Goal: Task Accomplishment & Management: Manage account settings

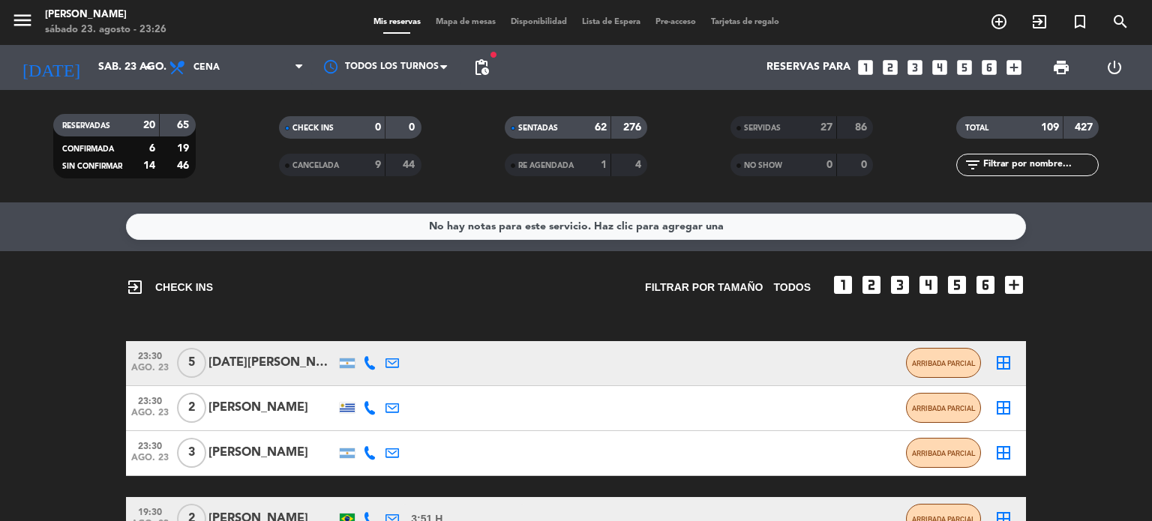
click at [1000, 168] on input "text" at bounding box center [1040, 165] width 116 height 16
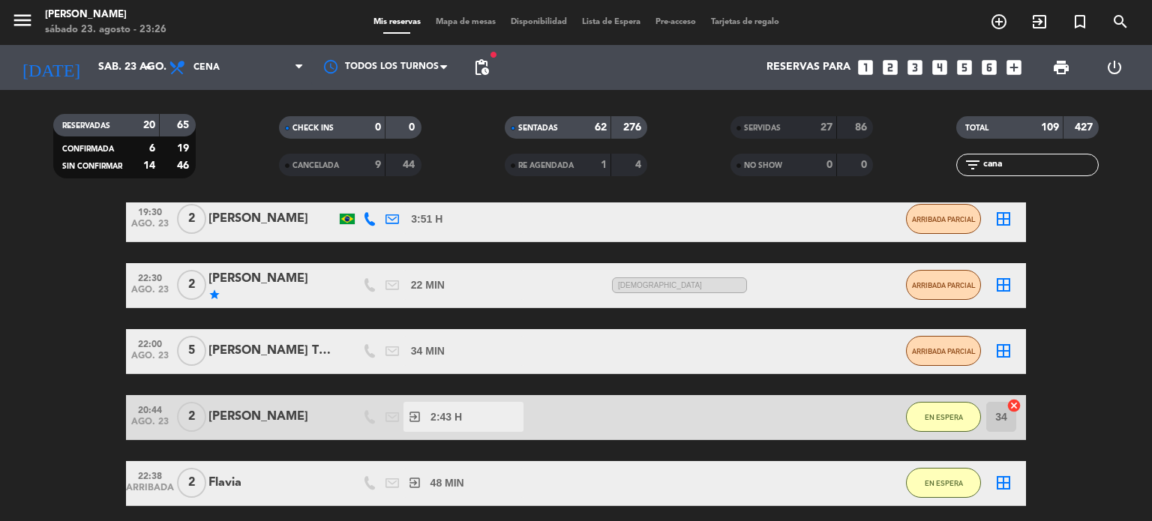
scroll to position [469, 0]
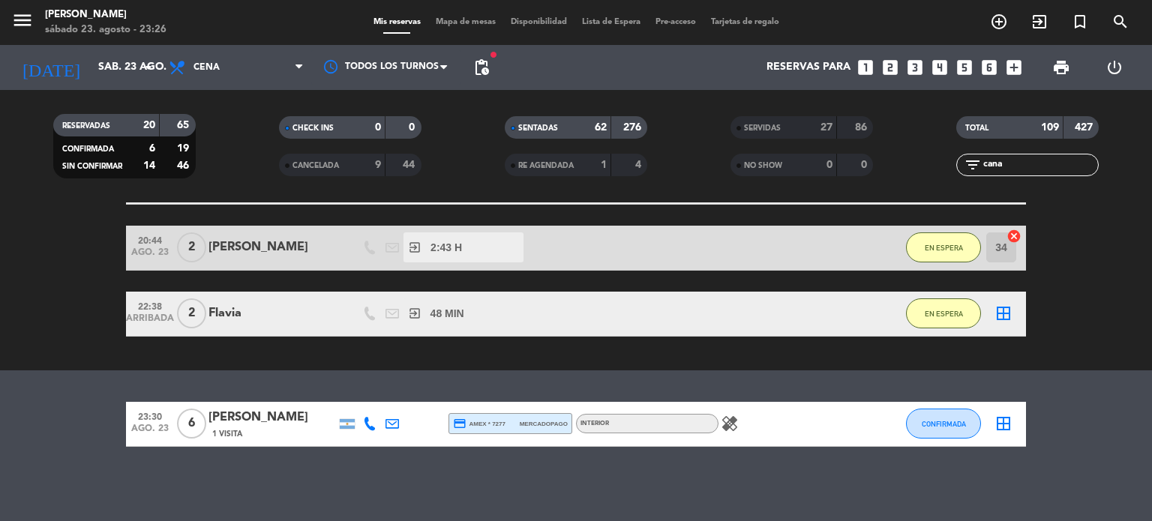
type input "cana"
click at [198, 424] on span "6" at bounding box center [191, 424] width 29 height 30
click at [220, 465] on div "No hay notas para este servicio. Haz clic para agregar una exit_to_app CHECK IN…" at bounding box center [576, 361] width 1152 height 319
click at [453, 27] on div "Mis reservas Mapa de mesas Disponibilidad Lista de Espera Pre-acceso Tarjetas d…" at bounding box center [576, 22] width 421 height 13
click at [452, 27] on div "Mis reservas Mapa de mesas Disponibilidad Lista de Espera Pre-acceso Tarjetas d…" at bounding box center [576, 22] width 421 height 13
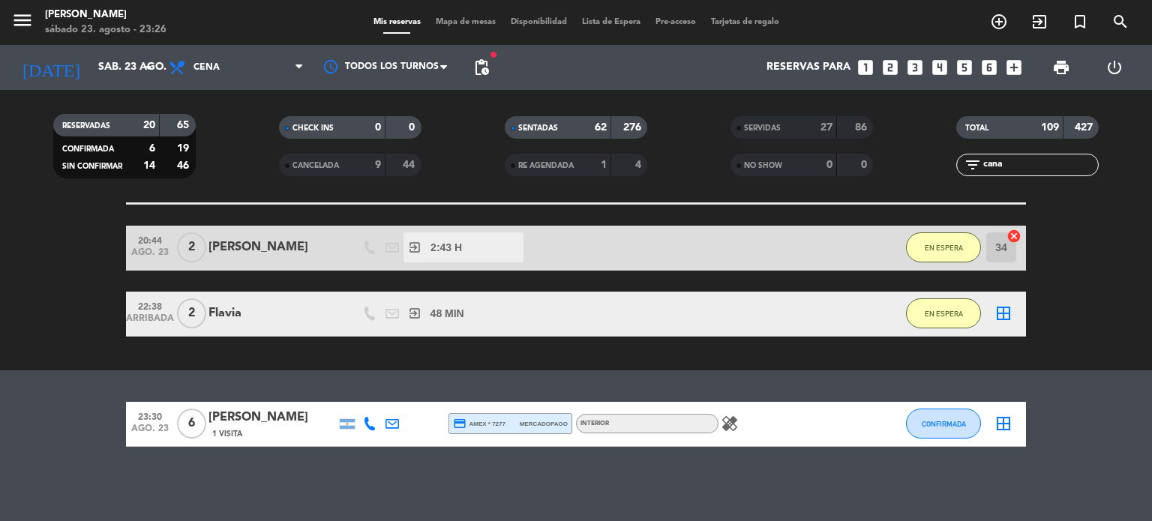
click at [454, 24] on span "Mapa de mesas" at bounding box center [465, 22] width 75 height 8
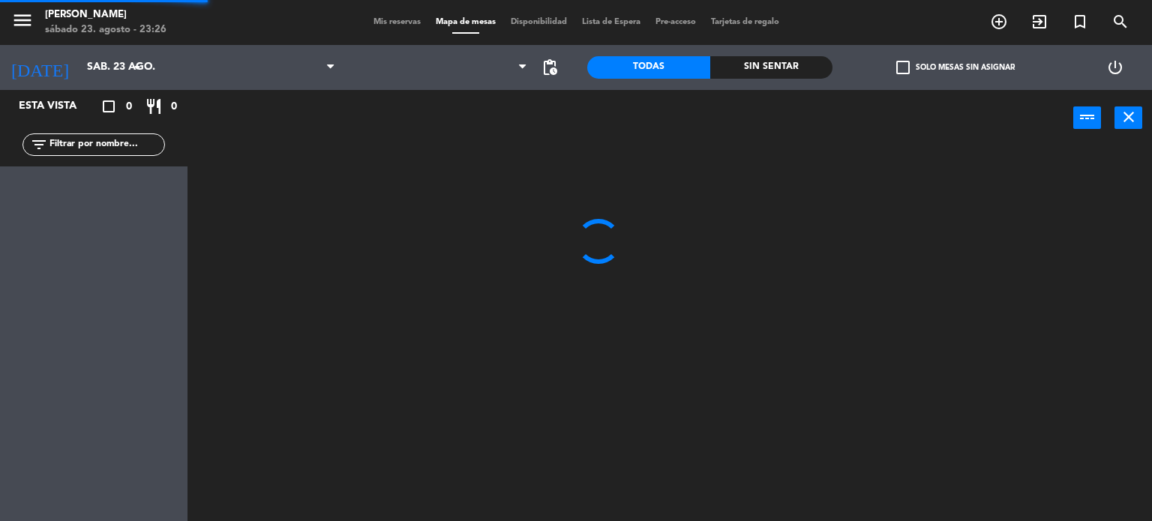
click at [454, 24] on span "Mapa de mesas" at bounding box center [465, 22] width 75 height 8
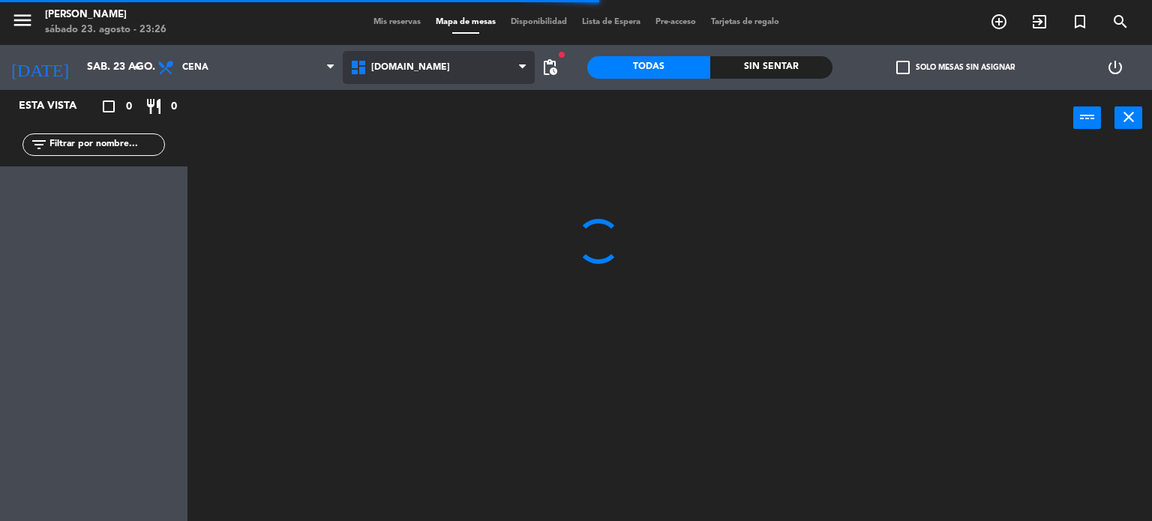
click at [424, 73] on span "[DOMAIN_NAME]" at bounding box center [439, 67] width 193 height 33
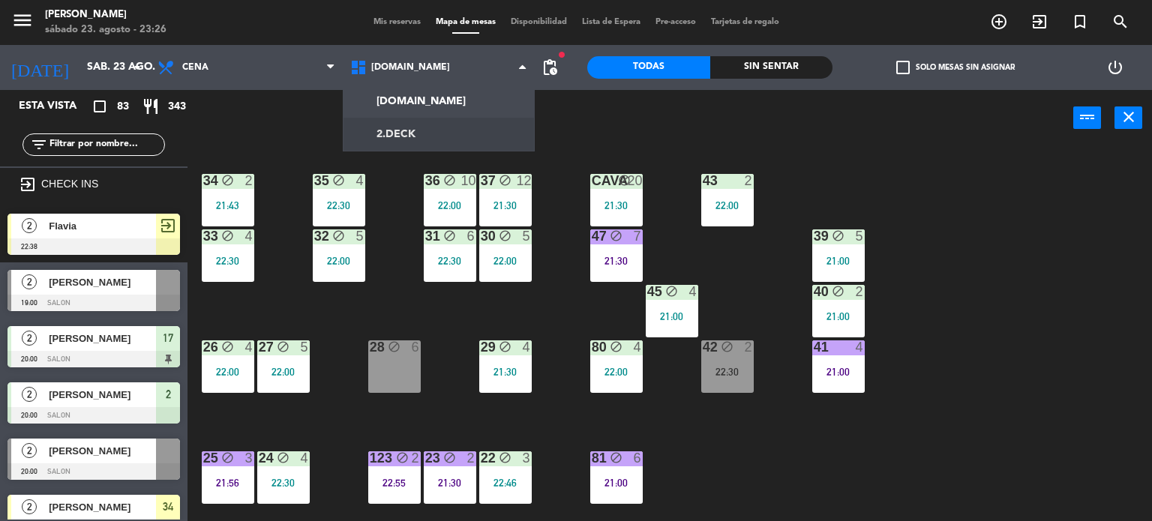
click at [140, 141] on input "text" at bounding box center [106, 144] width 116 height 16
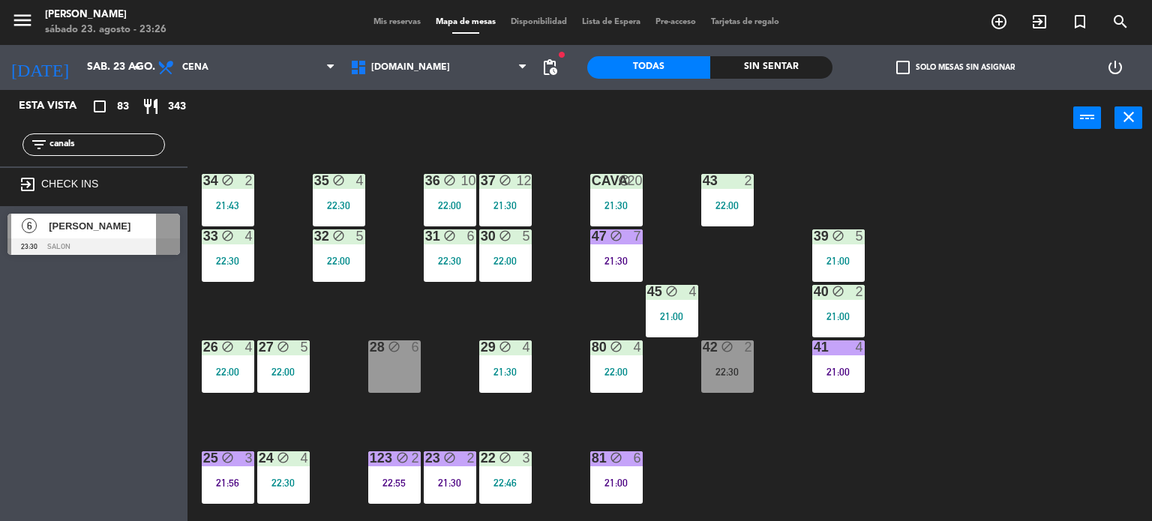
type input "canals"
click at [139, 237] on div "[PERSON_NAME]" at bounding box center [101, 226] width 109 height 25
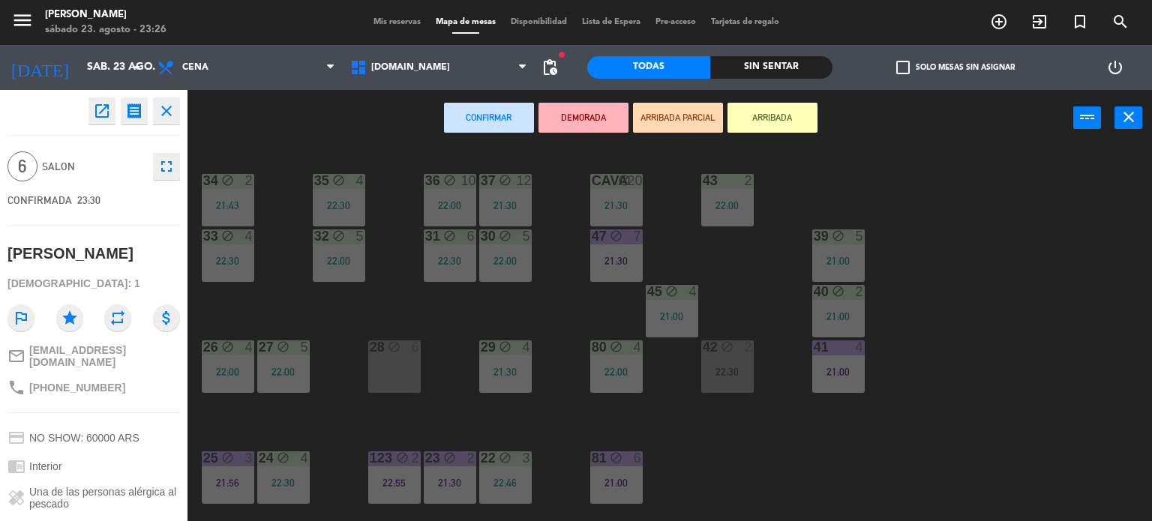
click at [667, 115] on button "ARRIBADA PARCIAL" at bounding box center [678, 118] width 90 height 30
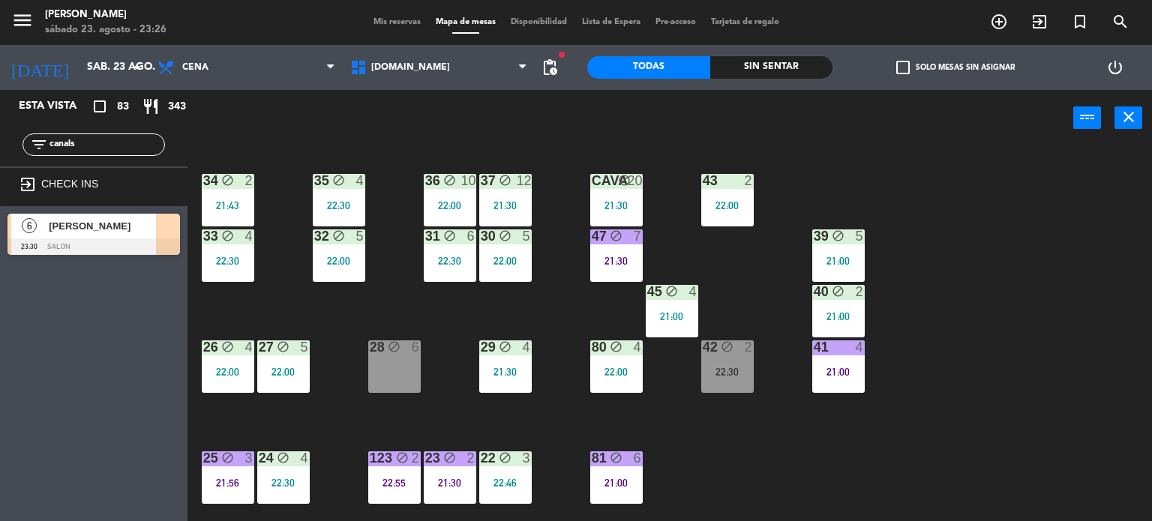
drag, startPoint x: 99, startPoint y: 145, endPoint x: 0, endPoint y: 151, distance: 99.2
click at [0, 146] on div "filter_list canals" at bounding box center [93, 144] width 187 height 43
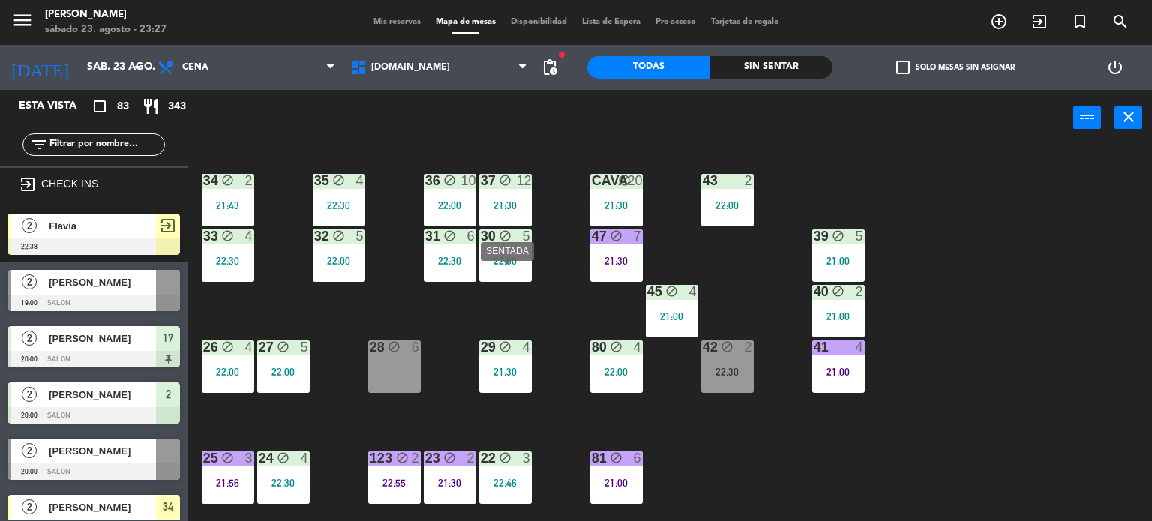
scroll to position [75, 0]
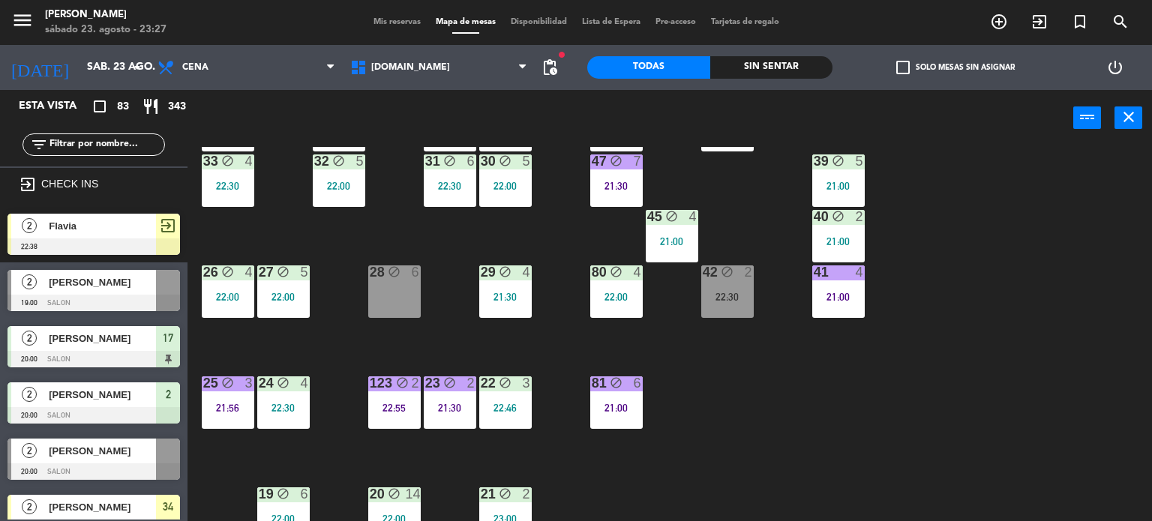
click at [798, 365] on div "34 block 2 21:43 35 block 4 22:30 36 block 10 22:00 43 2 22:00 37 block 12 21:3…" at bounding box center [675, 334] width 953 height 375
click at [984, 257] on div "34 block 2 21:43 35 block 4 22:30 36 block 10 22:00 43 2 22:00 37 block 12 21:3…" at bounding box center [675, 334] width 953 height 375
click at [403, 285] on div "28 block 6" at bounding box center [394, 291] width 52 height 52
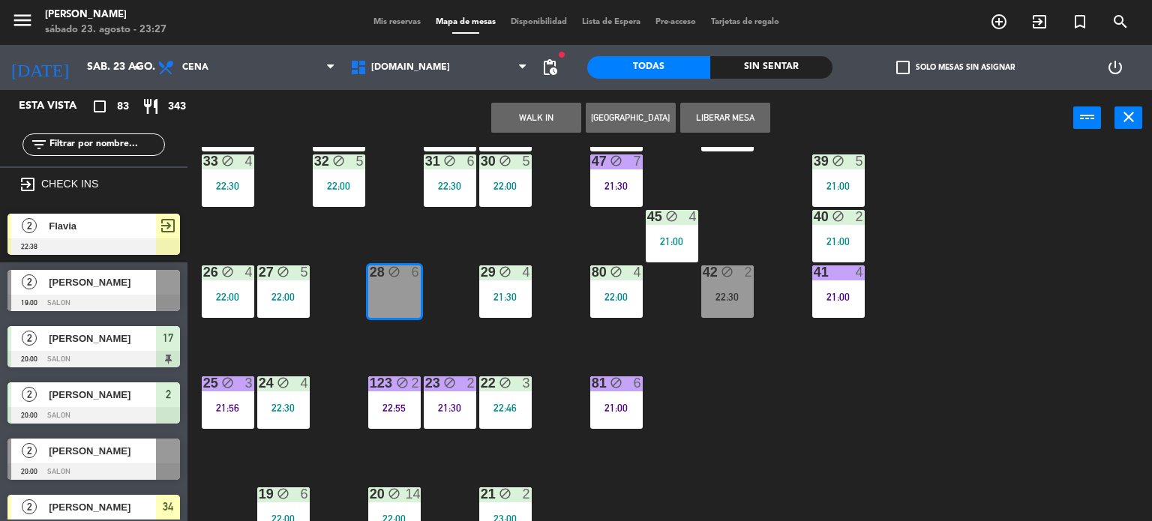
click at [429, 227] on div "34 block 2 21:43 35 block 4 22:30 36 block 10 22:00 43 2 22:00 37 block 12 21:3…" at bounding box center [675, 334] width 953 height 375
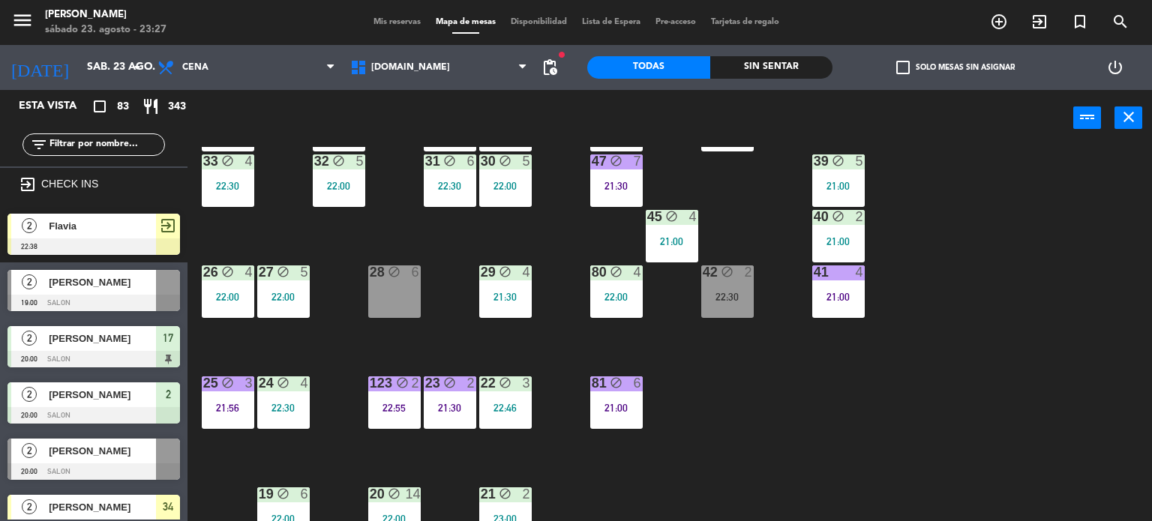
click at [432, 197] on div "31 block 6 22:30" at bounding box center [450, 180] width 52 height 52
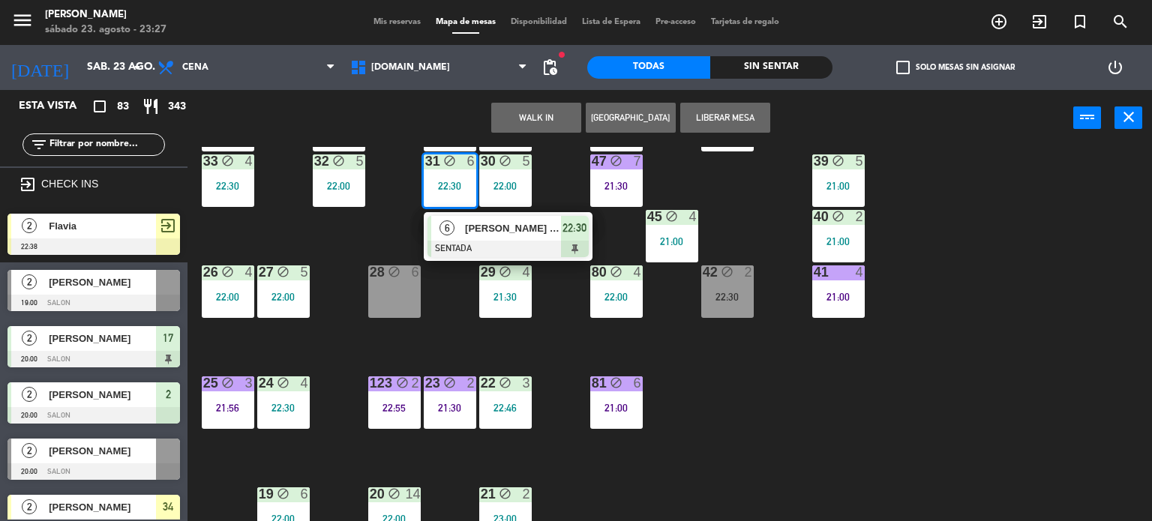
click at [374, 211] on div "34 block 2 21:43 35 block 4 22:30 36 block 10 22:00 43 2 22:00 37 block 12 21:3…" at bounding box center [675, 334] width 953 height 375
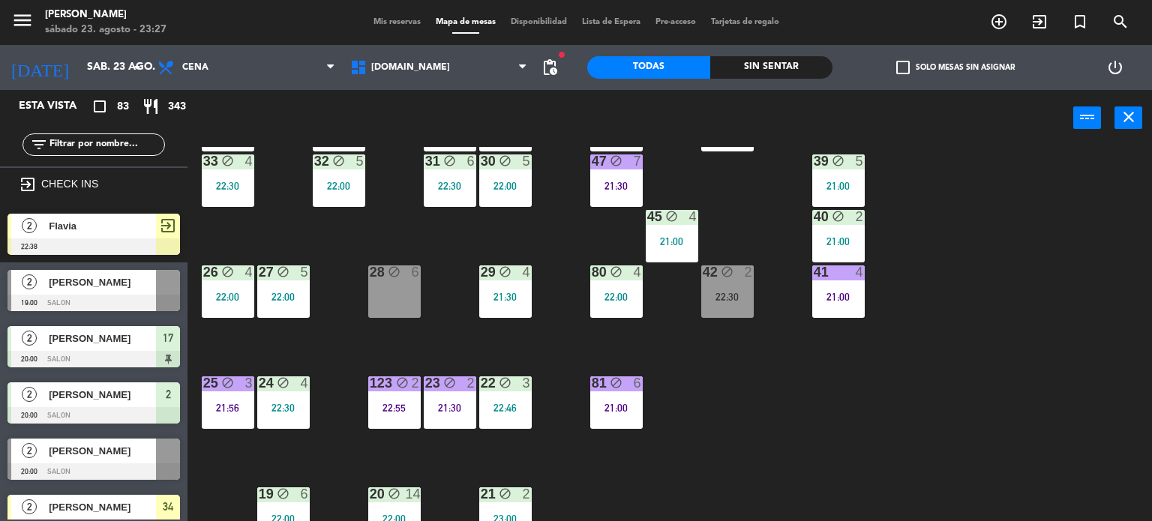
click at [784, 56] on div "Sin sentar" at bounding box center [771, 67] width 123 height 22
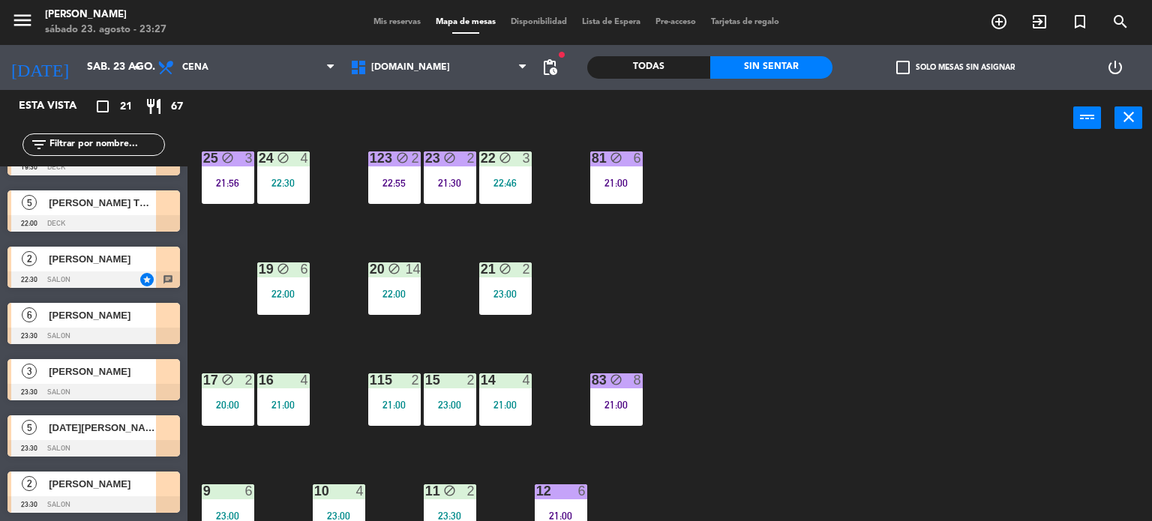
scroll to position [0, 0]
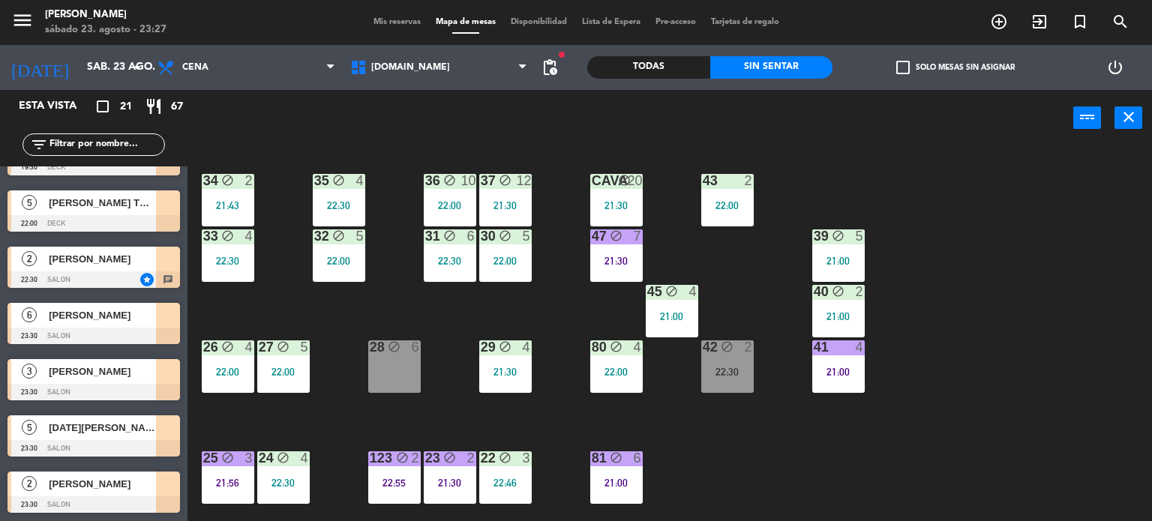
click at [235, 371] on div "22:00" at bounding box center [228, 372] width 52 height 10
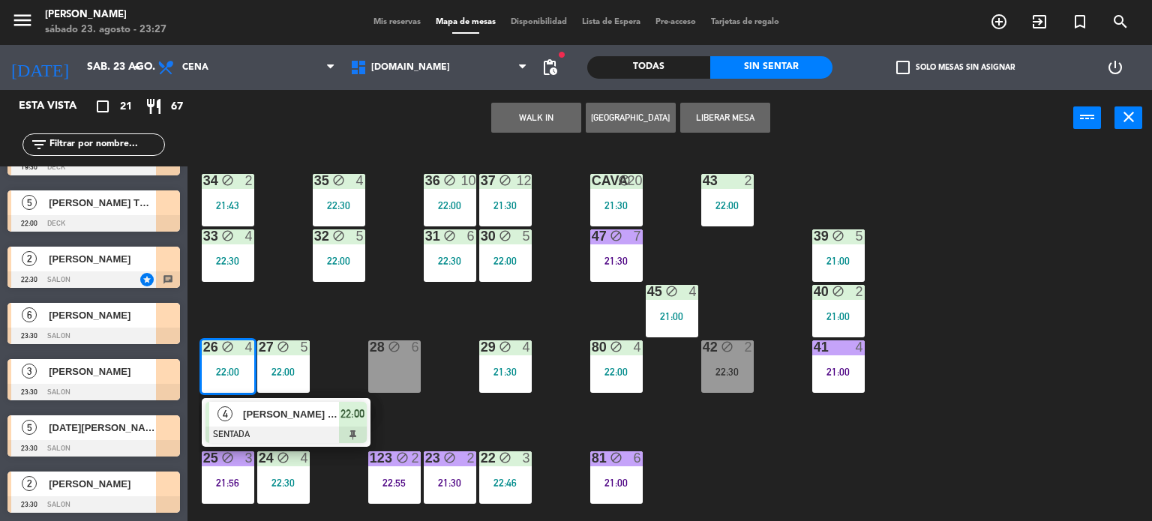
click at [257, 321] on div "34 block 2 21:43 35 block 4 22:30 36 block 10 22:00 43 2 22:00 37 block 12 21:3…" at bounding box center [675, 334] width 953 height 375
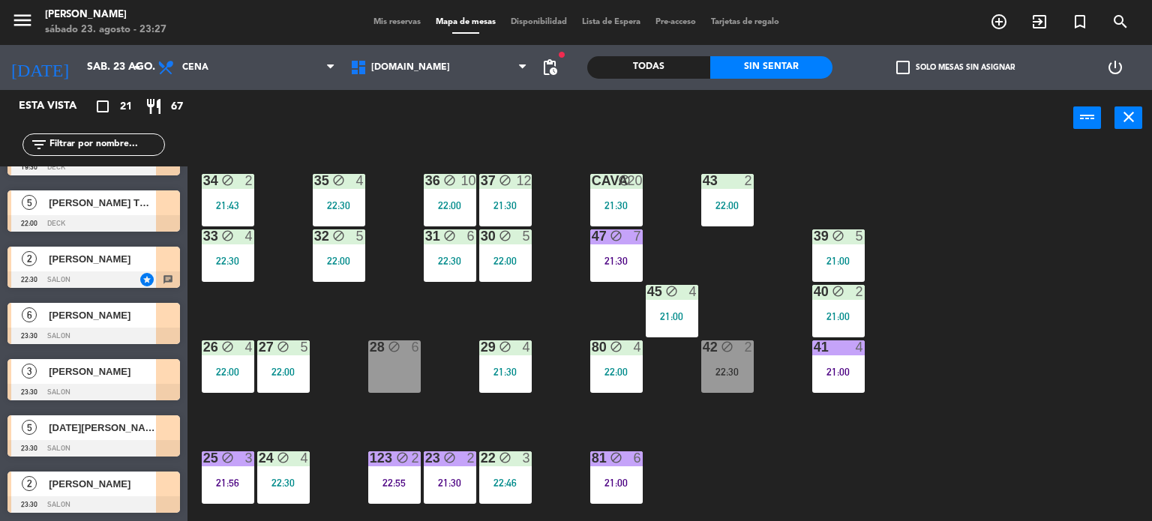
click at [252, 274] on div "33 block 4 22:30" at bounding box center [228, 255] width 52 height 52
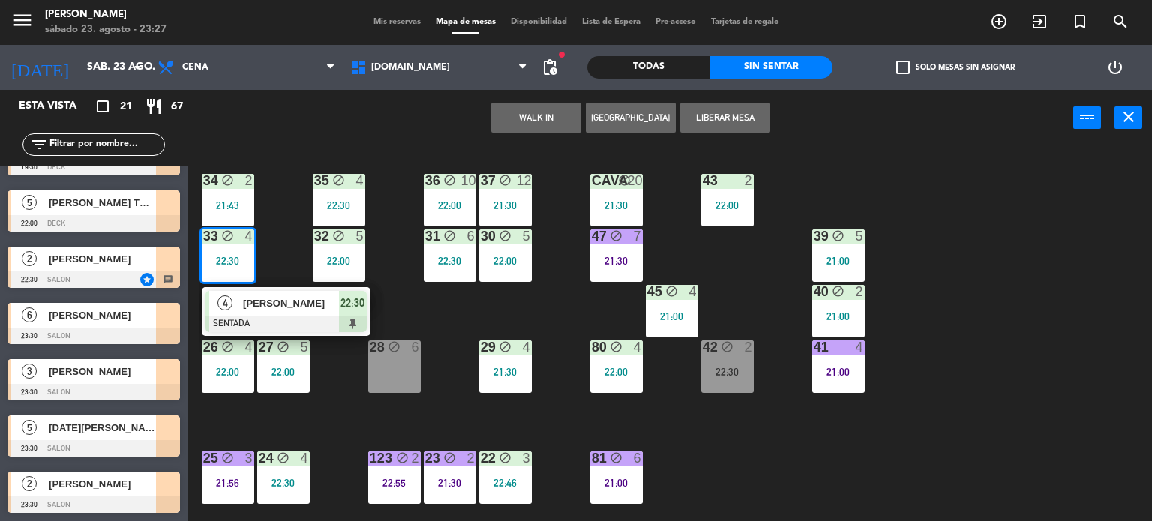
click at [291, 231] on div "34 block 2 21:43 35 block 4 22:30 36 block 10 22:00 43 2 22:00 37 block 12 21:3…" at bounding box center [675, 334] width 953 height 375
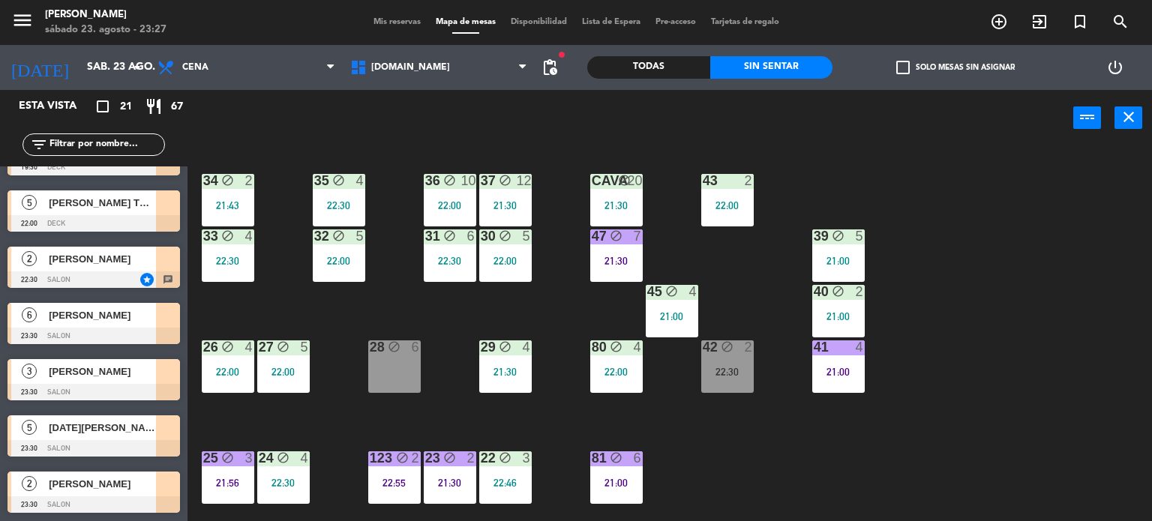
click at [332, 179] on icon "block" at bounding box center [338, 180] width 13 height 13
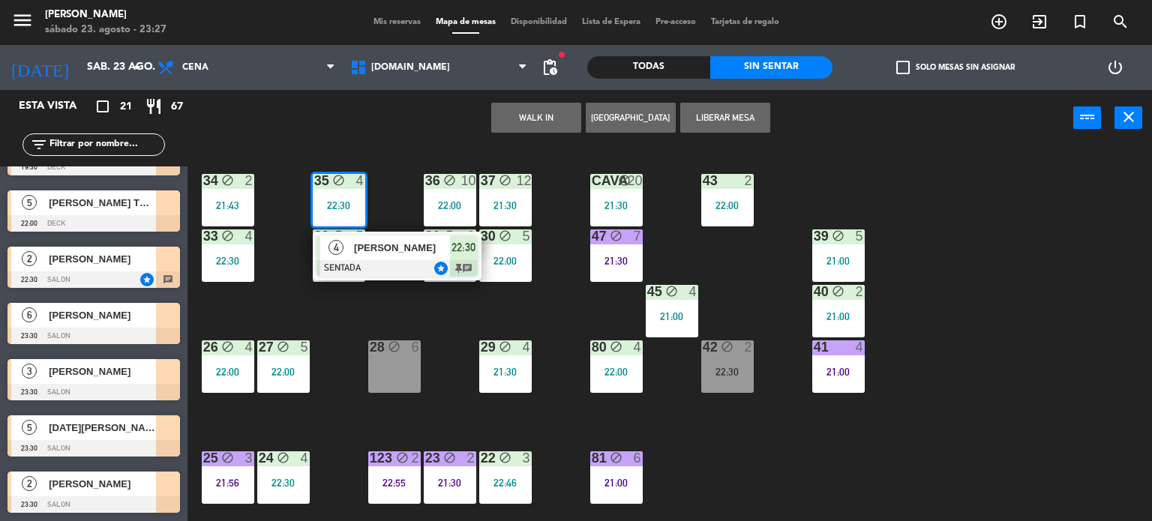
drag, startPoint x: 390, startPoint y: 301, endPoint x: 348, endPoint y: 262, distance: 57.3
click at [390, 302] on div "34 block 2 21:43 35 block 4 22:30 4 [PERSON_NAME] SENTADA star 22:30 chat 36 bl…" at bounding box center [675, 334] width 953 height 375
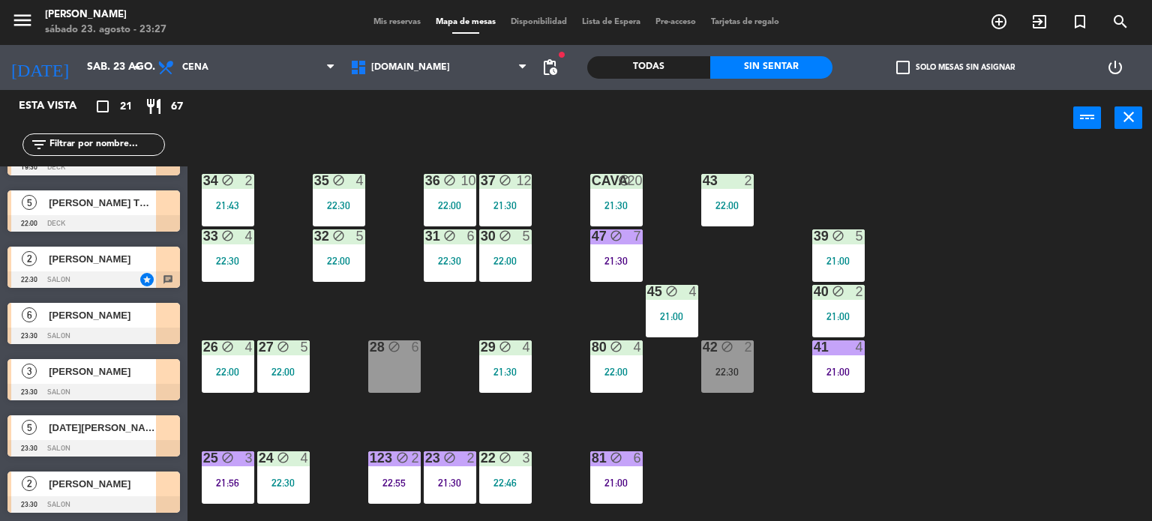
click at [348, 262] on div "22:00" at bounding box center [339, 261] width 52 height 10
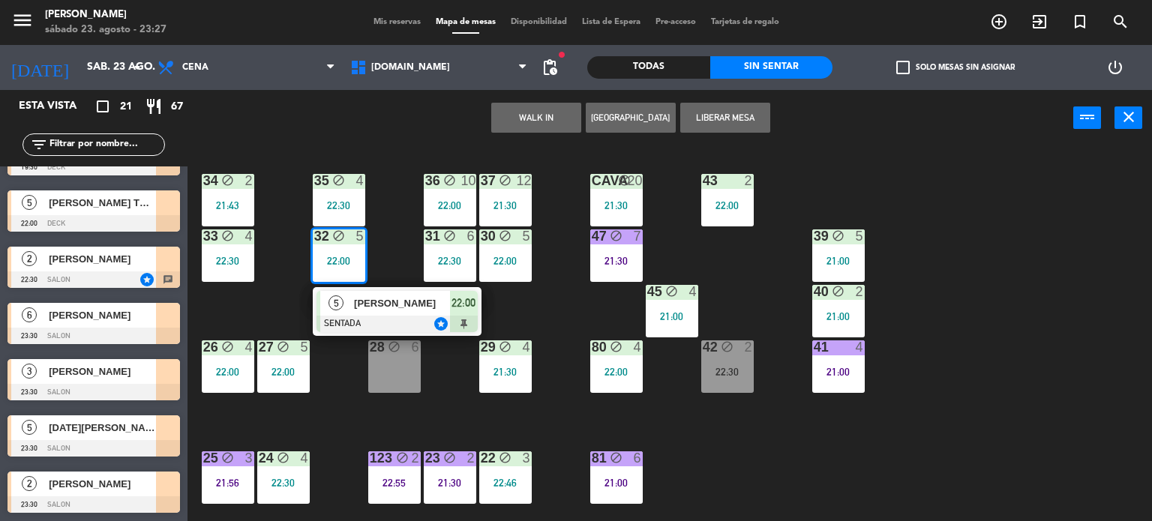
click at [285, 298] on div "34 block 2 21:43 35 block 4 22:30 36 block 10 22:00 43 2 22:00 37 block 12 21:3…" at bounding box center [675, 334] width 953 height 375
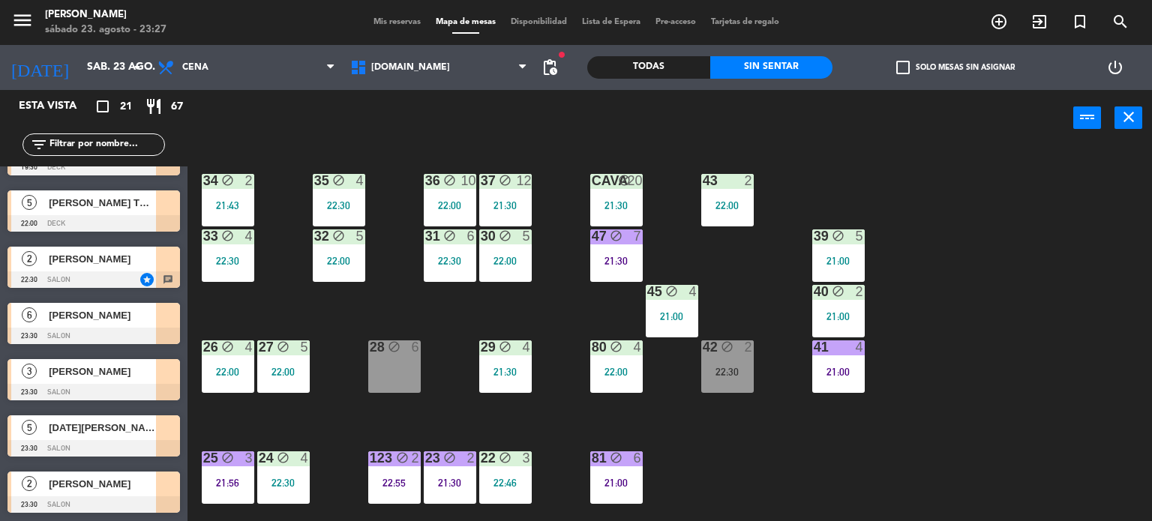
scroll to position [492, 0]
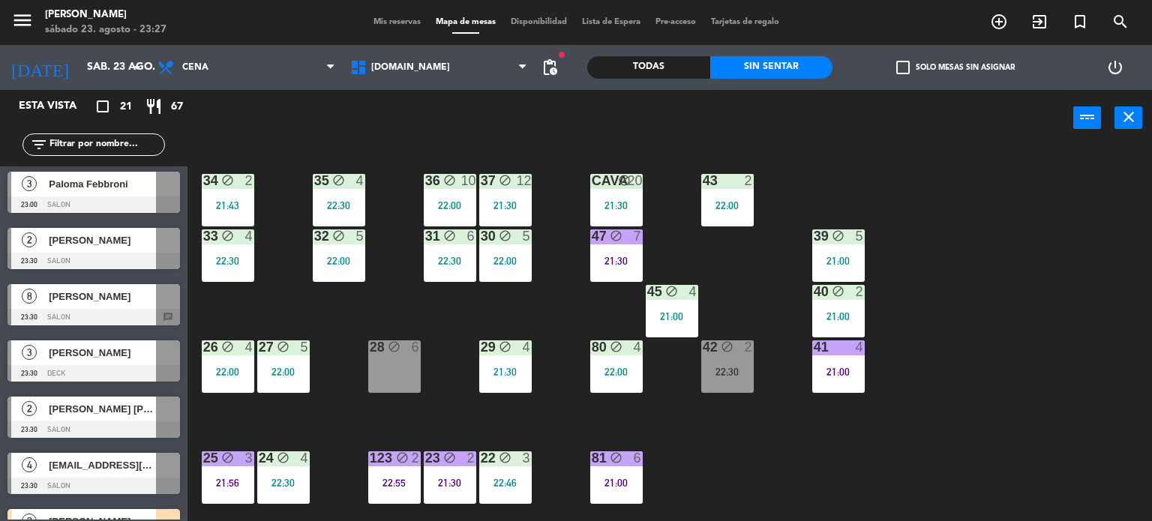
drag, startPoint x: 754, startPoint y: 445, endPoint x: 742, endPoint y: 377, distance: 68.6
click at [747, 428] on div "34 block 2 21:43 35 block 4 22:30 36 block 10 22:00 43 2 22:00 37 block 12 21:3…" at bounding box center [675, 334] width 953 height 375
click at [740, 361] on div "42 block 2 22:30" at bounding box center [727, 366] width 52 height 52
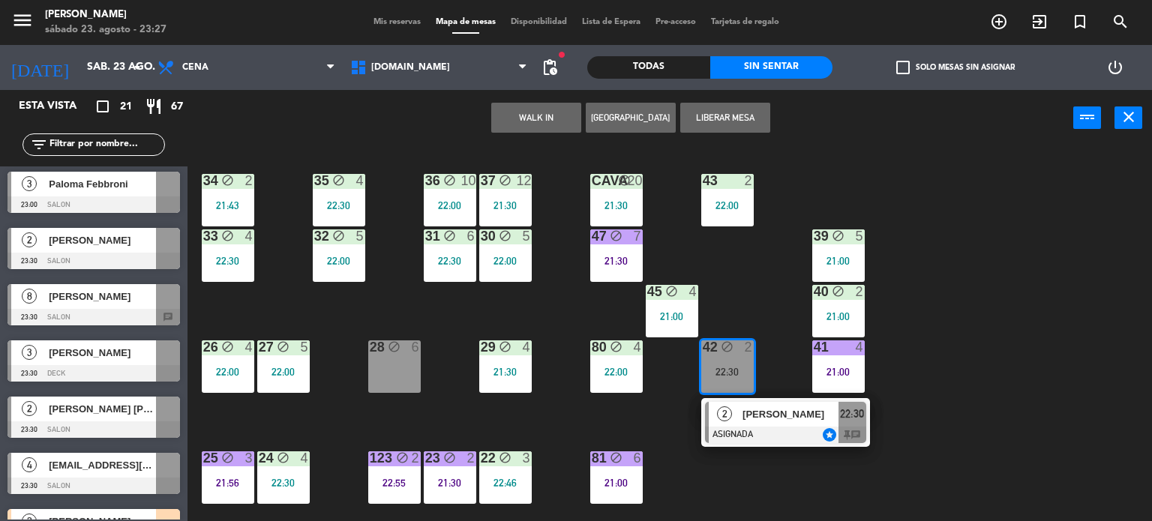
click at [773, 425] on div "[PERSON_NAME]" at bounding box center [789, 414] width 97 height 25
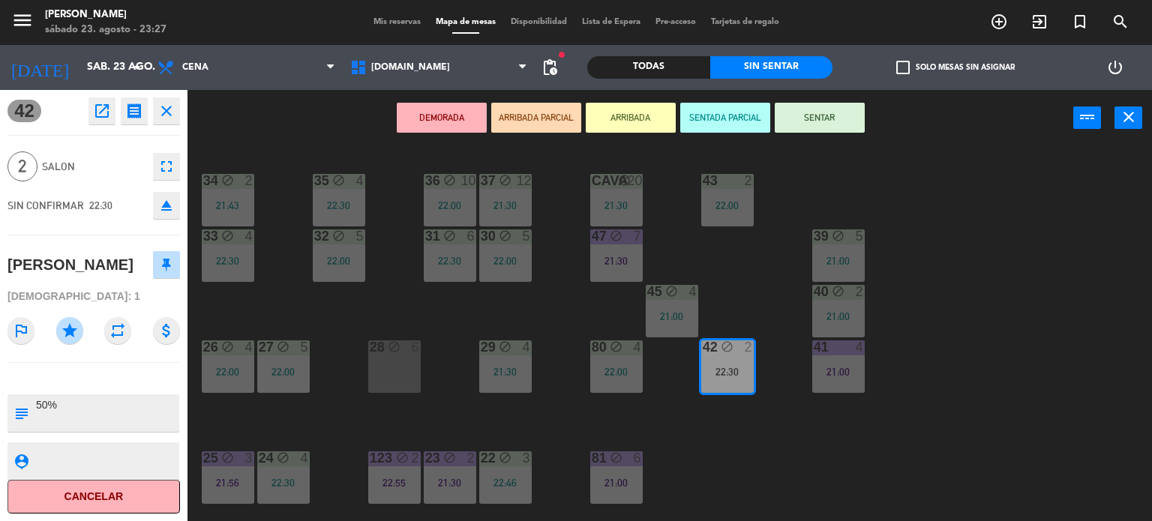
click at [165, 214] on button "eject" at bounding box center [166, 205] width 27 height 27
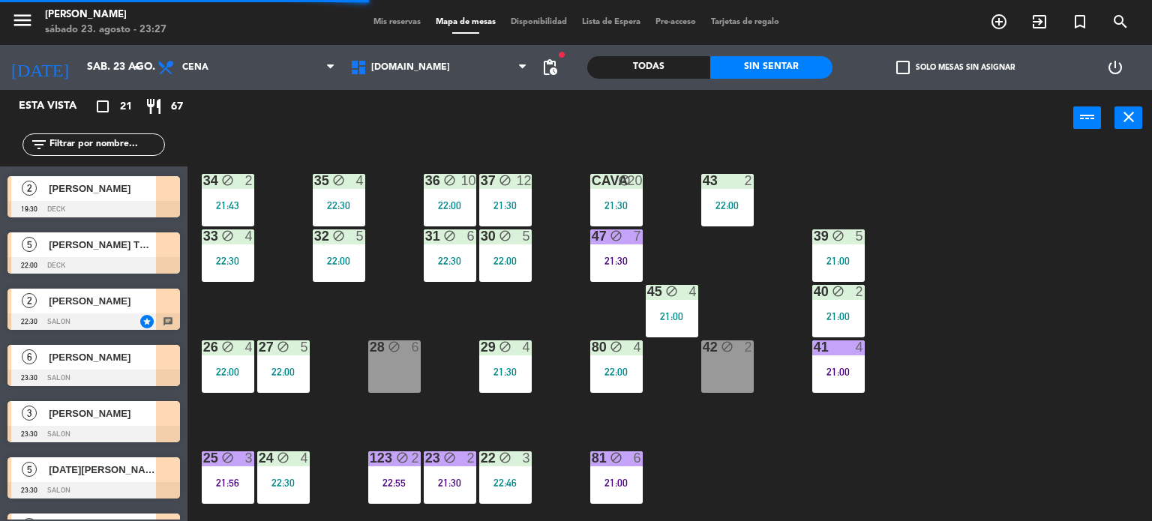
scroll to position [867, 0]
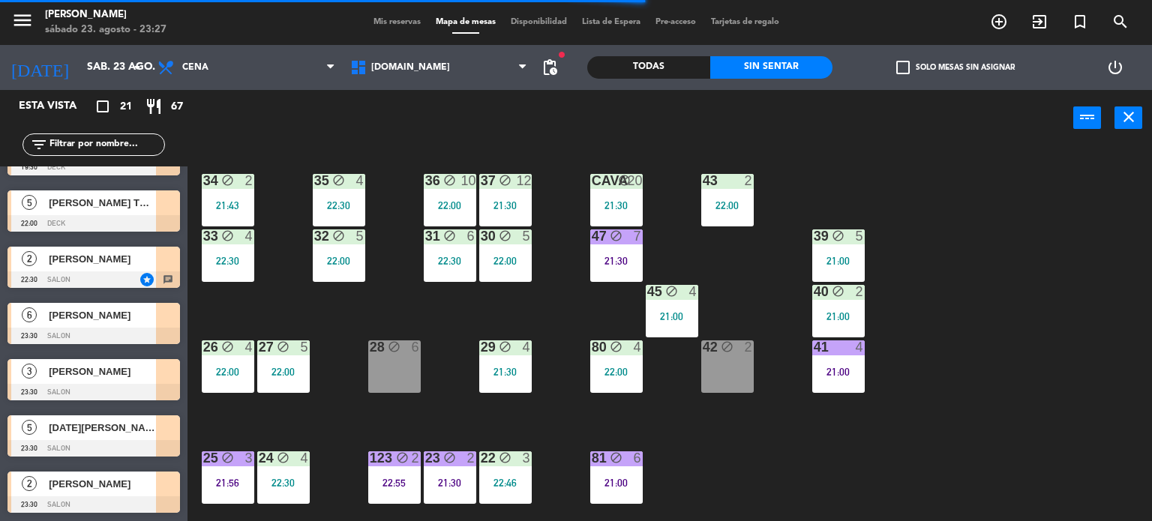
click at [136, 376] on span "[PERSON_NAME]" at bounding box center [102, 372] width 107 height 16
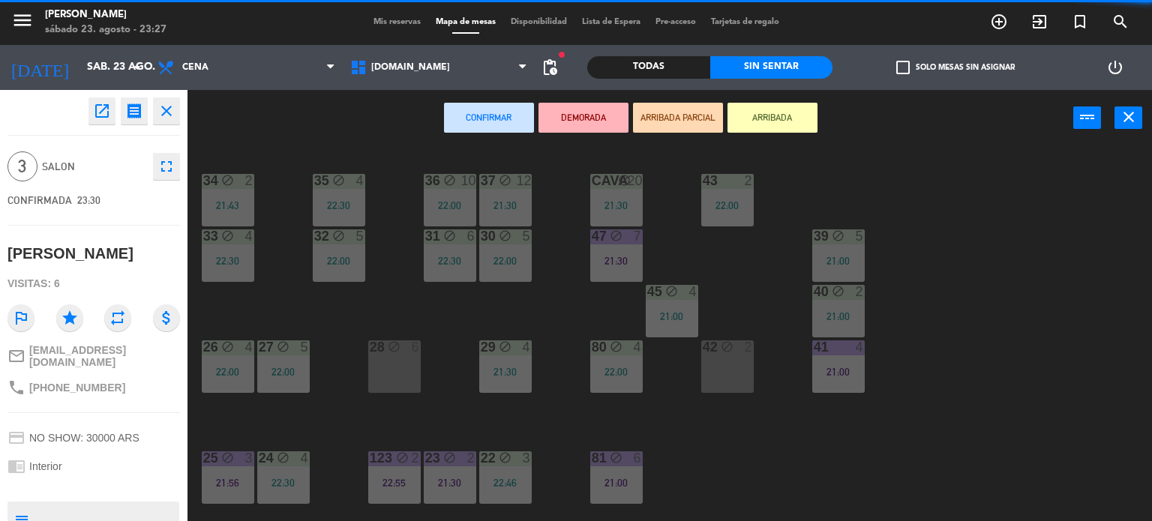
click at [736, 376] on div "42 block 2" at bounding box center [727, 366] width 52 height 52
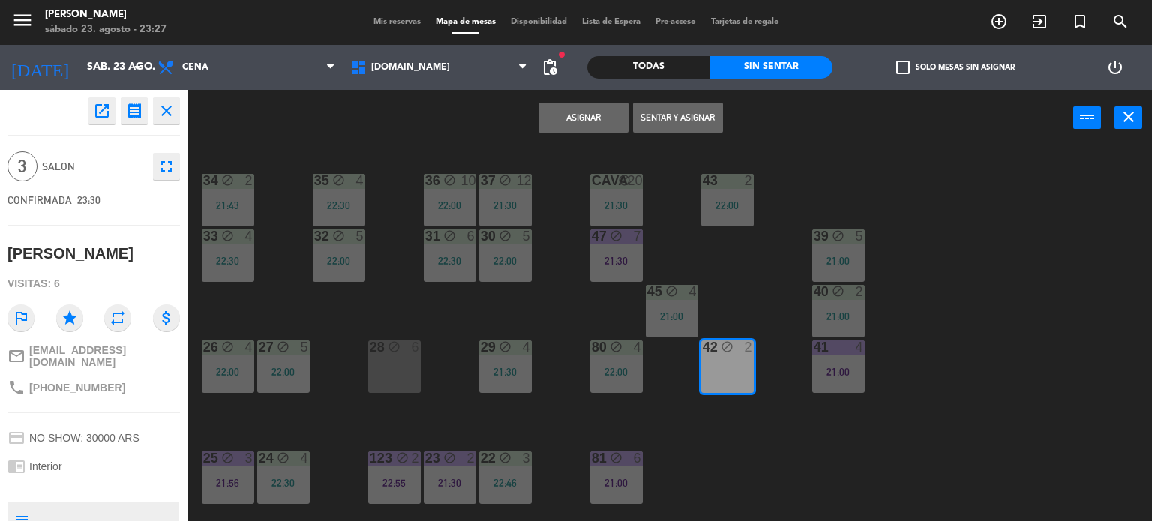
click at [690, 111] on button "Sentar y Asignar" at bounding box center [678, 118] width 90 height 30
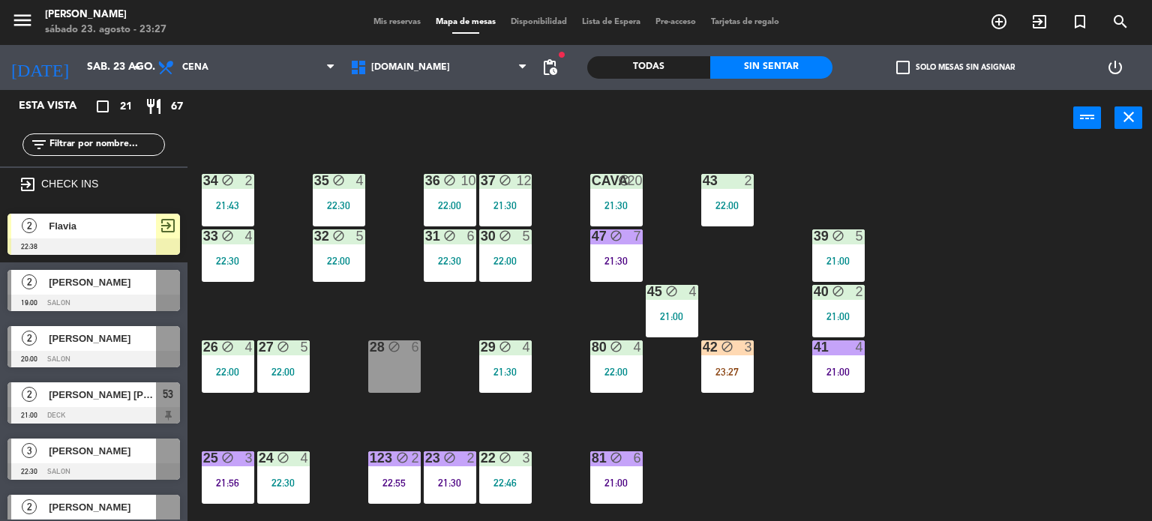
scroll to position [265, 0]
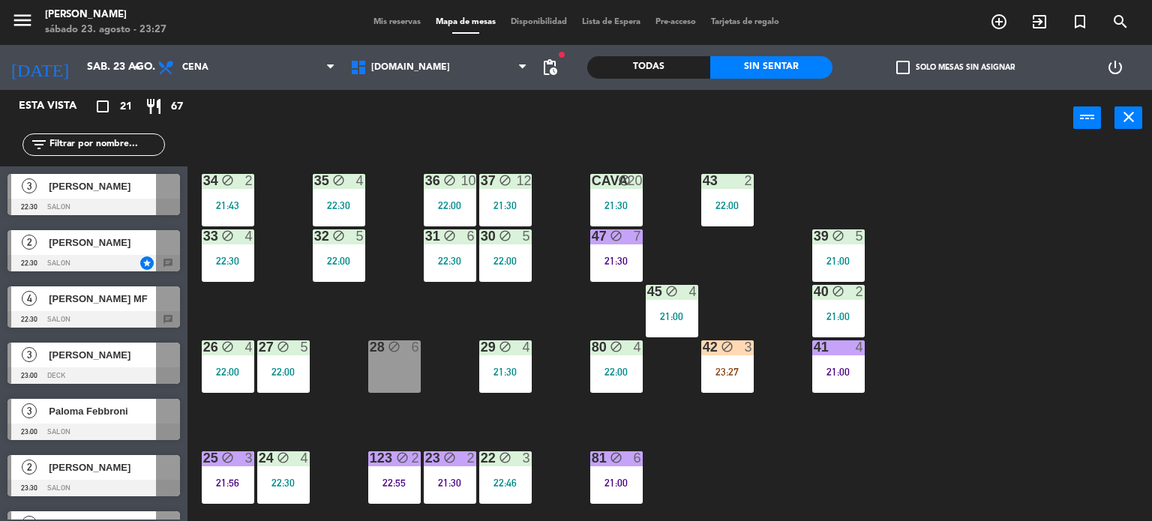
click at [674, 270] on div "34 block 2 21:43 35 block 4 22:30 36 block 10 22:00 43 2 22:00 37 block 12 21:3…" at bounding box center [675, 334] width 953 height 375
click at [606, 252] on div "47 block 7 21:30" at bounding box center [616, 255] width 52 height 52
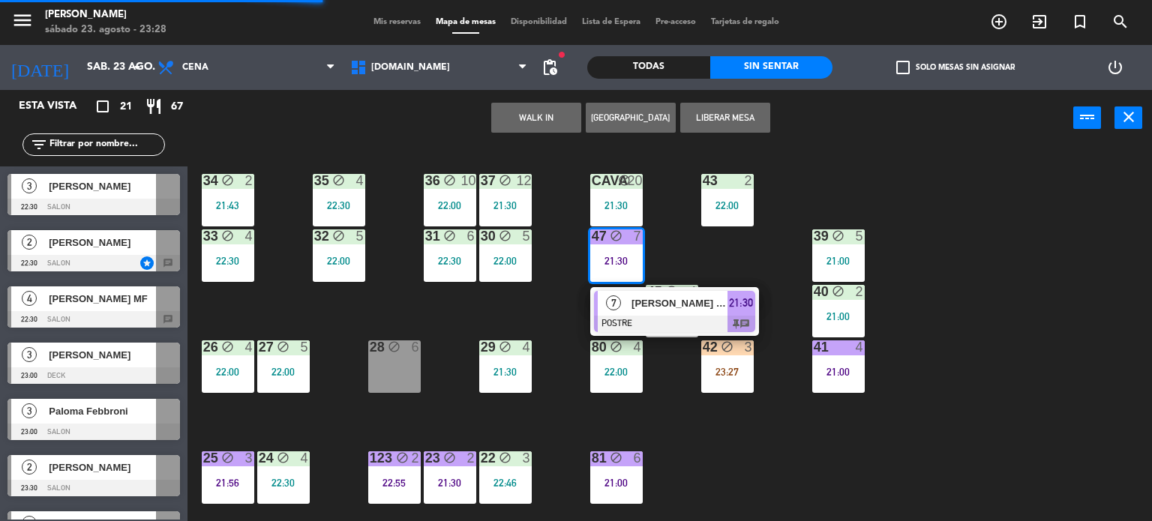
click at [633, 318] on div at bounding box center [674, 324] width 161 height 16
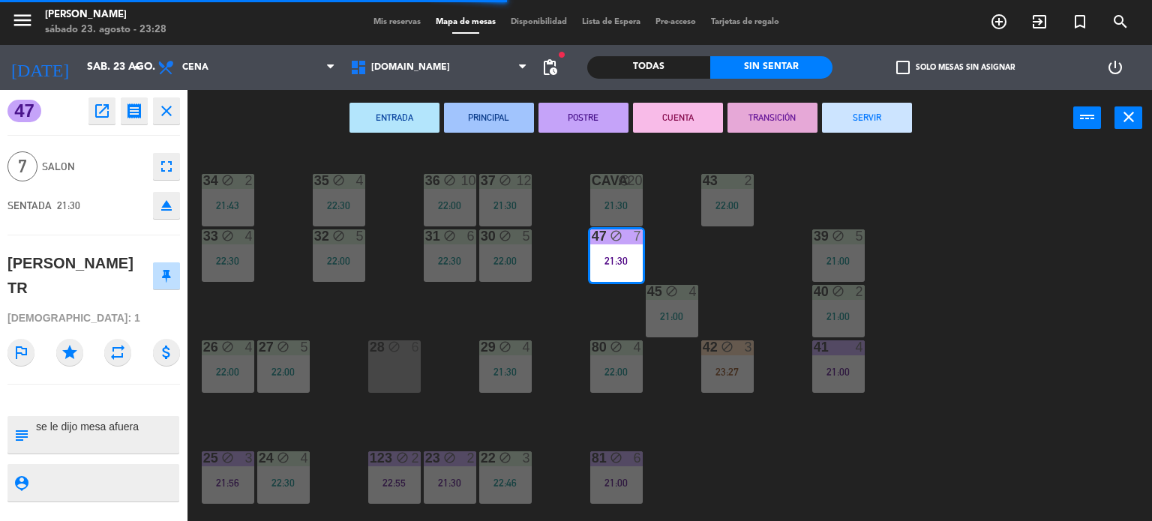
click at [764, 457] on div "34 block 2 21:43 35 block 4 22:30 36 block 10 22:00 43 2 22:00 37 block 12 21:3…" at bounding box center [675, 334] width 953 height 375
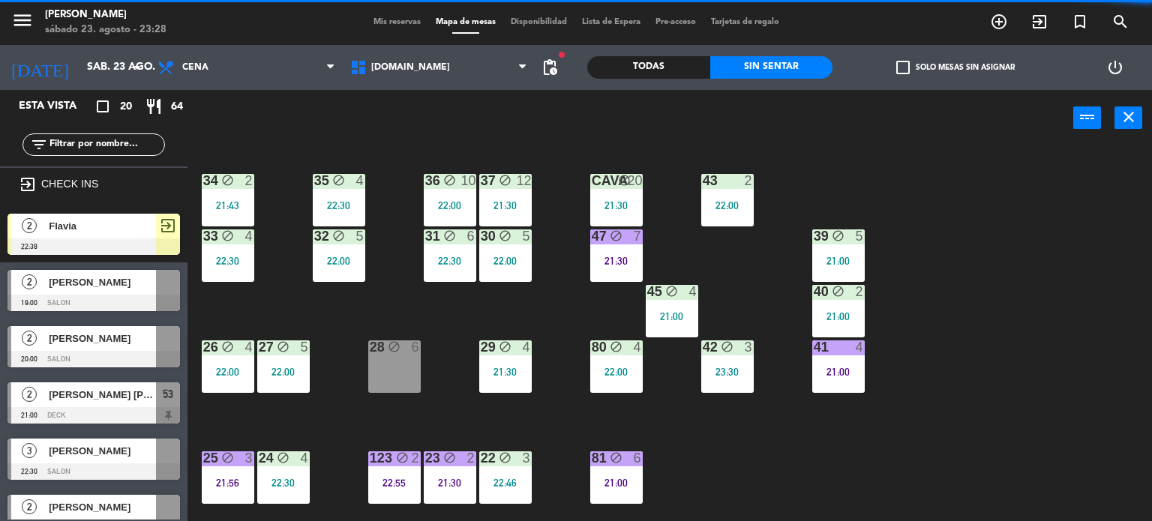
click at [572, 257] on div "34 block 2 21:43 35 block 4 22:30 36 block 10 22:00 43 2 22:00 37 block 12 21:3…" at bounding box center [675, 334] width 953 height 375
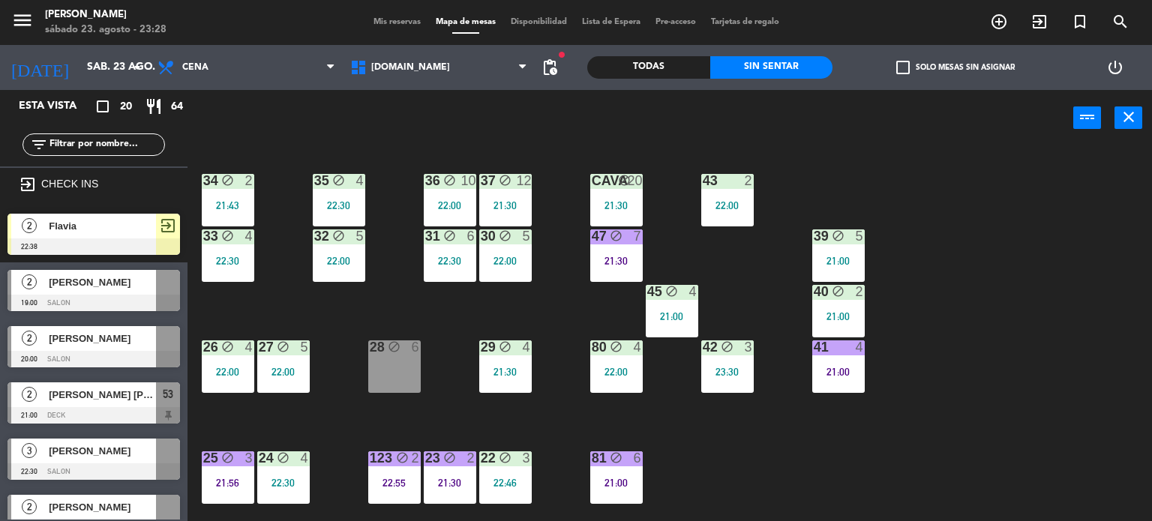
click at [588, 256] on div "34 block 2 21:43 35 block 4 22:30 36 block 10 22:00 43 2 22:00 37 block 12 21:3…" at bounding box center [675, 334] width 953 height 375
click at [613, 291] on div "34 block 2 21:43 35 block 4 22:30 36 block 10 22:00 43 2 22:00 37 block 12 21:3…" at bounding box center [675, 334] width 953 height 375
click at [613, 218] on div "CAVA block 20 21:30" at bounding box center [616, 200] width 52 height 52
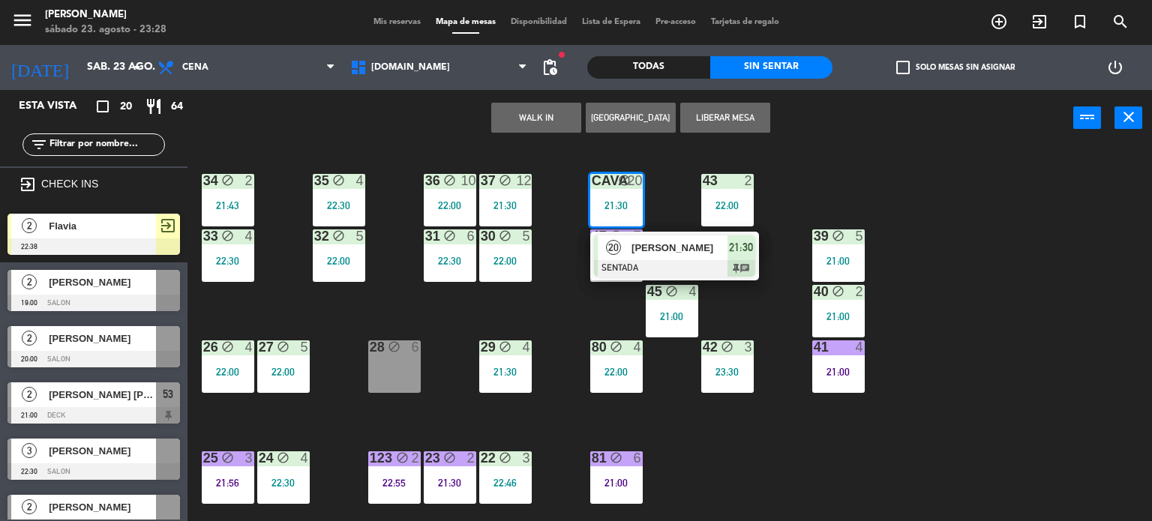
click at [607, 328] on div "34 block 2 21:43 35 block 4 22:30 36 block 10 22:00 43 2 22:00 37 block 12 21:3…" at bounding box center [675, 334] width 953 height 375
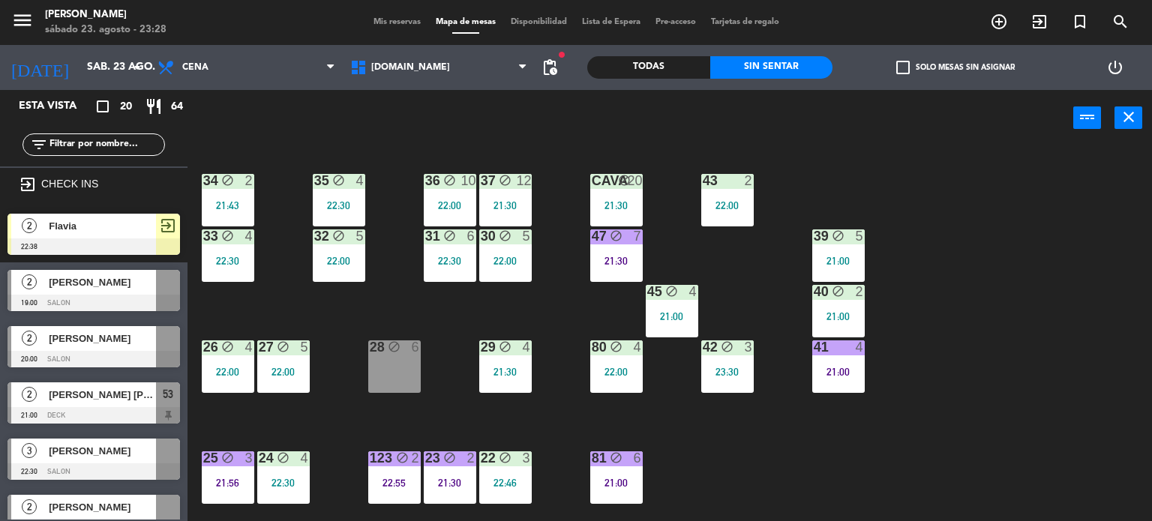
click at [279, 377] on div "27 block 5 22:00" at bounding box center [283, 366] width 52 height 52
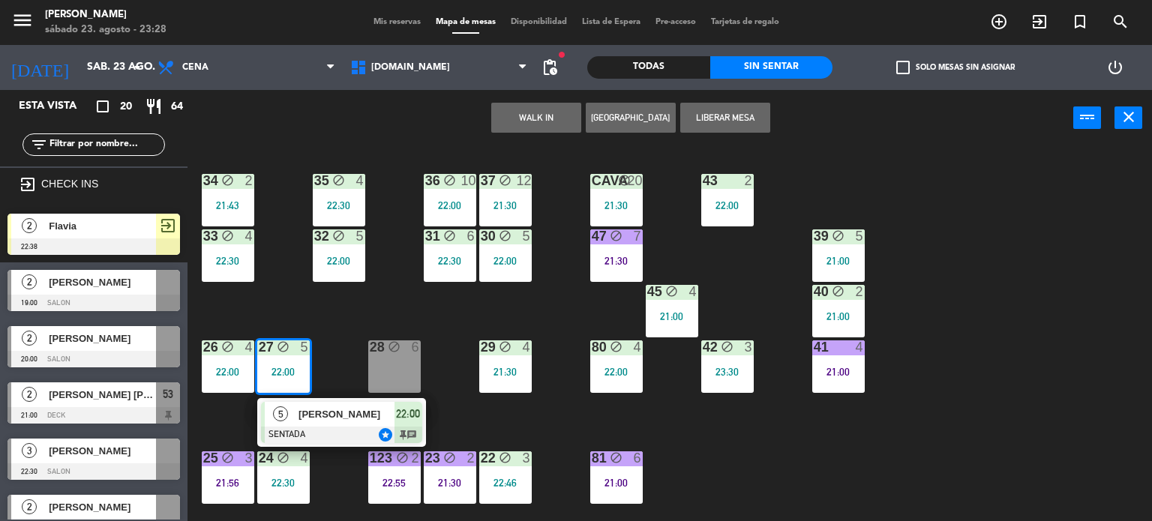
click at [996, 201] on div "34 block 2 21:43 35 block 4 22:30 36 block 10 22:00 43 2 22:00 37 block 12 21:3…" at bounding box center [675, 334] width 953 height 375
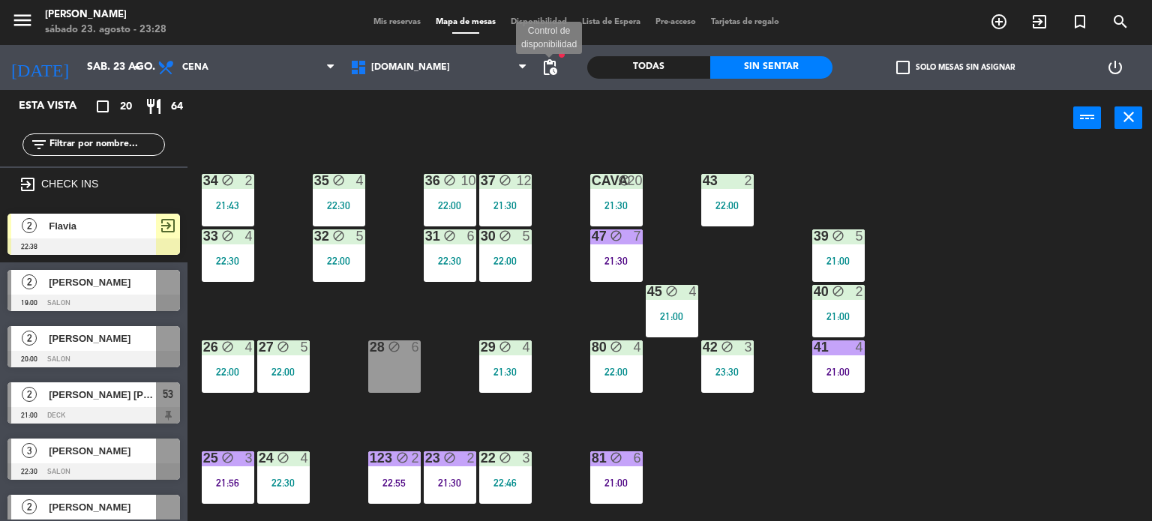
click at [552, 67] on span "pending_actions" at bounding box center [550, 67] width 18 height 18
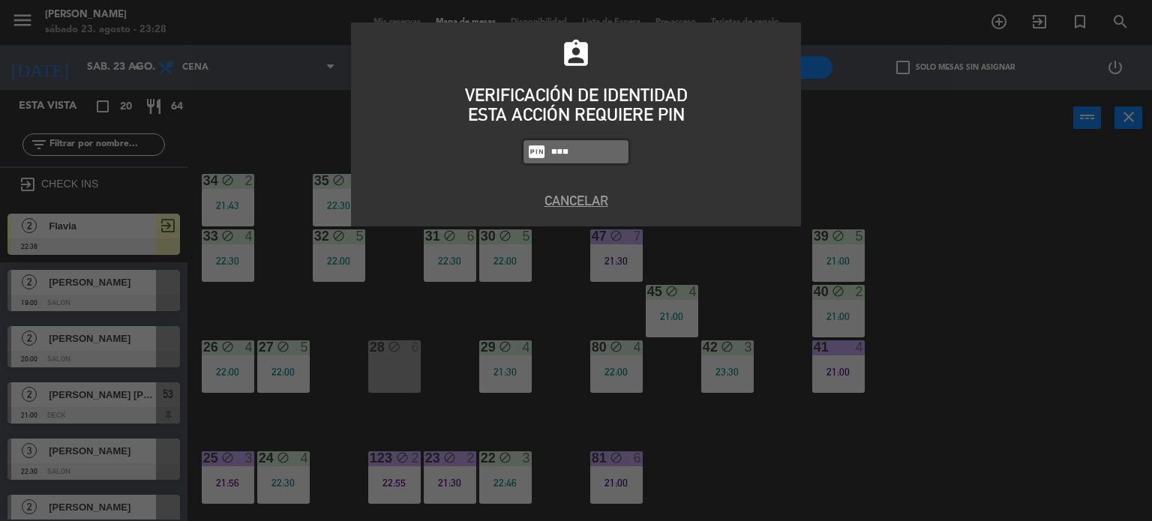
type input "3871"
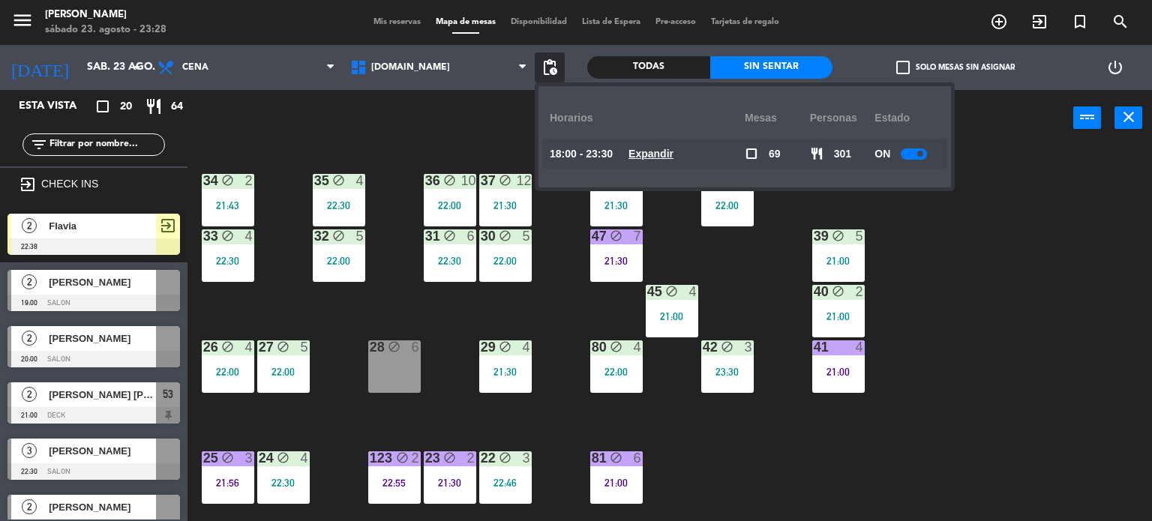
click at [466, 149] on div "34 block 2 21:43 35 block 4 22:30 36 block 10 22:00 43 2 22:00 37 block 12 21:3…" at bounding box center [675, 334] width 953 height 375
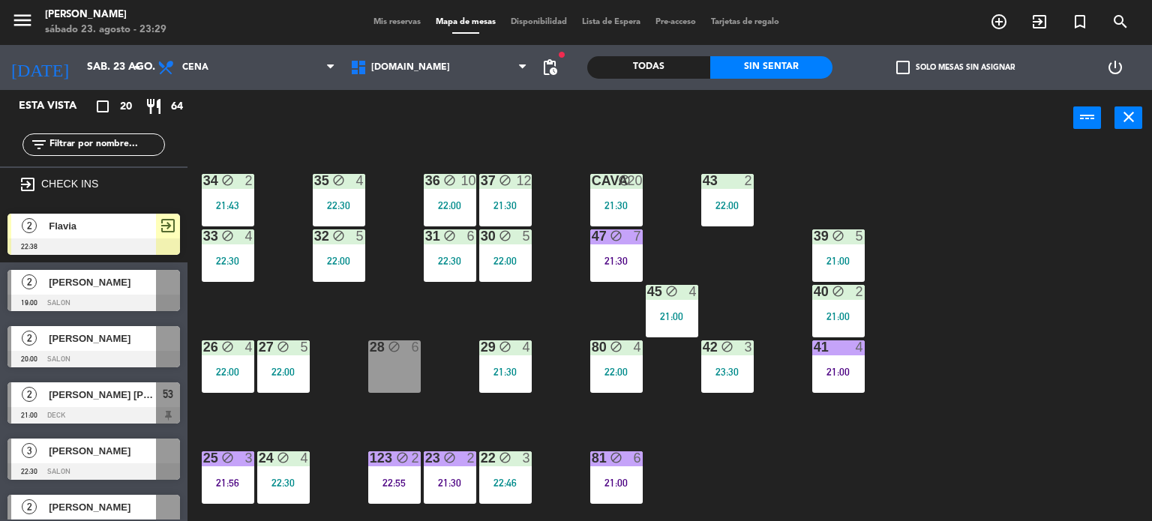
scroll to position [375, 0]
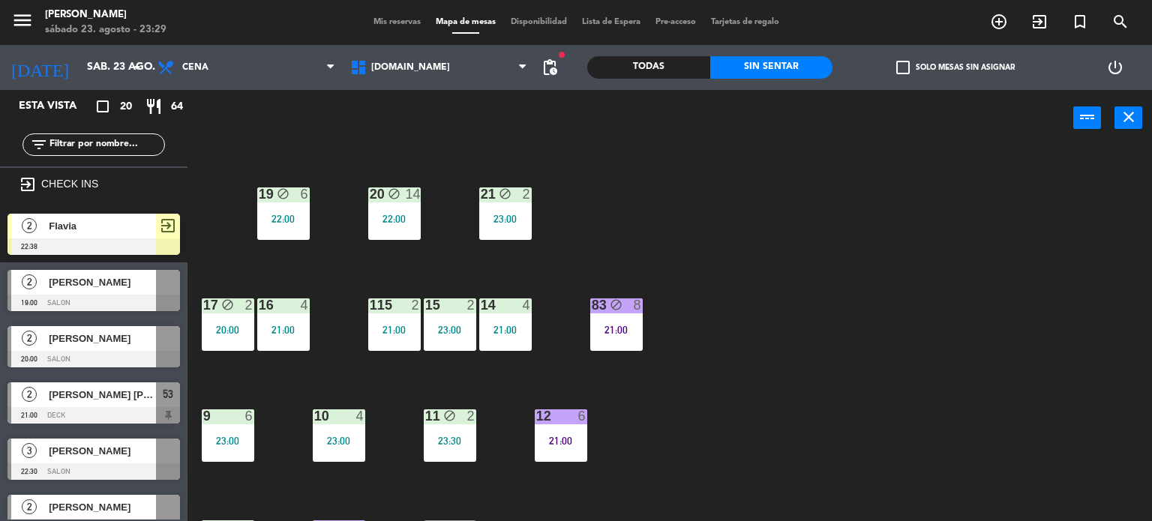
drag, startPoint x: 960, startPoint y: 353, endPoint x: 514, endPoint y: 314, distance: 447.2
click at [952, 353] on div "34 block 2 21:43 35 block 4 22:30 36 block 10 22:00 43 2 22:00 37 block 12 21:3…" at bounding box center [675, 334] width 953 height 375
click at [865, 289] on div "34 block 2 21:43 35 block 4 22:30 36 block 10 22:00 43 2 22:00 37 block 12 21:3…" at bounding box center [675, 334] width 953 height 375
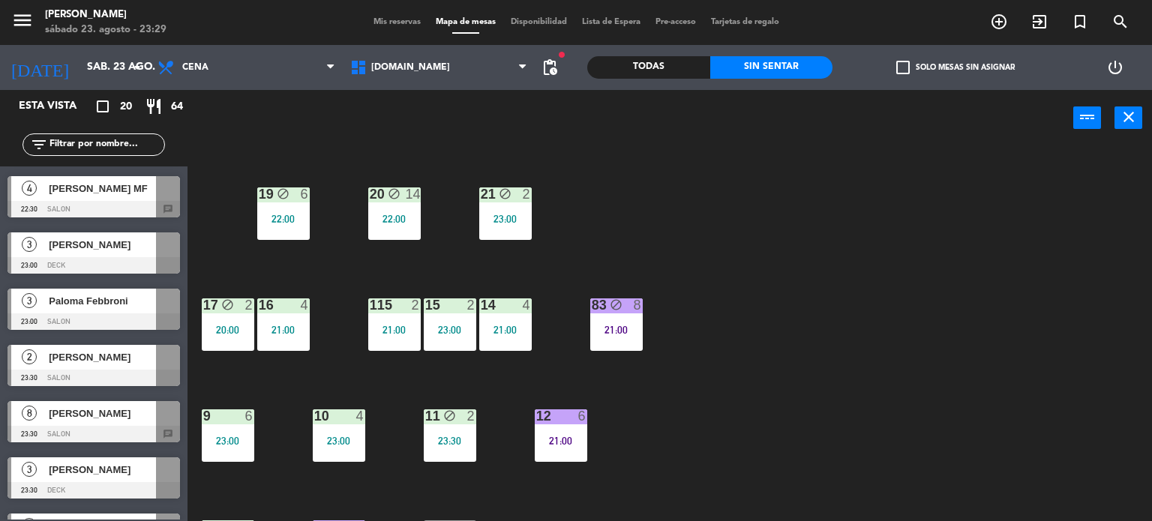
scroll to position [675, 0]
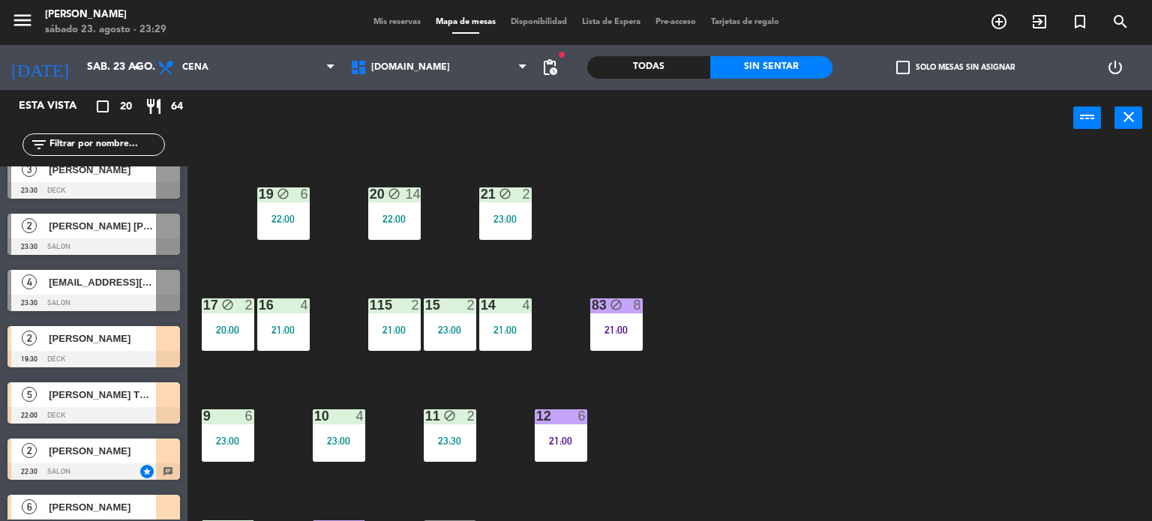
click at [879, 359] on div "34 block 2 21:43 35 block 4 22:30 36 block 10 22:00 43 2 22:00 37 block 12 21:3…" at bounding box center [675, 334] width 953 height 375
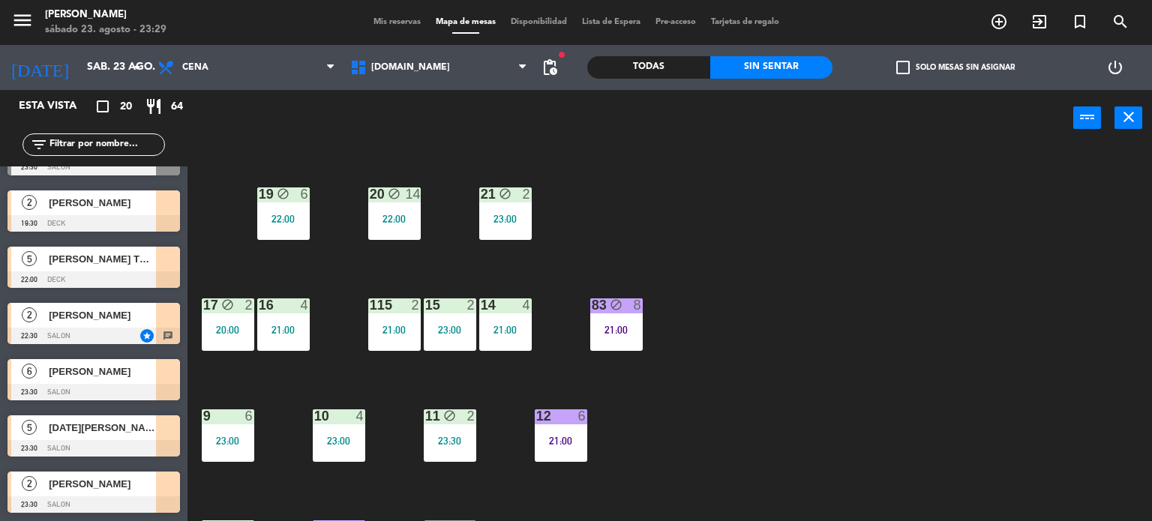
click at [300, 366] on div "34 block 2 21:43 35 block 4 22:30 36 block 10 22:00 43 2 22:00 37 block 12 21:3…" at bounding box center [675, 334] width 953 height 375
click at [122, 369] on span "[PERSON_NAME]" at bounding box center [102, 372] width 107 height 16
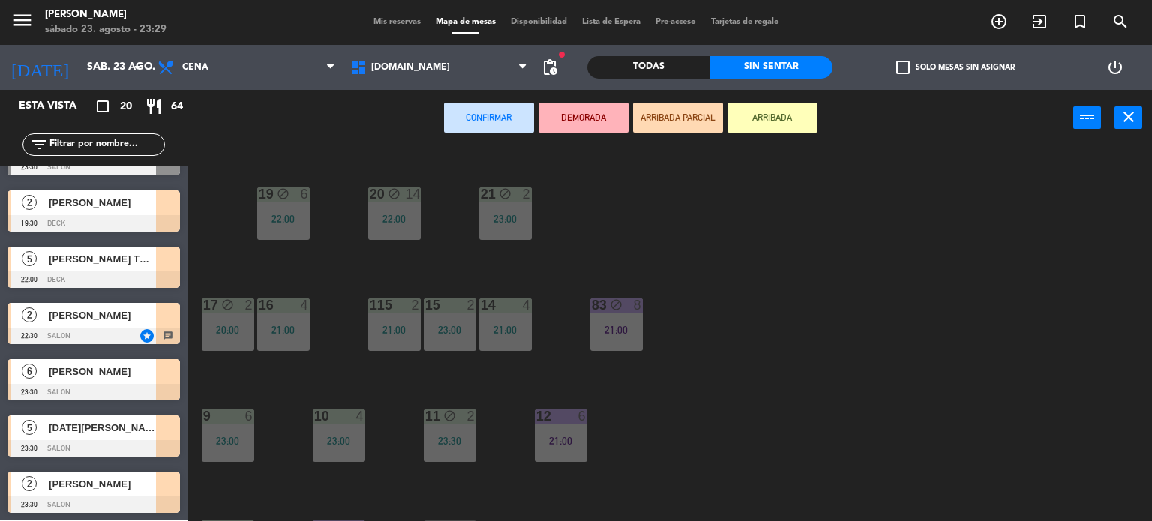
click at [762, 370] on div "34 block 2 21:43 35 block 4 22:30 36 block 10 22:00 43 2 22:00 37 block 12 21:3…" at bounding box center [675, 334] width 953 height 375
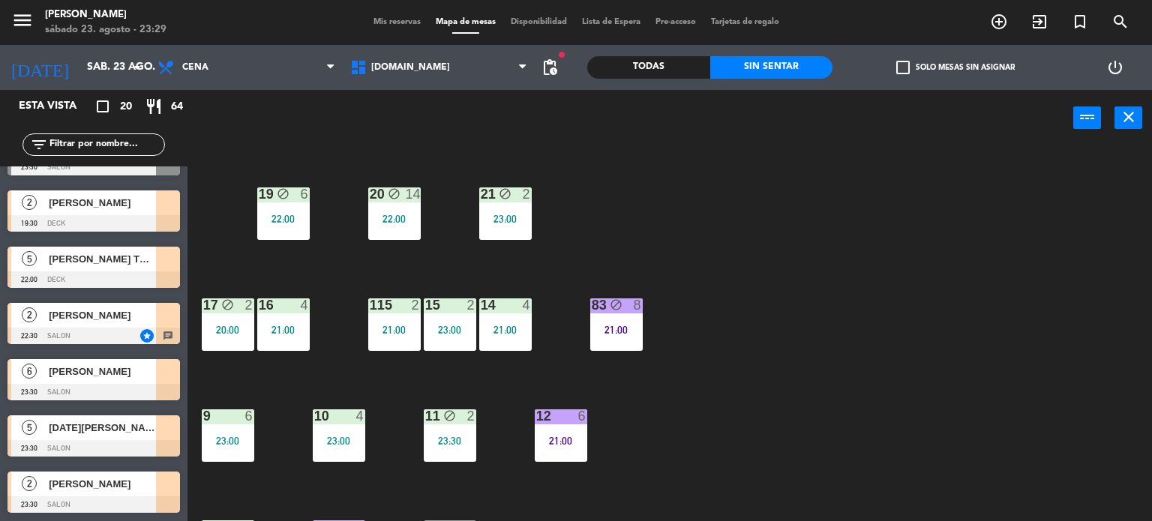
click at [135, 365] on span "[PERSON_NAME]" at bounding box center [102, 372] width 107 height 16
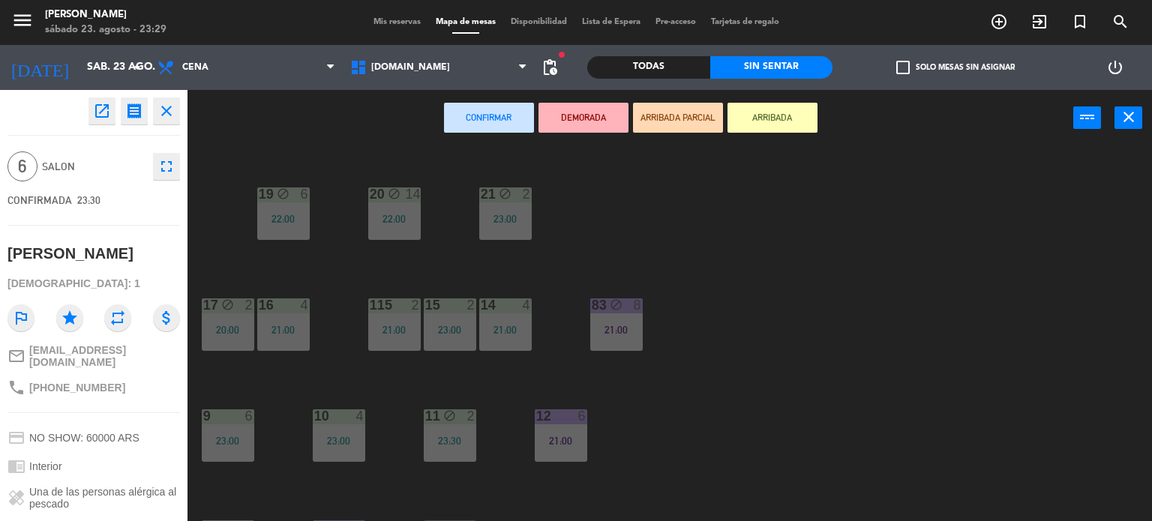
click at [298, 378] on div "34 block 2 21:43 35 block 4 22:30 36 block 10 22:00 43 2 22:00 37 block 12 21:3…" at bounding box center [675, 334] width 953 height 375
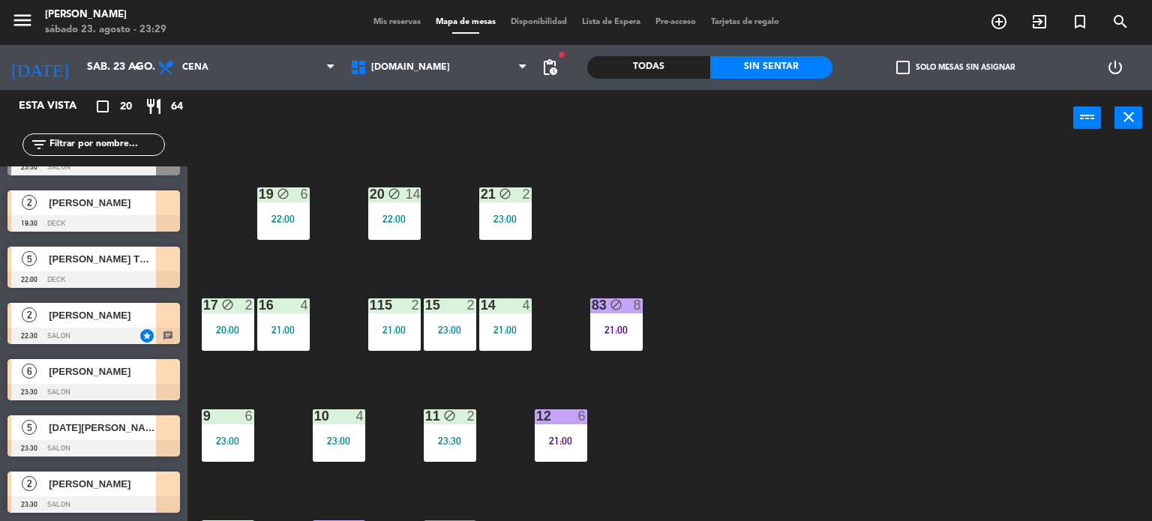
click at [98, 384] on div at bounding box center [93, 392] width 172 height 16
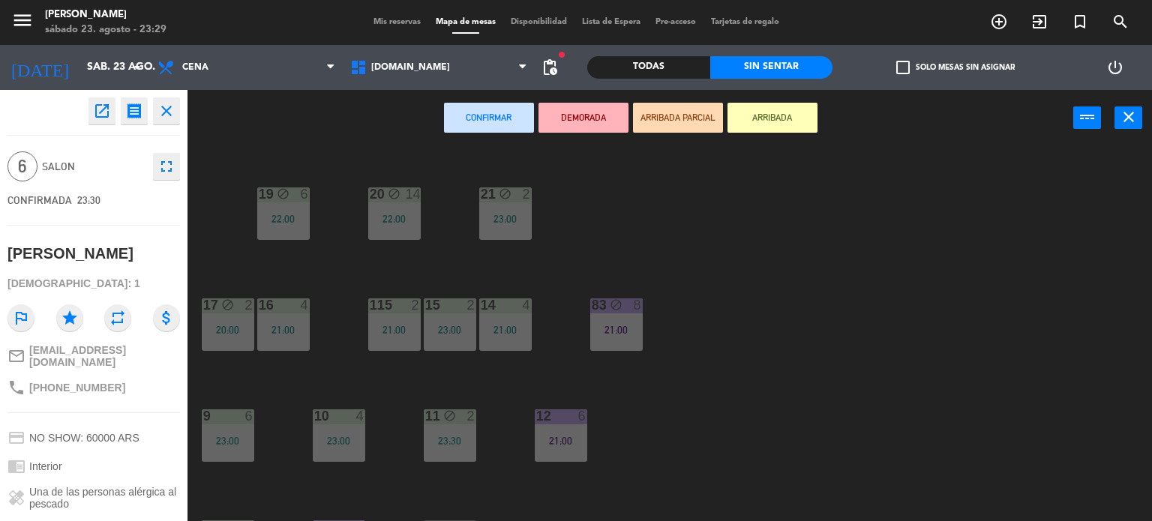
scroll to position [136, 0]
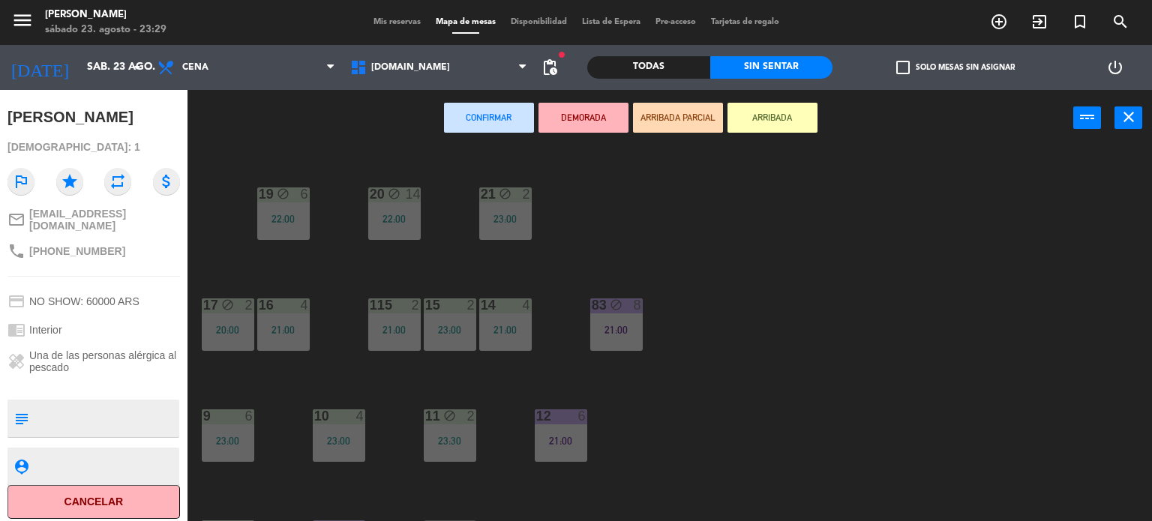
click at [258, 378] on div "34 block 2 21:43 35 block 4 22:30 36 block 10 22:00 43 2 22:00 37 block 12 21:3…" at bounding box center [675, 334] width 953 height 375
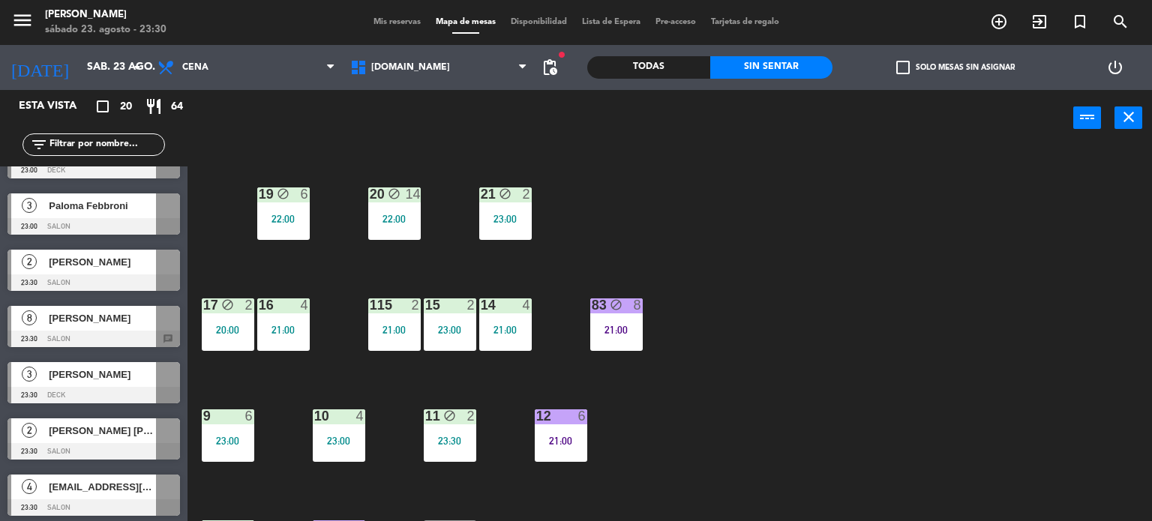
scroll to position [811, 0]
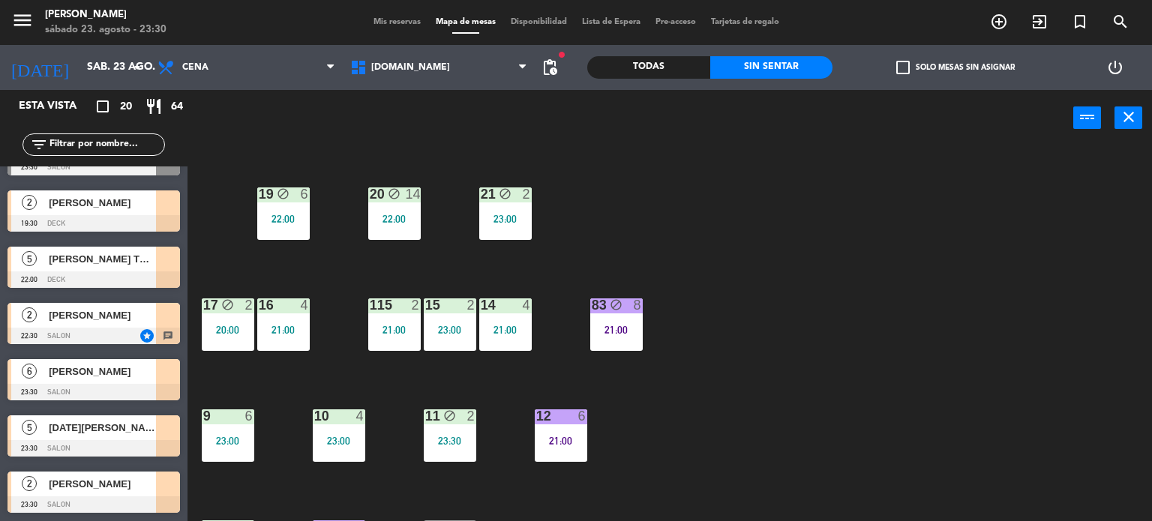
click at [742, 431] on div "34 block 2 21:43 35 block 4 22:30 36 block 10 22:00 43 2 22:00 37 block 12 21:3…" at bounding box center [675, 334] width 953 height 375
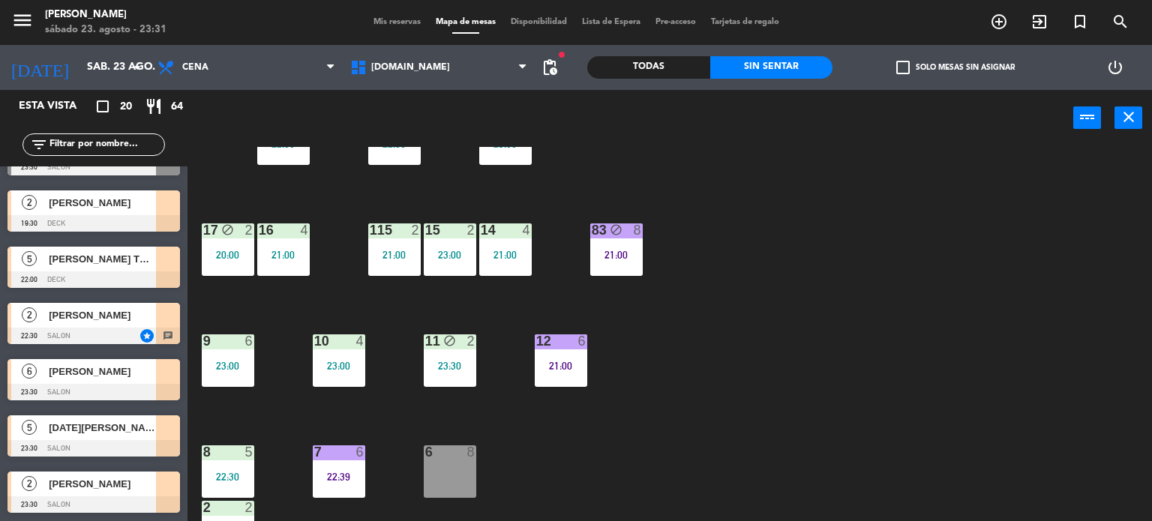
scroll to position [300, 0]
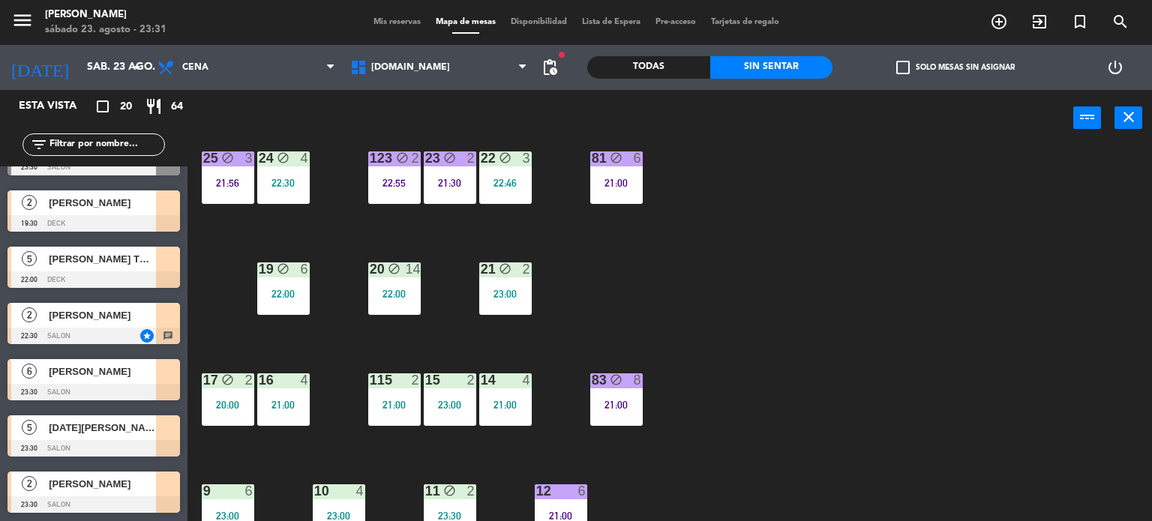
click at [627, 391] on div "83 block 8 21:00" at bounding box center [616, 399] width 52 height 52
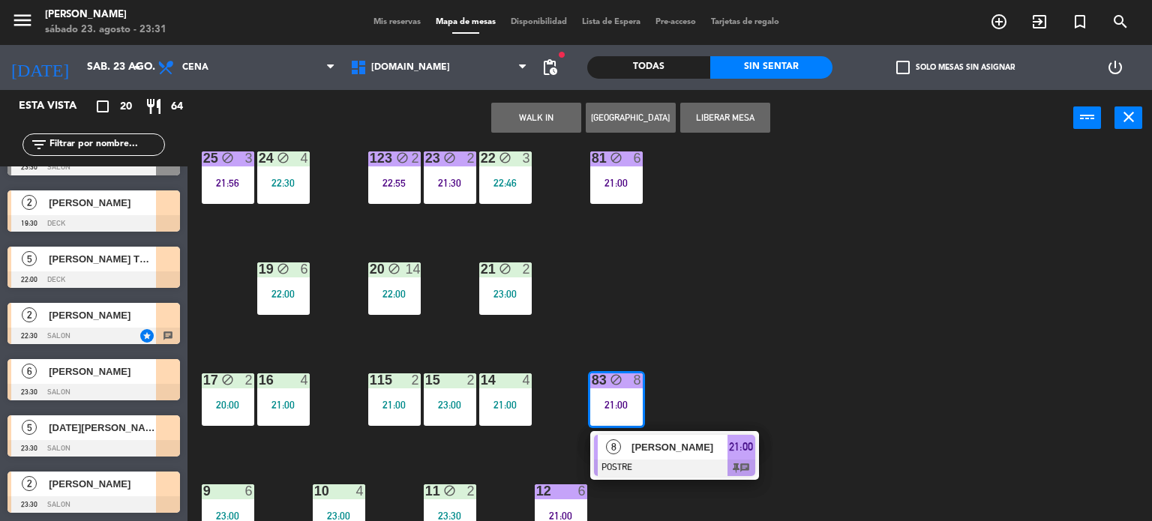
click at [703, 340] on div "34 block 2 21:43 35 block 4 22:30 36 block 10 22:00 43 2 22:00 37 block 12 21:3…" at bounding box center [675, 334] width 953 height 375
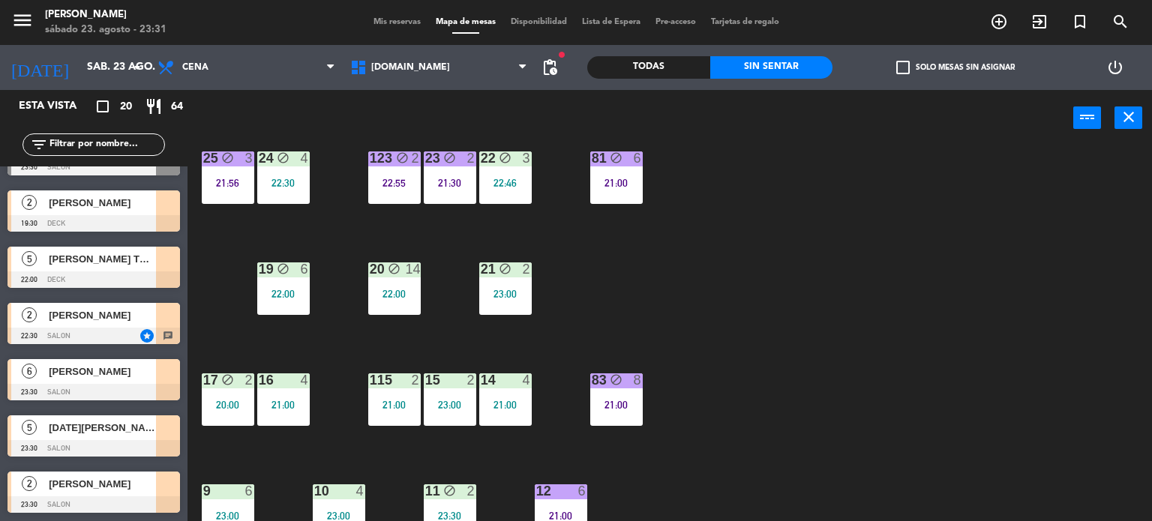
click at [697, 190] on div "34 block 2 21:43 35 block 4 22:30 36 block 10 22:00 43 2 22:00 37 block 12 21:3…" at bounding box center [675, 334] width 953 height 375
click at [399, 82] on span "[DOMAIN_NAME]" at bounding box center [439, 67] width 193 height 33
click at [947, 271] on div "34 block 2 21:43 35 block 4 22:30 36 block 10 22:00 43 2 22:00 37 block 12 21:3…" at bounding box center [675, 334] width 953 height 375
click at [827, 365] on div "34 block 2 21:43 35 block 4 22:30 36 block 10 22:00 43 2 22:00 37 block 12 21:3…" at bounding box center [675, 334] width 953 height 375
click at [729, 323] on div "34 block 2 21:43 35 block 4 22:30 36 block 10 22:00 43 2 22:00 37 block 12 21:3…" at bounding box center [675, 334] width 953 height 375
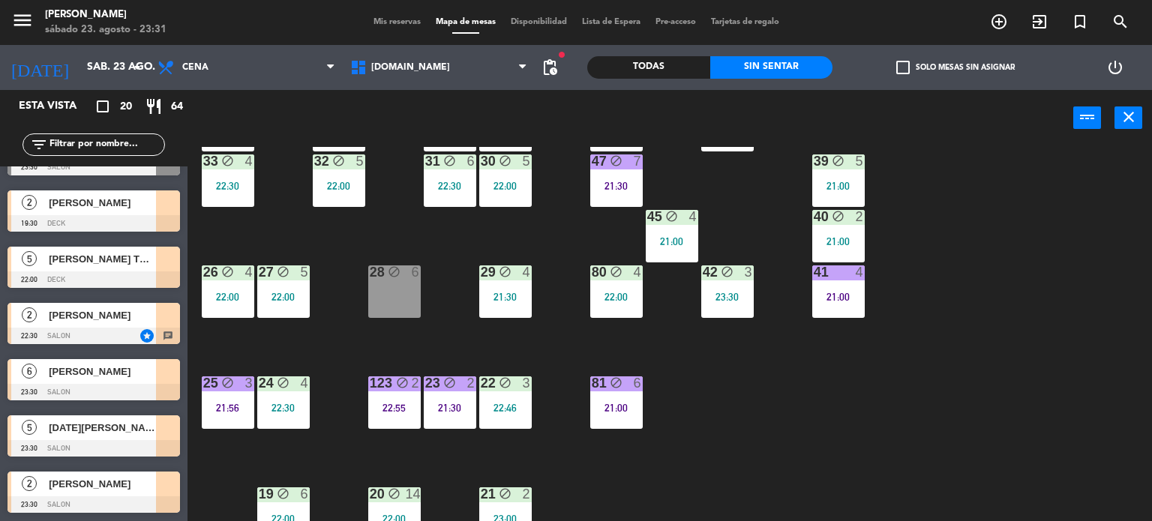
scroll to position [0, 0]
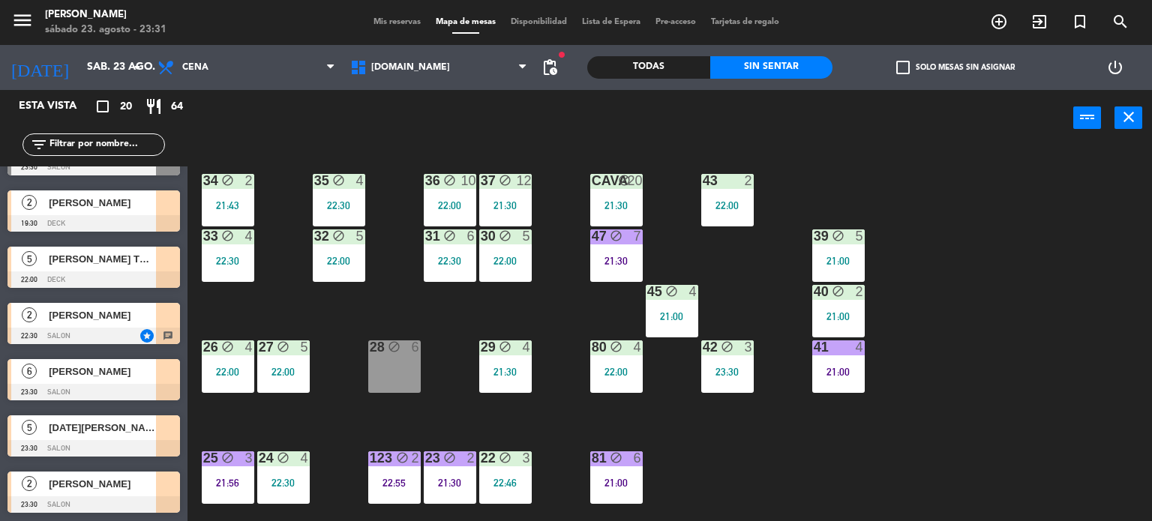
click at [726, 247] on div "34 block 2 21:43 35 block 4 22:30 36 block 10 22:00 43 2 22:00 37 block 12 21:3…" at bounding box center [675, 334] width 953 height 375
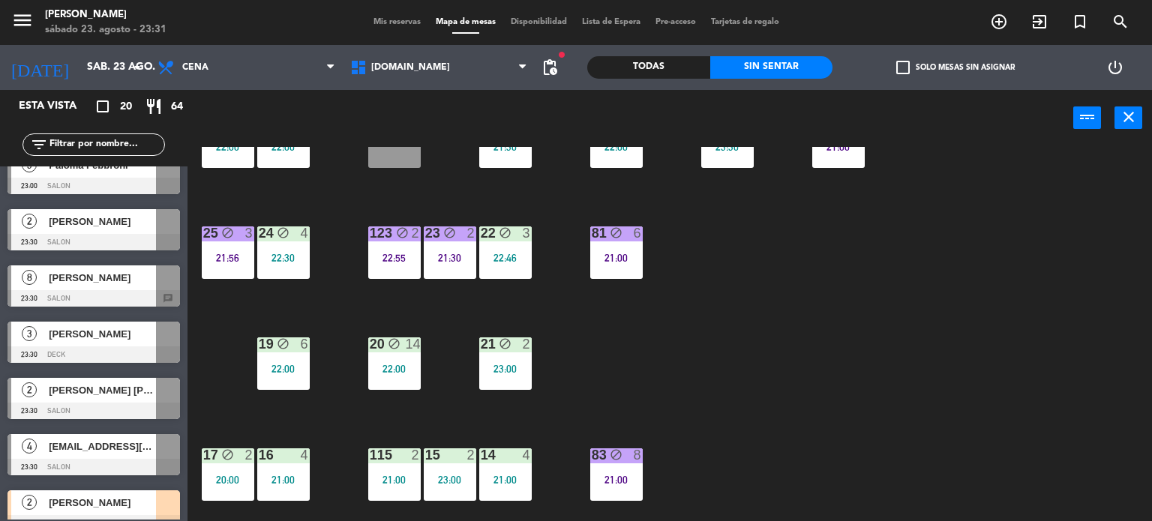
scroll to position [525, 0]
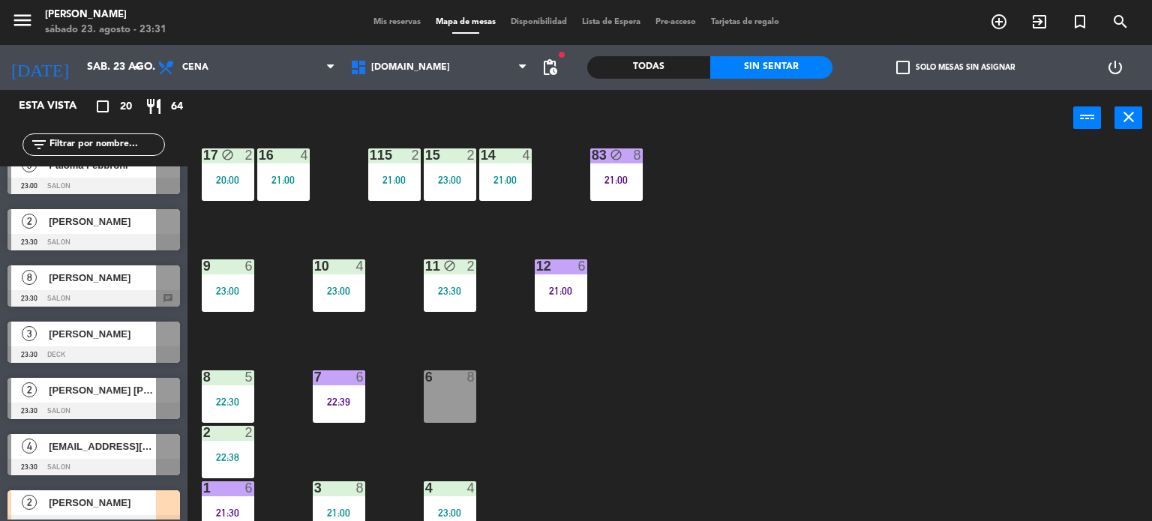
click at [733, 397] on div "34 block 2 21:43 35 block 4 22:30 36 block 10 22:00 43 2 22:00 37 block 12 21:3…" at bounding box center [675, 334] width 953 height 375
click at [313, 391] on div "7 6 22:39" at bounding box center [339, 396] width 52 height 52
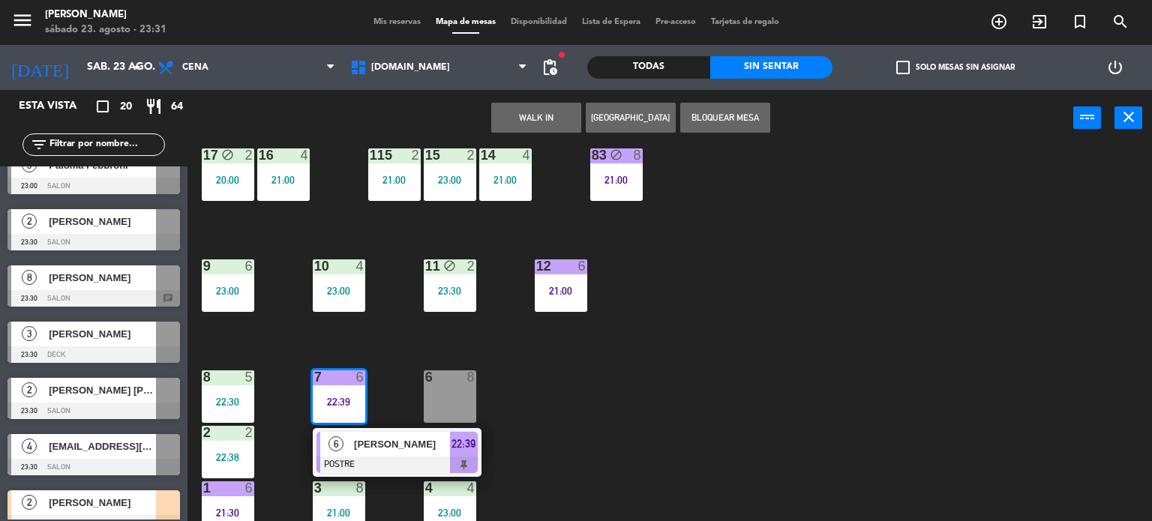
click at [574, 401] on div "34 block 2 21:43 35 block 4 22:30 36 block 10 22:00 43 2 22:00 37 block 12 21:3…" at bounding box center [675, 334] width 953 height 375
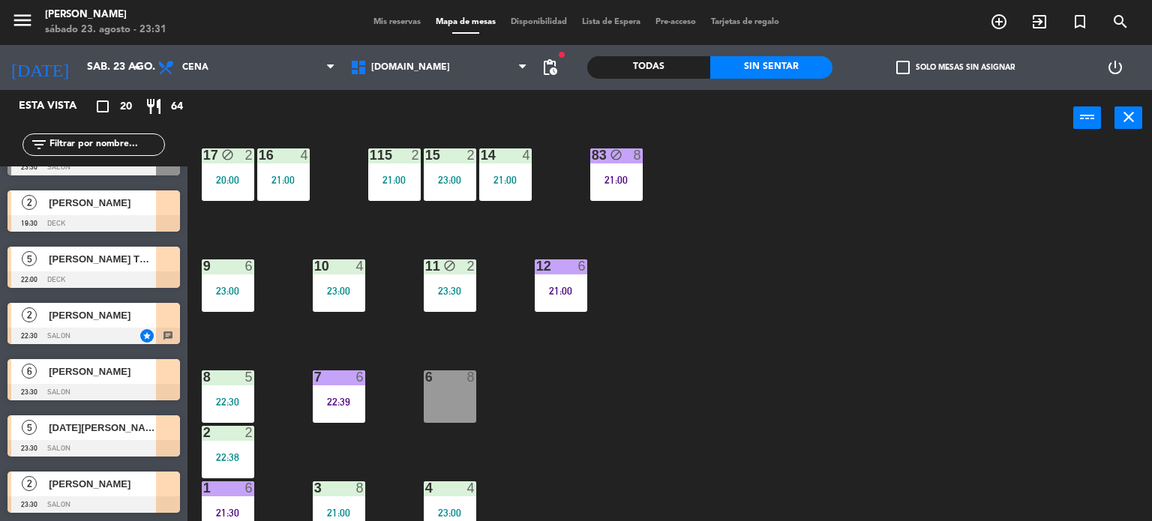
scroll to position [536, 0]
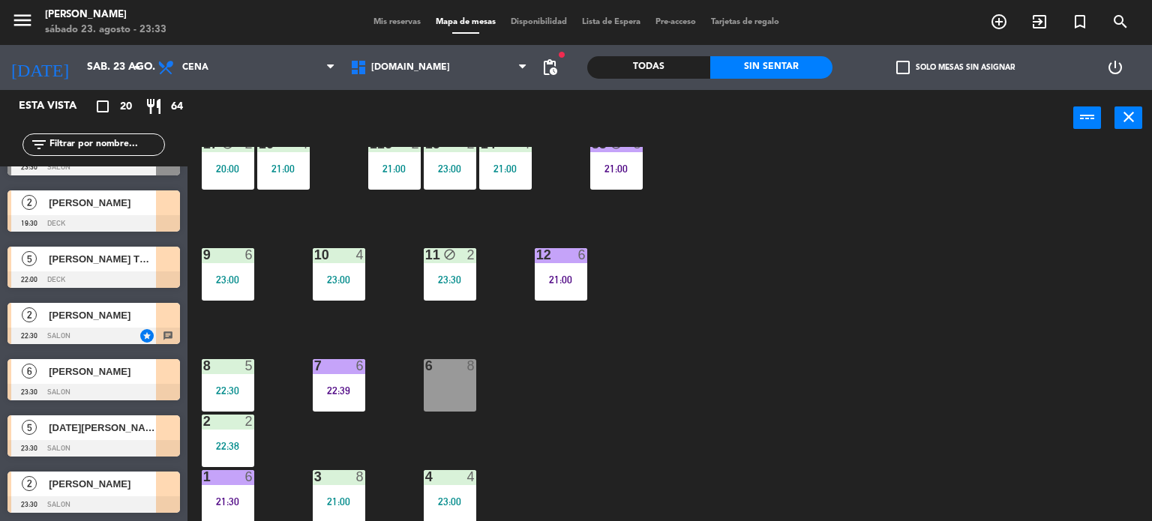
click at [831, 232] on div "34 block 2 21:43 35 block 4 22:30 36 block 10 22:00 43 2 22:00 37 block 12 21:3…" at bounding box center [675, 334] width 953 height 375
click at [88, 142] on input "text" at bounding box center [106, 144] width 116 height 16
click at [858, 119] on div "power_input close" at bounding box center [630, 118] width 886 height 57
click at [106, 371] on span "[PERSON_NAME]" at bounding box center [102, 372] width 107 height 16
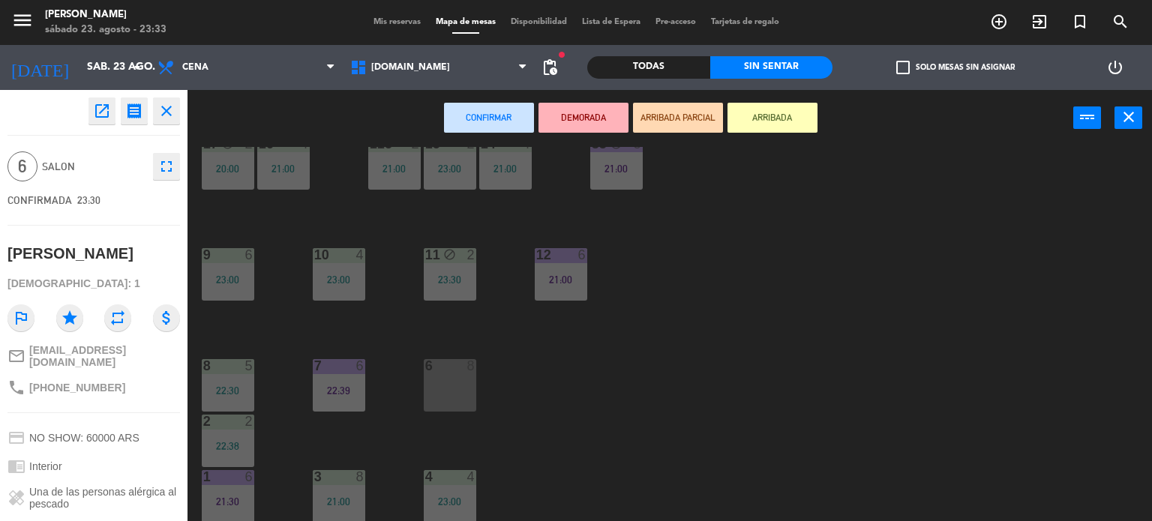
click at [821, 313] on div "34 block 2 21:43 35 block 4 22:30 36 block 10 22:00 43 2 22:00 37 block 12 21:3…" at bounding box center [675, 334] width 953 height 375
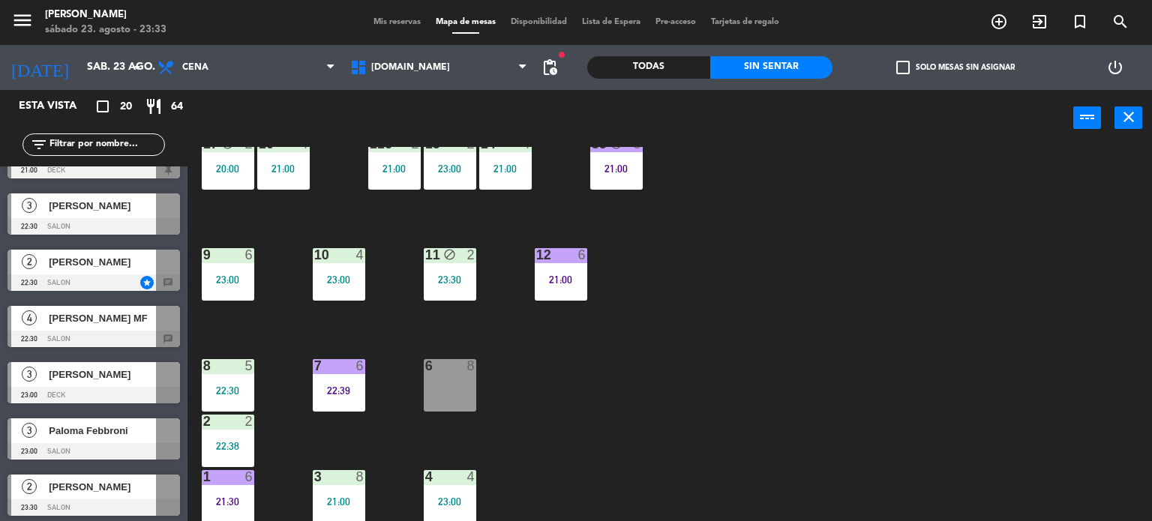
scroll to position [545, 0]
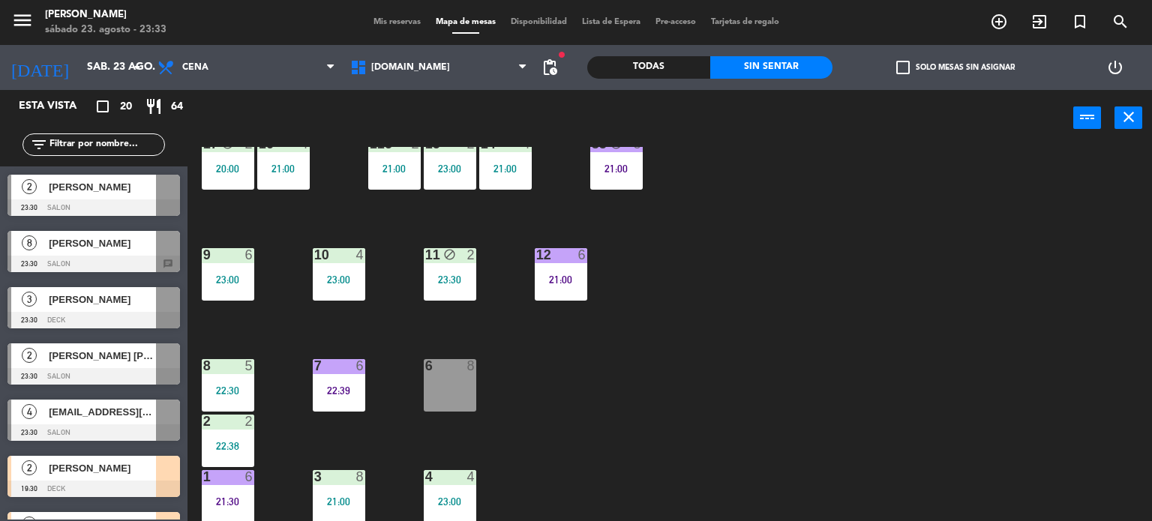
click at [622, 442] on div "34 block 2 21:43 35 block 4 22:30 36 block 10 22:00 43 2 22:00 37 block 12 21:3…" at bounding box center [675, 334] width 953 height 375
click at [481, 346] on div "34 block 2 21:43 35 block 4 22:30 36 block 10 22:00 43 2 22:00 37 block 12 21:3…" at bounding box center [675, 334] width 953 height 375
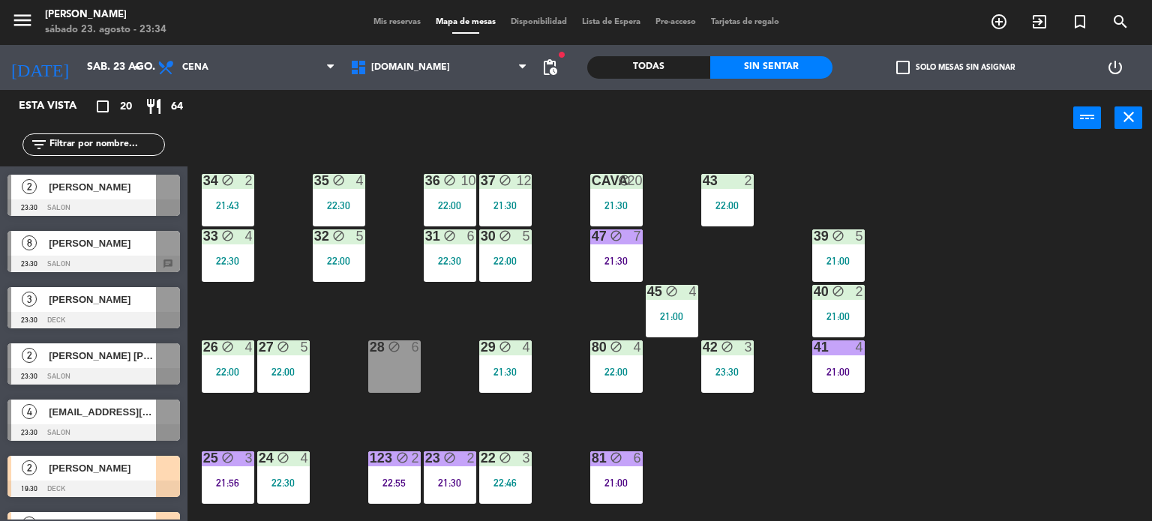
scroll to position [75, 0]
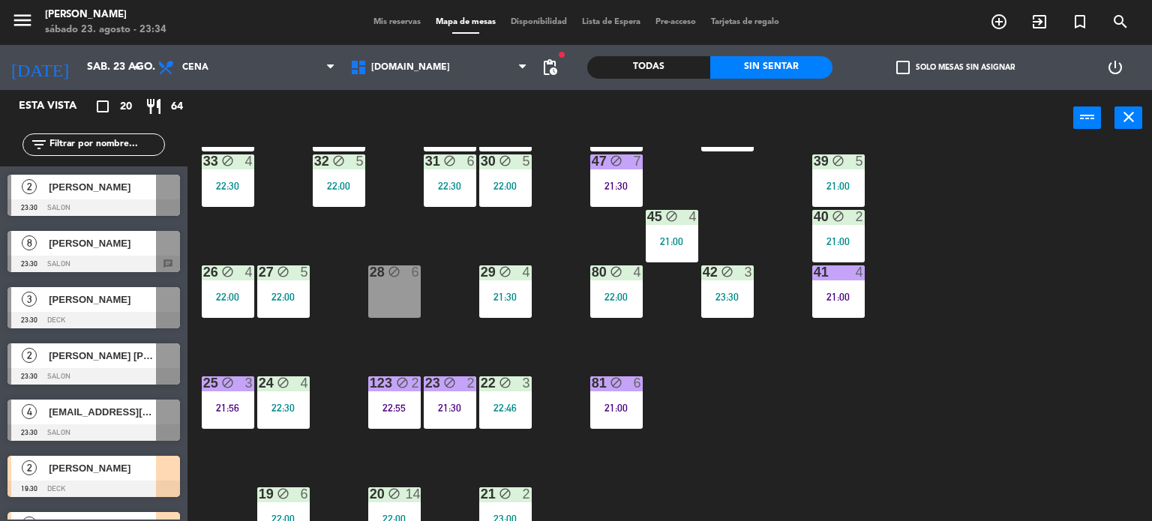
click at [877, 350] on div "34 block 2 21:43 35 block 4 22:30 36 block 10 22:00 43 2 22:00 37 block 12 21:3…" at bounding box center [675, 334] width 953 height 375
click at [1059, 313] on div "34 block 2 21:43 35 block 4 22:30 36 block 10 22:00 43 2 22:00 37 block 12 21:3…" at bounding box center [675, 334] width 953 height 375
click at [1009, 303] on div "34 block 2 21:43 35 block 4 22:30 36 block 10 22:00 43 2 22:00 37 block 12 21:3…" at bounding box center [675, 334] width 953 height 375
drag, startPoint x: 1009, startPoint y: 303, endPoint x: 820, endPoint y: 299, distance: 189.0
click at [1004, 303] on div "34 block 2 21:43 35 block 4 22:30 36 block 10 22:00 43 2 22:00 37 block 12 21:3…" at bounding box center [675, 334] width 953 height 375
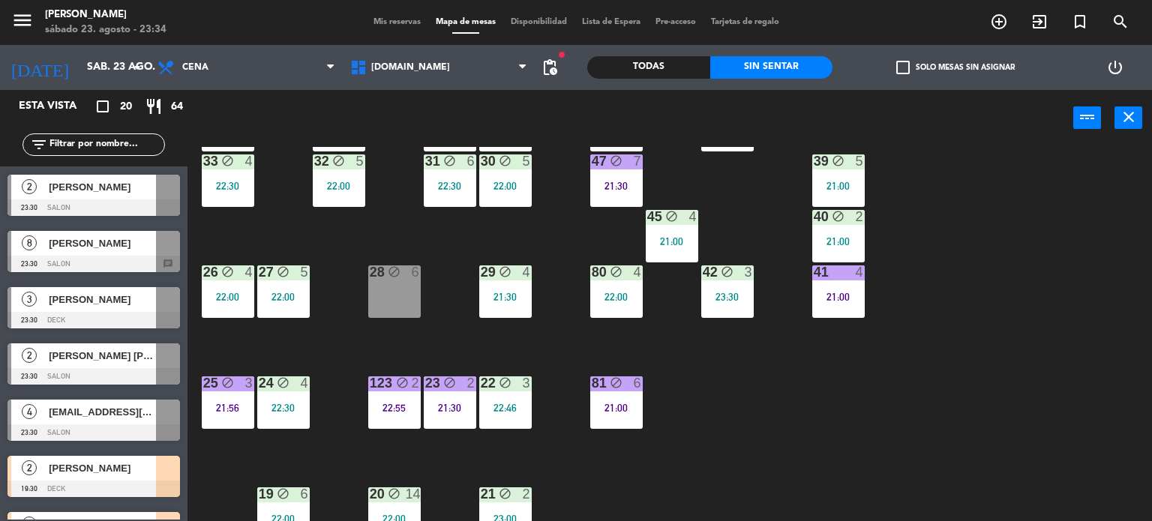
click at [928, 311] on div "34 block 2 21:43 35 block 4 22:30 36 block 10 22:00 43 2 22:00 37 block 12 21:3…" at bounding box center [675, 334] width 953 height 375
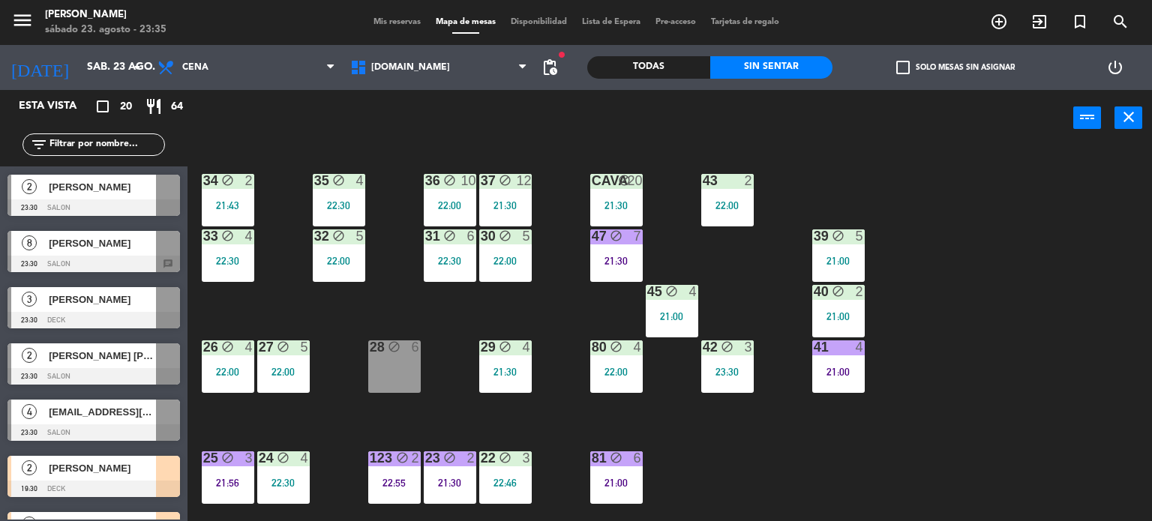
click at [710, 212] on div "43 2 22:00" at bounding box center [727, 200] width 52 height 52
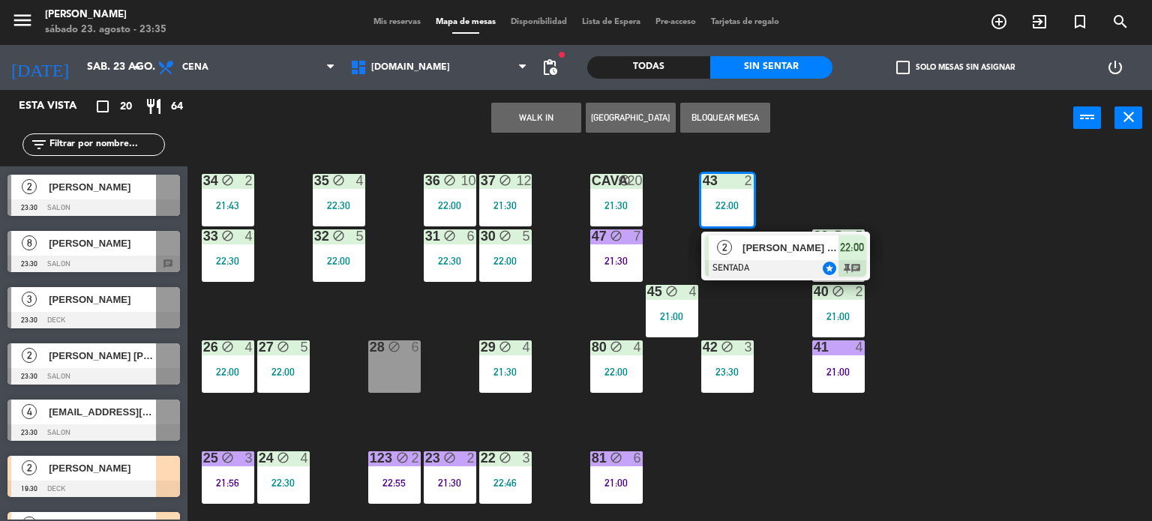
click at [1003, 341] on div "34 block 2 21:43 35 block 4 22:30 36 block 10 22:00 43 2 22:00 2 [PERSON_NAME] …" at bounding box center [675, 334] width 953 height 375
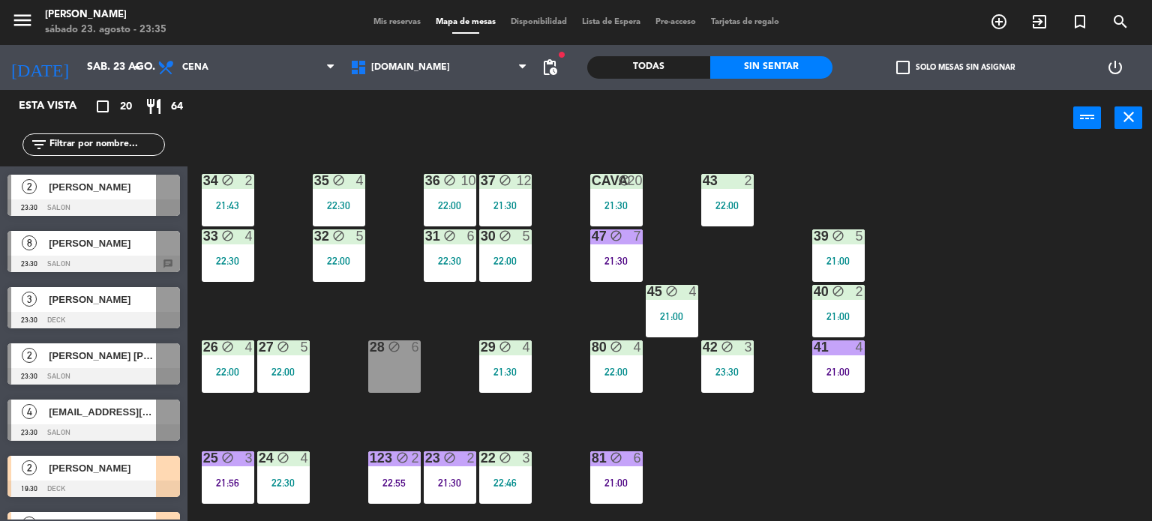
click at [735, 292] on div "34 block 2 21:43 35 block 4 22:30 36 block 10 22:00 43 2 22:00 37 block 12 21:3…" at bounding box center [675, 334] width 953 height 375
click at [738, 368] on div "23:30" at bounding box center [727, 372] width 52 height 10
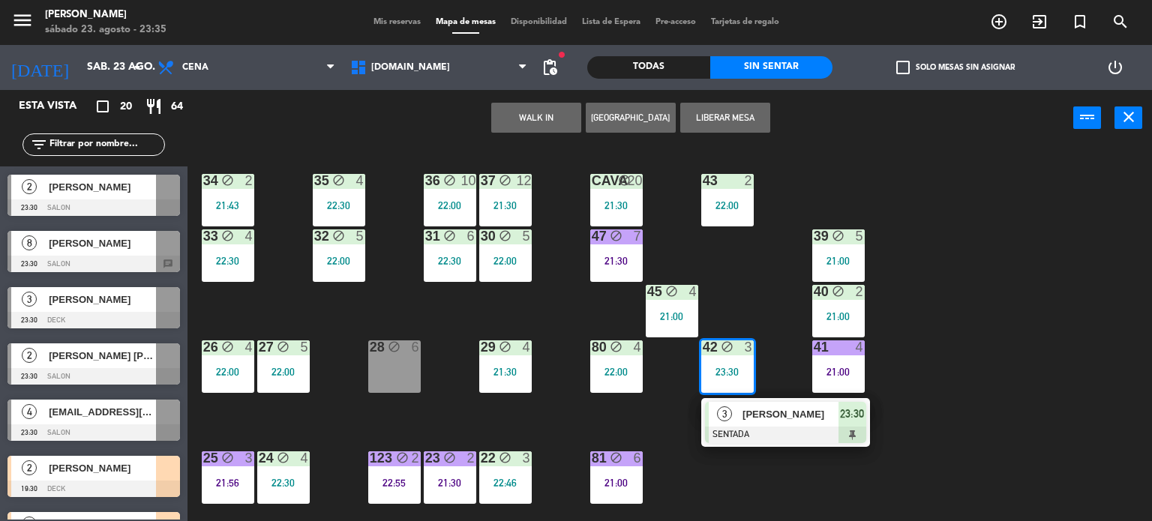
click at [1006, 323] on div "34 block 2 21:43 35 block 4 22:30 36 block 10 22:00 43 2 22:00 37 block 12 21:3…" at bounding box center [675, 334] width 953 height 375
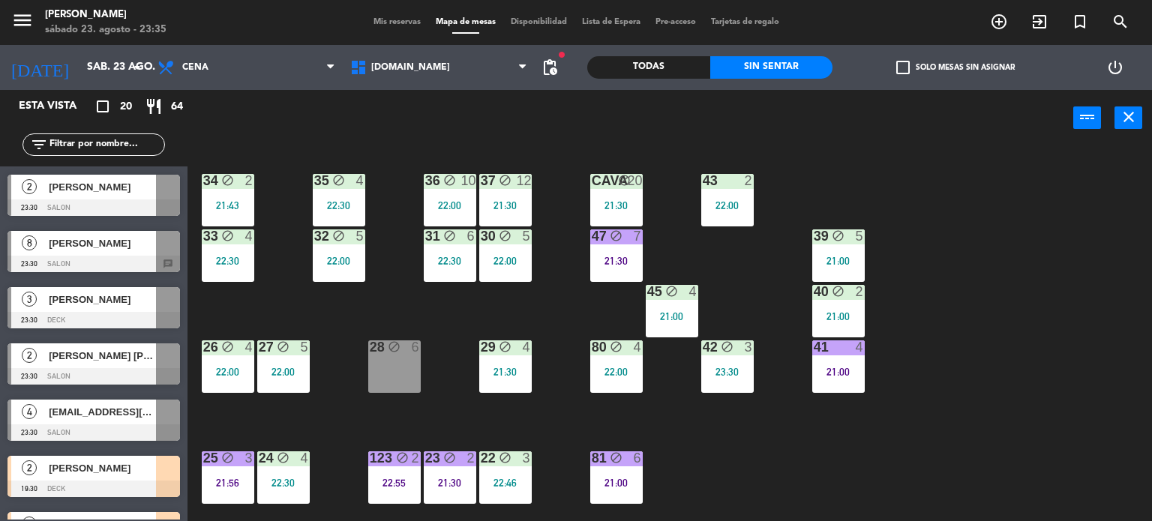
click at [745, 190] on div "43 2 22:00" at bounding box center [727, 200] width 52 height 52
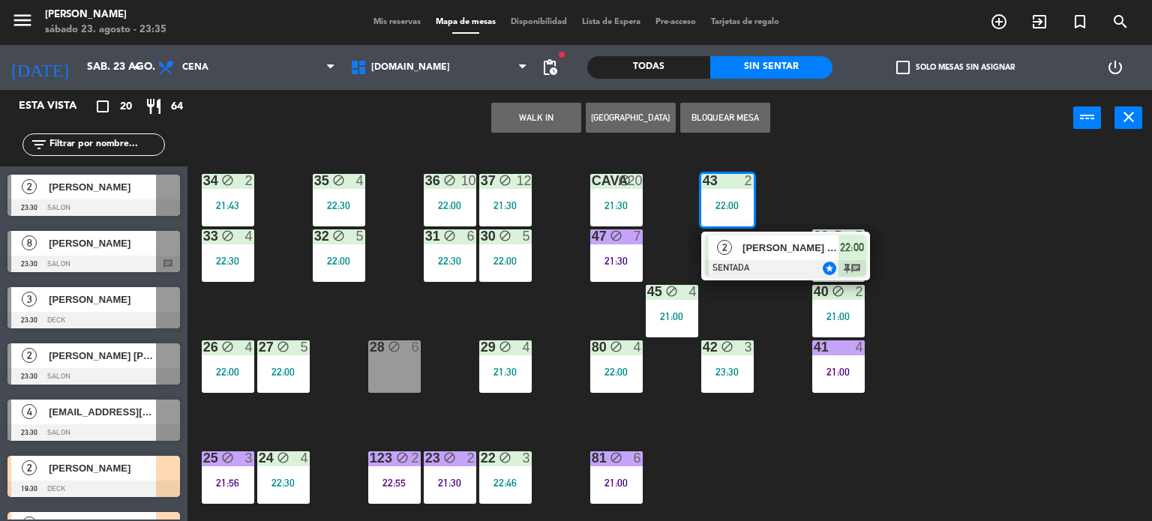
click at [766, 260] on div at bounding box center [785, 268] width 161 height 16
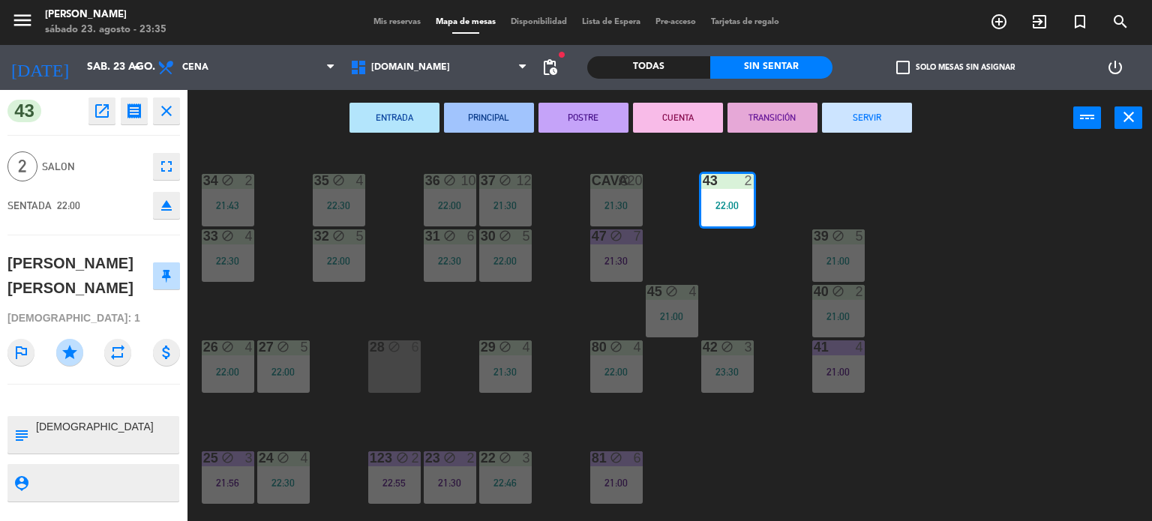
click at [959, 188] on div "34 block 2 21:43 35 block 4 22:30 36 block 10 22:00 43 2 22:00 37 block 12 21:3…" at bounding box center [675, 334] width 953 height 375
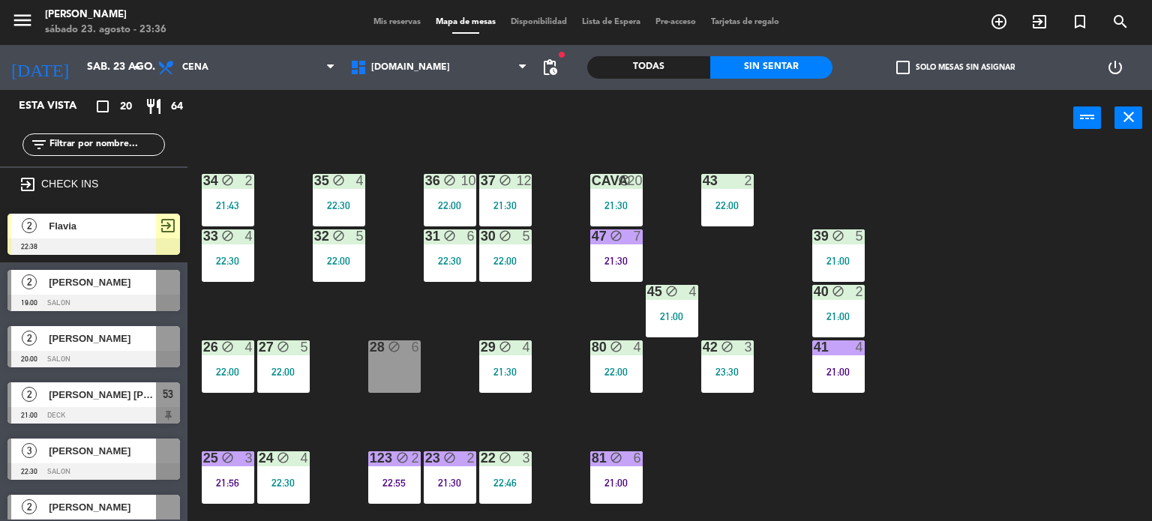
click at [384, 26] on span "Mis reservas" at bounding box center [397, 22] width 62 height 8
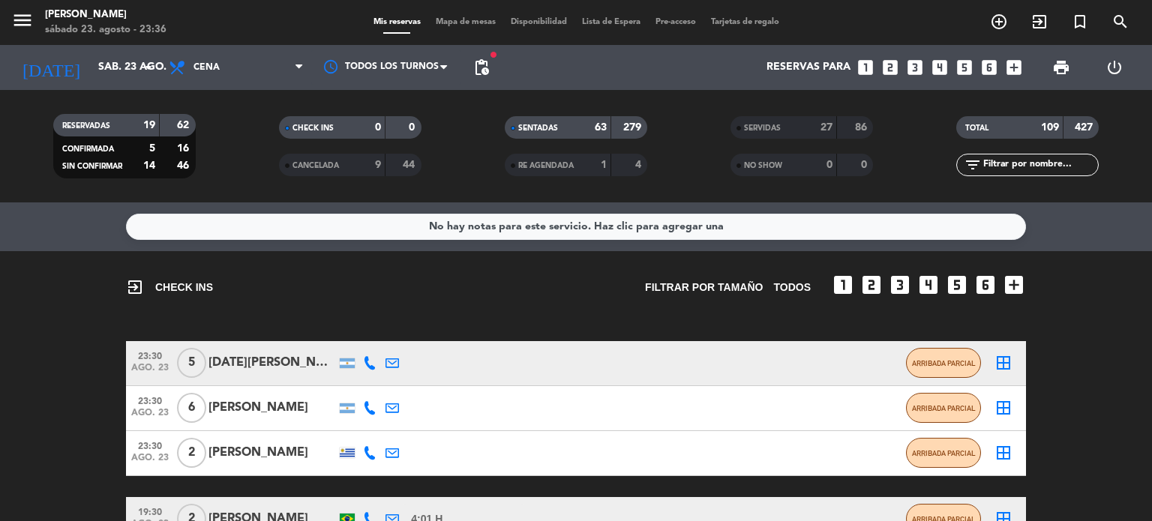
click at [450, 25] on span "Mapa de mesas" at bounding box center [465, 22] width 75 height 8
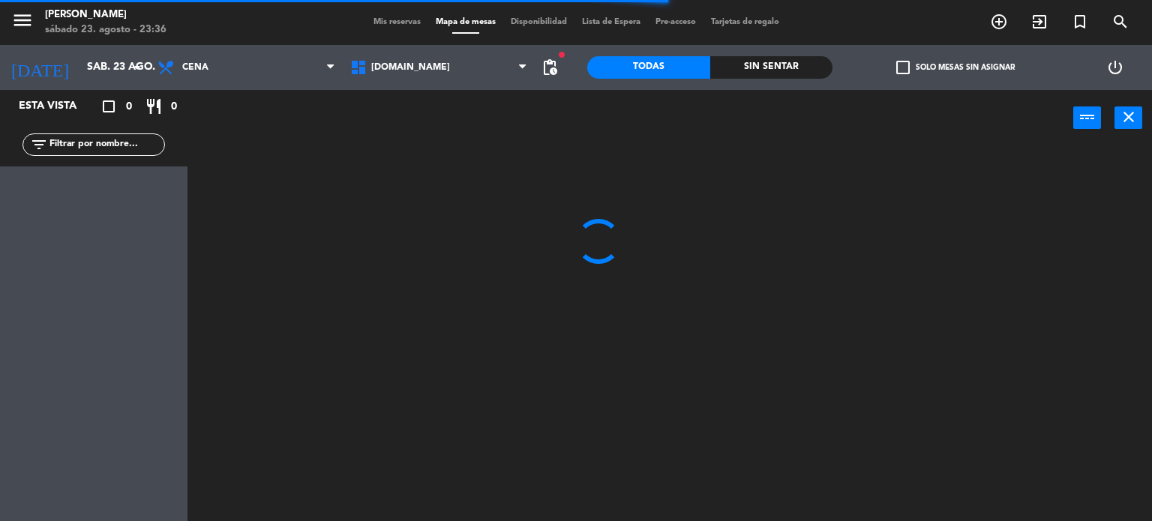
click at [792, 61] on div "Sin sentar" at bounding box center [771, 67] width 123 height 22
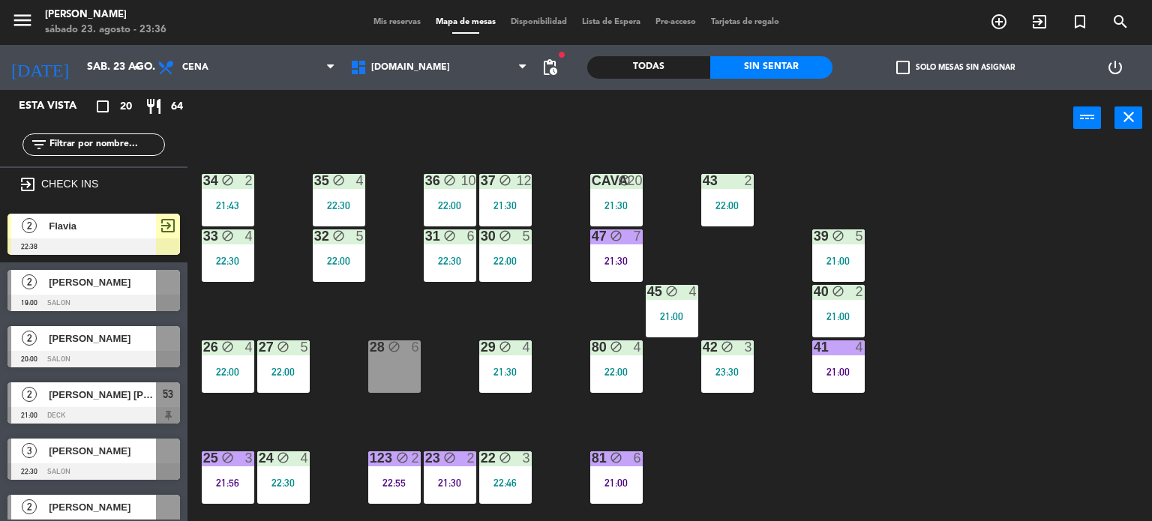
scroll to position [300, 0]
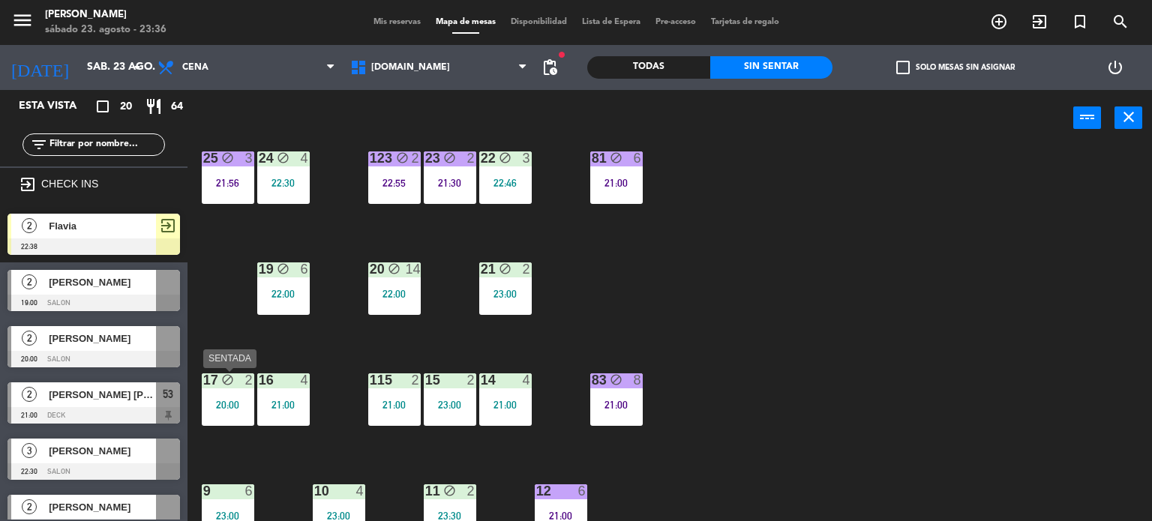
click at [225, 389] on div "17 block 2 20:00" at bounding box center [228, 399] width 52 height 52
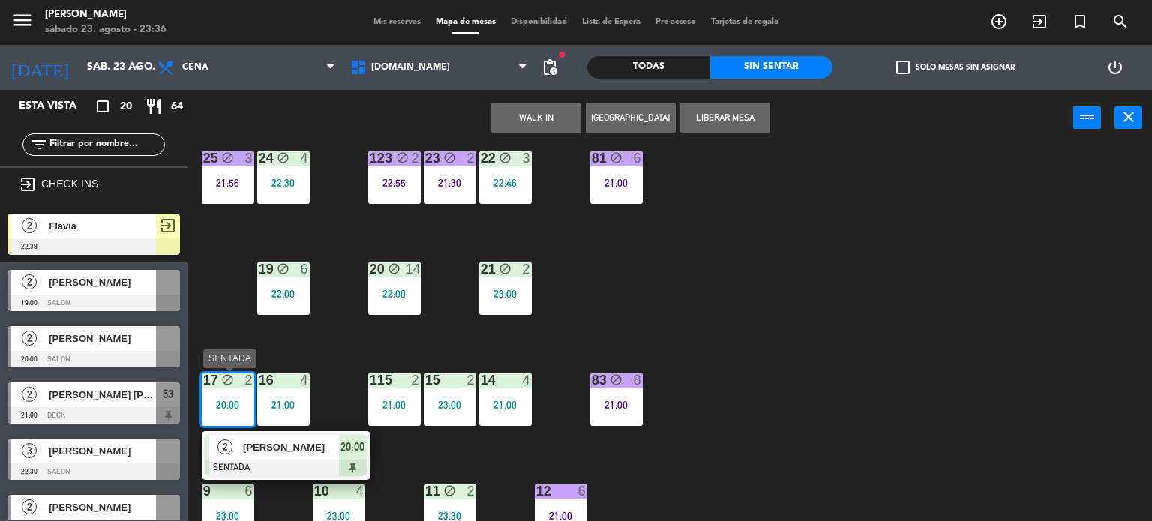
click at [318, 450] on span "[PERSON_NAME]" at bounding box center [291, 447] width 96 height 16
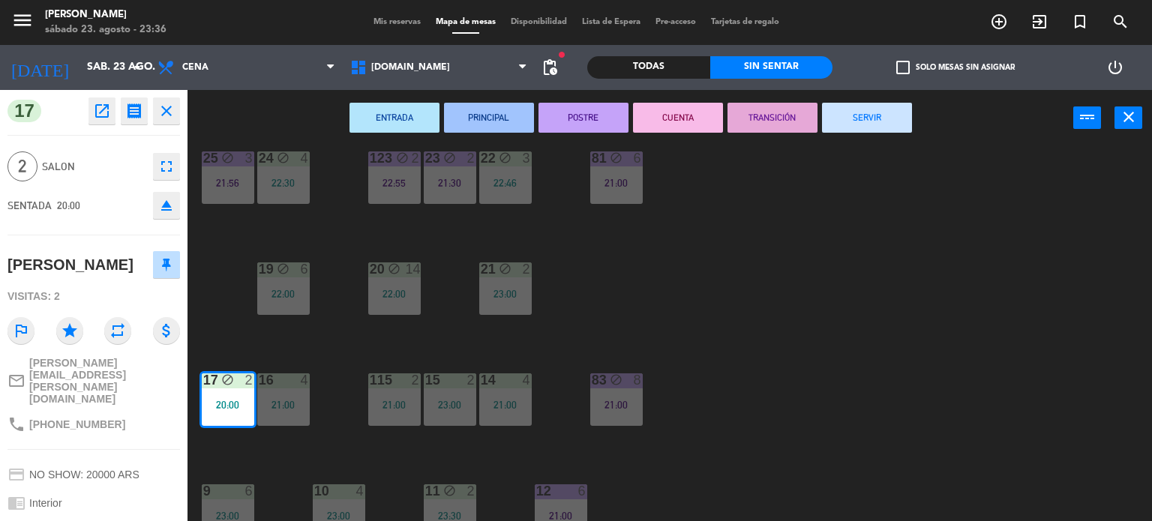
click at [868, 126] on button "SERVIR" at bounding box center [867, 118] width 90 height 30
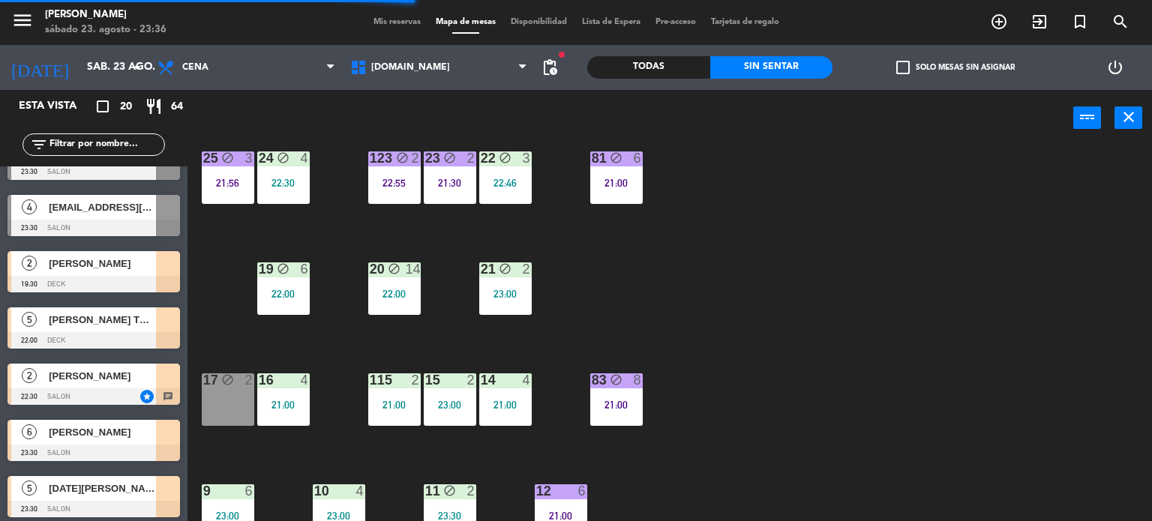
scroll to position [811, 0]
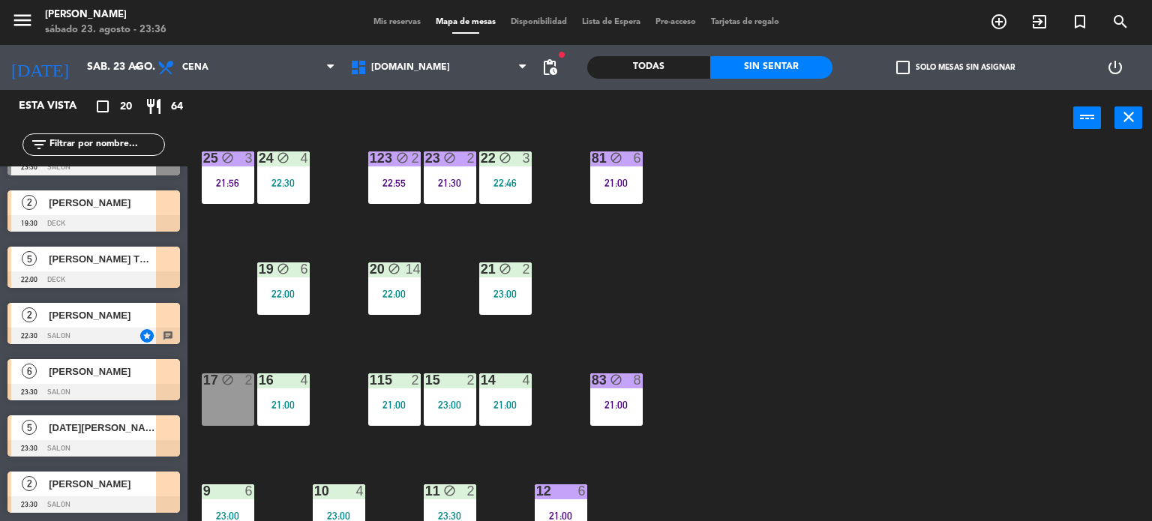
click at [210, 318] on div "34 block 2 21:43 35 block 4 22:30 36 block 10 22:00 43 2 22:00 37 block 12 21:3…" at bounding box center [675, 334] width 953 height 375
click at [211, 353] on div "34 block 2 21:43 35 block 4 22:30 36 block 10 22:00 43 2 22:00 37 block 12 21:3…" at bounding box center [675, 334] width 953 height 375
click at [450, 51] on span "[DOMAIN_NAME]" at bounding box center [439, 67] width 193 height 33
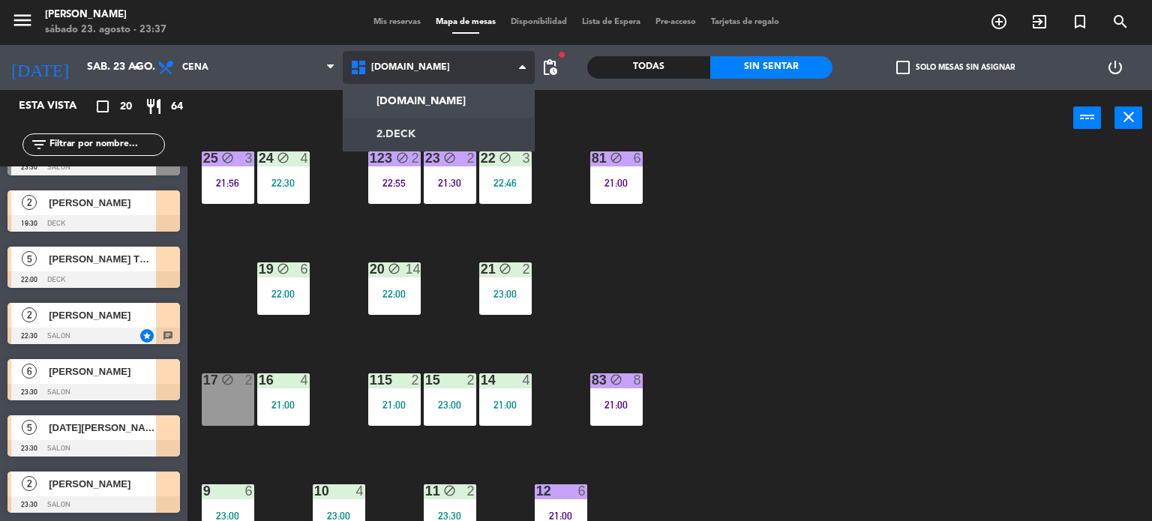
click at [427, 124] on ng-component "menu Gardiner sábado 23. agosto - 23:37 Mis reservas Mapa de mesas Disponibilid…" at bounding box center [576, 261] width 1152 height 522
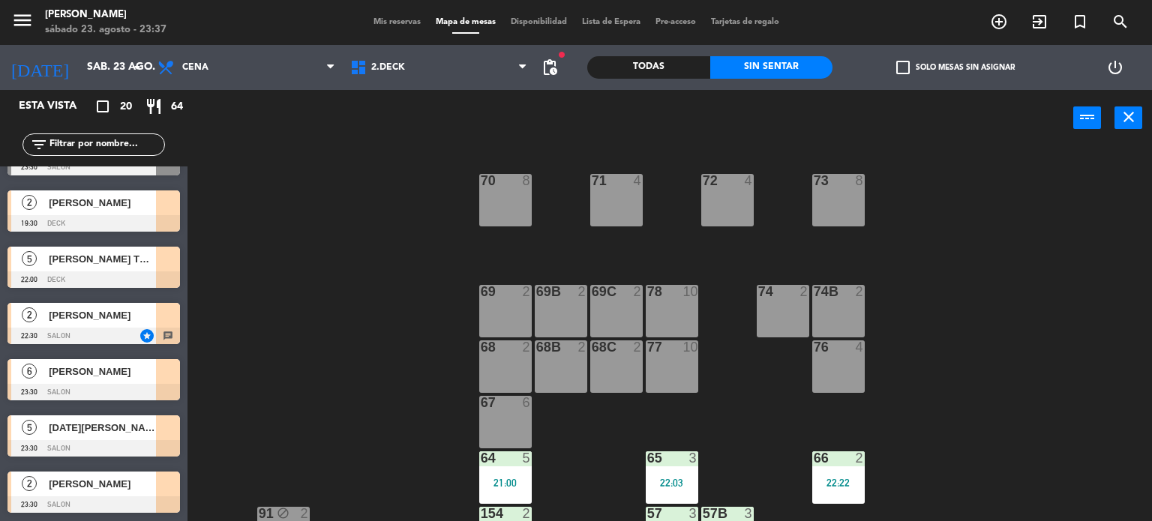
scroll to position [314, 0]
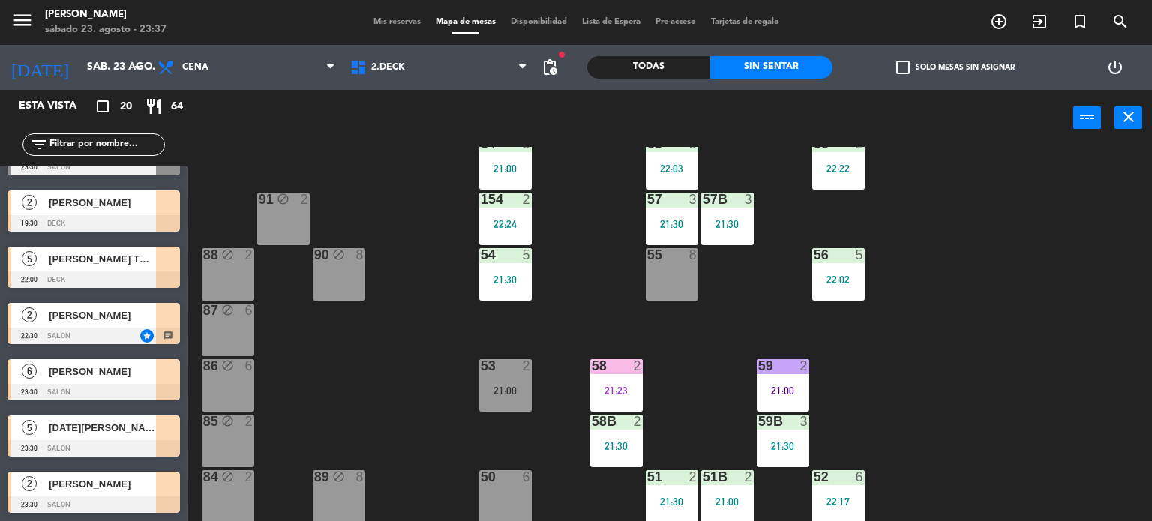
click at [153, 377] on span "[PERSON_NAME]" at bounding box center [102, 372] width 107 height 16
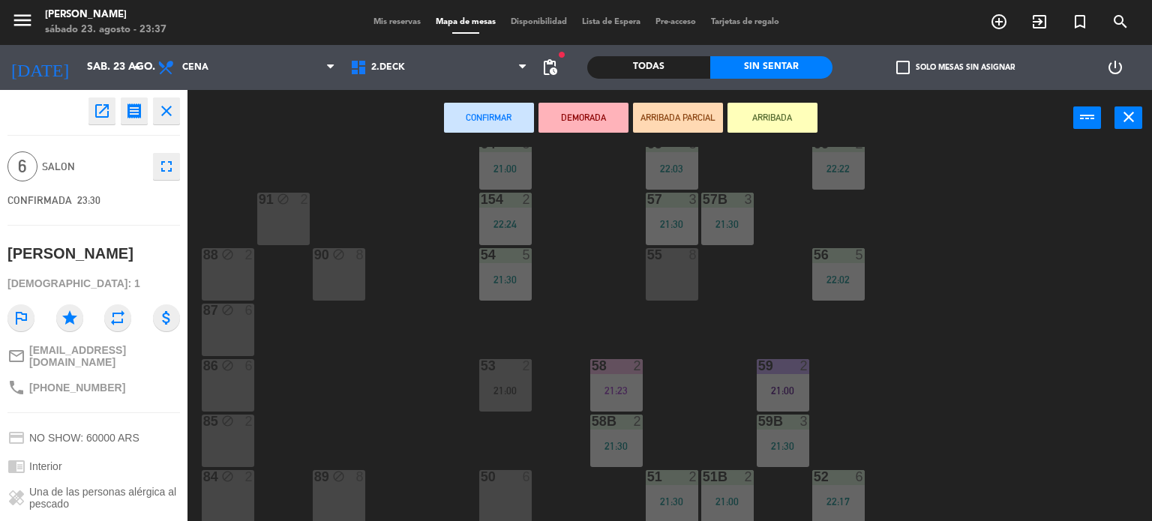
click at [676, 268] on div "55 8" at bounding box center [672, 274] width 52 height 52
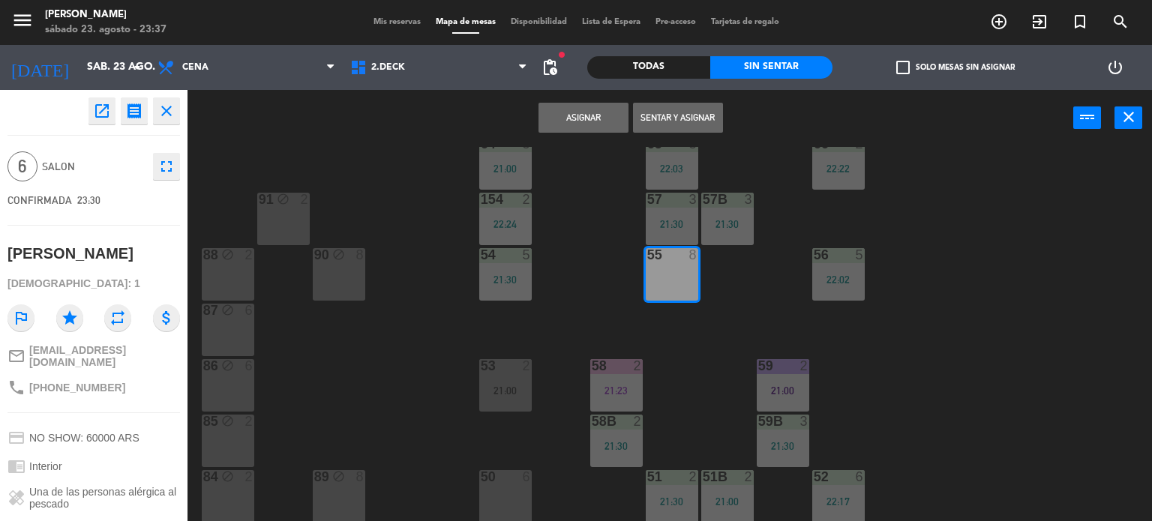
click at [666, 115] on button "Sentar y Asignar" at bounding box center [678, 118] width 90 height 30
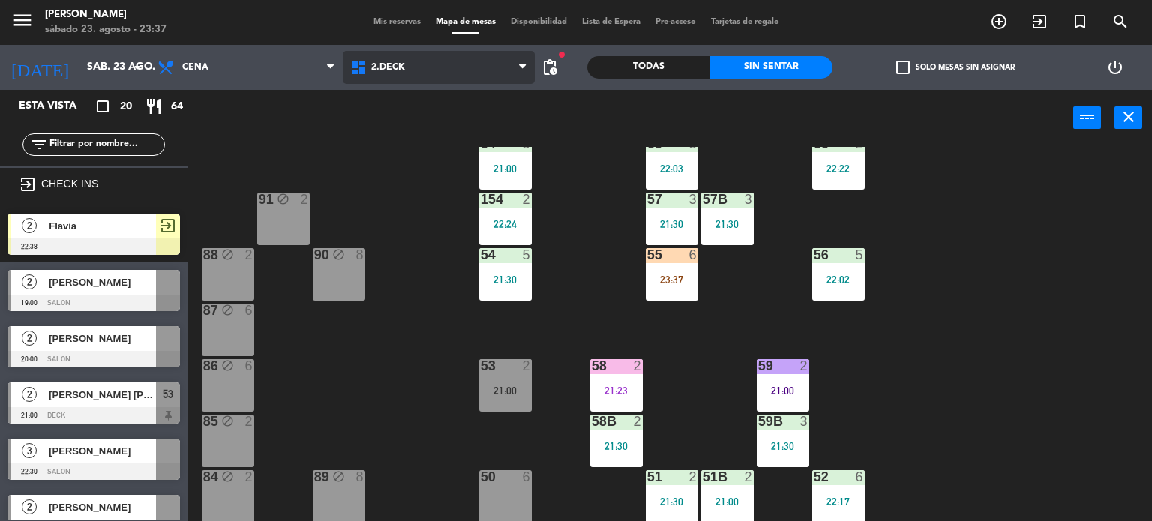
scroll to position [245, 0]
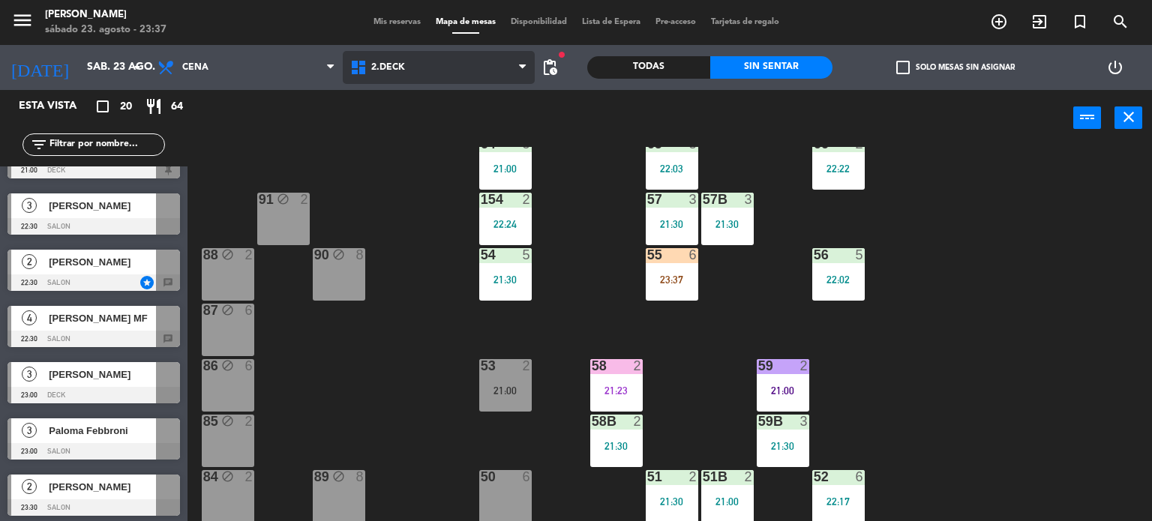
click at [469, 75] on span "2.DECK" at bounding box center [439, 67] width 193 height 33
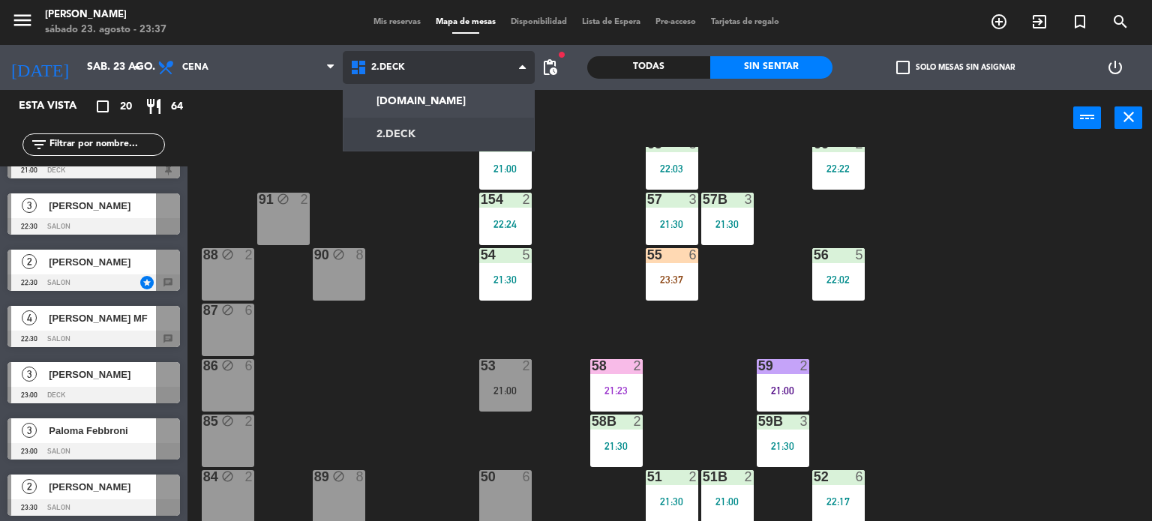
click at [467, 92] on ng-component "menu Gardiner sábado 23. agosto - 23:37 Mis reservas Mapa de mesas Disponibilid…" at bounding box center [576, 261] width 1152 height 522
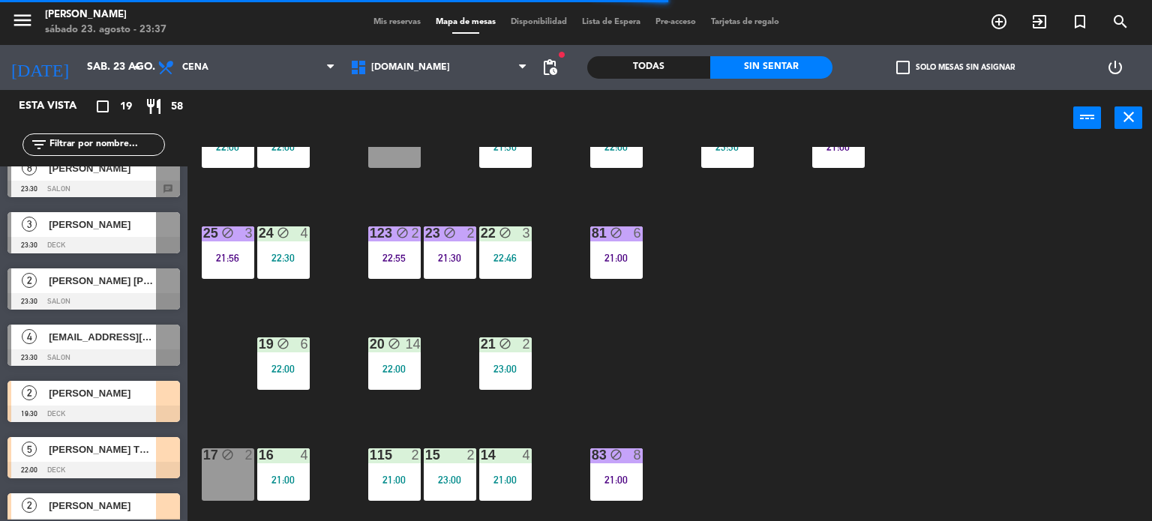
scroll to position [375, 0]
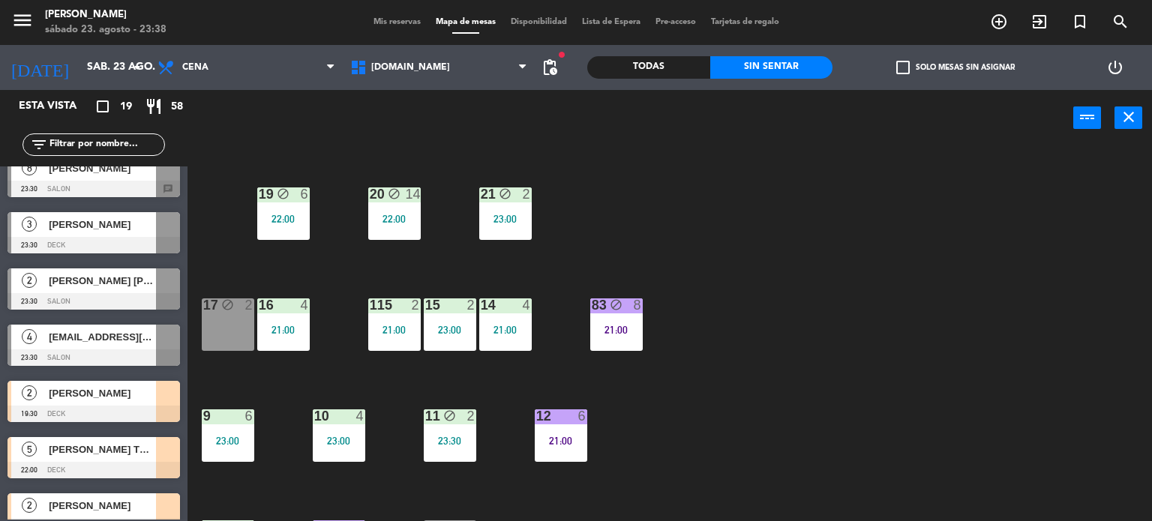
drag, startPoint x: 843, startPoint y: 338, endPoint x: 831, endPoint y: 352, distance: 18.6
click at [843, 340] on div "34 block 2 21:43 35 block 4 22:30 36 block 10 22:00 43 2 22:00 37 block 12 21:3…" at bounding box center [675, 334] width 953 height 375
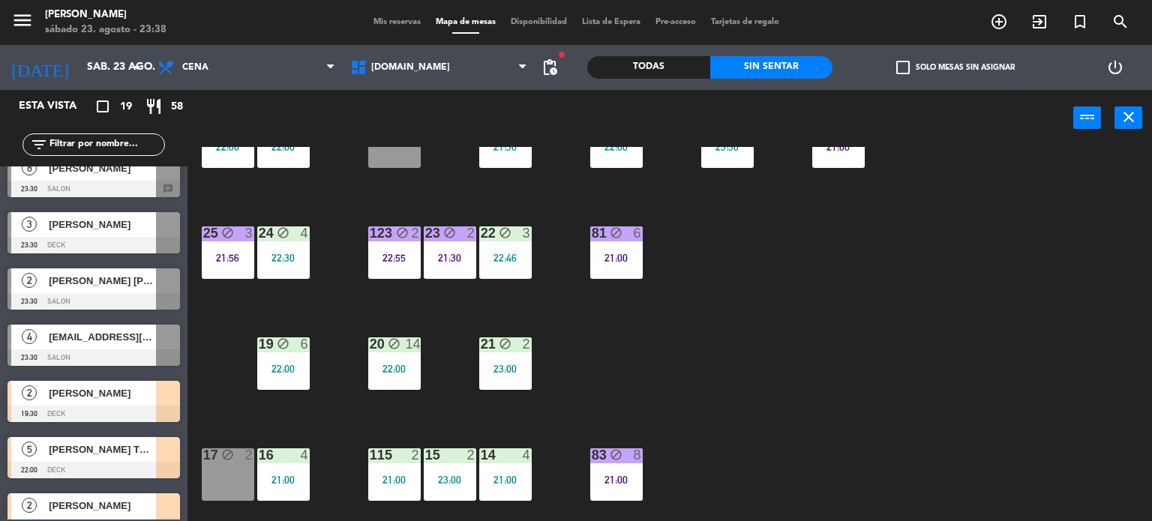
scroll to position [0, 0]
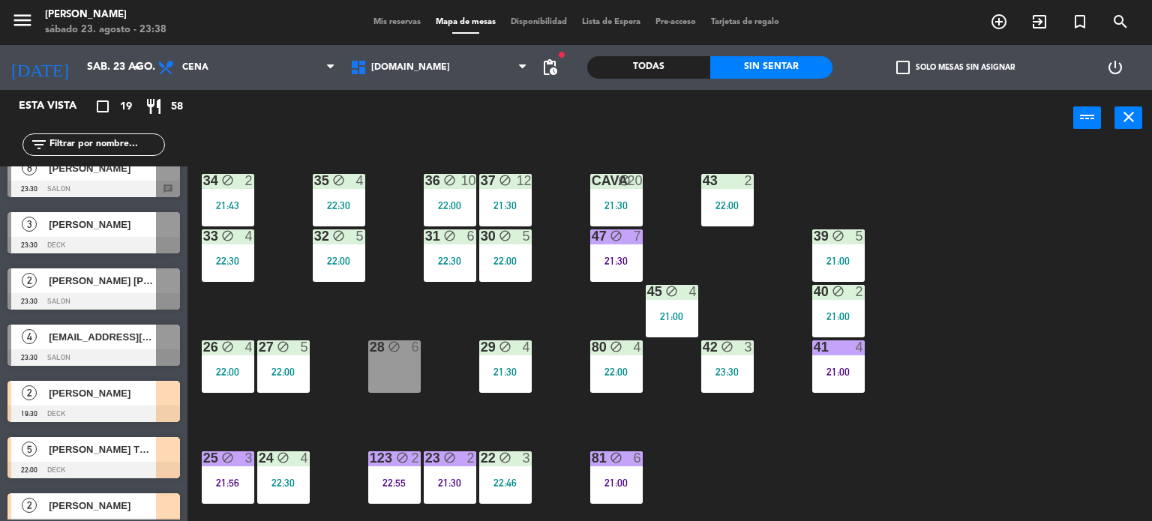
click at [630, 239] on div "7" at bounding box center [641, 236] width 25 height 14
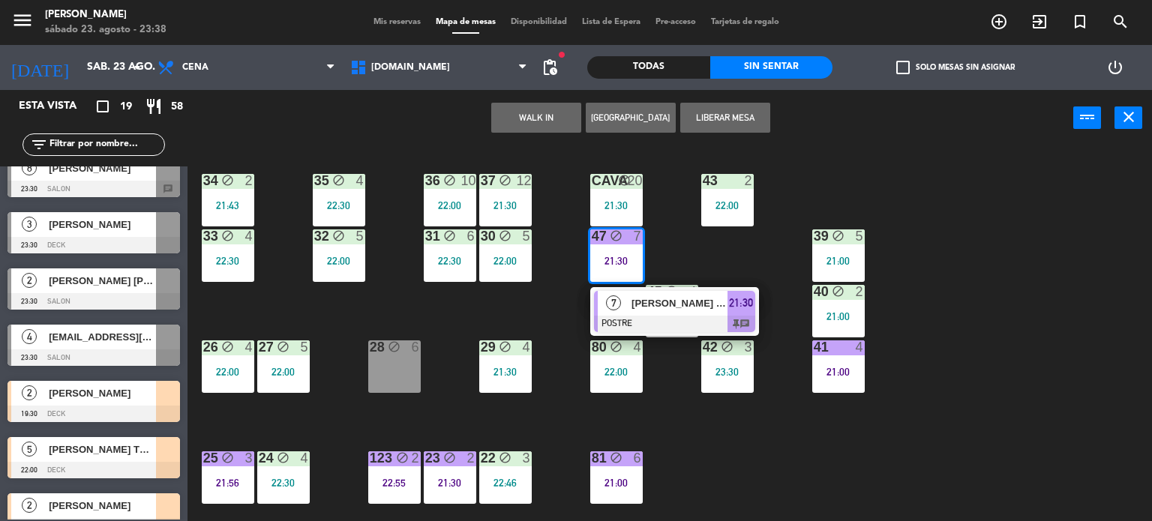
click at [702, 242] on div "34 block 2 21:43 35 block 4 22:30 36 block 10 22:00 43 2 22:00 37 block 12 21:3…" at bounding box center [675, 334] width 953 height 375
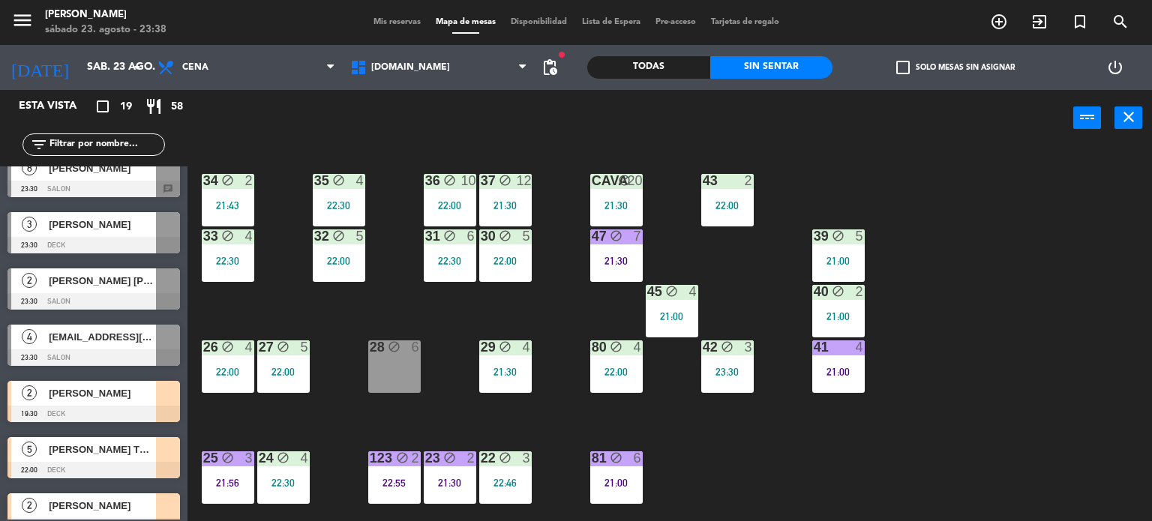
scroll to position [754, 0]
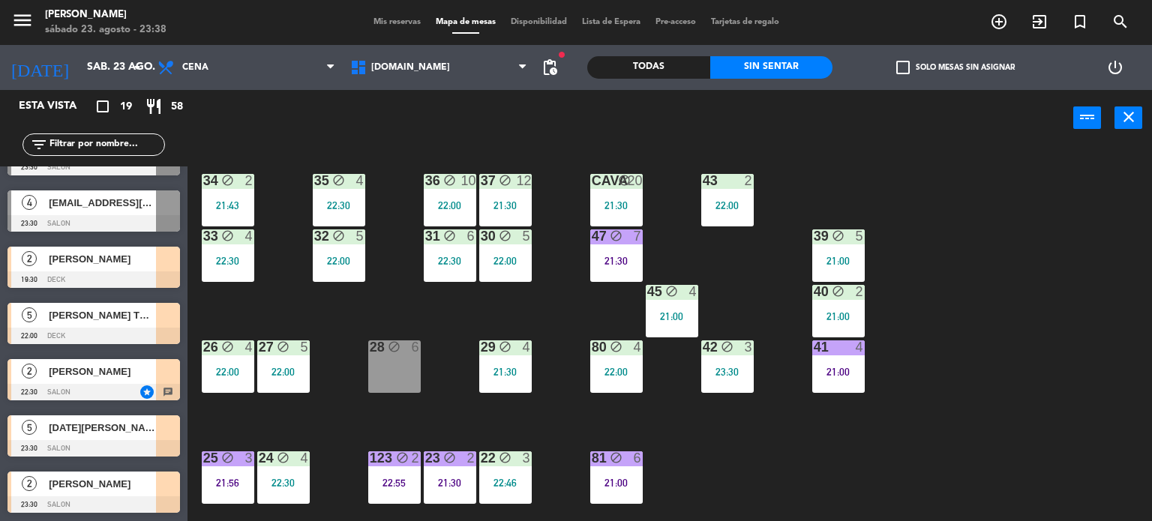
click at [776, 485] on div "34 block 2 21:43 35 block 4 22:30 36 block 10 22:00 43 2 22:00 37 block 12 21:3…" at bounding box center [675, 334] width 953 height 375
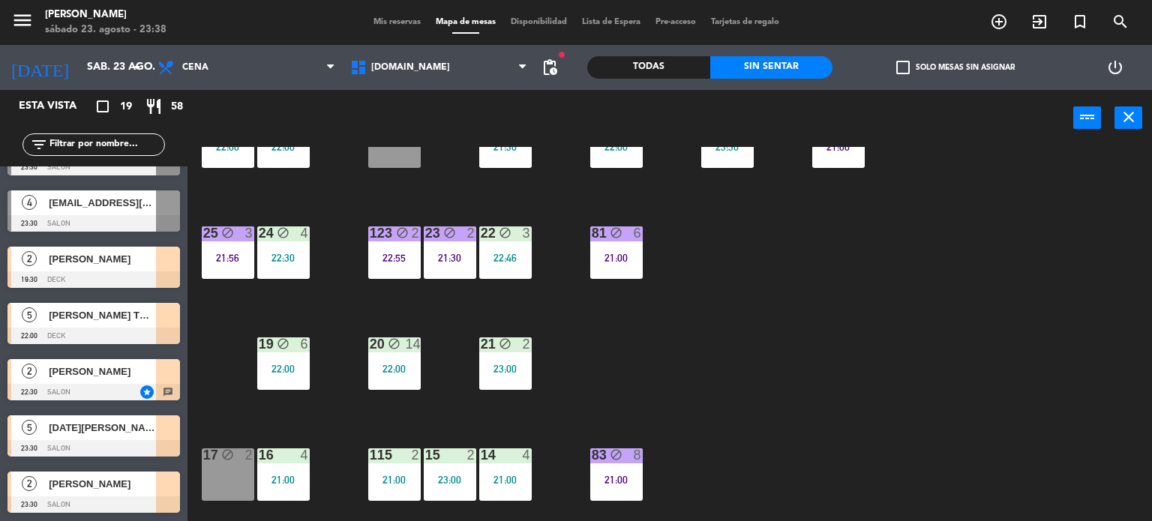
scroll to position [300, 0]
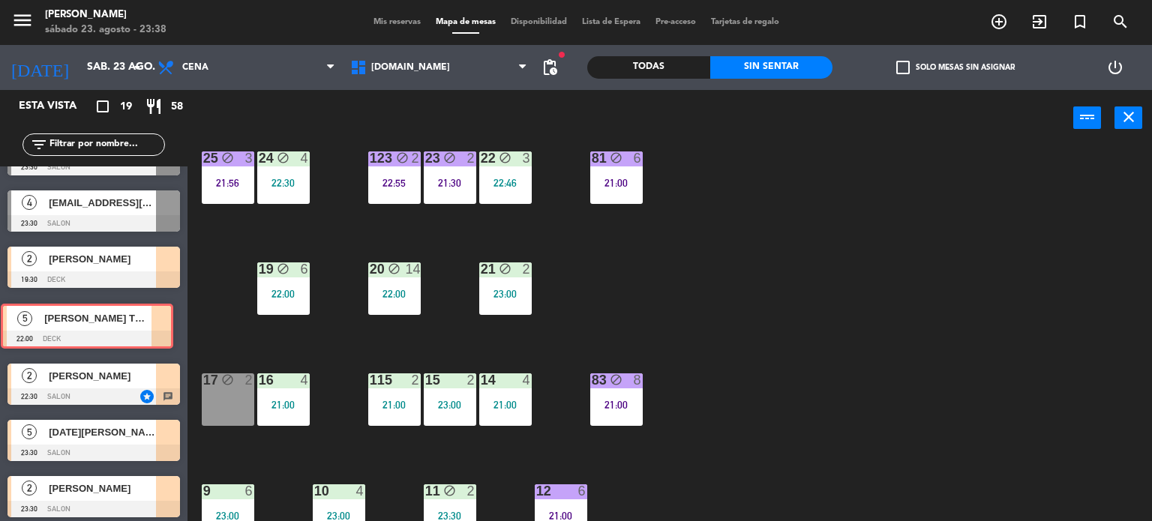
click at [136, 325] on div "5 [PERSON_NAME] TR (OTRA MESA EN EL DECK) 22:00 DECK 5 [PERSON_NAME] TR (OTRA M…" at bounding box center [93, 325] width 187 height 61
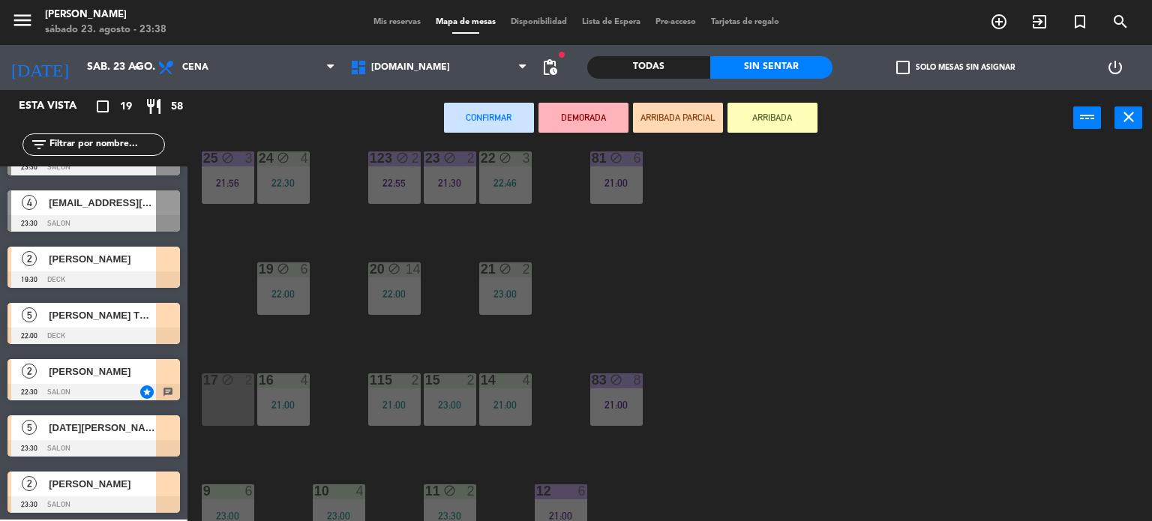
click at [231, 335] on div "34 block 2 21:43 35 block 4 22:30 36 block 10 22:00 43 2 22:00 37 block 12 21:3…" at bounding box center [675, 334] width 953 height 375
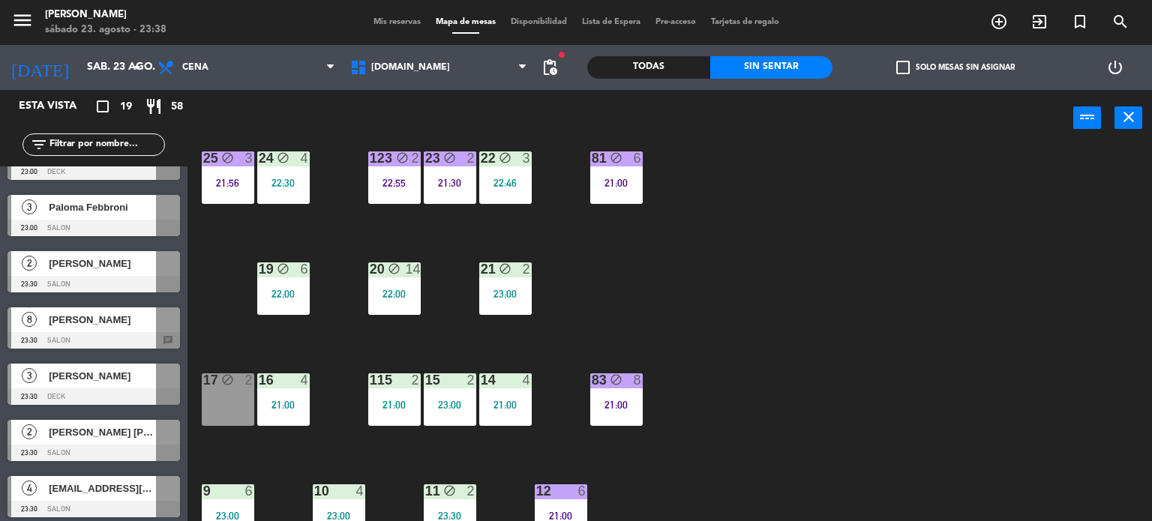
scroll to position [754, 0]
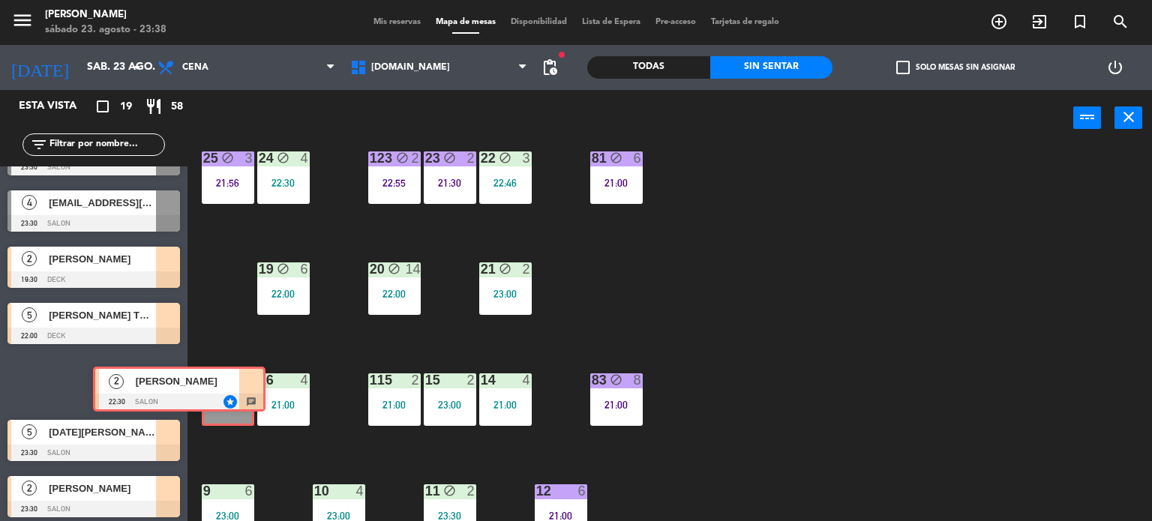
drag, startPoint x: 153, startPoint y: 389, endPoint x: 238, endPoint y: 398, distance: 86.0
click at [238, 398] on div "Esta vista crop_square 19 restaurant 58 filter_list exit_to_app CHECK INS 2 Fla…" at bounding box center [576, 306] width 1152 height 432
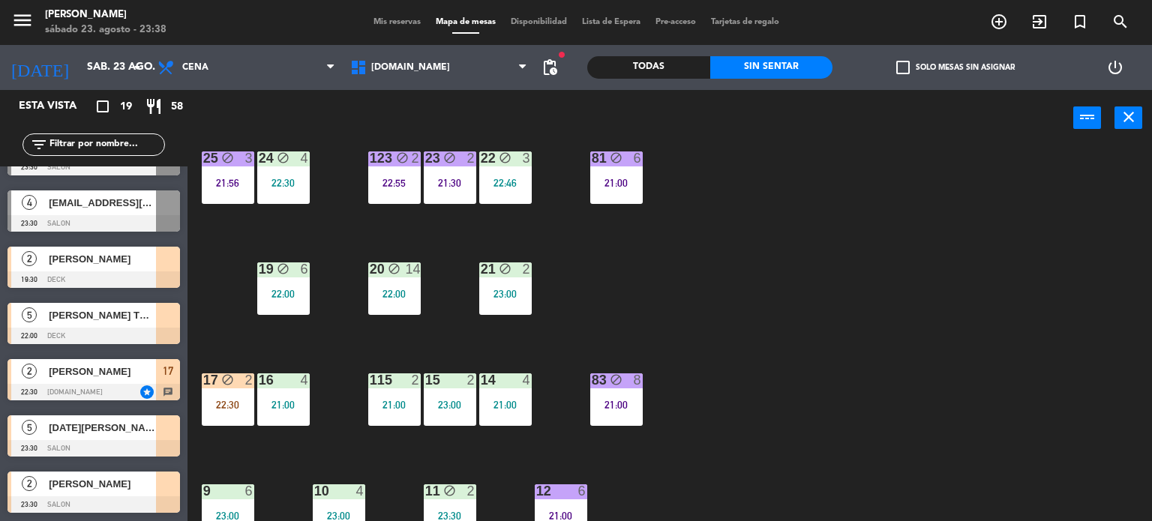
click at [233, 354] on div "34 block 2 21:43 35 block 4 22:30 36 block 10 22:00 43 2 22:00 37 block 12 21:3…" at bounding box center [675, 334] width 953 height 375
click at [238, 342] on div "34 block 2 21:43 35 block 4 22:30 36 block 10 22:00 43 2 22:00 37 block 12 21:3…" at bounding box center [675, 334] width 953 height 375
click at [213, 401] on div "22:30" at bounding box center [228, 405] width 52 height 10
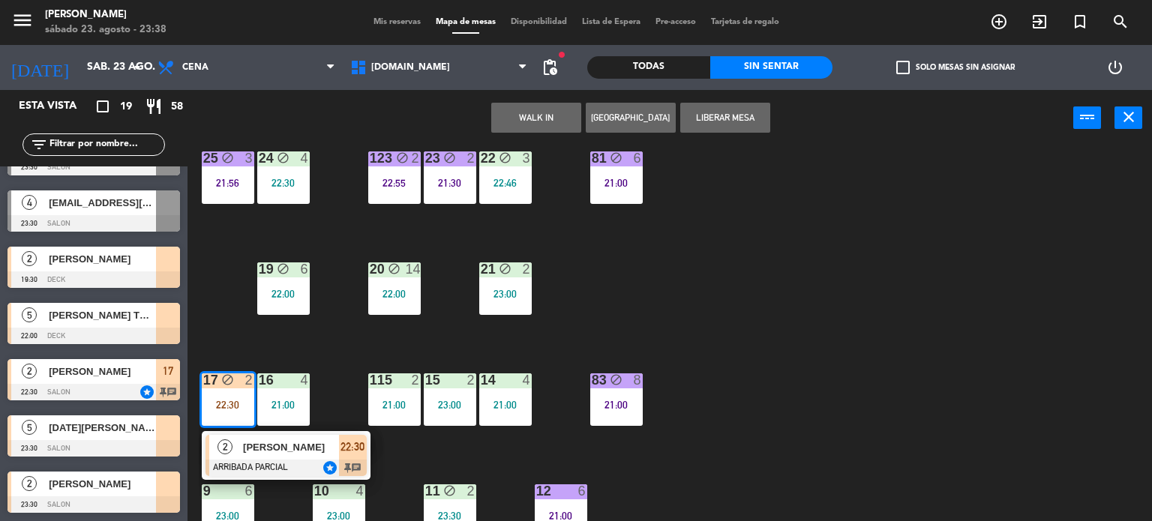
click at [267, 451] on span "[PERSON_NAME]" at bounding box center [291, 447] width 96 height 16
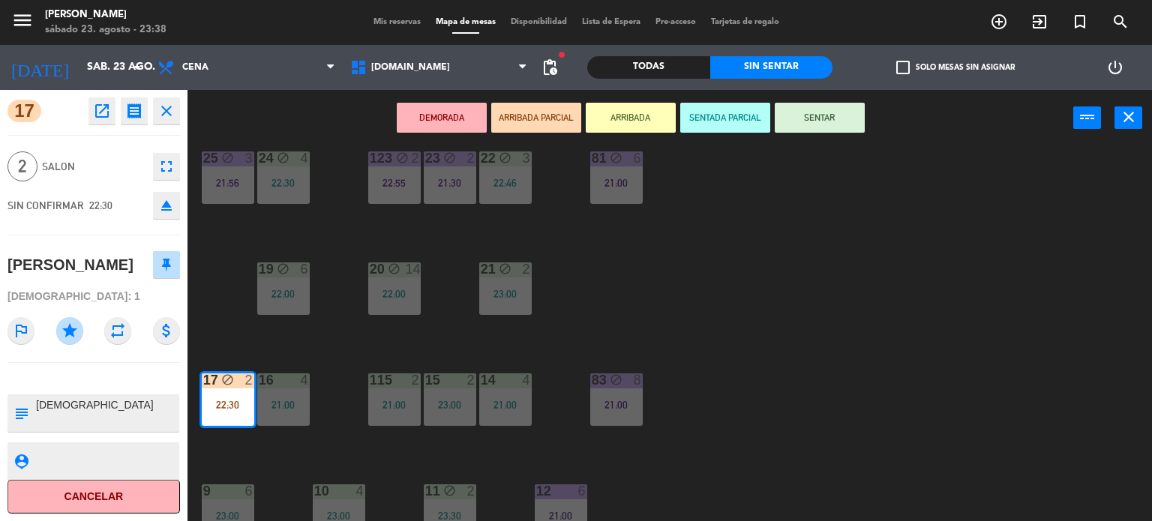
click at [843, 118] on button "SENTAR" at bounding box center [820, 118] width 90 height 30
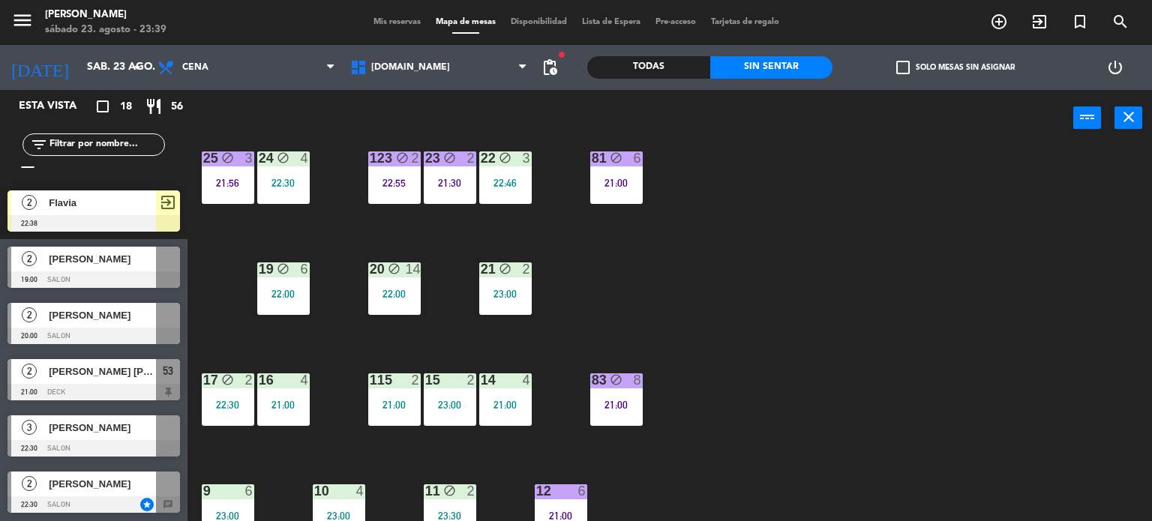
scroll to position [0, 0]
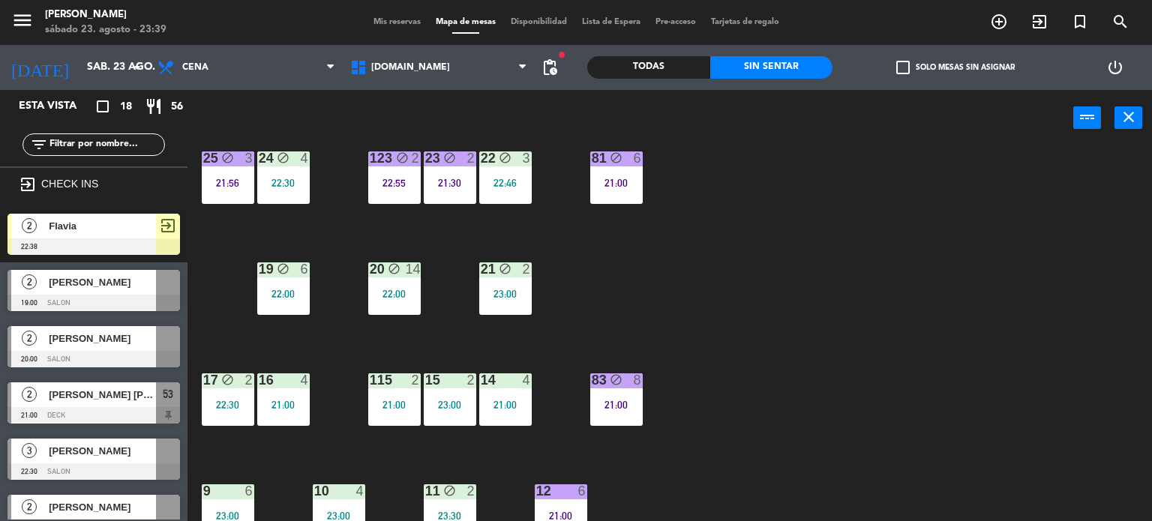
click at [387, 26] on div "Mis reservas Mapa de mesas Disponibilidad Lista de Espera Pre-acceso Tarjetas d…" at bounding box center [576, 22] width 421 height 13
click at [385, 20] on span "Mis reservas" at bounding box center [397, 22] width 62 height 8
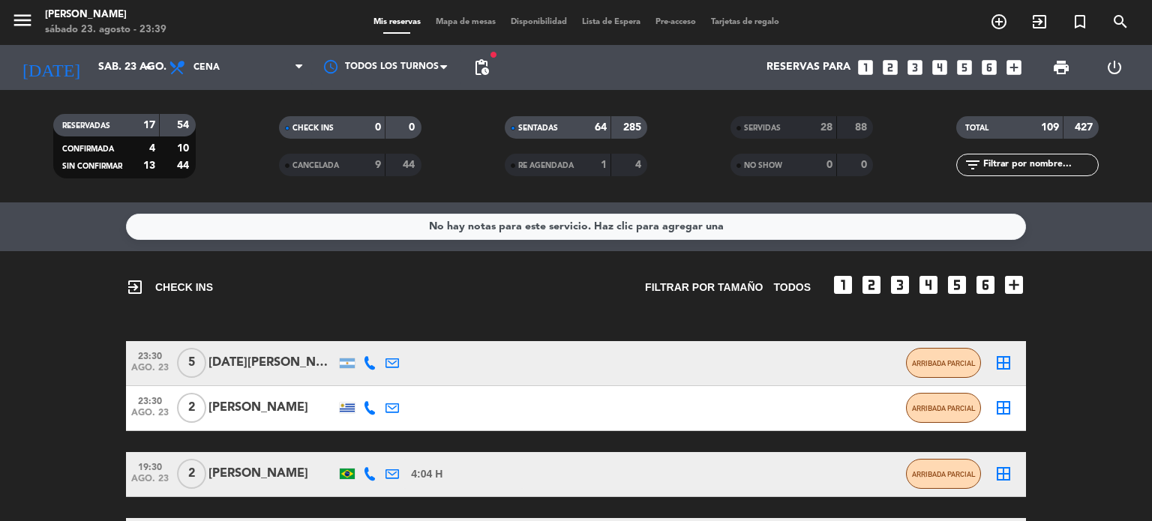
click at [453, 26] on span "Mapa de mesas" at bounding box center [465, 22] width 75 height 8
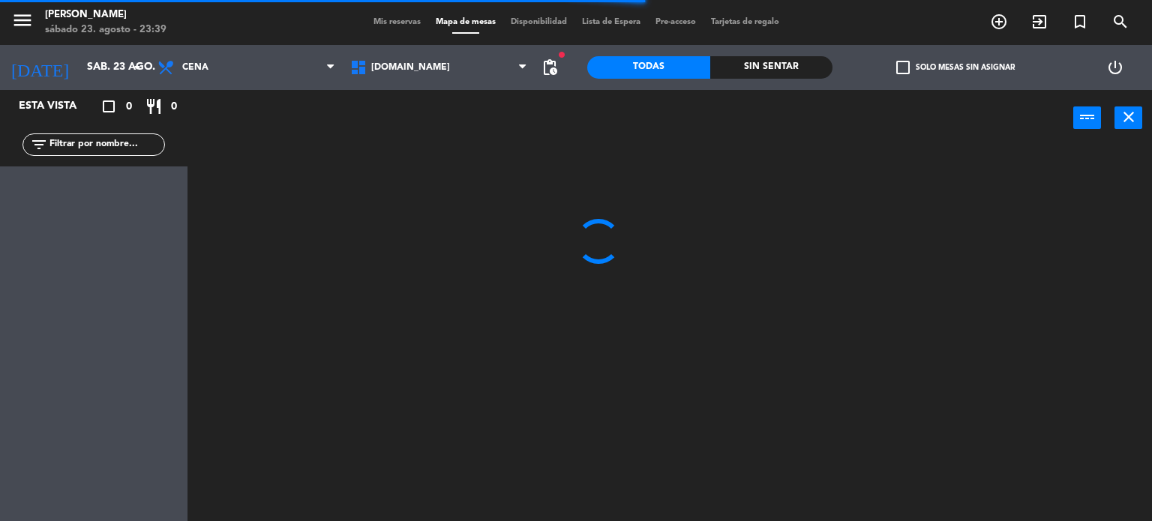
click at [378, 16] on div "Mis reservas Mapa de mesas Disponibilidad Lista de Espera Pre-acceso Tarjetas d…" at bounding box center [576, 22] width 421 height 13
click at [388, 26] on span "Mis reservas" at bounding box center [397, 22] width 62 height 8
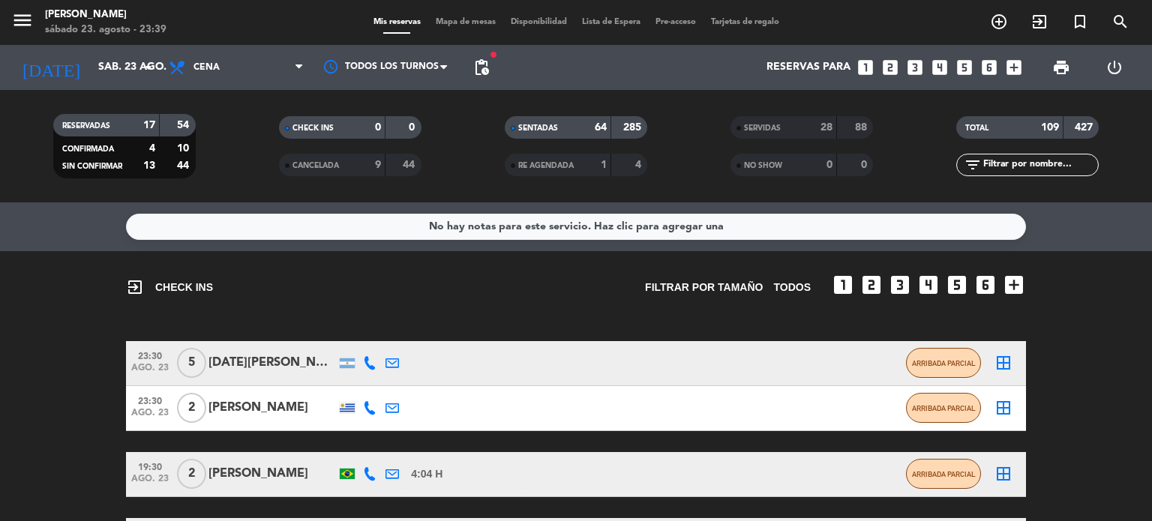
click at [478, 24] on span "Mapa de mesas" at bounding box center [465, 22] width 75 height 8
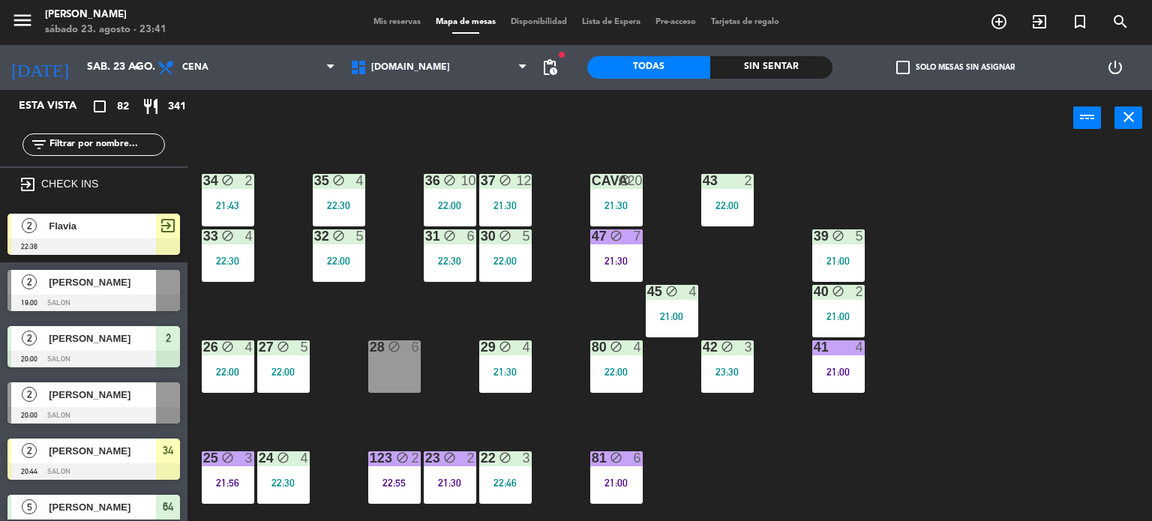
click at [768, 196] on div "34 block 2 21:43 35 block 4 22:30 36 block 10 22:00 43 2 22:00 37 block 12 21:3…" at bounding box center [675, 334] width 953 height 375
click at [733, 204] on div "22:00" at bounding box center [727, 205] width 52 height 10
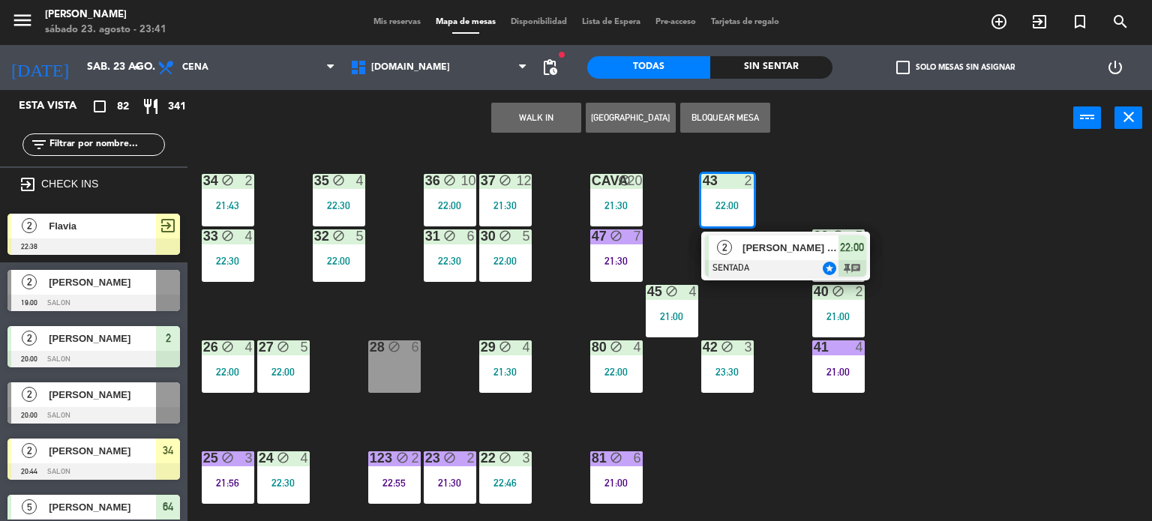
click at [777, 334] on div "34 block 2 21:43 35 block 4 22:30 36 block 10 22:00 43 2 22:00 2 [PERSON_NAME] …" at bounding box center [675, 334] width 953 height 375
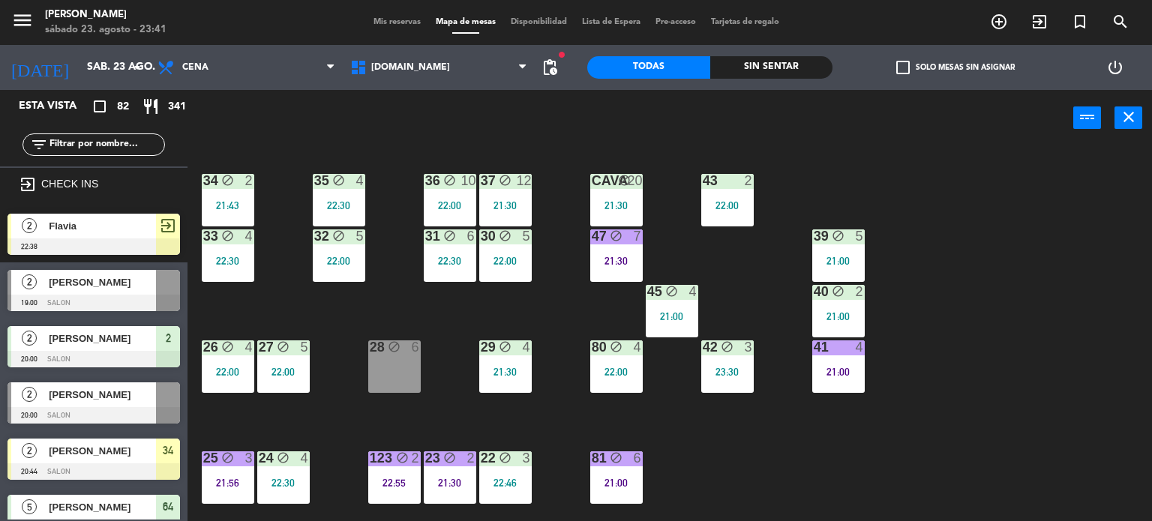
click at [763, 73] on div "Sin sentar" at bounding box center [771, 67] width 123 height 22
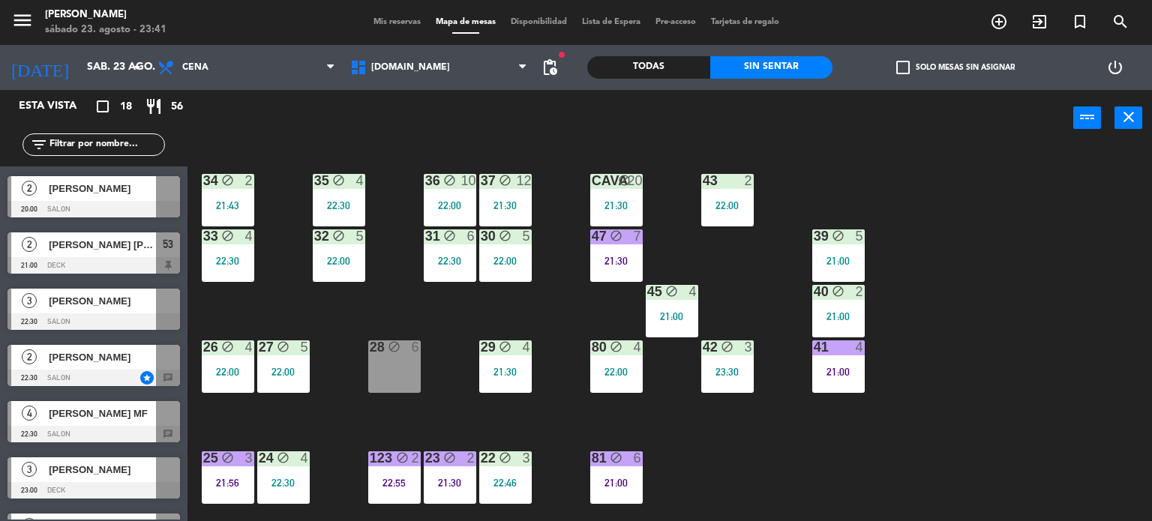
scroll to position [75, 0]
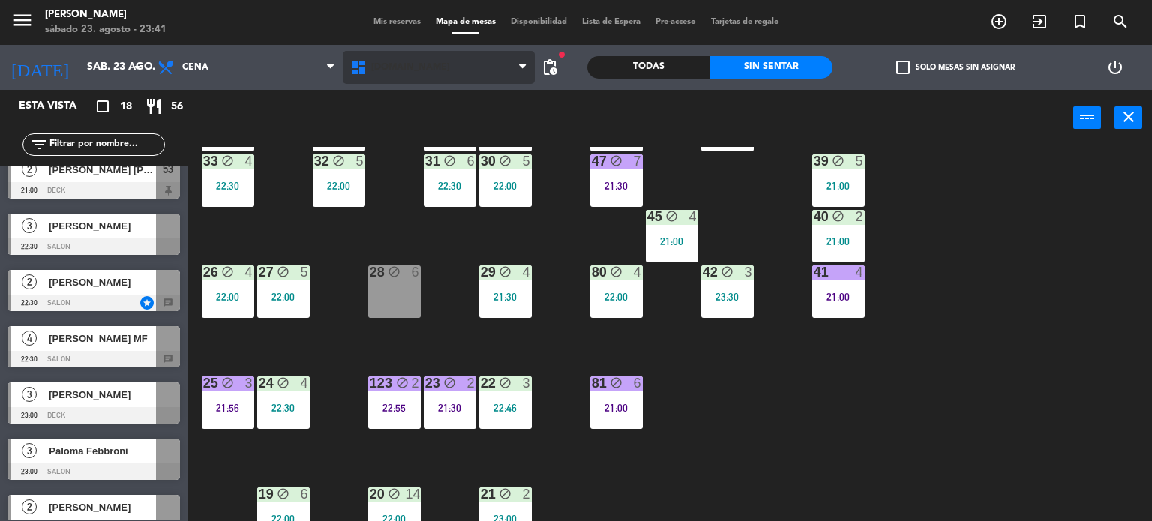
click at [454, 76] on span "[DOMAIN_NAME]" at bounding box center [439, 67] width 193 height 33
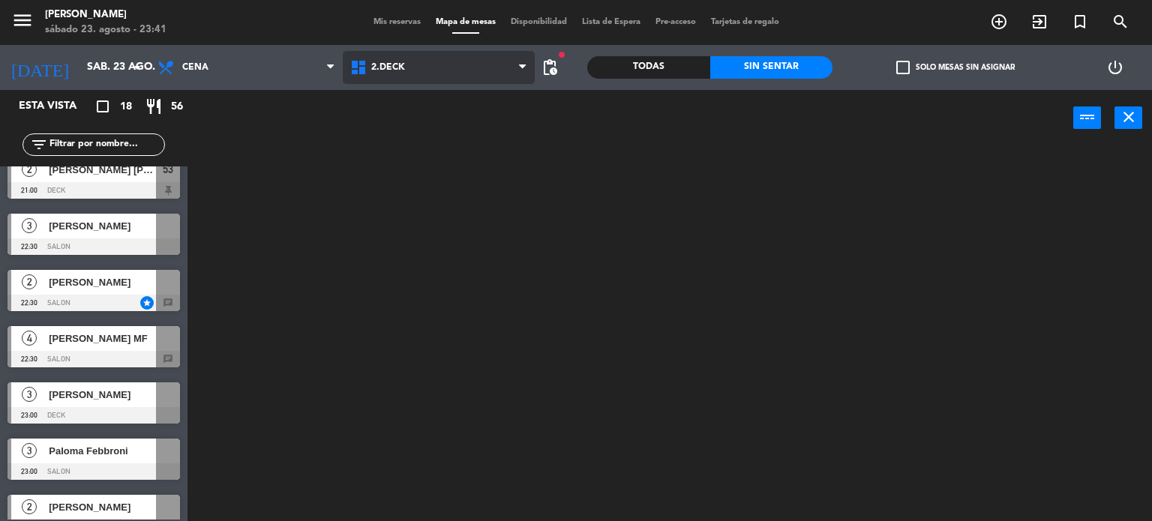
click at [430, 133] on ng-component "menu Gardiner sábado 23. agosto - 23:41 Mis reservas Mapa de mesas Disponibilid…" at bounding box center [576, 261] width 1152 height 522
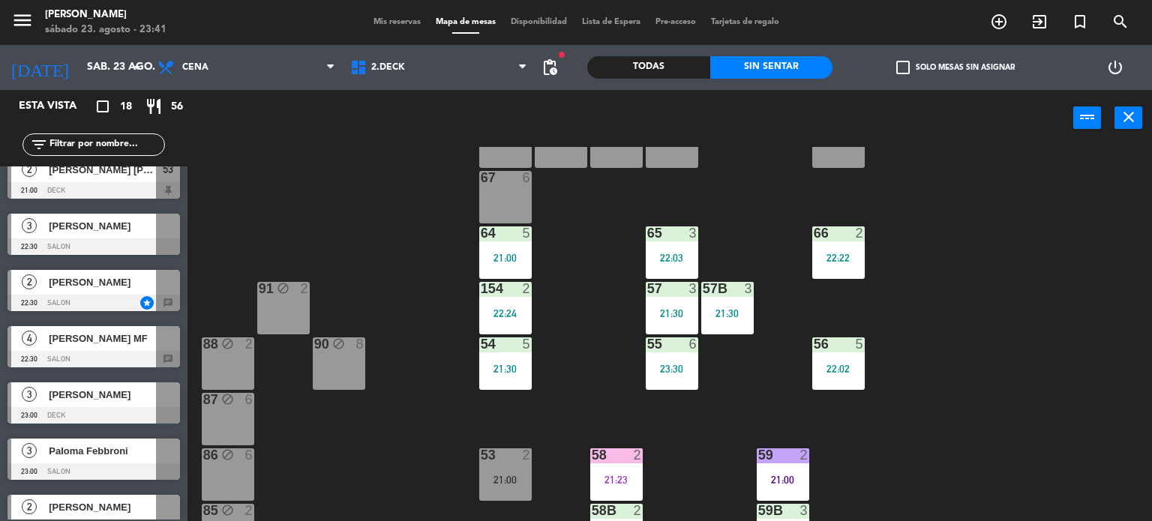
scroll to position [300, 0]
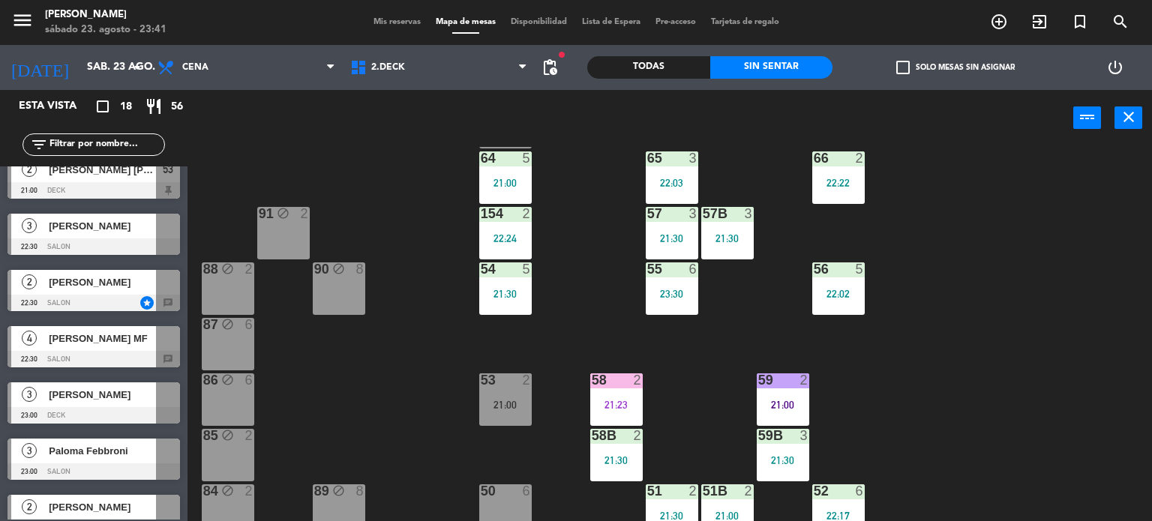
click at [879, 371] on div "71 4 72 4 73 8 70 8 74 2 74B 2 69 2 69B 2 69C 2 78 10 77 10 76 4 68 2 68B 2 68C…" at bounding box center [675, 334] width 953 height 375
click at [433, 67] on span "2.DECK" at bounding box center [439, 67] width 193 height 33
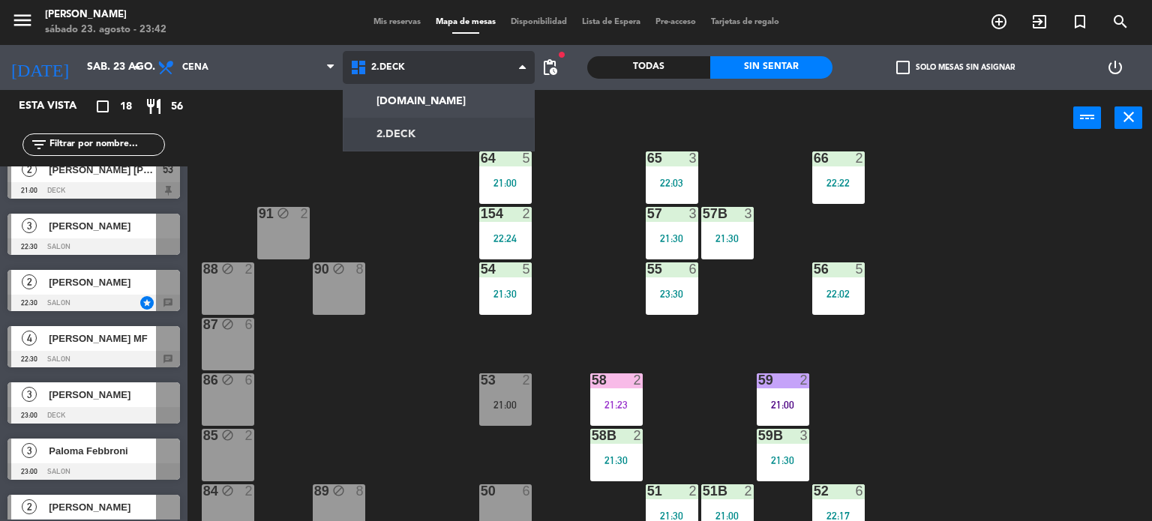
click at [436, 82] on span "2.DECK" at bounding box center [439, 67] width 193 height 33
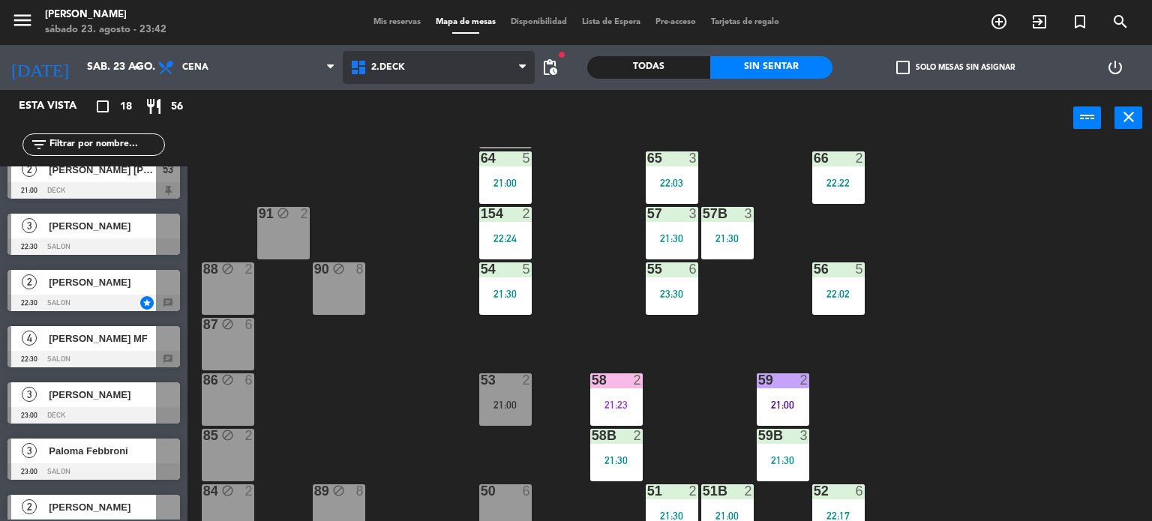
click at [448, 77] on span "2.DECK" at bounding box center [439, 67] width 193 height 33
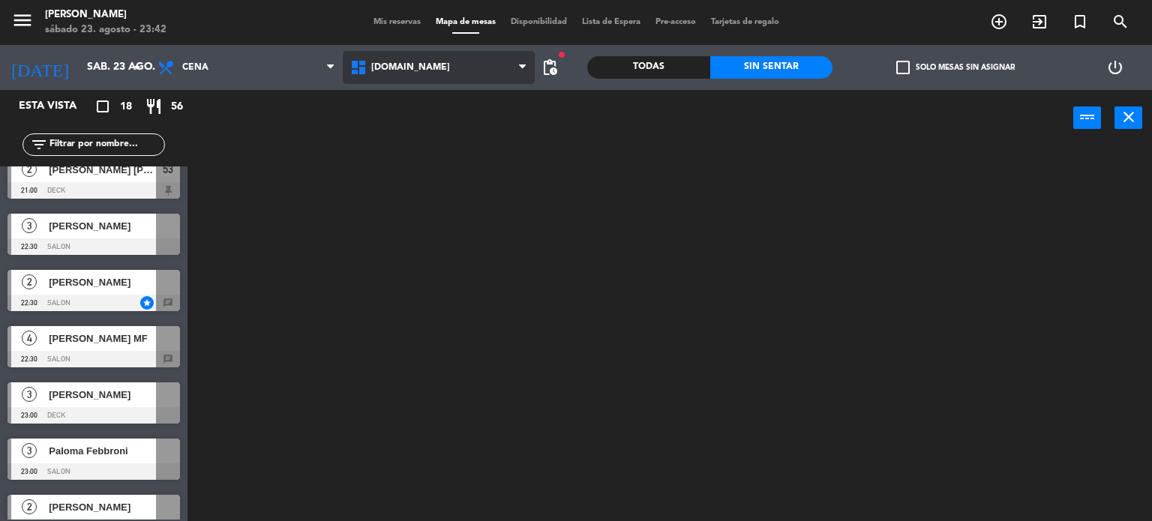
click at [450, 84] on div "[DOMAIN_NAME] [DOMAIN_NAME] [DOMAIN_NAME] [DOMAIN_NAME] [DOMAIN_NAME]" at bounding box center [439, 67] width 193 height 45
click at [664, 58] on div "Todas" at bounding box center [648, 67] width 123 height 22
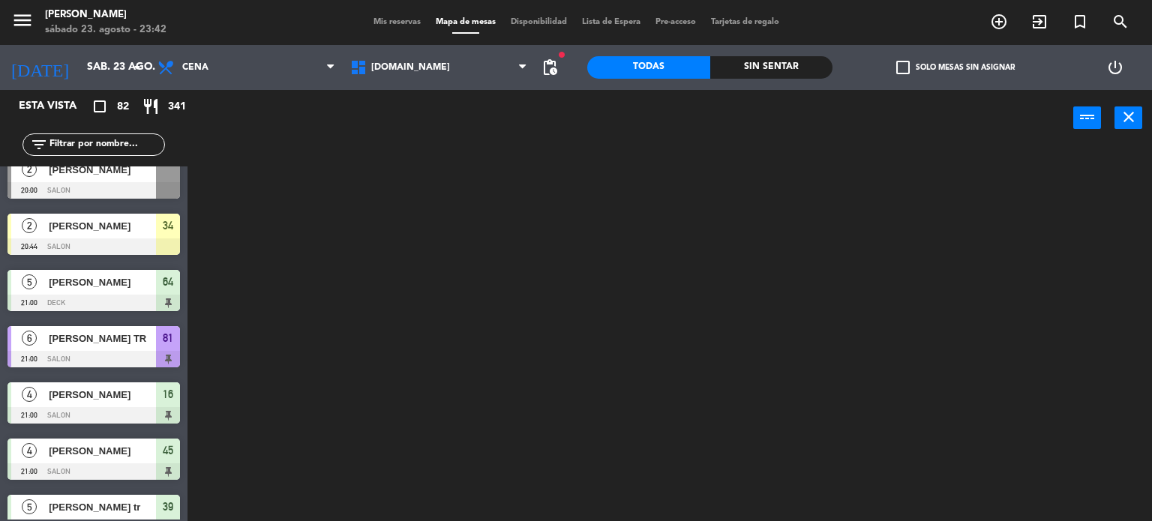
scroll to position [900, 0]
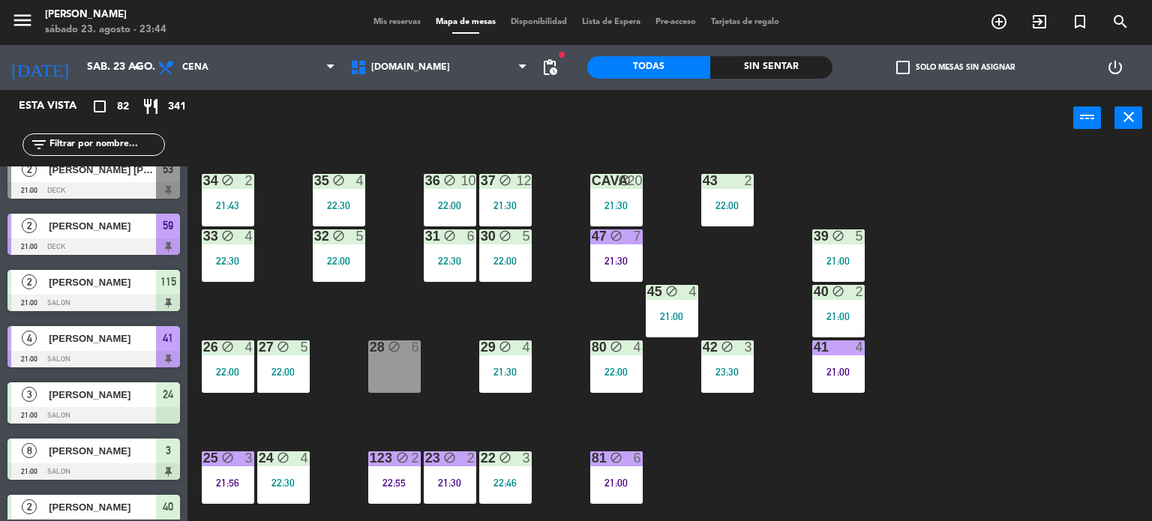
click at [822, 194] on div "34 block 2 21:43 35 block 4 22:30 36 block 10 22:00 43 2 22:00 37 block 12 21:3…" at bounding box center [675, 334] width 953 height 375
click at [770, 65] on div "Sin sentar" at bounding box center [771, 67] width 123 height 22
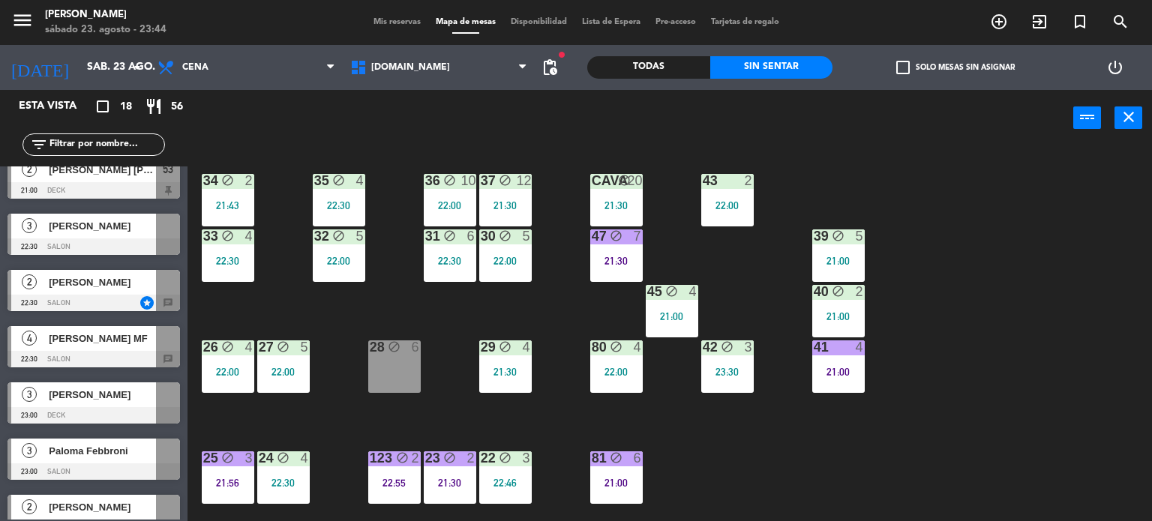
click at [911, 134] on div "power_input close" at bounding box center [630, 118] width 886 height 57
click at [892, 450] on div "34 block 2 21:43 35 block 4 22:30 36 block 10 22:00 43 2 22:00 37 block 12 21:3…" at bounding box center [675, 334] width 953 height 375
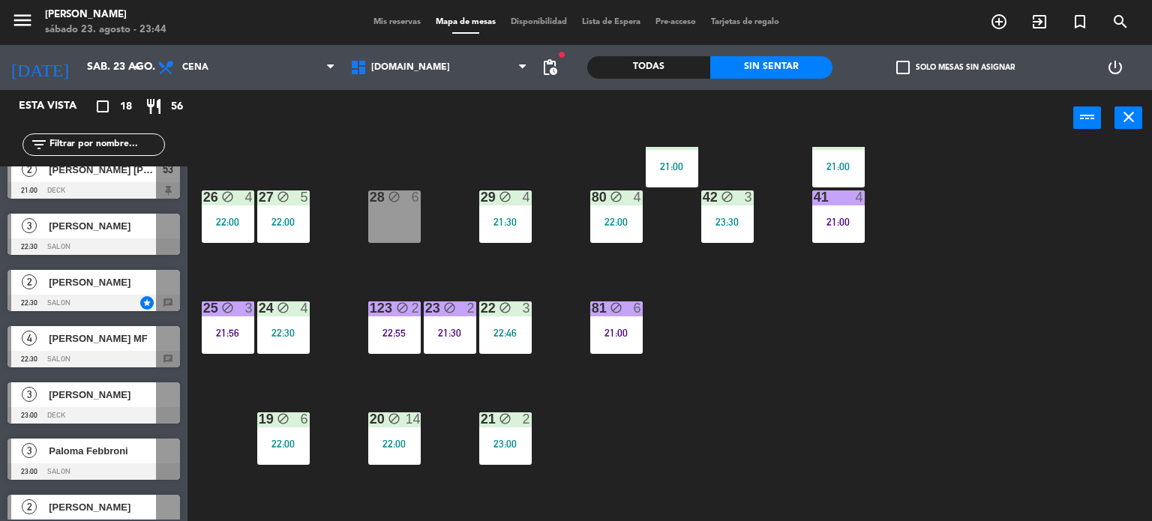
click at [786, 398] on div "34 block 2 21:43 35 block 4 22:30 36 block 10 22:00 43 2 22:00 37 block 12 21:3…" at bounding box center [675, 334] width 953 height 375
click at [510, 323] on div "22 block 3 22:46" at bounding box center [505, 327] width 52 height 52
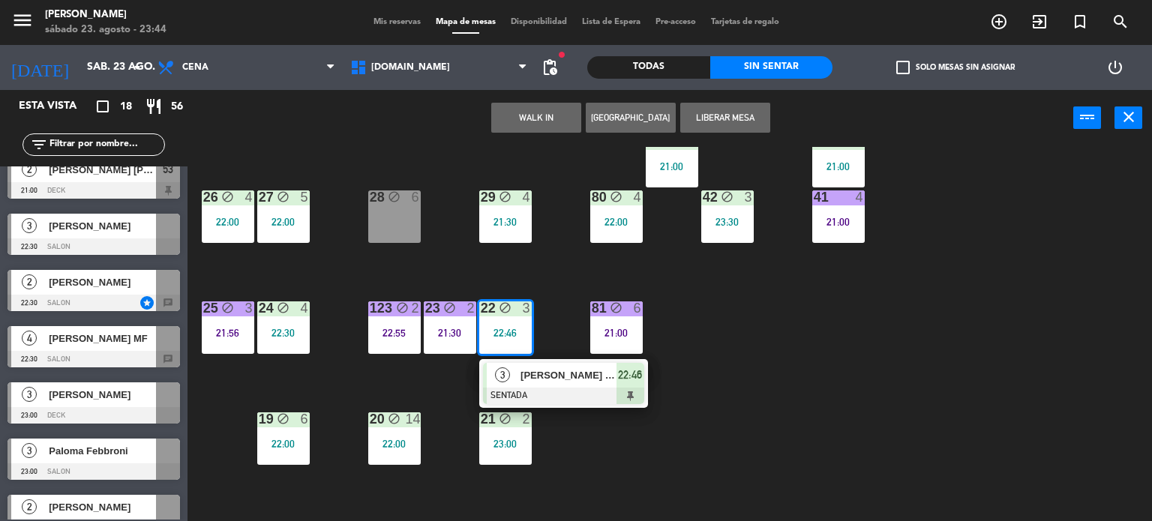
click at [879, 425] on div "34 block 2 21:43 35 block 4 22:30 36 block 10 22:00 43 2 22:00 37 block 12 21:3…" at bounding box center [675, 334] width 953 height 375
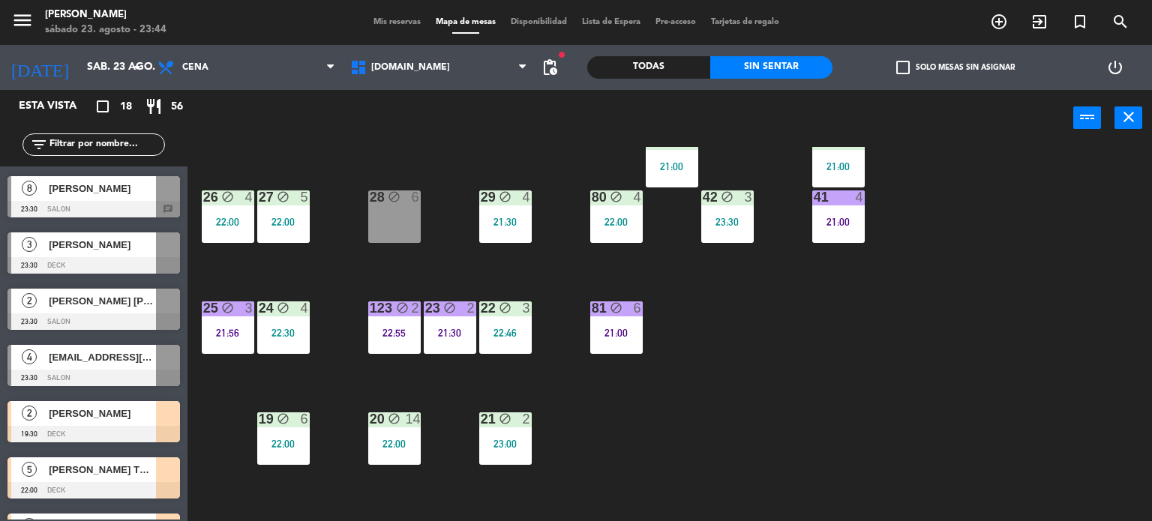
scroll to position [698, 0]
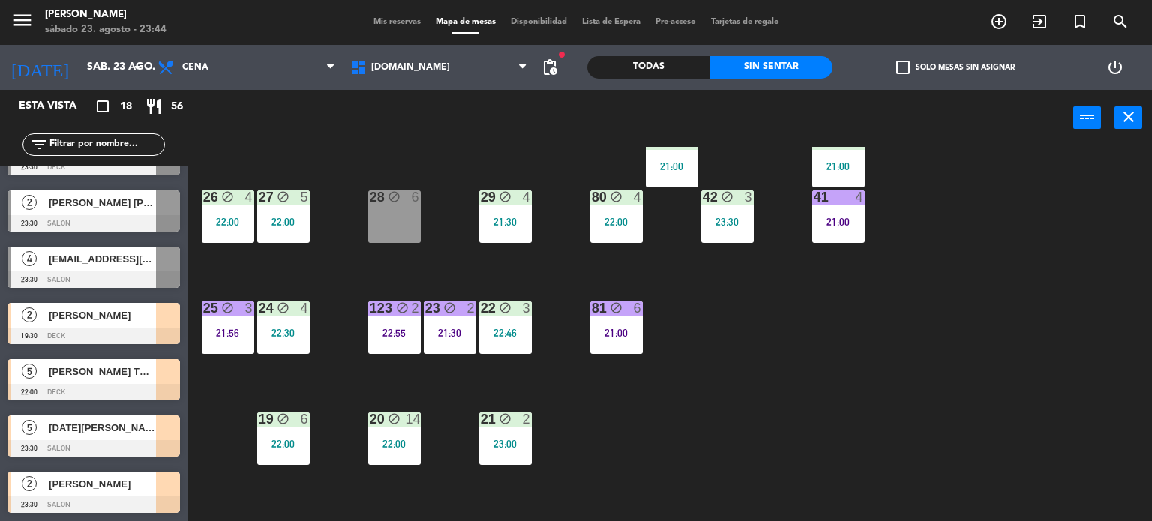
click at [760, 449] on div "34 block 2 21:43 35 block 4 22:30 36 block 10 22:00 43 2 22:00 37 block 12 21:3…" at bounding box center [675, 334] width 953 height 375
click at [797, 386] on div "34 block 2 21:43 35 block 4 22:30 36 block 10 22:00 43 2 22:00 37 block 12 21:3…" at bounding box center [675, 334] width 953 height 375
click at [831, 432] on div "34 block 2 21:43 35 block 4 22:30 36 block 10 22:00 43 2 22:00 37 block 12 21:3…" at bounding box center [675, 334] width 953 height 375
click at [694, 401] on div "34 block 2 21:43 35 block 4 22:30 36 block 10 22:00 43 2 22:00 37 block 12 21:3…" at bounding box center [675, 334] width 953 height 375
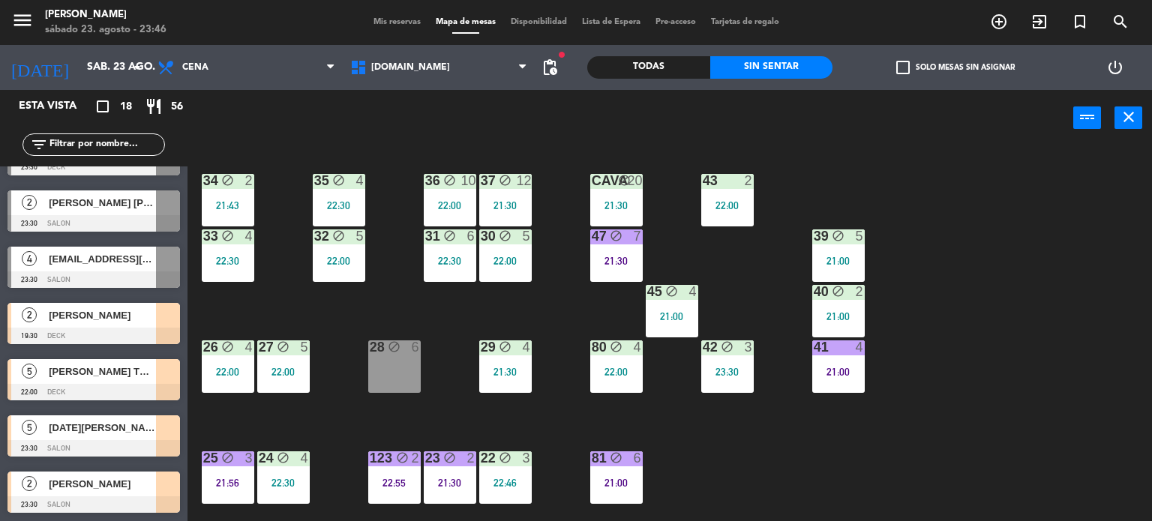
click at [714, 134] on div "power_input close" at bounding box center [630, 118] width 886 height 57
click at [137, 142] on input "text" at bounding box center [106, 144] width 116 height 16
click at [619, 257] on div "21:30" at bounding box center [616, 261] width 52 height 10
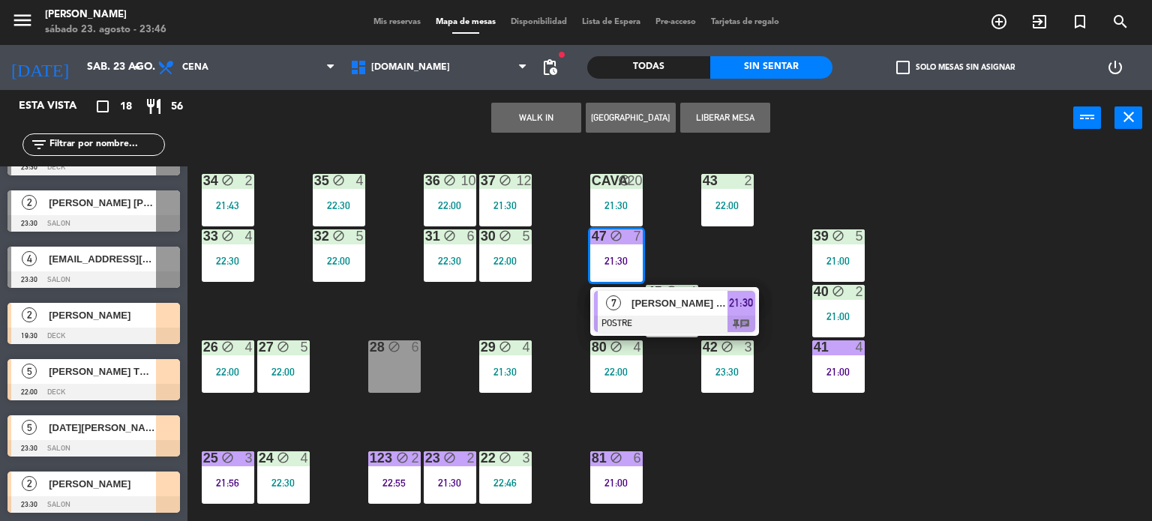
click at [549, 290] on div "34 block 2 21:43 35 block 4 22:30 36 block 10 22:00 43 2 22:00 37 block 12 21:3…" at bounding box center [675, 334] width 953 height 375
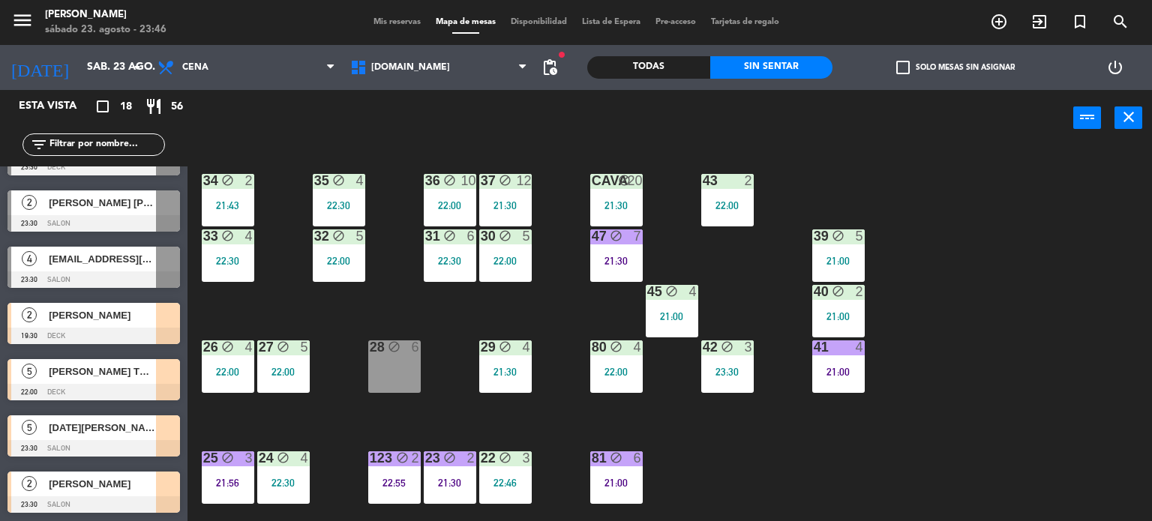
click at [674, 71] on div "Todas" at bounding box center [648, 67] width 123 height 22
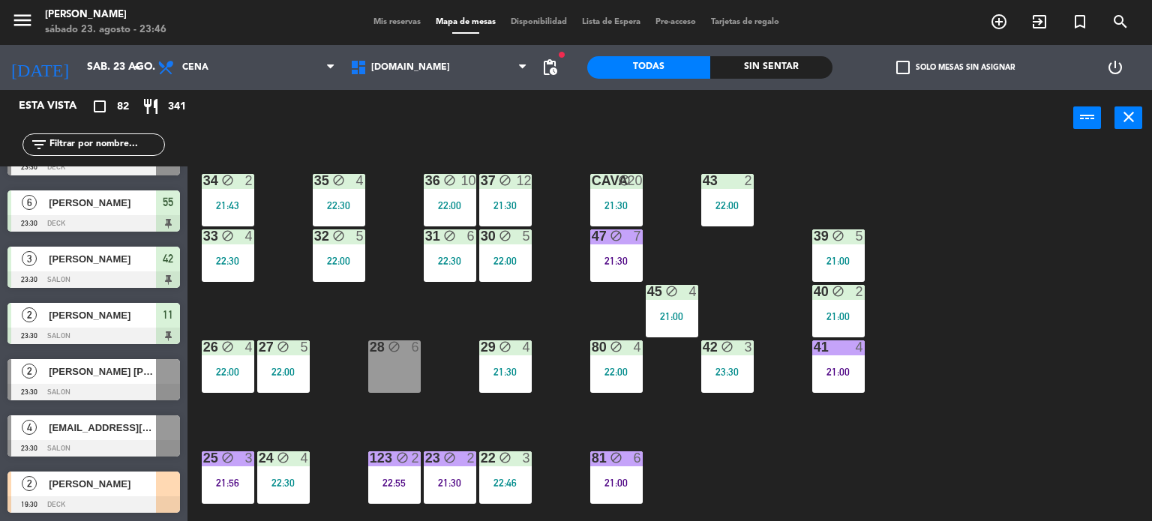
click at [171, 148] on div "filter_list" at bounding box center [93, 144] width 187 height 43
click at [150, 142] on input "text" at bounding box center [106, 144] width 116 height 16
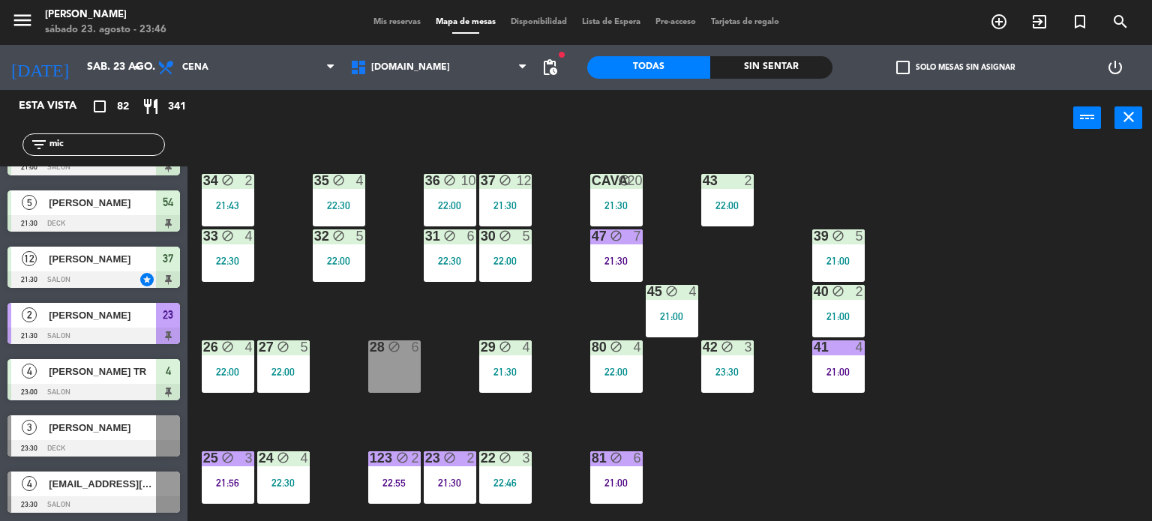
scroll to position [0, 0]
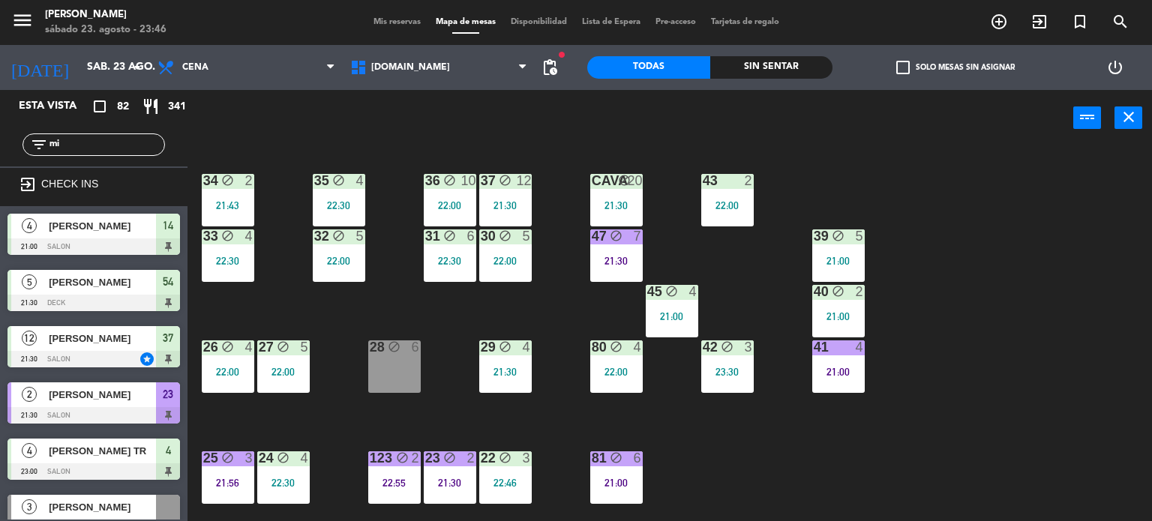
type input "m"
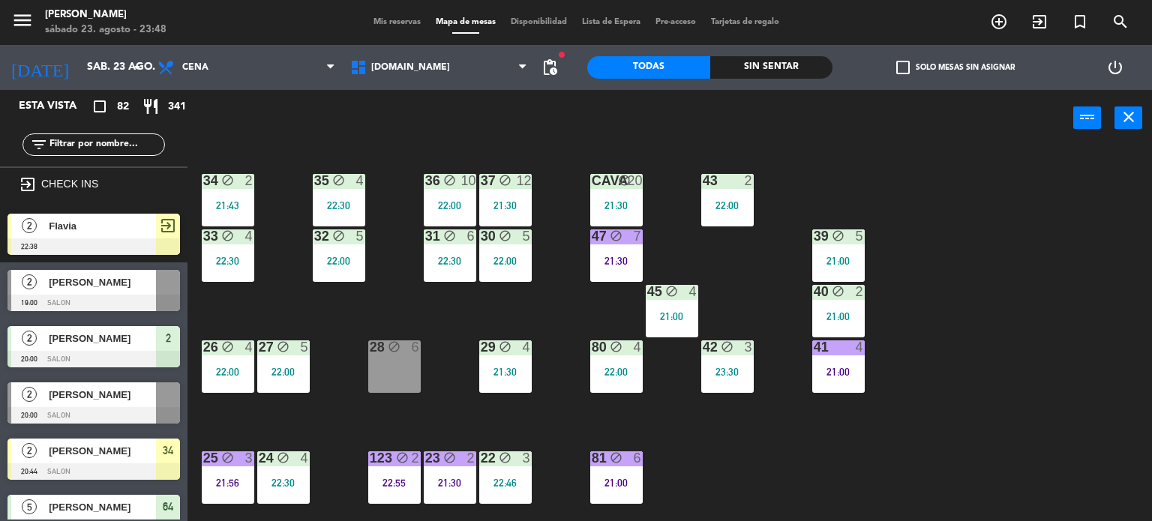
click at [1099, 339] on div "34 block 2 21:43 35 block 4 22:30 36 block 10 22:00 43 2 22:00 37 block 12 21:3…" at bounding box center [675, 334] width 953 height 375
click at [386, 21] on span "Mis reservas" at bounding box center [397, 22] width 62 height 8
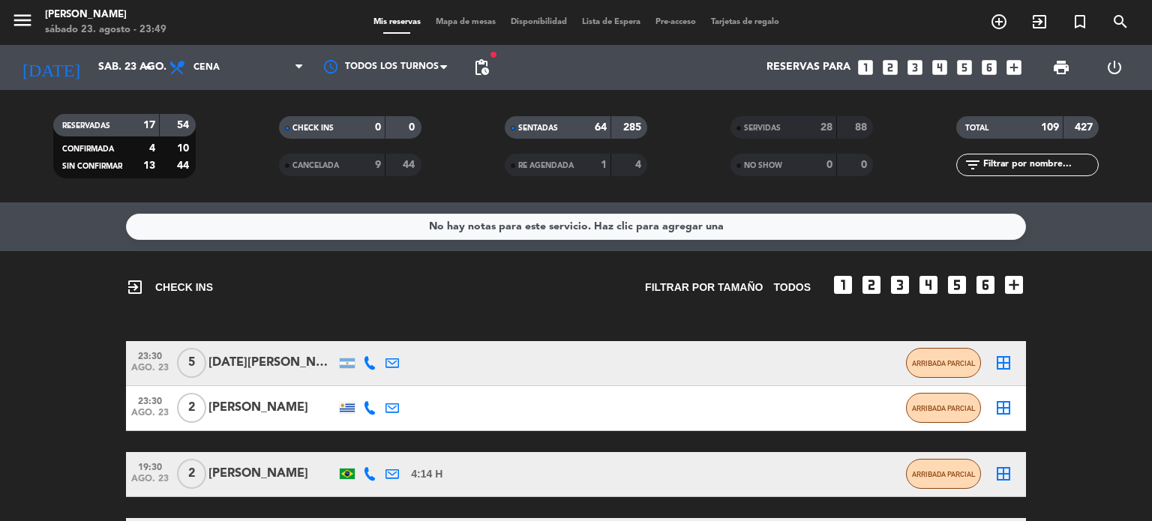
click at [1060, 167] on input "text" at bounding box center [1040, 165] width 116 height 16
type input "a"
click at [486, 18] on span "Mapa de mesas" at bounding box center [465, 22] width 75 height 8
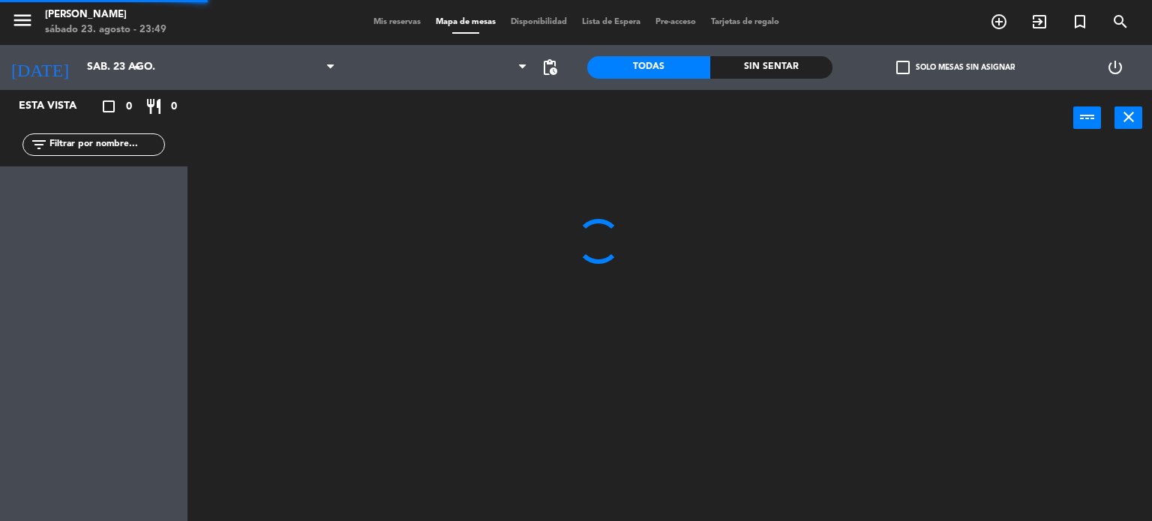
click at [485, 20] on span "Mapa de mesas" at bounding box center [465, 22] width 75 height 8
click at [102, 149] on input "text" at bounding box center [106, 144] width 116 height 16
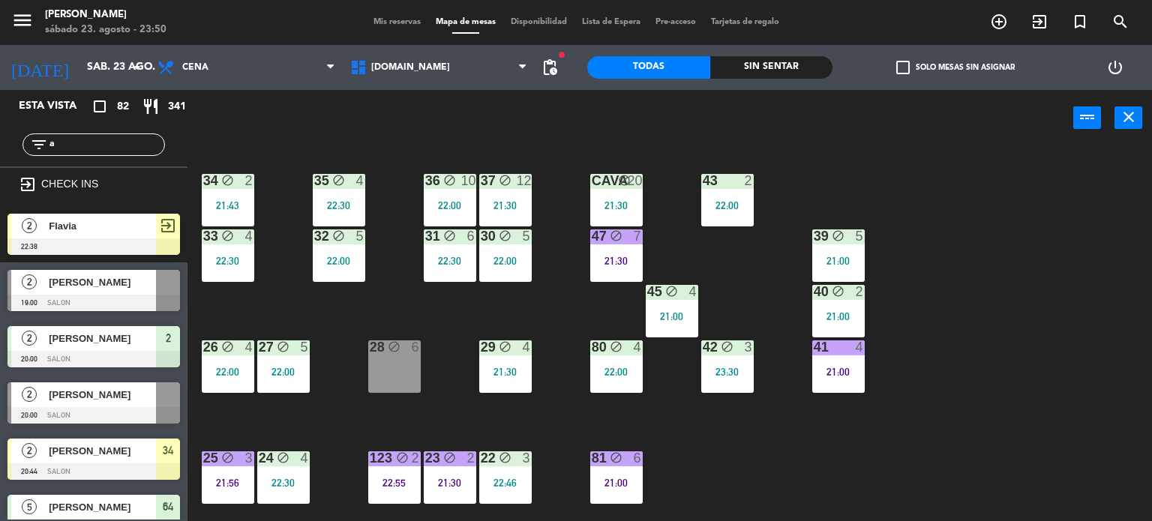
type input "a"
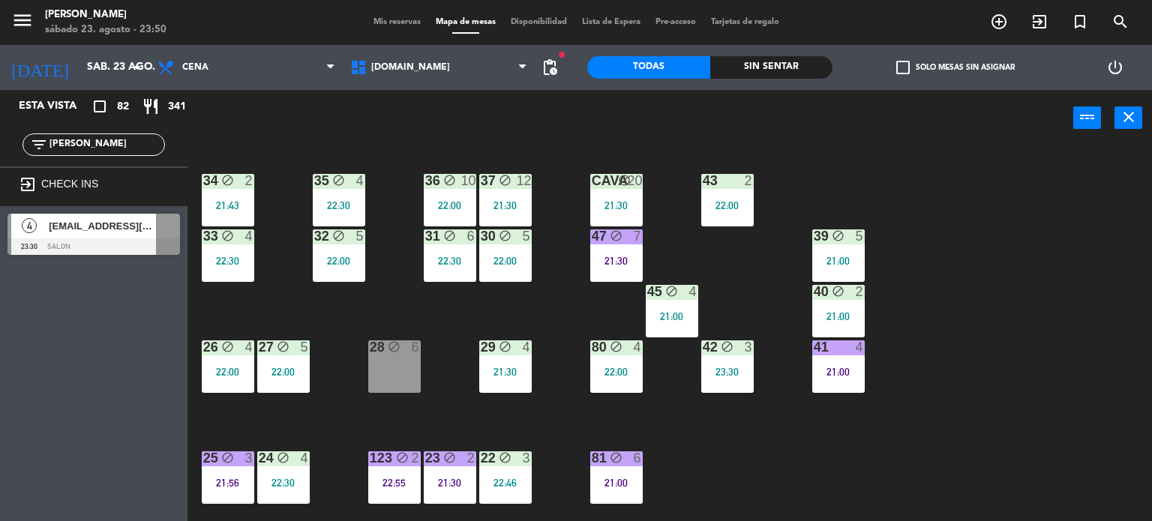
type input "[PERSON_NAME]"
click at [151, 256] on div "4 [EMAIL_ADDRESS][DOMAIN_NAME] 23:30 SALON" at bounding box center [93, 234] width 187 height 56
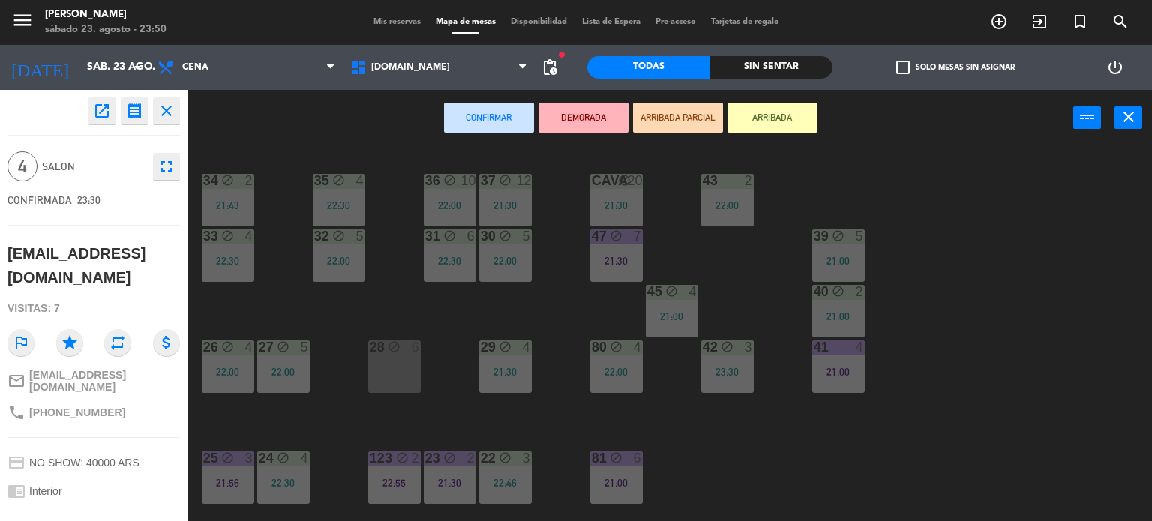
click at [961, 223] on div "34 block 2 21:43 35 block 4 22:30 36 block 10 22:00 43 2 22:00 37 block 12 21:3…" at bounding box center [675, 334] width 953 height 375
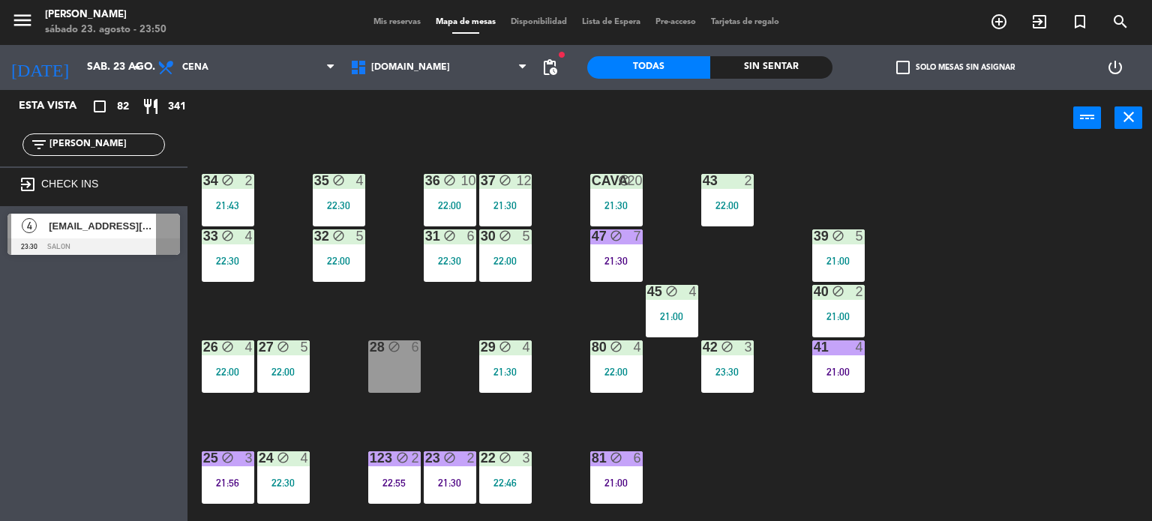
click at [84, 235] on div "[EMAIL_ADDRESS][DOMAIN_NAME]" at bounding box center [101, 226] width 109 height 25
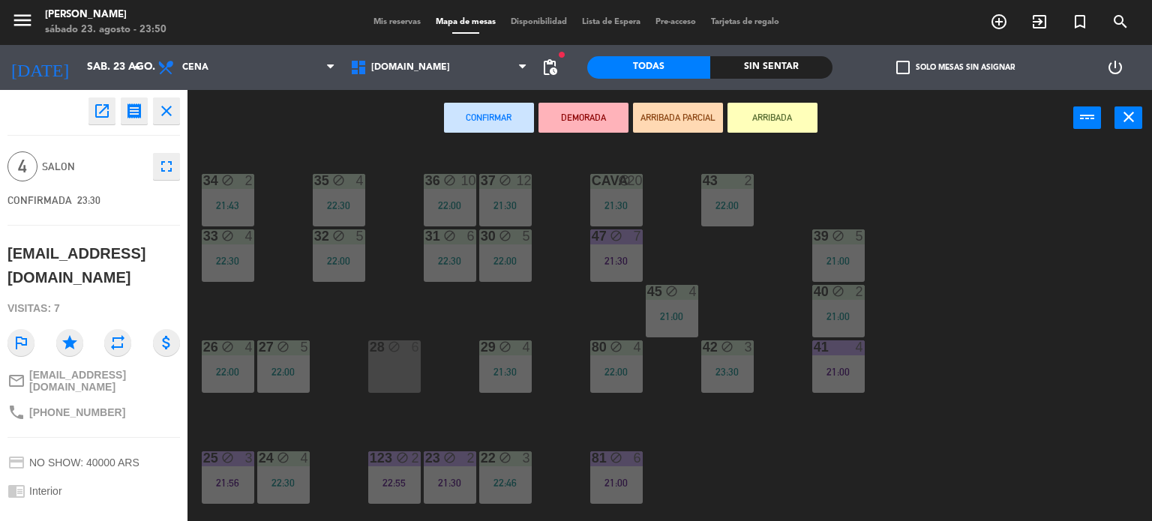
click at [559, 151] on div "34 block 2 21:43 35 block 4 22:30 36 block 10 22:00 43 2 22:00 37 block 12 21:3…" at bounding box center [675, 334] width 953 height 375
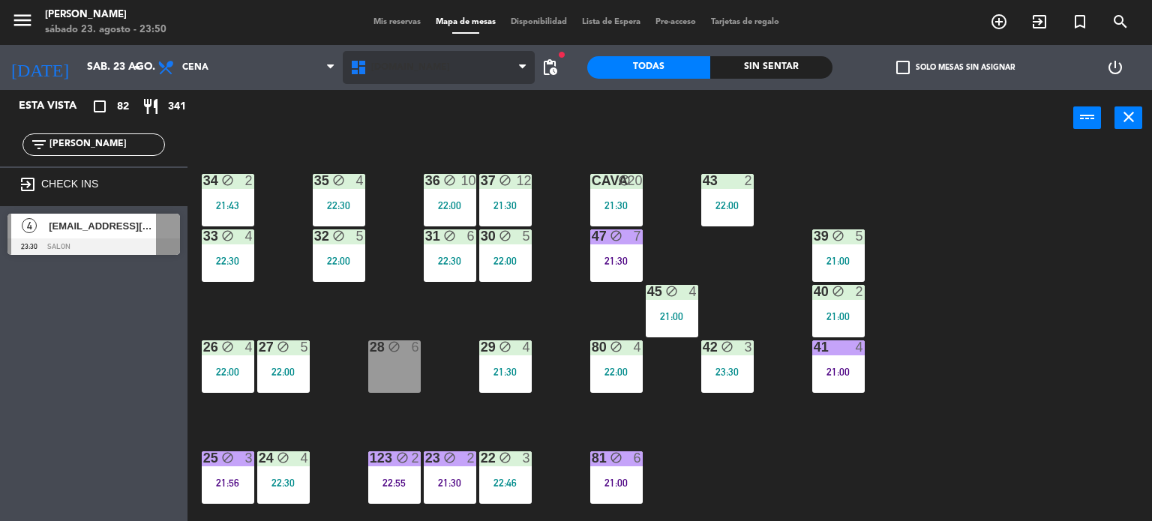
click at [466, 67] on span "[DOMAIN_NAME]" at bounding box center [439, 67] width 193 height 33
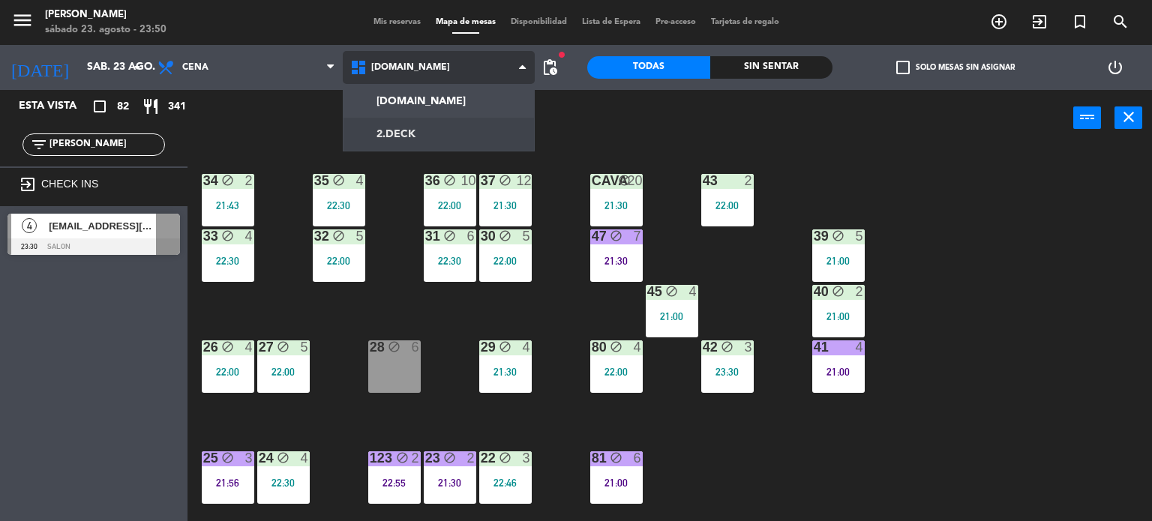
click at [428, 127] on ng-component "menu Gardiner sábado 23. agosto - 23:50 Mis reservas Mapa de mesas Disponibilid…" at bounding box center [576, 261] width 1152 height 522
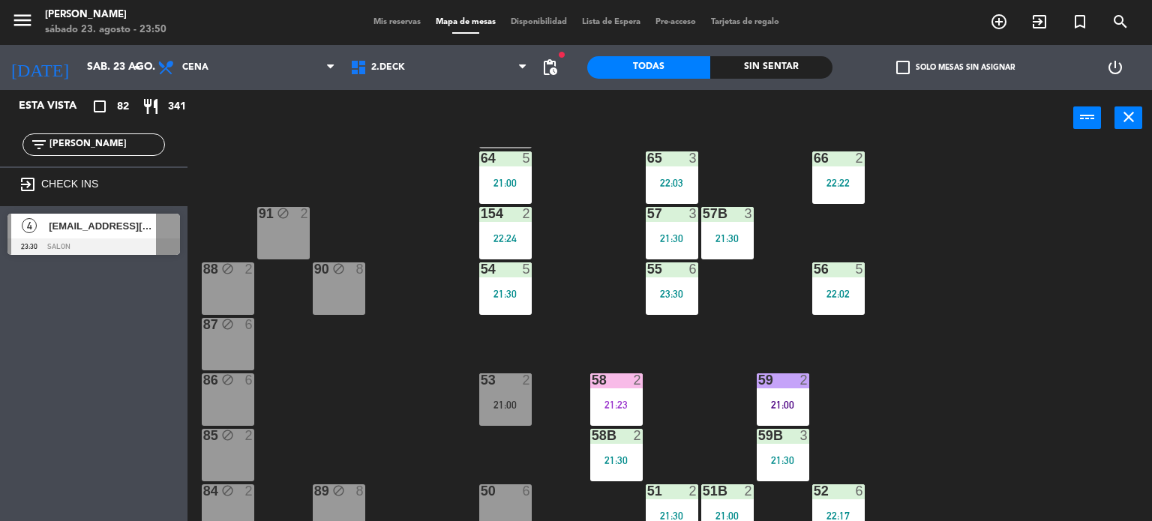
scroll to position [314, 0]
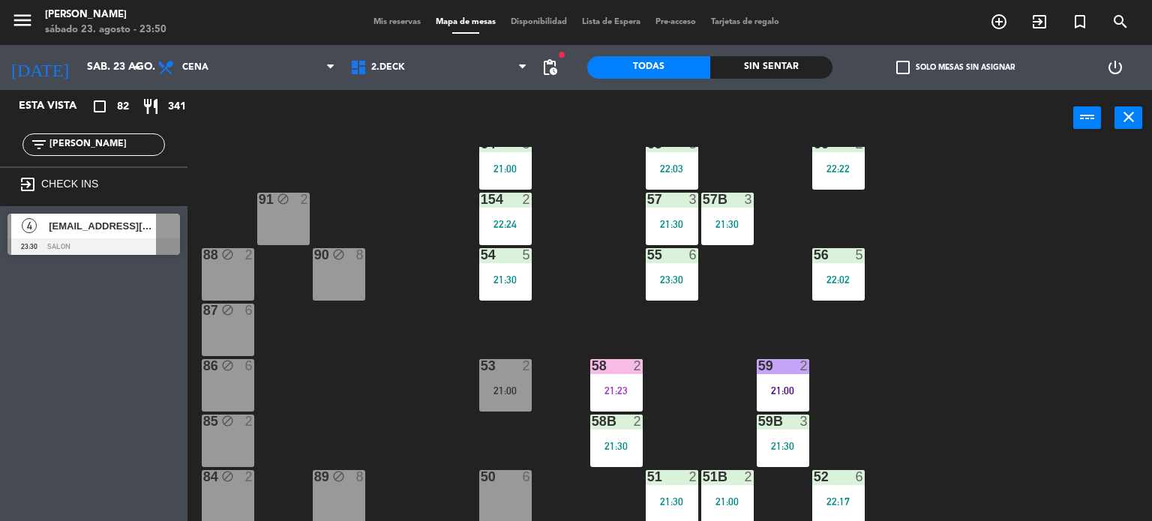
click at [126, 230] on span "[EMAIL_ADDRESS][DOMAIN_NAME]" at bounding box center [102, 226] width 107 height 16
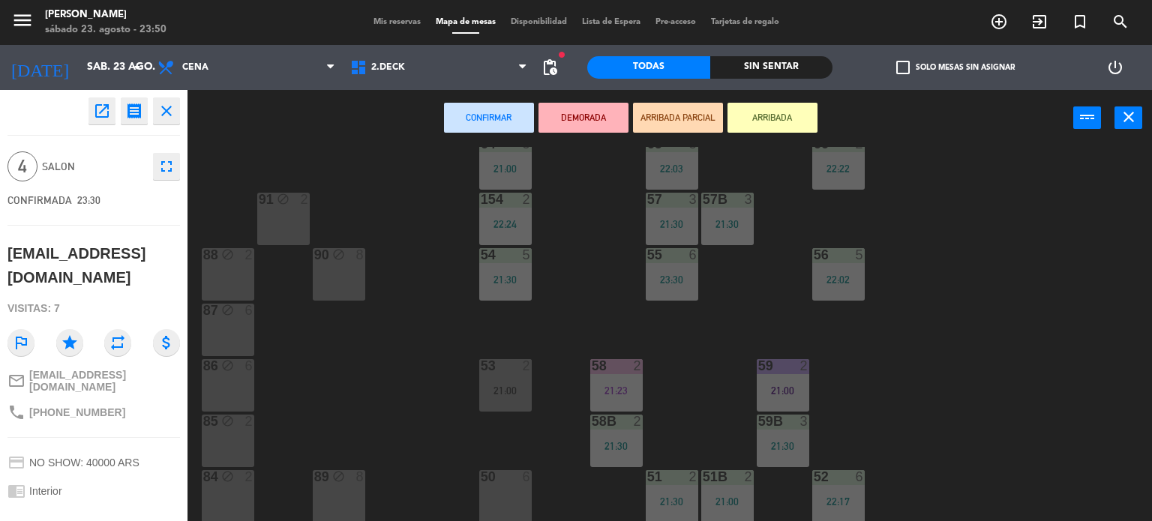
click at [643, 112] on button "ARRIBADA PARCIAL" at bounding box center [678, 118] width 90 height 30
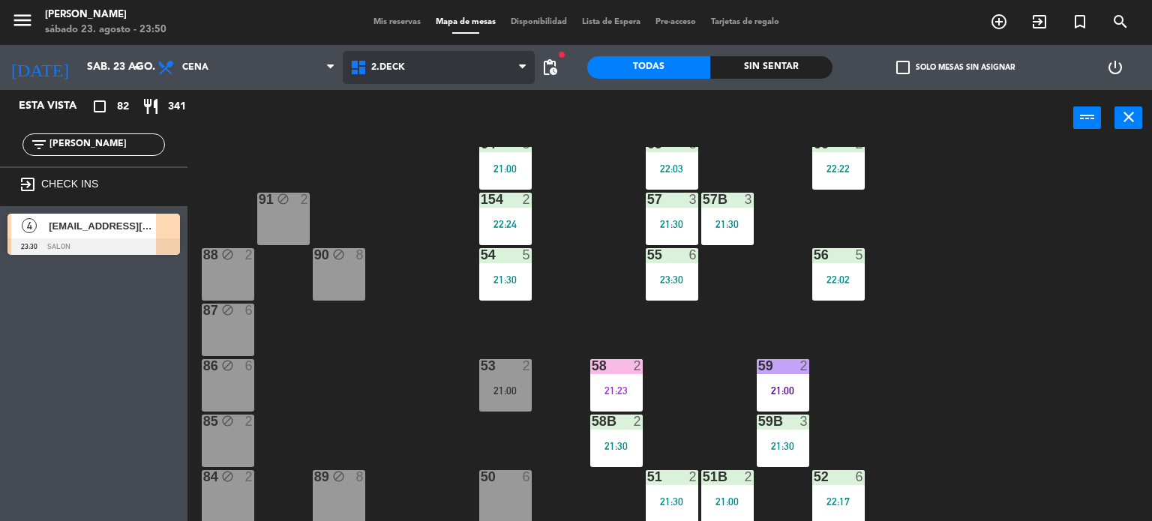
click at [364, 82] on span "2.DECK" at bounding box center [439, 67] width 193 height 33
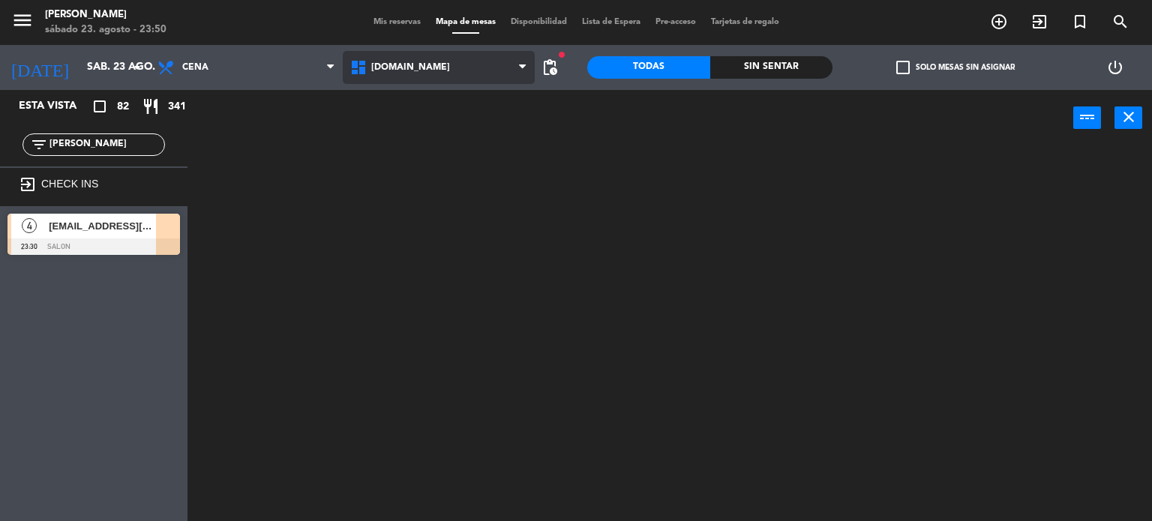
click at [418, 99] on ng-component "menu Gardiner sábado 23. agosto - 23:50 Mis reservas Mapa de mesas Disponibilid…" at bounding box center [576, 261] width 1152 height 522
drag, startPoint x: 91, startPoint y: 144, endPoint x: 0, endPoint y: 144, distance: 91.5
click at [0, 144] on div "filter_list [PERSON_NAME]" at bounding box center [93, 144] width 187 height 43
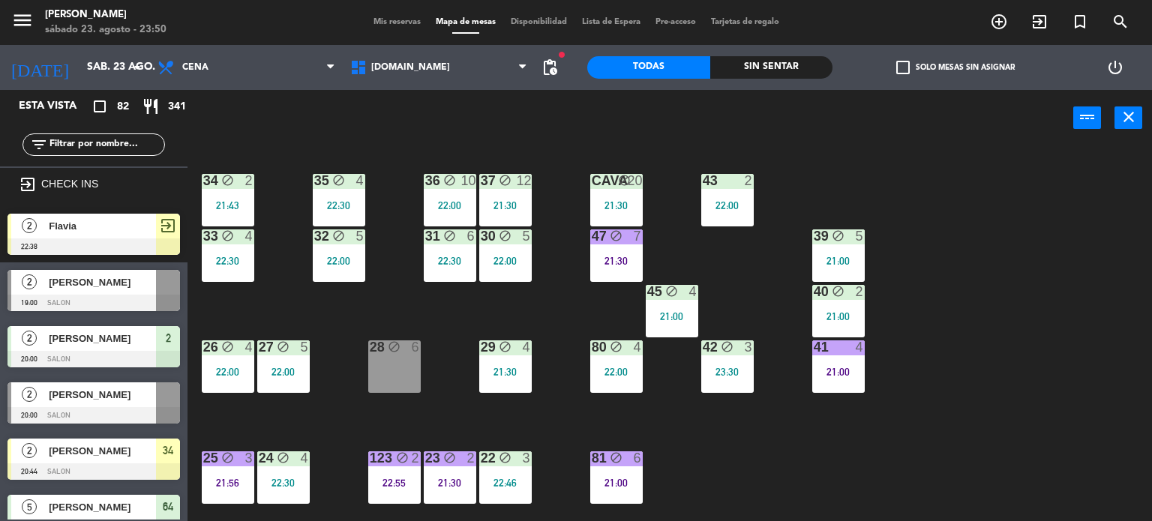
click at [763, 71] on div "Sin sentar" at bounding box center [771, 67] width 123 height 22
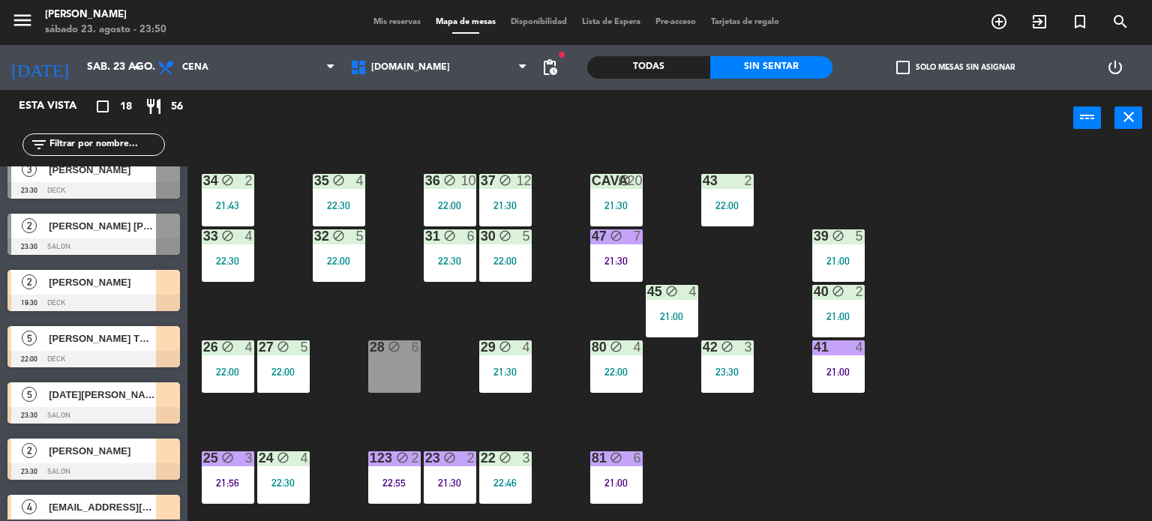
scroll to position [698, 0]
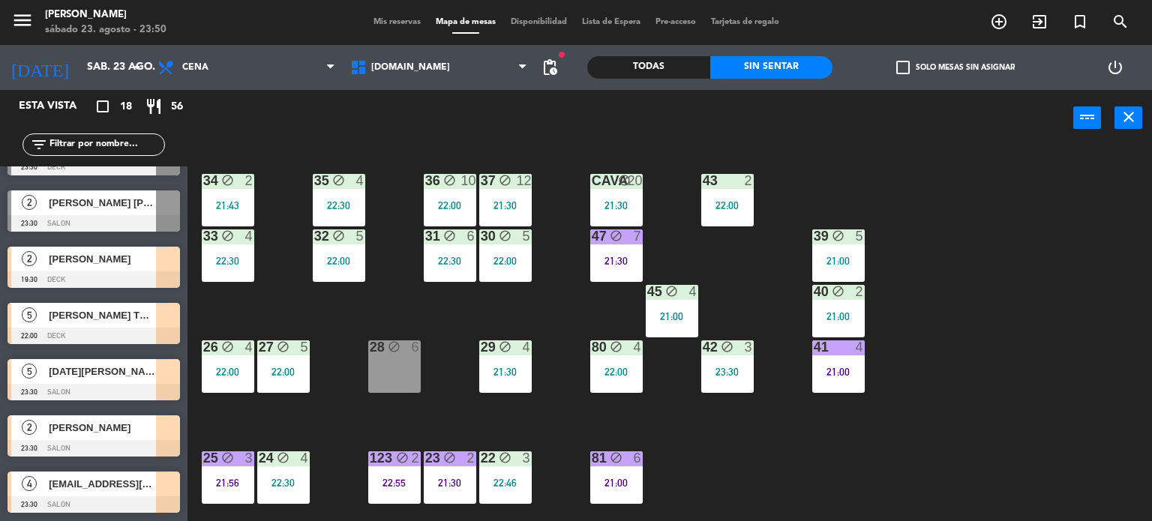
click at [393, 392] on div "34 block 2 21:43 35 block 4 22:30 36 block 10 22:00 43 2 22:00 37 block 12 21:3…" at bounding box center [675, 334] width 953 height 375
click at [275, 275] on div "34 block 2 21:43 35 block 4 22:30 36 block 10 22:00 43 2 22:00 37 block 12 21:3…" at bounding box center [675, 334] width 953 height 375
click at [246, 256] on div "22:30" at bounding box center [228, 261] width 52 height 10
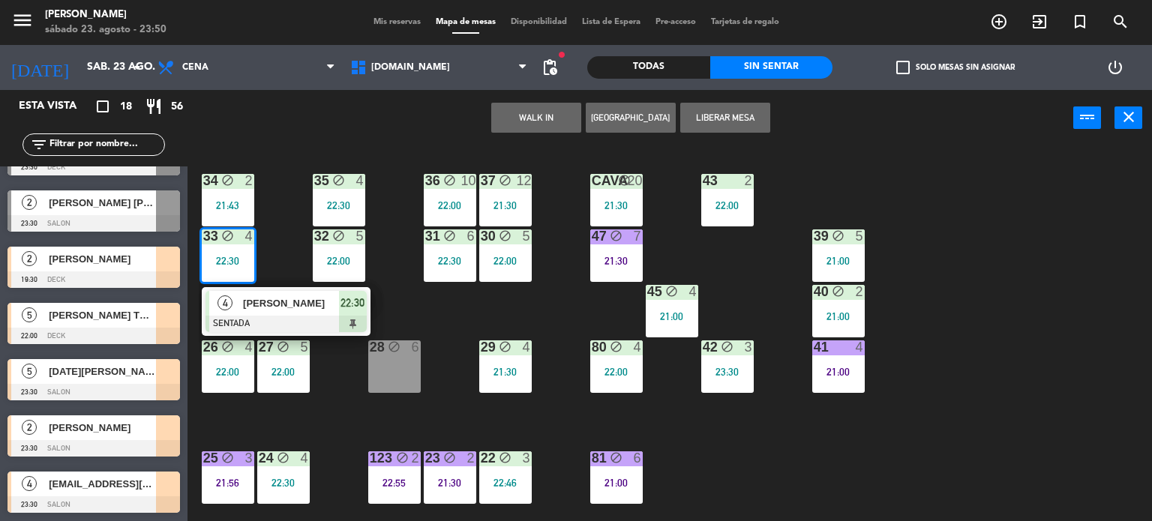
click at [270, 245] on div "34 block 2 21:43 35 block 4 22:30 36 block 10 22:00 43 2 22:00 37 block 12 21:3…" at bounding box center [675, 334] width 953 height 375
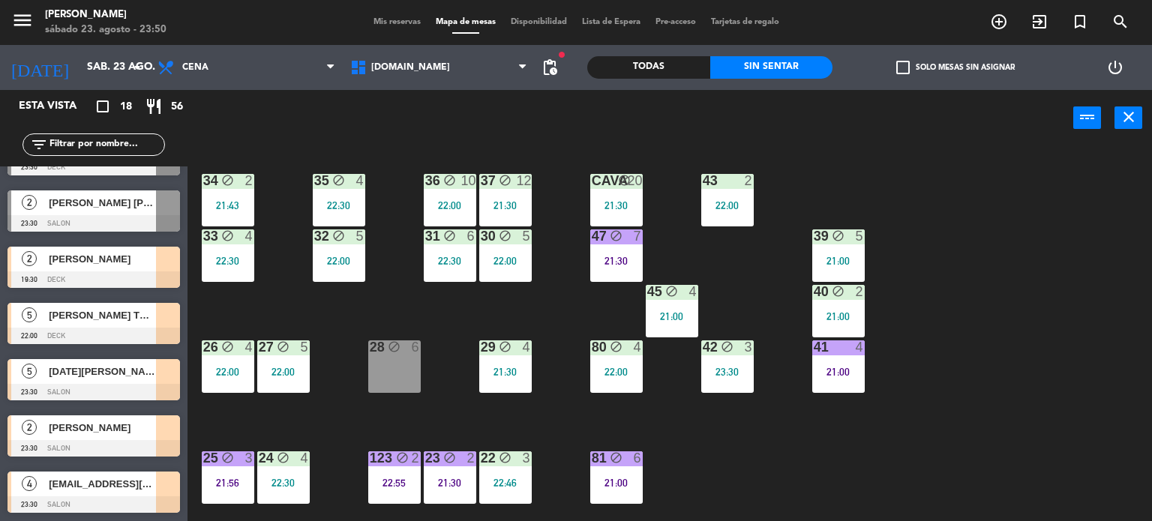
click at [364, 332] on div "34 block 2 21:43 35 block 4 22:30 36 block 10 22:00 43 2 22:00 37 block 12 21:3…" at bounding box center [675, 334] width 953 height 375
click at [347, 326] on div "34 block 2 21:43 35 block 4 22:30 36 block 10 22:00 43 2 22:00 37 block 12 21:3…" at bounding box center [675, 334] width 953 height 375
click at [319, 416] on div "34 block 2 21:43 35 block 4 22:30 36 block 10 22:00 43 2 22:00 37 block 12 21:3…" at bounding box center [675, 334] width 953 height 375
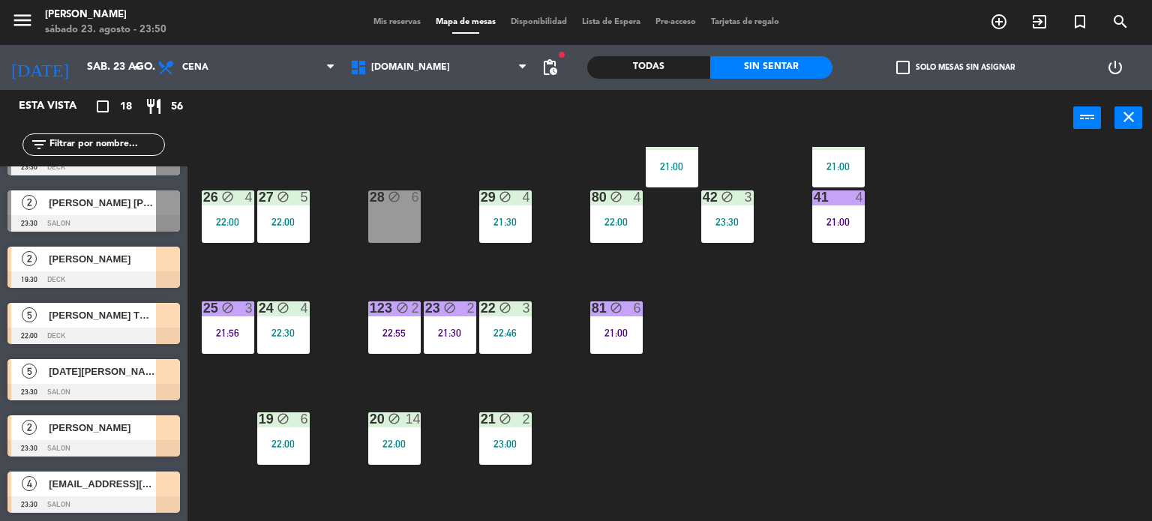
scroll to position [225, 0]
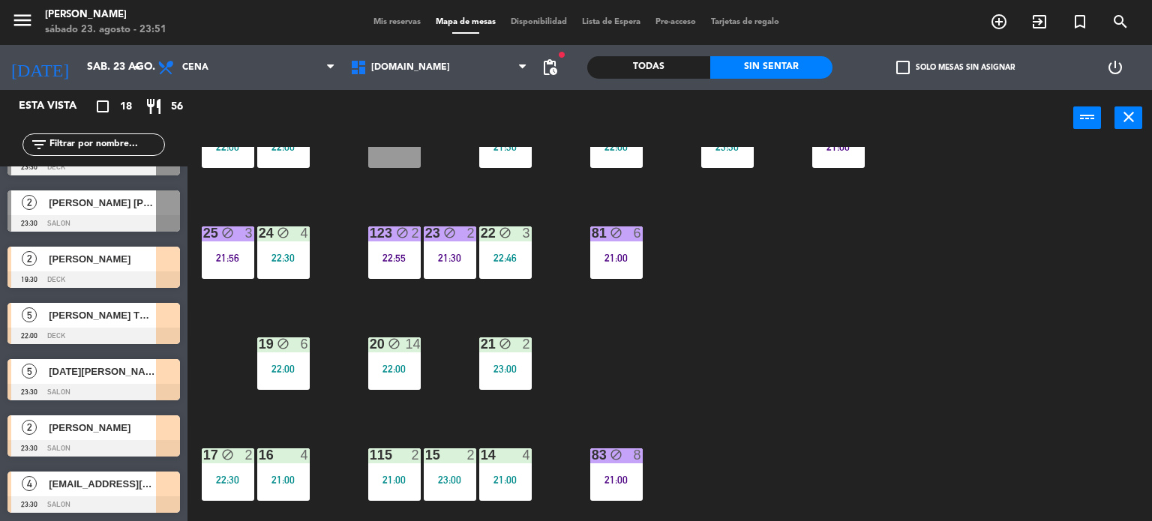
click at [709, 399] on div "34 block 2 21:43 35 block 4 22:30 36 block 10 22:00 43 2 22:00 37 block 12 21:3…" at bounding box center [675, 334] width 953 height 375
click at [615, 236] on icon "block" at bounding box center [616, 232] width 13 height 13
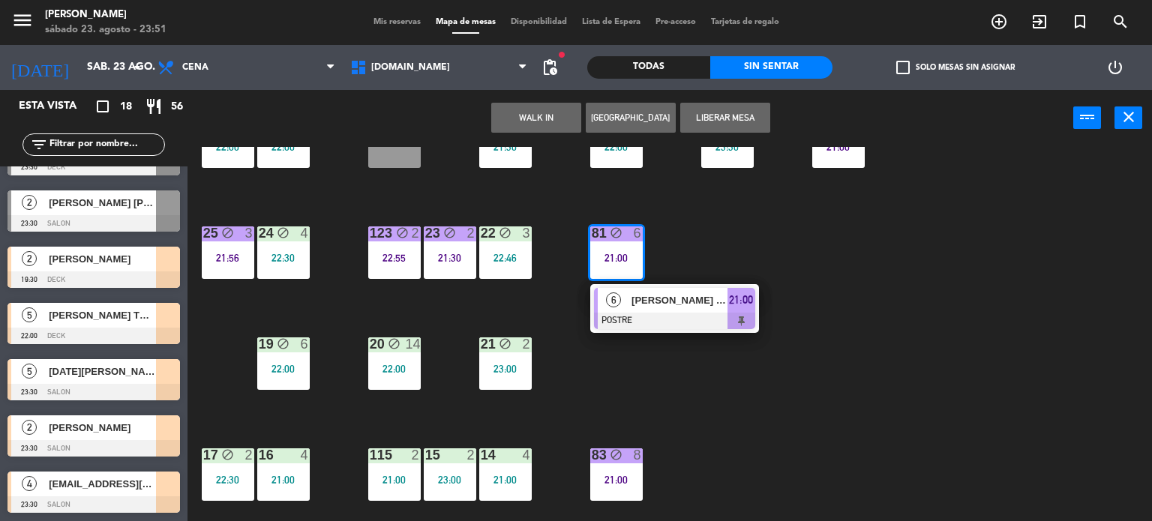
click at [837, 245] on div "34 block 2 21:43 35 block 4 22:30 36 block 10 22:00 43 2 22:00 37 block 12 21:3…" at bounding box center [675, 334] width 953 height 375
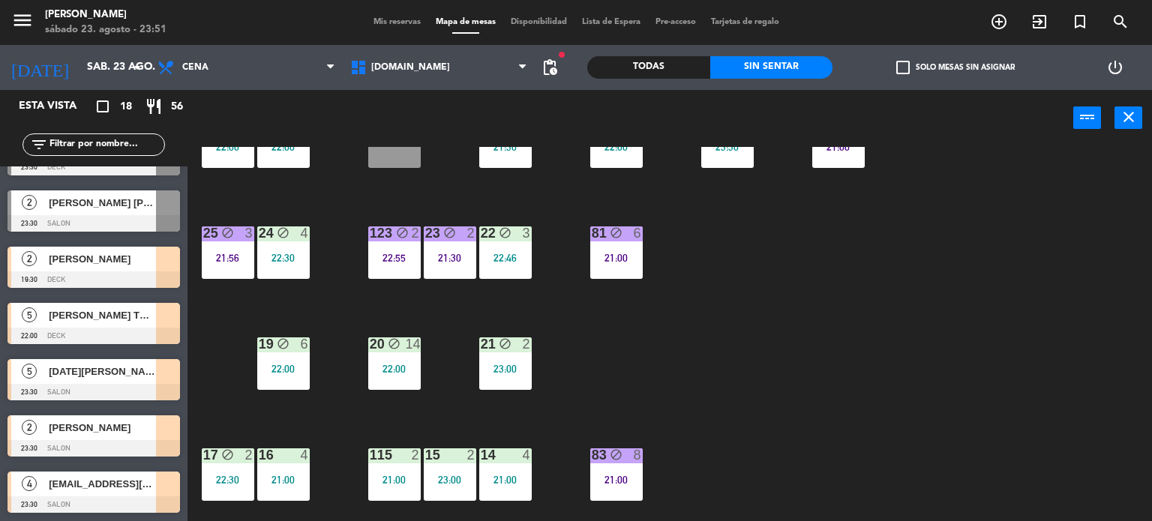
click at [837, 245] on div "34 block 2 21:43 35 block 4 22:30 36 block 10 22:00 43 2 22:00 37 block 12 21:3…" at bounding box center [675, 334] width 953 height 375
click at [685, 67] on div "Todas" at bounding box center [648, 67] width 123 height 22
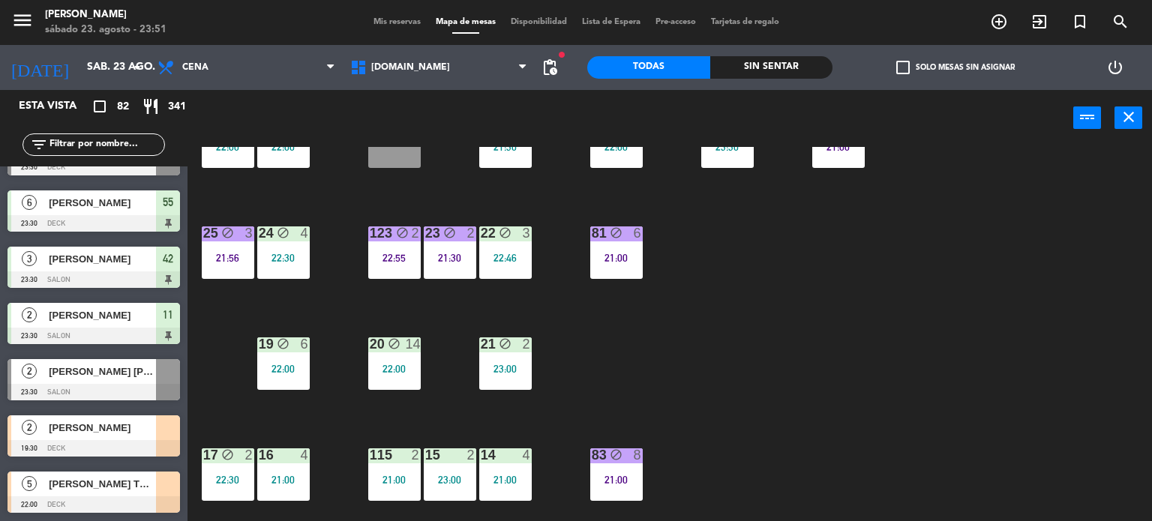
click at [976, 337] on div "34 block 2 21:43 35 block 4 22:30 36 block 10 22:00 43 2 22:00 37 block 12 21:3…" at bounding box center [675, 334] width 953 height 375
click at [975, 278] on div "34 block 2 21:43 35 block 4 22:30 36 block 10 22:00 43 2 22:00 37 block 12 21:3…" at bounding box center [675, 334] width 953 height 375
click at [783, 267] on div "34 block 2 21:43 35 block 4 22:30 36 block 10 22:00 43 2 22:00 37 block 12 21:3…" at bounding box center [675, 334] width 953 height 375
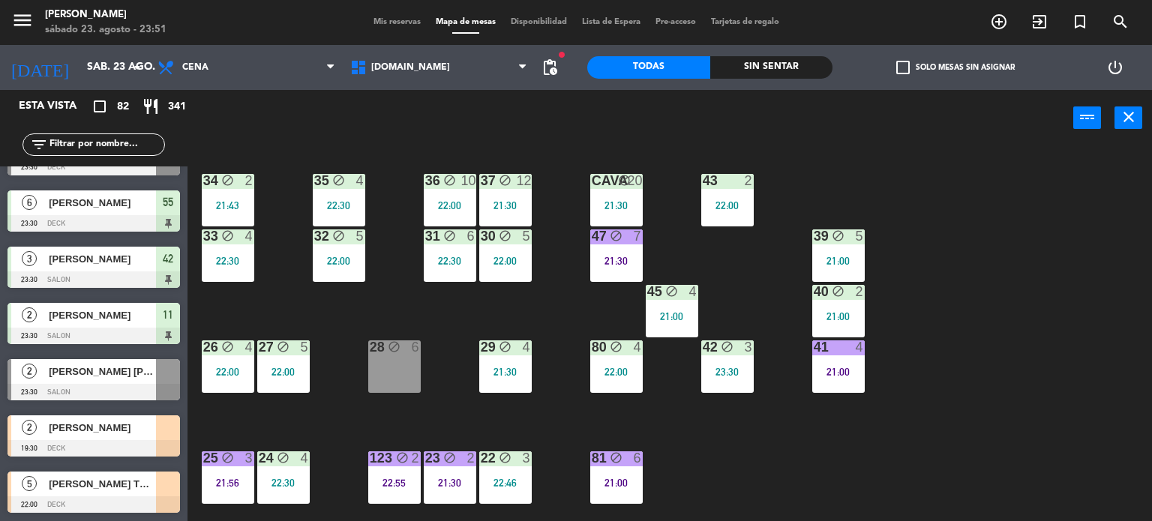
click at [756, 74] on div "Sin sentar" at bounding box center [771, 67] width 123 height 22
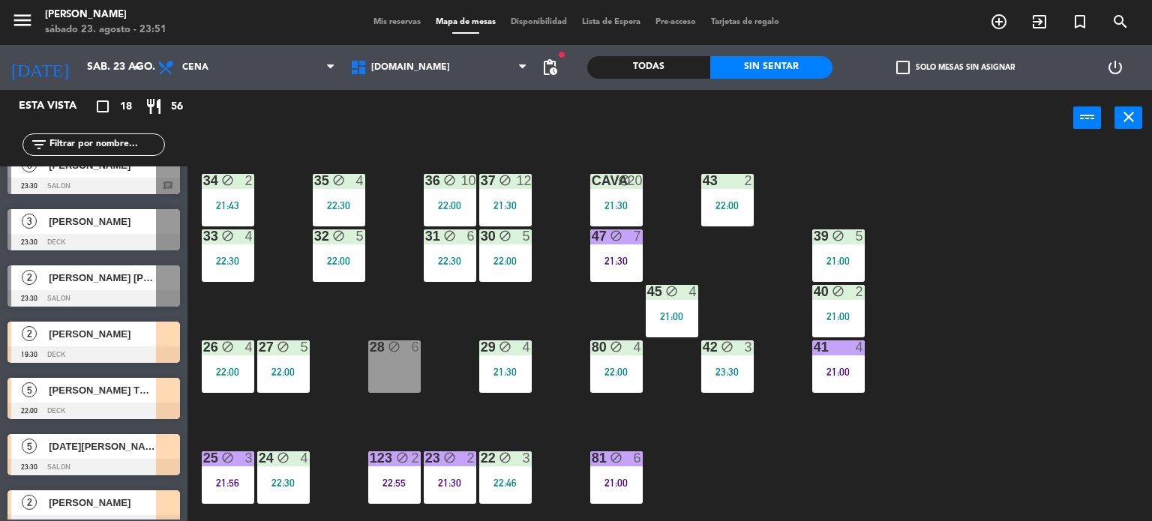
scroll to position [698, 0]
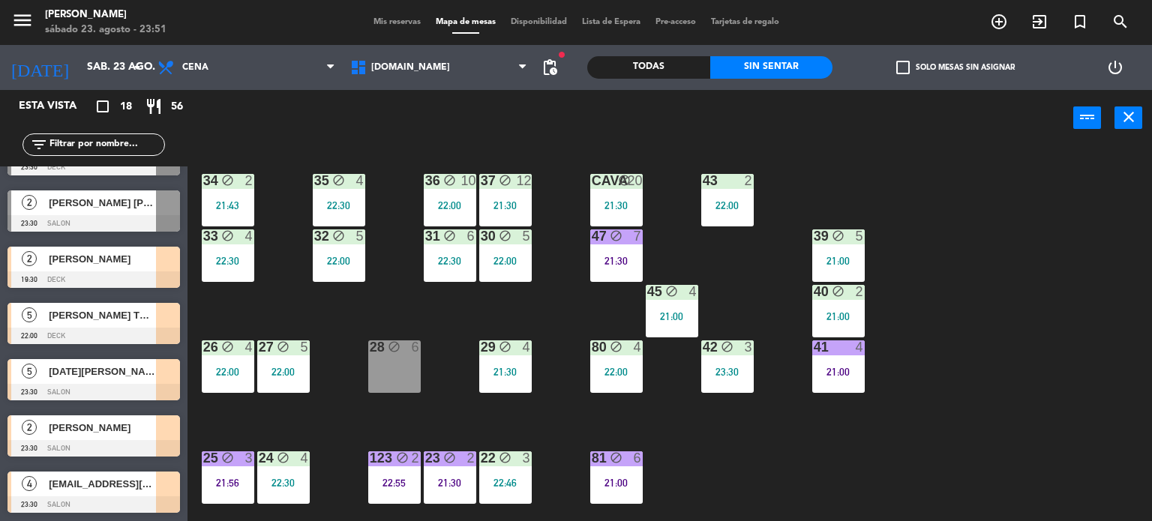
click at [661, 51] on div "Todas Sin sentar" at bounding box center [709, 67] width 245 height 45
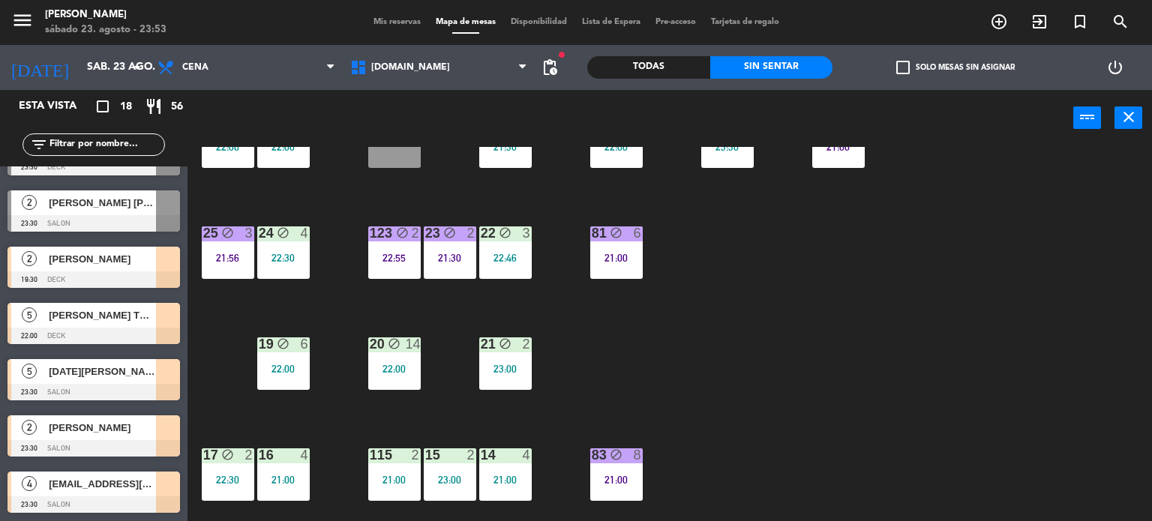
click at [787, 358] on div "34 block 2 21:43 35 block 4 22:30 36 block 10 22:00 43 2 22:00 37 block 12 21:3…" at bounding box center [675, 334] width 953 height 375
click at [126, 150] on input "text" at bounding box center [106, 144] width 116 height 16
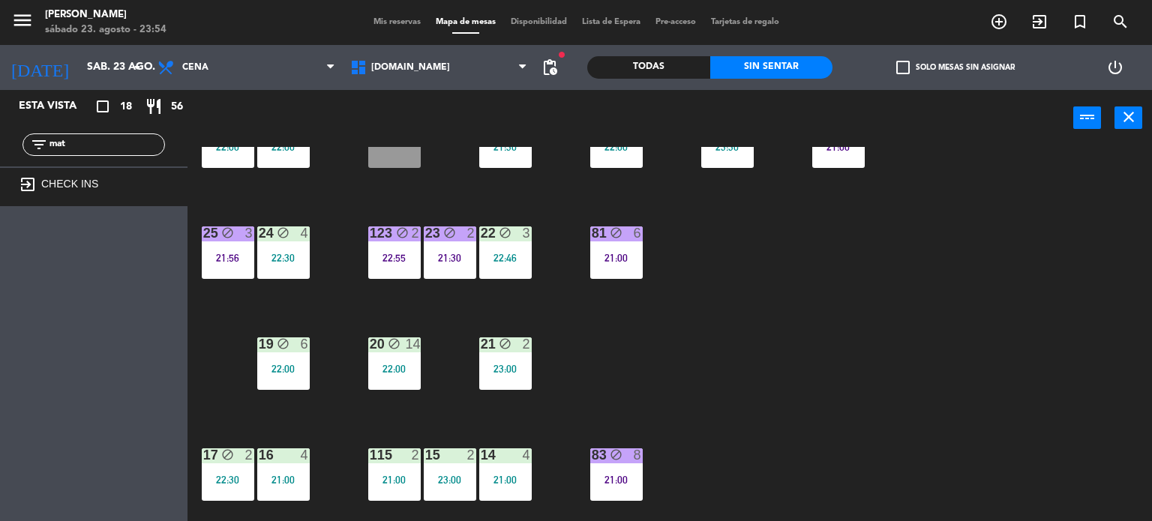
scroll to position [0, 0]
type input "mati"
click at [607, 62] on div "Todas" at bounding box center [648, 67] width 123 height 22
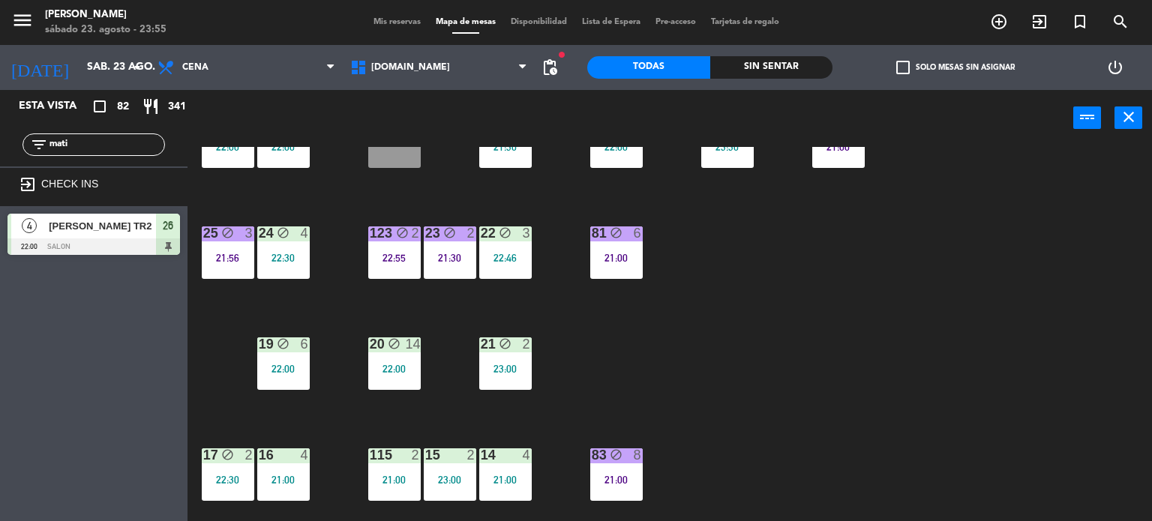
click at [90, 157] on div "filter_list mati" at bounding box center [93, 144] width 187 height 43
drag, startPoint x: 93, startPoint y: 142, endPoint x: 47, endPoint y: 145, distance: 45.8
click at [48, 145] on input "mati" at bounding box center [106, 144] width 116 height 16
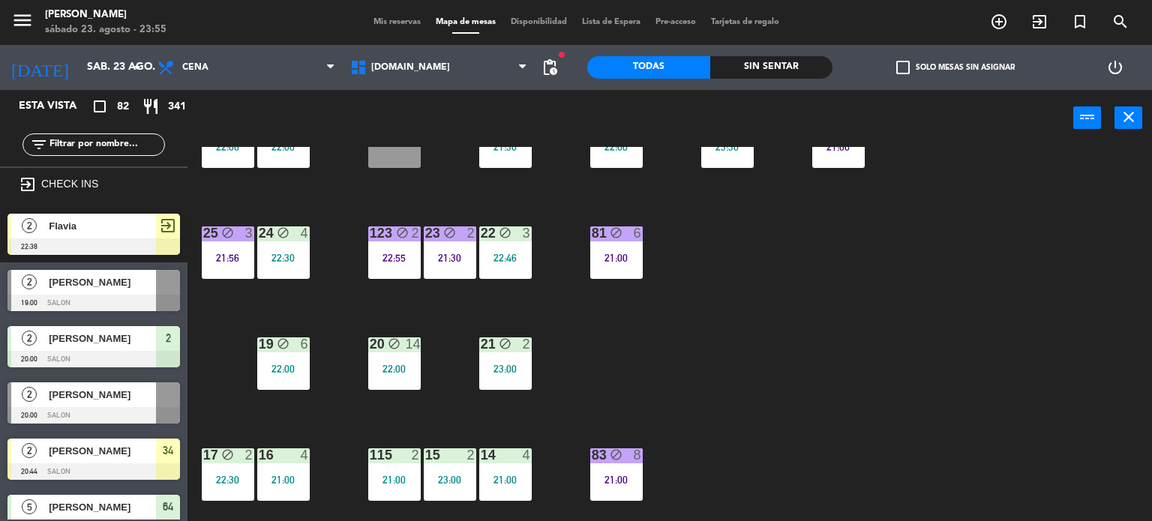
click at [759, 68] on div "Sin sentar" at bounding box center [771, 67] width 123 height 22
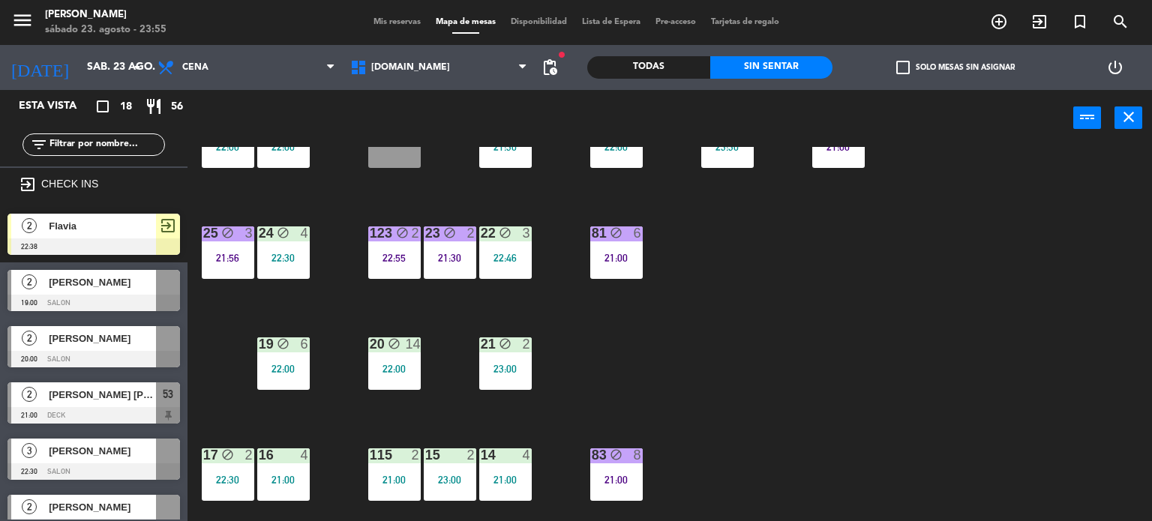
drag, startPoint x: 906, startPoint y: 305, endPoint x: 812, endPoint y: 312, distance: 94.0
click at [903, 306] on div "34 block 2 21:43 35 block 4 22:30 36 block 10 22:00 43 2 22:00 37 block 12 21:3…" at bounding box center [675, 334] width 953 height 375
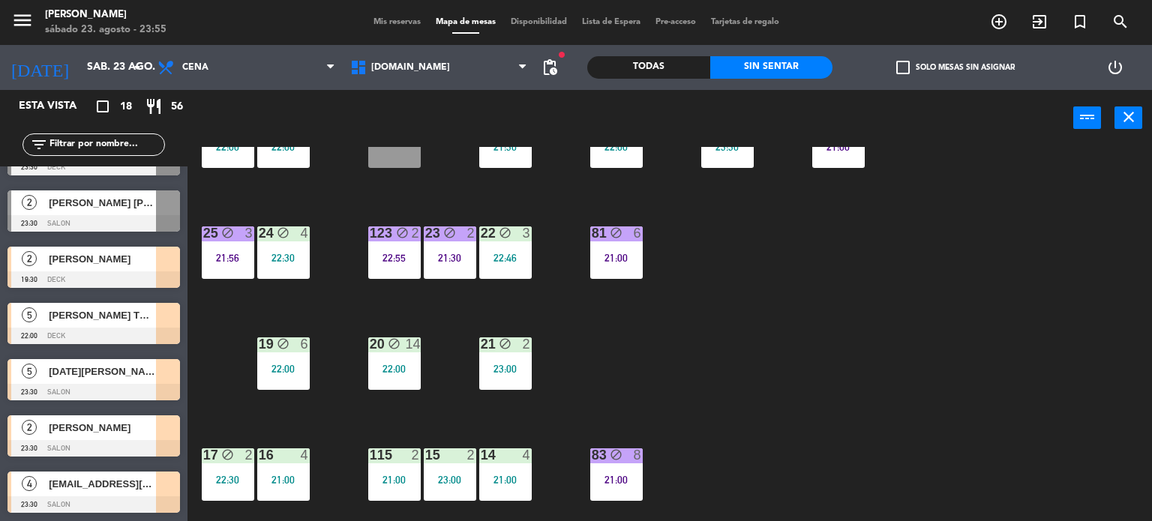
scroll to position [624, 0]
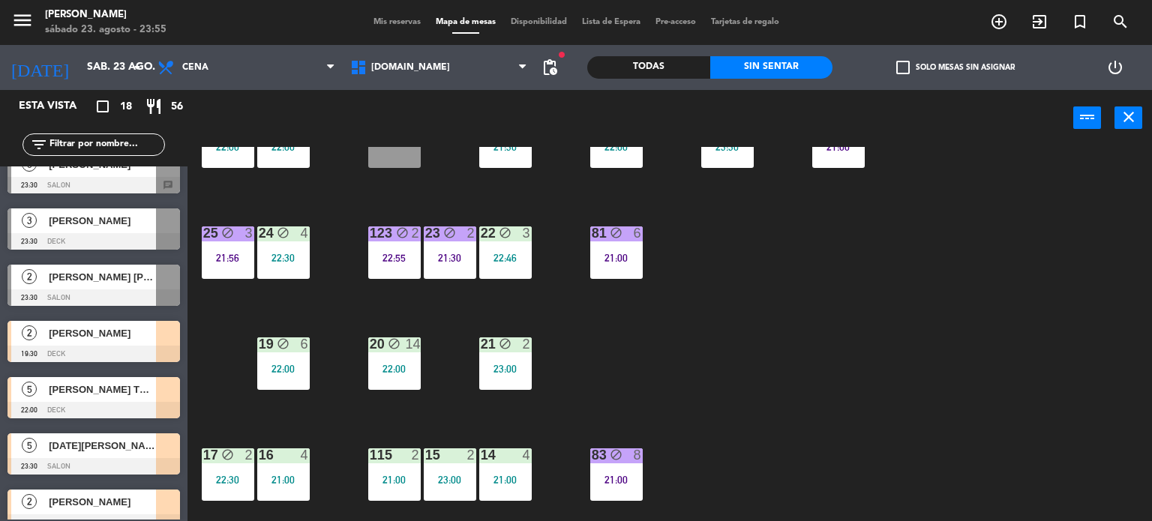
click at [217, 254] on div "21:56" at bounding box center [228, 258] width 52 height 10
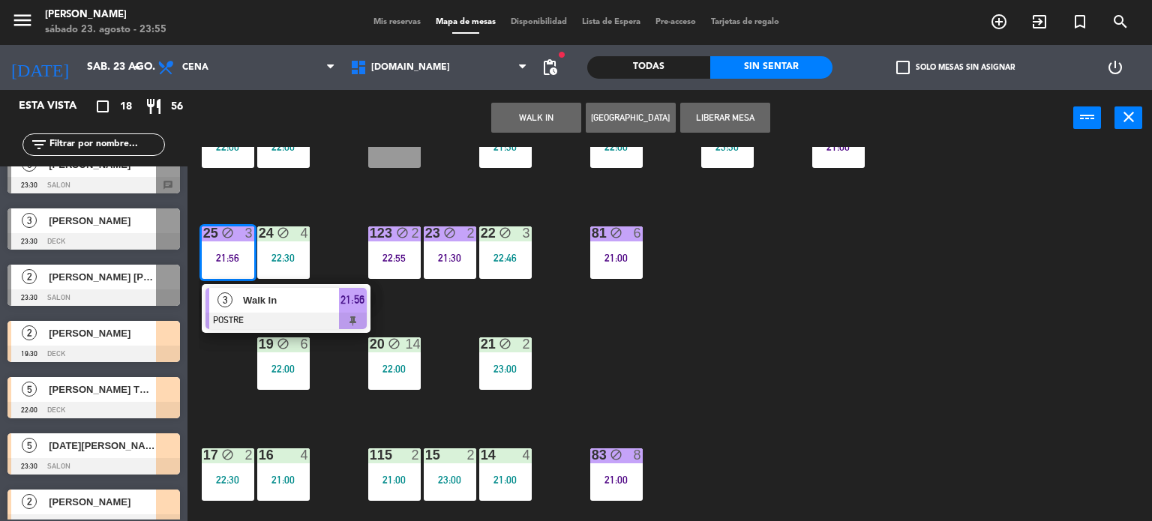
click at [268, 292] on span "Walk In" at bounding box center [291, 300] width 96 height 16
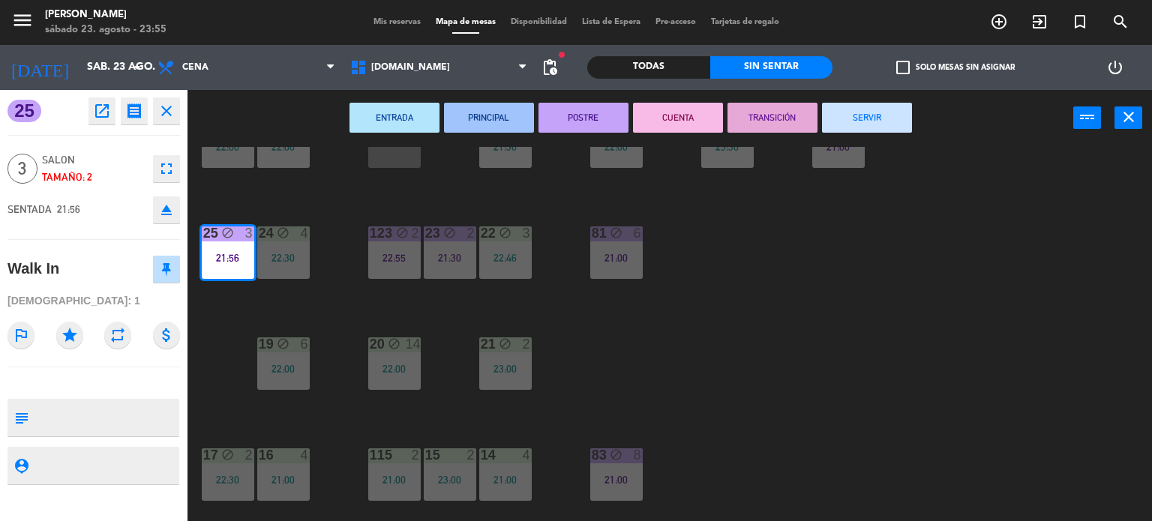
click at [885, 112] on button "SERVIR" at bounding box center [867, 118] width 90 height 30
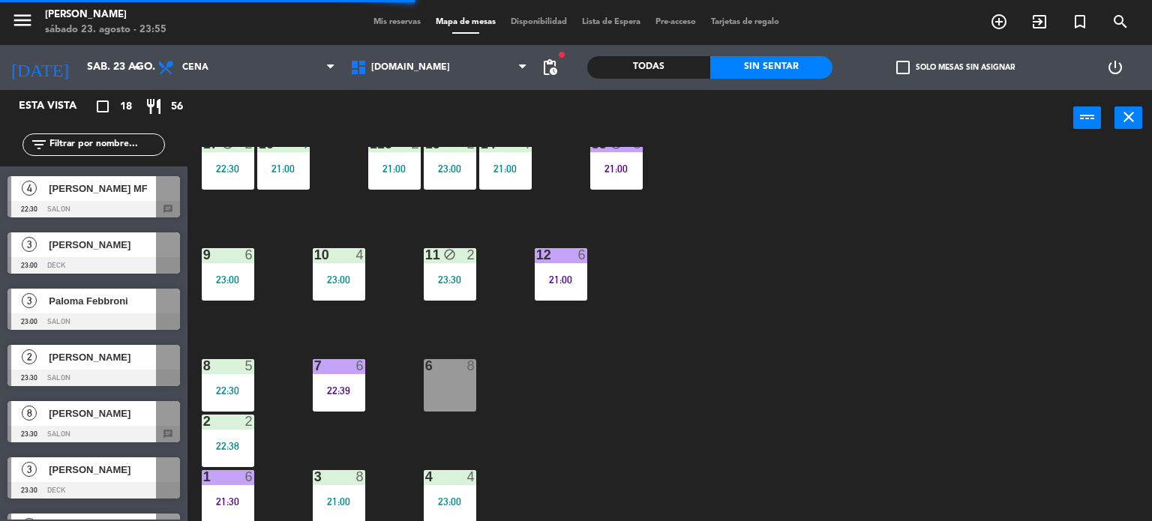
scroll to position [698, 0]
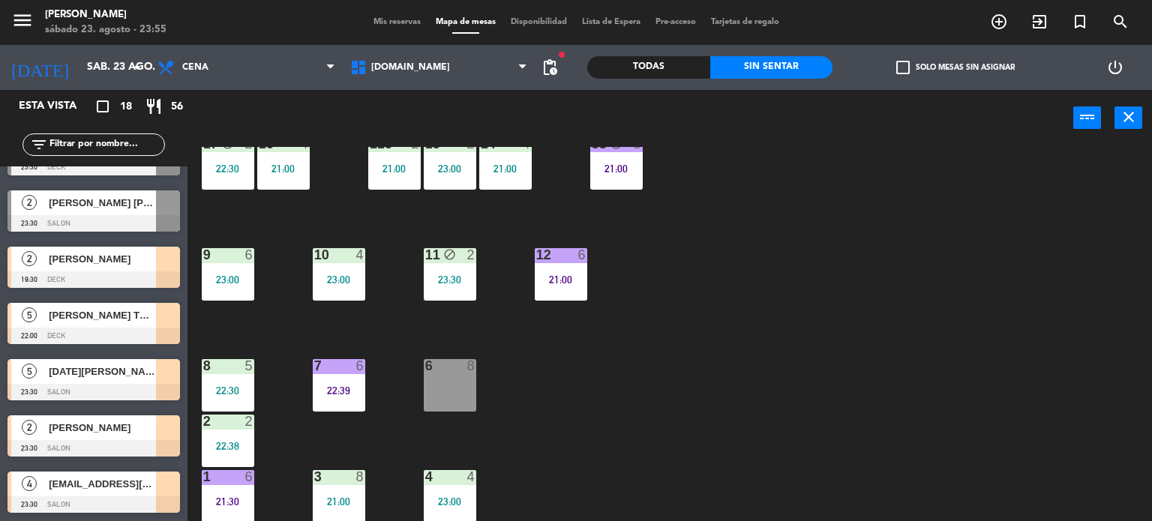
click at [140, 324] on div "[PERSON_NAME] TR (OTRA MESA EN EL DECK)" at bounding box center [101, 315] width 109 height 25
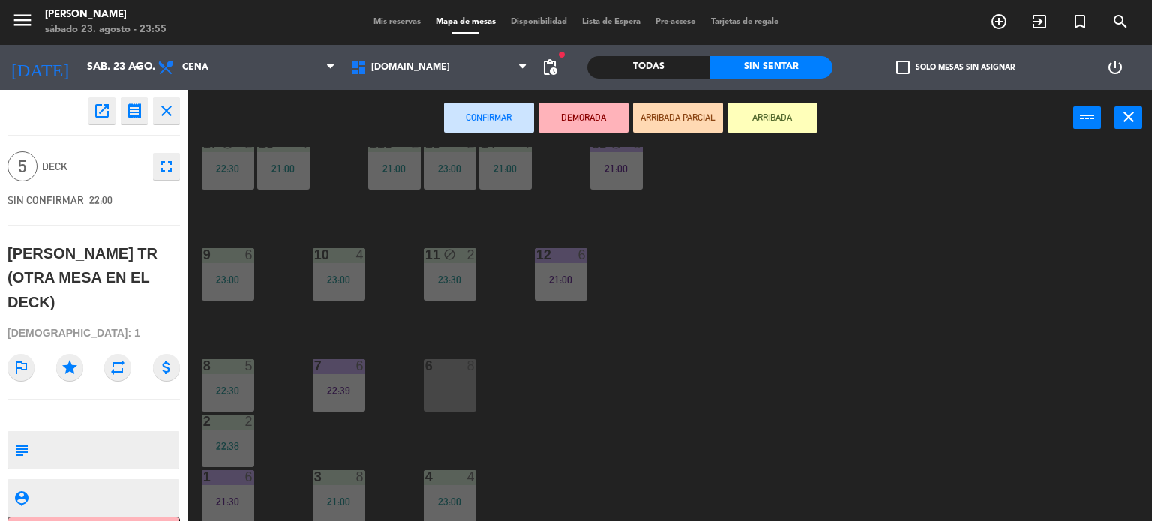
scroll to position [311, 0]
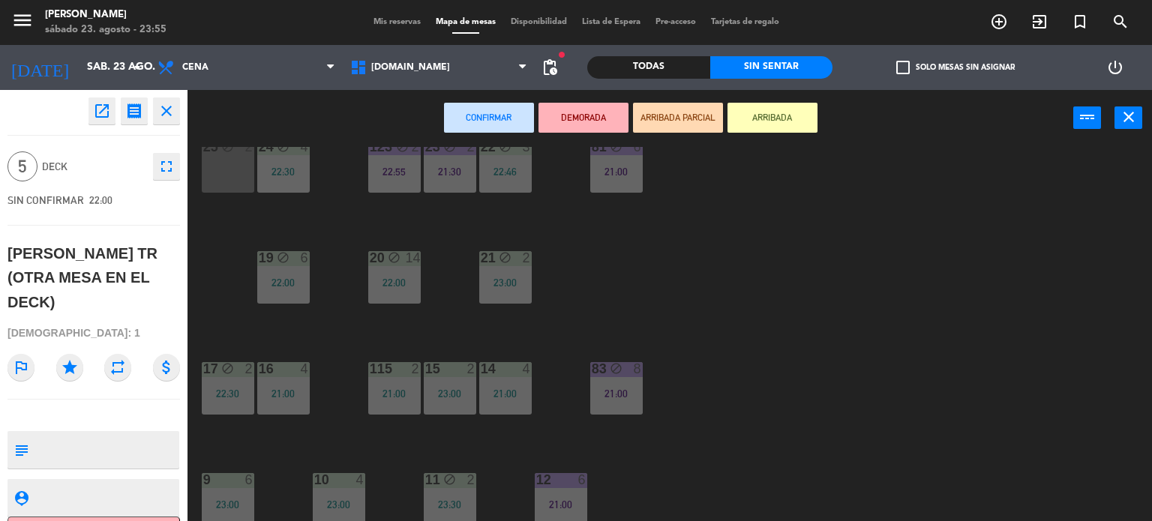
click at [223, 193] on div "34 block 2 21:43 35 block 4 22:30 36 block 10 22:00 43 2 22:00 37 block 12 21:3…" at bounding box center [675, 334] width 953 height 375
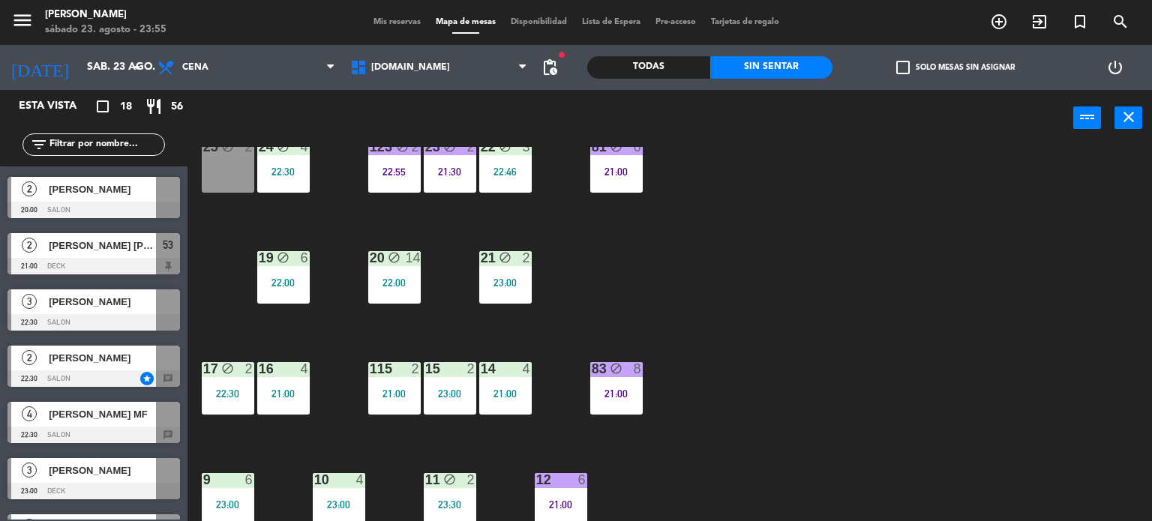
click at [88, 143] on input "text" at bounding box center [106, 144] width 116 height 16
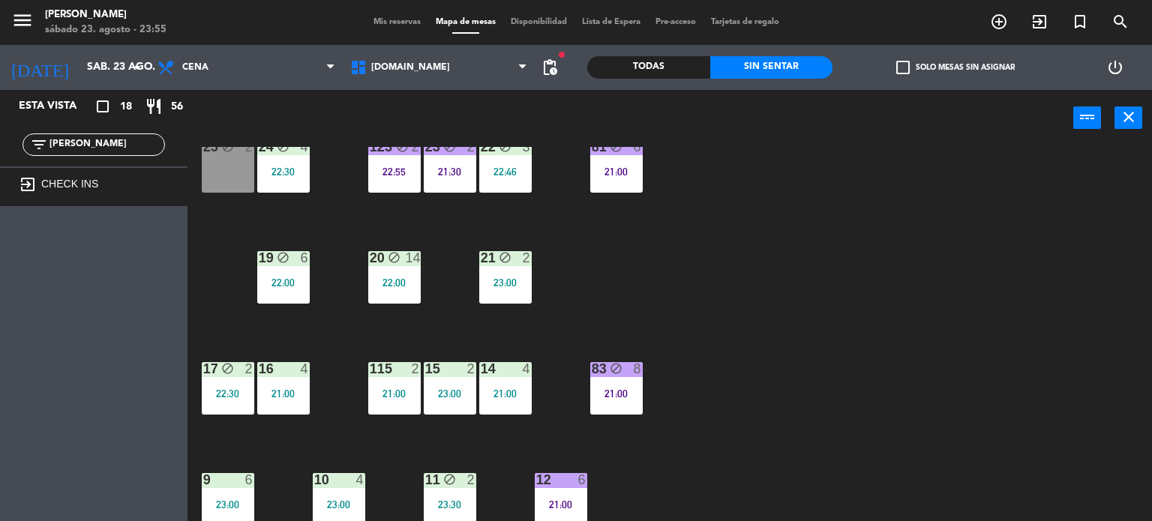
type input "[PERSON_NAME]"
click at [648, 52] on div "Todas Sin sentar" at bounding box center [709, 67] width 245 height 45
click at [651, 57] on div "Todas" at bounding box center [648, 67] width 123 height 22
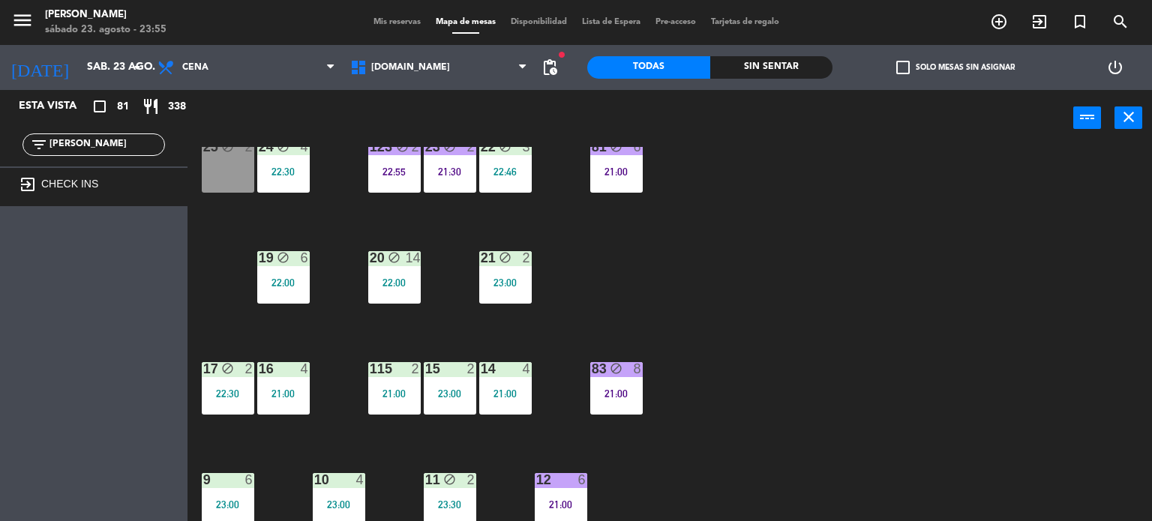
drag, startPoint x: 85, startPoint y: 146, endPoint x: 0, endPoint y: 138, distance: 85.9
click at [0, 138] on div "filter_list [PERSON_NAME]" at bounding box center [93, 144] width 187 height 43
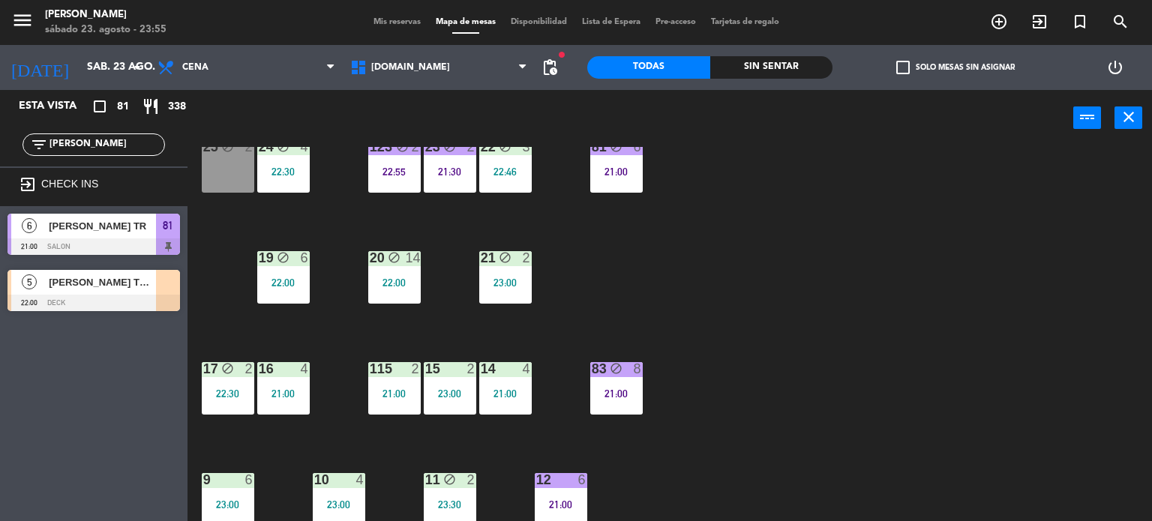
type input "[PERSON_NAME]"
click at [111, 290] on div "5 [PERSON_NAME] TR (OTRA MESA EN EL DECK) 22:00 DECK" at bounding box center [93, 290] width 187 height 56
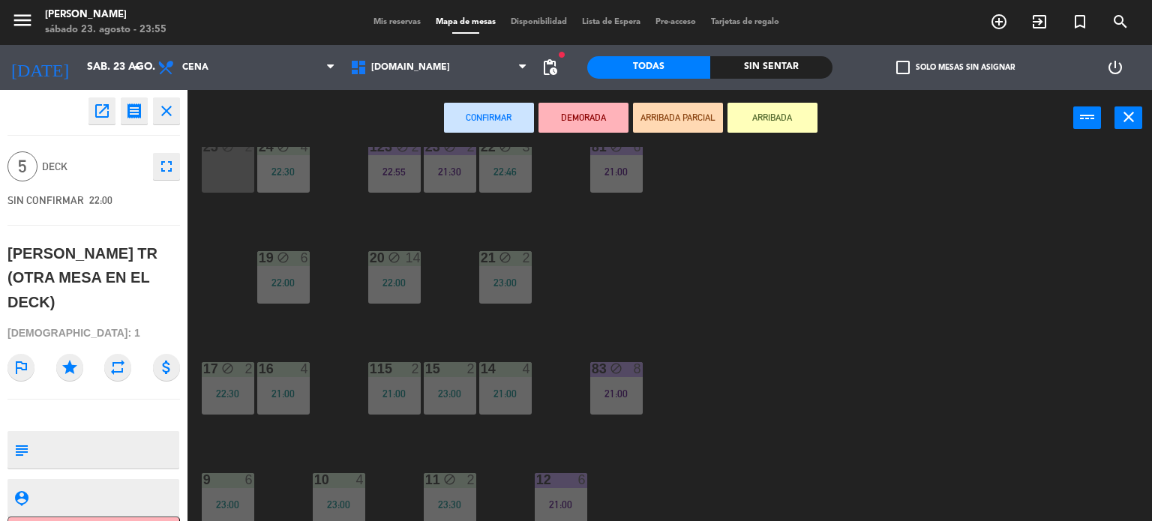
click at [235, 182] on div "25 block 2" at bounding box center [228, 166] width 52 height 52
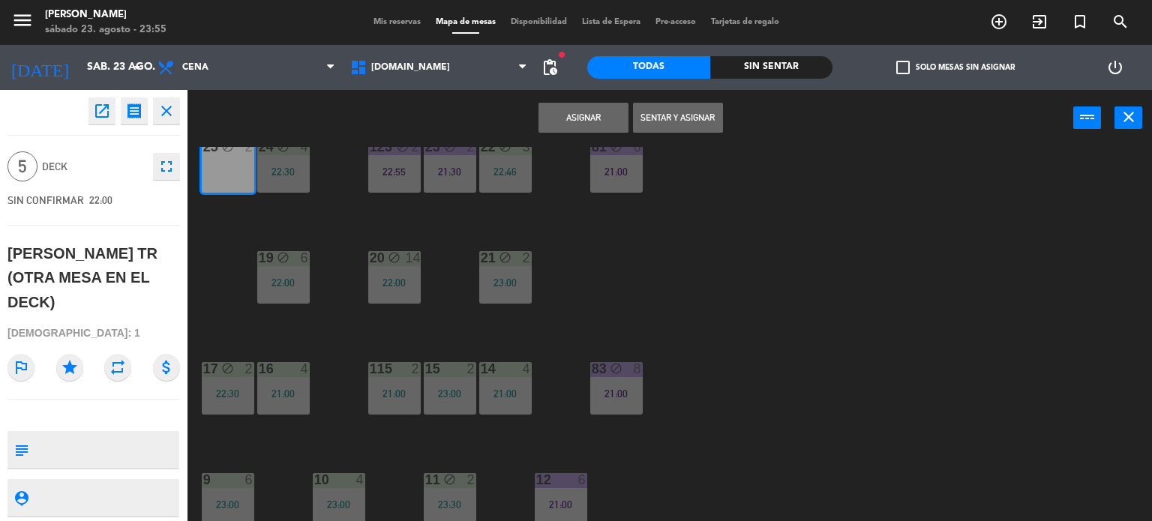
click at [690, 121] on button "Sentar y Asignar" at bounding box center [678, 118] width 90 height 30
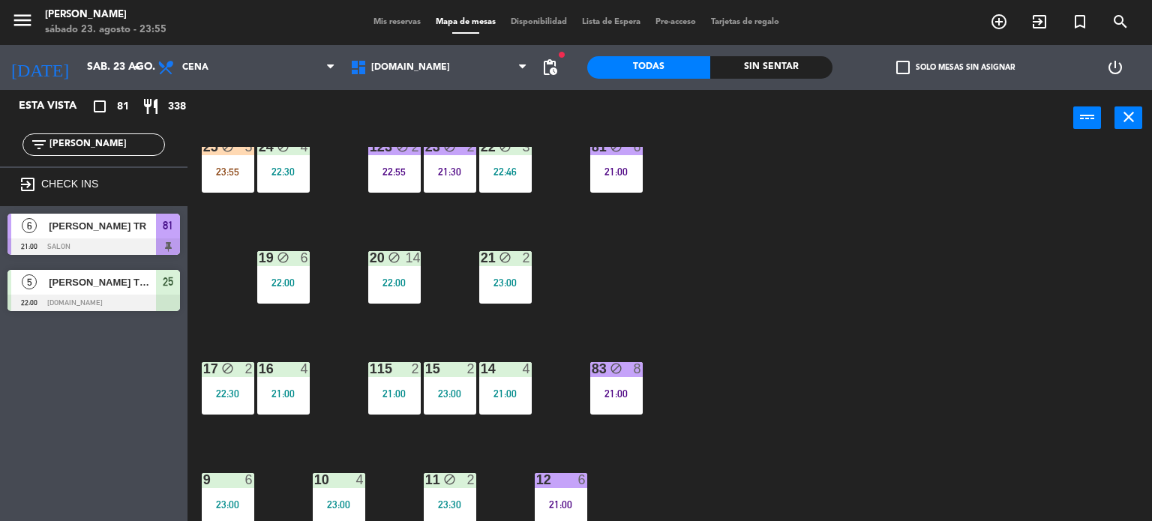
drag, startPoint x: 94, startPoint y: 146, endPoint x: 0, endPoint y: 142, distance: 94.6
click at [0, 142] on div "filter_list andy" at bounding box center [93, 144] width 187 height 43
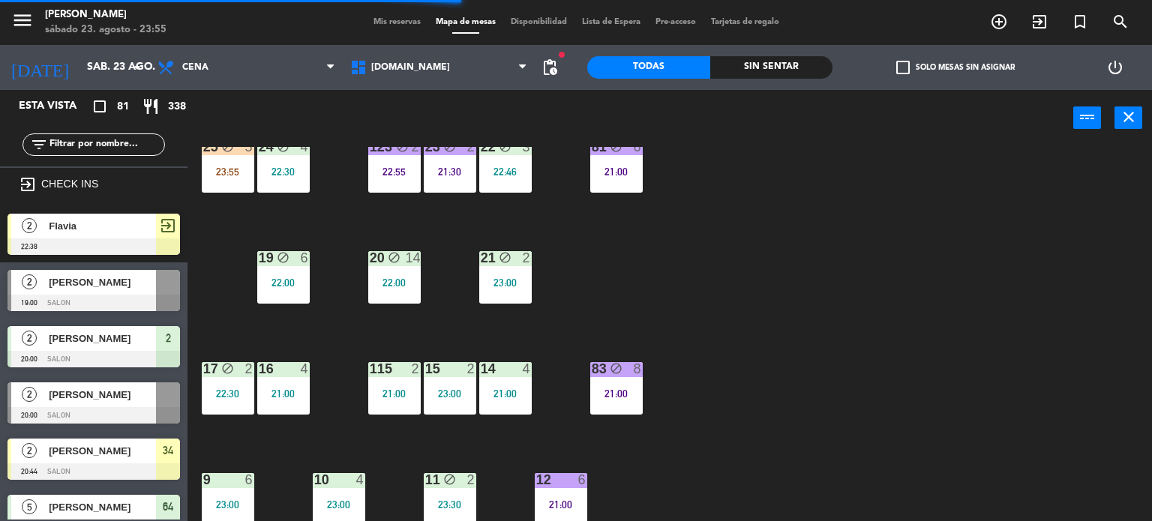
click at [787, 70] on div "Sin sentar" at bounding box center [771, 67] width 123 height 22
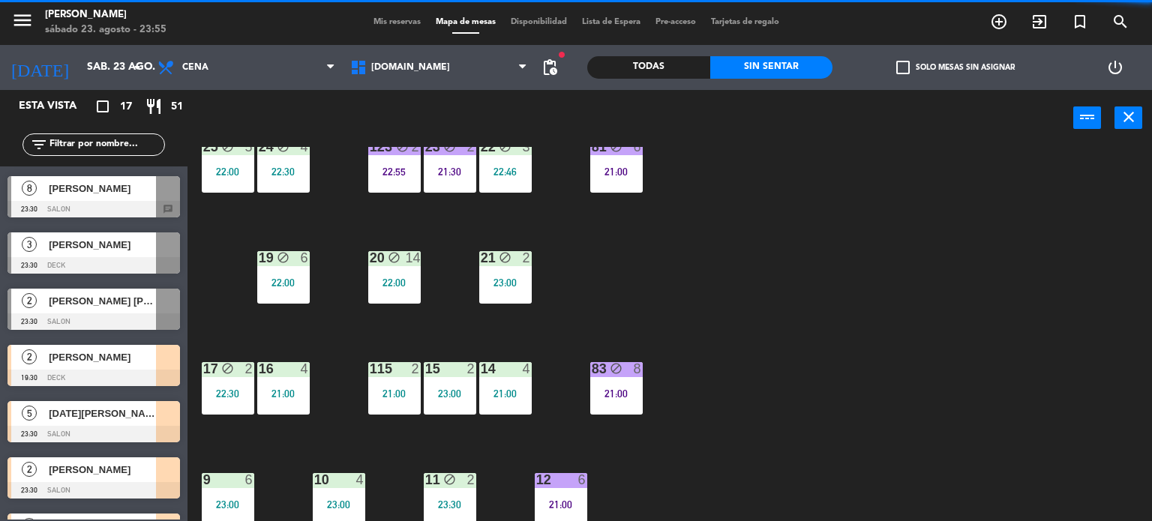
scroll to position [536, 0]
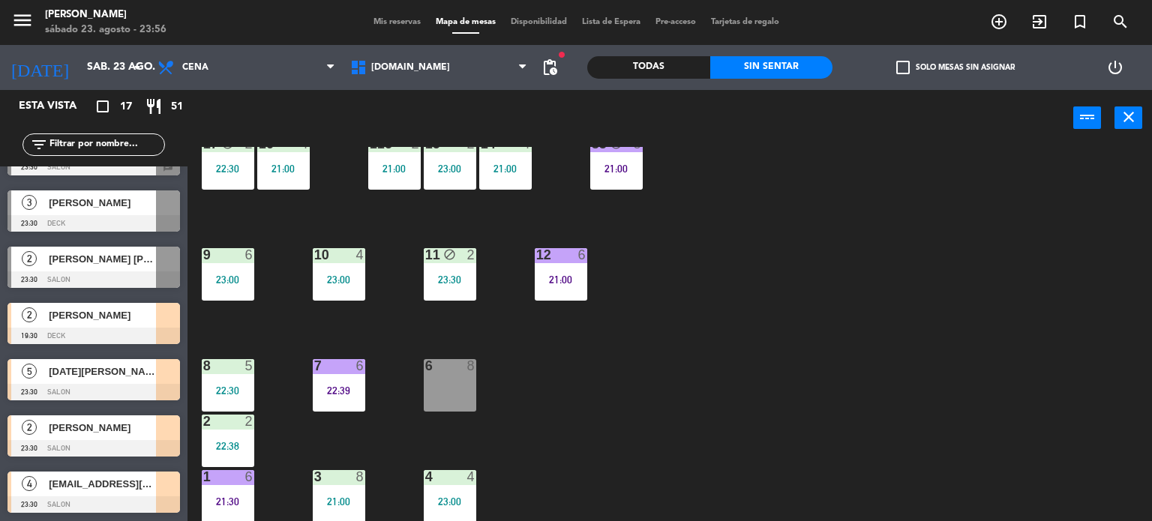
click at [677, 408] on div "34 block 2 21:43 35 block 4 22:30 36 block 10 22:00 43 2 22:00 37 block 12 21:3…" at bounding box center [675, 334] width 953 height 375
click at [729, 371] on div "34 block 2 21:43 35 block 4 22:30 36 block 10 22:00 43 2 22:00 37 block 12 21:3…" at bounding box center [675, 334] width 953 height 375
click at [1136, 301] on div "34 block 2 21:43 35 block 4 22:30 36 block 10 22:00 43 2 22:00 37 block 12 21:3…" at bounding box center [675, 334] width 953 height 375
click at [637, 349] on div "34 block 2 21:43 35 block 4 22:30 36 block 10 22:00 43 2 22:00 37 block 12 21:3…" at bounding box center [675, 334] width 953 height 375
click at [692, 445] on div "34 block 2 21:43 35 block 4 22:30 36 block 10 22:00 43 2 22:00 37 block 12 21:3…" at bounding box center [675, 334] width 953 height 375
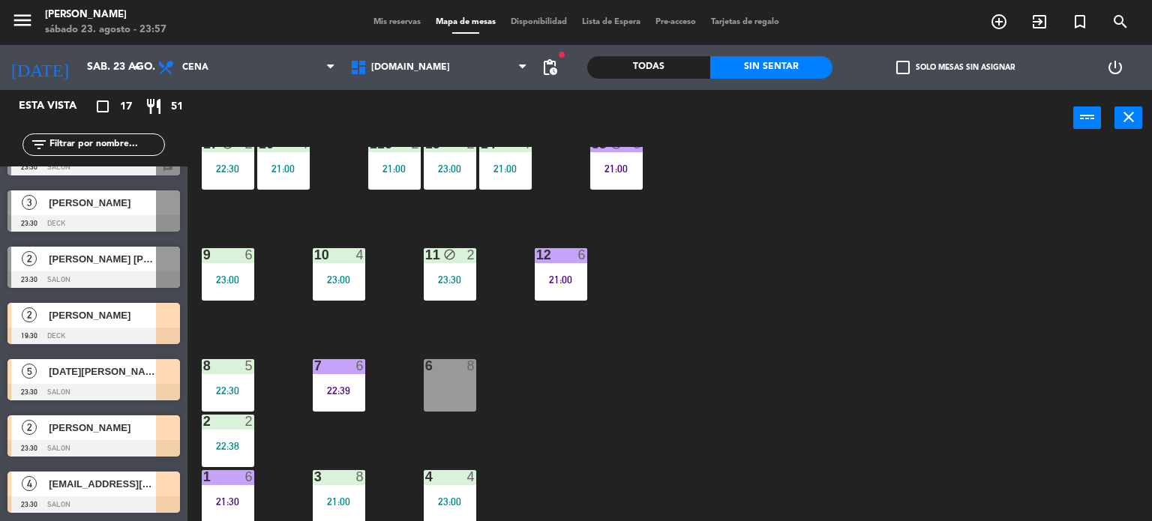
click at [598, 443] on div "34 block 2 21:43 35 block 4 22:30 36 block 10 22:00 43 2 22:00 37 block 12 21:3…" at bounding box center [675, 334] width 953 height 375
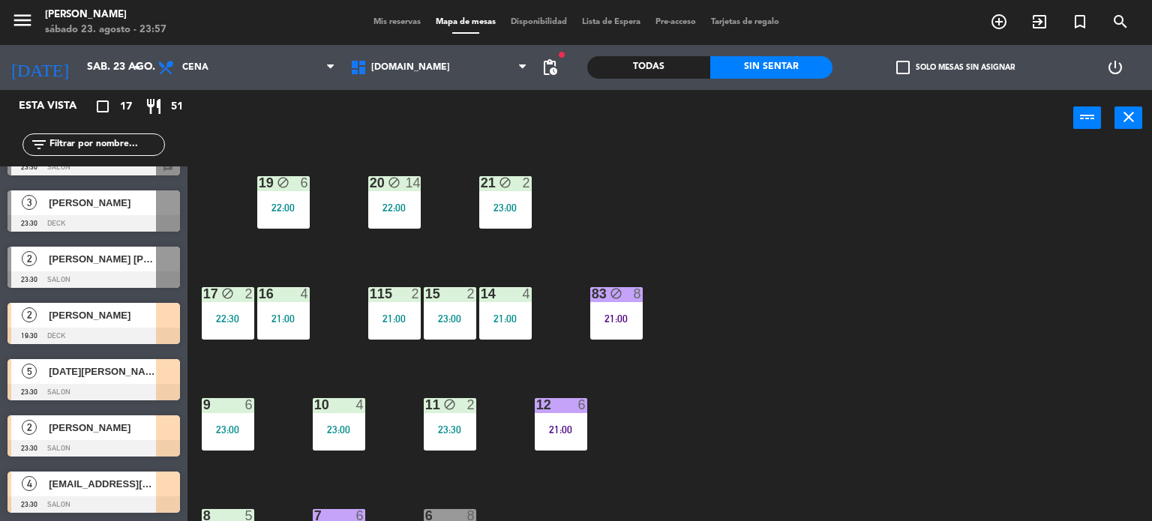
scroll to position [311, 0]
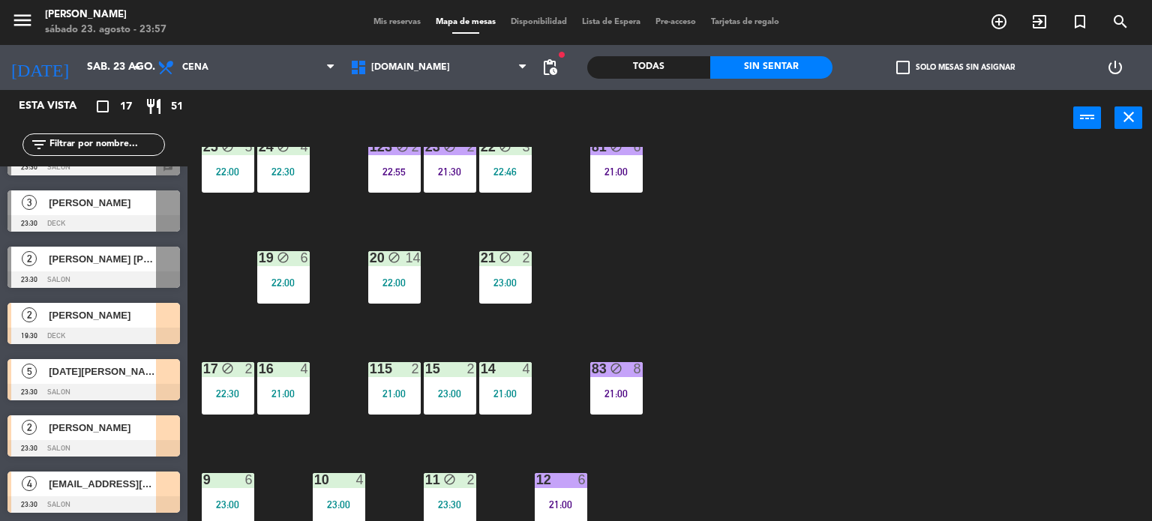
click at [406, 385] on div "115 2 21:00" at bounding box center [394, 388] width 52 height 52
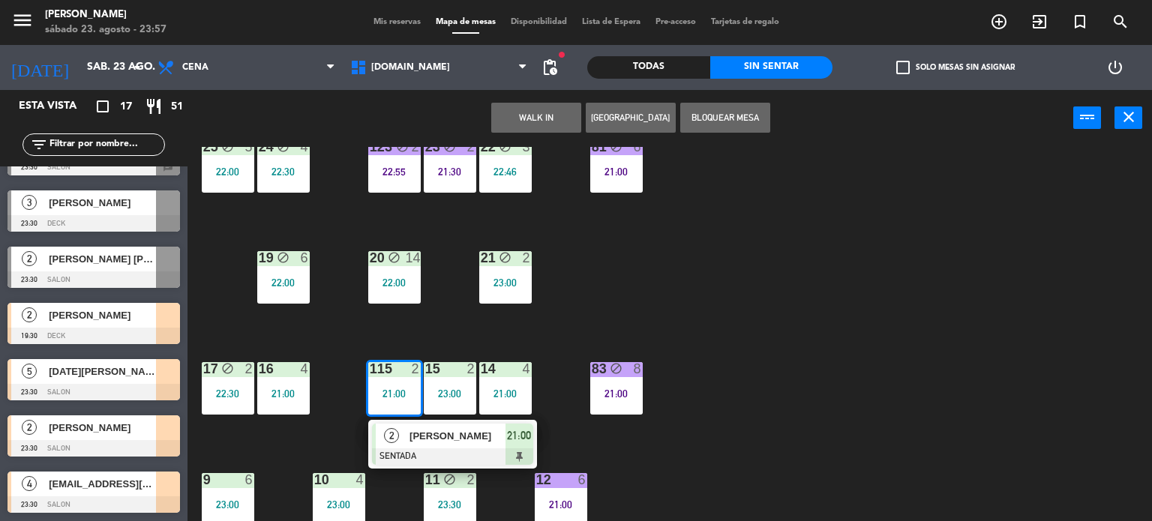
click at [766, 365] on div "34 block 2 21:43 35 block 4 22:30 36 block 10 22:00 43 2 22:00 37 block 12 21:3…" at bounding box center [675, 334] width 953 height 375
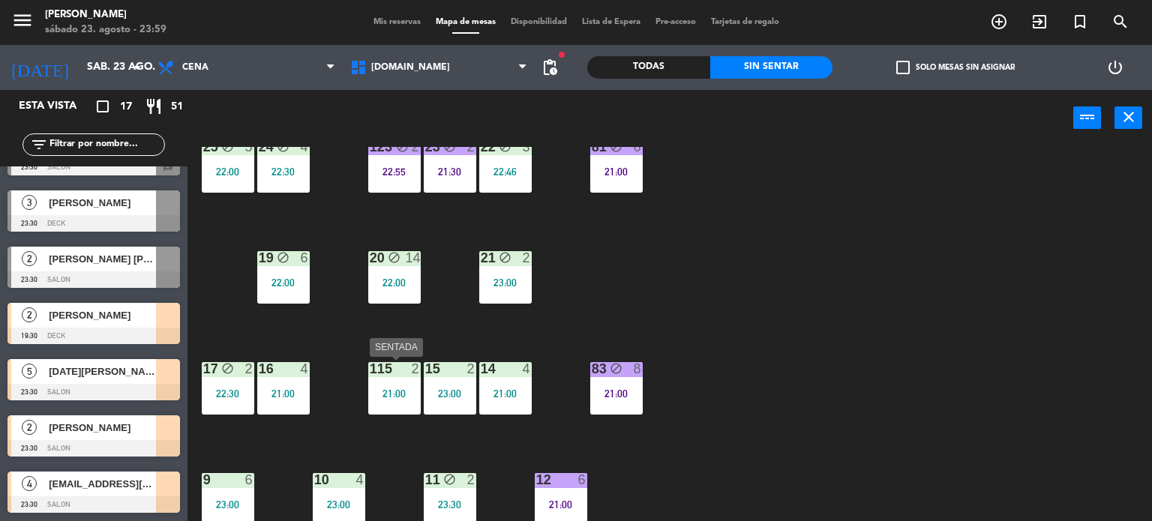
click at [418, 377] on div "115 2 21:00" at bounding box center [394, 388] width 52 height 52
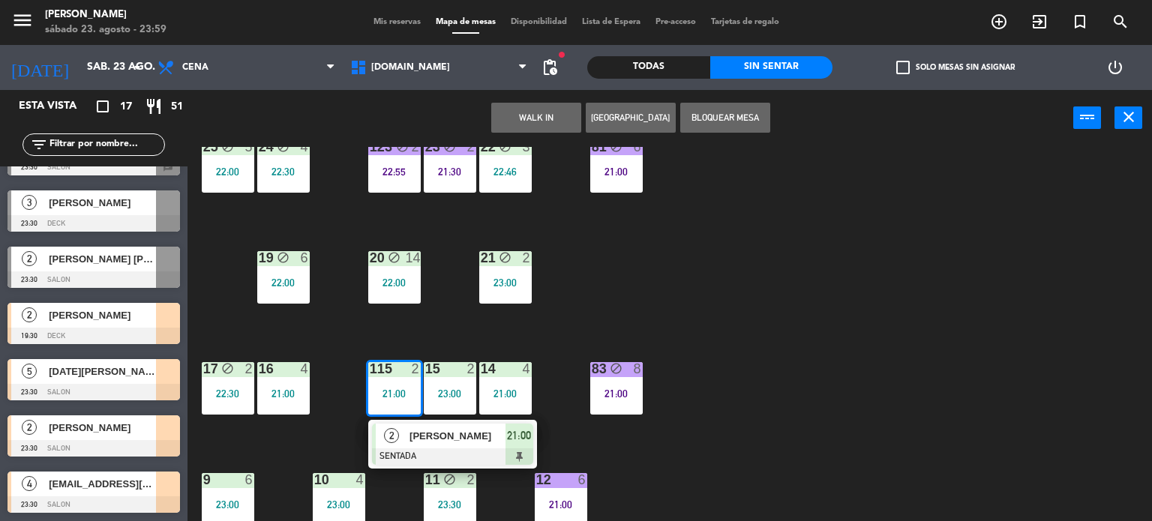
click at [430, 466] on div "2 [PERSON_NAME] SENTADA 21:00" at bounding box center [452, 444] width 169 height 49
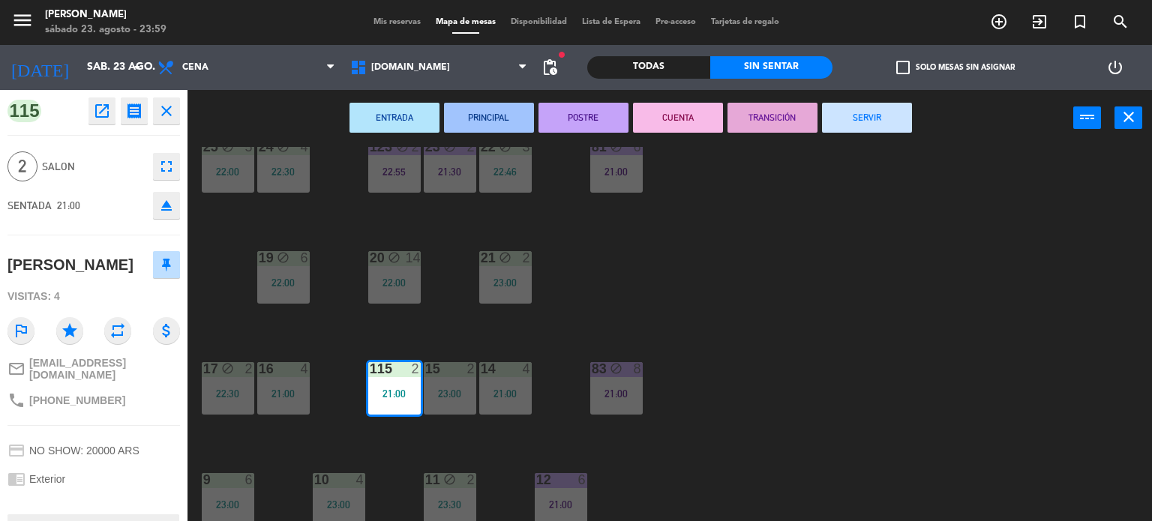
click at [879, 106] on button "SERVIR" at bounding box center [867, 118] width 90 height 30
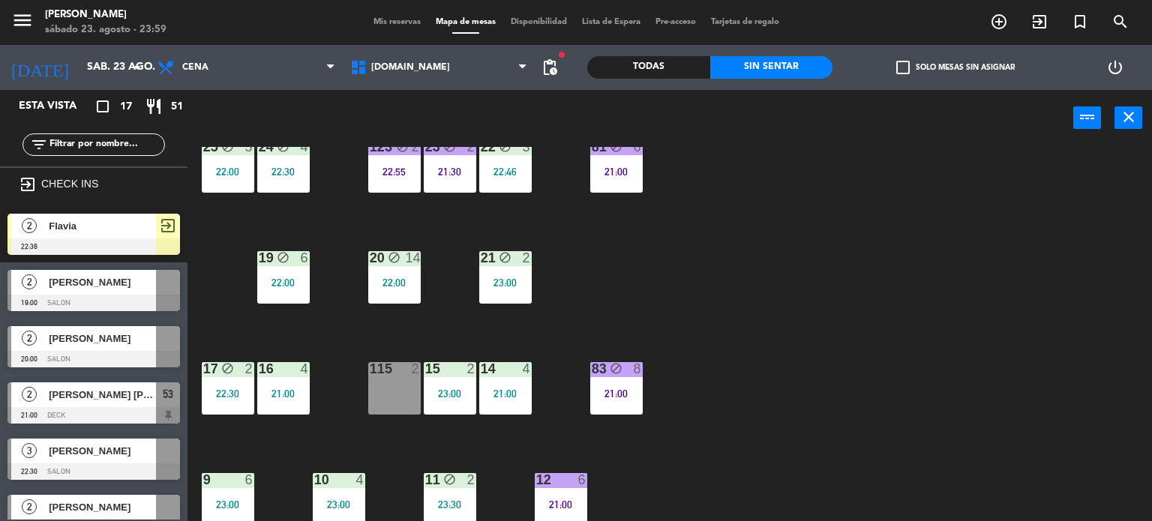
click at [733, 214] on div "34 block 2 21:43 35 block 4 22:30 36 block 10 22:00 43 2 22:00 37 block 12 21:3…" at bounding box center [675, 334] width 953 height 375
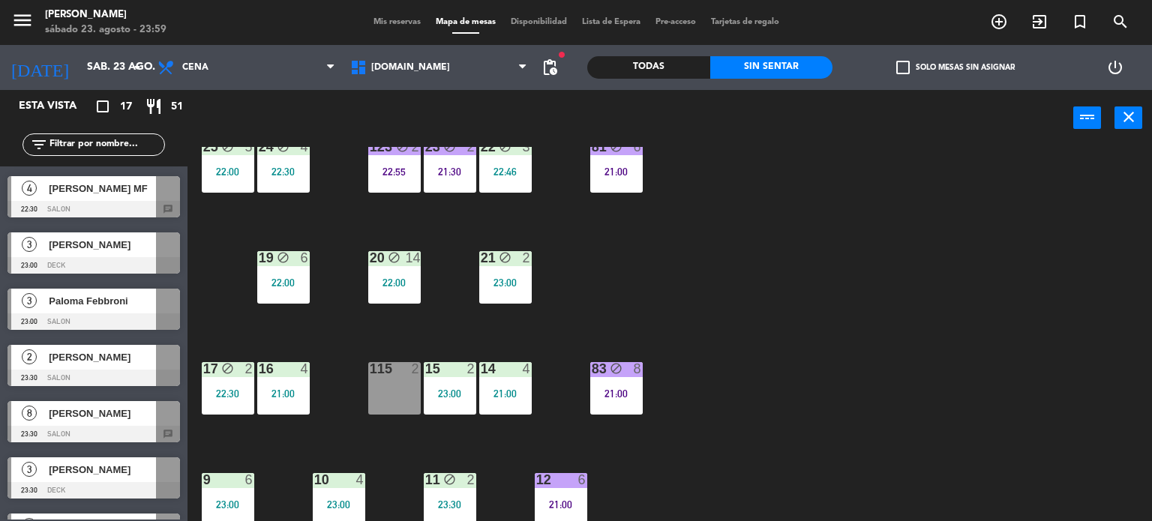
scroll to position [642, 0]
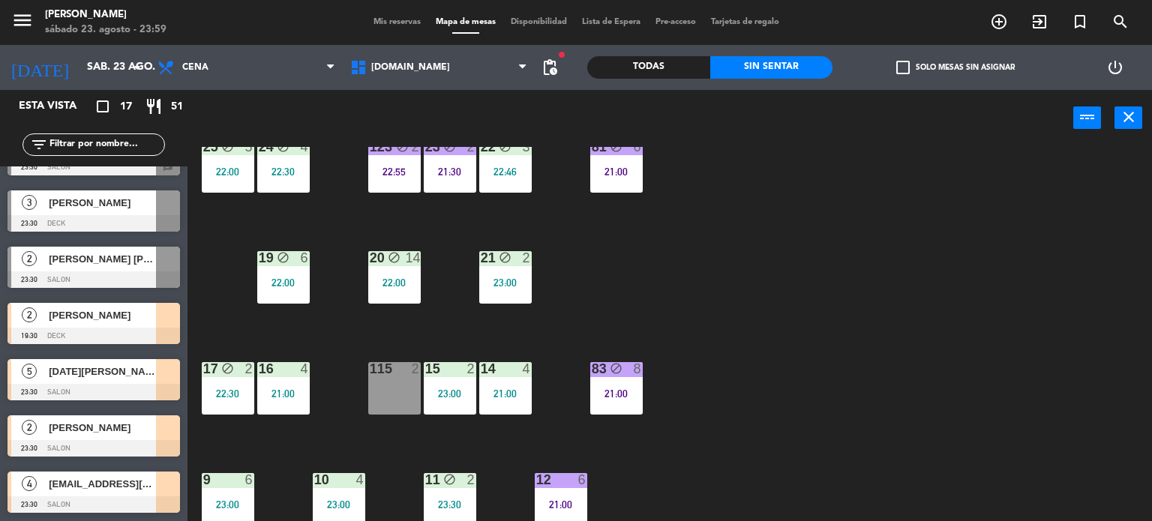
click at [780, 403] on div "34 block 2 21:43 35 block 4 22:30 36 block 10 22:00 43 2 22:00 37 block 12 21:3…" at bounding box center [675, 334] width 953 height 375
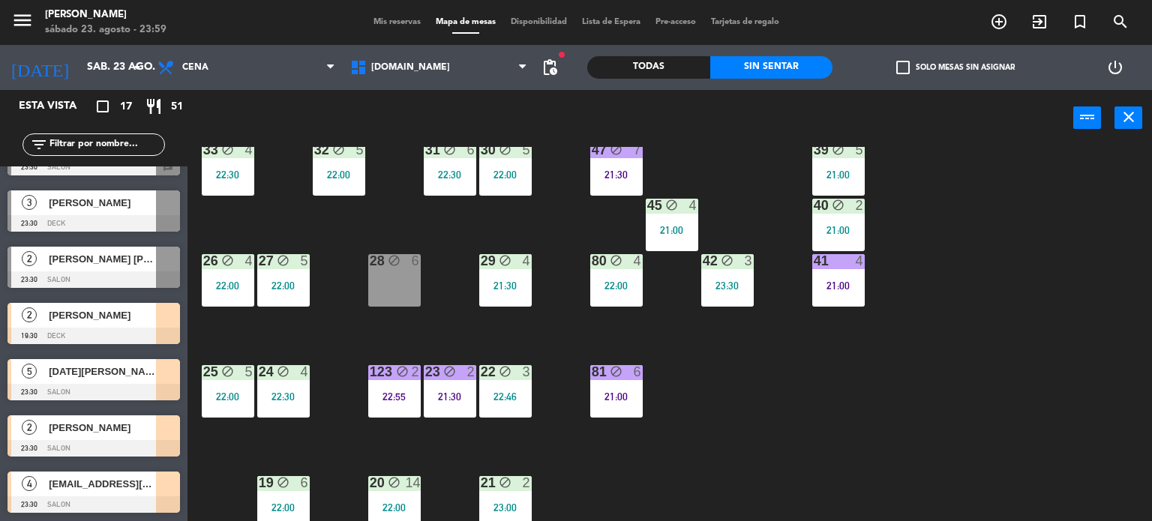
click at [847, 295] on div "41 4 21:00" at bounding box center [838, 280] width 52 height 52
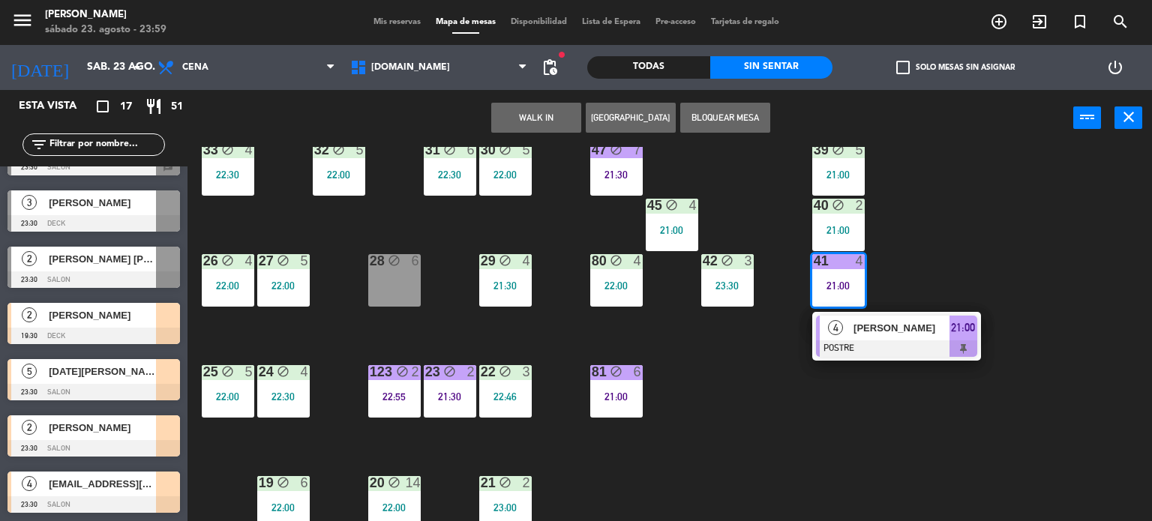
click at [866, 330] on span "[PERSON_NAME]" at bounding box center [901, 328] width 96 height 16
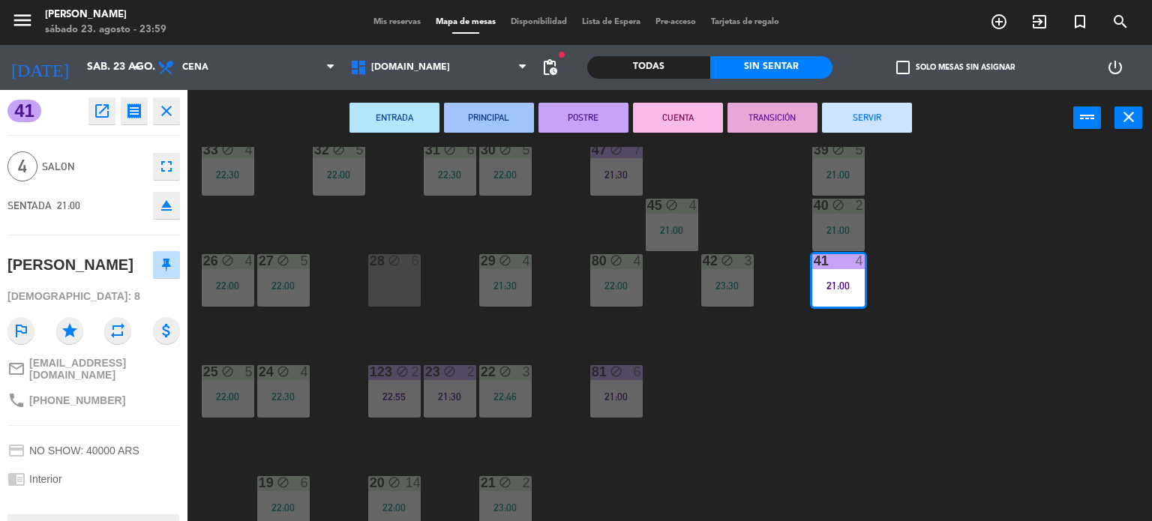
click at [864, 117] on button "SERVIR" at bounding box center [867, 118] width 90 height 30
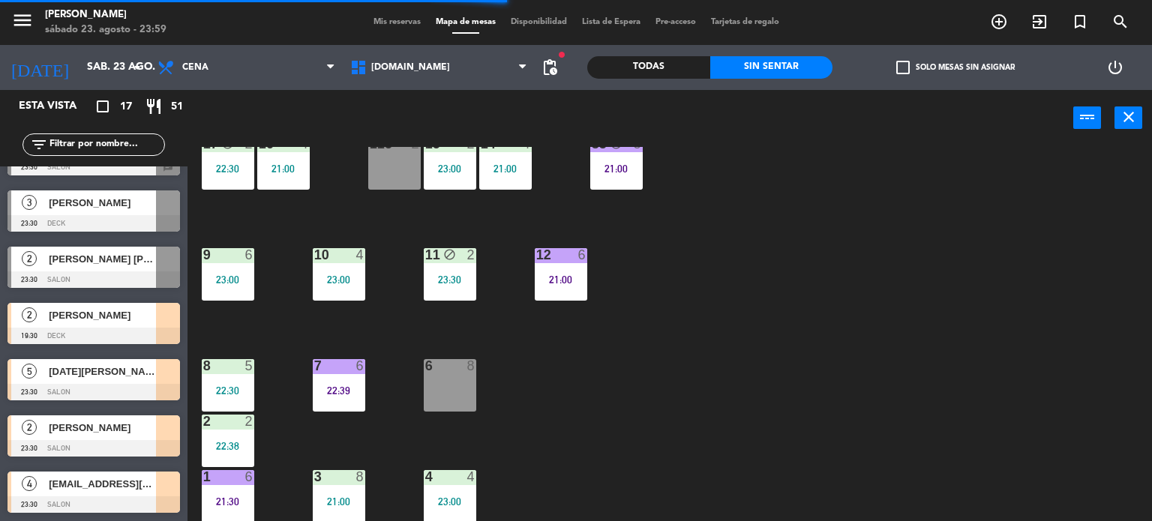
scroll to position [161, 0]
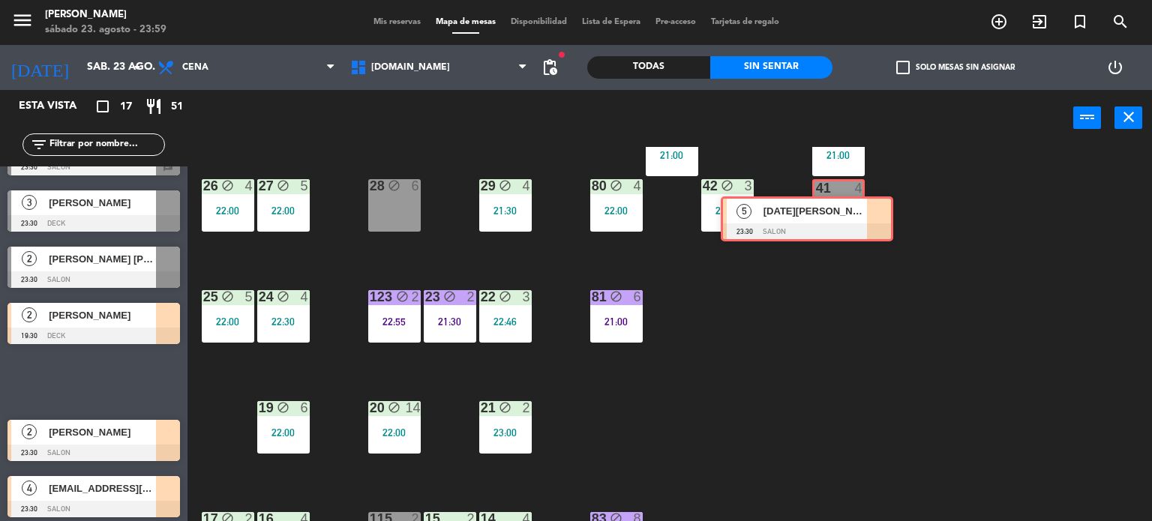
drag, startPoint x: 130, startPoint y: 380, endPoint x: 843, endPoint y: 218, distance: 731.4
click at [843, 218] on div "Esta vista crop_square 17 restaurant 51 filter_list exit_to_app CHECK INS 2 Fla…" at bounding box center [576, 306] width 1152 height 432
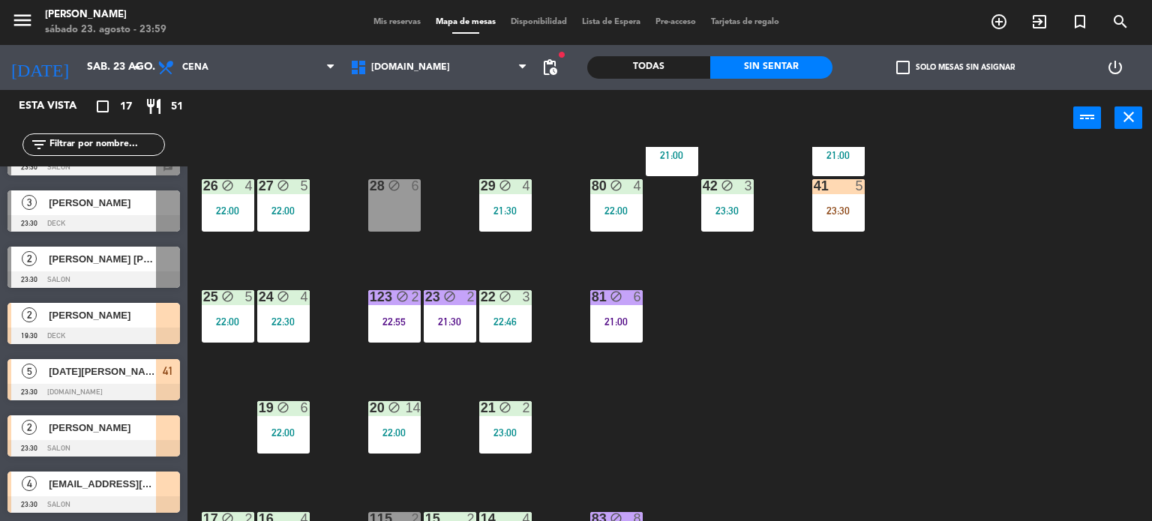
click at [815, 340] on div "34 block 2 21:43 35 block 4 22:30 36 block 10 22:00 43 2 22:00 37 block 12 21:3…" at bounding box center [675, 334] width 953 height 375
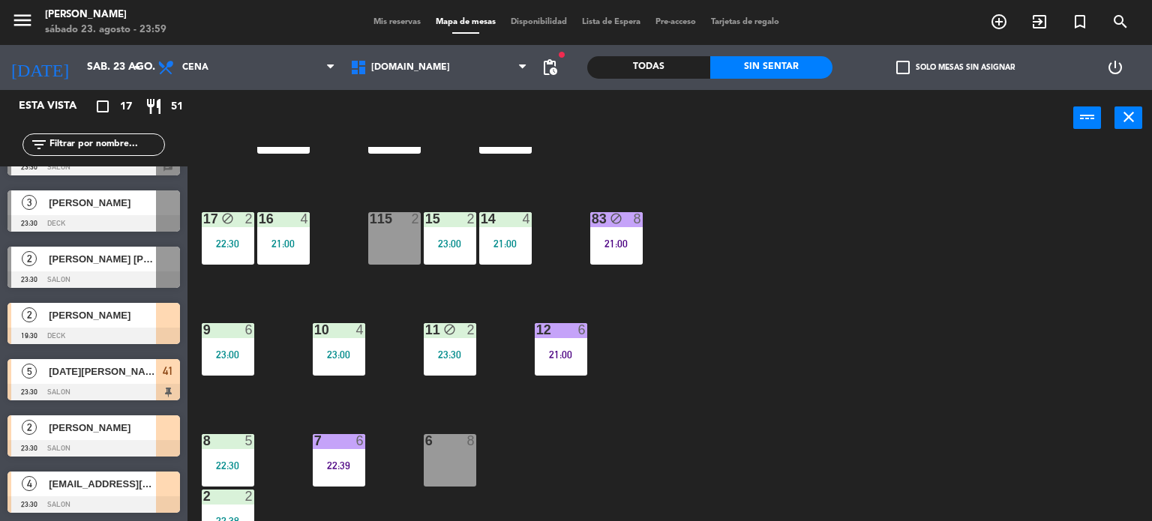
click at [841, 406] on div "34 block 2 21:43 35 block 4 22:30 36 block 10 22:00 43 2 22:00 37 block 12 21:3…" at bounding box center [675, 334] width 953 height 375
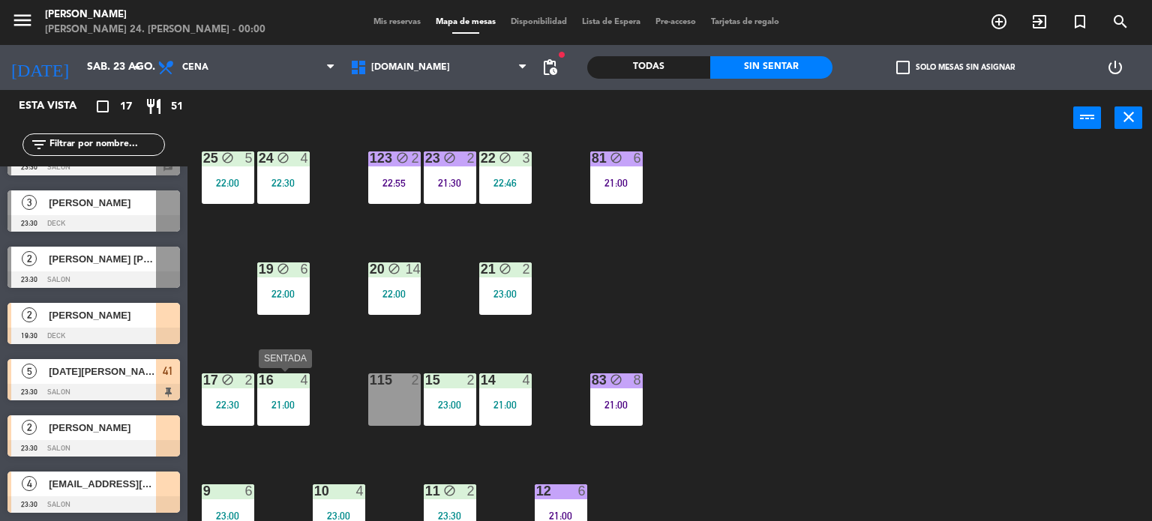
scroll to position [536, 0]
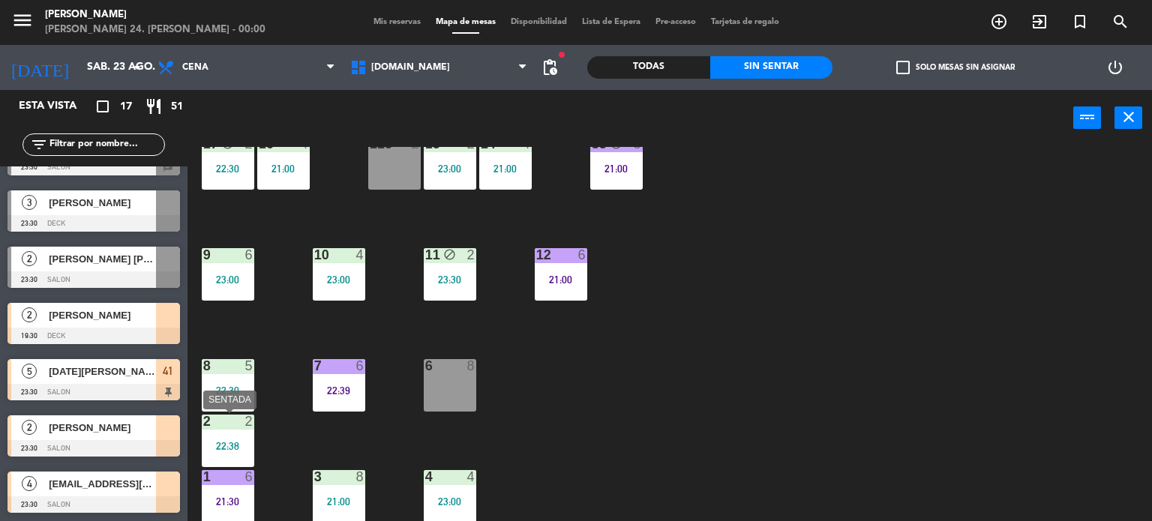
click at [229, 442] on div "22:38" at bounding box center [228, 446] width 52 height 10
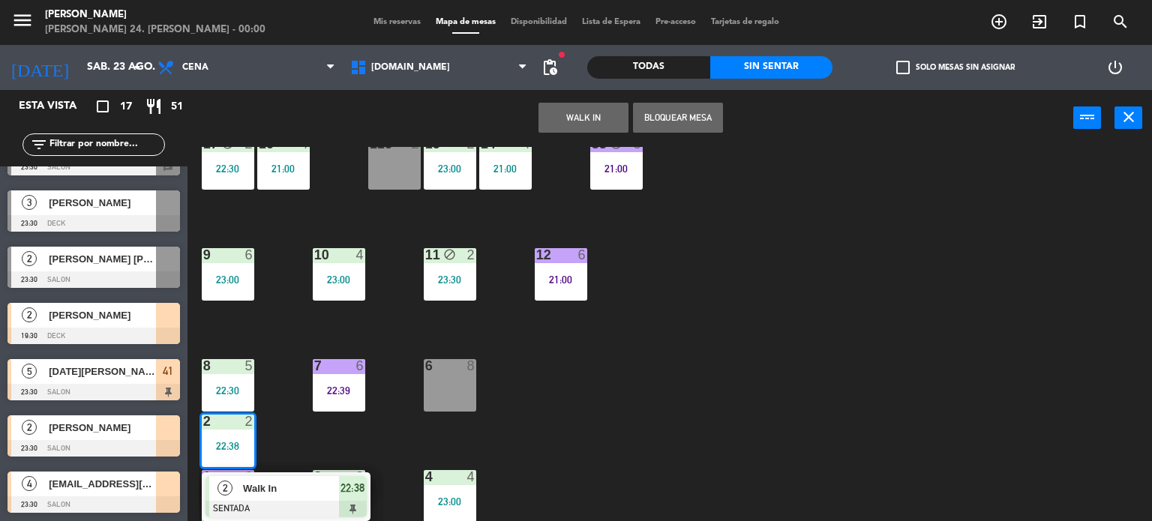
click at [721, 449] on div "34 block 2 21:43 35 block 4 22:30 36 block 10 22:00 43 2 22:00 37 block 12 21:3…" at bounding box center [675, 334] width 953 height 375
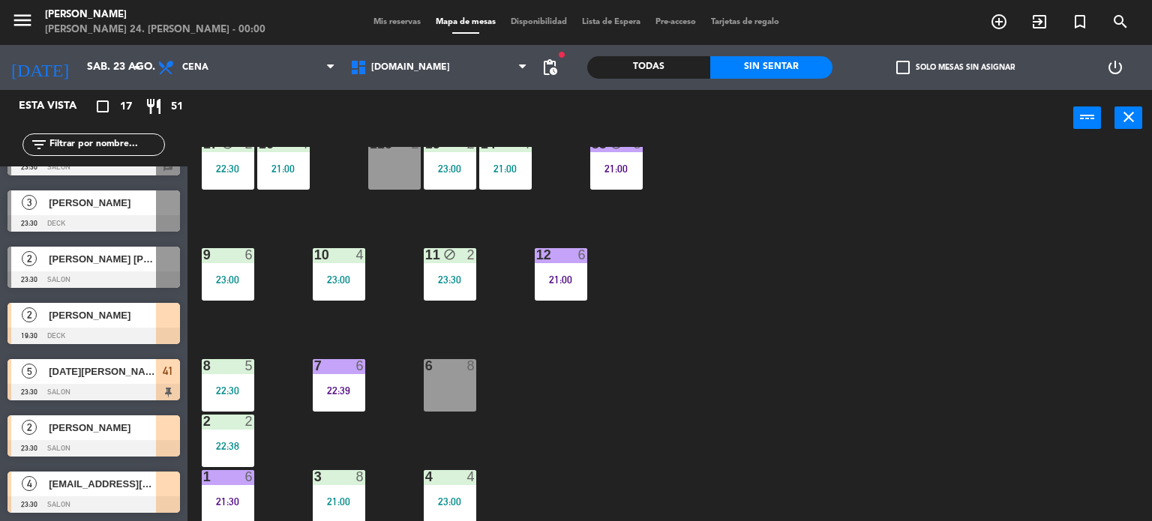
click at [157, 433] on div at bounding box center [168, 427] width 24 height 25
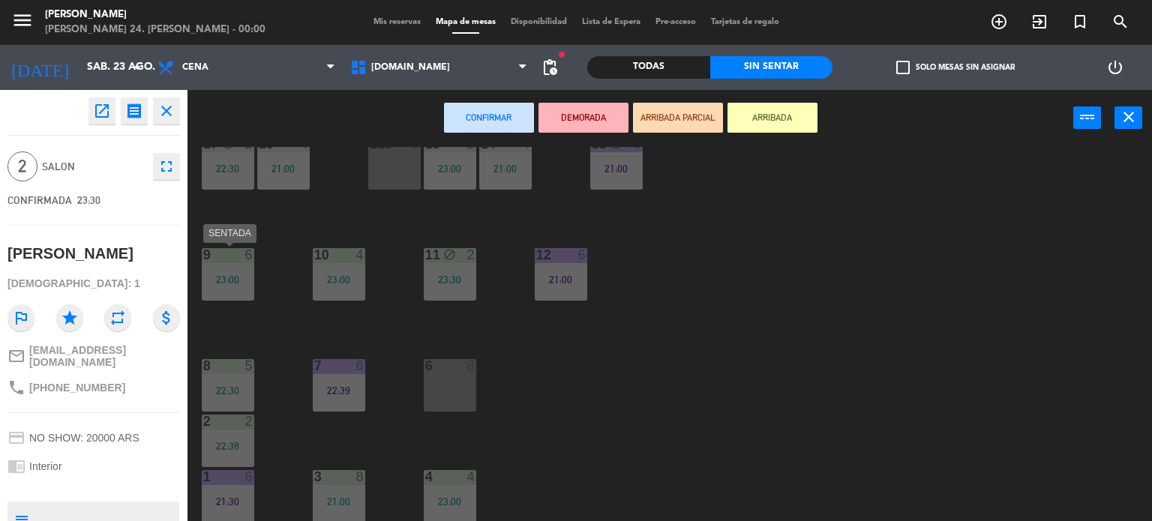
scroll to position [311, 0]
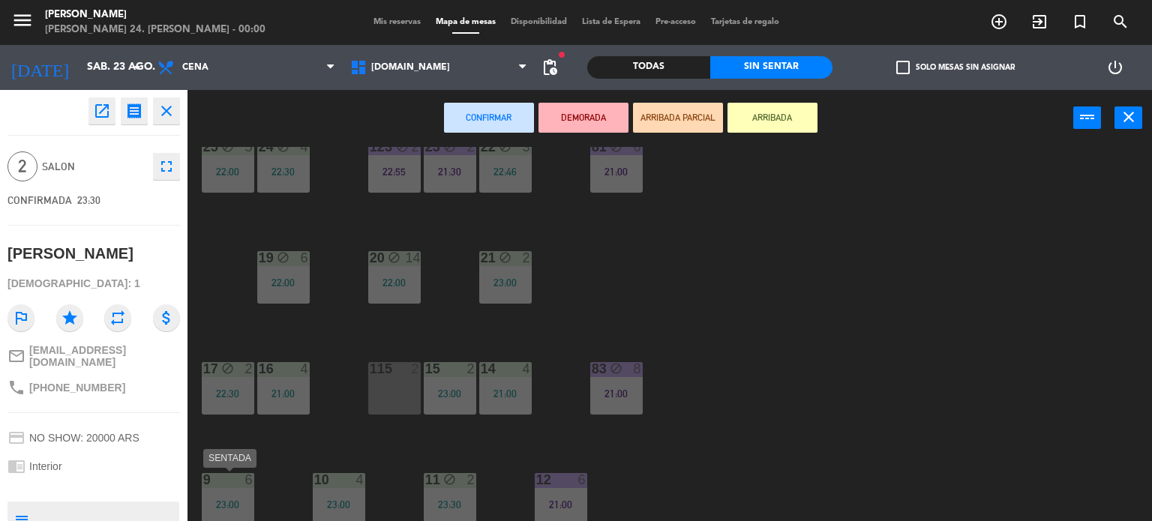
click at [754, 460] on div "34 block 2 21:43 35 block 4 22:30 36 block 10 22:00 43 2 22:00 37 block 12 21:3…" at bounding box center [675, 334] width 953 height 375
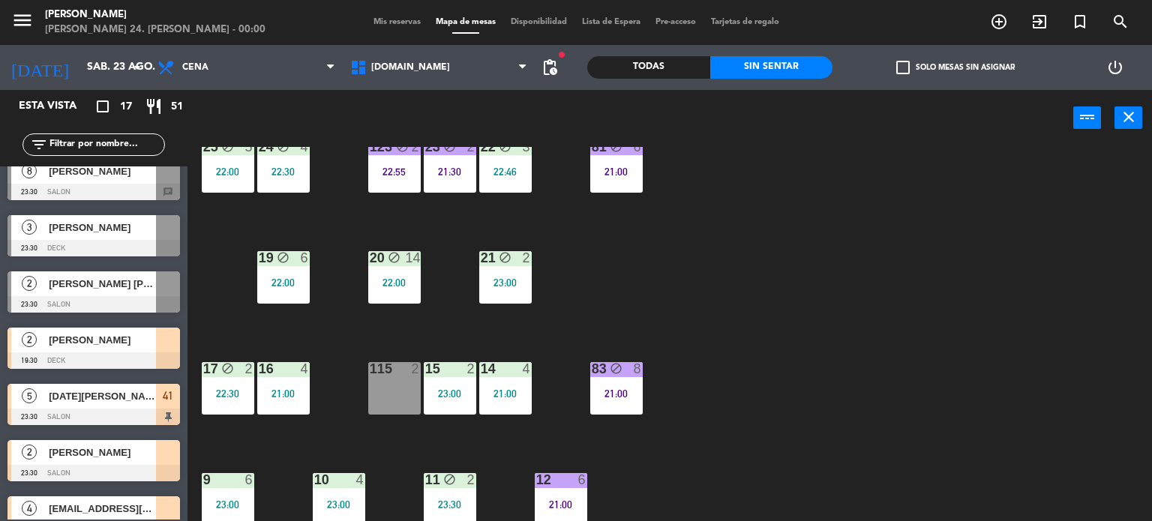
scroll to position [642, 0]
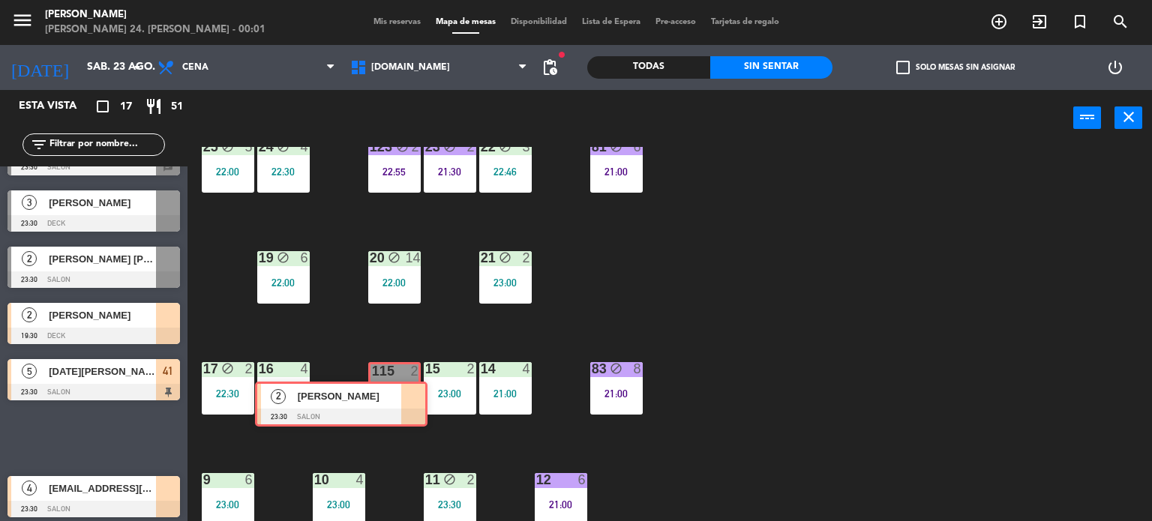
drag, startPoint x: 202, startPoint y: 442, endPoint x: 382, endPoint y: 389, distance: 187.5
click at [382, 389] on div "Esta vista crop_square 17 restaurant 51 filter_list exit_to_app CHECK INS 2 Fla…" at bounding box center [576, 306] width 1152 height 432
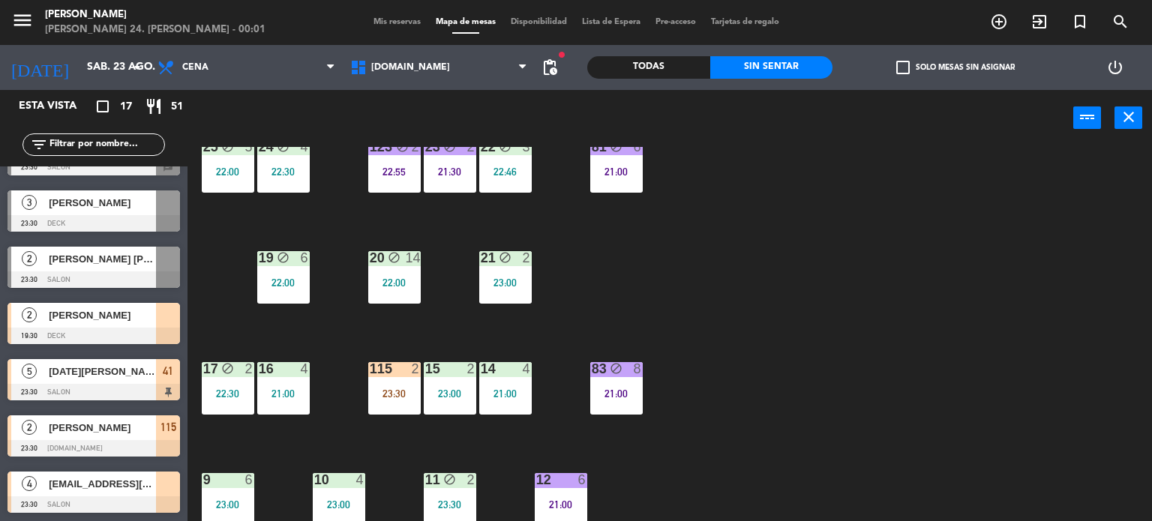
click at [928, 392] on div "34 block 2 21:43 35 block 4 22:30 36 block 10 22:00 43 2 22:00 37 block 12 21:3…" at bounding box center [675, 334] width 953 height 375
click at [135, 142] on input "text" at bounding box center [106, 144] width 116 height 16
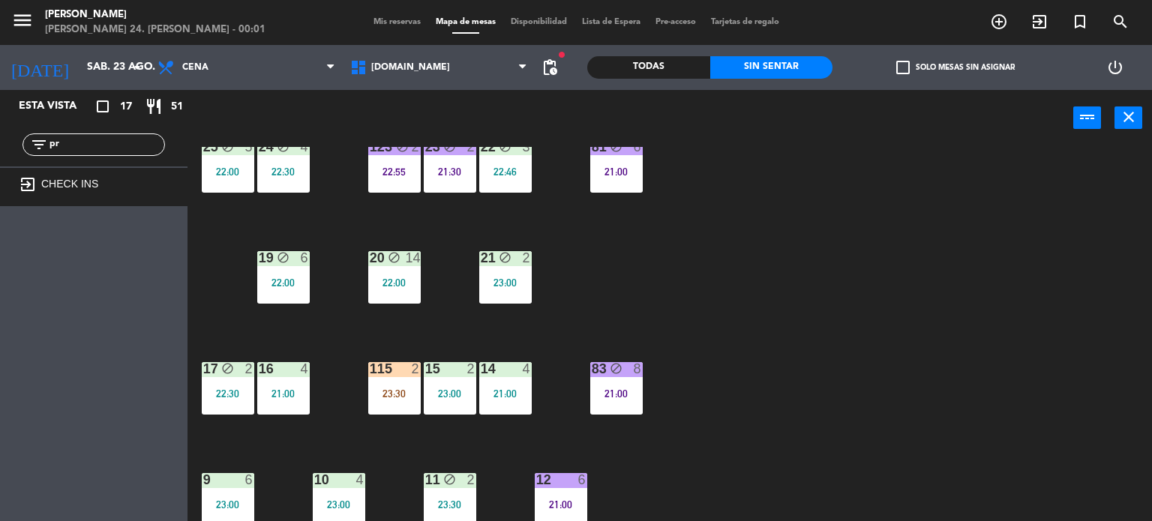
type input "p"
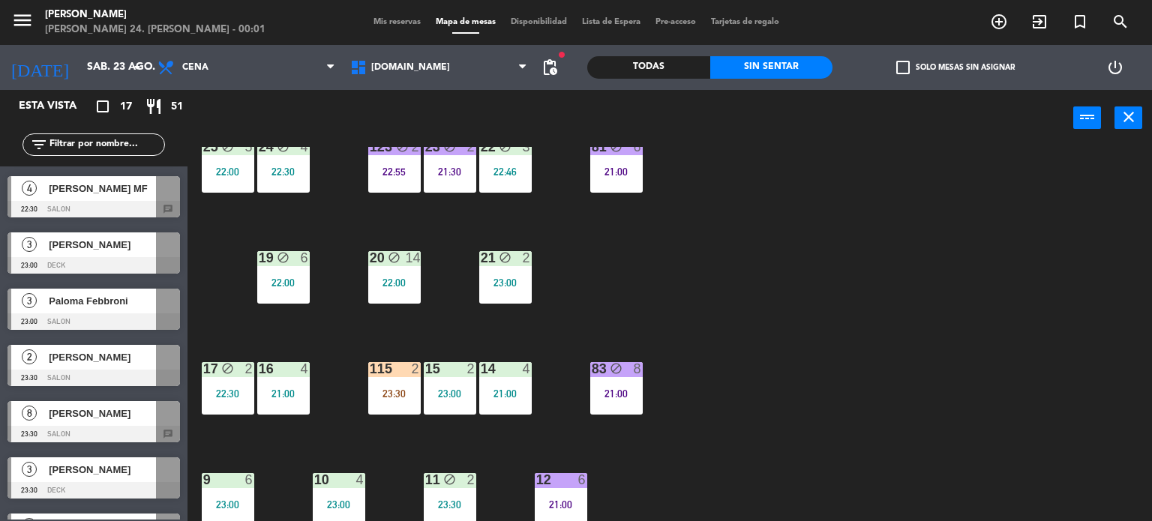
scroll to position [642, 0]
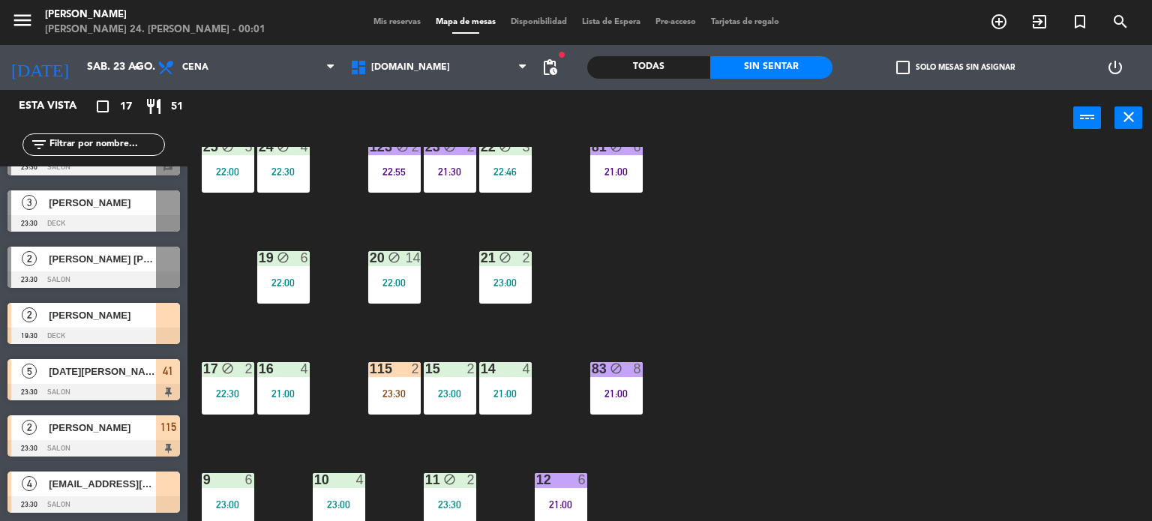
click at [733, 362] on div "34 block 2 21:43 35 block 4 22:30 36 block 10 22:00 43 2 22:00 37 block 12 21:3…" at bounding box center [675, 334] width 953 height 375
click at [418, 77] on span "[DOMAIN_NAME]" at bounding box center [439, 67] width 193 height 33
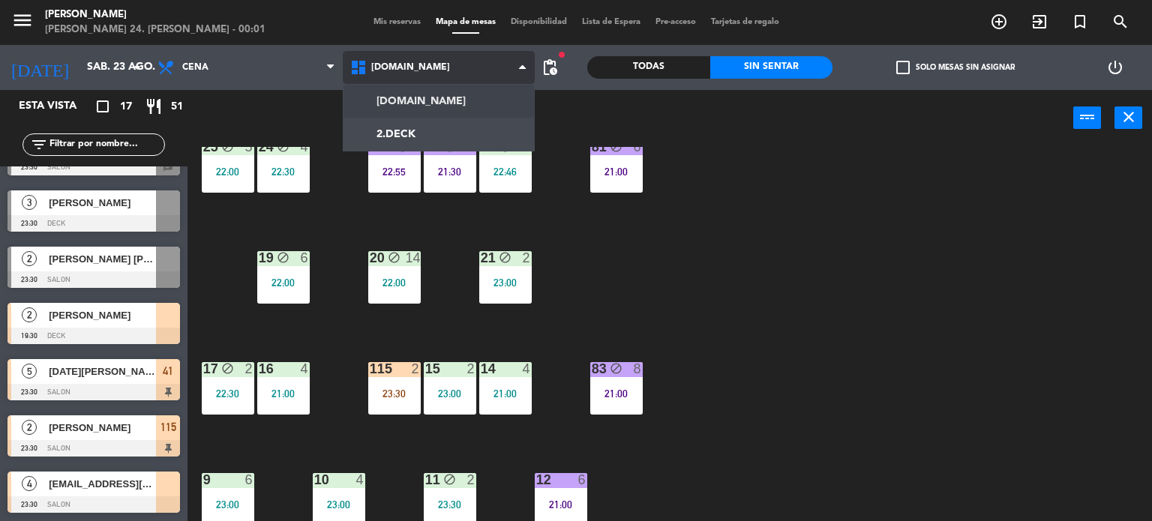
click at [424, 116] on ng-component "menu [PERSON_NAME] 24. [PERSON_NAME] - 00:01 Mis reservas Mapa de mesas Disponi…" at bounding box center [576, 261] width 1152 height 522
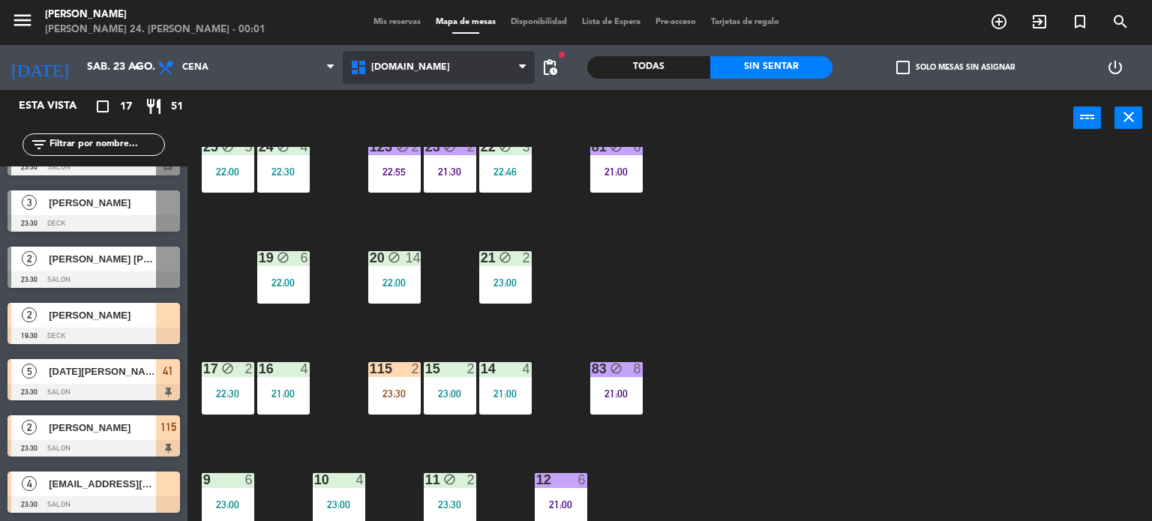
click at [498, 70] on span "[DOMAIN_NAME]" at bounding box center [439, 67] width 193 height 33
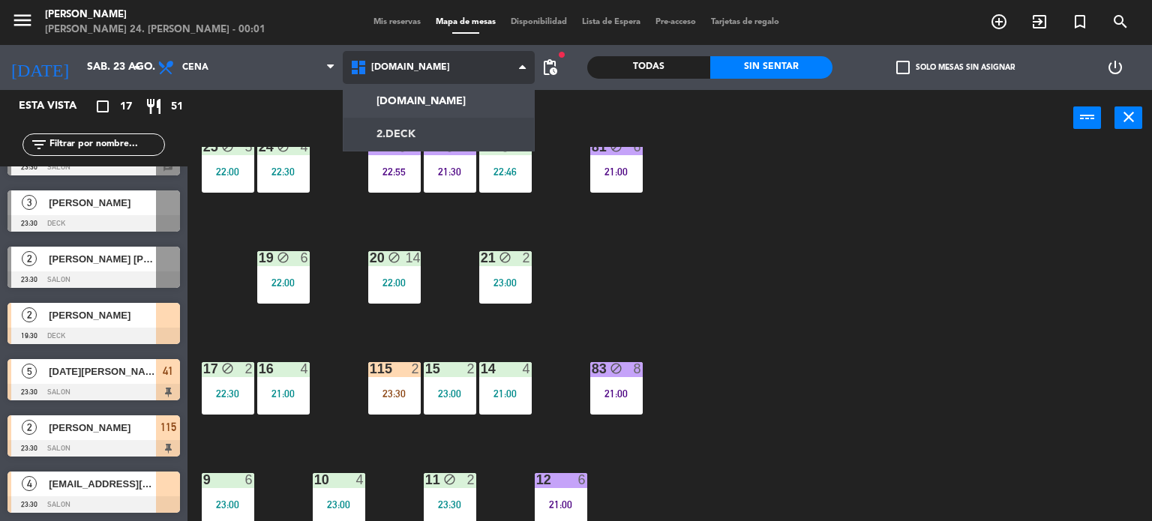
scroll to position [0, 0]
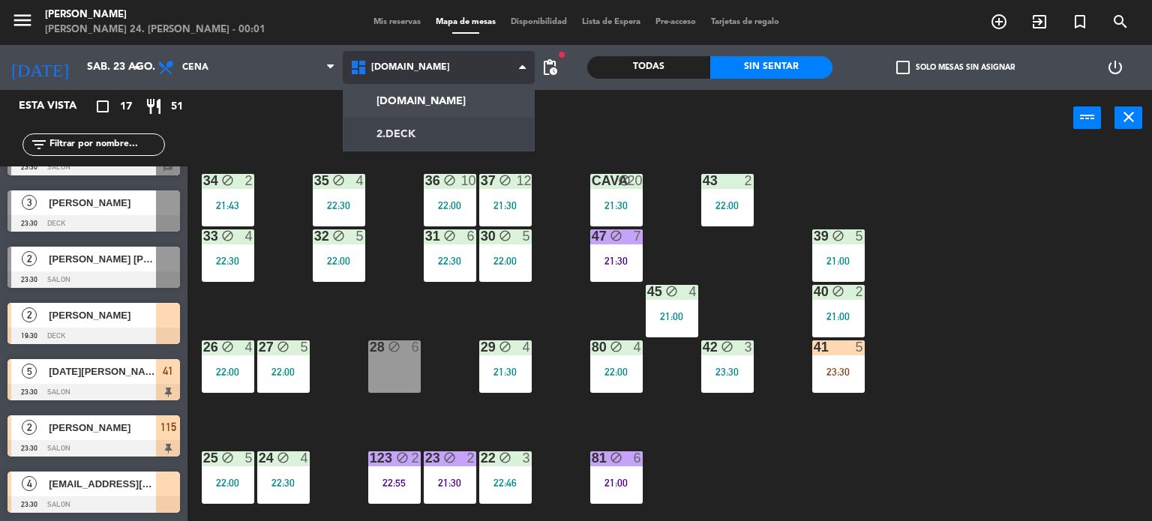
click at [480, 124] on ng-component "menu [PERSON_NAME] 24. [PERSON_NAME] - 00:01 Mis reservas Mapa de mesas Disponi…" at bounding box center [576, 261] width 1152 height 522
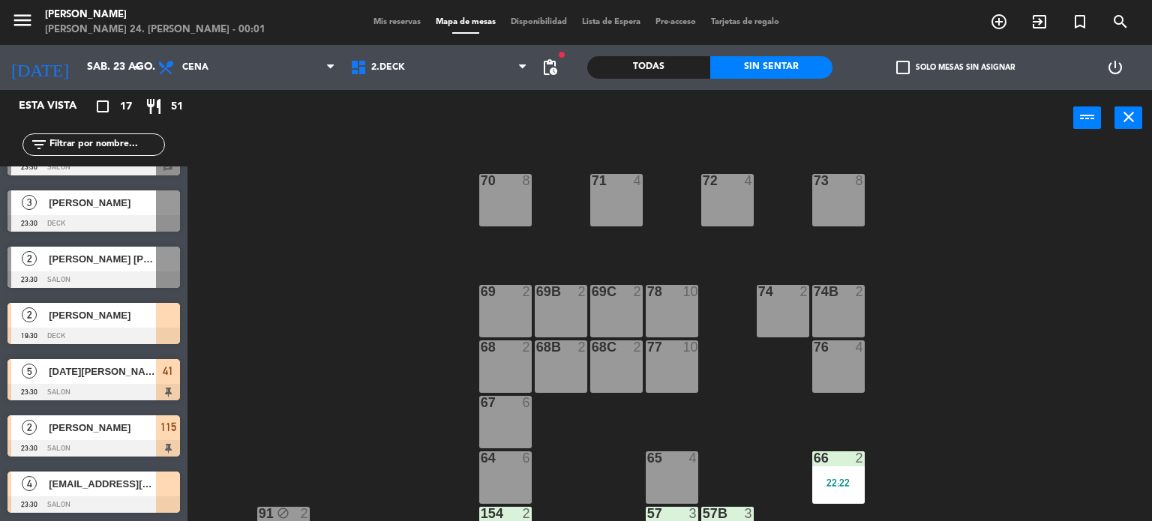
click at [325, 257] on div "71 4 72 4 73 8 70 8 74 2 74B 2 69 2 69B 2 69C 2 78 10 77 10 76 4 68 2 68B 2 68C…" at bounding box center [675, 334] width 953 height 375
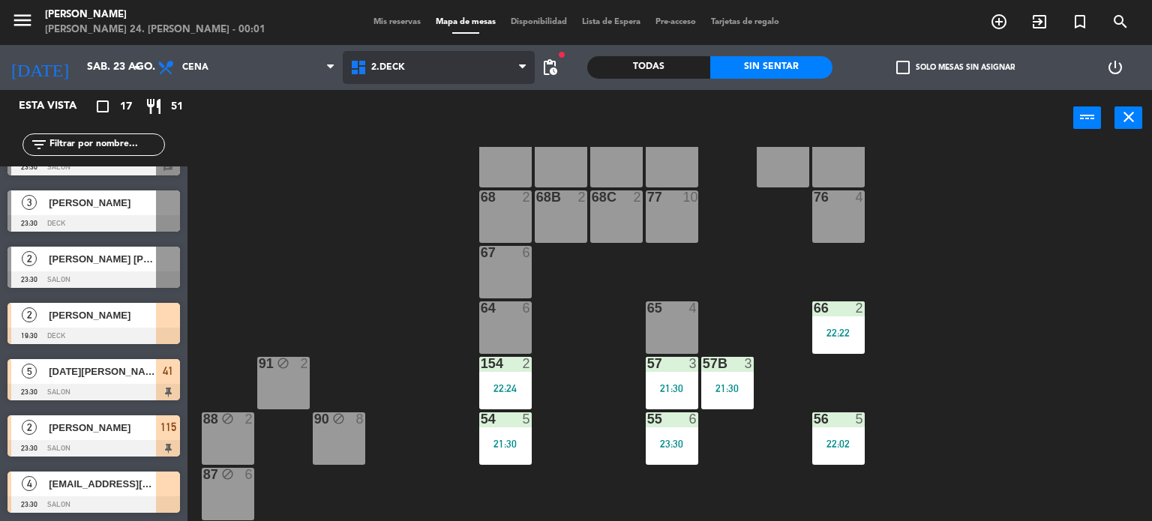
click at [453, 70] on span "2.DECK" at bounding box center [439, 67] width 193 height 33
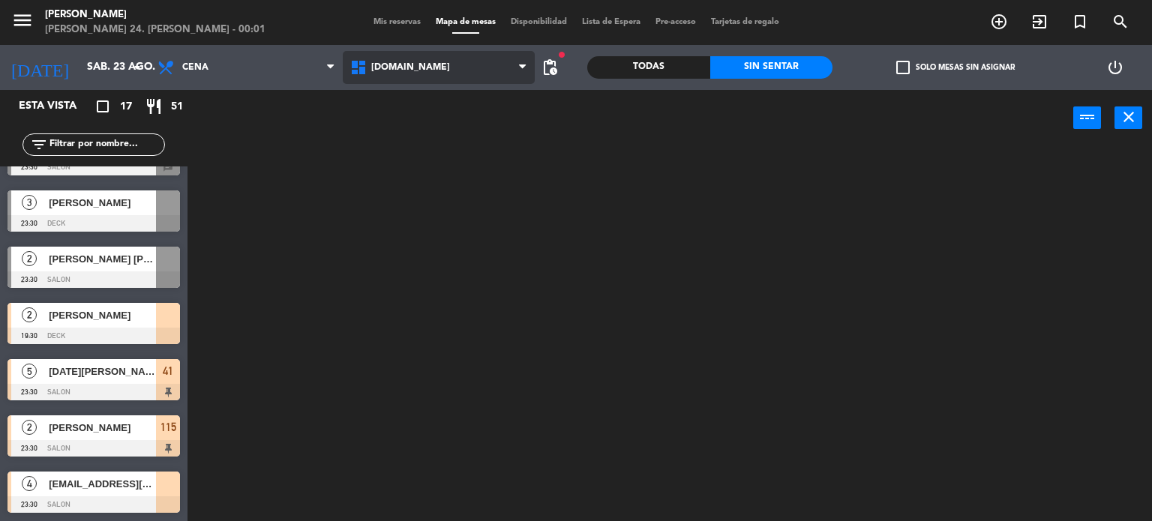
click at [457, 97] on ng-component "menu [PERSON_NAME] 24. [PERSON_NAME] - 00:01 Mis reservas Mapa de mesas Disponi…" at bounding box center [576, 261] width 1152 height 522
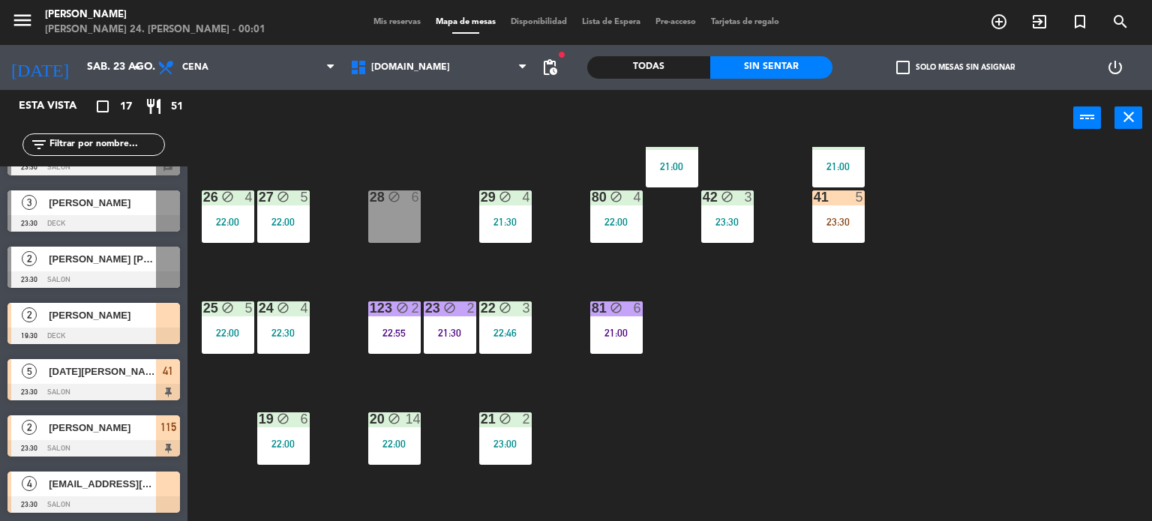
scroll to position [300, 0]
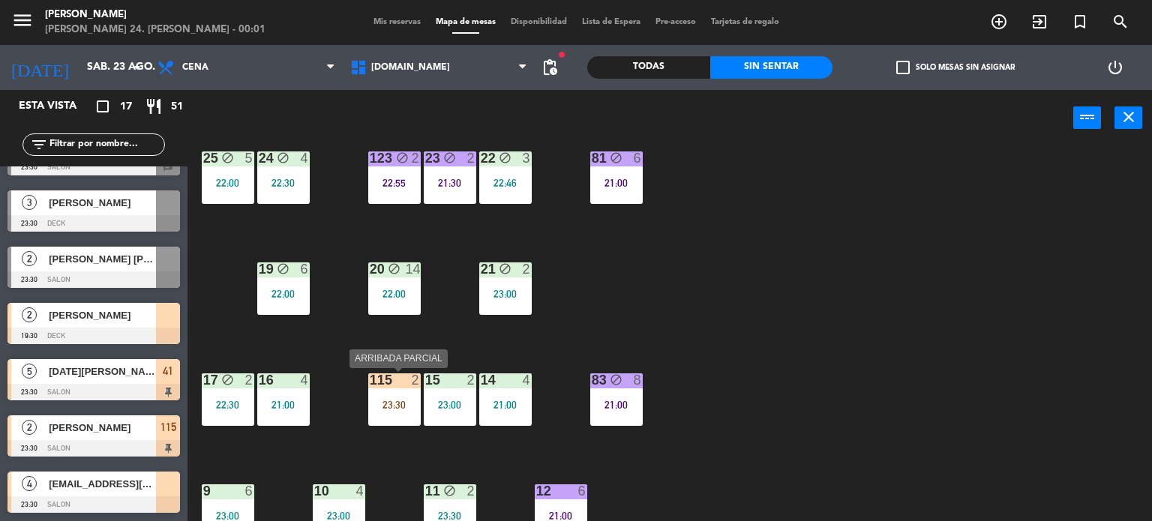
click at [400, 404] on div "23:30" at bounding box center [394, 405] width 52 height 10
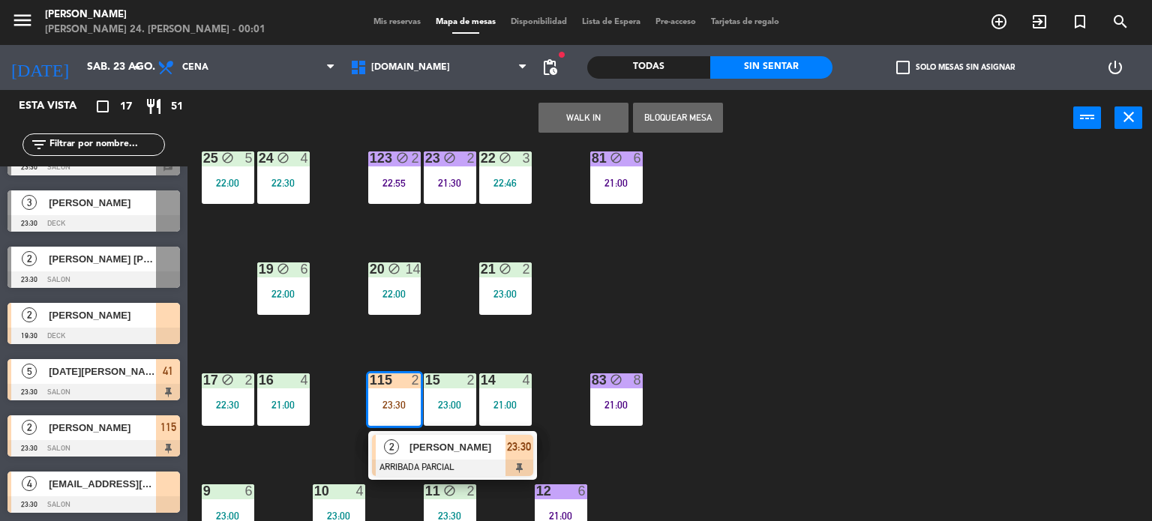
click at [885, 423] on div "34 block 2 21:43 35 block 4 22:30 36 block 10 22:00 43 2 22:00 37 block 12 21:3…" at bounding box center [675, 334] width 953 height 375
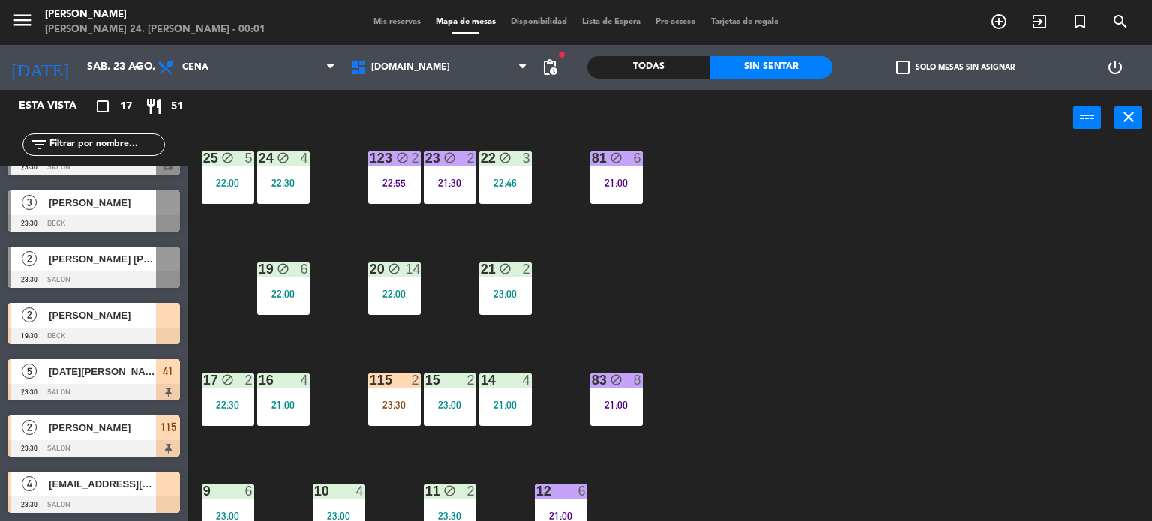
scroll to position [0, 0]
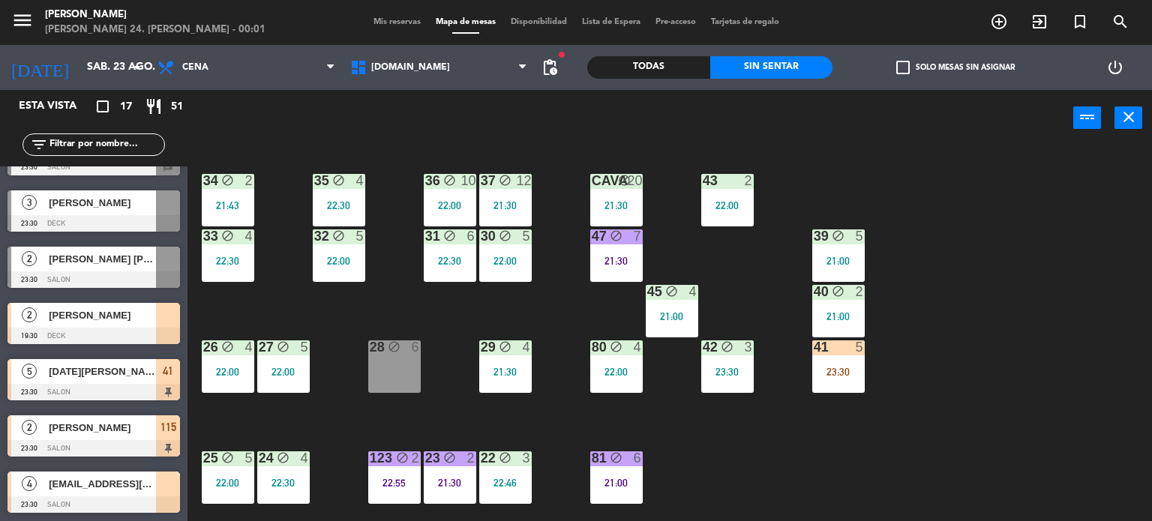
click at [827, 379] on div "41 5 23:30" at bounding box center [838, 366] width 52 height 52
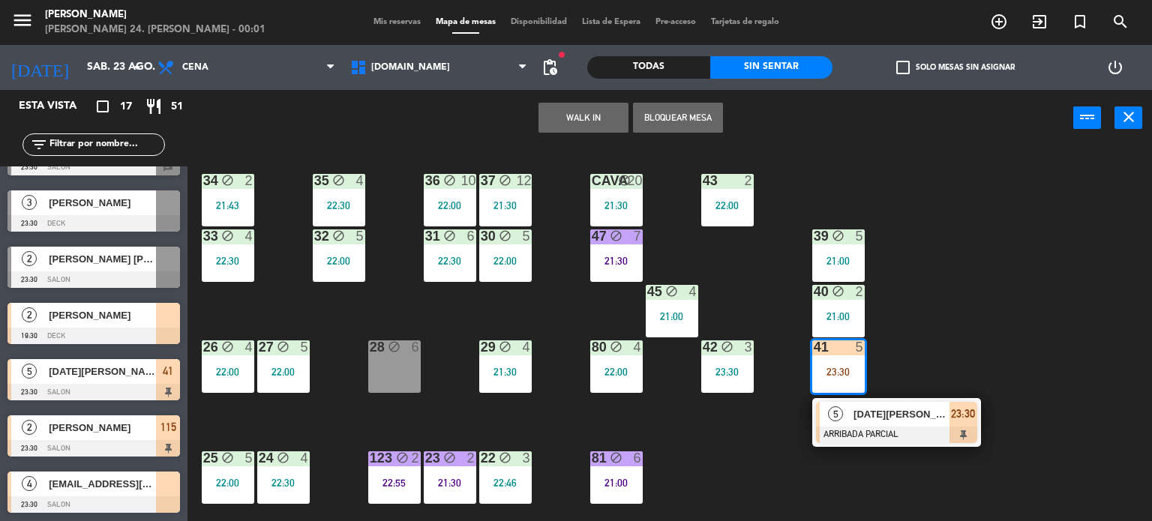
click at [911, 304] on div "34 block 2 21:43 35 block 4 22:30 36 block 10 22:00 43 2 22:00 37 block 12 21:3…" at bounding box center [675, 334] width 953 height 375
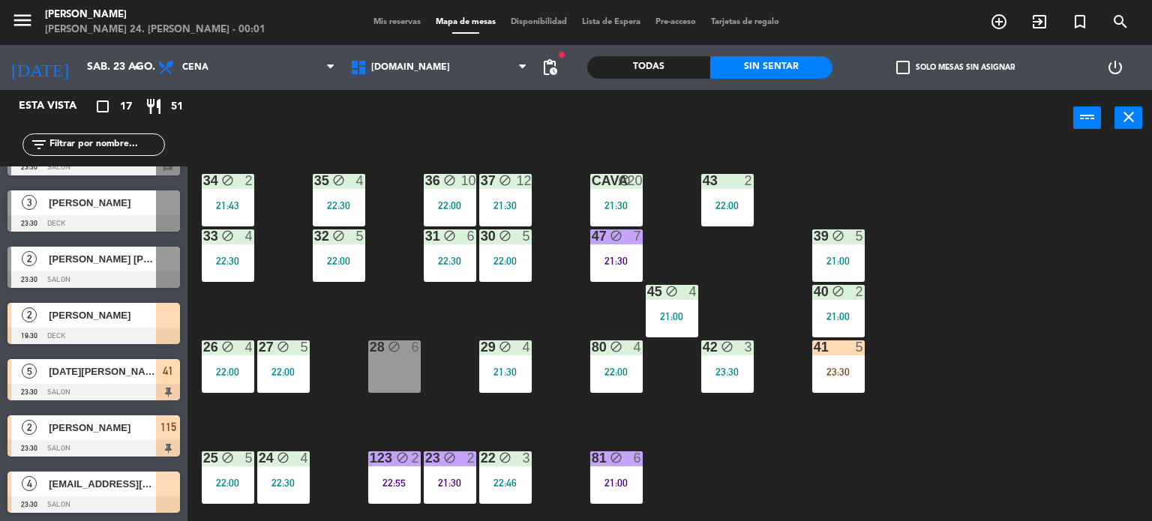
scroll to position [586, 0]
click at [901, 367] on div "34 block 2 21:43 35 block 4 22:30 36 block 10 22:00 43 2 22:00 37 block 12 21:3…" at bounding box center [675, 334] width 953 height 375
click at [412, 62] on span "[DOMAIN_NAME]" at bounding box center [439, 67] width 193 height 33
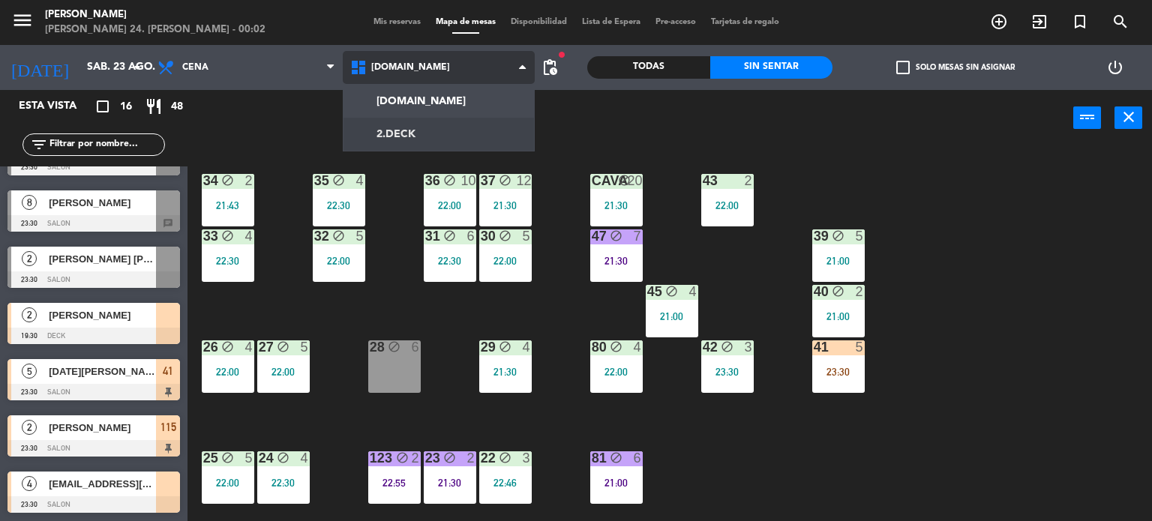
click at [422, 126] on ng-component "menu [PERSON_NAME] 24. [PERSON_NAME] - 00:02 Mis reservas Mapa de mesas Disponi…" at bounding box center [576, 261] width 1152 height 522
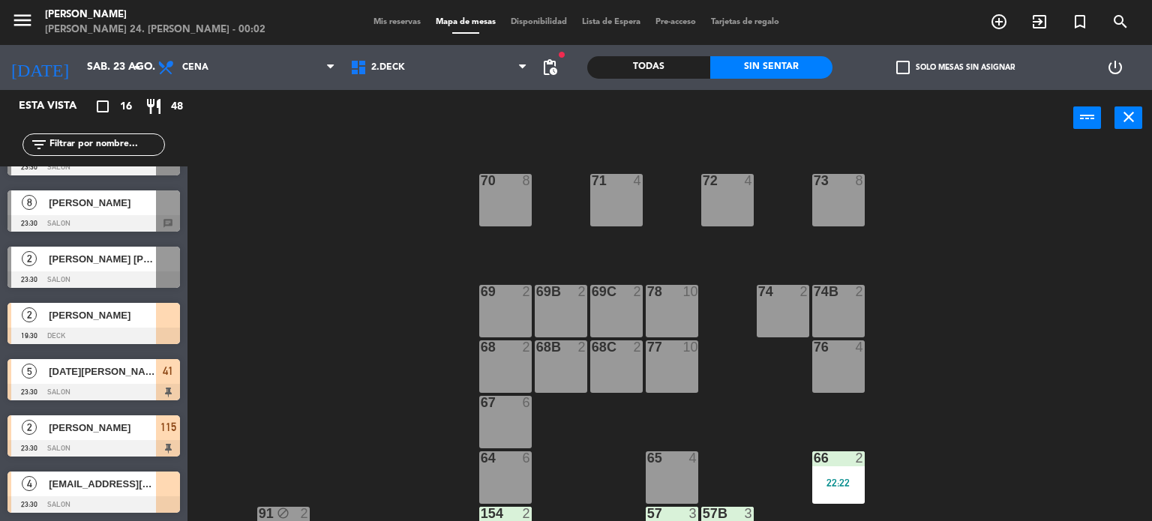
scroll to position [314, 0]
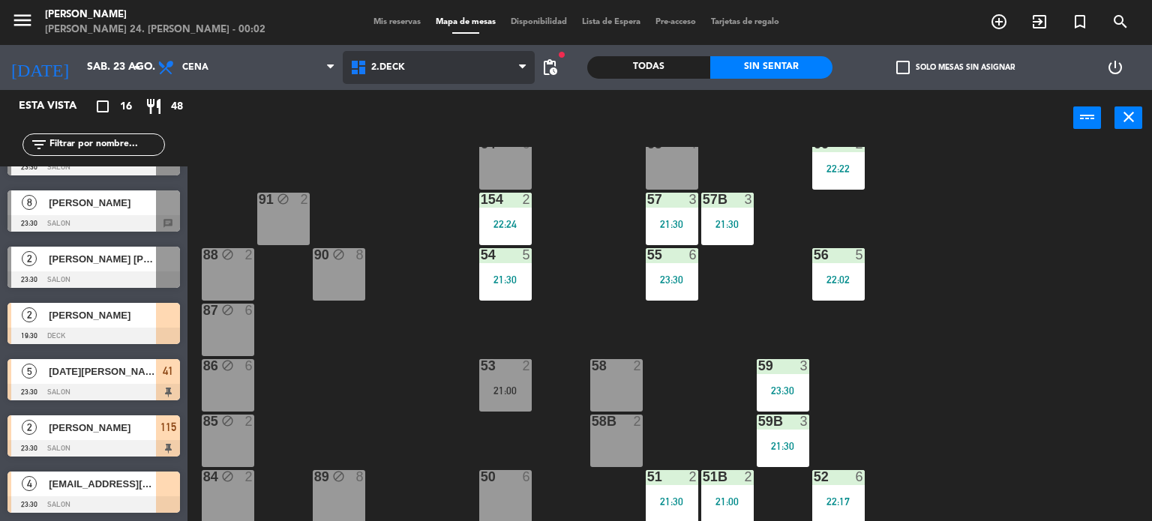
click at [441, 64] on span "2.DECK" at bounding box center [439, 67] width 193 height 33
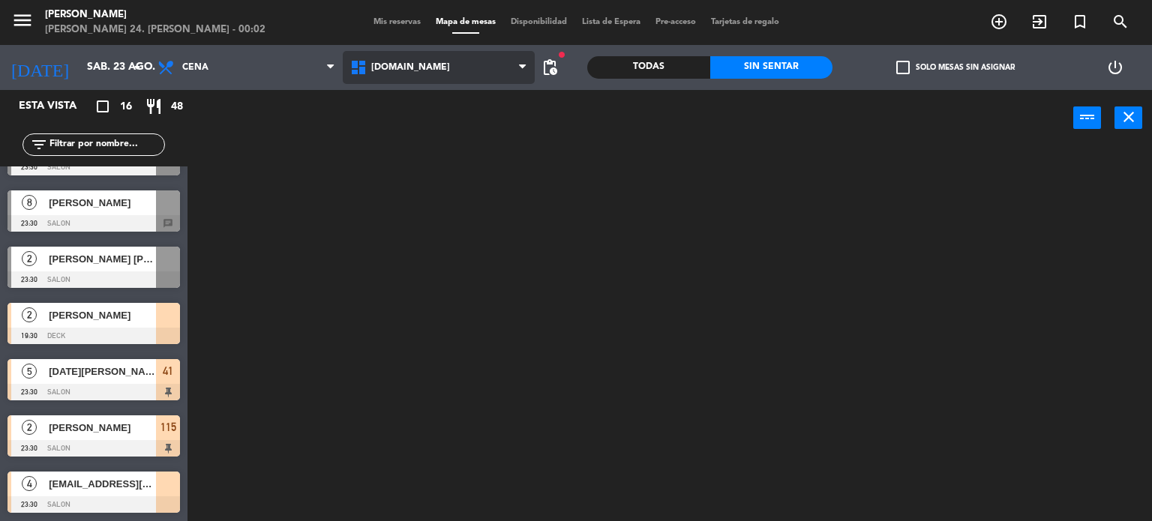
click at [467, 87] on div "[DOMAIN_NAME] [DOMAIN_NAME] [DOMAIN_NAME] [DOMAIN_NAME] [DOMAIN_NAME]" at bounding box center [439, 67] width 193 height 45
click at [678, 59] on div "Todas" at bounding box center [648, 67] width 123 height 22
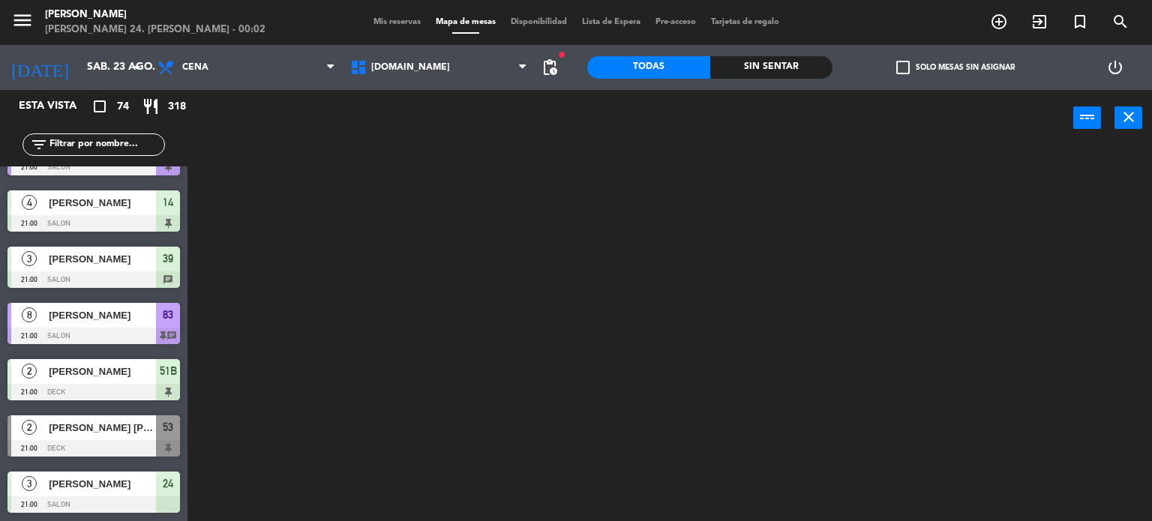
scroll to position [3623, 0]
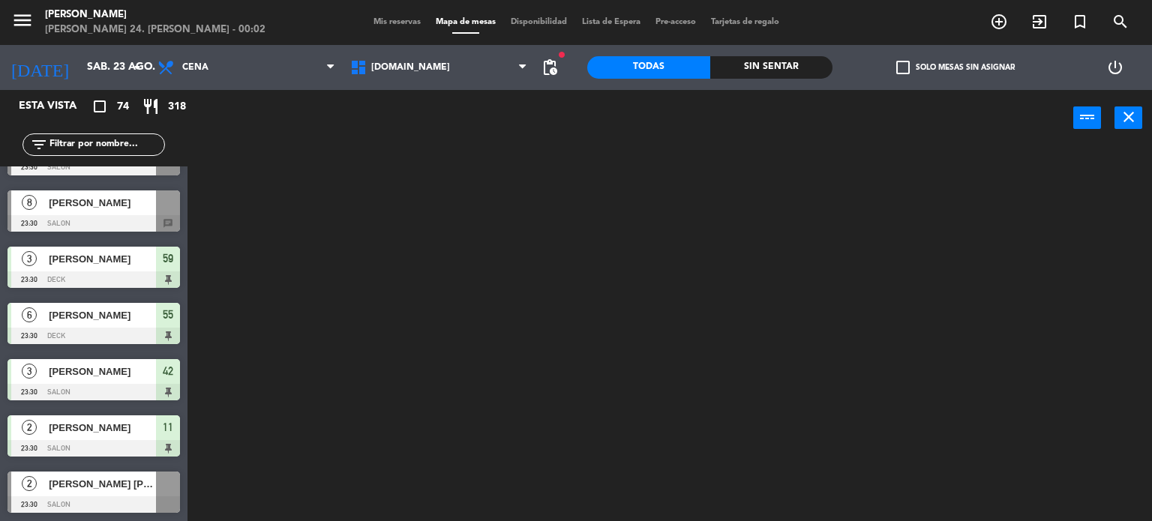
click at [924, 268] on div at bounding box center [675, 334] width 953 height 375
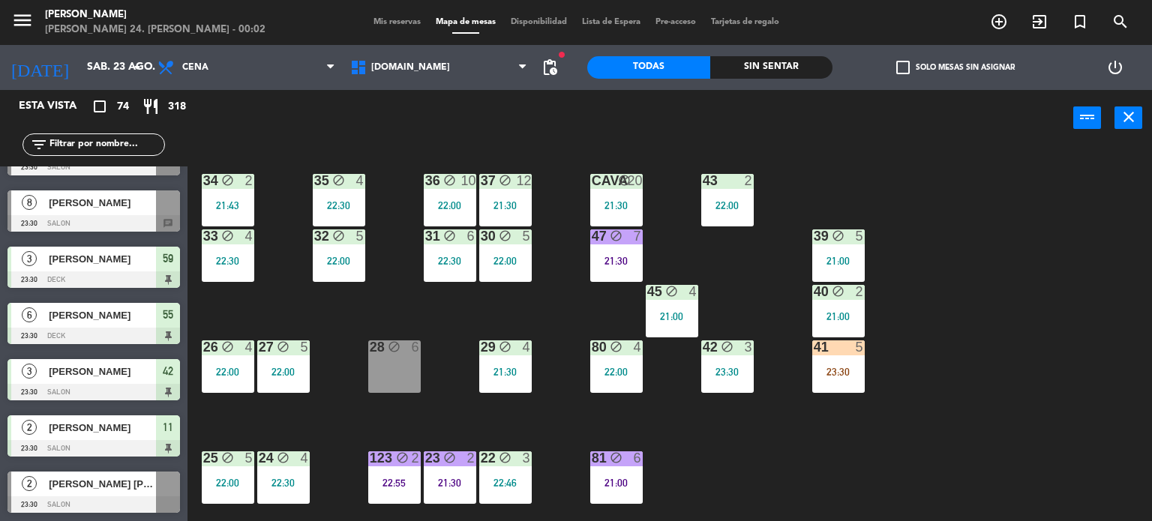
click at [806, 70] on div "Sin sentar" at bounding box center [771, 67] width 123 height 22
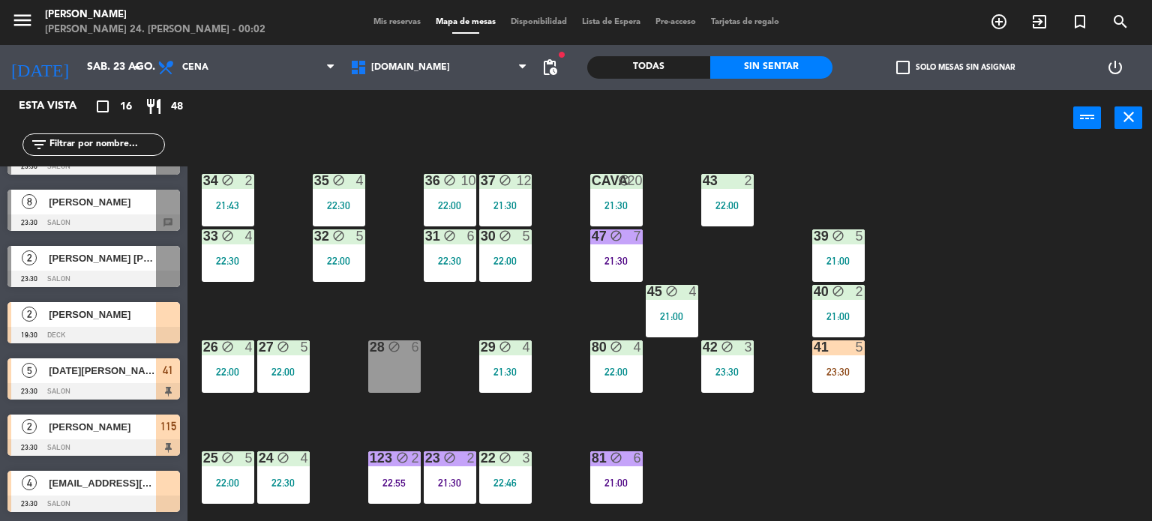
scroll to position [586, 0]
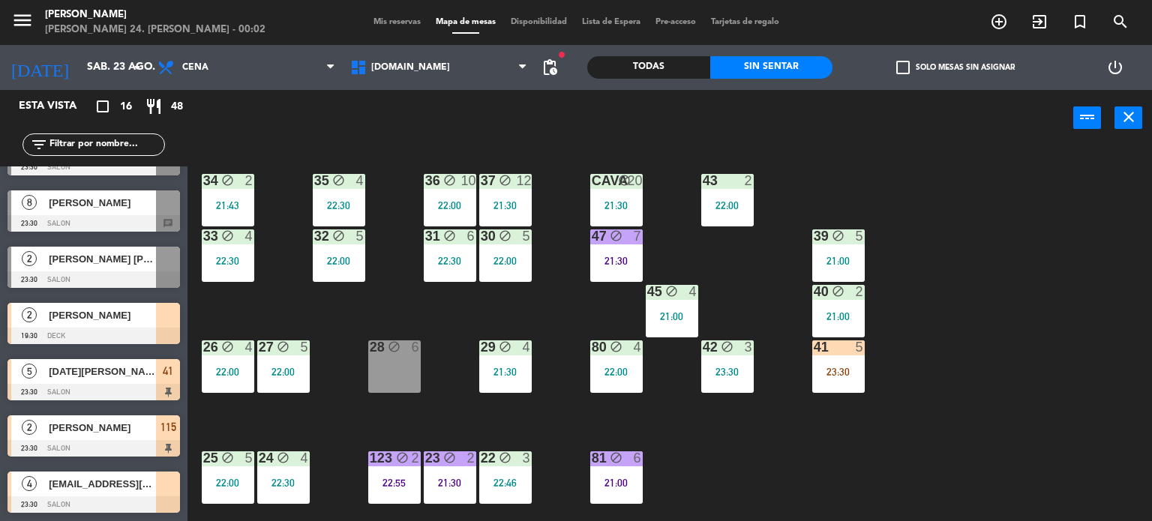
click at [877, 112] on div "power_input close" at bounding box center [630, 118] width 886 height 57
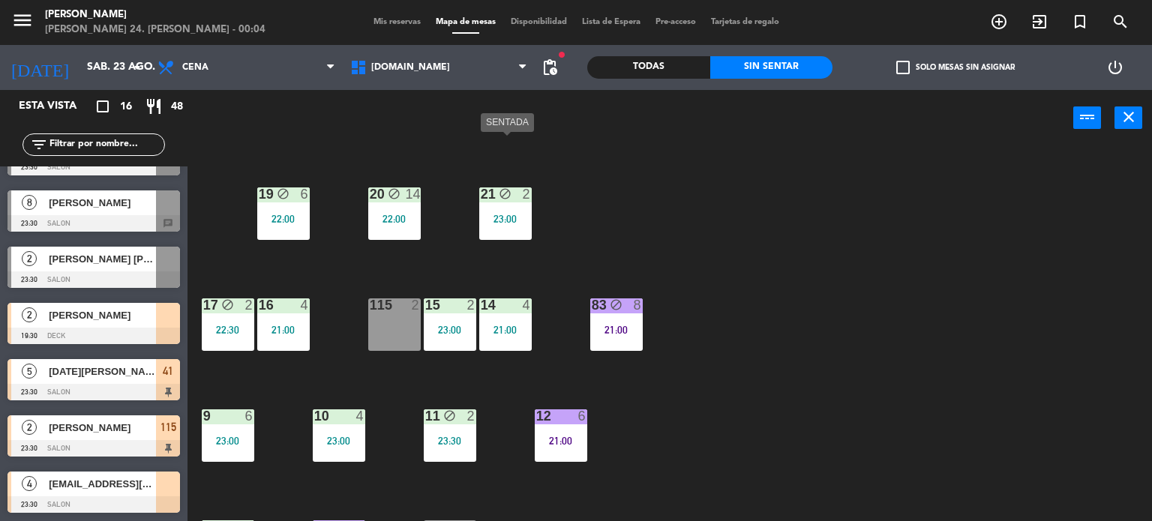
scroll to position [536, 0]
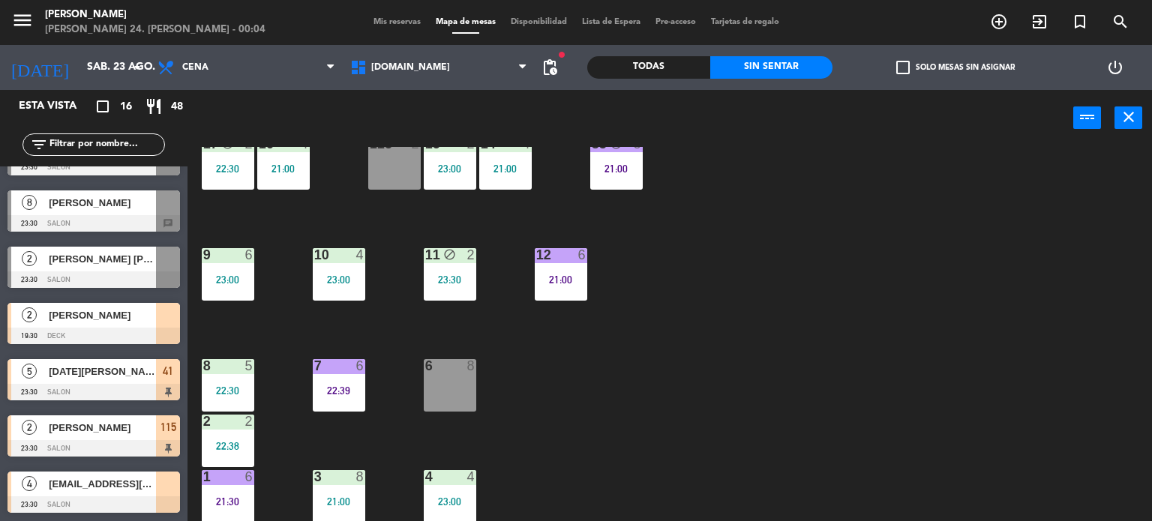
click at [925, 385] on div "34 block 2 21:43 35 block 4 22:30 36 block 10 22:00 43 2 22:00 37 block 12 21:3…" at bounding box center [675, 334] width 953 height 375
click at [668, 448] on div "34 block 2 21:43 35 block 4 22:30 36 block 10 22:00 43 2 22:00 37 block 12 21:3…" at bounding box center [675, 334] width 953 height 375
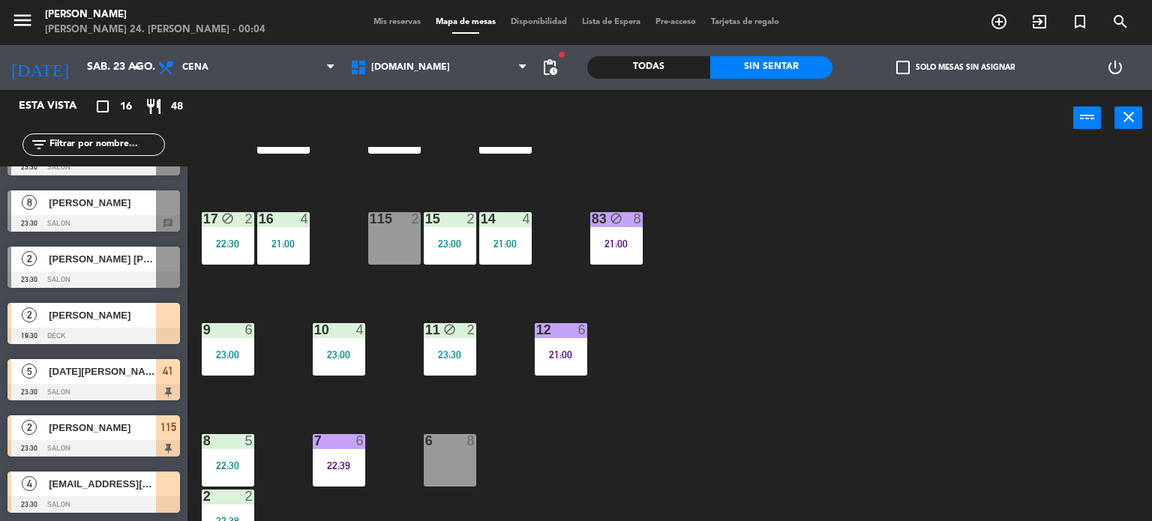
click at [862, 391] on div "34 block 2 21:43 35 block 4 22:30 36 block 10 22:00 43 2 22:00 37 block 12 21:3…" at bounding box center [675, 334] width 953 height 375
click at [685, 406] on div "34 block 2 21:43 35 block 4 22:30 36 block 10 22:00 43 2 22:00 37 block 12 21:3…" at bounding box center [675, 334] width 953 height 375
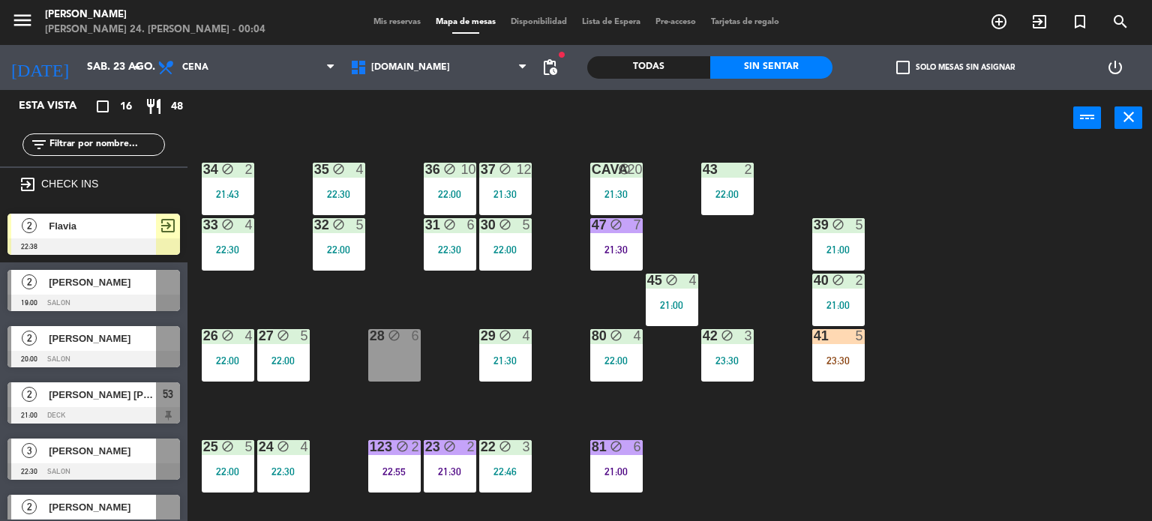
scroll to position [0, 0]
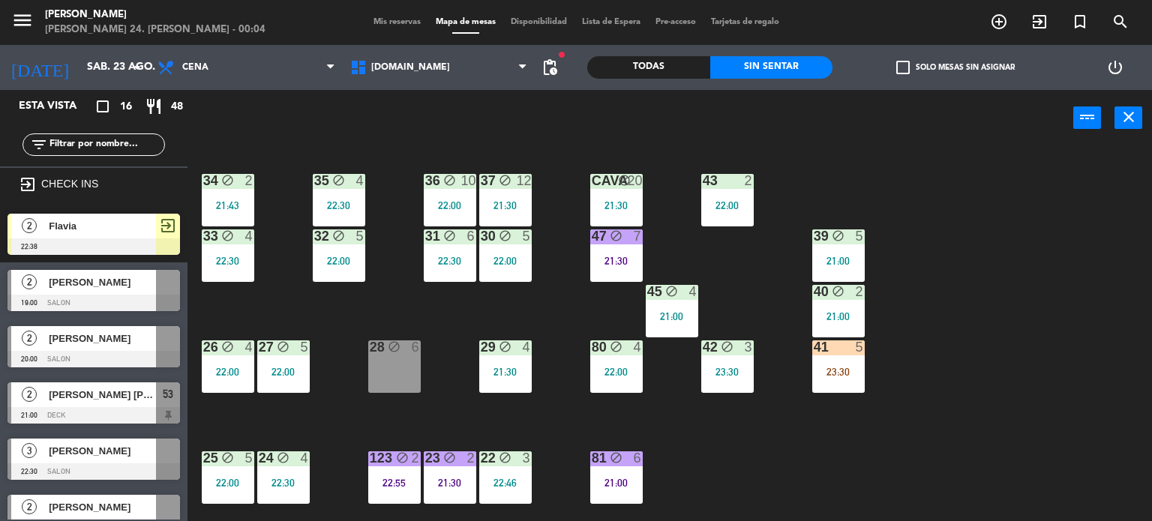
click at [439, 194] on div "36 block 10 22:00" at bounding box center [450, 200] width 52 height 52
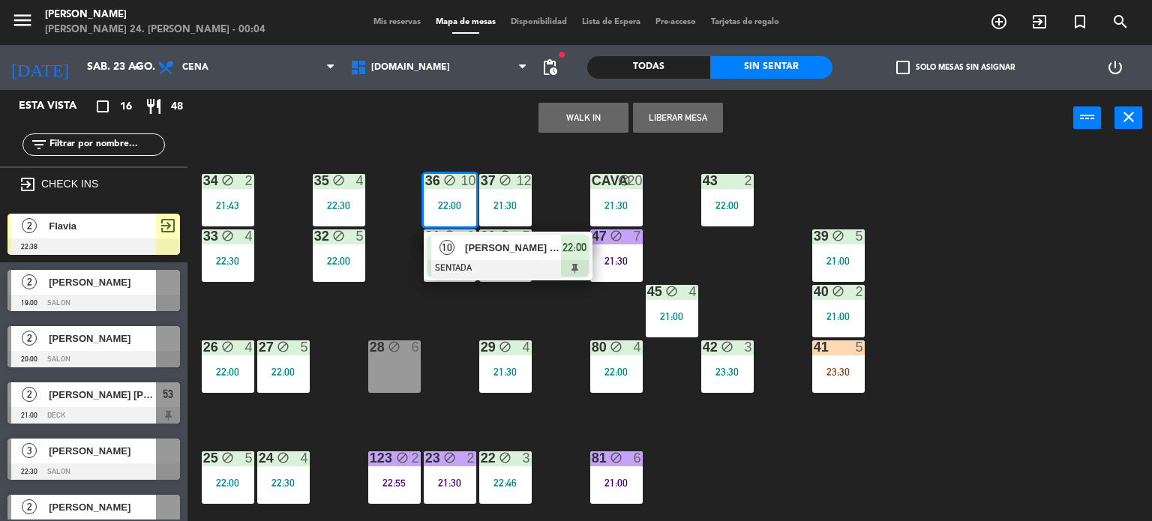
click at [562, 305] on div "34 block 2 21:43 35 block 4 22:30 36 block 10 22:00 10 [PERSON_NAME] ([PERSON_N…" at bounding box center [675, 334] width 953 height 375
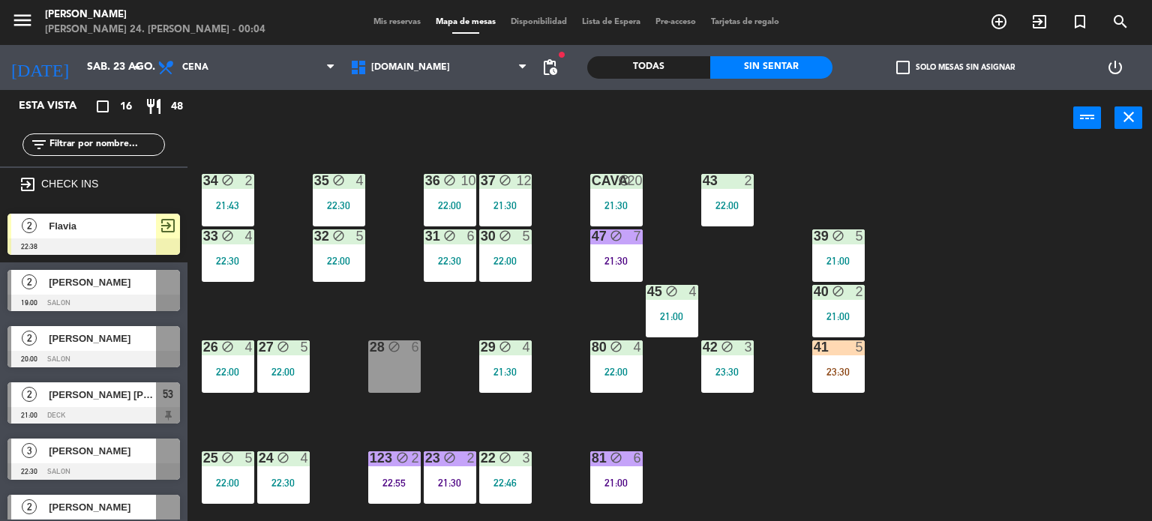
click at [451, 191] on div "36 block 10 22:00" at bounding box center [450, 200] width 52 height 52
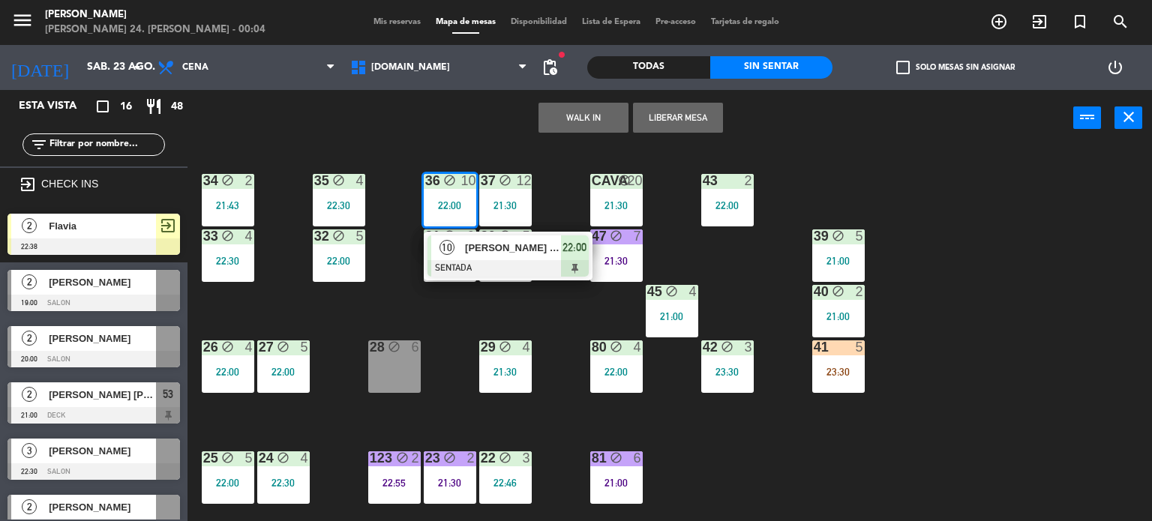
click at [535, 305] on div "34 block 2 21:43 35 block 4 22:30 36 block 10 22:00 10 [PERSON_NAME] ([PERSON_N…" at bounding box center [675, 334] width 953 height 375
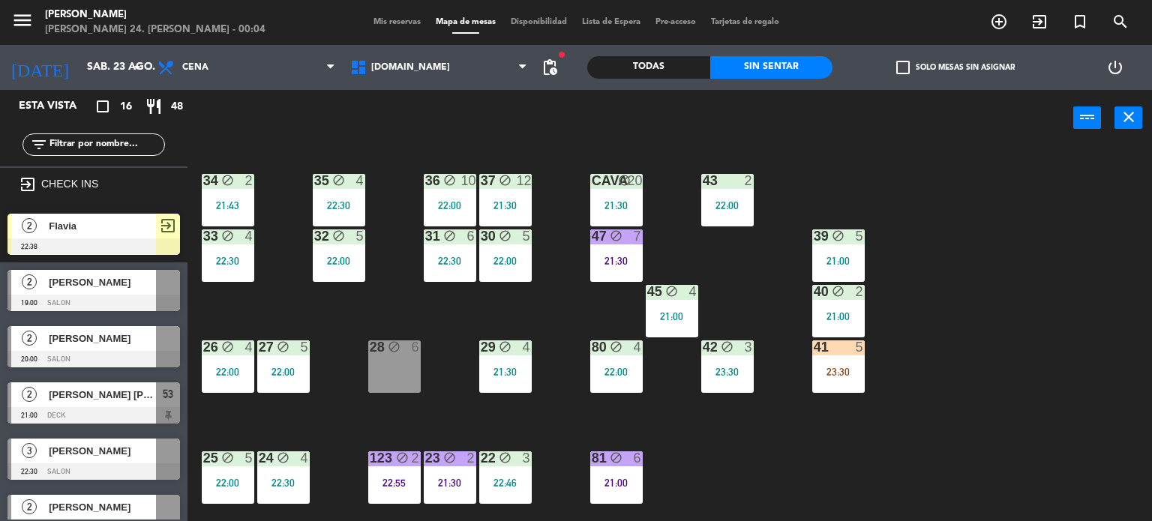
scroll to position [225, 0]
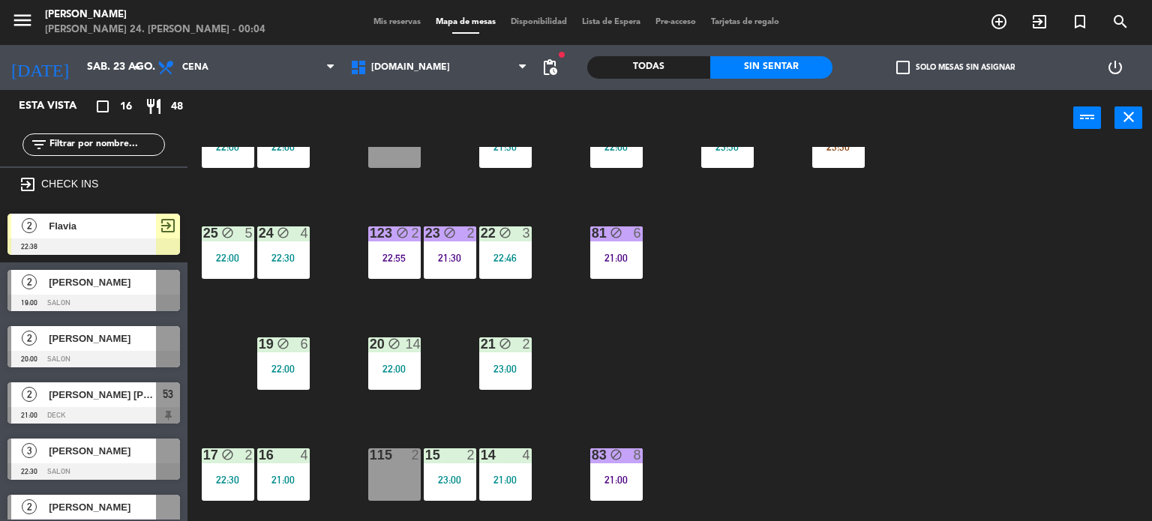
click at [420, 85] on div "[DOMAIN_NAME] [DOMAIN_NAME] [DOMAIN_NAME] [DOMAIN_NAME] [DOMAIN_NAME]" at bounding box center [439, 67] width 193 height 45
click at [420, 73] on span "[DOMAIN_NAME]" at bounding box center [439, 67] width 193 height 33
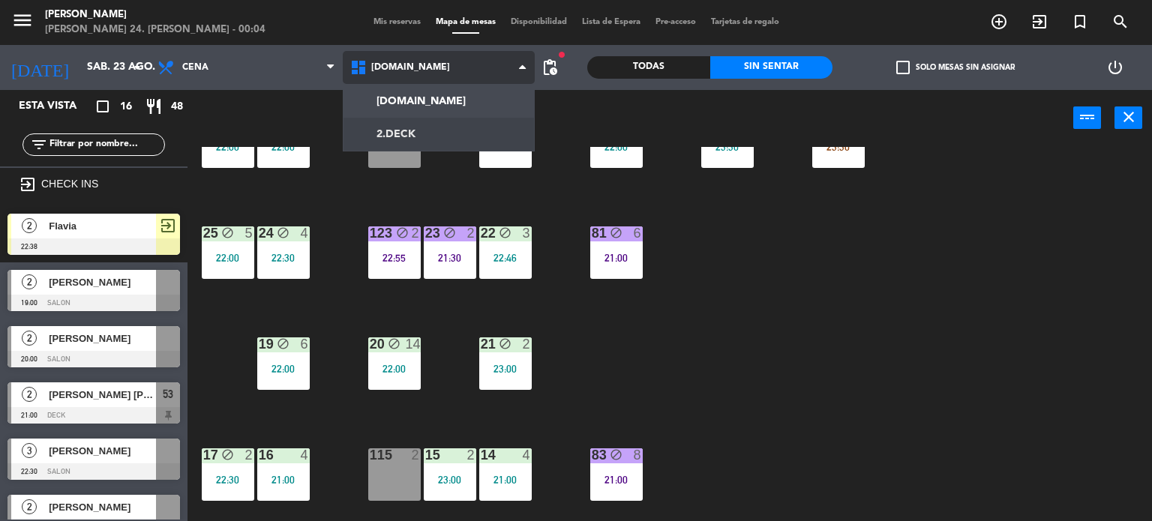
click at [420, 129] on ng-component "menu [PERSON_NAME] 24. [PERSON_NAME] - 00:04 Mis reservas Mapa de mesas Disponi…" at bounding box center [576, 261] width 1152 height 522
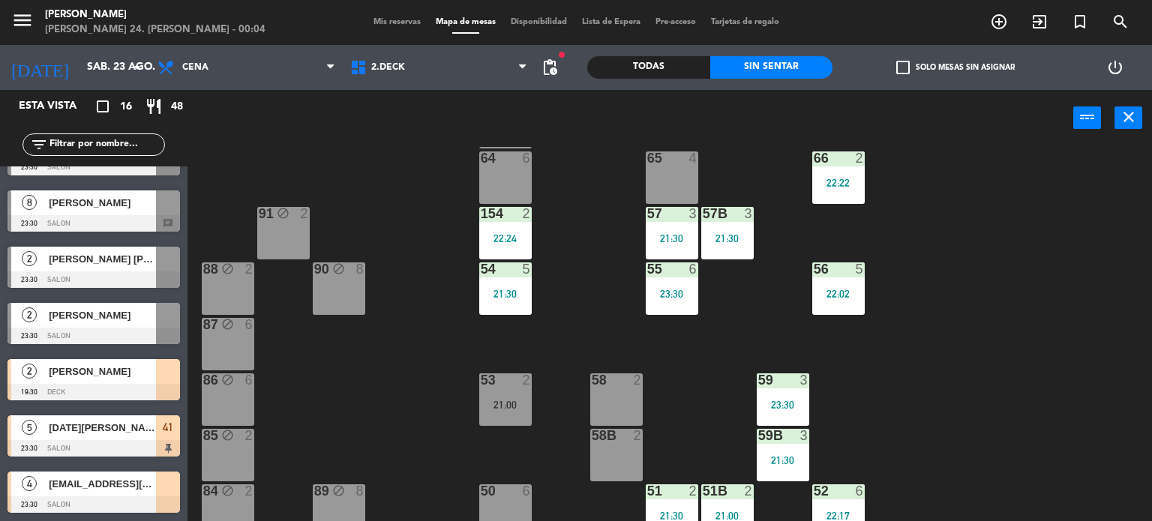
scroll to position [314, 0]
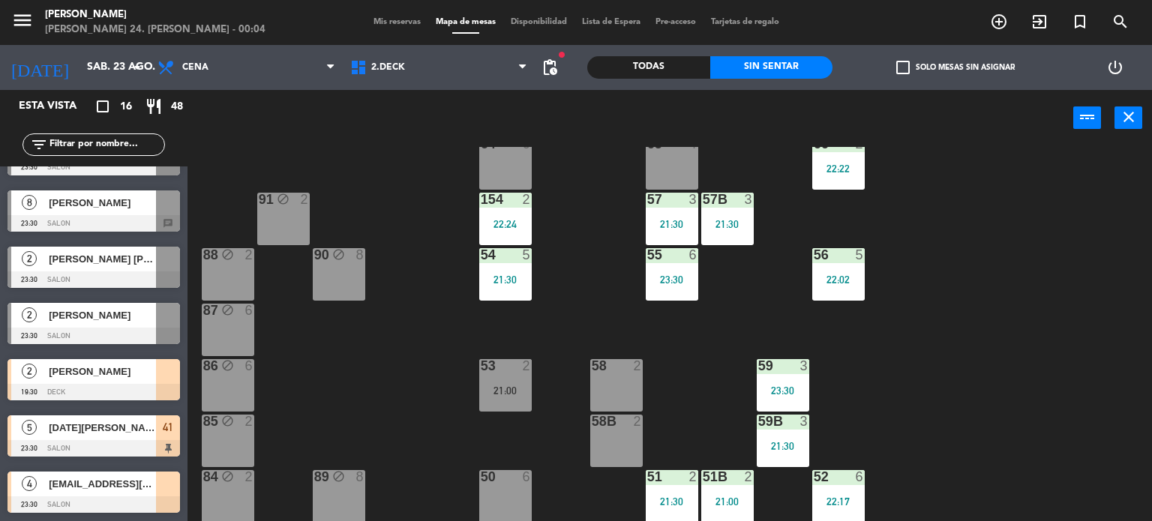
click at [614, 389] on div "58 2" at bounding box center [616, 385] width 52 height 52
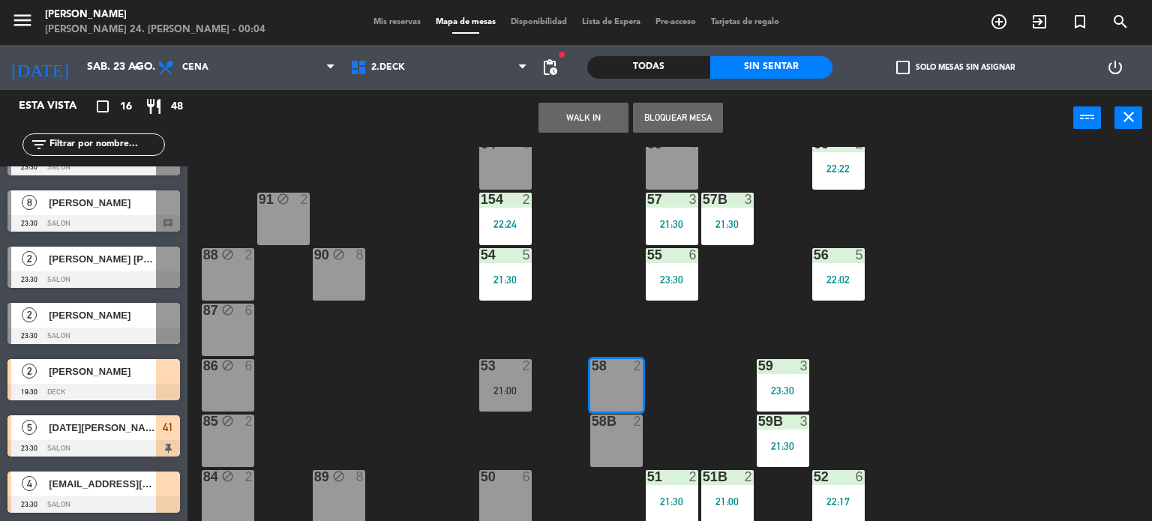
click at [603, 197] on div "71 4 72 4 73 8 70 8 74 2 74B 2 69 2 69B 2 69C 2 78 10 77 10 76 4 68 2 68B 2 68C…" at bounding box center [675, 334] width 953 height 375
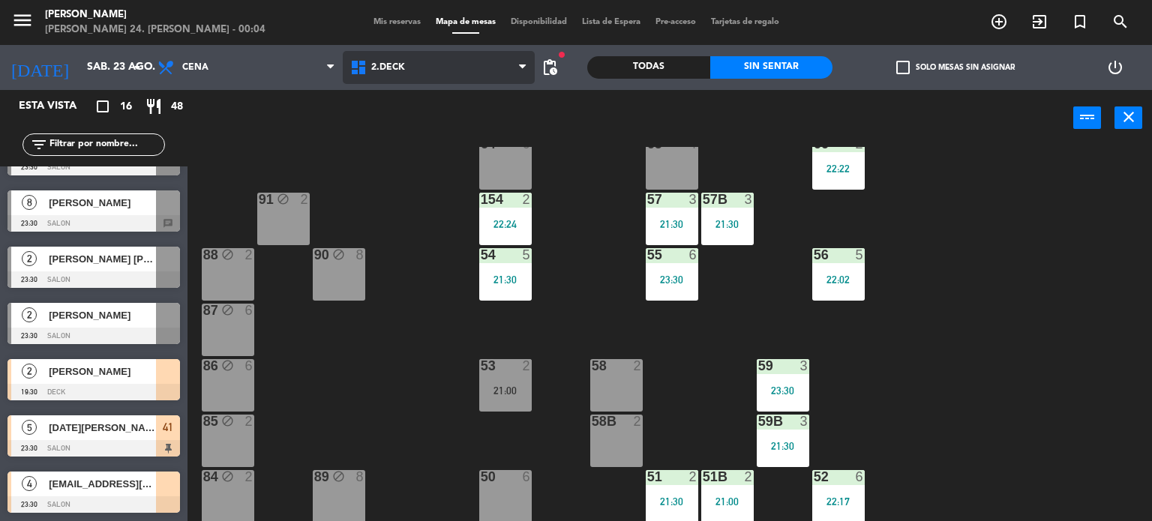
click at [430, 70] on span "2.DECK" at bounding box center [439, 67] width 193 height 33
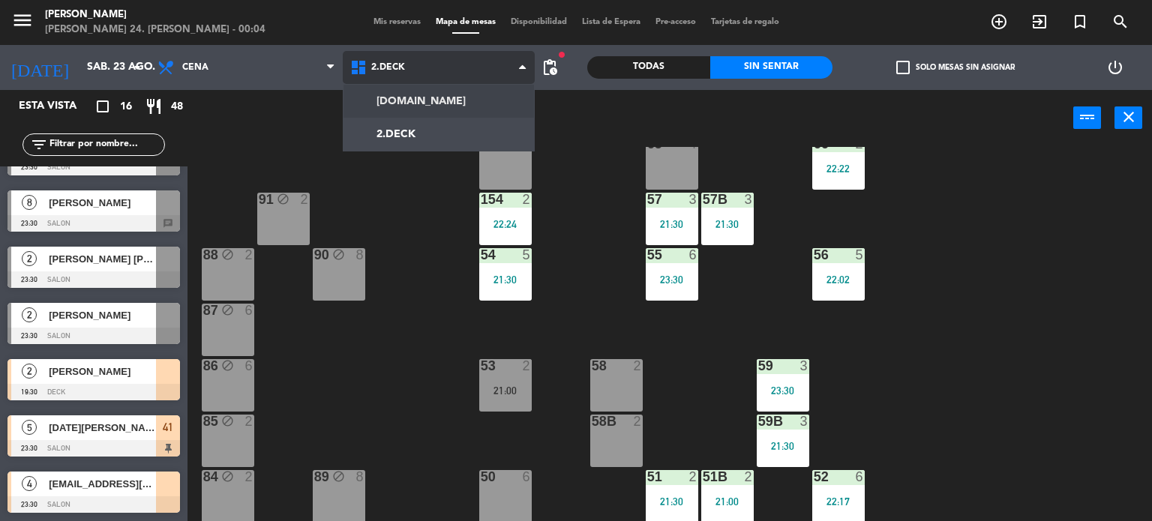
click at [440, 94] on ng-component "menu [PERSON_NAME] 24. [PERSON_NAME] - 00:04 Mis reservas Mapa de mesas Disponi…" at bounding box center [576, 261] width 1152 height 522
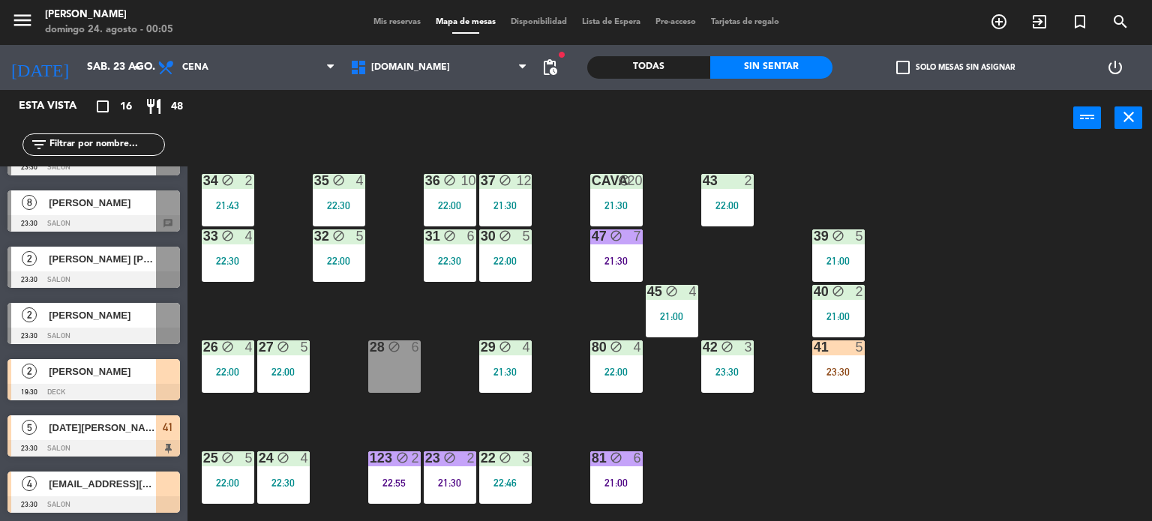
click at [879, 365] on div "34 block 2 21:43 35 block 4 22:30 36 block 10 22:00 43 2 22:00 37 block 12 21:3…" at bounding box center [675, 334] width 953 height 375
click at [1033, 377] on div "34 block 2 21:43 35 block 4 22:30 36 block 10 22:00 43 2 22:00 37 block 12 21:3…" at bounding box center [675, 334] width 953 height 375
click at [370, 424] on div "34 block 2 21:43 35 block 4 22:30 36 block 10 22:00 43 2 22:00 37 block 12 21:3…" at bounding box center [675, 334] width 953 height 375
click at [386, 365] on div "28 block 6" at bounding box center [394, 366] width 52 height 52
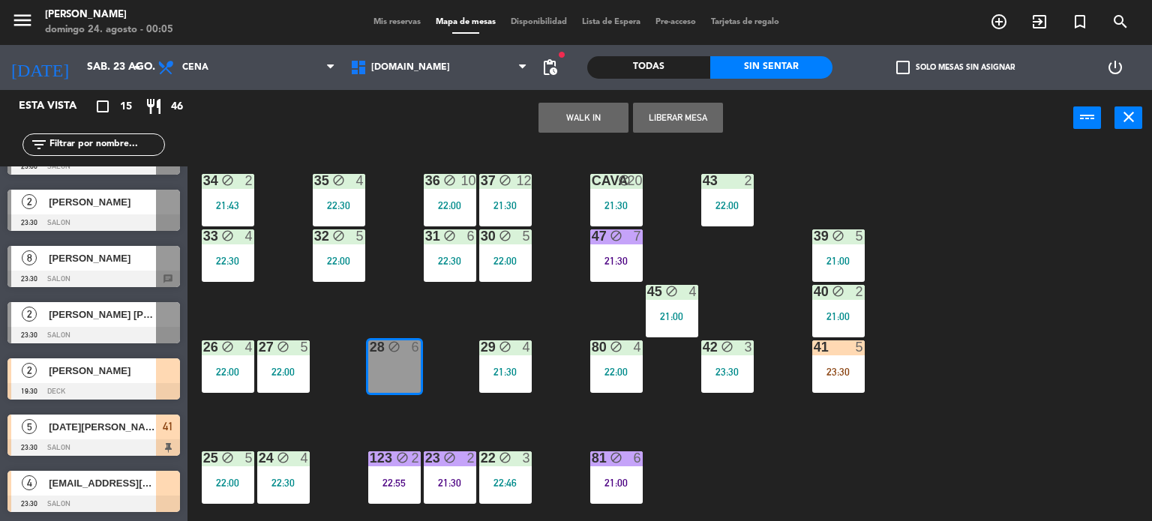
scroll to position [529, 0]
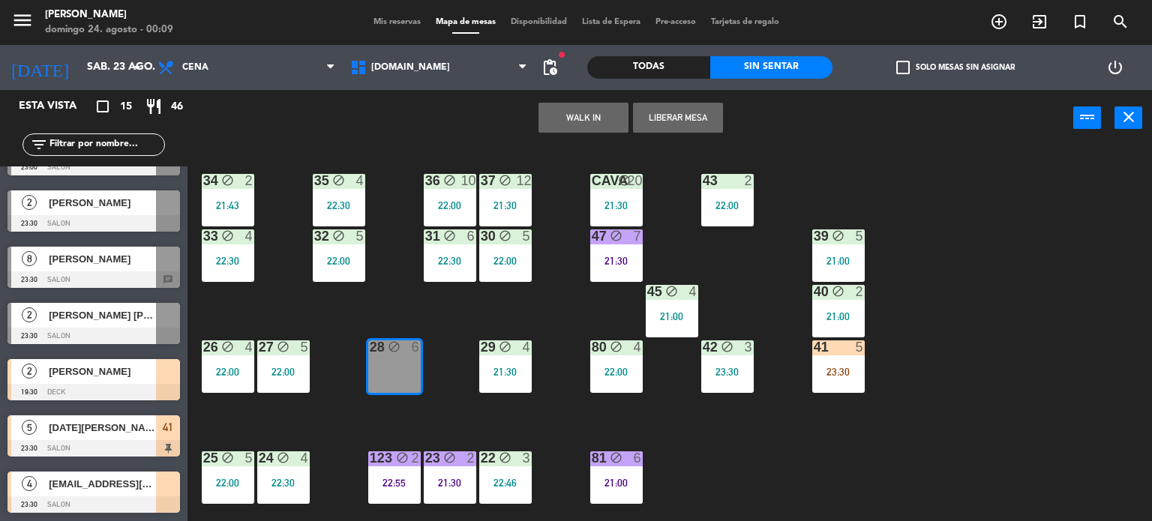
drag, startPoint x: 988, startPoint y: 397, endPoint x: 1096, endPoint y: 250, distance: 181.8
click at [1096, 250] on div "34 block 2 21:43 35 block 4 22:30 36 block 10 22:00 43 2 22:00 37 block 12 21:3…" at bounding box center [675, 334] width 953 height 375
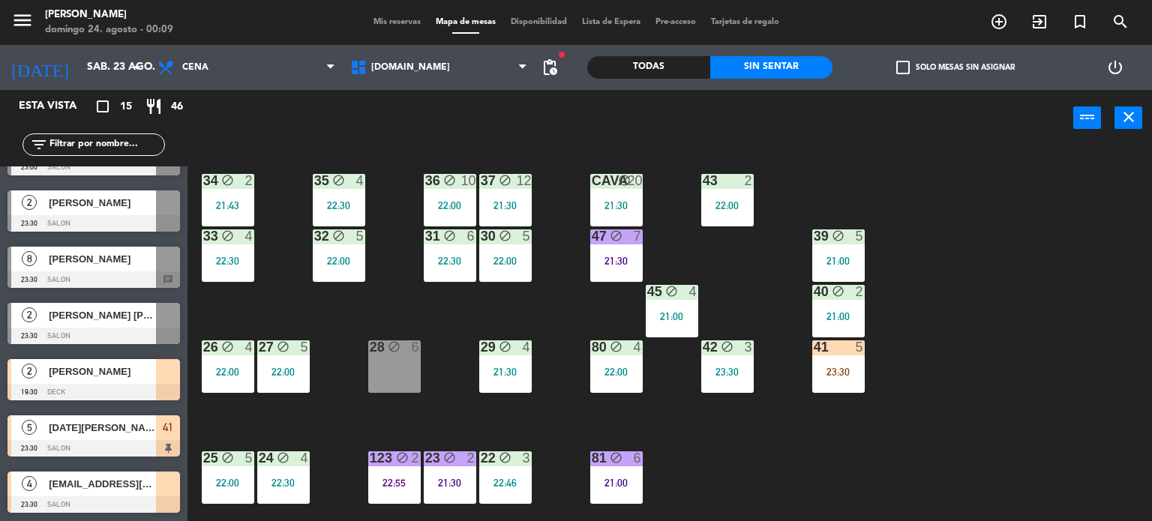
click at [690, 63] on div "Todas" at bounding box center [648, 67] width 123 height 22
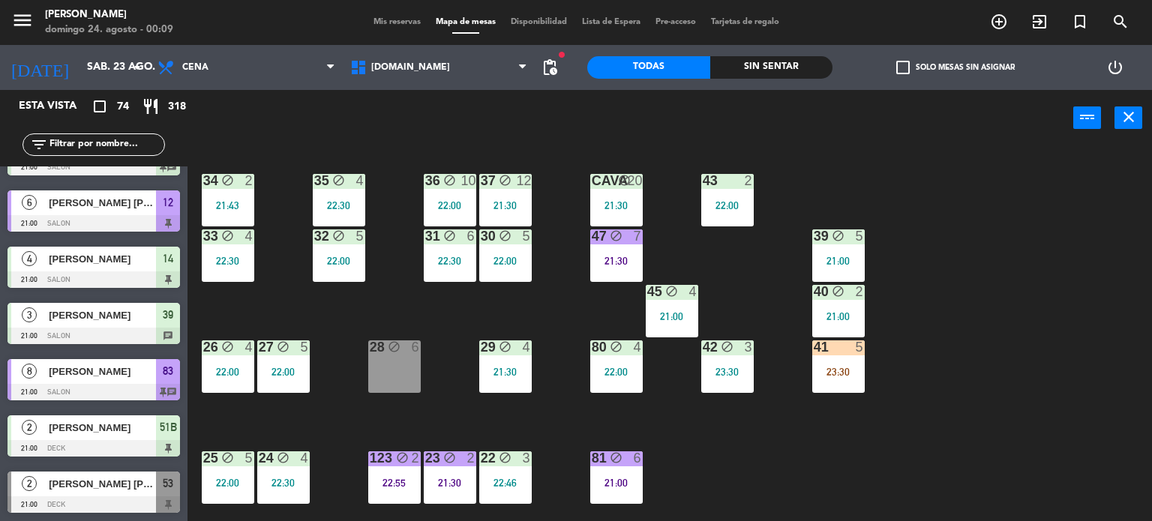
scroll to position [3511, 0]
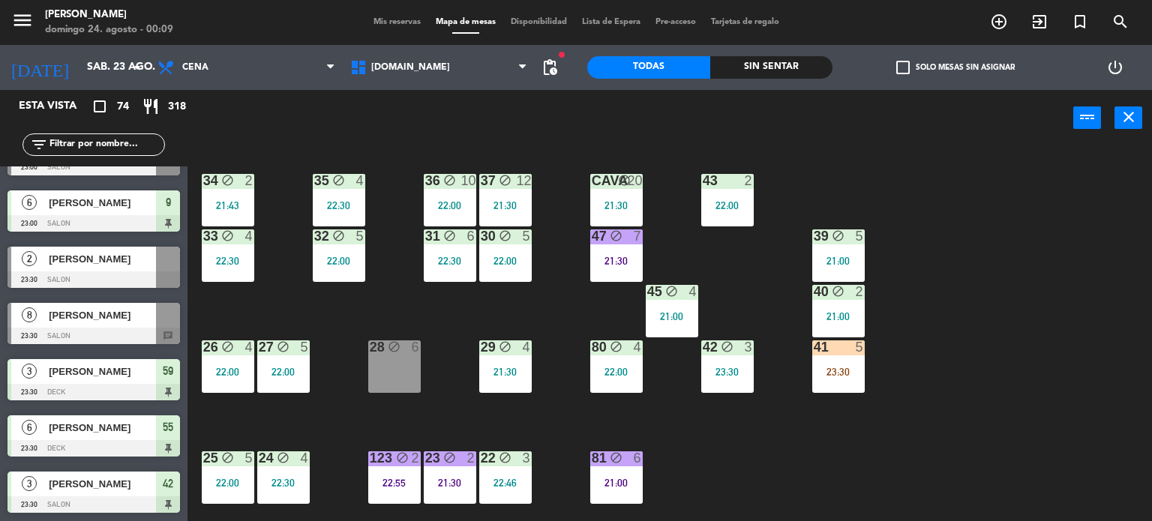
click at [1070, 279] on div "34 block 2 21:43 35 block 4 22:30 36 block 10 22:00 43 2 22:00 37 block 12 21:3…" at bounding box center [675, 334] width 953 height 375
click at [142, 143] on input "text" at bounding box center [106, 144] width 116 height 16
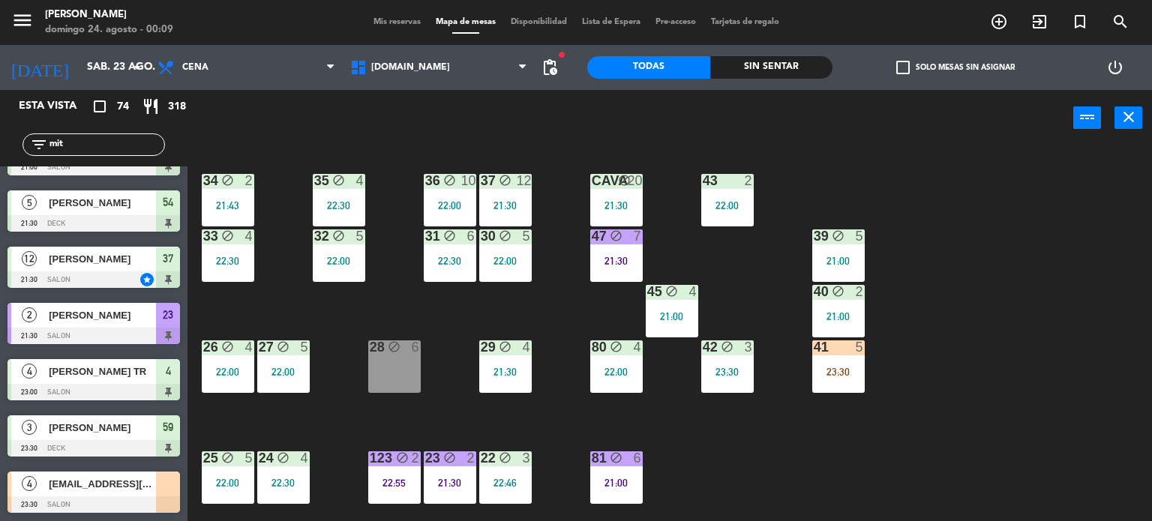
scroll to position [0, 0]
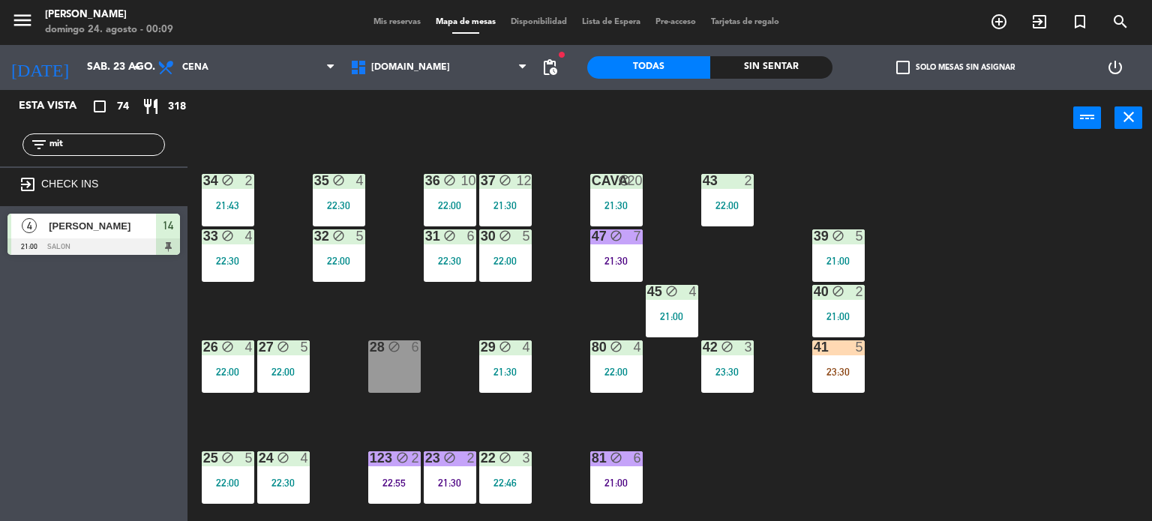
click at [266, 124] on div "power_input close" at bounding box center [630, 118] width 886 height 57
click at [124, 137] on input "mit" at bounding box center [106, 144] width 116 height 16
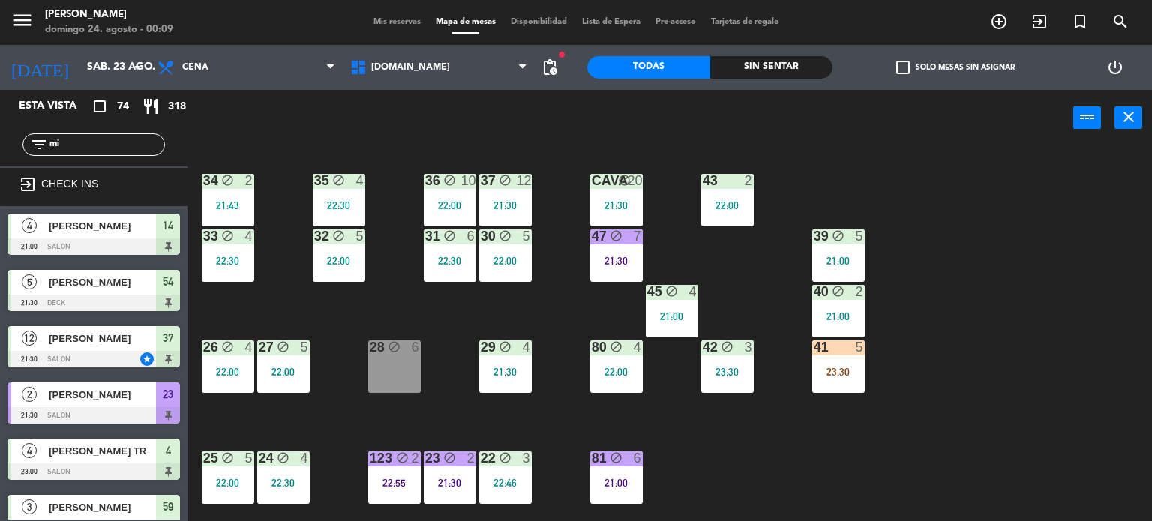
type input "m"
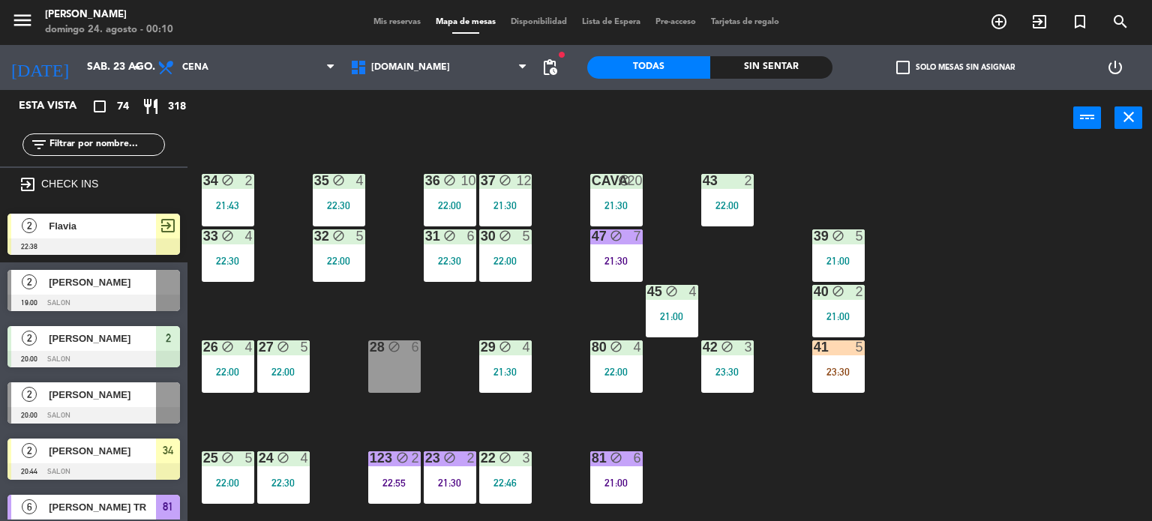
click at [408, 29] on div "menu [PERSON_NAME] 24. [PERSON_NAME] - 00:10 Mis reservas Mapa de mesas Disponi…" at bounding box center [576, 22] width 1152 height 45
click at [401, 22] on span "Mis reservas" at bounding box center [397, 22] width 62 height 8
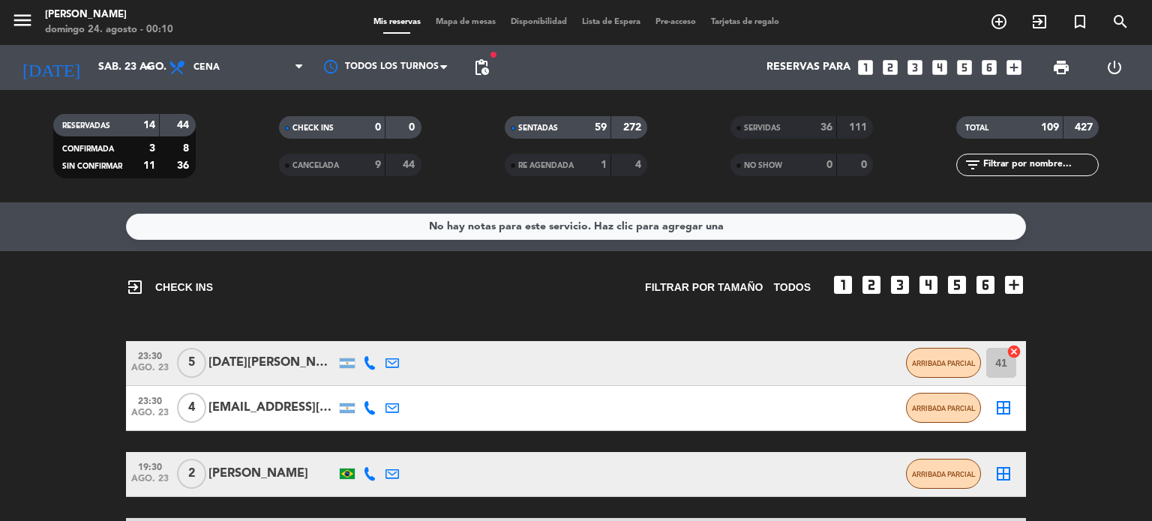
click at [434, 29] on div "menu [PERSON_NAME] 24. [PERSON_NAME] - 00:10 Mis reservas Mapa de mesas Disponi…" at bounding box center [576, 22] width 1152 height 45
click at [448, 16] on div "Mis reservas Mapa de mesas Disponibilidad Lista de Espera Pre-acceso Tarjetas d…" at bounding box center [576, 22] width 421 height 13
click at [457, 11] on div "menu [PERSON_NAME] 24. [PERSON_NAME] - 00:10 Mis reservas Mapa de mesas Disponi…" at bounding box center [576, 22] width 1152 height 45
click at [473, 18] on span "Mapa de mesas" at bounding box center [465, 22] width 75 height 8
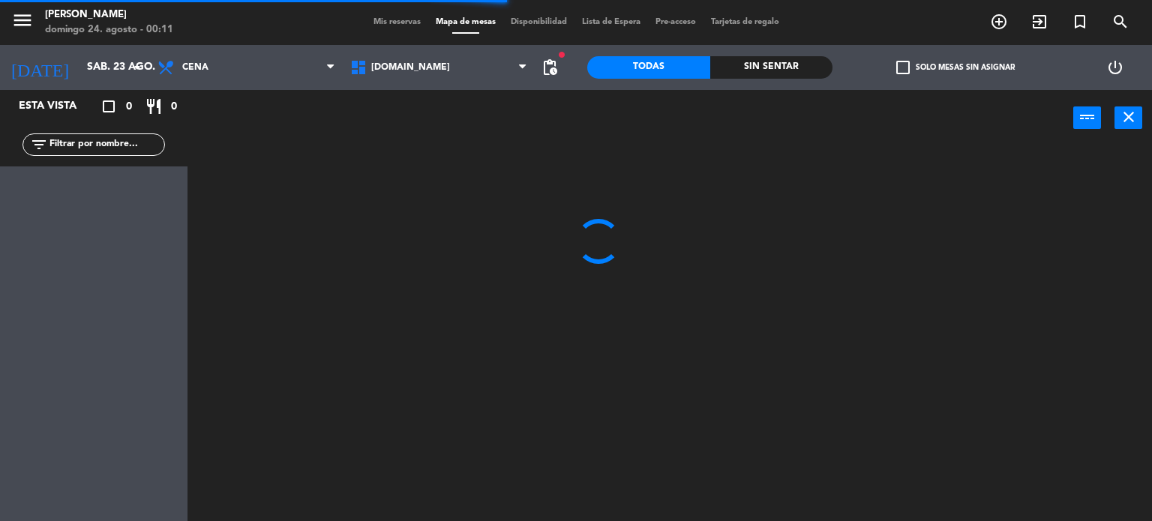
click at [786, 62] on div "Sin sentar" at bounding box center [771, 67] width 123 height 22
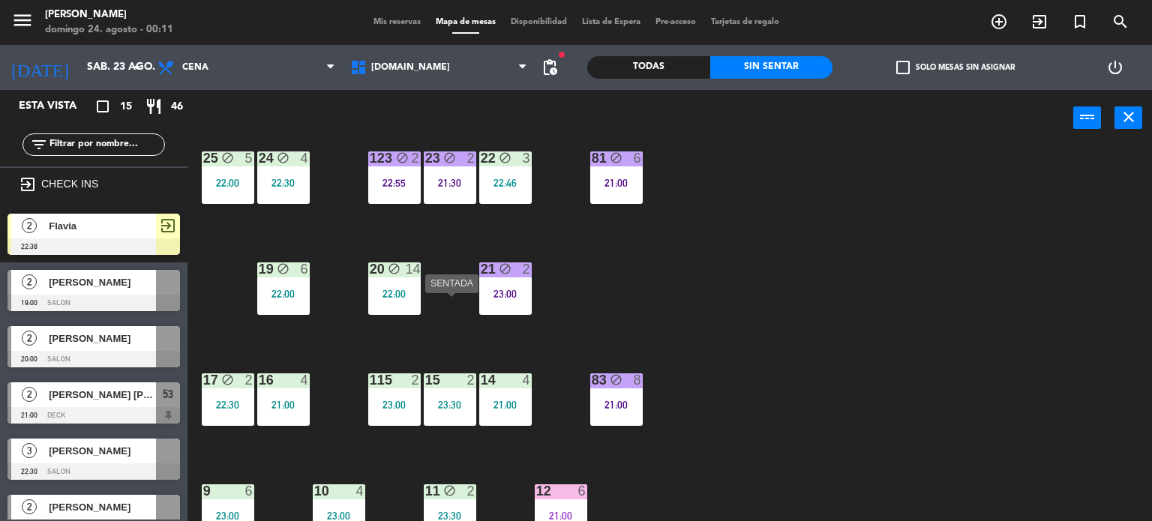
scroll to position [375, 0]
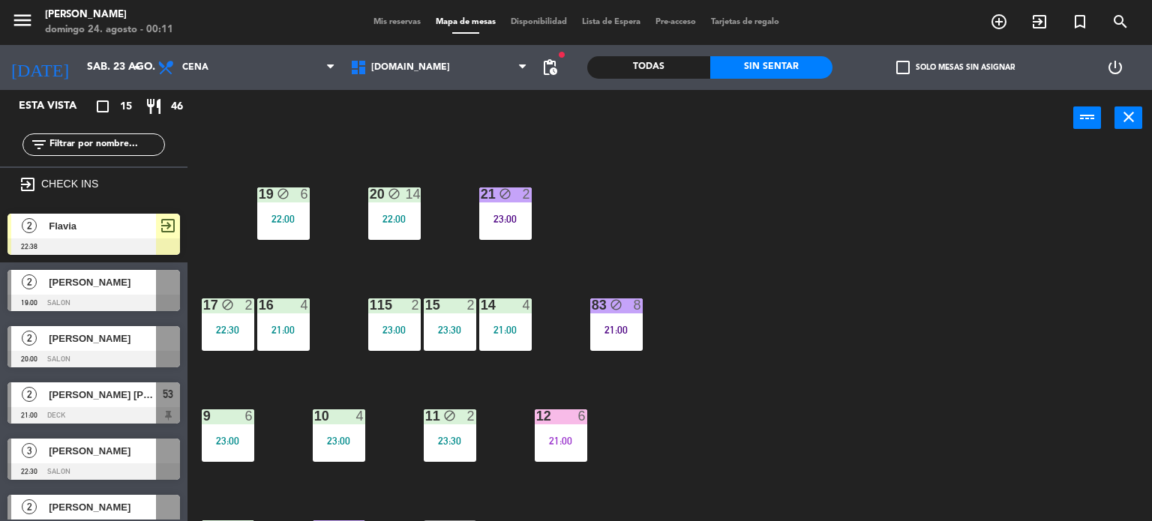
click at [409, 329] on div "23:00" at bounding box center [394, 330] width 52 height 10
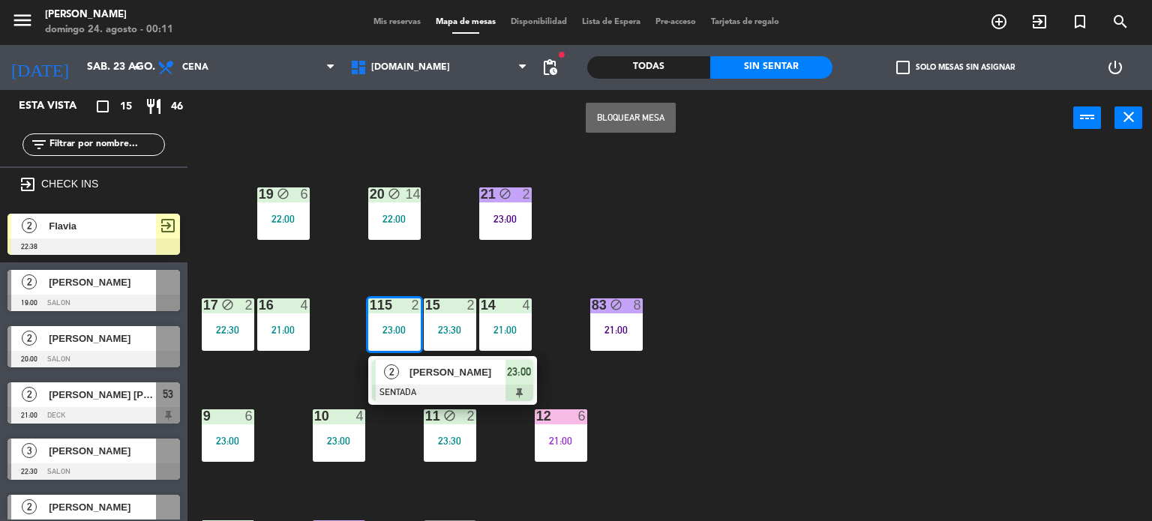
click at [768, 316] on div "34 block 2 21:43 35 block 4 22:30 36 block 10 22:00 43 2 22:00 37 block 12 21:3…" at bounding box center [675, 334] width 953 height 375
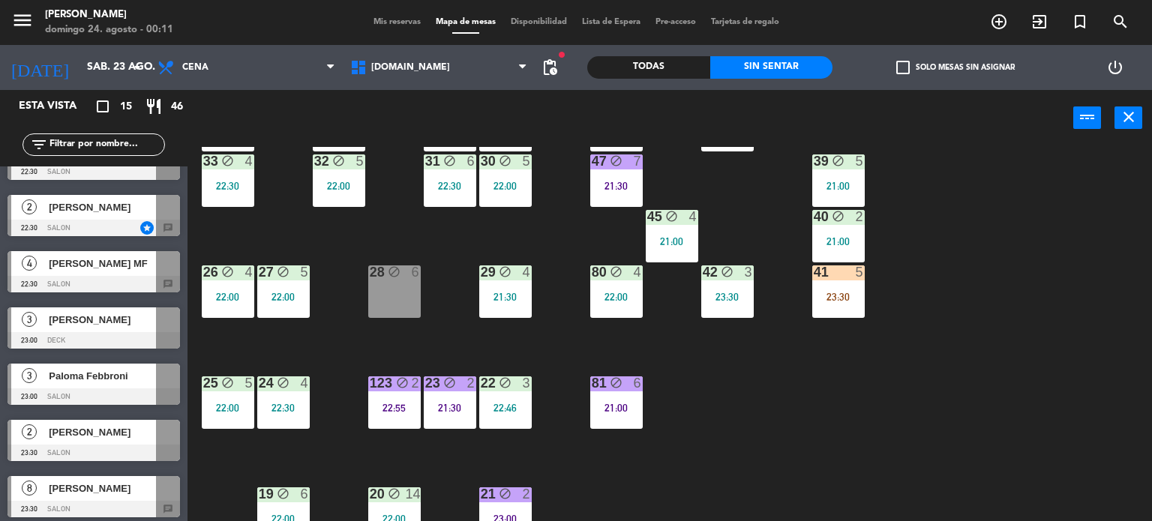
scroll to position [529, 0]
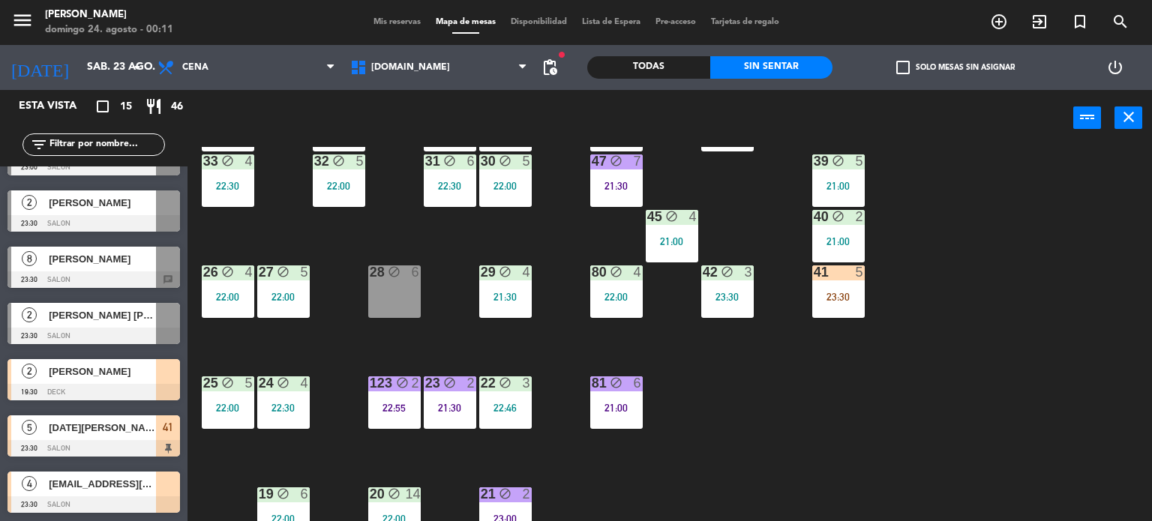
click at [632, 427] on div "81 block 6 21:00" at bounding box center [616, 402] width 52 height 52
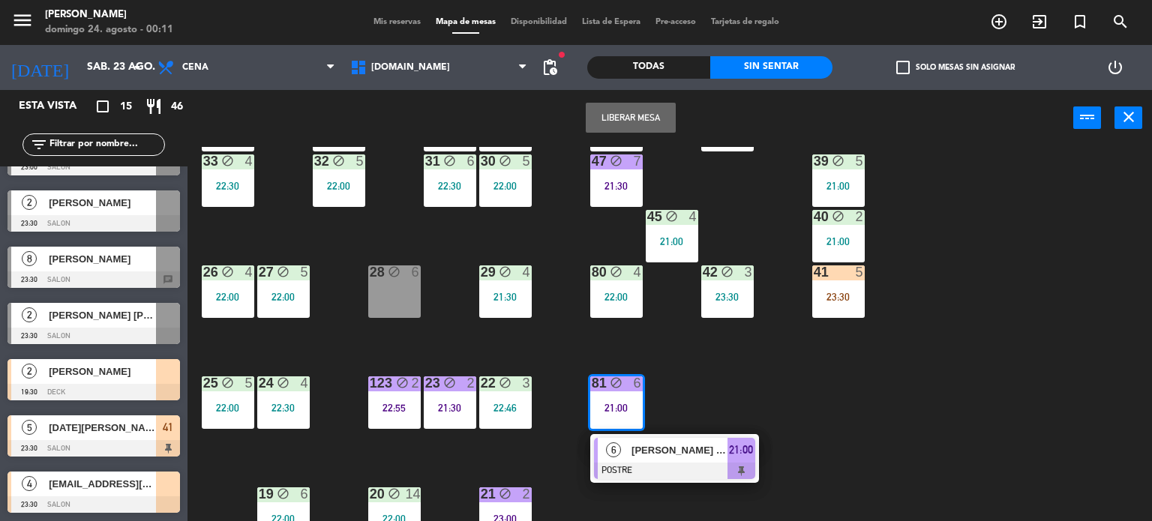
click at [794, 399] on div "34 block 2 21:43 35 block 4 22:30 36 block 10 22:00 43 2 22:00 37 block 12 21:3…" at bounding box center [675, 334] width 953 height 375
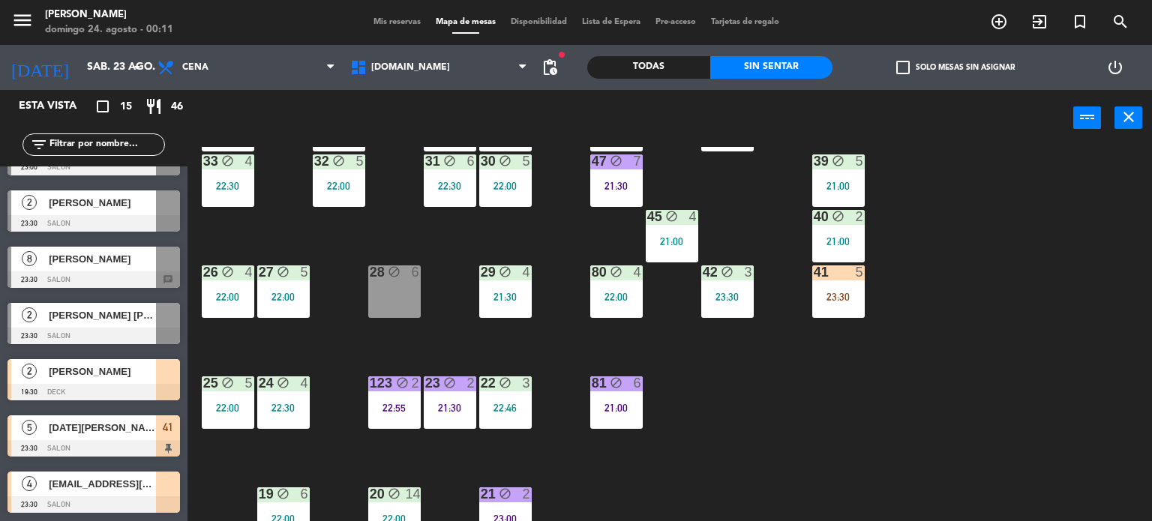
click at [836, 296] on div "23:30" at bounding box center [838, 297] width 52 height 10
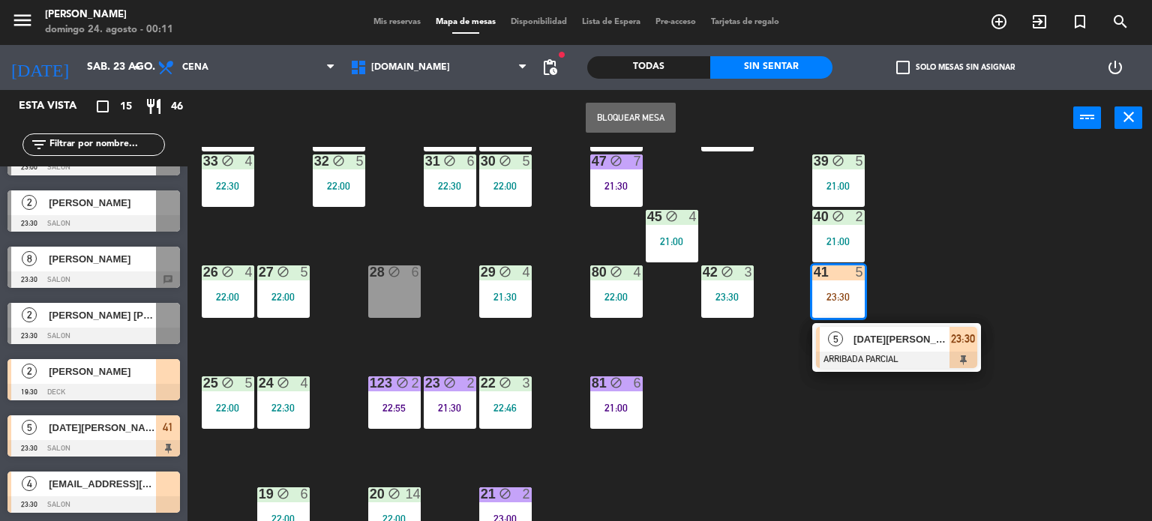
click at [912, 349] on div "[DATE][PERSON_NAME]" at bounding box center [900, 339] width 97 height 25
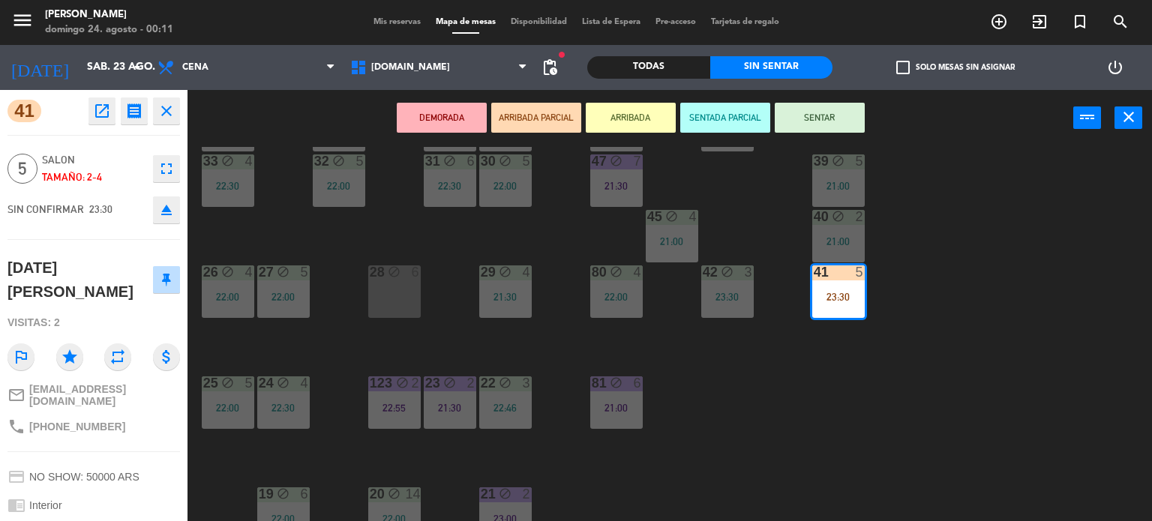
click at [838, 381] on div "34 block 2 21:43 35 block 4 22:30 36 block 10 22:00 43 2 22:00 37 block 12 21:3…" at bounding box center [675, 334] width 953 height 375
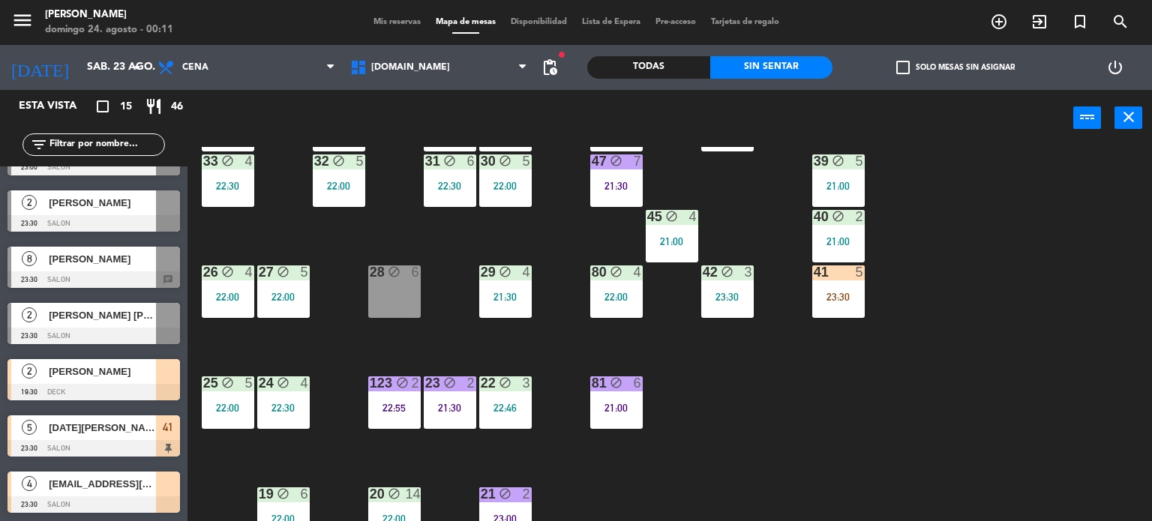
click at [897, 384] on div "34 block 2 21:43 35 block 4 22:30 36 block 10 22:00 43 2 22:00 37 block 12 21:3…" at bounding box center [675, 334] width 953 height 375
click at [846, 358] on div "34 block 2 21:43 35 block 4 22:30 36 block 10 22:00 43 2 22:00 37 block 12 21:3…" at bounding box center [675, 334] width 953 height 375
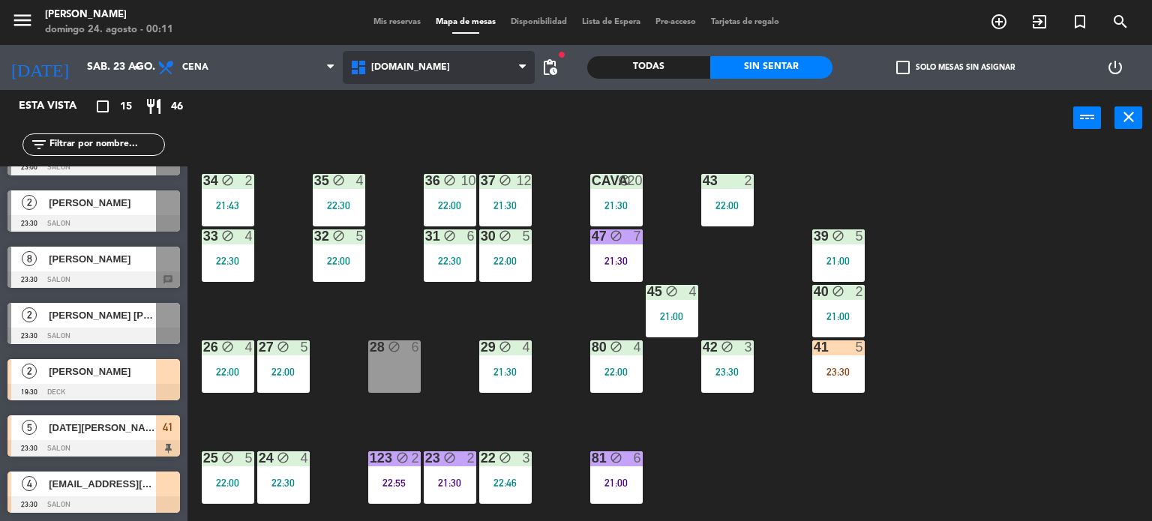
click at [415, 66] on span "[DOMAIN_NAME]" at bounding box center [439, 67] width 193 height 33
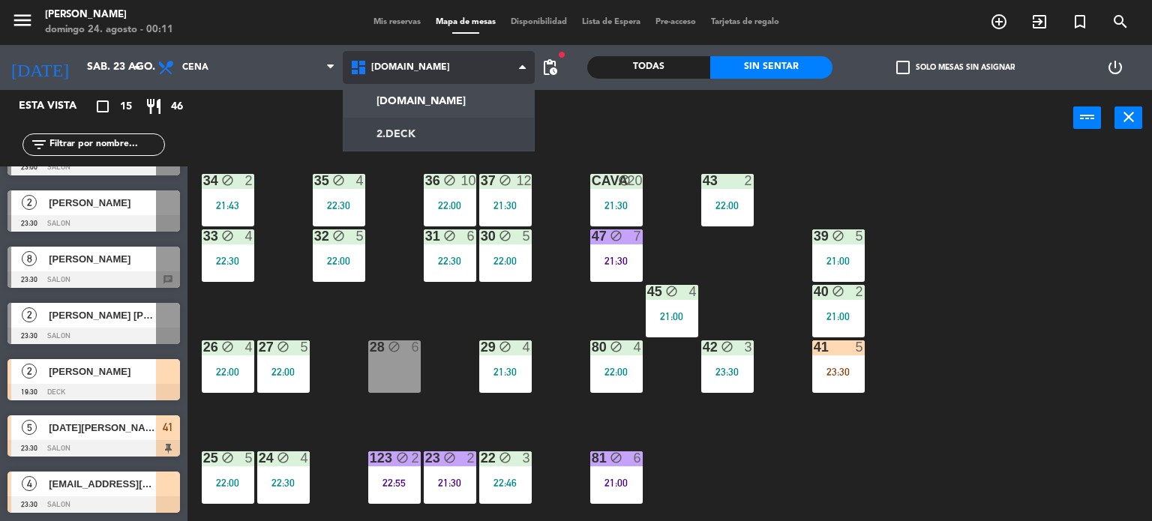
click at [412, 125] on ng-component "menu [PERSON_NAME] 24. [PERSON_NAME] - 00:11 Mis reservas Mapa de mesas Disponi…" at bounding box center [576, 261] width 1152 height 522
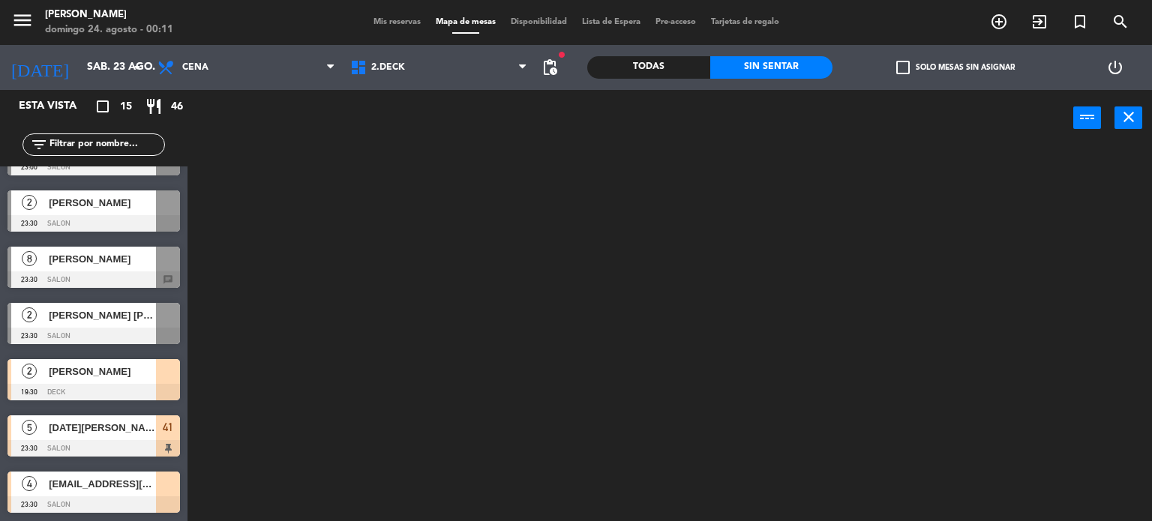
click at [141, 140] on input "text" at bounding box center [106, 144] width 116 height 16
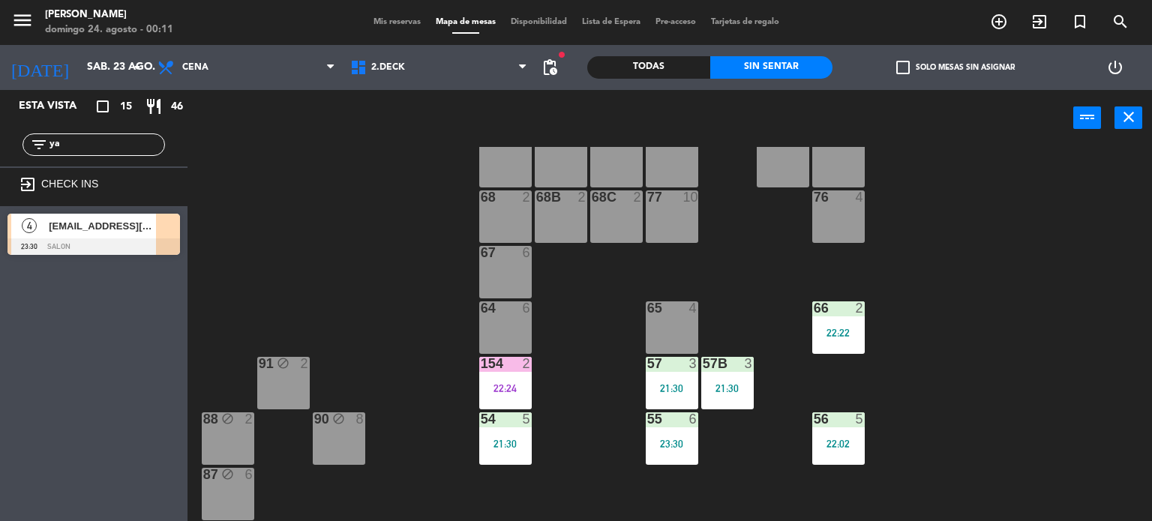
scroll to position [225, 0]
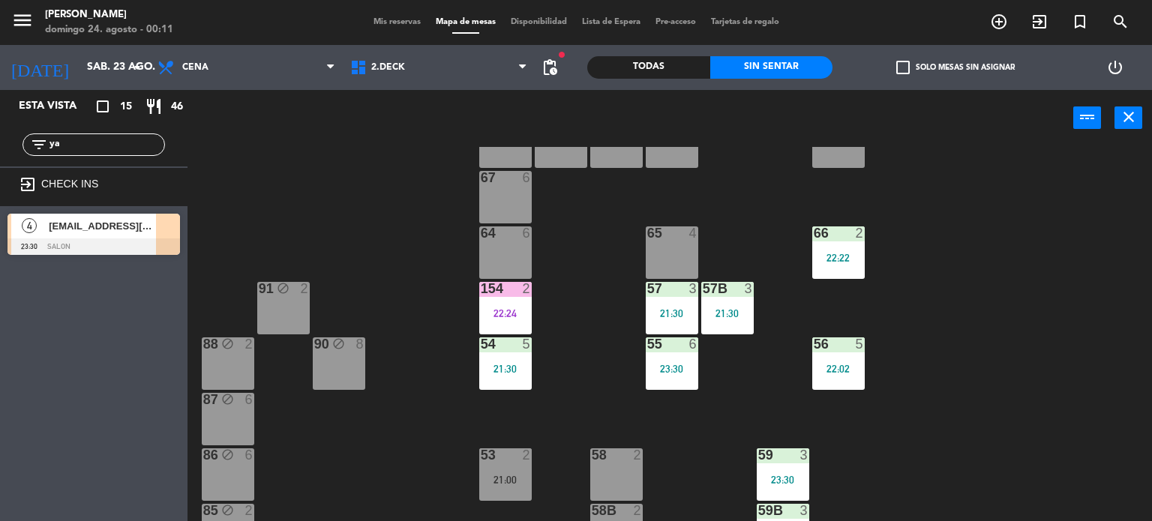
type input "ya"
drag, startPoint x: 1021, startPoint y: 371, endPoint x: 852, endPoint y: 337, distance: 172.1
click at [1002, 376] on div "71 4 72 4 73 8 70 8 74 2 74B 2 69 2 69B 2 69C 2 78 10 77 10 76 4 68 2 68B 2 68C…" at bounding box center [675, 334] width 953 height 375
click at [742, 321] on div "57B 3 21:30" at bounding box center [727, 308] width 52 height 52
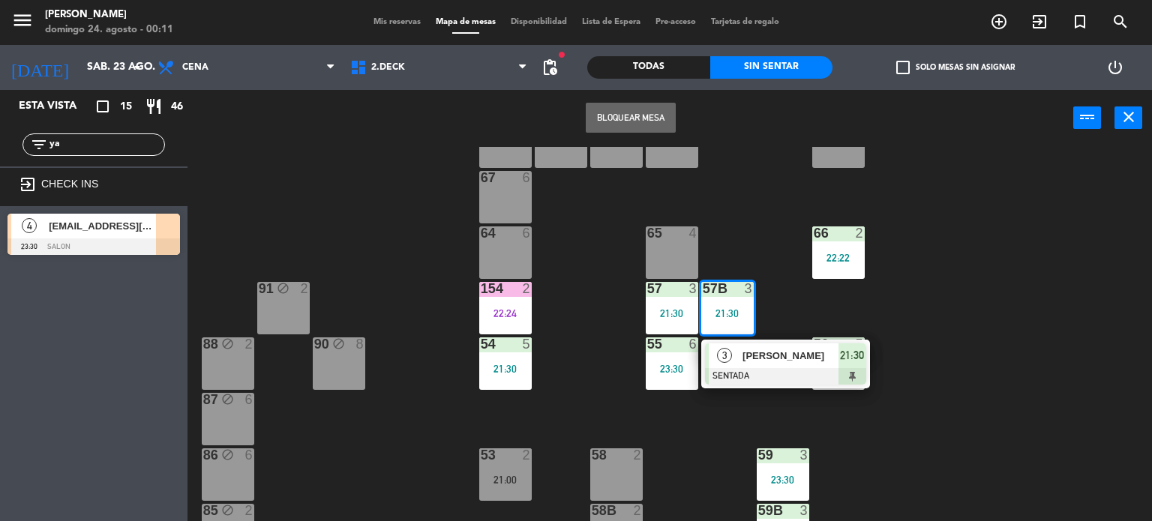
click at [767, 362] on span "[PERSON_NAME]" at bounding box center [790, 356] width 96 height 16
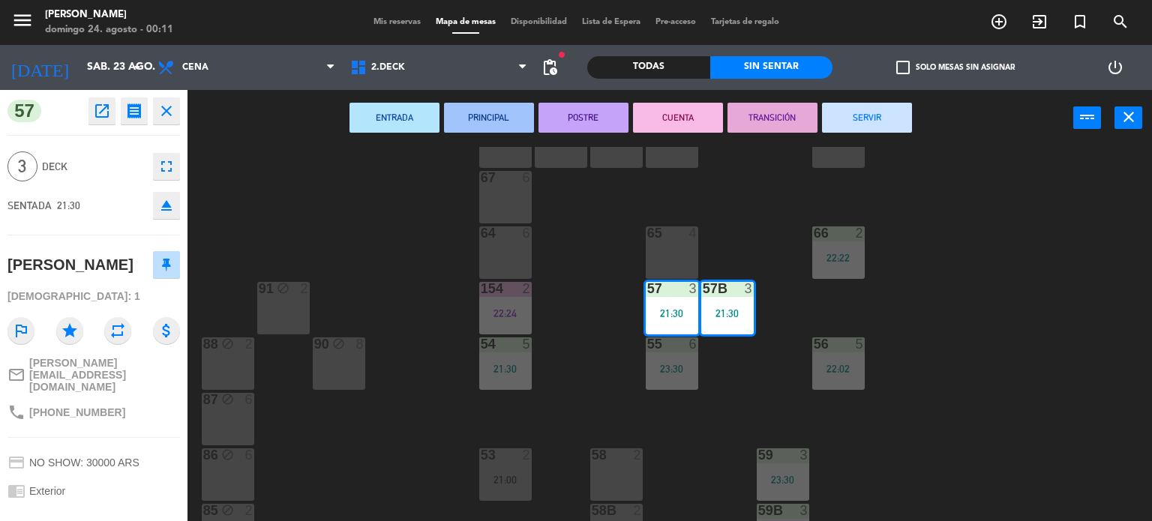
click at [873, 120] on button "SERVIR" at bounding box center [867, 118] width 90 height 30
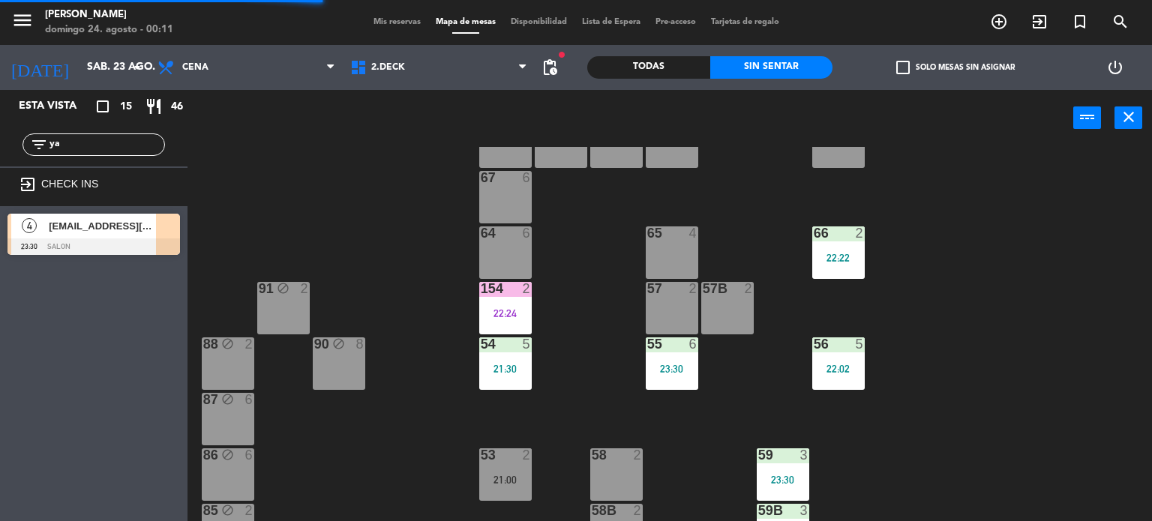
click at [132, 231] on span "[EMAIL_ADDRESS][DOMAIN_NAME]" at bounding box center [102, 226] width 107 height 16
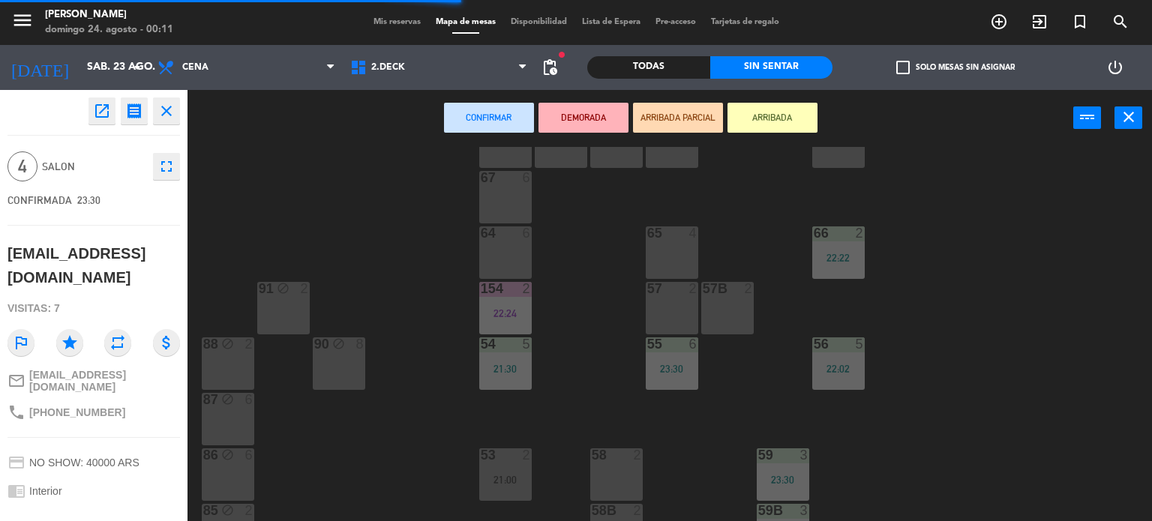
click at [721, 301] on div "57B 2" at bounding box center [727, 308] width 52 height 52
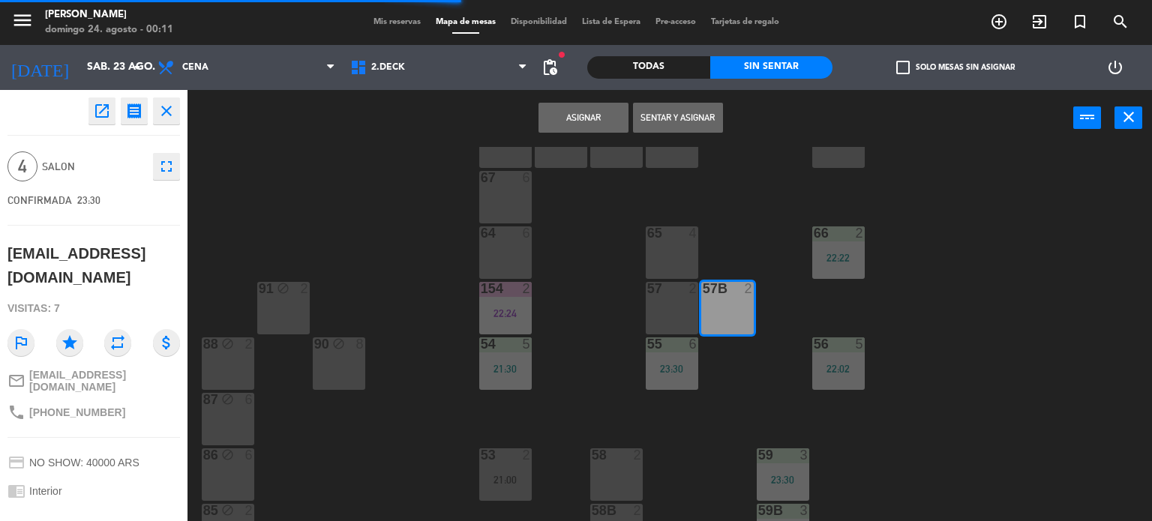
click at [680, 301] on div "57 2" at bounding box center [672, 308] width 52 height 52
click at [682, 110] on button "Sentar y Asignar" at bounding box center [678, 118] width 90 height 30
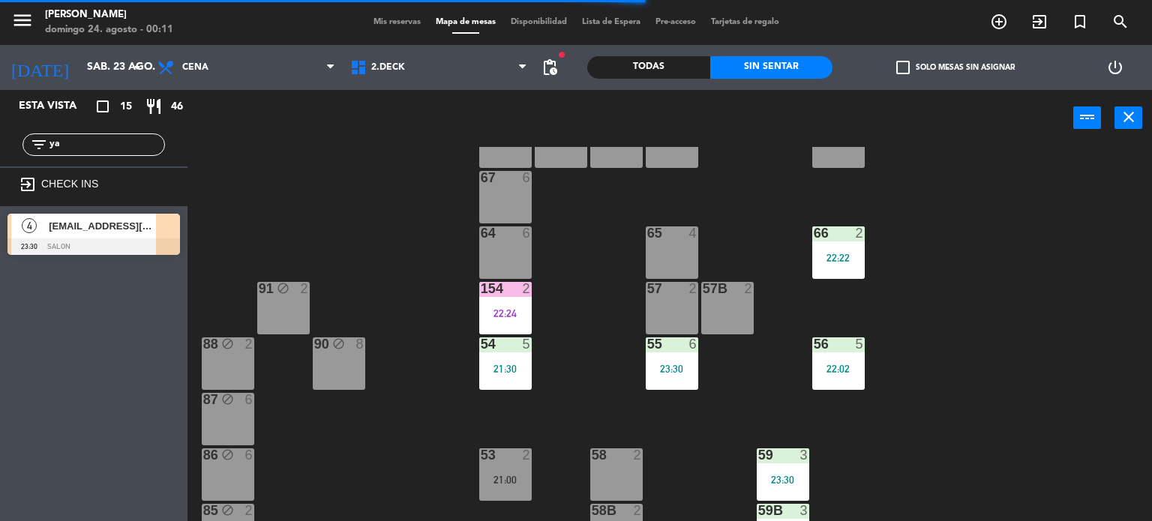
drag, startPoint x: 98, startPoint y: 140, endPoint x: 0, endPoint y: 142, distance: 98.3
click at [0, 145] on div "filter_list ya" at bounding box center [93, 144] width 187 height 43
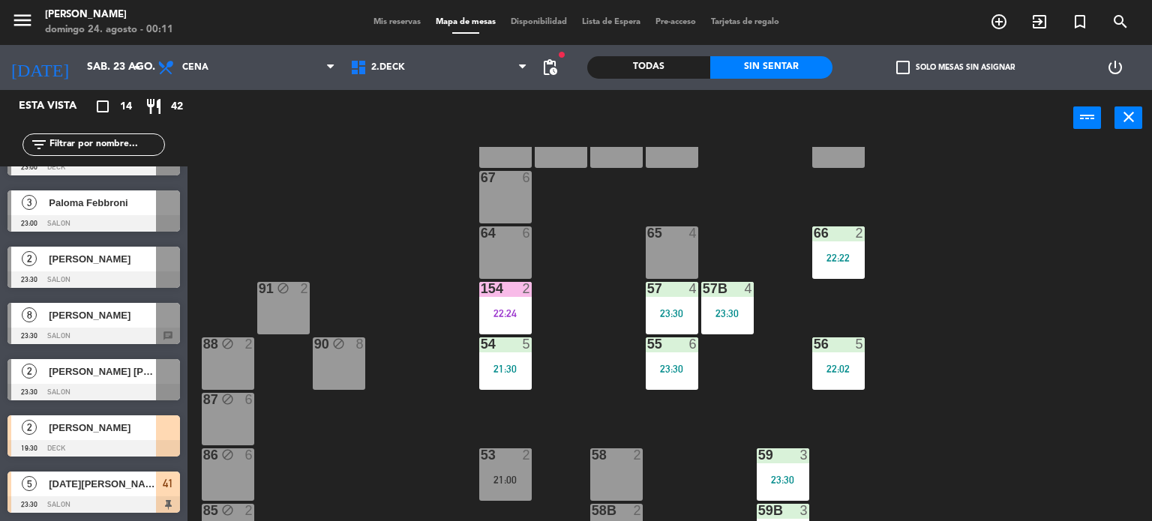
scroll to position [314, 0]
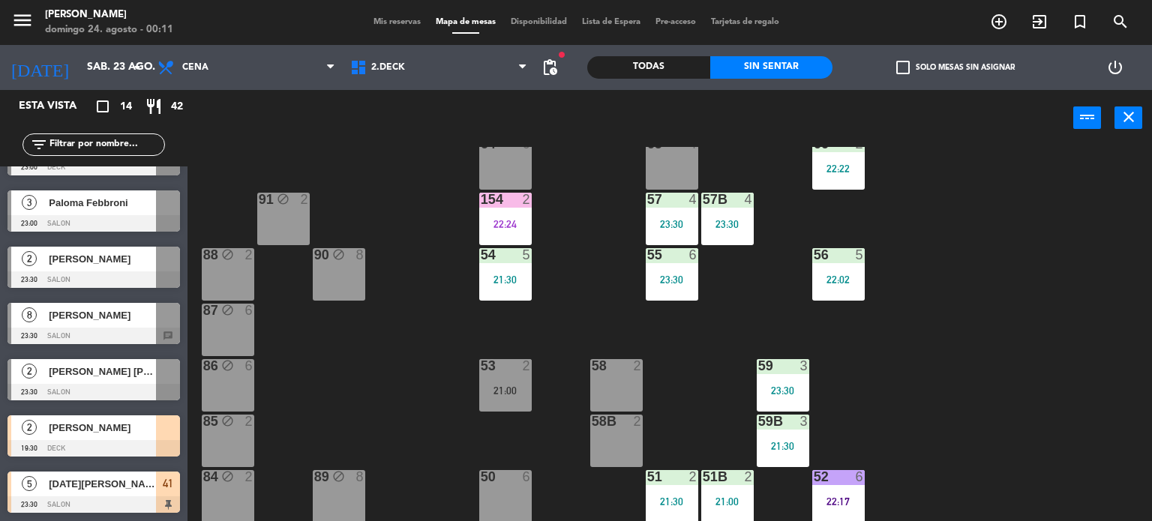
click at [283, 448] on div "71 4 72 4 73 8 70 8 74 2 74B 2 69 2 69B 2 69C 2 78 10 77 10 76 4 68 2 68B 2 68C…" at bounding box center [675, 334] width 953 height 375
click at [673, 221] on div "23:30" at bounding box center [672, 224] width 52 height 10
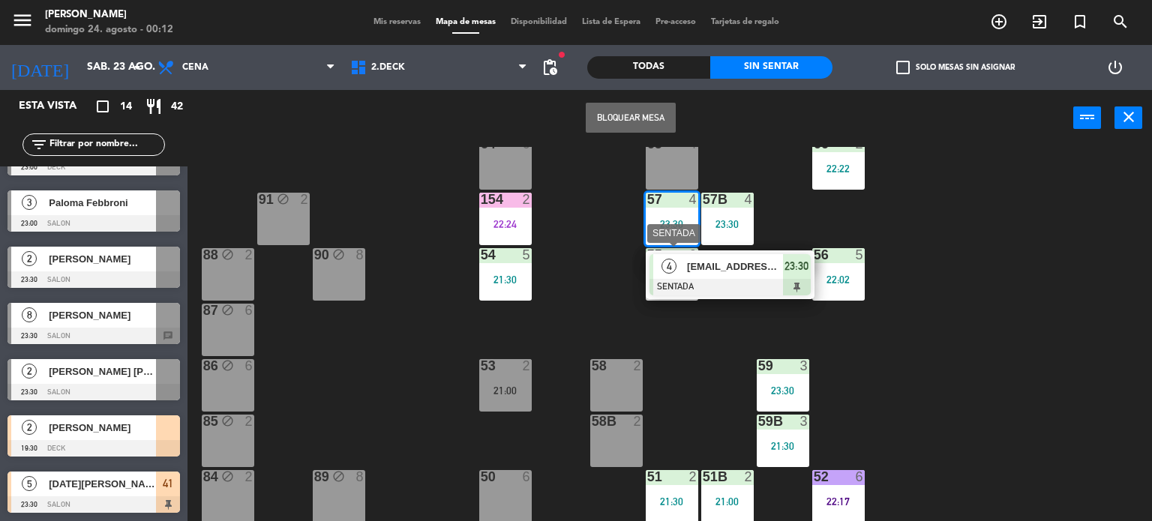
click at [692, 248] on div "6" at bounding box center [693, 254] width 9 height 13
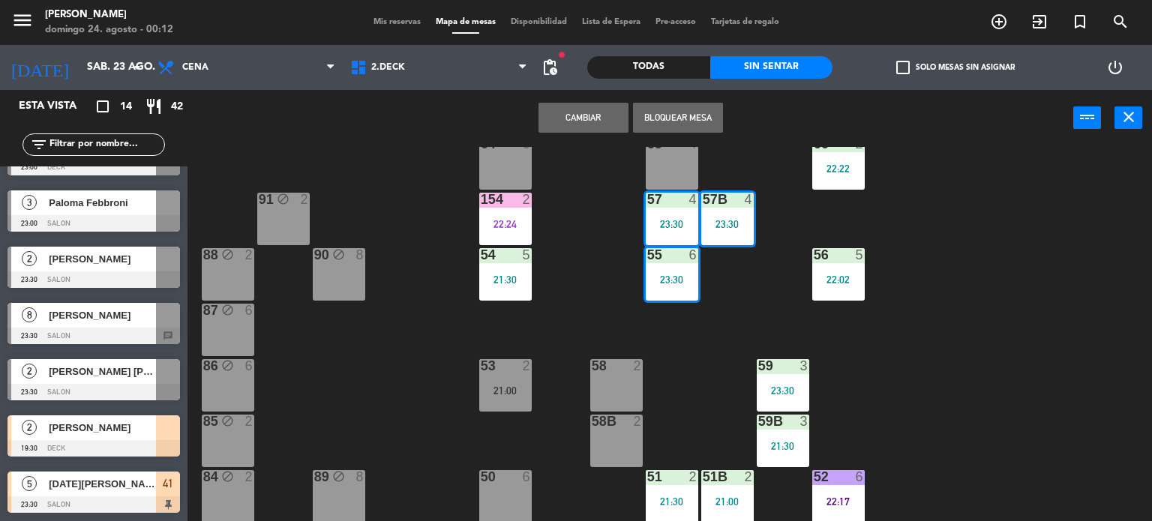
click at [736, 289] on div "71 4 72 4 73 8 70 8 74 2 74B 2 69 2 69B 2 69C 2 78 10 77 10 76 4 68 2 68B 2 68C…" at bounding box center [675, 334] width 953 height 375
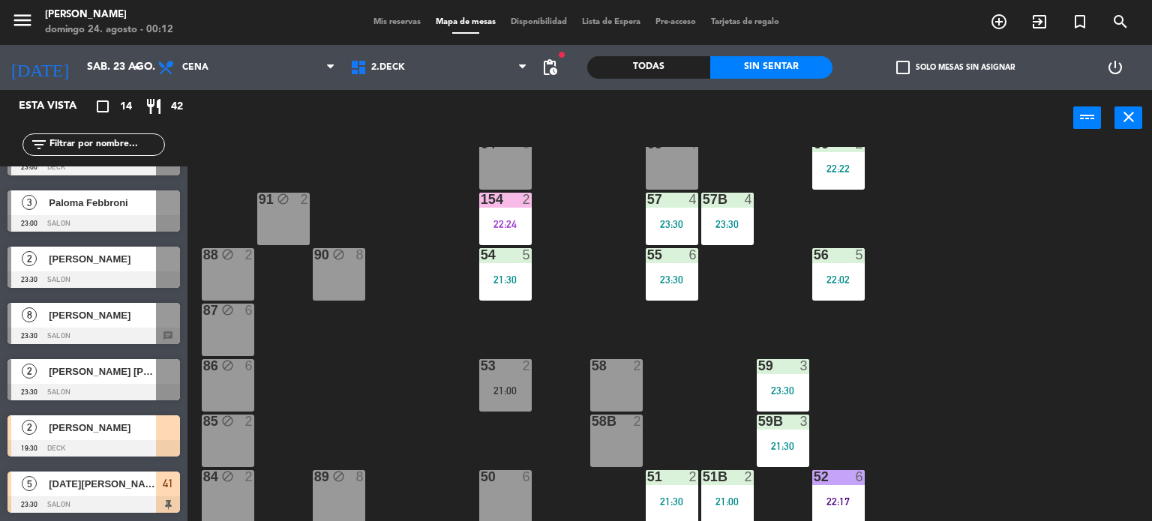
click at [729, 242] on div "57B 4 23:30" at bounding box center [727, 219] width 52 height 52
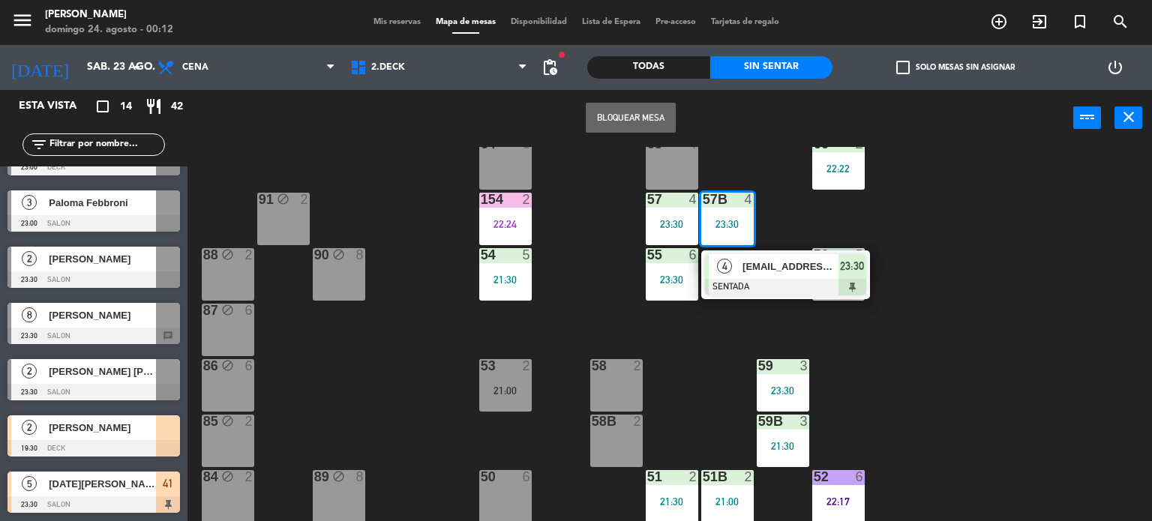
click at [754, 259] on span "[EMAIL_ADDRESS][DOMAIN_NAME]" at bounding box center [790, 267] width 96 height 16
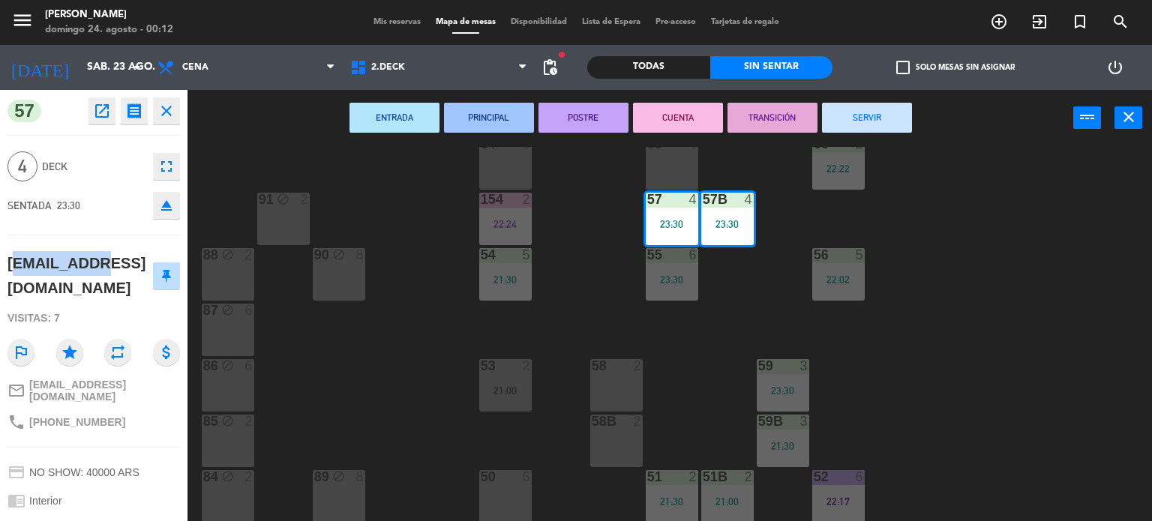
drag, startPoint x: 89, startPoint y: 264, endPoint x: 0, endPoint y: 262, distance: 89.3
click at [0, 262] on div "57 open_in_new receipt 11:30 PM sáb., 23 ago. 4 personas [EMAIL_ADDRESS][DOMAIN…" at bounding box center [93, 305] width 187 height 431
click at [399, 73] on span "2.DECK" at bounding box center [439, 67] width 193 height 33
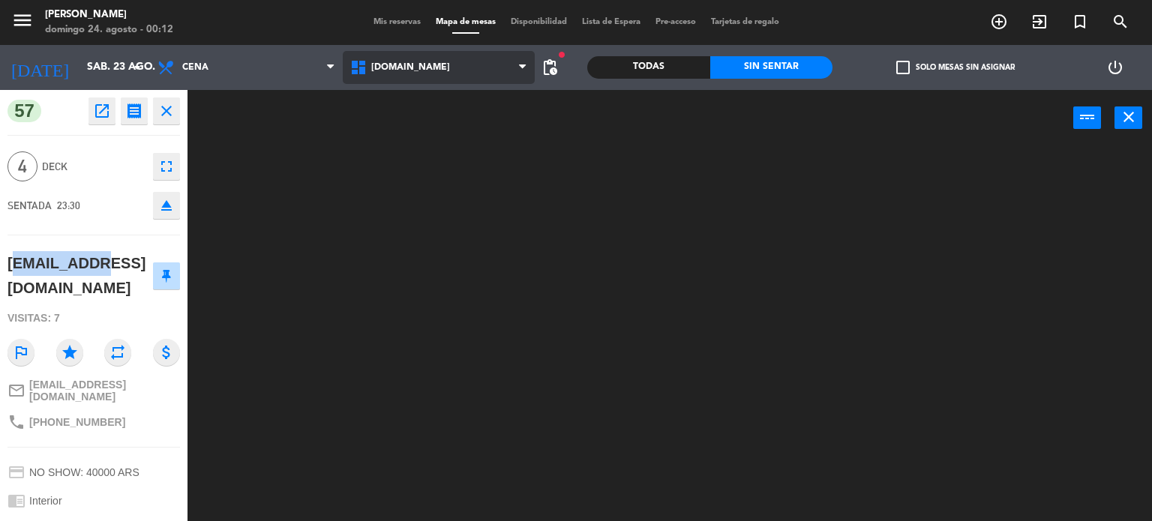
click at [413, 84] on div "[DOMAIN_NAME] [DOMAIN_NAME] [DOMAIN_NAME] [DOMAIN_NAME] [DOMAIN_NAME]" at bounding box center [439, 67] width 193 height 45
click at [166, 103] on icon "close" at bounding box center [166, 111] width 18 height 18
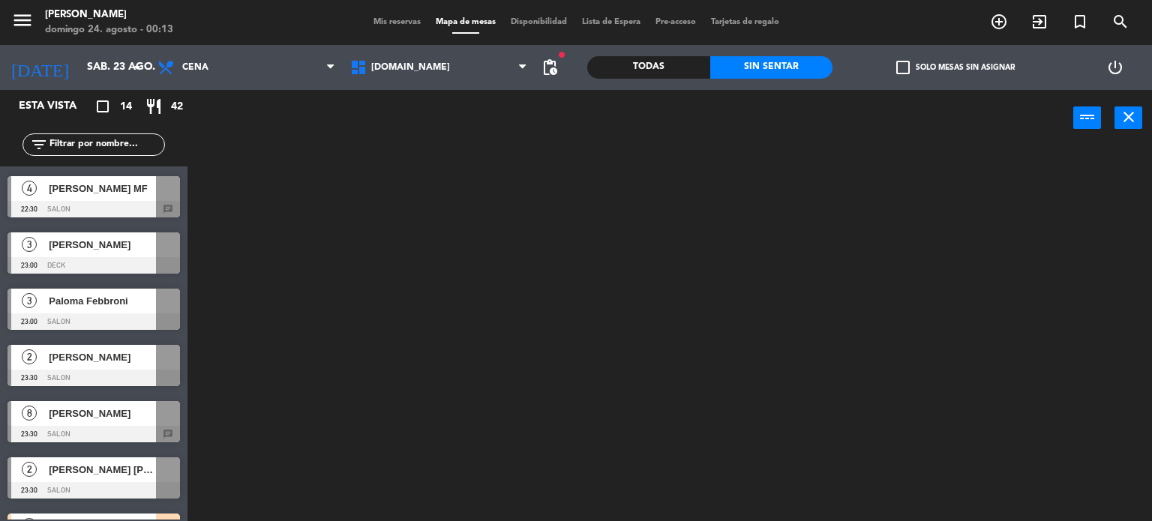
scroll to position [473, 0]
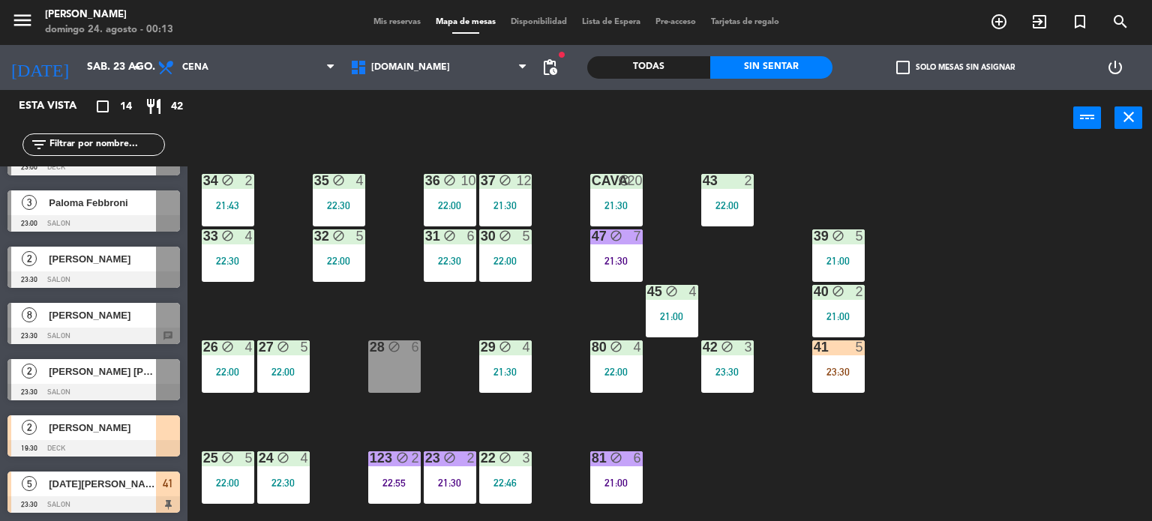
click at [868, 363] on div "34 block 2 21:43 35 block 4 22:30 36 block 10 22:00 43 2 22:00 37 block 12 21:3…" at bounding box center [675, 334] width 953 height 375
click at [839, 374] on div "23:30" at bounding box center [838, 372] width 52 height 10
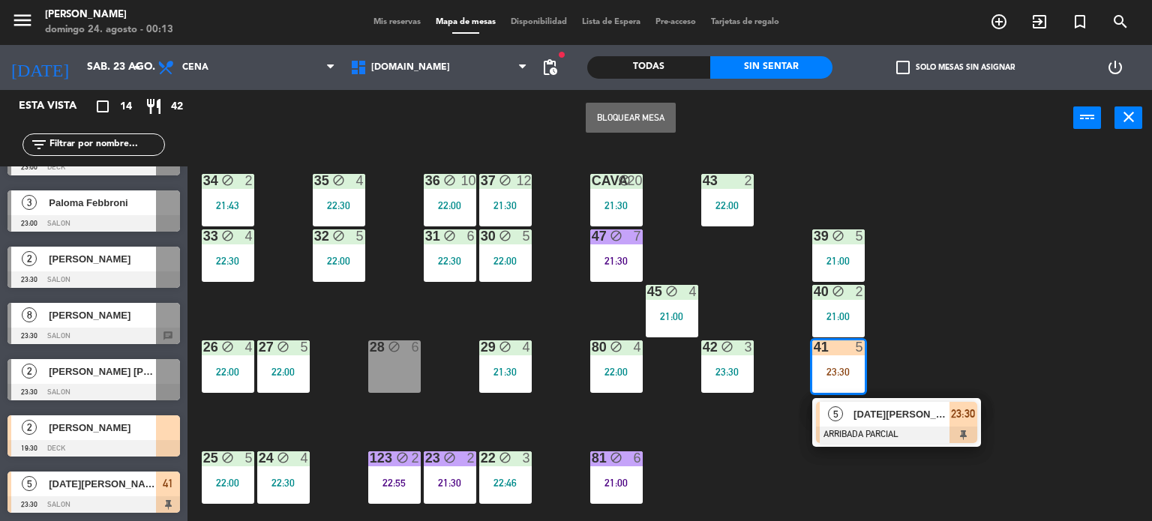
click at [851, 415] on div "5" at bounding box center [836, 414] width 32 height 25
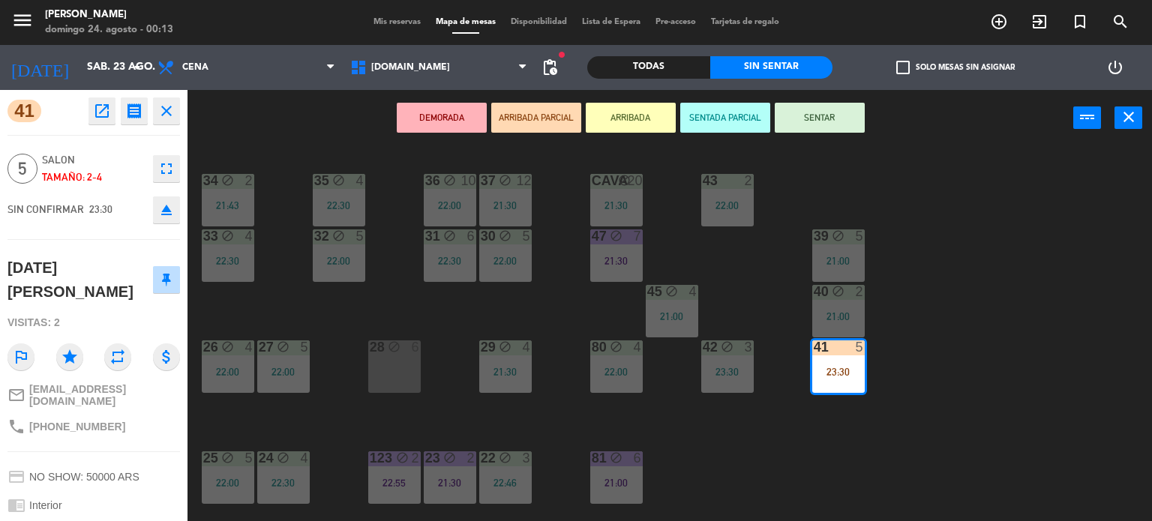
click at [831, 110] on button "SENTAR" at bounding box center [820, 118] width 90 height 30
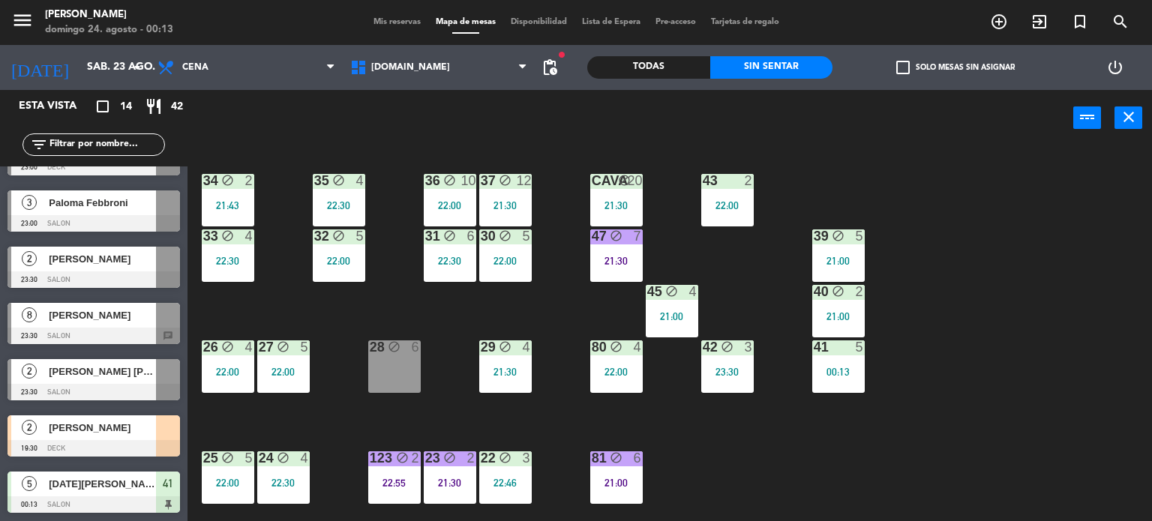
click at [813, 481] on div "34 block 2 21:43 35 block 4 22:30 36 block 10 22:00 43 2 22:00 37 block 12 21:3…" at bounding box center [675, 334] width 953 height 375
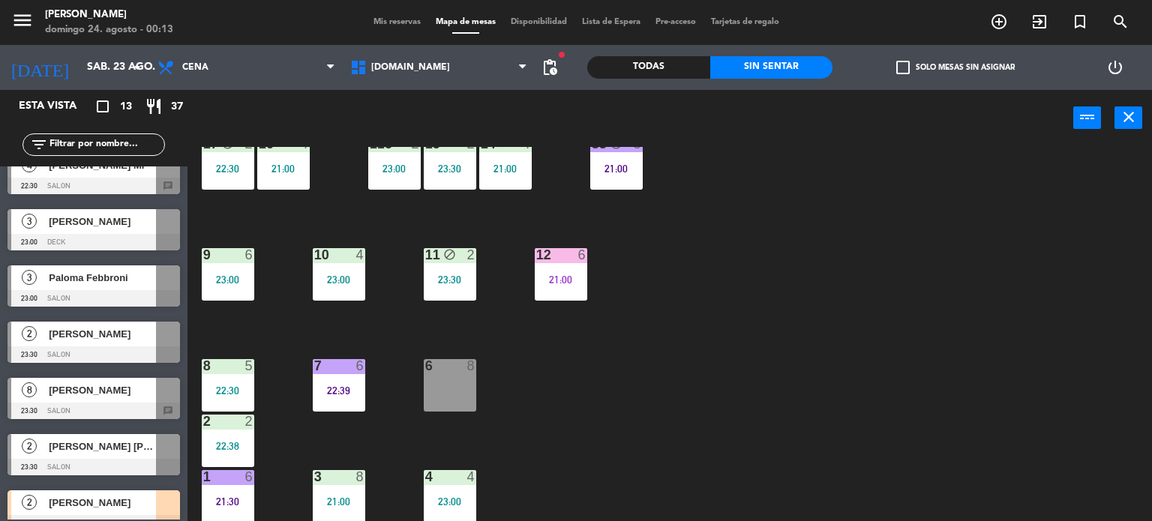
scroll to position [417, 0]
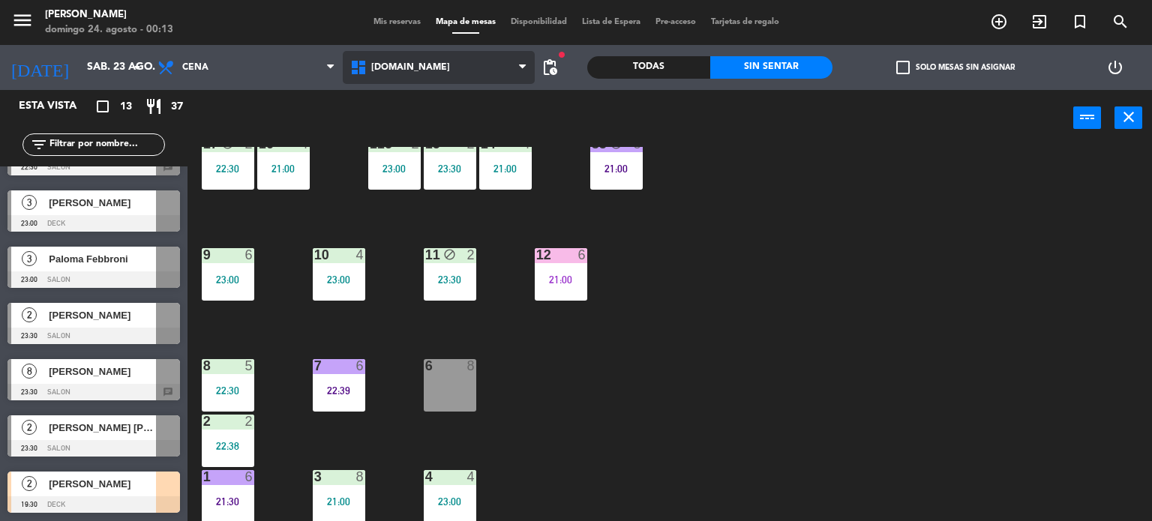
click at [460, 60] on span "[DOMAIN_NAME]" at bounding box center [439, 67] width 193 height 33
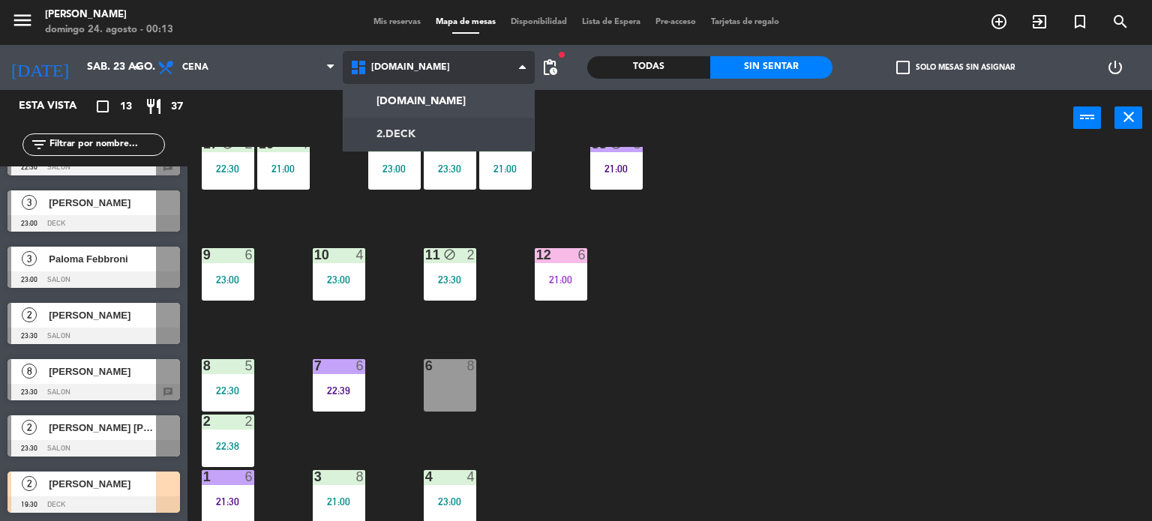
click at [415, 135] on ng-component "menu [PERSON_NAME] 24. [PERSON_NAME] - 00:13 Mis reservas Mapa de mesas Disponi…" at bounding box center [576, 261] width 1152 height 522
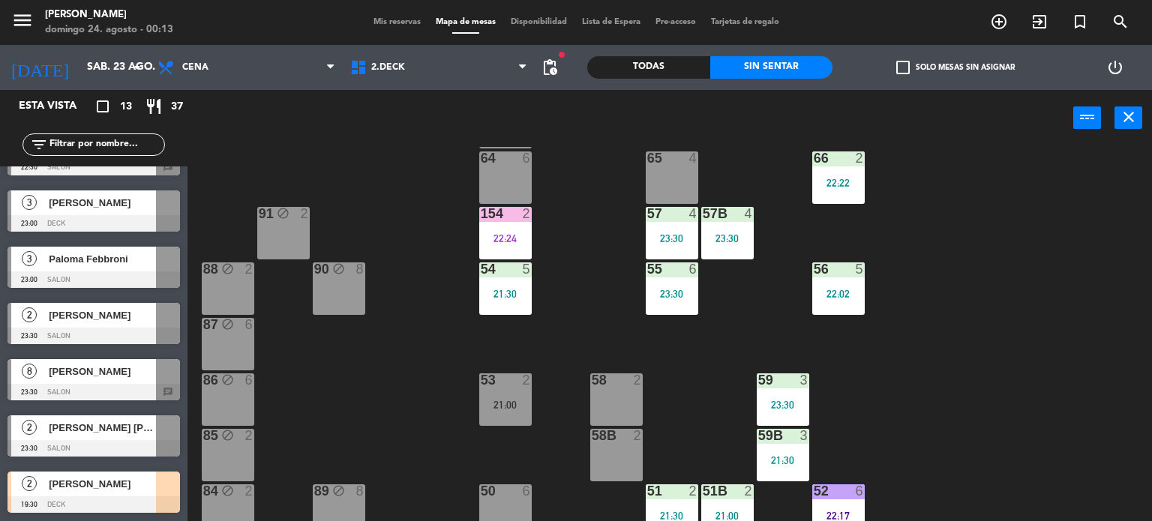
scroll to position [314, 0]
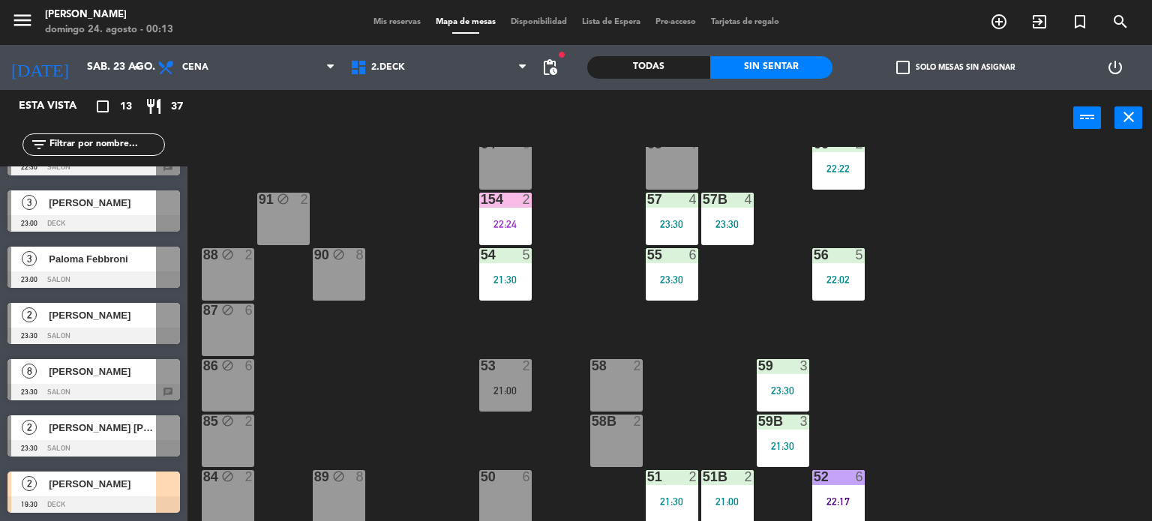
click at [154, 488] on span "[PERSON_NAME]" at bounding box center [102, 484] width 107 height 16
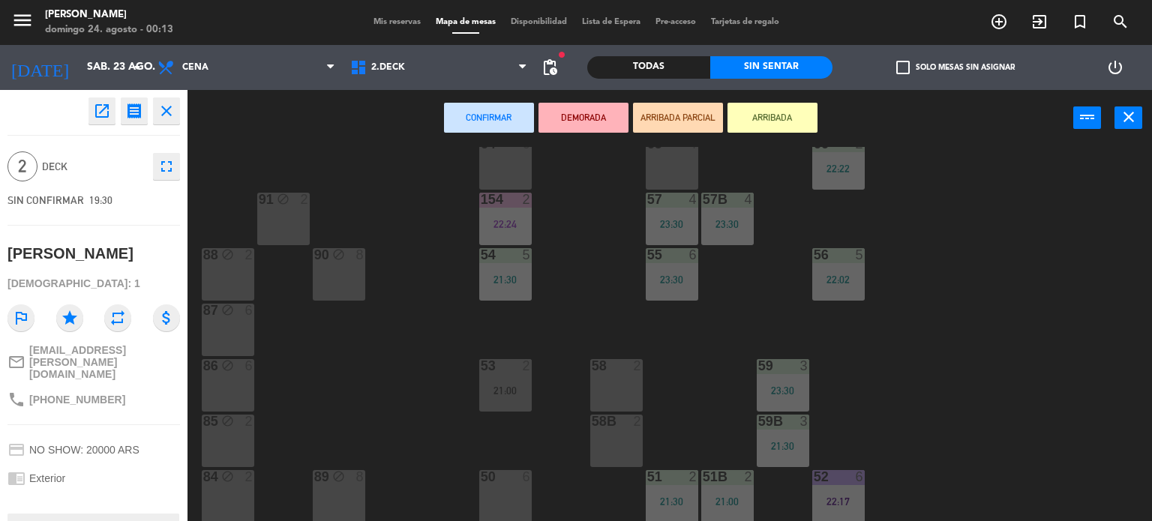
click at [610, 372] on div "58 2" at bounding box center [616, 366] width 52 height 15
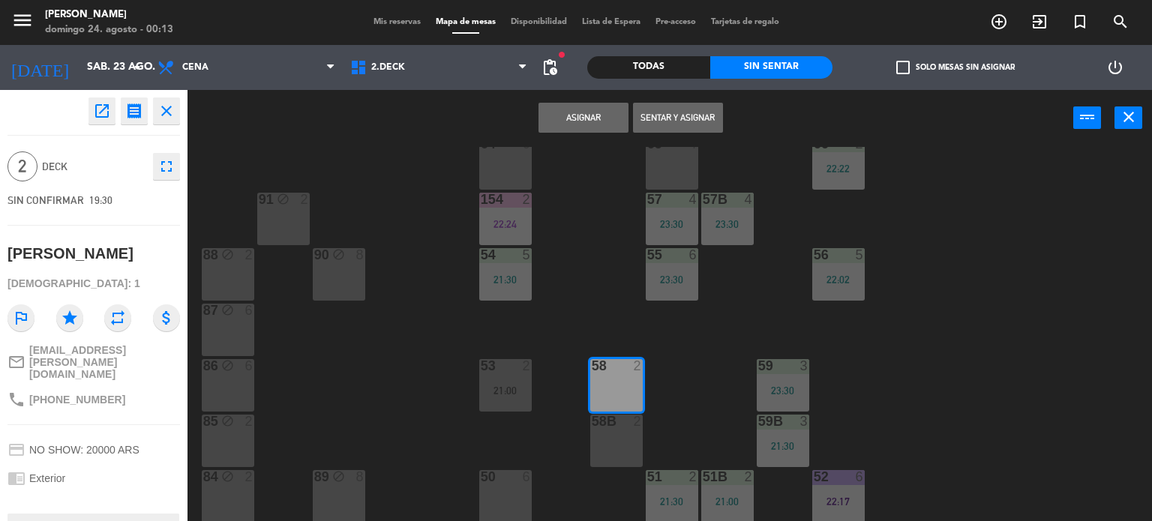
click at [682, 116] on button "Sentar y Asignar" at bounding box center [678, 118] width 90 height 30
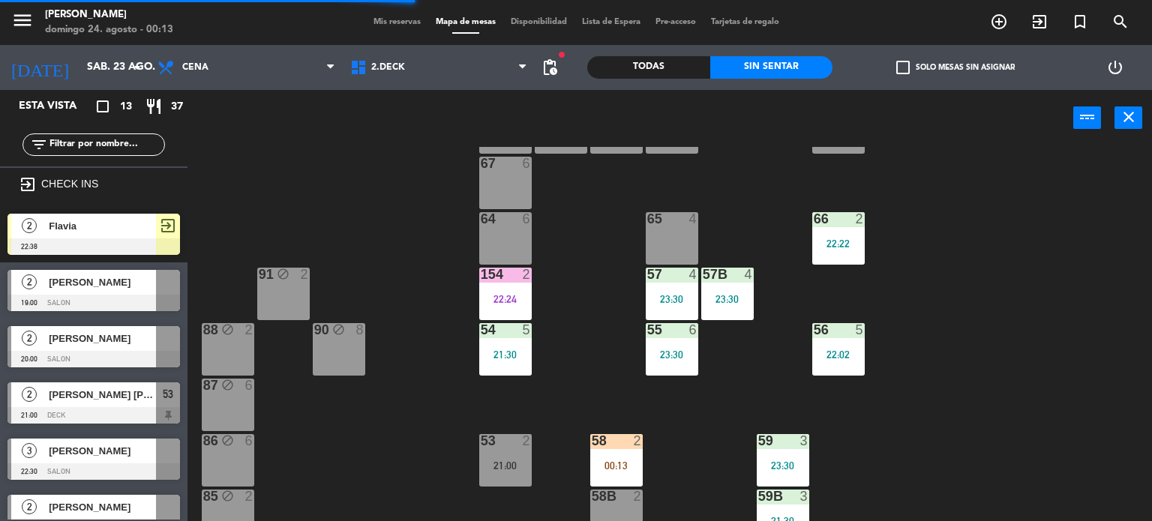
scroll to position [164, 0]
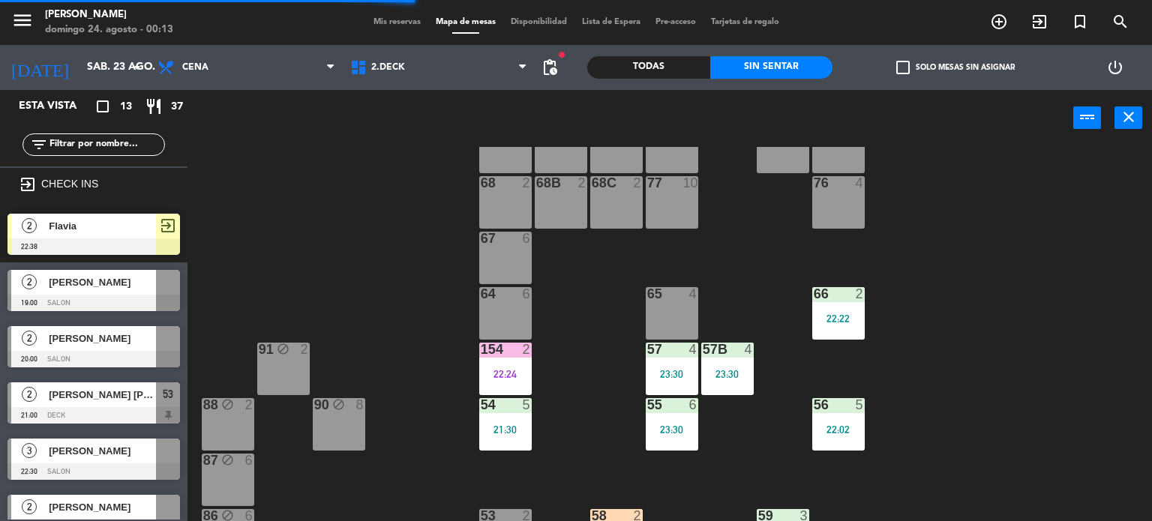
click at [556, 136] on div "power_input close" at bounding box center [630, 118] width 886 height 57
click at [477, 68] on span "2.DECK" at bounding box center [439, 67] width 193 height 33
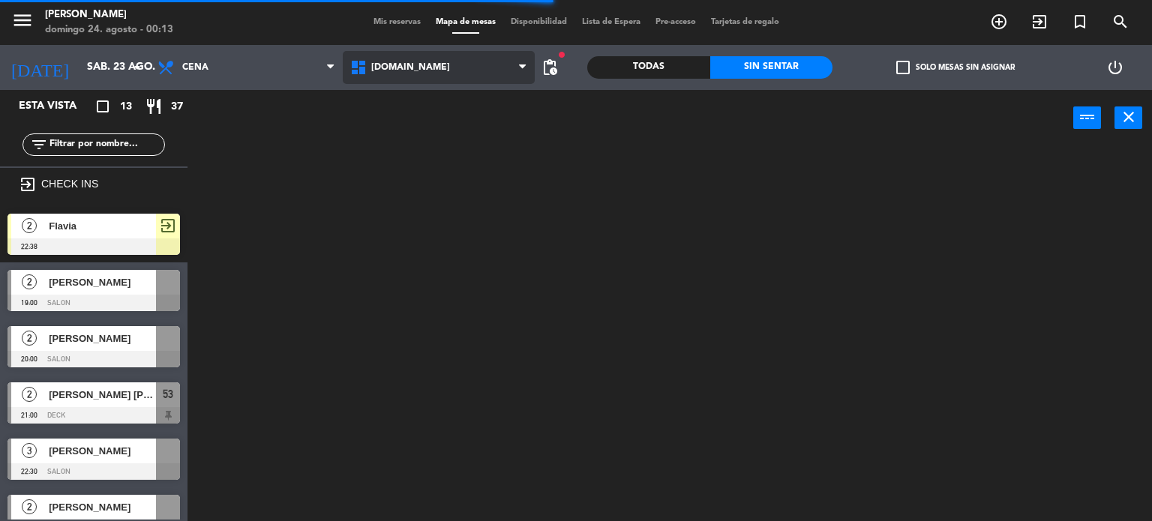
click at [477, 83] on div "[DOMAIN_NAME] [DOMAIN_NAME] [DOMAIN_NAME] [DOMAIN_NAME] [DOMAIN_NAME]" at bounding box center [439, 67] width 193 height 45
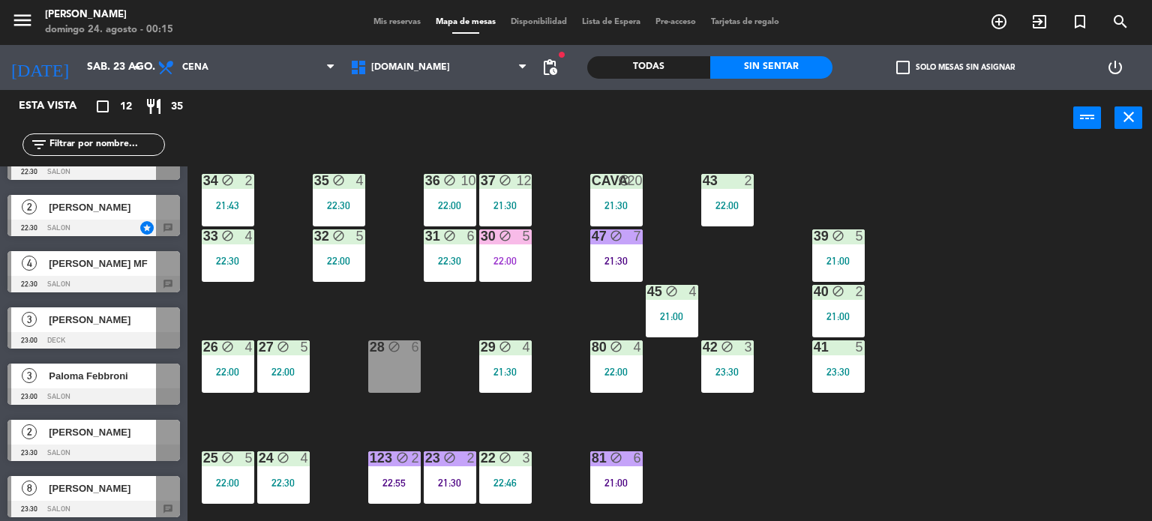
scroll to position [361, 0]
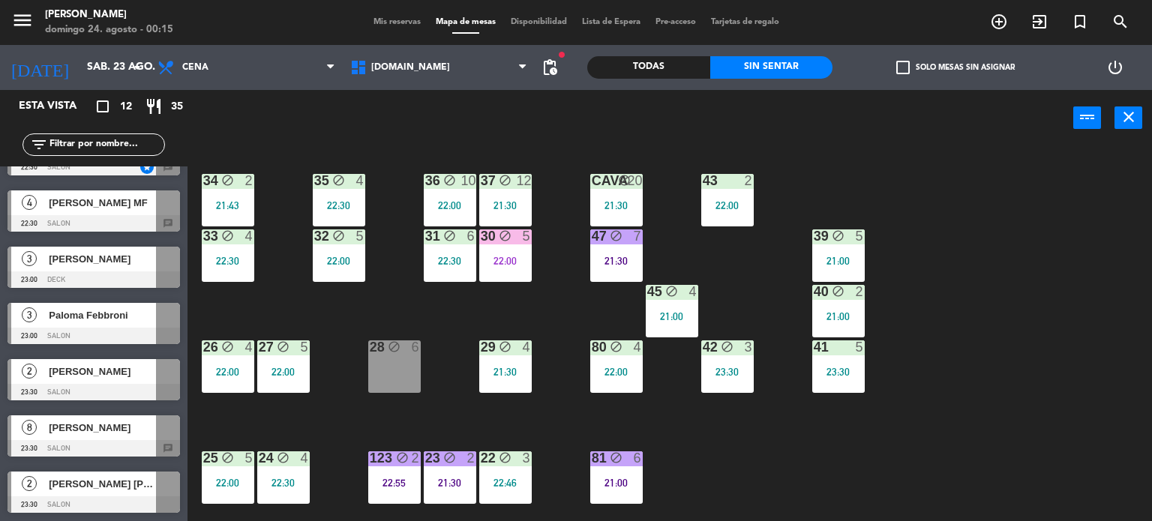
click at [335, 415] on div "34 block 2 21:43 35 block 4 22:30 36 block 10 22:00 43 2 22:00 37 block 12 21:3…" at bounding box center [675, 334] width 953 height 375
click at [262, 430] on div "34 block 2 21:43 35 block 4 22:30 36 block 10 22:00 43 2 22:00 37 block 12 21:3…" at bounding box center [675, 334] width 953 height 375
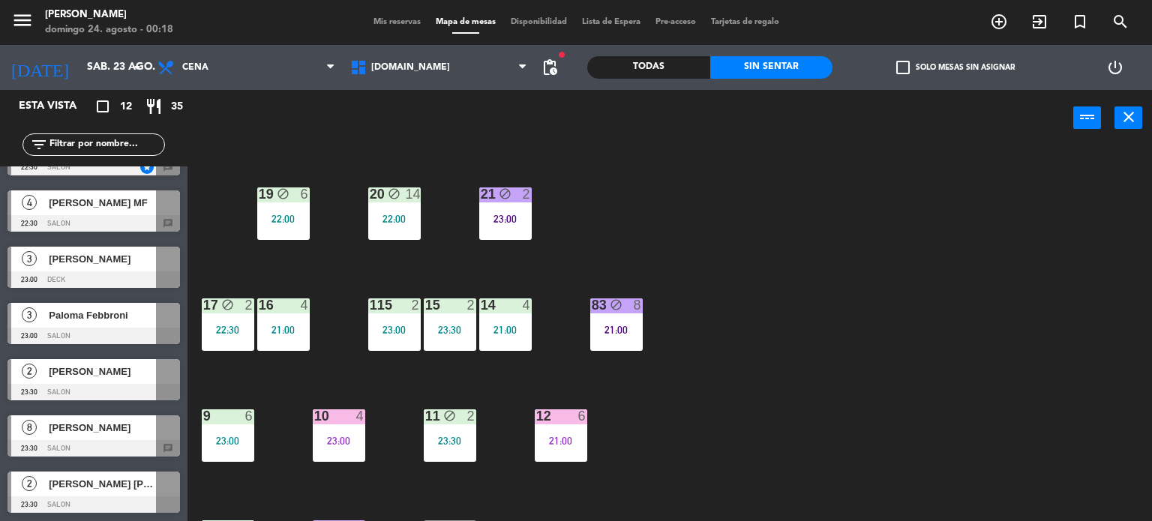
scroll to position [536, 0]
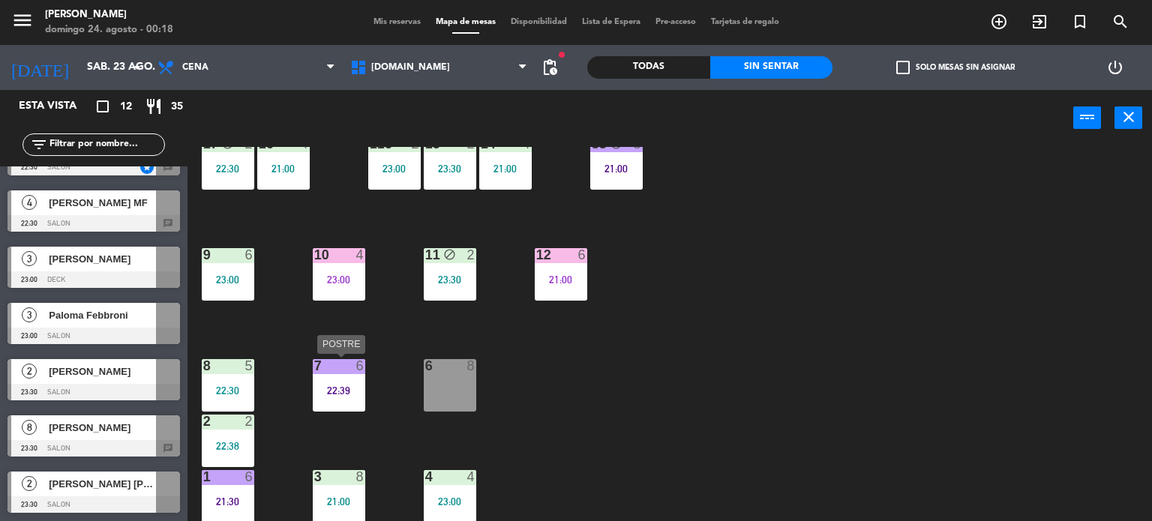
click at [359, 383] on div "7 6 22:39" at bounding box center [339, 385] width 52 height 52
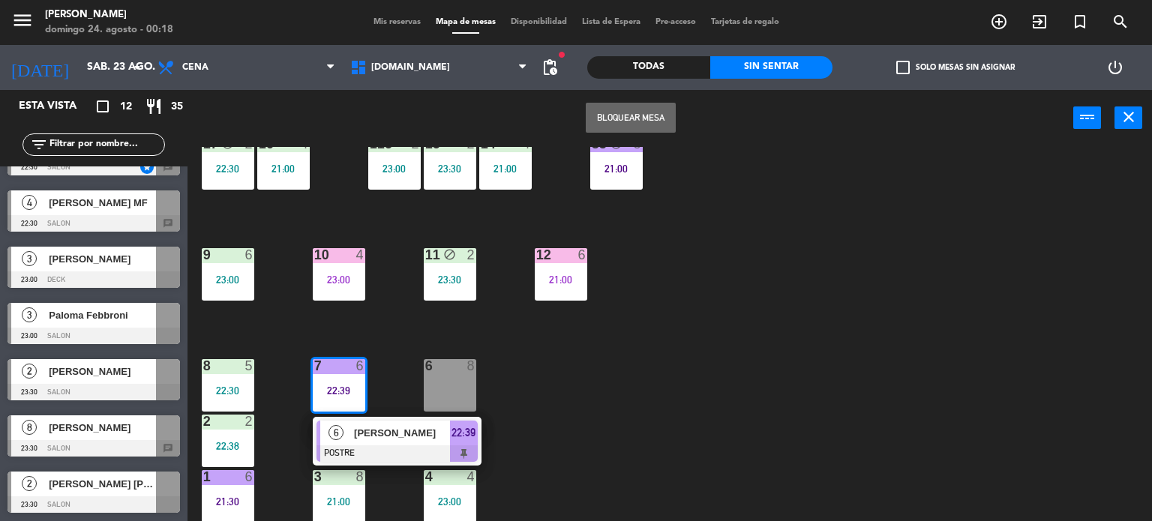
click at [129, 130] on div "filter_list" at bounding box center [93, 144] width 187 height 43
click at [118, 140] on input "text" at bounding box center [106, 144] width 116 height 16
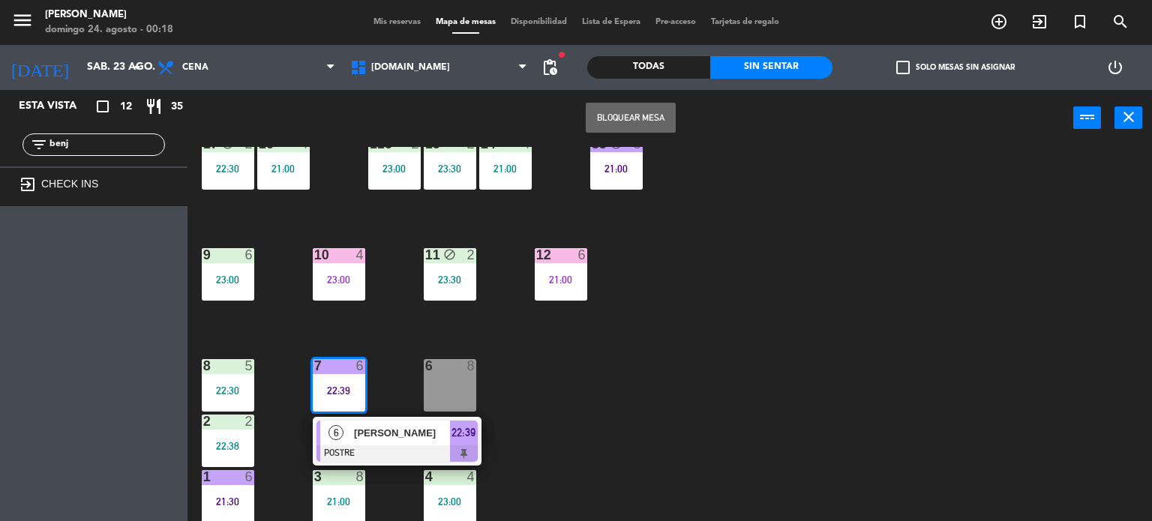
type input "benj"
drag, startPoint x: 670, startPoint y: 64, endPoint x: 634, endPoint y: 64, distance: 36.0
click at [670, 64] on div "Todas" at bounding box center [648, 67] width 123 height 22
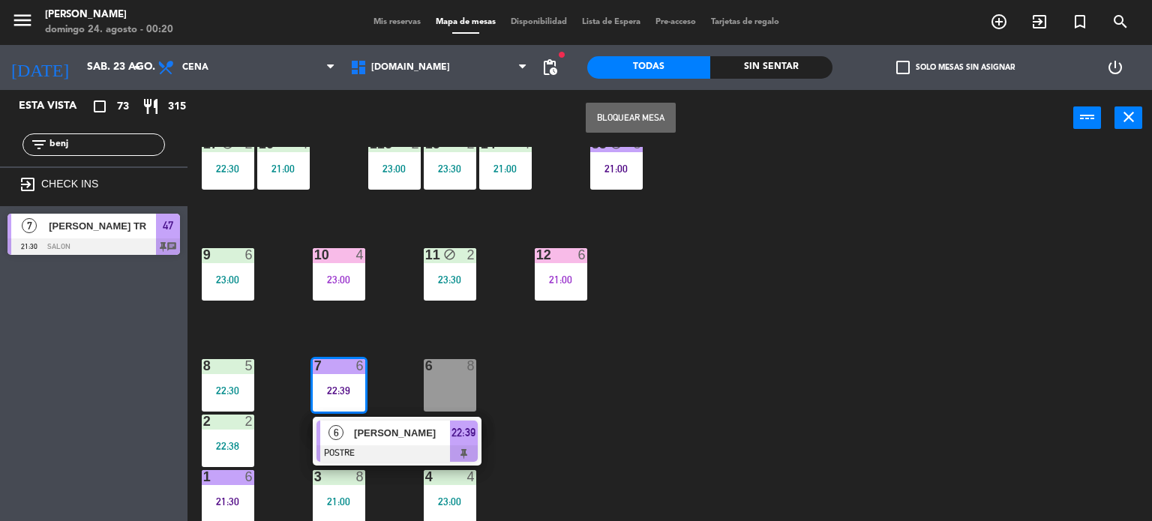
click at [852, 305] on div "34 block 2 21:43 35 block 4 22:30 36 block 10 22:00 43 2 22:00 37 block 12 21:3…" at bounding box center [675, 334] width 953 height 375
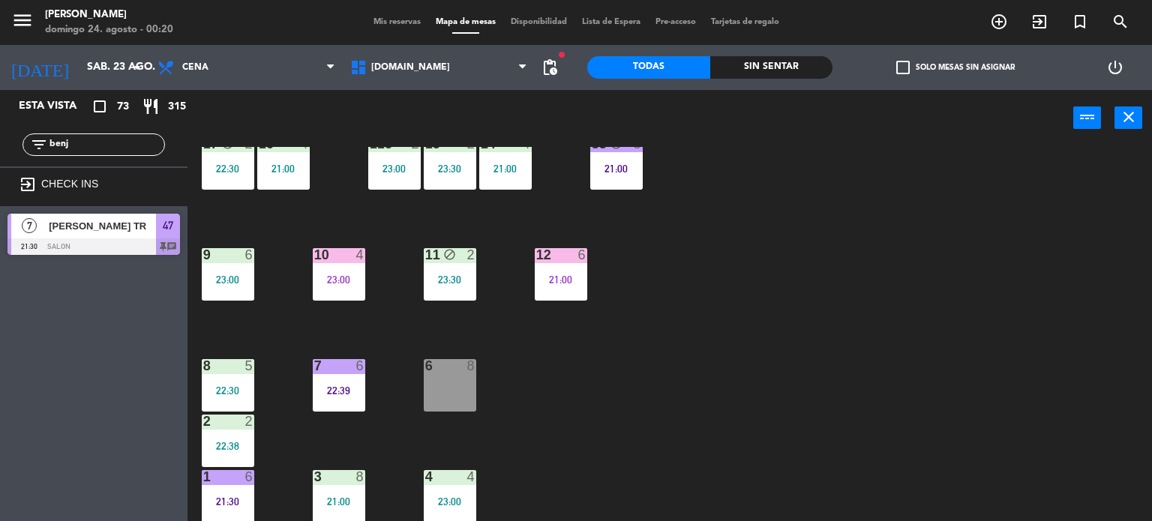
click at [852, 305] on div "34 block 2 21:43 35 block 4 22:30 36 block 10 22:00 43 2 22:00 37 block 12 21:3…" at bounding box center [675, 334] width 953 height 375
click at [397, 19] on span "Mis reservas" at bounding box center [397, 22] width 62 height 8
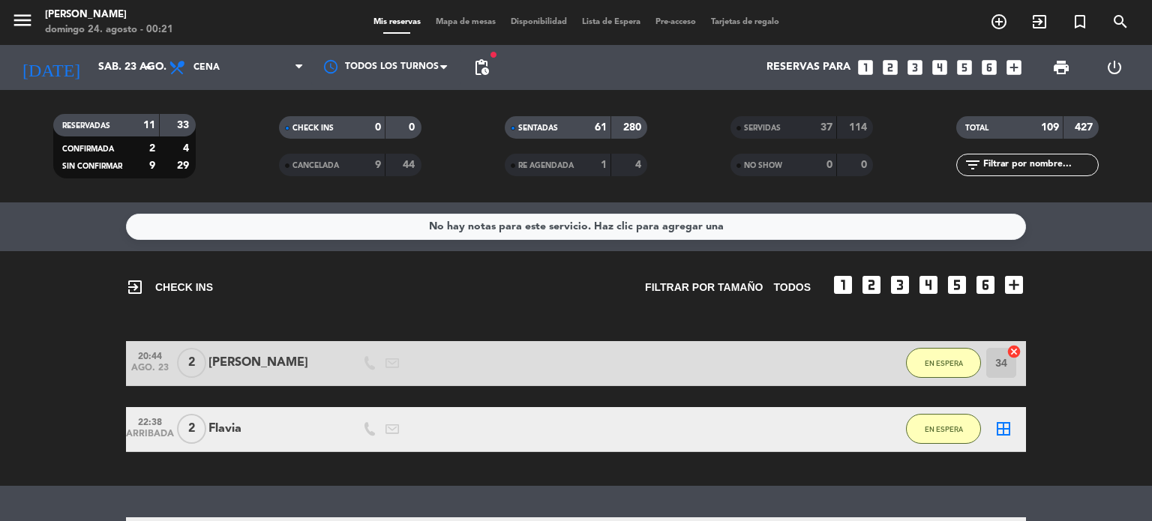
click at [460, 20] on span "Mapa de mesas" at bounding box center [465, 22] width 75 height 8
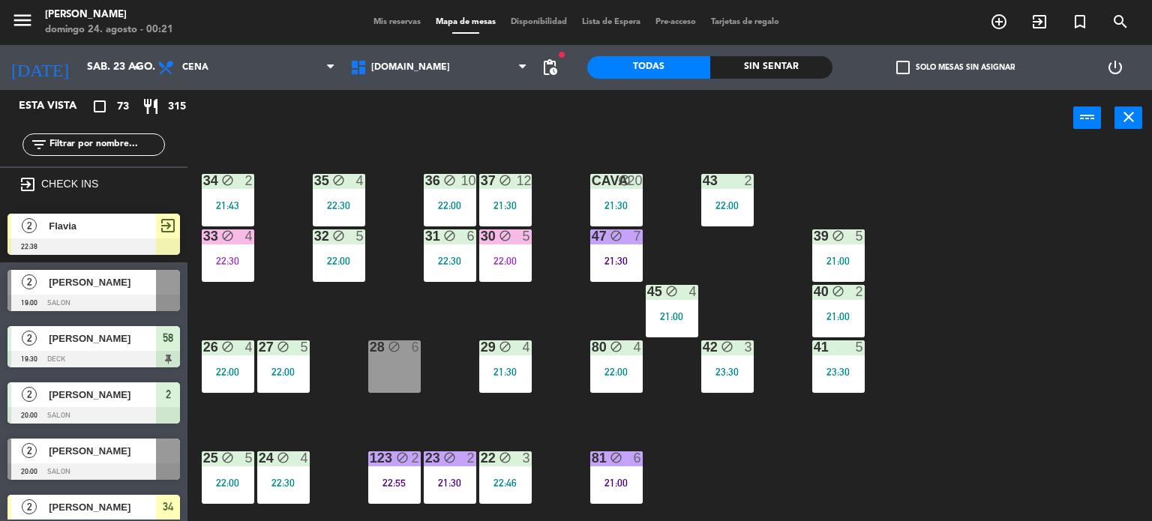
click at [801, 94] on div "power_input close" at bounding box center [630, 118] width 886 height 57
click at [795, 74] on div "Sin sentar" at bounding box center [771, 67] width 123 height 22
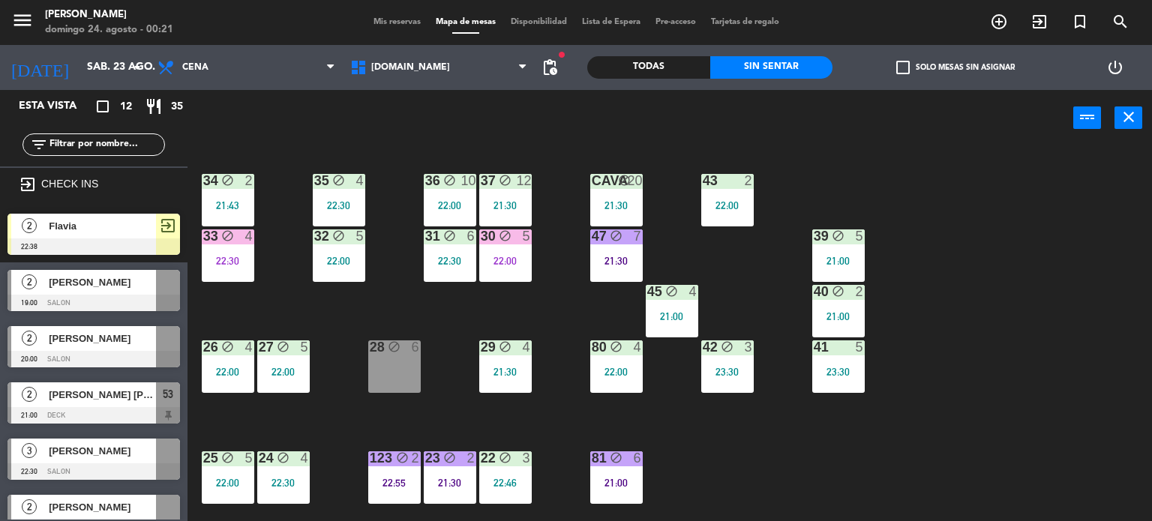
click at [796, 67] on div "Sin sentar" at bounding box center [771, 67] width 123 height 22
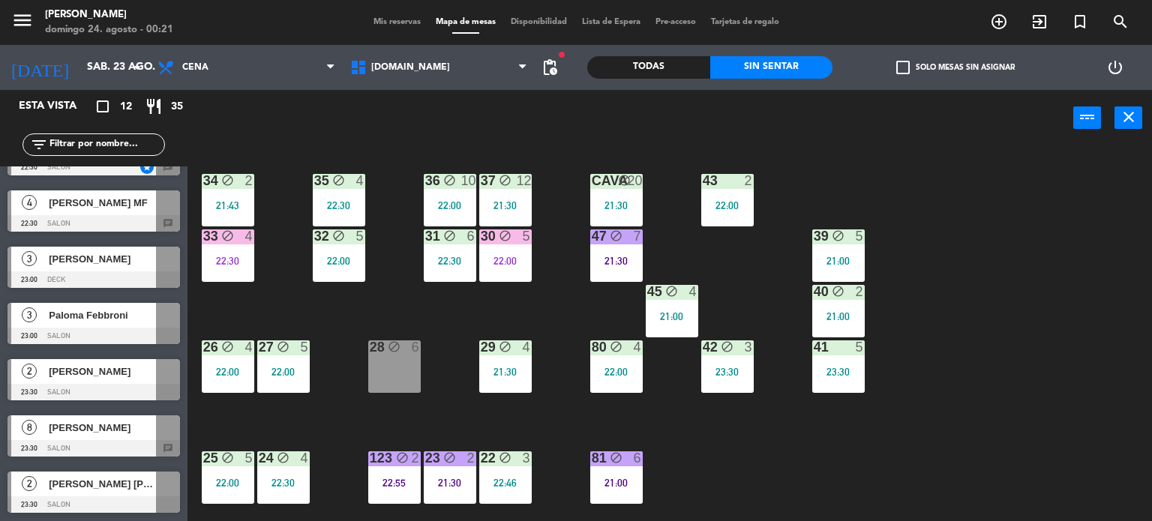
scroll to position [75, 0]
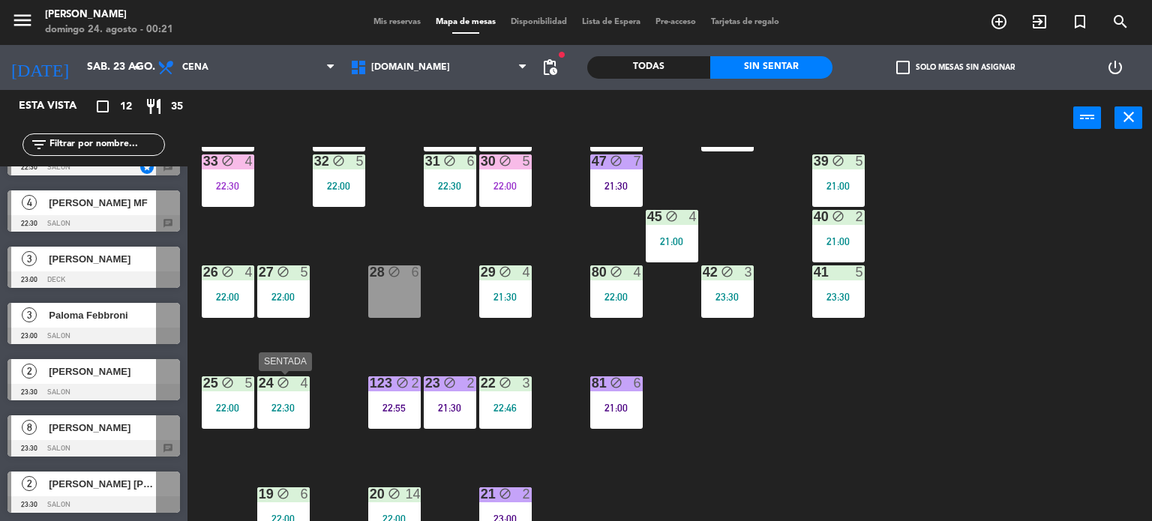
click at [289, 425] on div "24 block 4 22:30" at bounding box center [283, 402] width 52 height 52
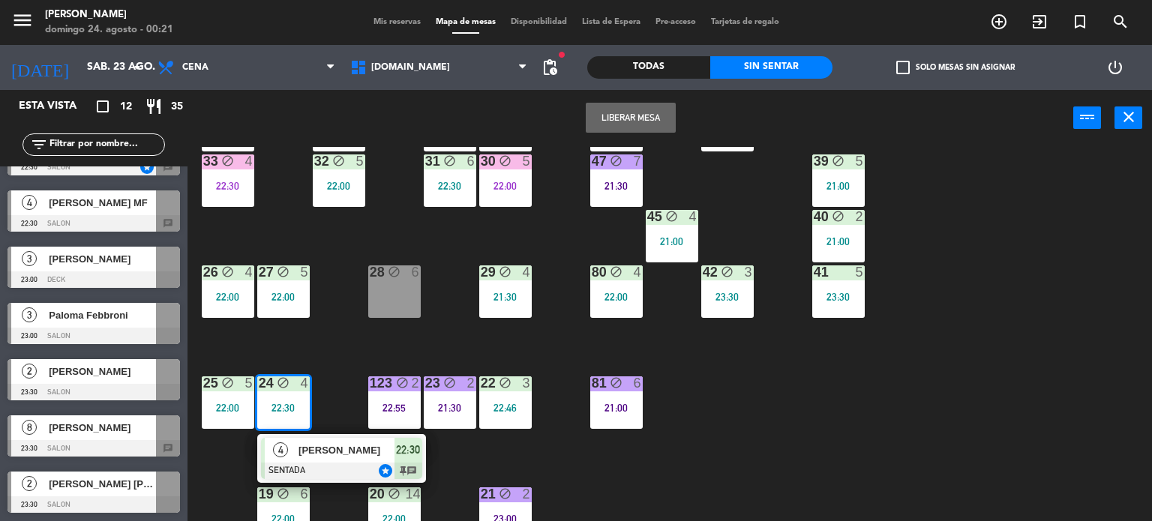
click at [362, 379] on div "123" at bounding box center [369, 383] width 25 height 14
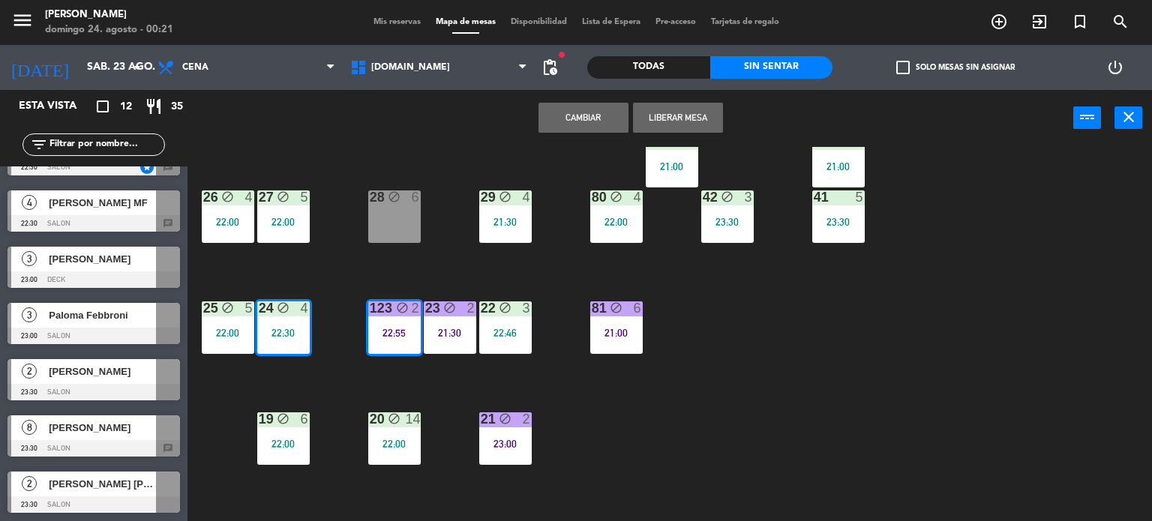
scroll to position [225, 0]
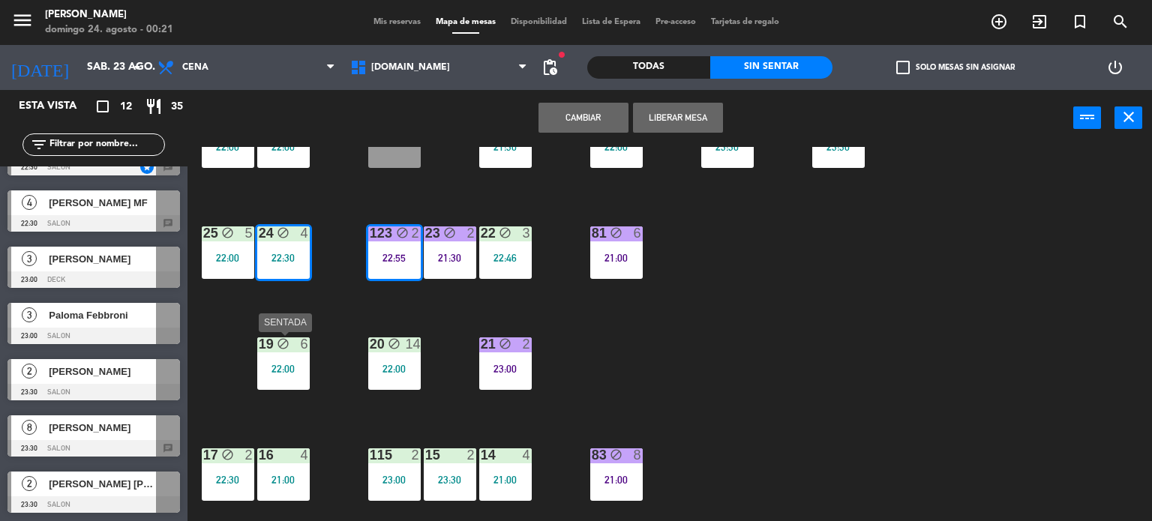
click at [247, 340] on div "19" at bounding box center [258, 344] width 25 height 14
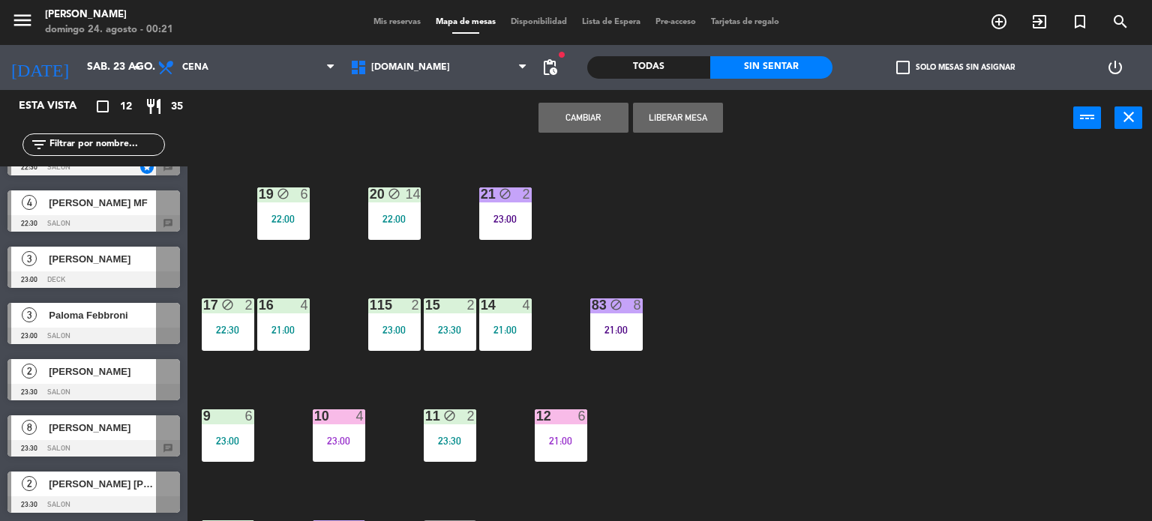
scroll to position [450, 0]
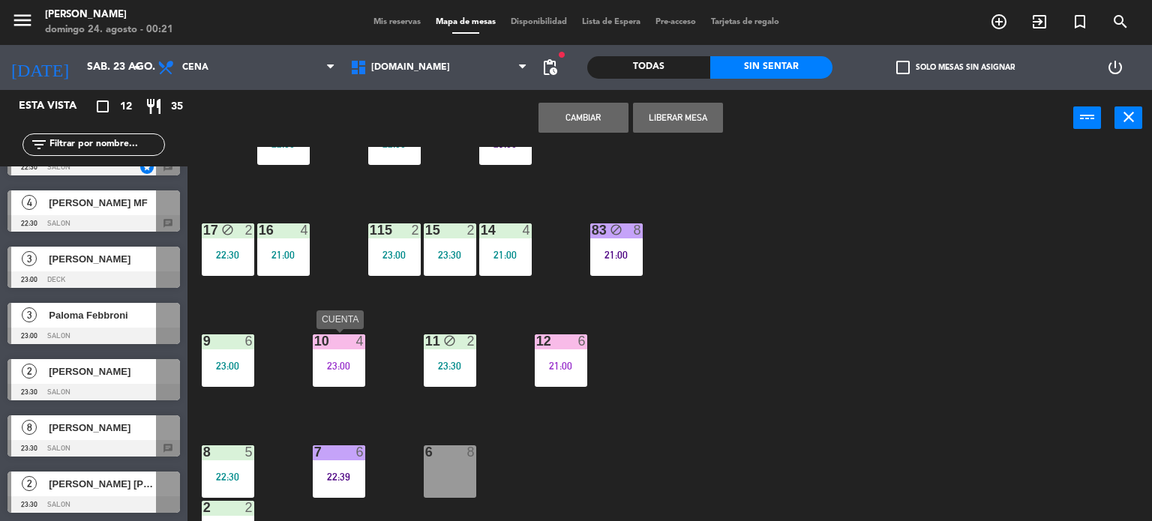
click at [328, 378] on div "10 4 23:00" at bounding box center [339, 360] width 52 height 52
click at [772, 391] on div "34 block 2 21:43 35 block 4 22:30 36 block 10 22:00 43 2 22:00 37 block 12 21:3…" at bounding box center [675, 334] width 953 height 375
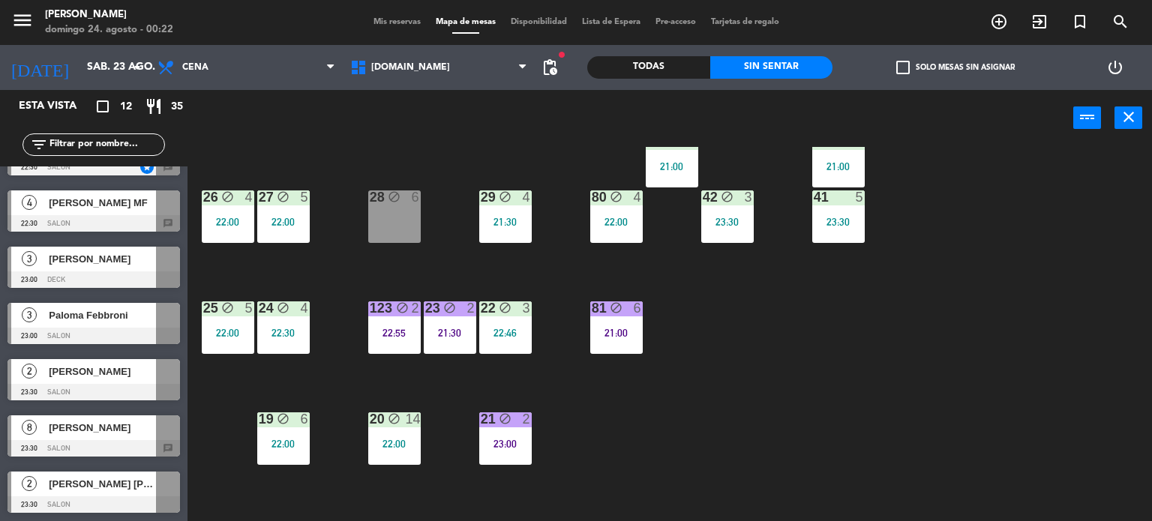
scroll to position [0, 0]
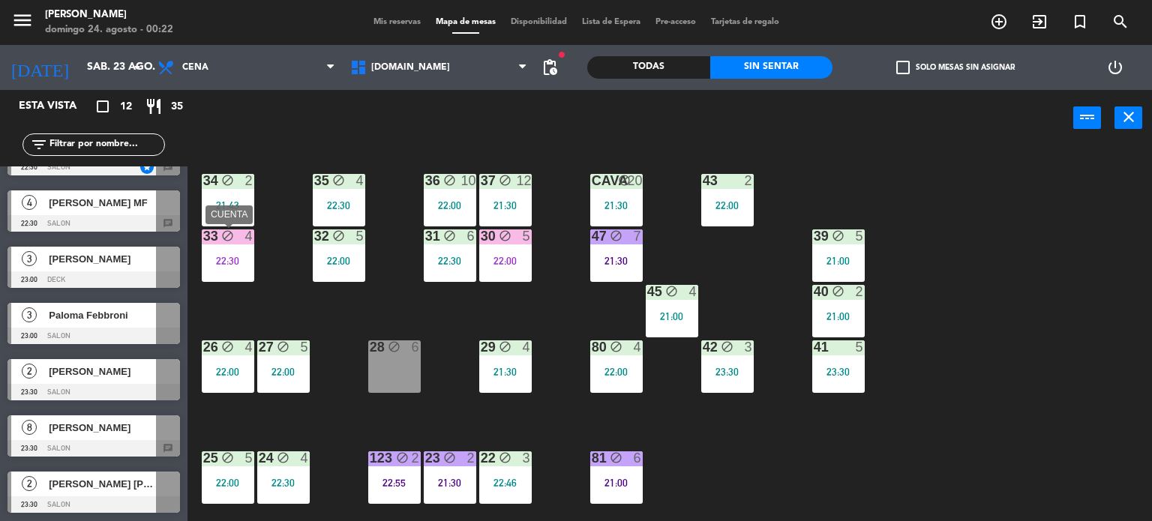
click at [238, 263] on div "22:30" at bounding box center [228, 261] width 52 height 10
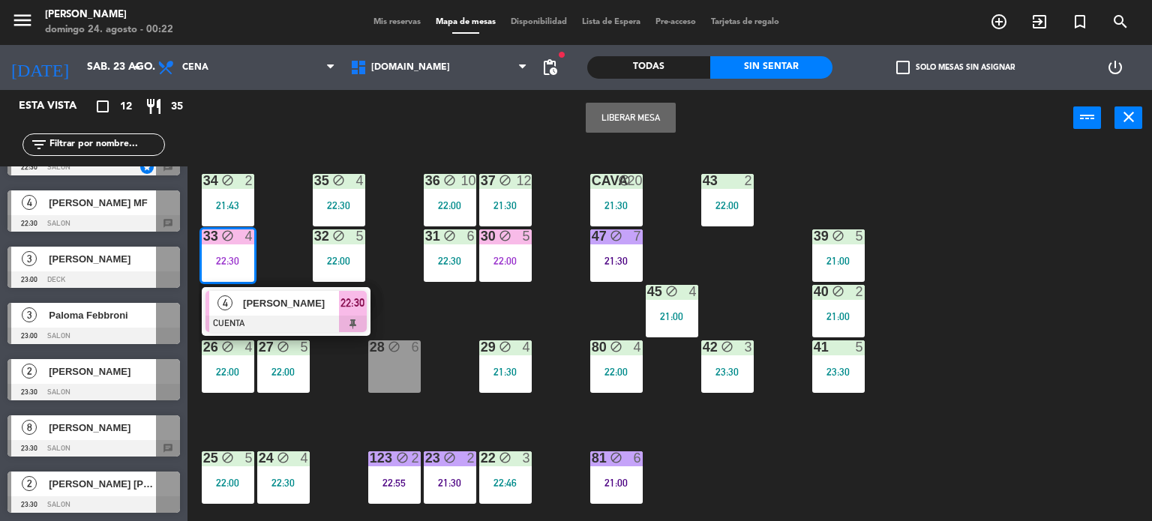
click at [264, 293] on div "[PERSON_NAME]" at bounding box center [289, 303] width 97 height 25
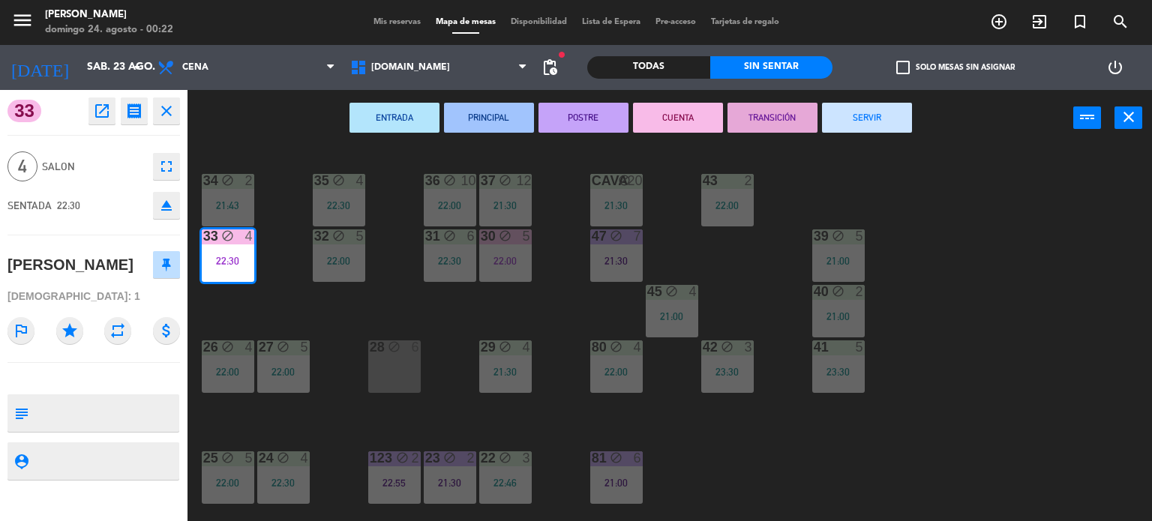
click at [886, 125] on button "SERVIR" at bounding box center [867, 118] width 90 height 30
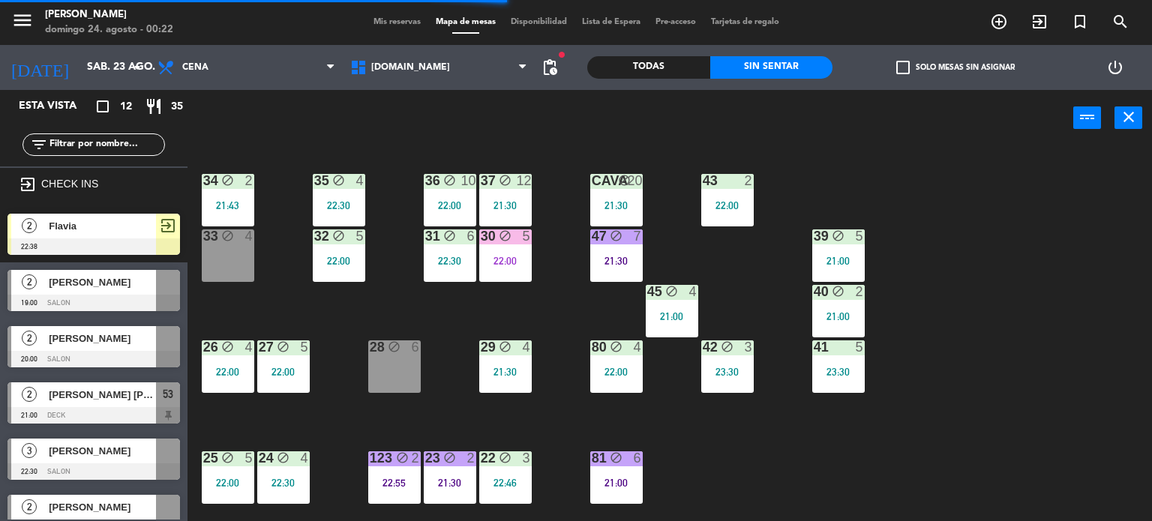
click at [100, 137] on input "text" at bounding box center [106, 144] width 116 height 16
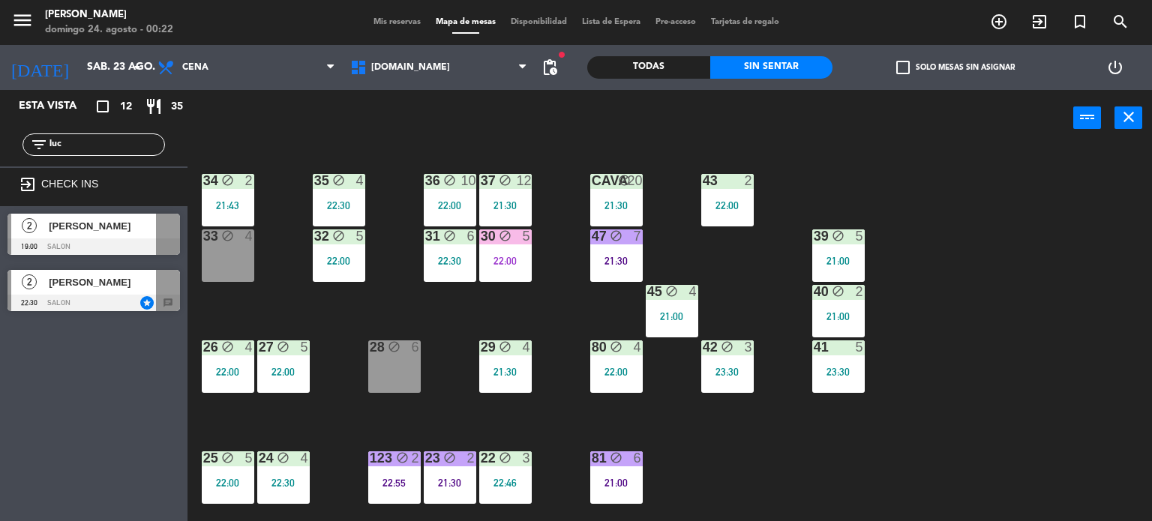
type input "luc"
click at [60, 422] on div "Esta vista crop_square 12 restaurant 35 filter_list luc exit_to_app CHECK INS 2…" at bounding box center [93, 305] width 187 height 431
click at [159, 292] on div at bounding box center [168, 282] width 24 height 25
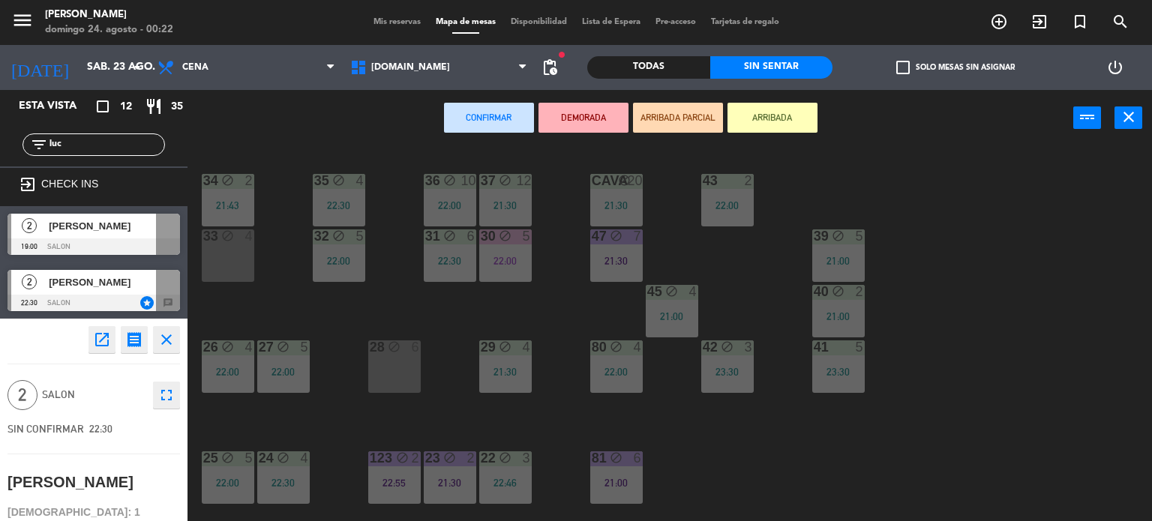
click at [243, 262] on div "33 block 4" at bounding box center [228, 255] width 52 height 52
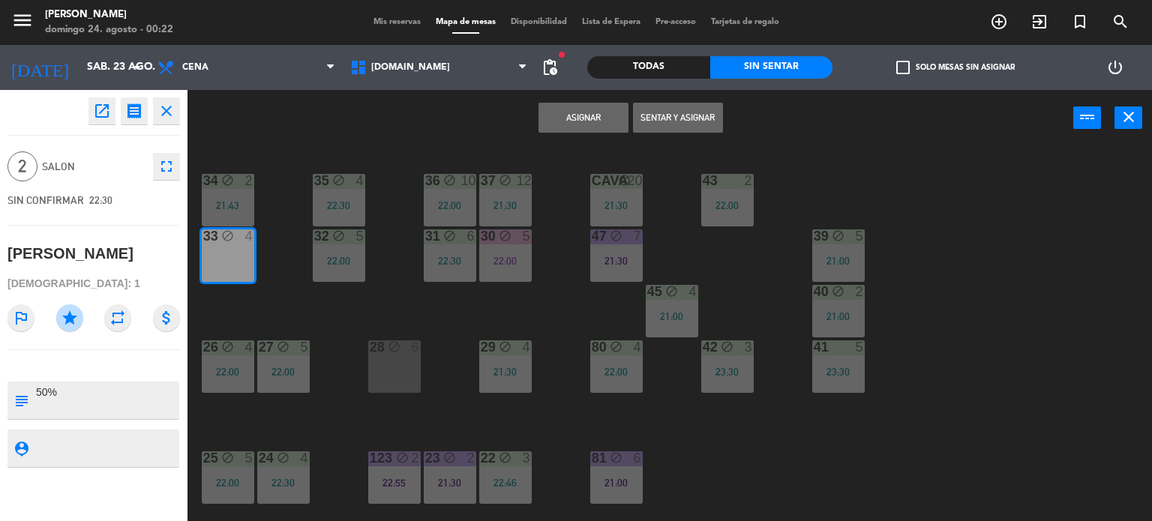
click at [664, 123] on button "Sentar y Asignar" at bounding box center [678, 118] width 90 height 30
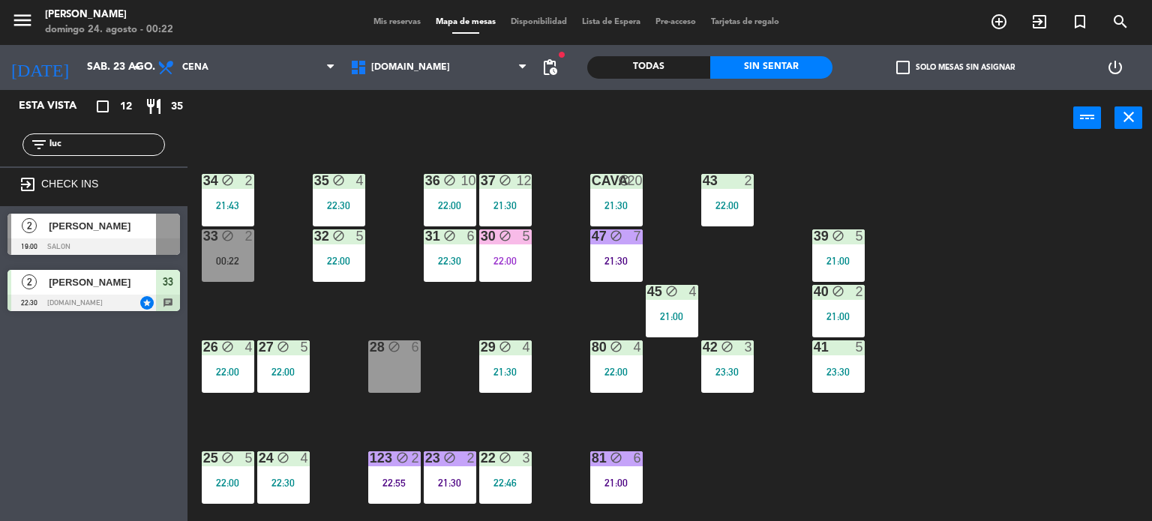
drag, startPoint x: 99, startPoint y: 148, endPoint x: 0, endPoint y: 151, distance: 99.0
click at [0, 151] on div "filter_list luc" at bounding box center [93, 144] width 187 height 43
type input "¿"
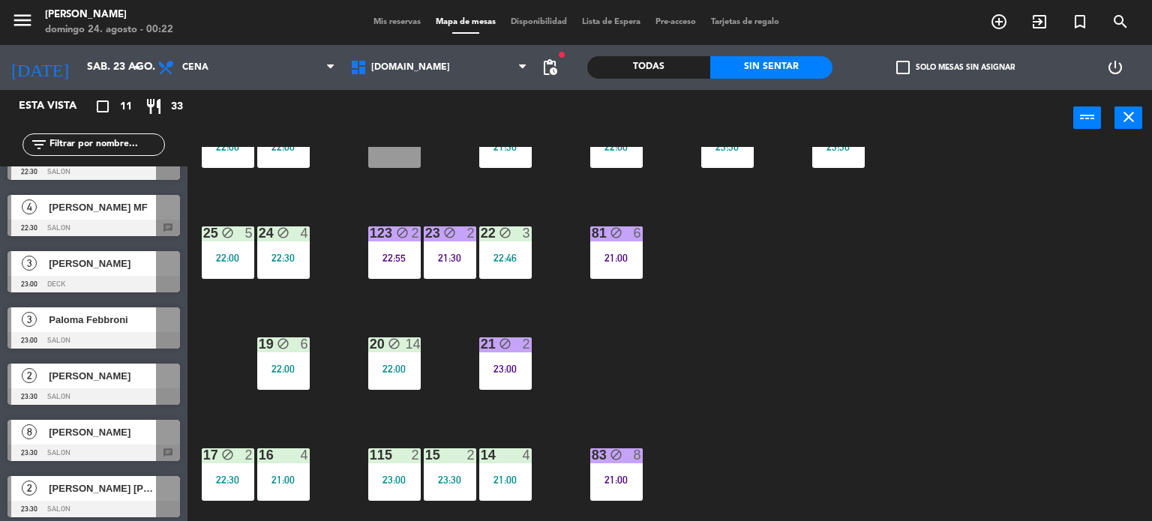
scroll to position [304, 0]
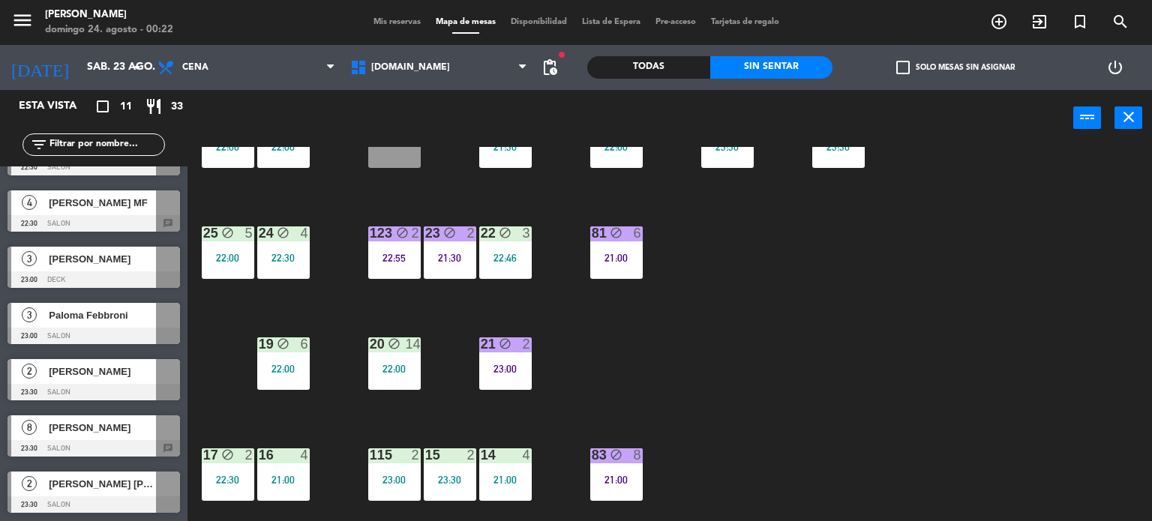
click at [635, 374] on div "34 block 2 21:43 35 block 4 22:30 36 block 10 22:00 43 2 22:00 37 block 12 21:3…" at bounding box center [675, 334] width 953 height 375
click at [262, 403] on div "34 block 2 21:43 35 block 4 22:30 36 block 10 22:00 43 2 22:00 37 block 12 21:3…" at bounding box center [675, 334] width 953 height 375
click at [450, 313] on div "34 block 2 21:43 35 block 4 22:30 36 block 10 22:00 43 2 22:00 37 block 12 21:3…" at bounding box center [675, 334] width 953 height 375
click at [132, 447] on div at bounding box center [93, 448] width 172 height 16
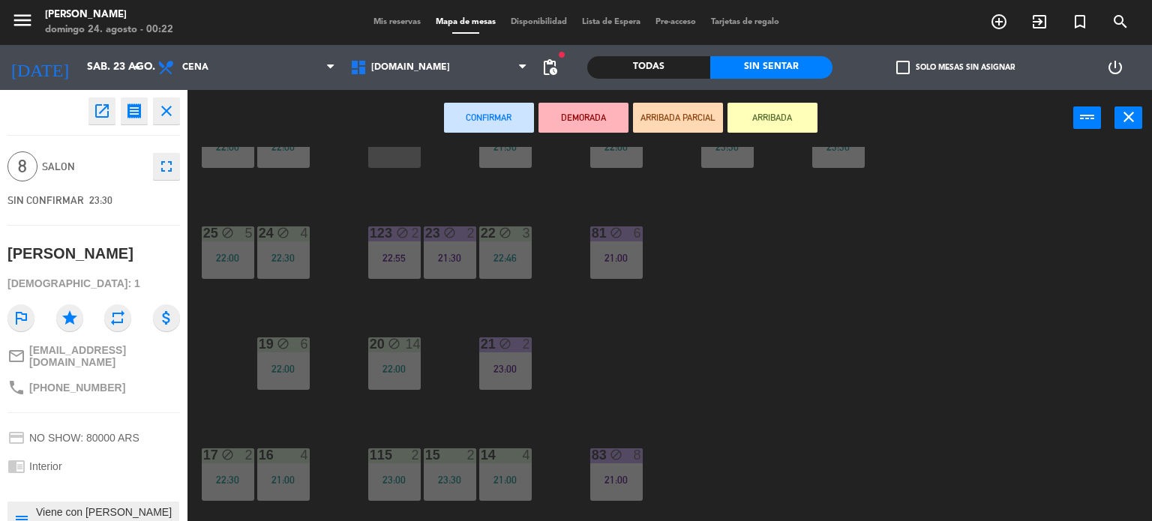
click at [263, 411] on div "34 block 2 21:43 35 block 4 22:30 36 block 10 22:00 43 2 22:00 37 block 12 21:3…" at bounding box center [675, 334] width 953 height 375
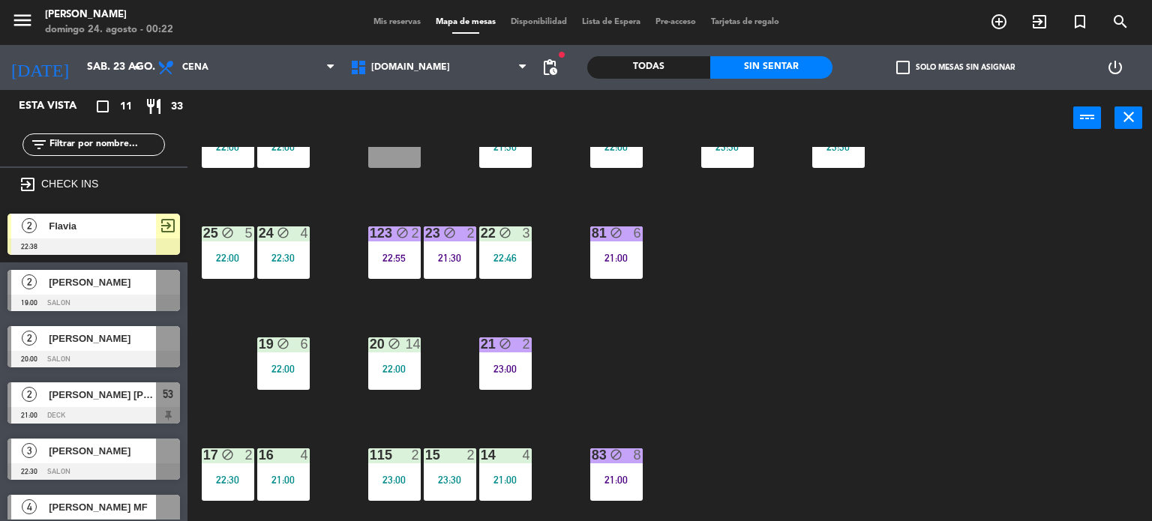
scroll to position [124, 0]
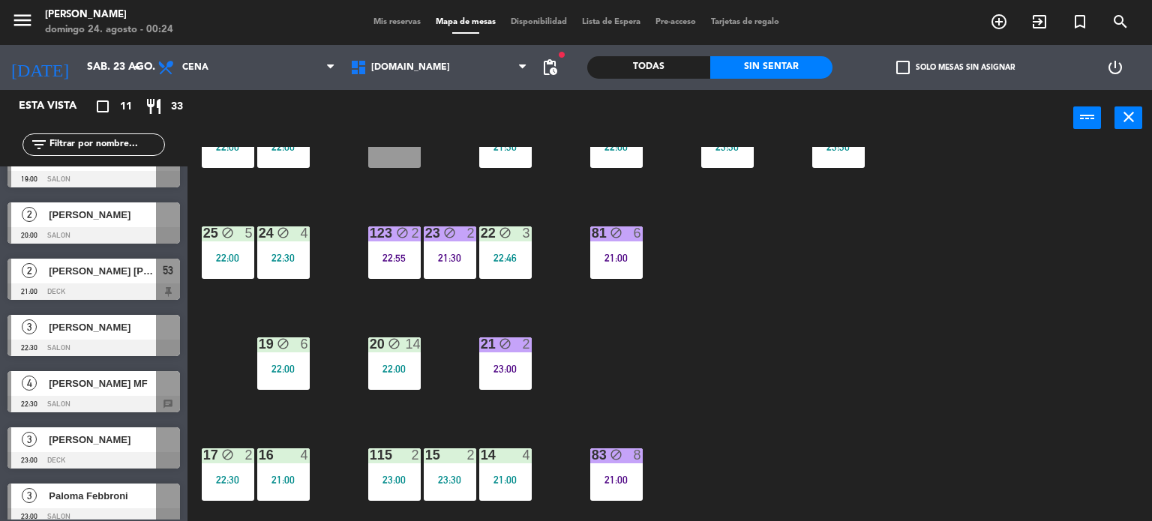
click at [1015, 350] on div "34 block 2 21:43 35 block 4 22:30 36 block 10 22:00 43 2 22:00 37 block 12 21:3…" at bounding box center [675, 334] width 953 height 375
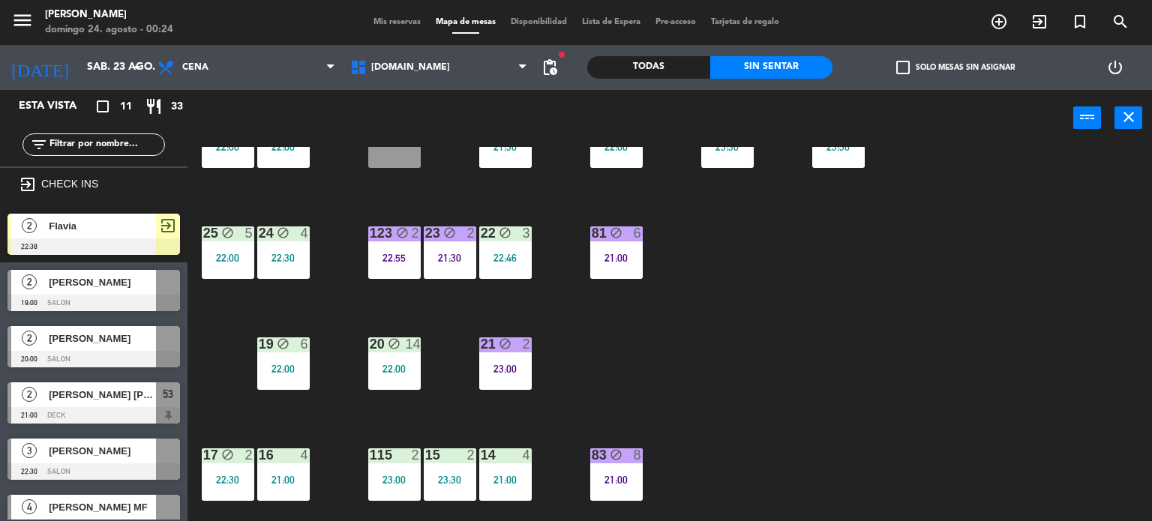
click at [213, 316] on div "34 block 2 21:43 35 block 4 22:30 36 block 10 22:00 43 2 22:00 37 block 12 21:3…" at bounding box center [675, 334] width 953 height 375
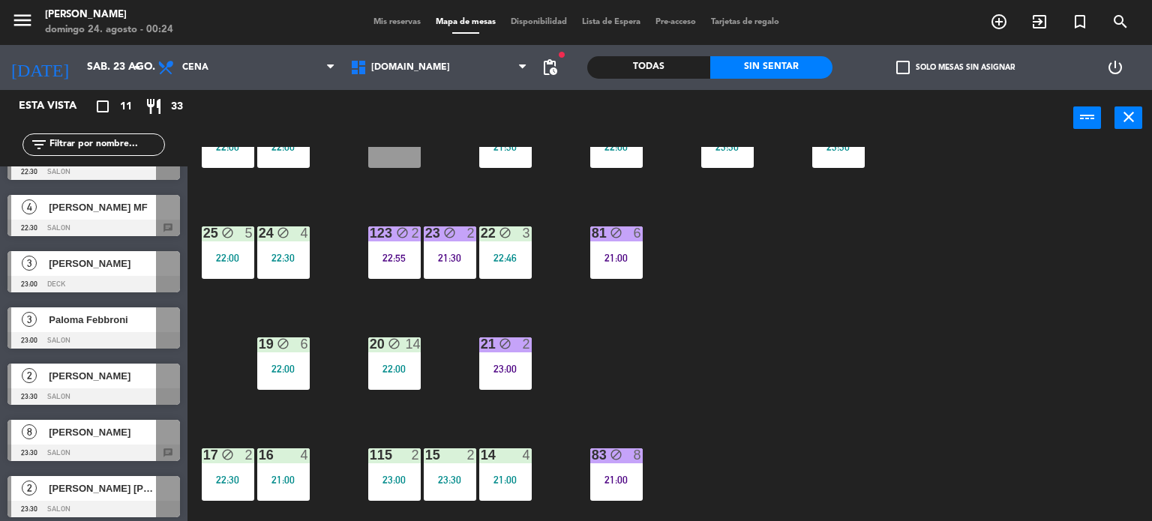
scroll to position [304, 0]
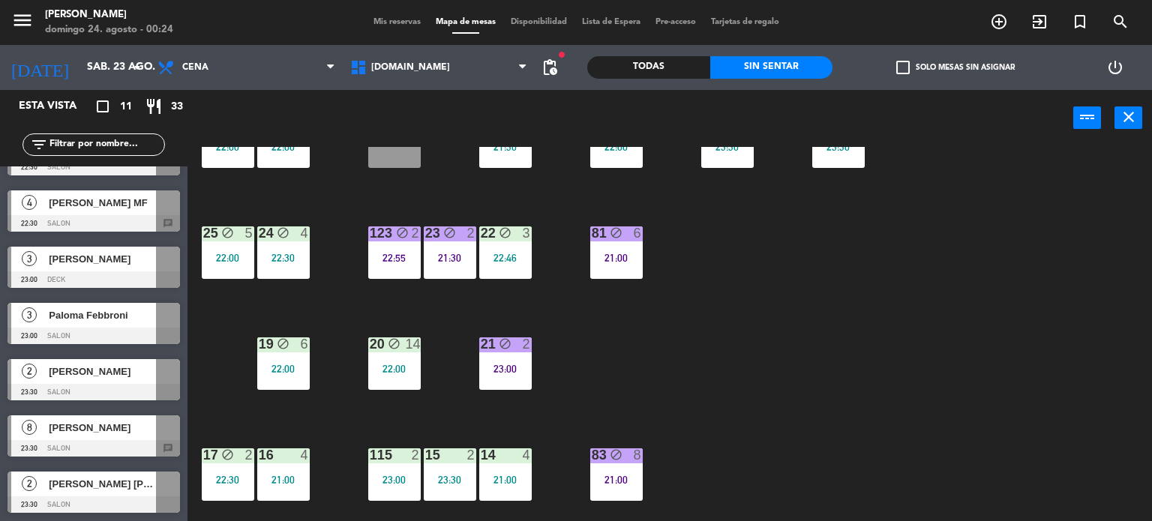
click at [117, 330] on div at bounding box center [93, 336] width 172 height 16
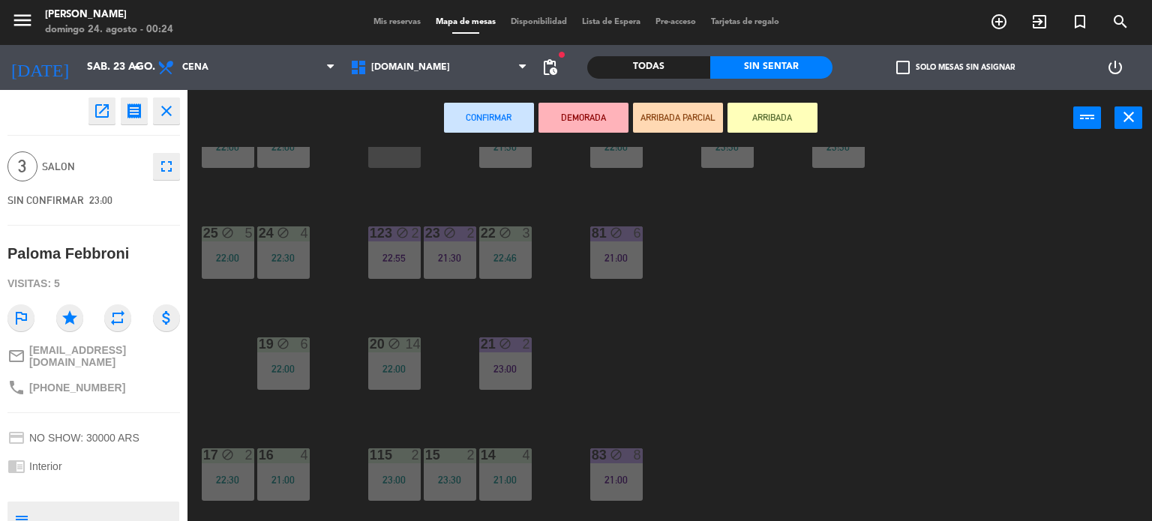
click at [220, 307] on div "34 block 2 21:43 35 block 4 22:30 36 block 10 22:00 43 2 22:00 37 block 12 21:3…" at bounding box center [675, 334] width 953 height 375
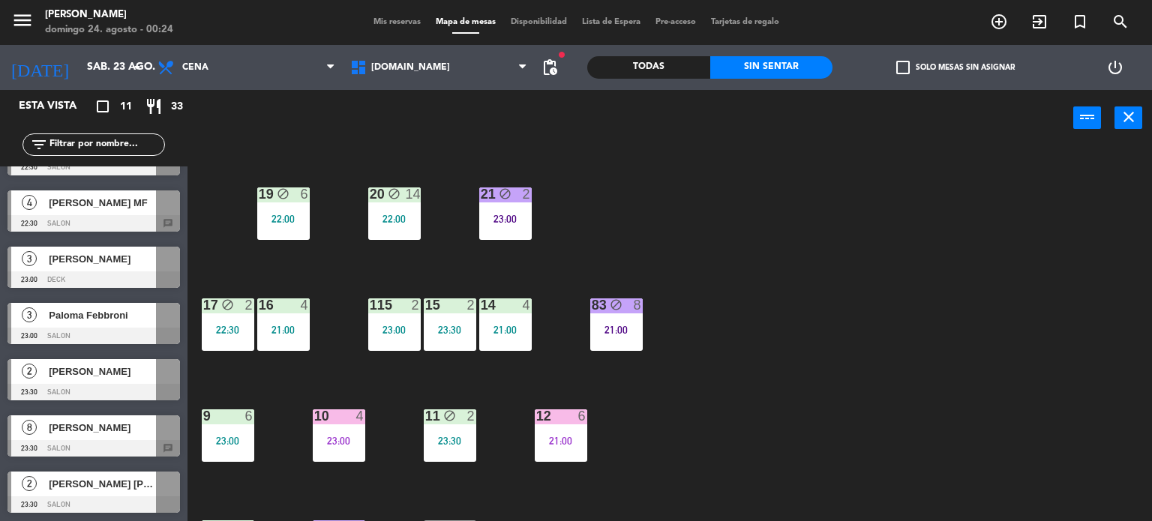
scroll to position [450, 0]
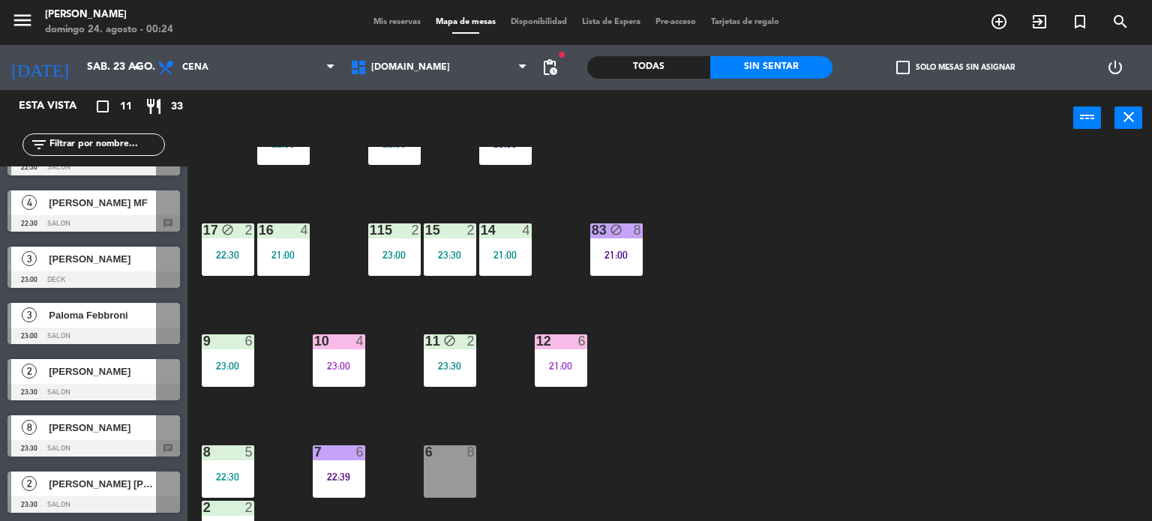
click at [318, 374] on div "10 4 23:00" at bounding box center [339, 360] width 52 height 52
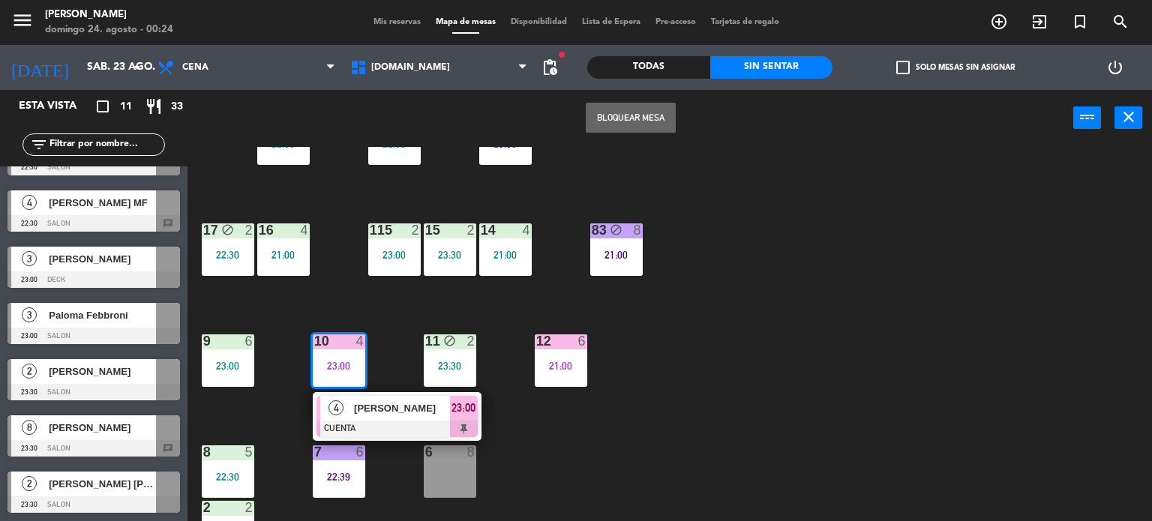
click at [264, 400] on div "34 block 2 21:43 35 block 4 22:30 36 block 10 22:00 43 2 22:00 37 block 12 21:3…" at bounding box center [675, 334] width 953 height 375
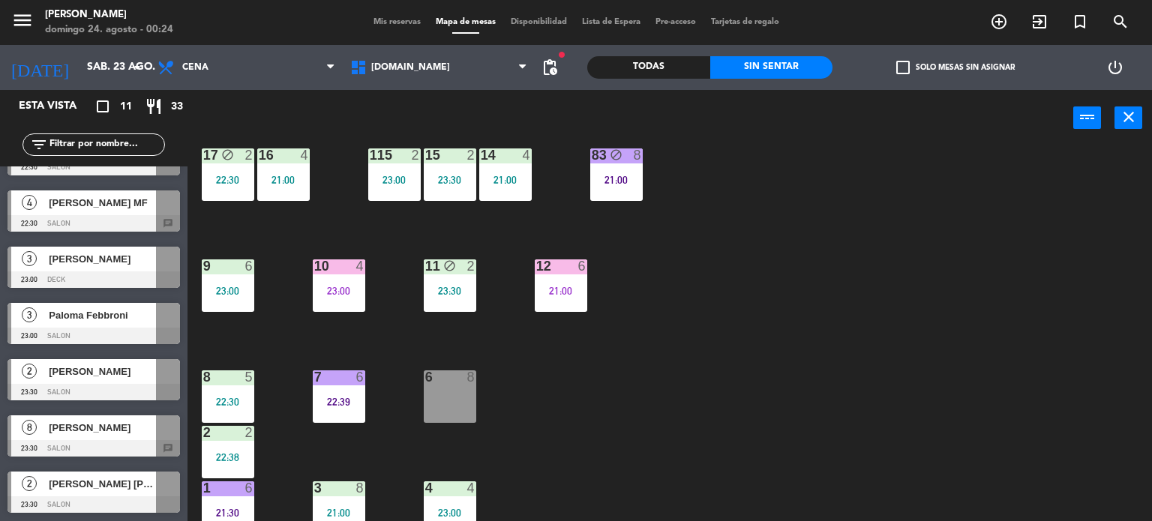
scroll to position [536, 0]
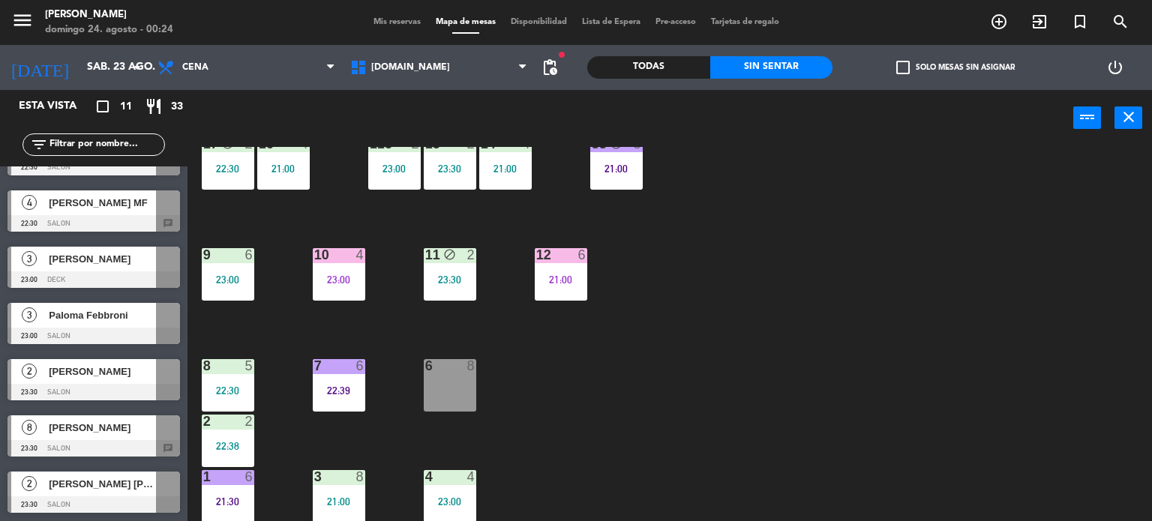
drag, startPoint x: 572, startPoint y: 373, endPoint x: 312, endPoint y: 381, distance: 260.4
click at [570, 373] on div "34 block 2 21:43 35 block 4 22:30 36 block 10 22:00 43 2 22:00 37 block 12 21:3…" at bounding box center [675, 334] width 953 height 375
click at [312, 380] on div "34 block 2 21:43 35 block 4 22:30 36 block 10 22:00 43 2 22:00 37 block 12 21:3…" at bounding box center [675, 334] width 953 height 375
click at [337, 387] on div "22:39" at bounding box center [339, 390] width 52 height 10
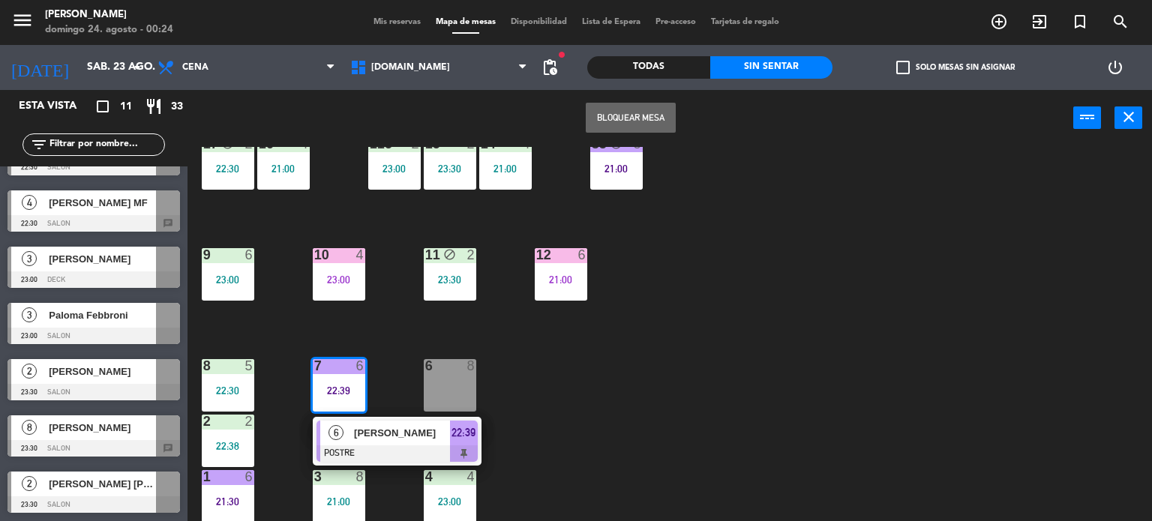
click at [390, 346] on div "34 block 2 21:43 35 block 4 22:30 36 block 10 22:00 43 2 22:00 37 block 12 21:3…" at bounding box center [675, 334] width 953 height 375
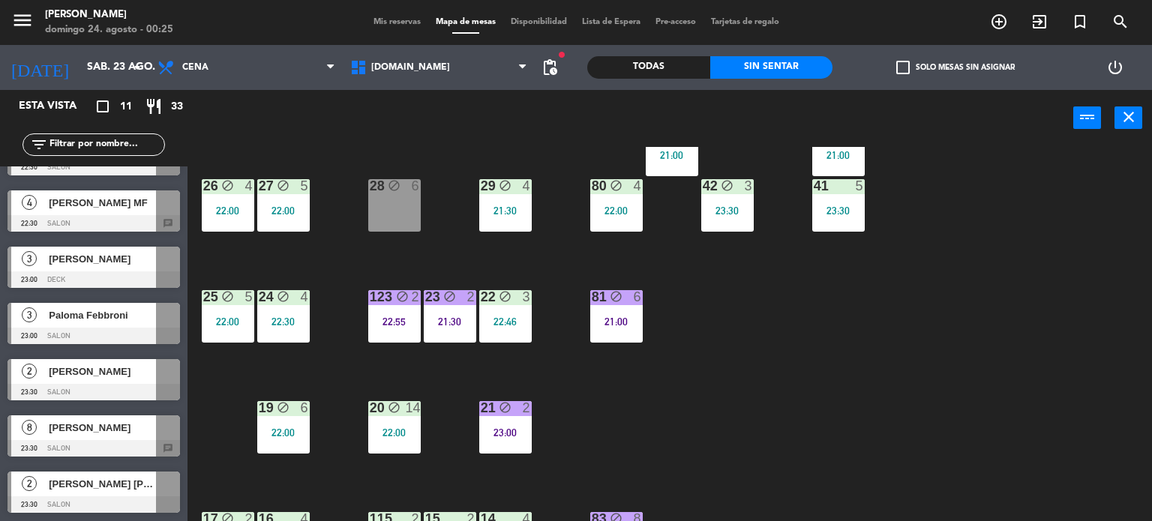
scroll to position [0, 0]
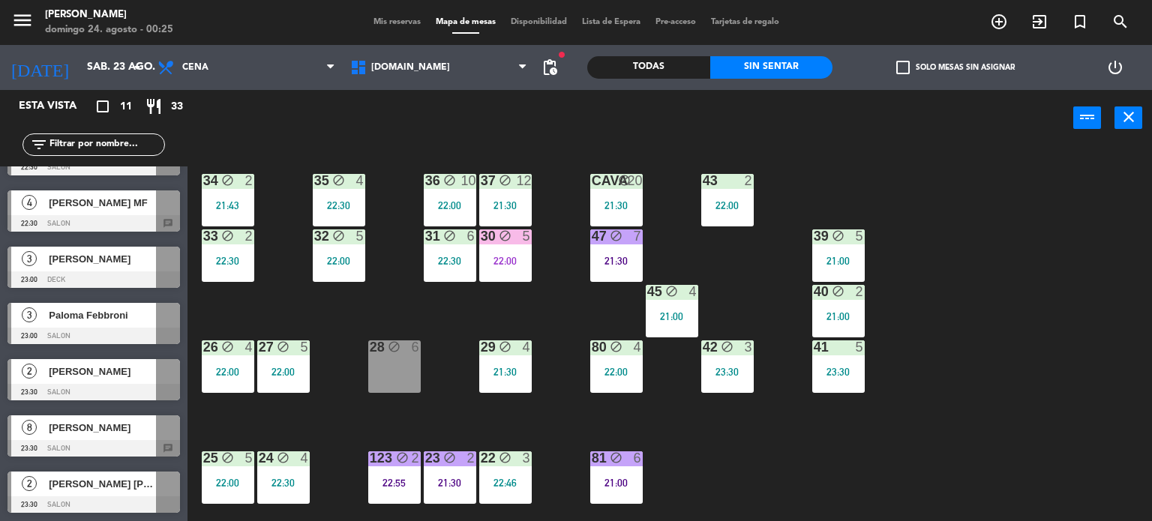
click at [241, 242] on div "2" at bounding box center [253, 236] width 25 height 14
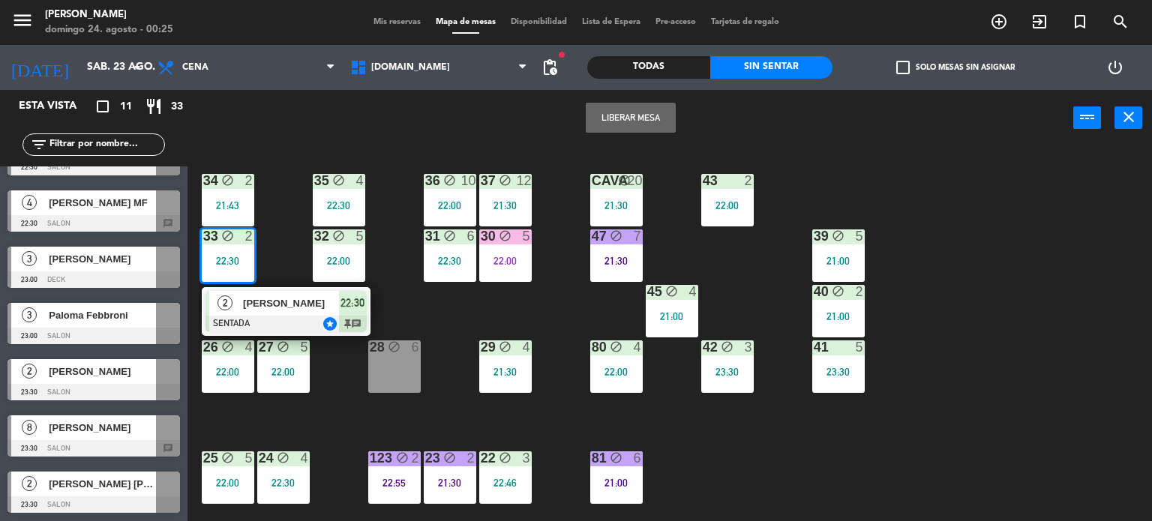
click at [296, 299] on span "[PERSON_NAME]" at bounding box center [291, 303] width 96 height 16
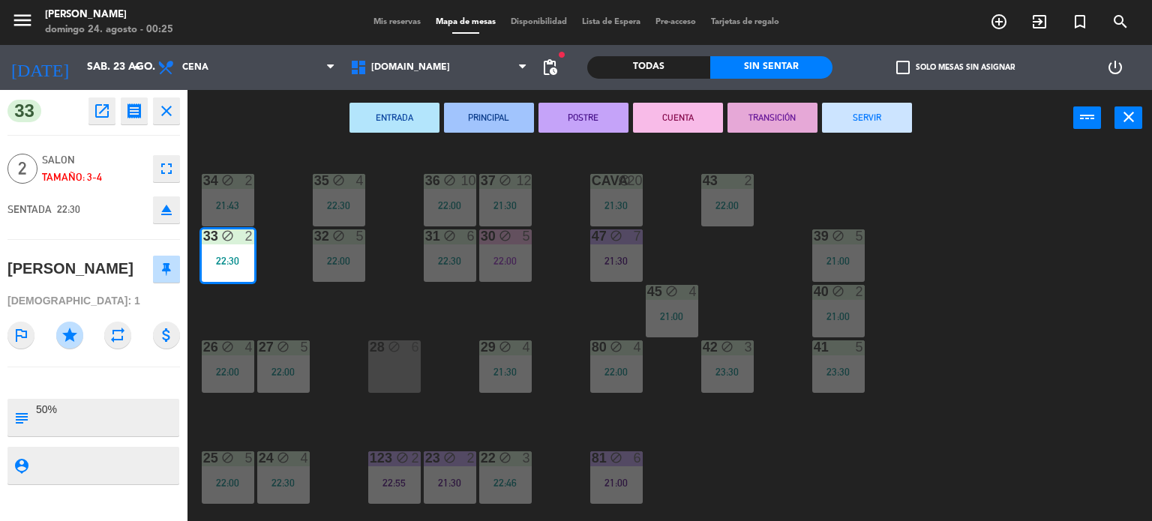
click at [313, 304] on div "34 block 2 21:43 35 block 4 22:30 36 block 10 22:00 43 2 22:00 37 block 12 21:3…" at bounding box center [675, 334] width 953 height 375
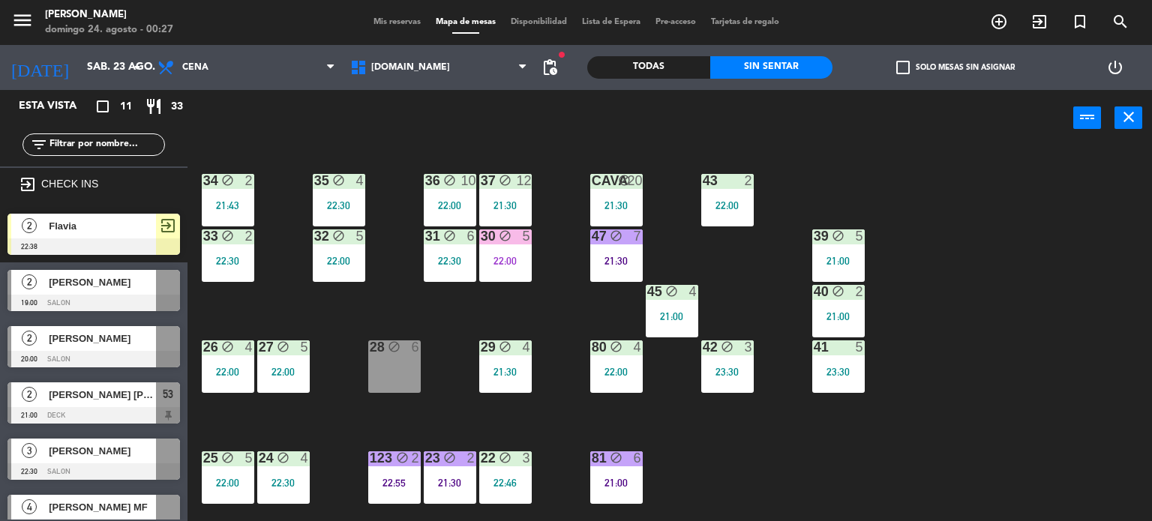
click at [454, 92] on div "power_input close" at bounding box center [630, 118] width 886 height 57
click at [466, 59] on span "[DOMAIN_NAME]" at bounding box center [439, 67] width 193 height 33
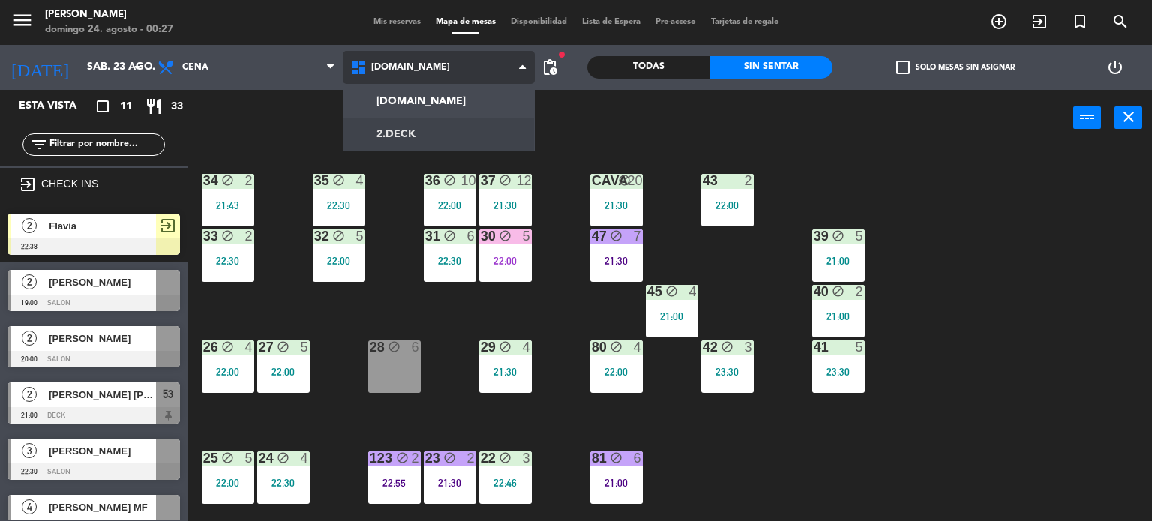
click at [462, 122] on ng-component "menu [PERSON_NAME] 24. [PERSON_NAME] - 00:27 Mis reservas Mapa de mesas Disponi…" at bounding box center [576, 261] width 1152 height 522
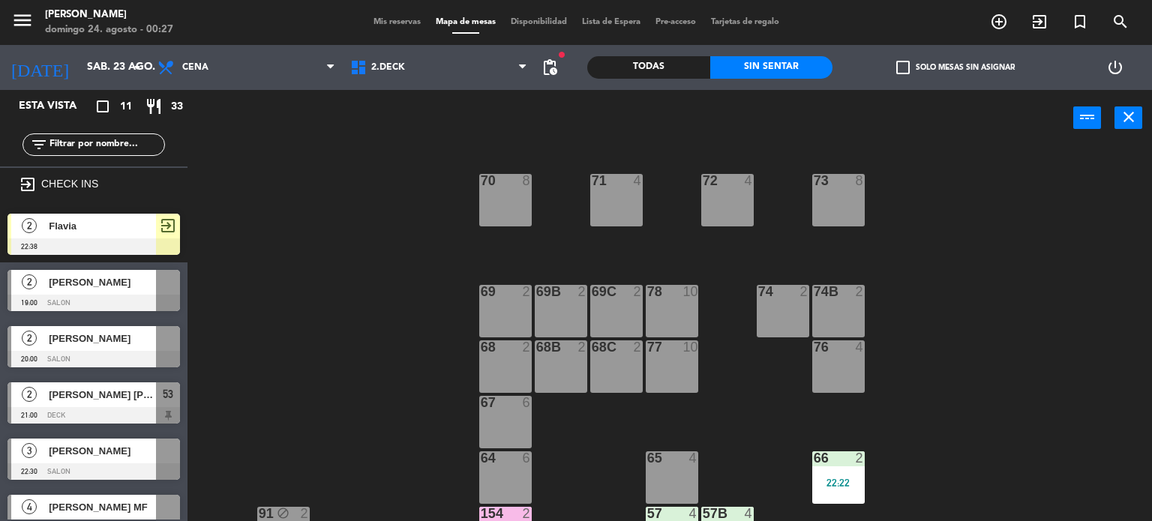
scroll to position [314, 0]
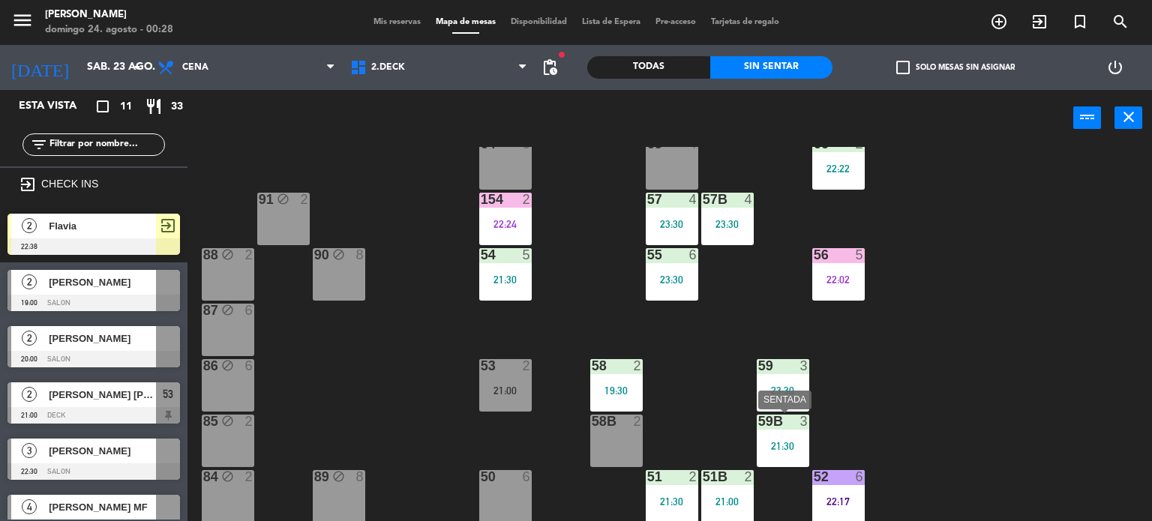
click at [793, 431] on div "59B 3 21:30" at bounding box center [783, 441] width 52 height 52
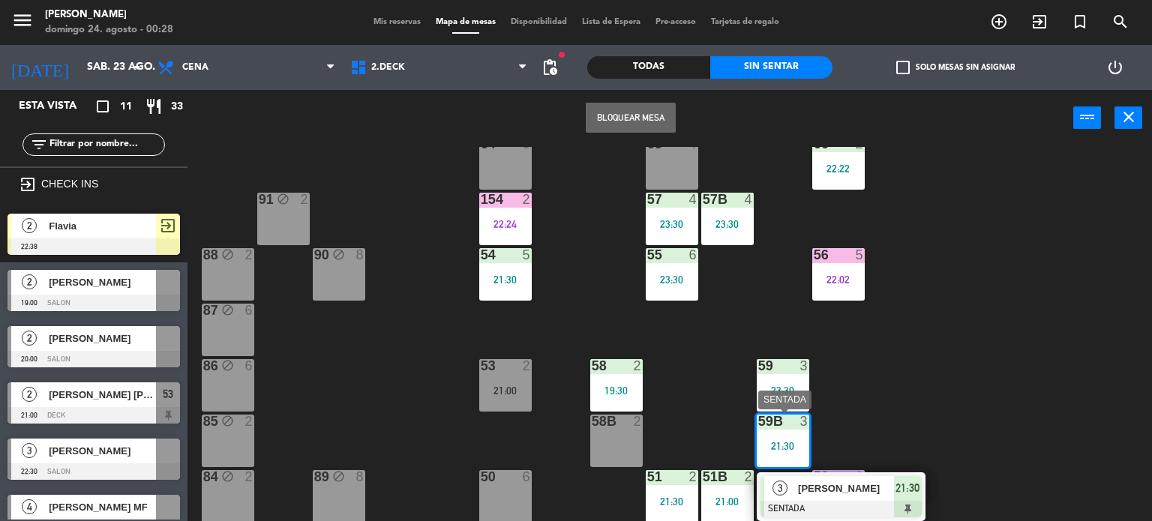
click at [877, 491] on span "[PERSON_NAME]" at bounding box center [846, 489] width 96 height 16
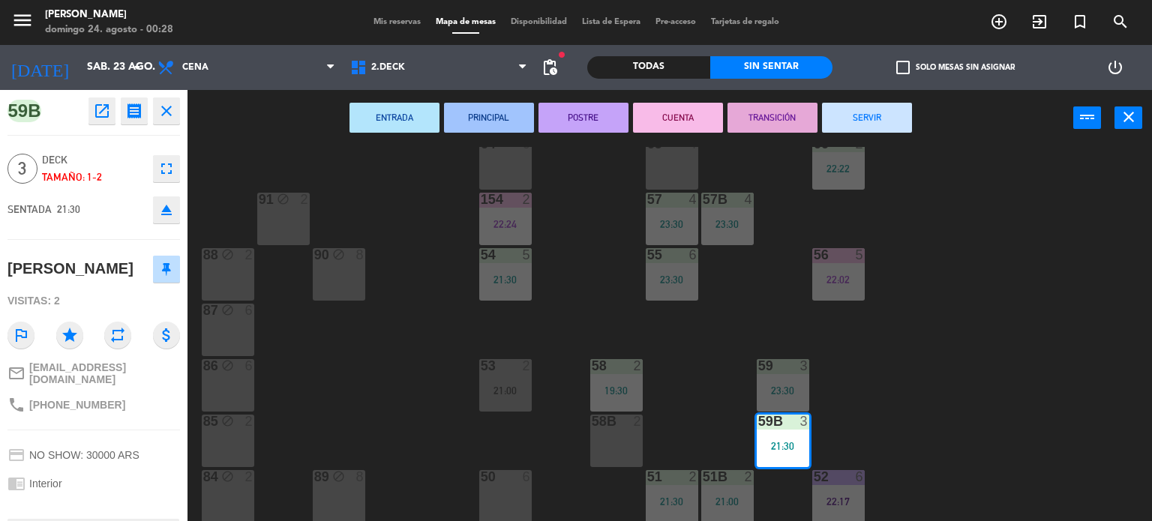
click at [109, 107] on icon "open_in_new" at bounding box center [102, 111] width 18 height 18
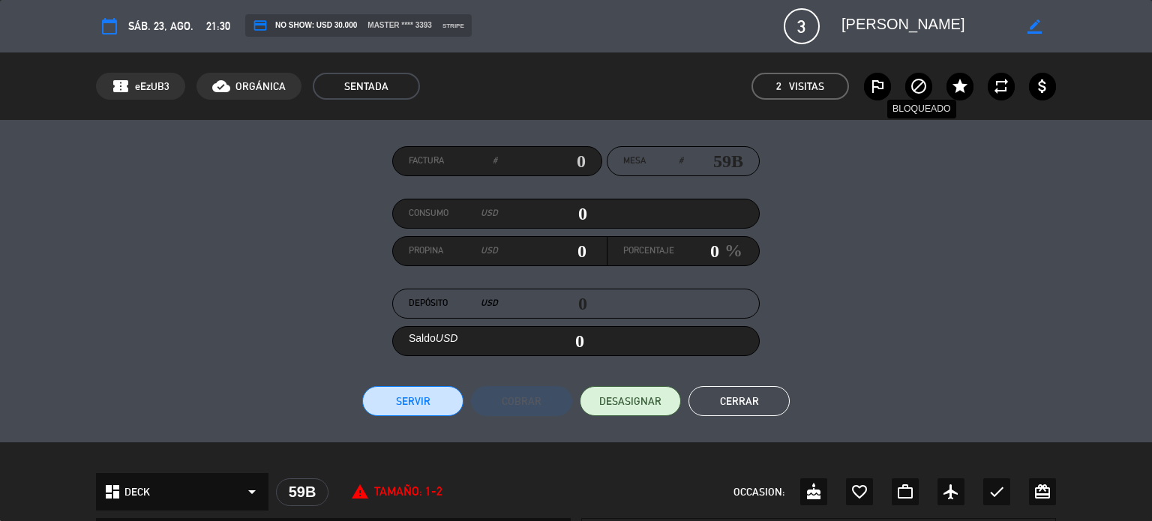
click at [914, 80] on icon "block" at bounding box center [919, 86] width 18 height 18
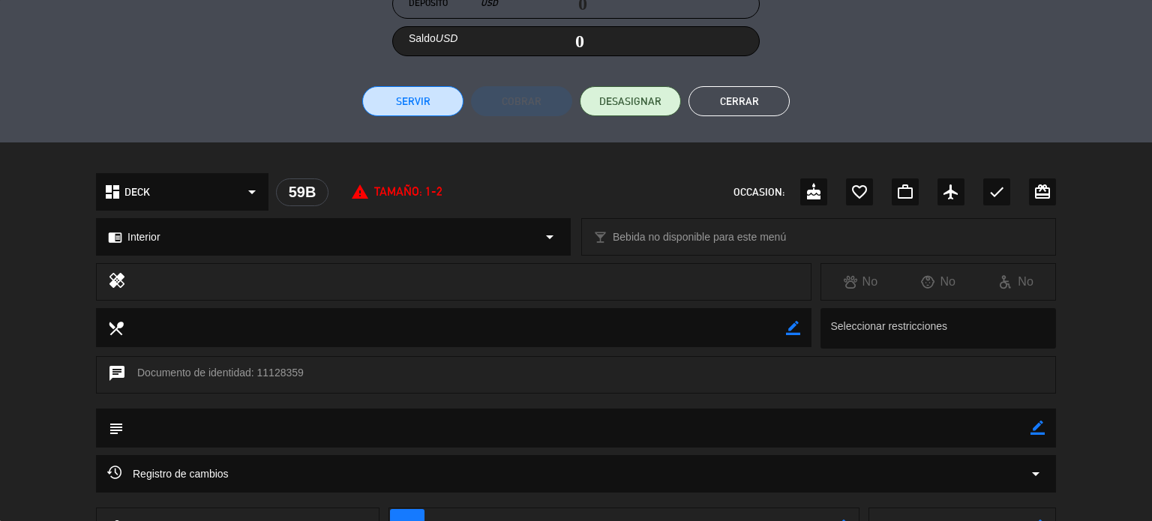
scroll to position [450, 0]
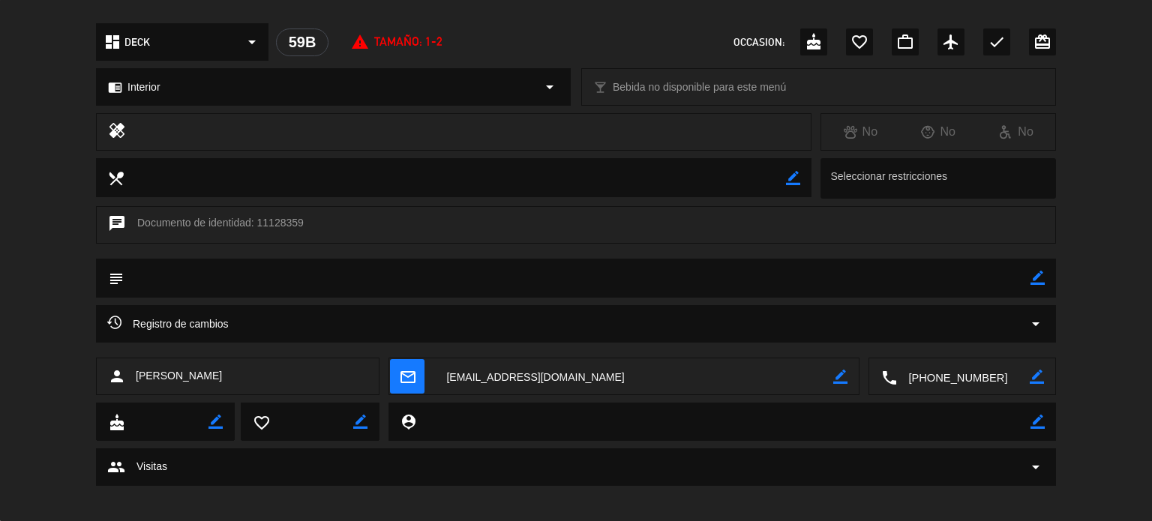
click at [211, 275] on textarea at bounding box center [577, 278] width 907 height 38
click at [1032, 275] on icon "border_color" at bounding box center [1037, 278] width 14 height 14
type textarea "Maleducados, comenzaron a insultar"
click at [1039, 282] on icon at bounding box center [1037, 278] width 14 height 14
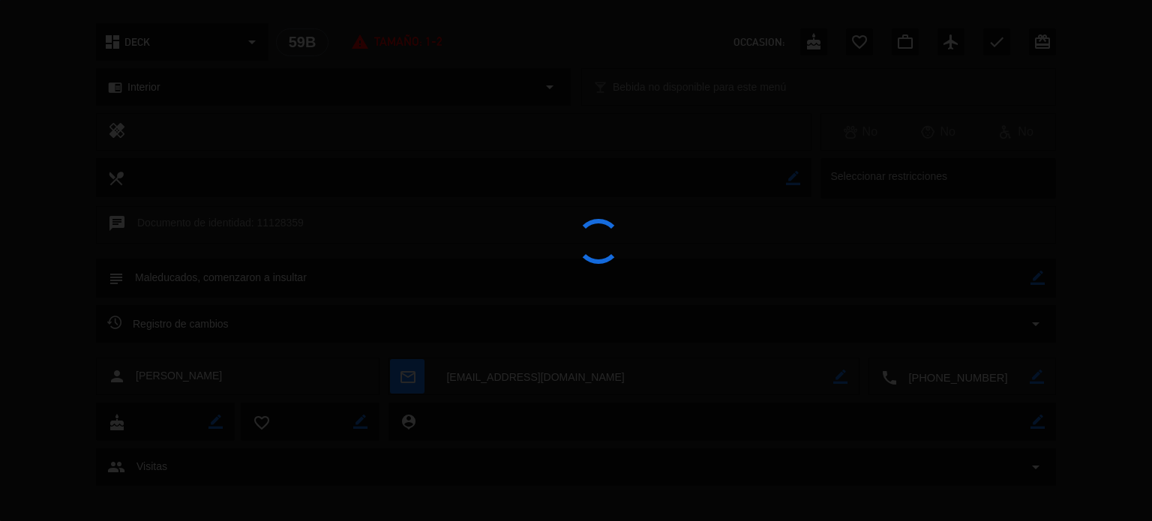
type textarea "Maleducados, comenzaron a insultar"
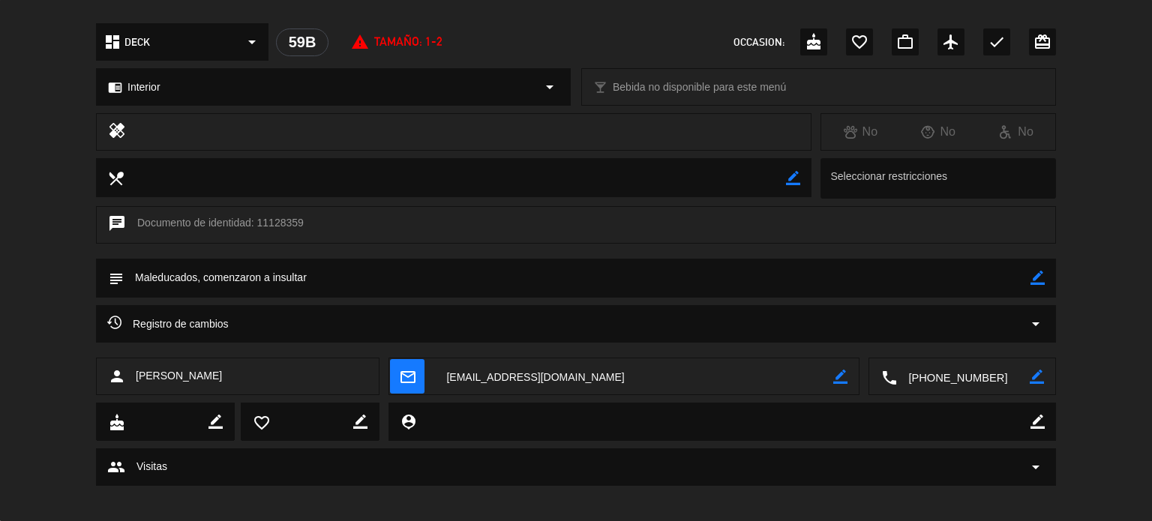
scroll to position [0, 0]
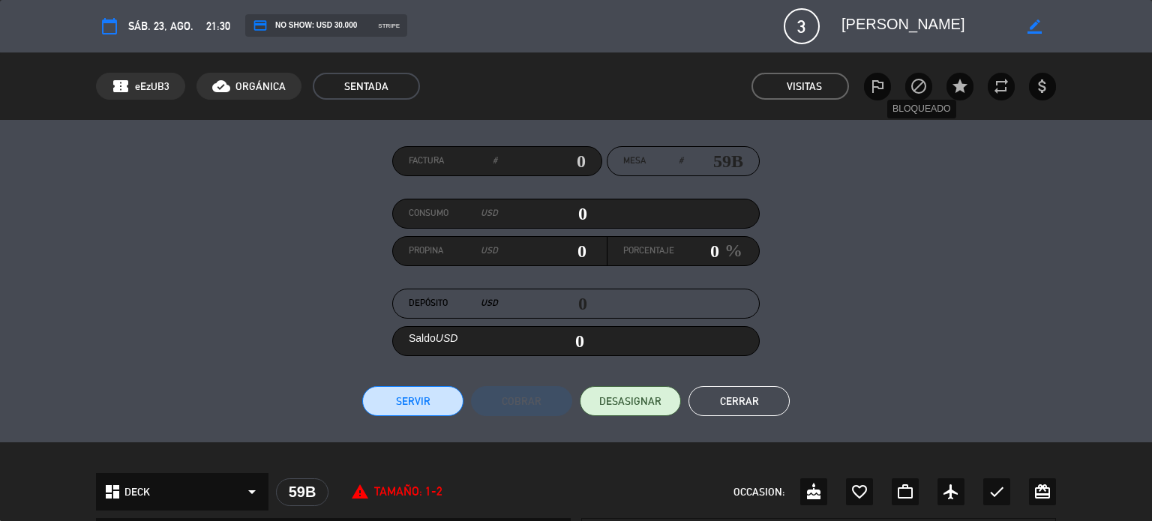
click at [918, 91] on icon "block" at bounding box center [919, 86] width 18 height 18
click at [918, 89] on icon "block" at bounding box center [919, 86] width 18 height 18
click at [739, 405] on button "Cerrar" at bounding box center [738, 401] width 101 height 30
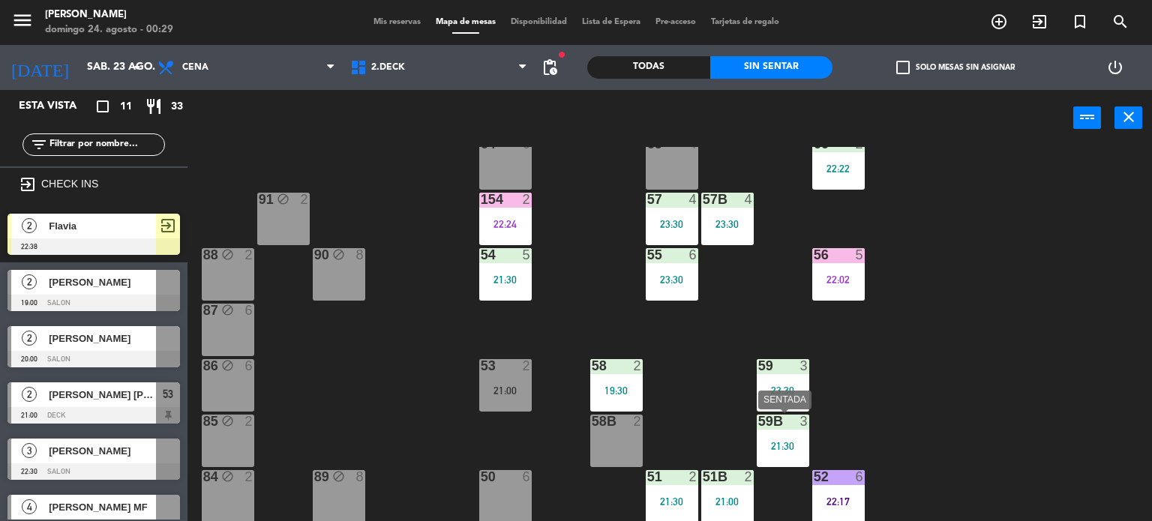
click at [786, 431] on div "59B 3 21:30" at bounding box center [783, 441] width 52 height 52
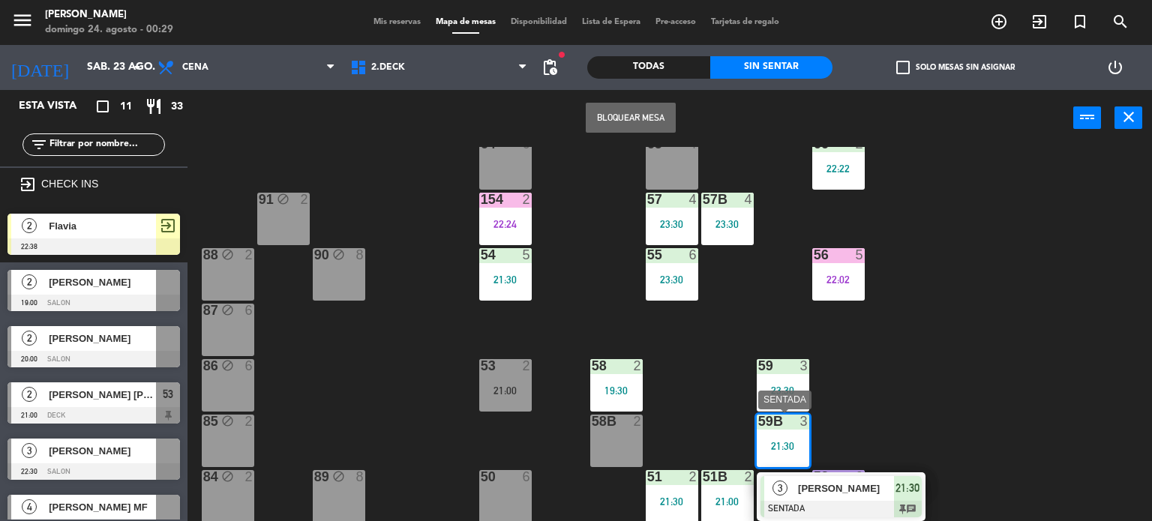
click at [848, 485] on span "[PERSON_NAME]" at bounding box center [846, 489] width 96 height 16
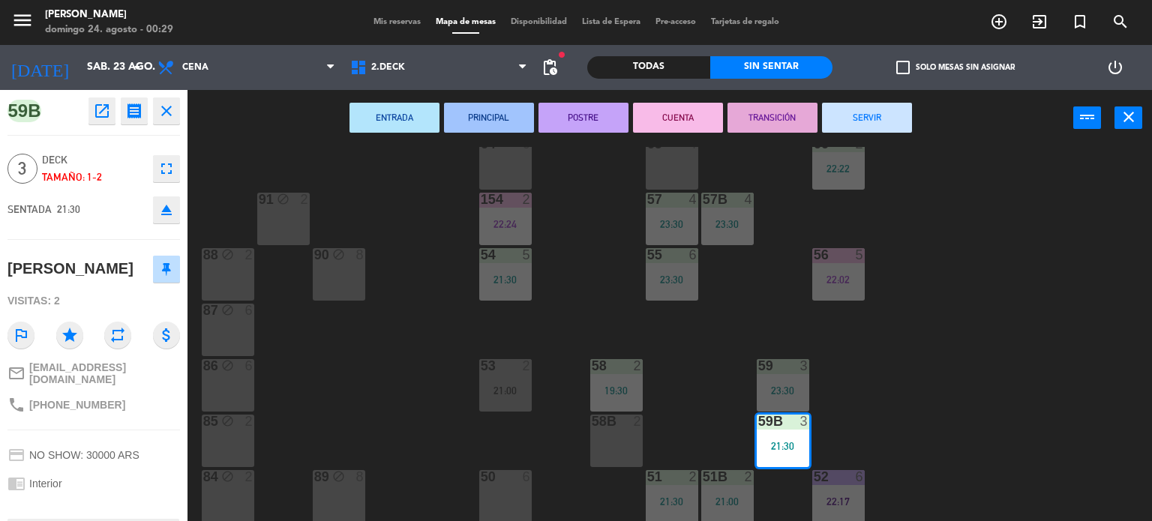
click at [100, 109] on icon "open_in_new" at bounding box center [102, 111] width 18 height 18
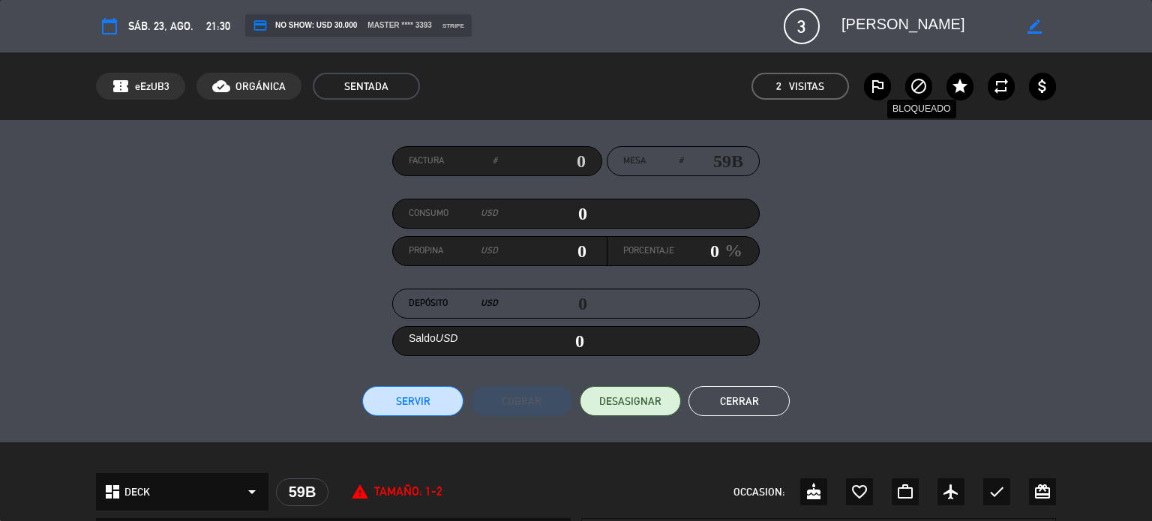
click at [924, 82] on icon "block" at bounding box center [919, 86] width 18 height 18
click at [759, 411] on button "Cerrar" at bounding box center [738, 401] width 101 height 30
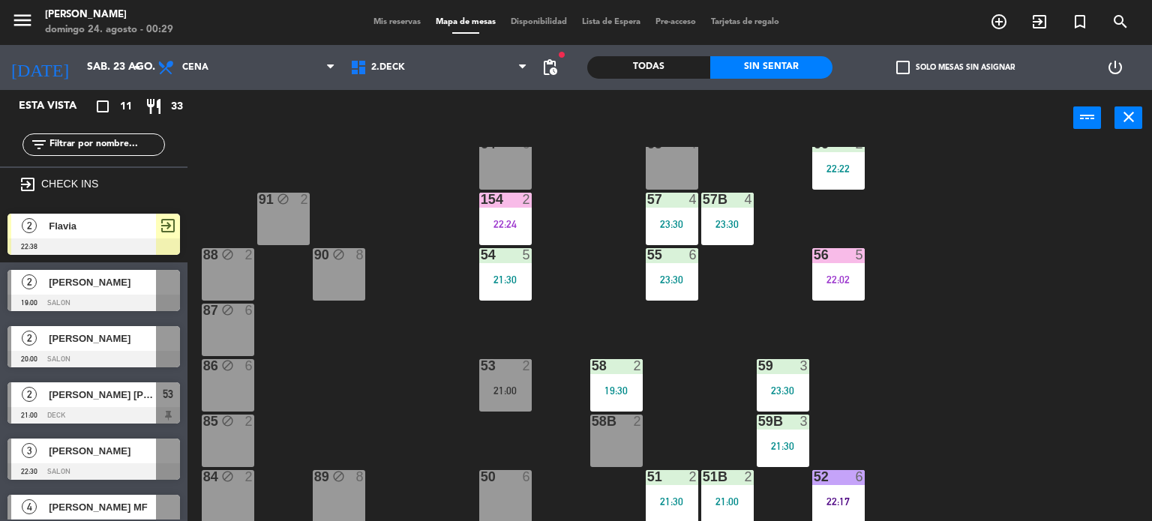
click at [928, 239] on div "71 4 72 4 73 8 70 8 74 2 74B 2 69 2 69B 2 69C 2 78 10 77 10 76 4 68 2 68B 2 68C…" at bounding box center [675, 334] width 953 height 375
click at [1102, 222] on div "71 4 72 4 73 8 70 8 74 2 74B 2 69 2 69B 2 69C 2 78 10 77 10 76 4 68 2 68B 2 68C…" at bounding box center [675, 334] width 953 height 375
click at [394, 25] on span "Mis reservas" at bounding box center [397, 22] width 62 height 8
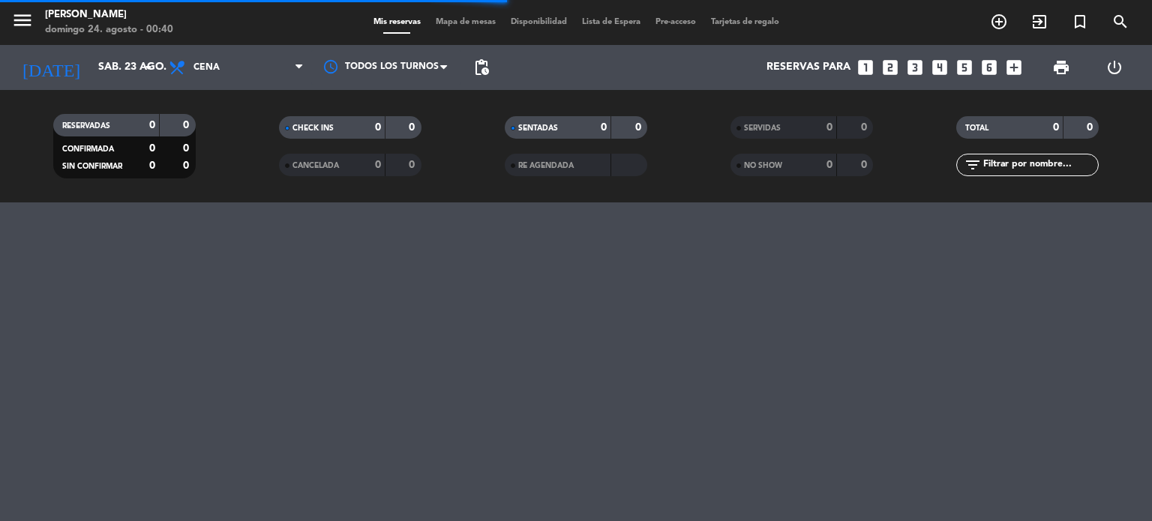
click at [1035, 158] on input "text" at bounding box center [1040, 165] width 116 height 16
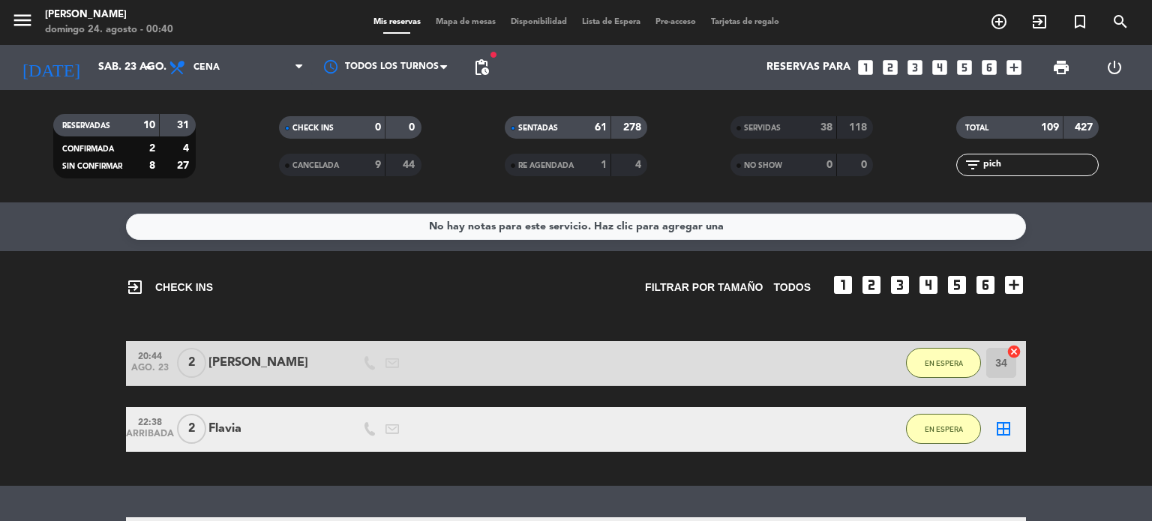
scroll to position [115, 0]
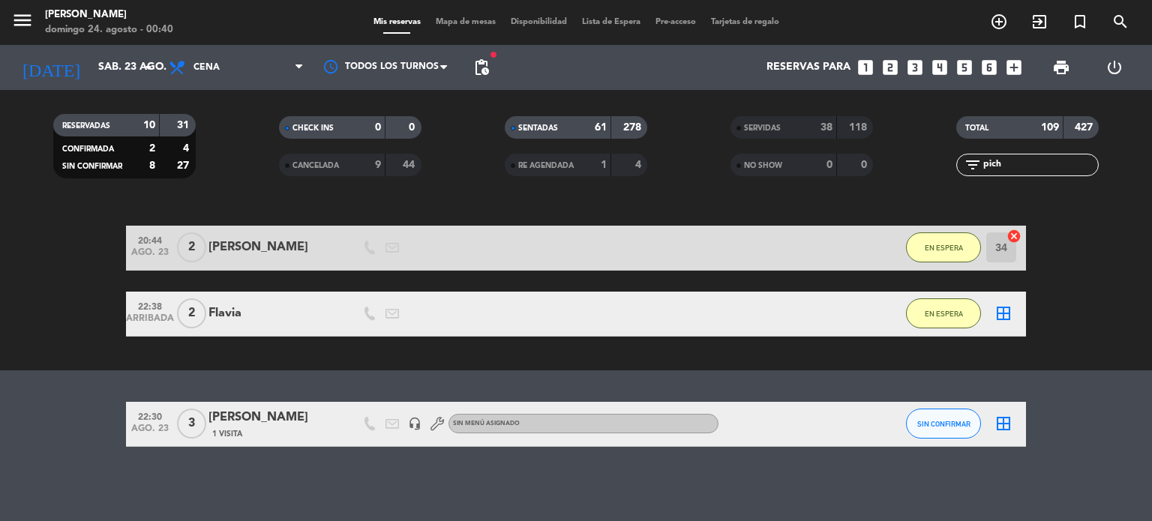
type input "pich"
click at [278, 413] on div "[PERSON_NAME]" at bounding box center [271, 417] width 127 height 19
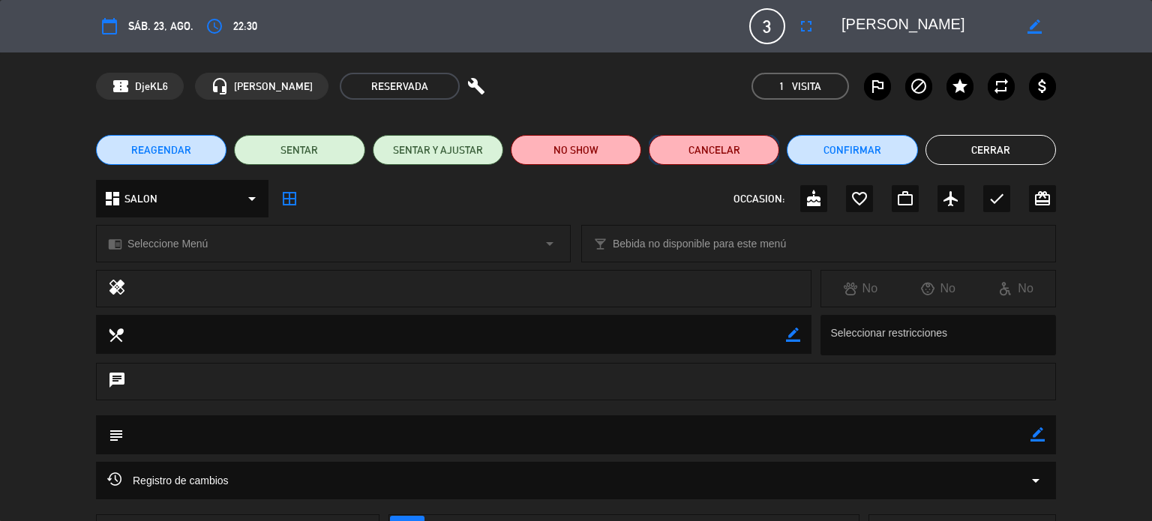
click at [744, 163] on button "Cancelar" at bounding box center [714, 150] width 130 height 30
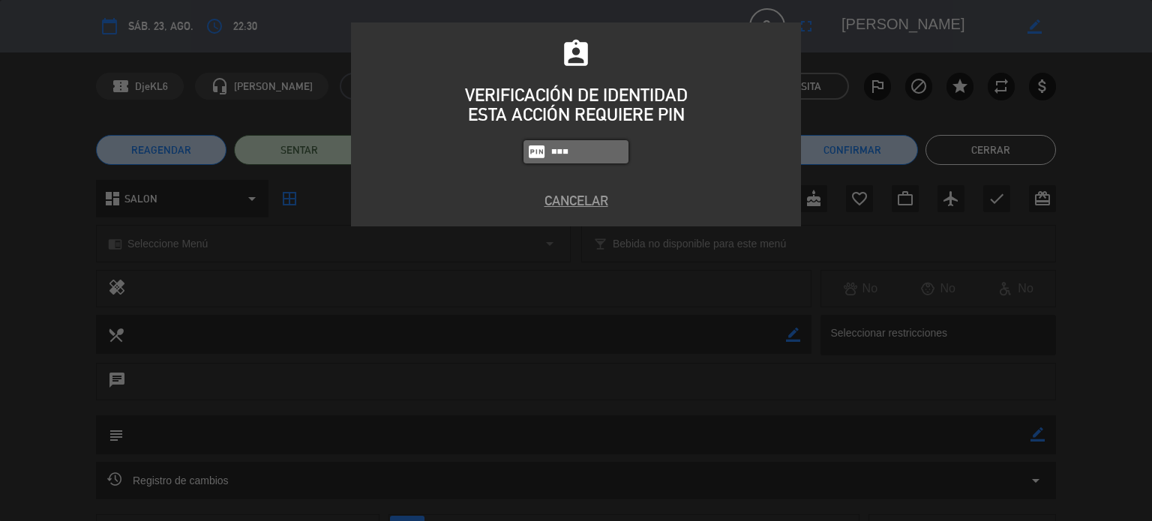
type input "3871"
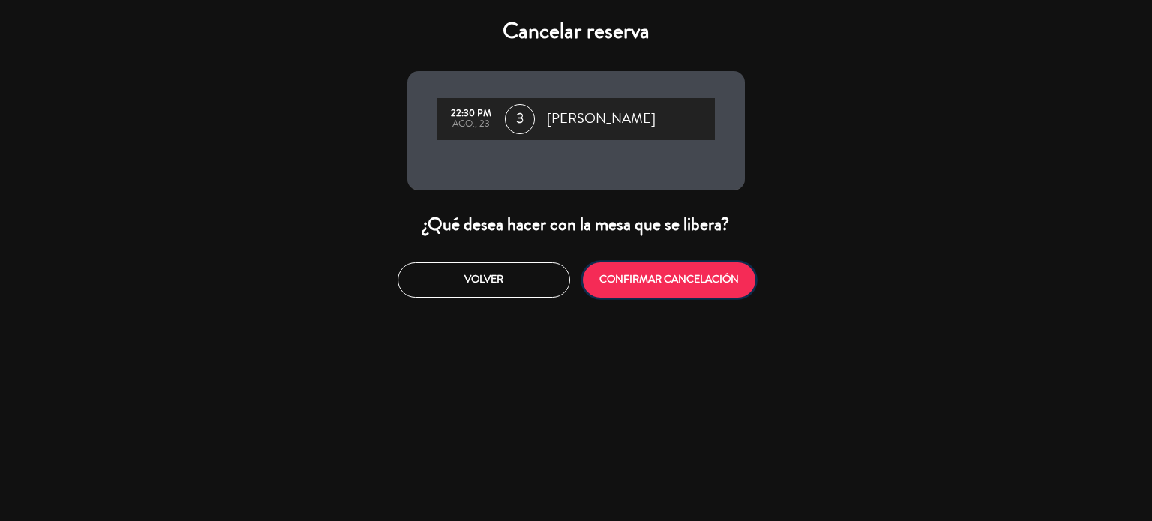
click at [685, 278] on button "CONFIRMAR CANCELACIÓN" at bounding box center [669, 279] width 172 height 35
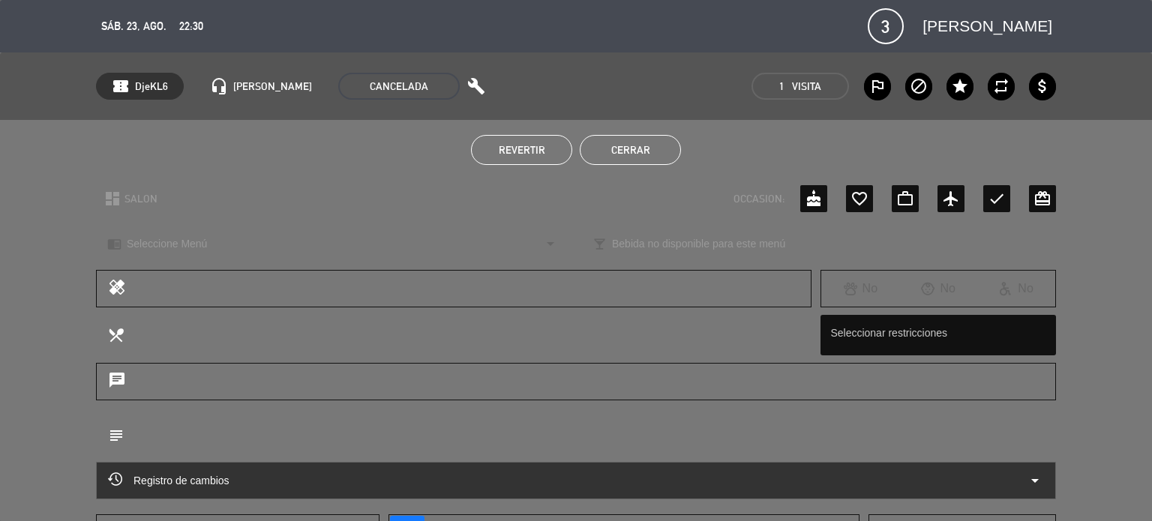
click at [630, 155] on button "Cerrar" at bounding box center [630, 150] width 101 height 30
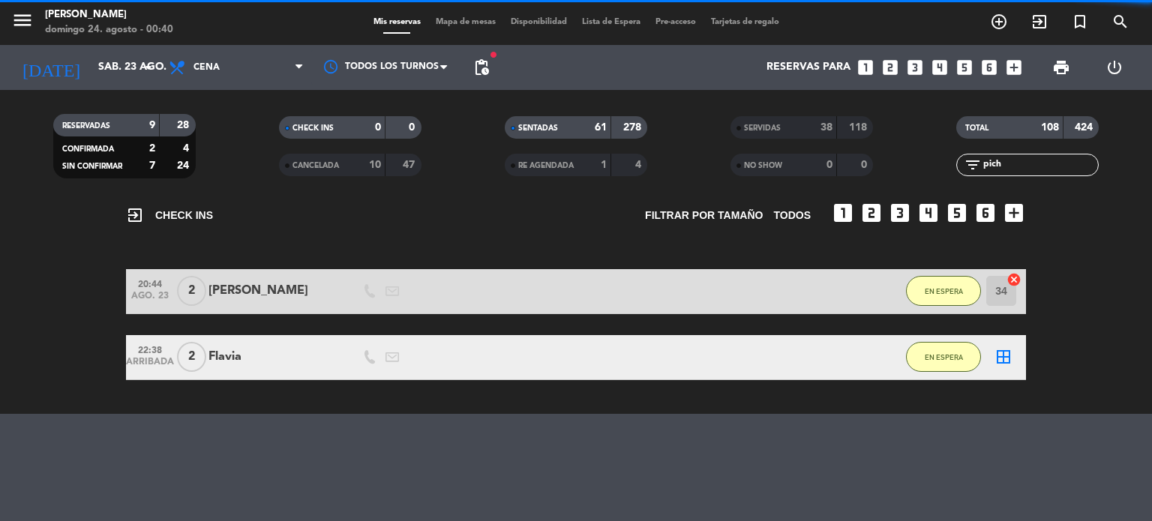
scroll to position [71, 0]
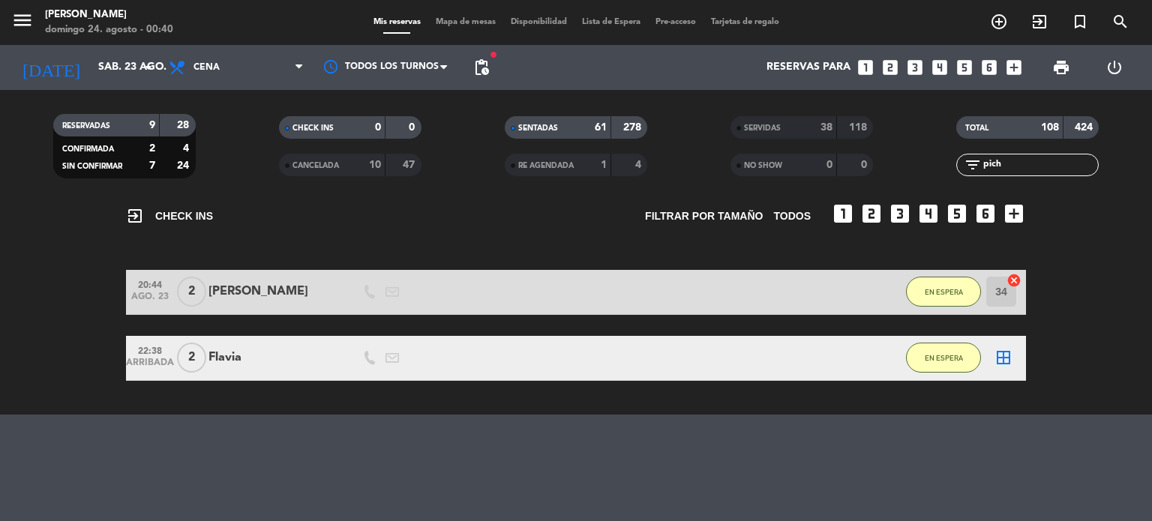
drag, startPoint x: 1050, startPoint y: 156, endPoint x: 1026, endPoint y: 167, distance: 26.5
click at [1026, 167] on div "filter_list pich" at bounding box center [1027, 165] width 142 height 22
drag, startPoint x: 1072, startPoint y: 161, endPoint x: 894, endPoint y: 182, distance: 179.7
click at [894, 182] on div "RESERVADAS 9 28 CONFIRMADA 2 4 SIN CONFIRMAR 7 24 CHECK INS 0 0 CANCELADA 10 47…" at bounding box center [576, 146] width 1152 height 82
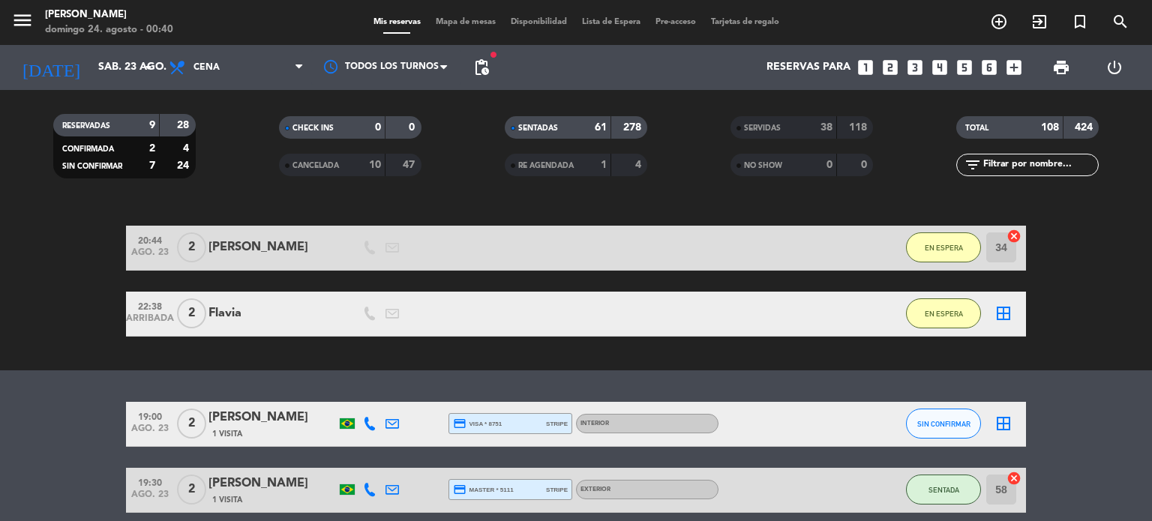
click at [479, 16] on div "Mis reservas Mapa de mesas Disponibilidad Lista de Espera Pre-acceso Tarjetas d…" at bounding box center [576, 22] width 421 height 13
click at [483, 23] on span "Mapa de mesas" at bounding box center [465, 22] width 75 height 8
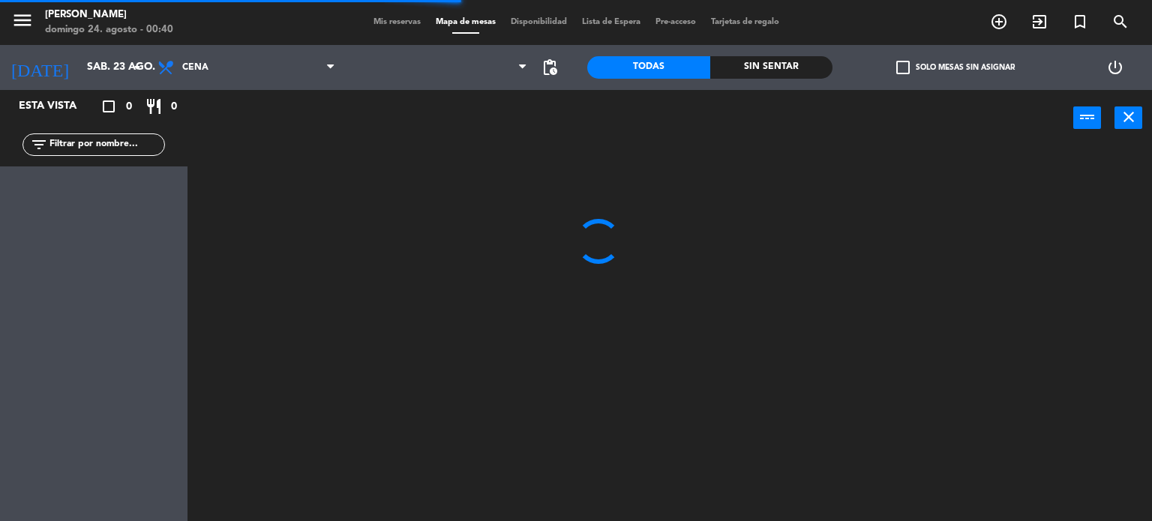
click at [764, 70] on div "Sin sentar" at bounding box center [771, 67] width 123 height 22
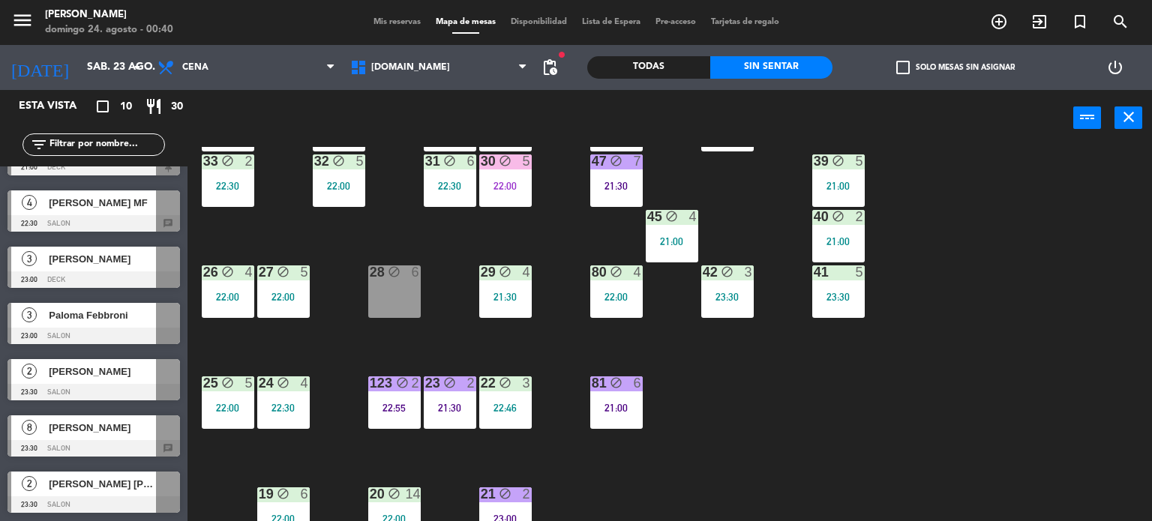
scroll to position [450, 0]
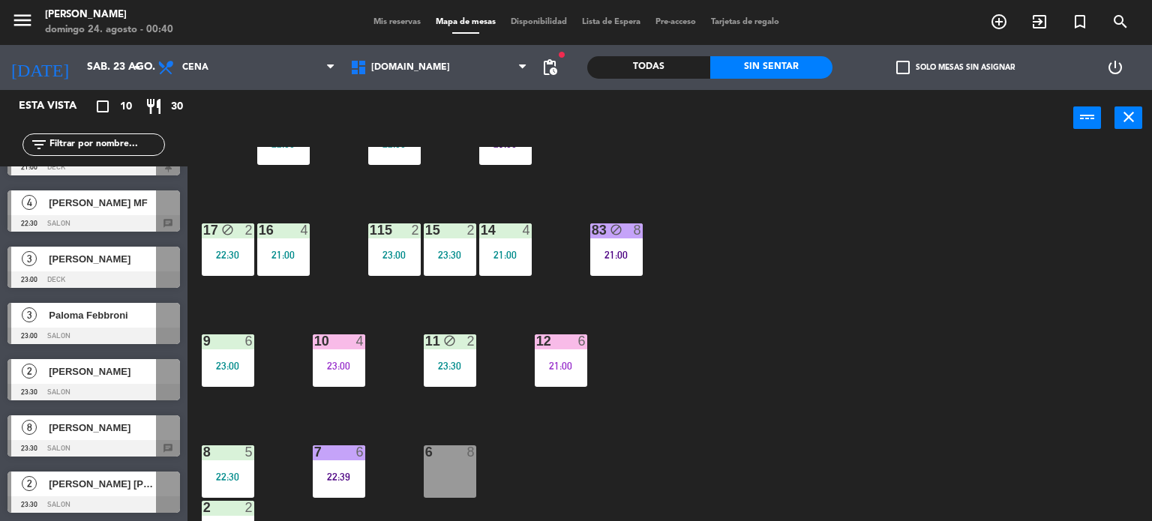
click at [388, 23] on span "Mis reservas" at bounding box center [397, 22] width 62 height 8
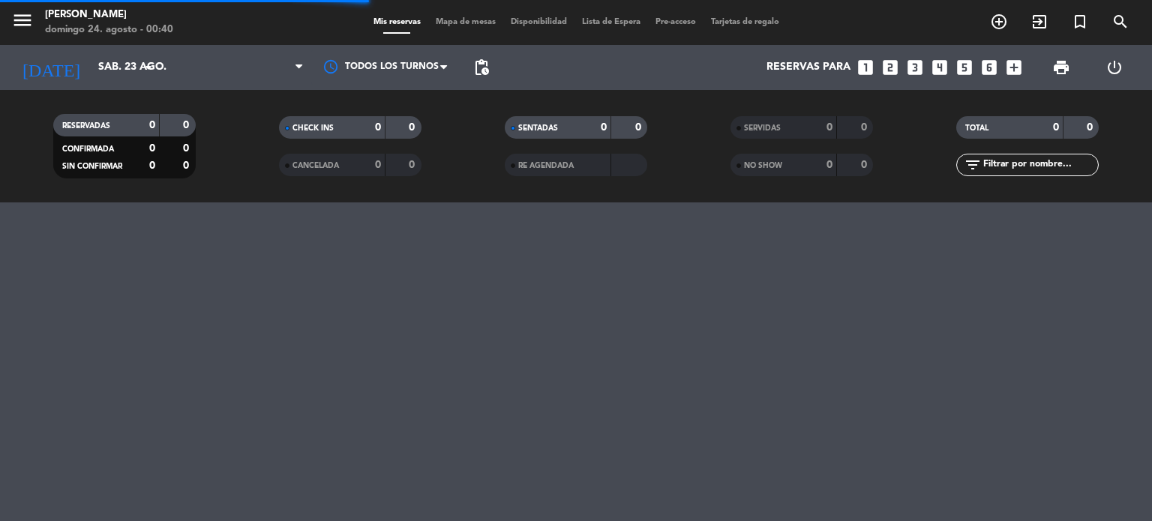
click at [994, 173] on div "filter_list" at bounding box center [1027, 165] width 142 height 22
click at [992, 170] on input "text" at bounding box center [1040, 165] width 116 height 16
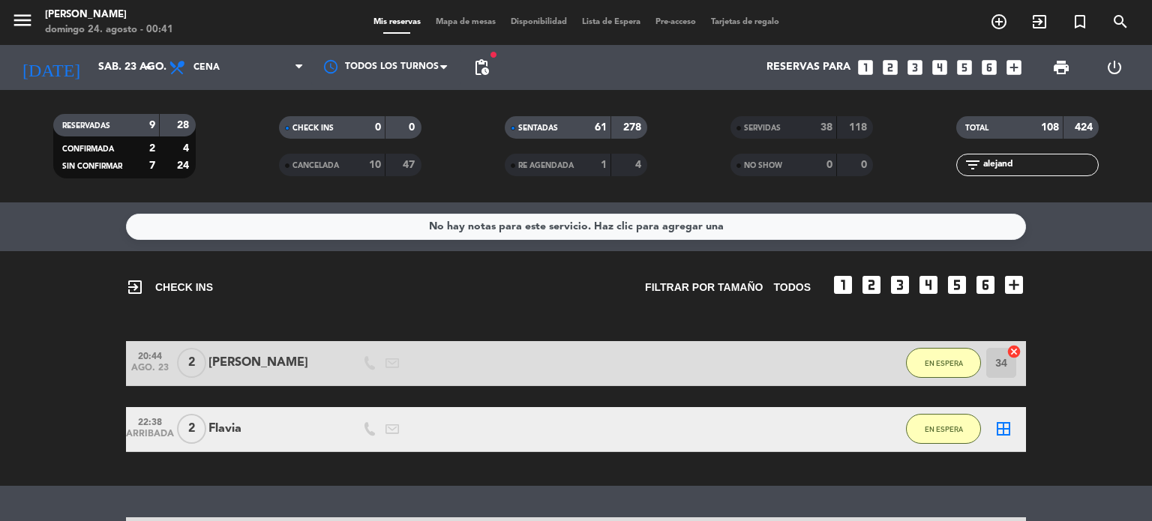
scroll to position [226, 0]
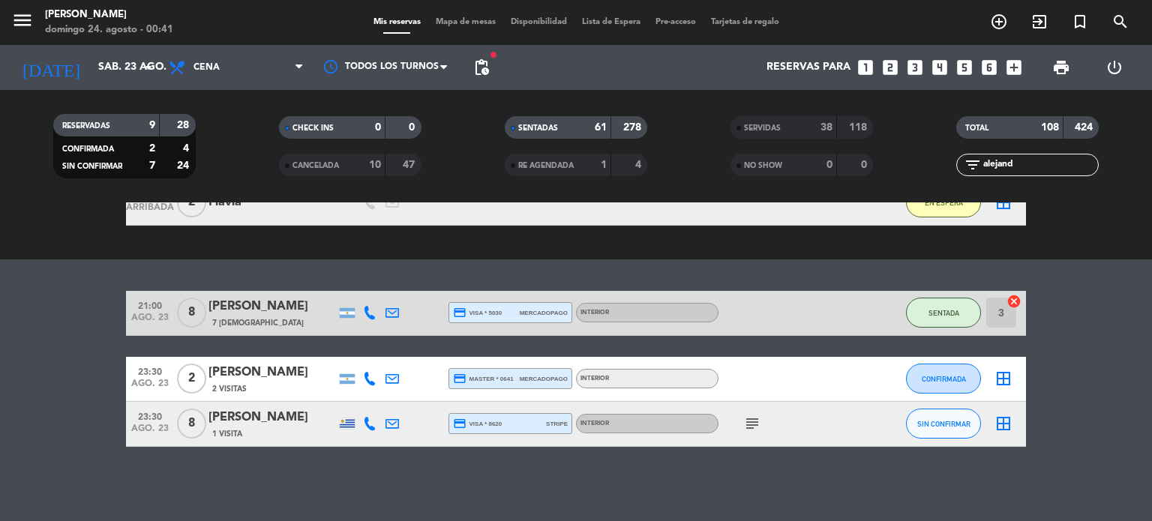
type input "alejand"
click at [279, 417] on div "[PERSON_NAME]" at bounding box center [271, 417] width 127 height 19
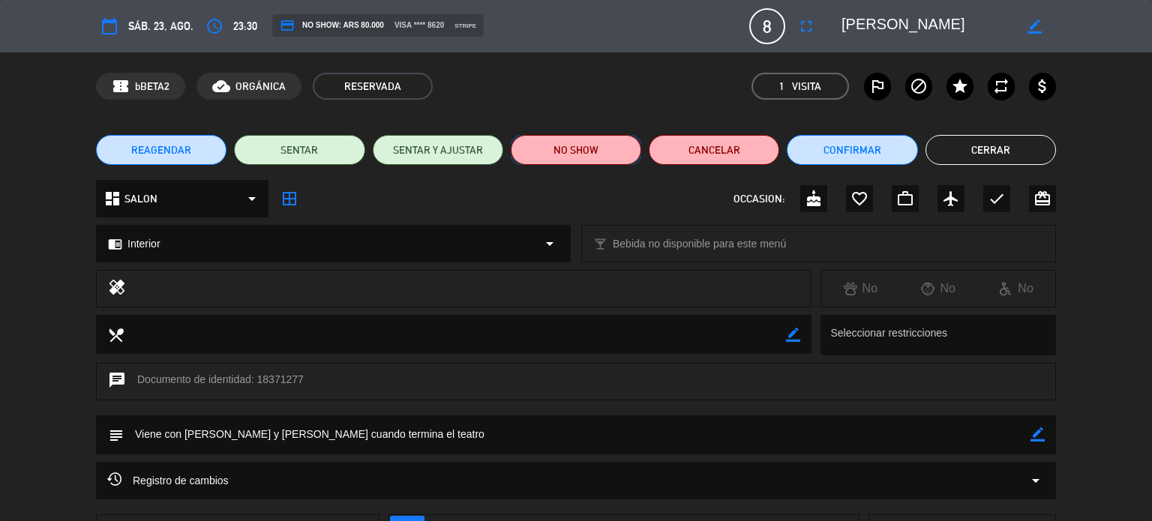
click at [587, 154] on button "NO SHOW" at bounding box center [576, 150] width 130 height 30
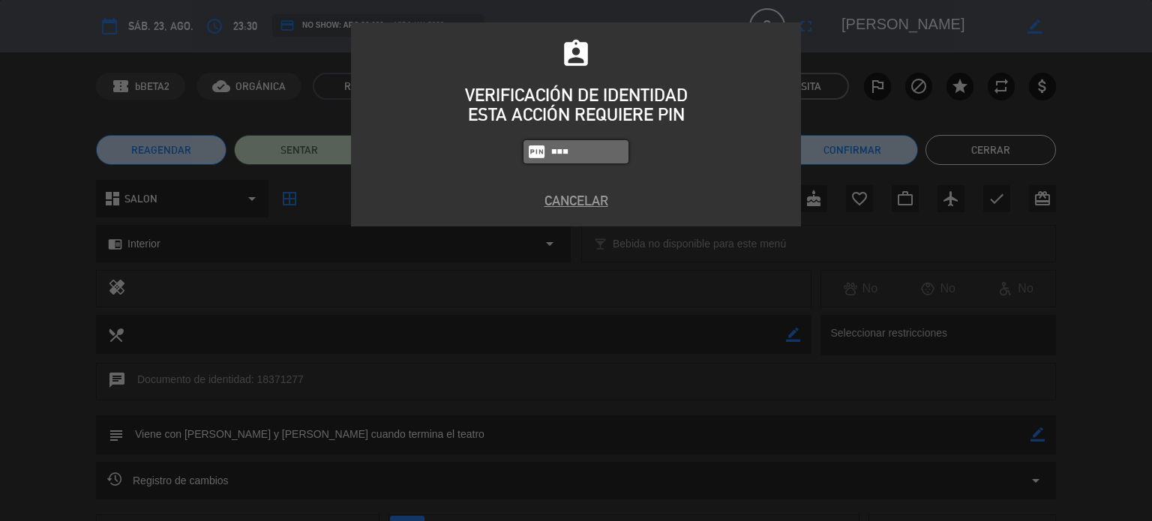
type input "3871"
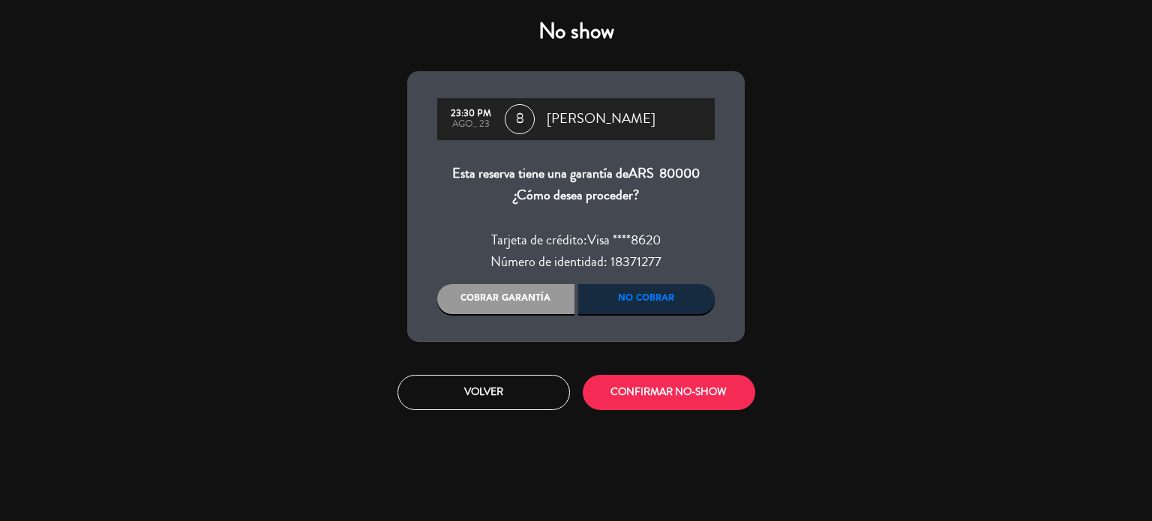
click at [541, 307] on div "Cobrar garantía" at bounding box center [505, 299] width 137 height 30
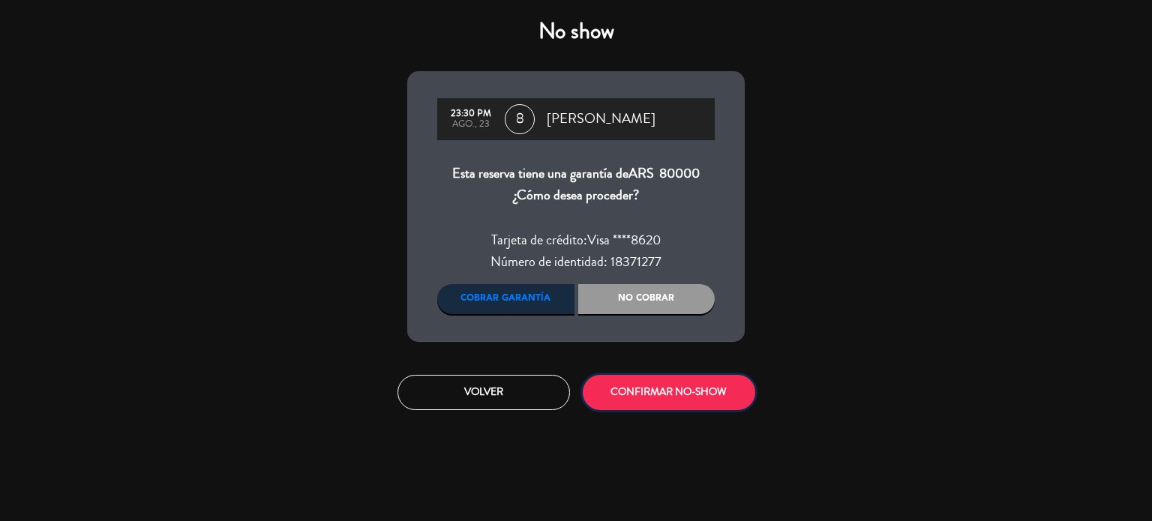
click at [634, 386] on button "CONFIRMAR NO-SHOW" at bounding box center [669, 392] width 172 height 35
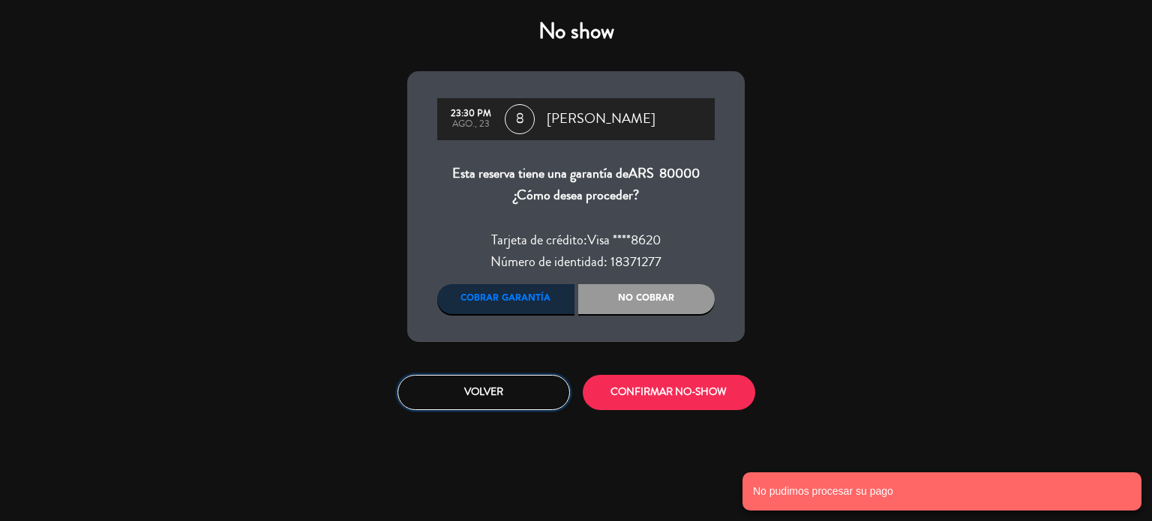
click at [547, 392] on button "Volver" at bounding box center [483, 392] width 172 height 35
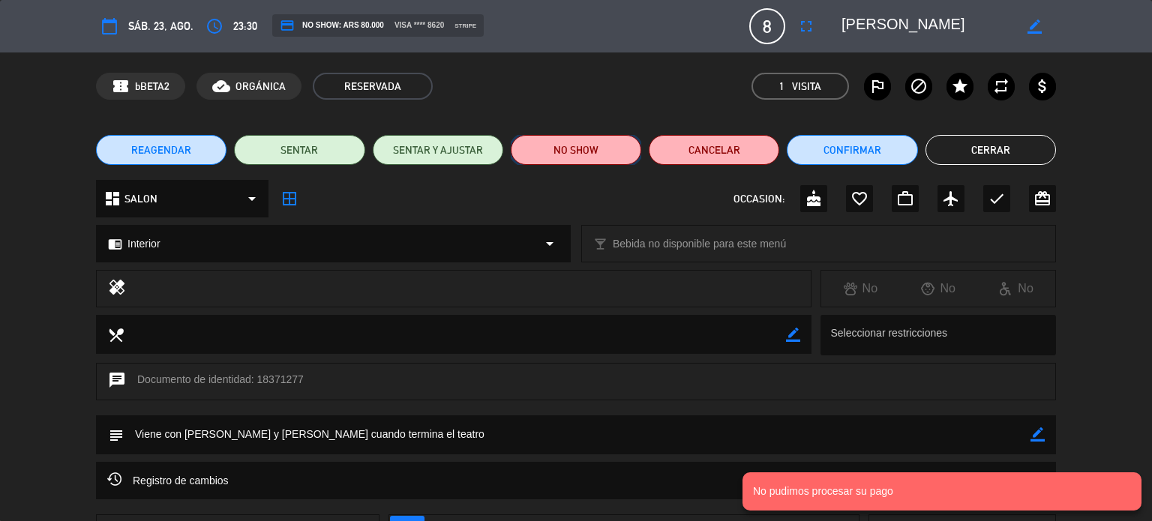
click at [596, 150] on button "NO SHOW" at bounding box center [576, 150] width 130 height 30
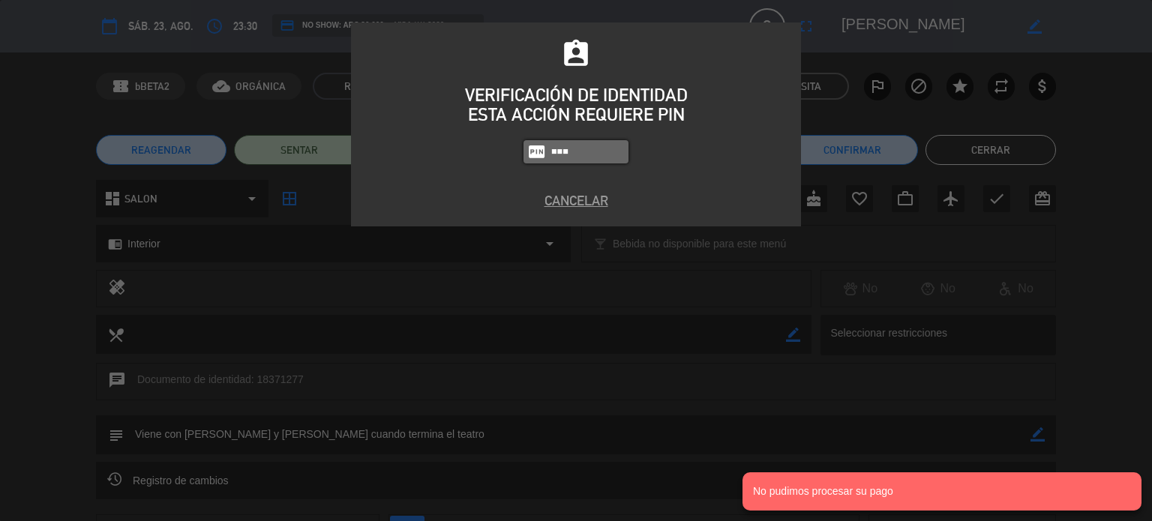
type input "3871"
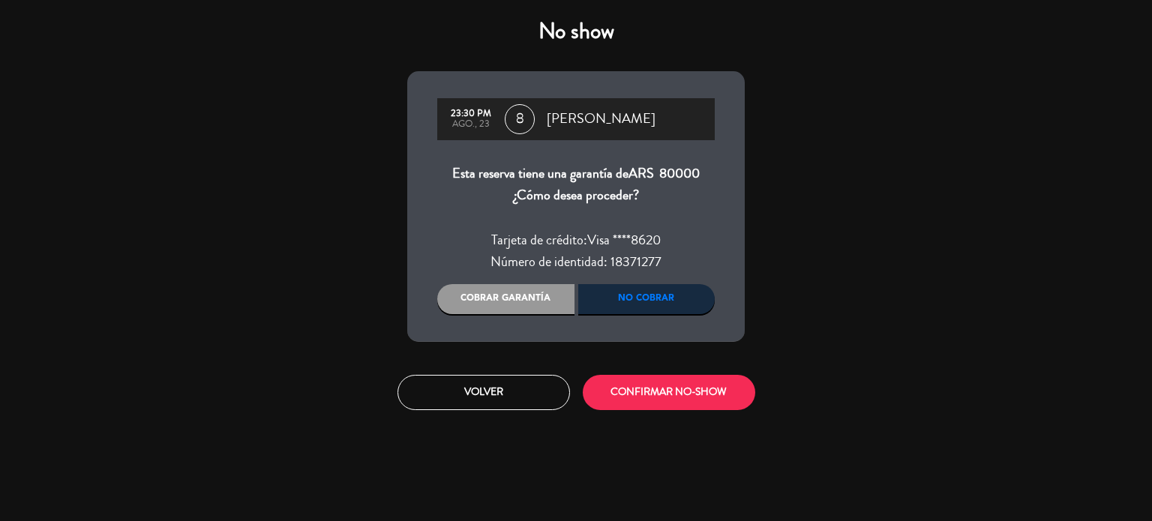
click at [675, 413] on div "Volver CONFIRMAR NO-SHOW" at bounding box center [576, 392] width 360 height 56
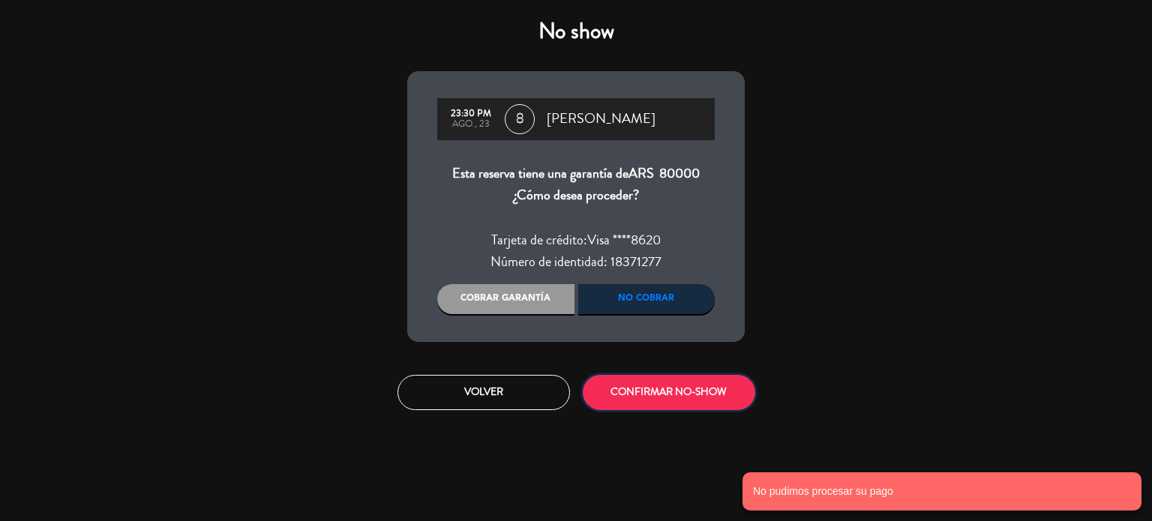
click at [687, 388] on button "CONFIRMAR NO-SHOW" at bounding box center [669, 392] width 172 height 35
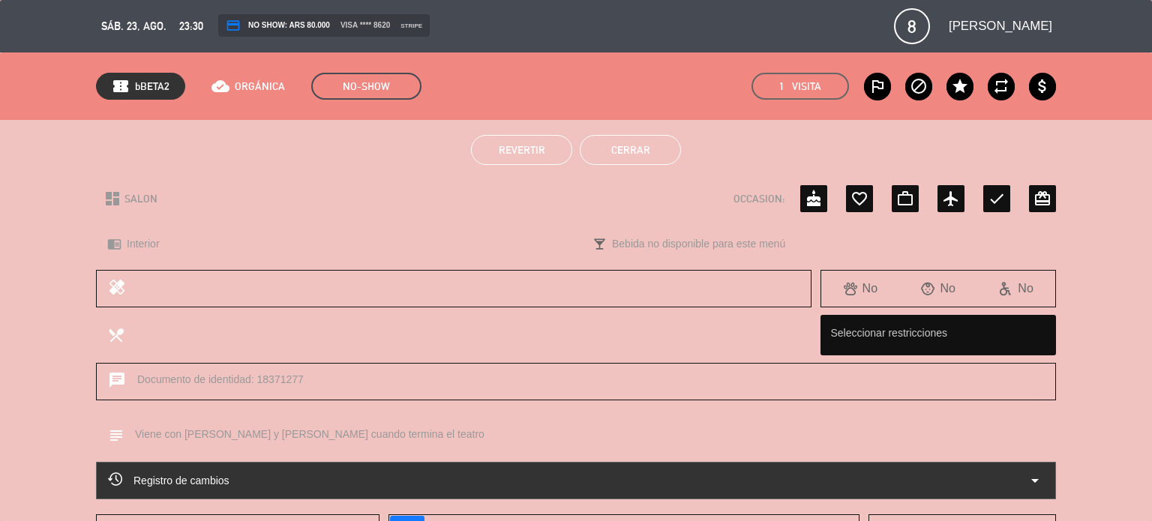
click at [619, 142] on button "Cerrar" at bounding box center [630, 150] width 101 height 30
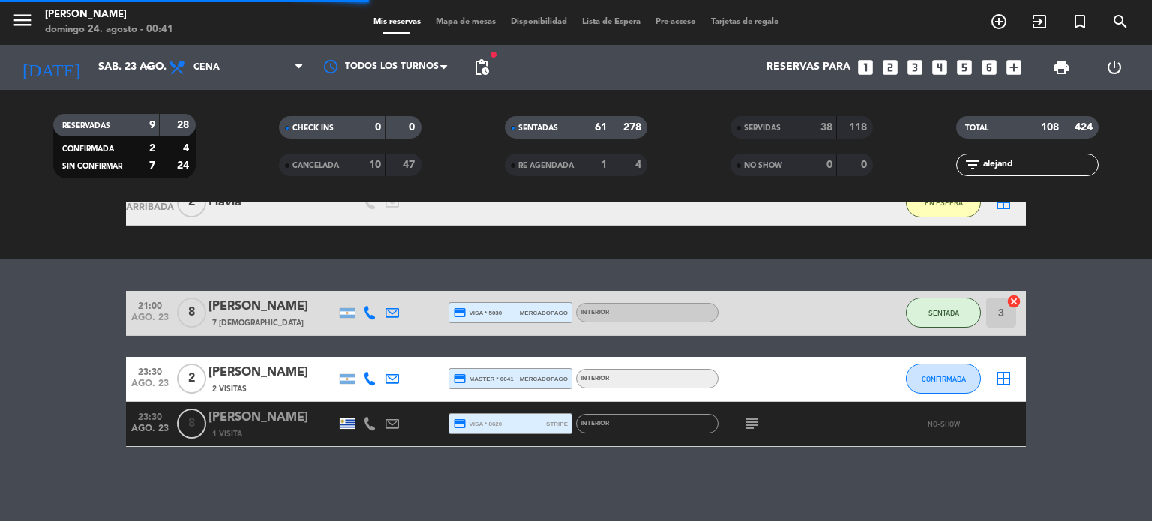
drag, startPoint x: 1025, startPoint y: 167, endPoint x: 855, endPoint y: 157, distance: 170.6
click at [855, 157] on div "RESERVADAS 9 28 CONFIRMADA 2 4 SIN CONFIRMAR 7 24 CHECK INS 0 0 CANCELADA 10 47…" at bounding box center [576, 146] width 1152 height 82
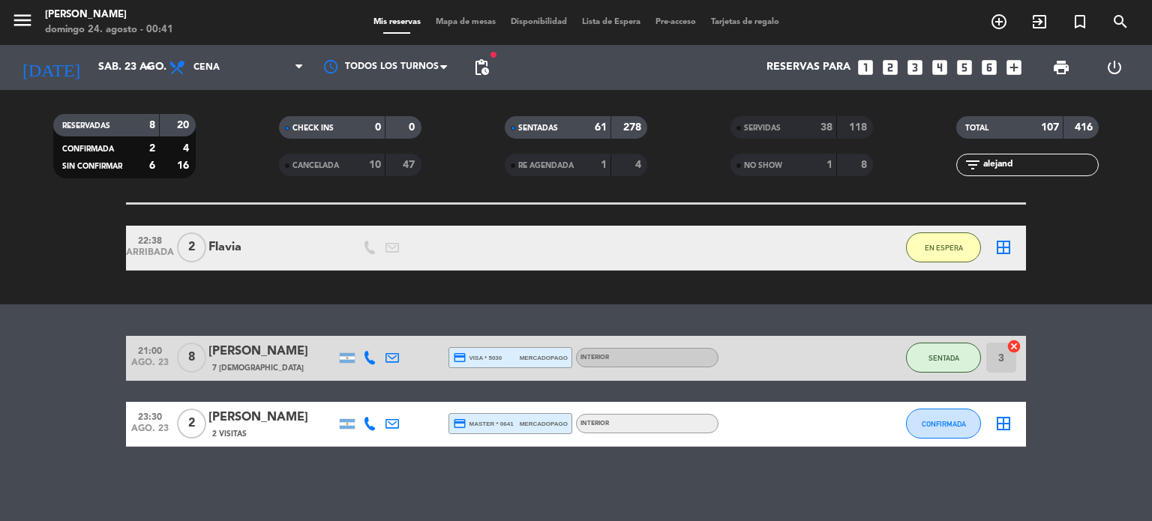
click at [257, 408] on div "[PERSON_NAME]" at bounding box center [271, 417] width 127 height 19
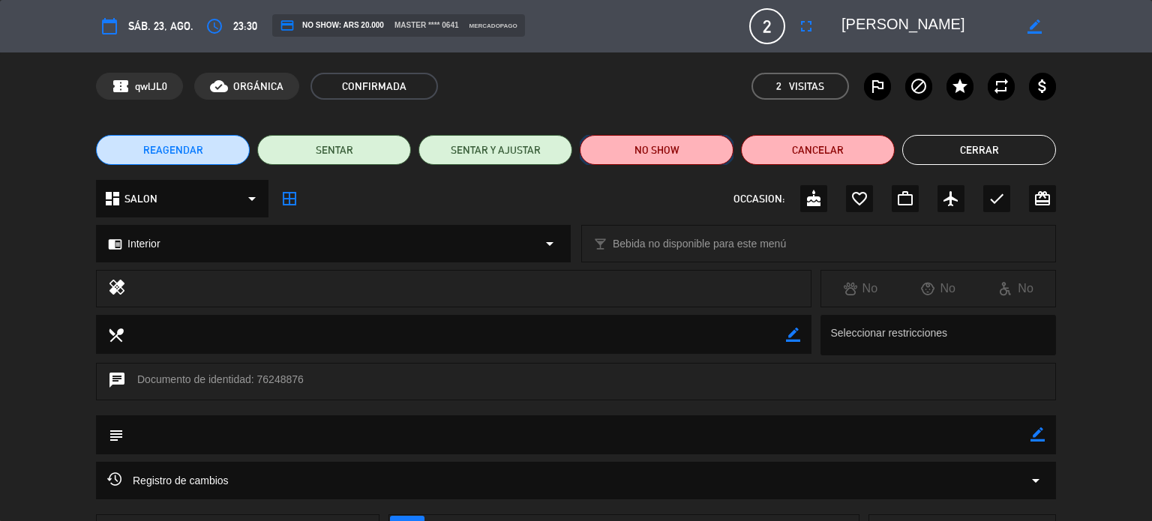
click at [641, 151] on button "NO SHOW" at bounding box center [657, 150] width 154 height 30
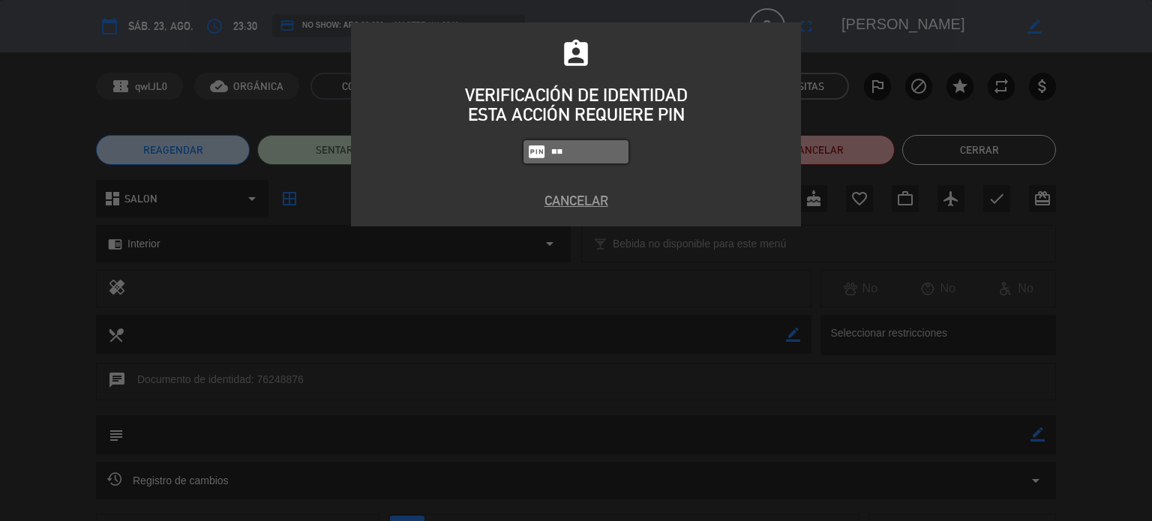
type input "3"
type input "3871"
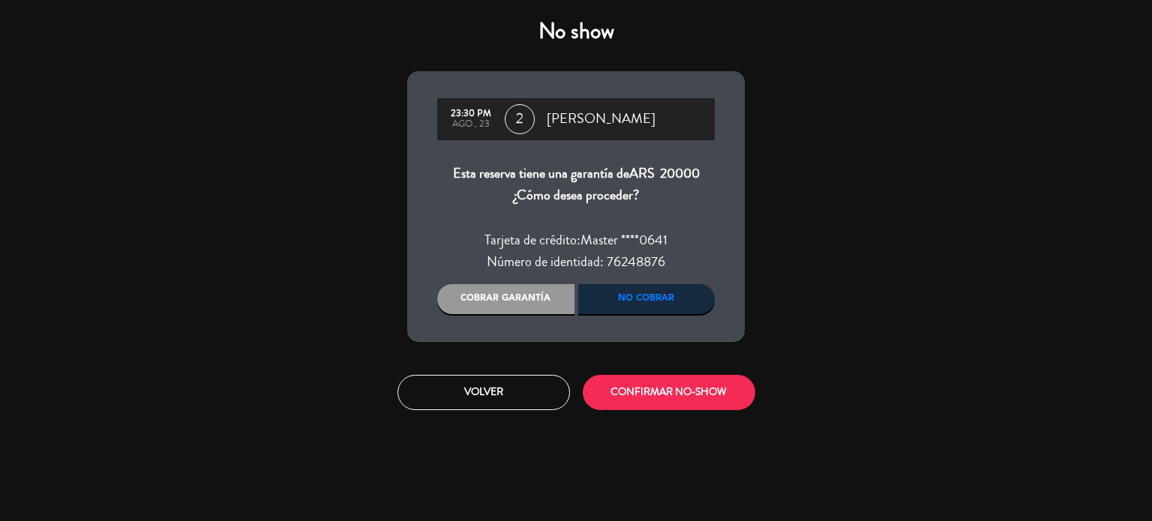
click at [562, 285] on div "Cobrar garantía" at bounding box center [505, 299] width 137 height 30
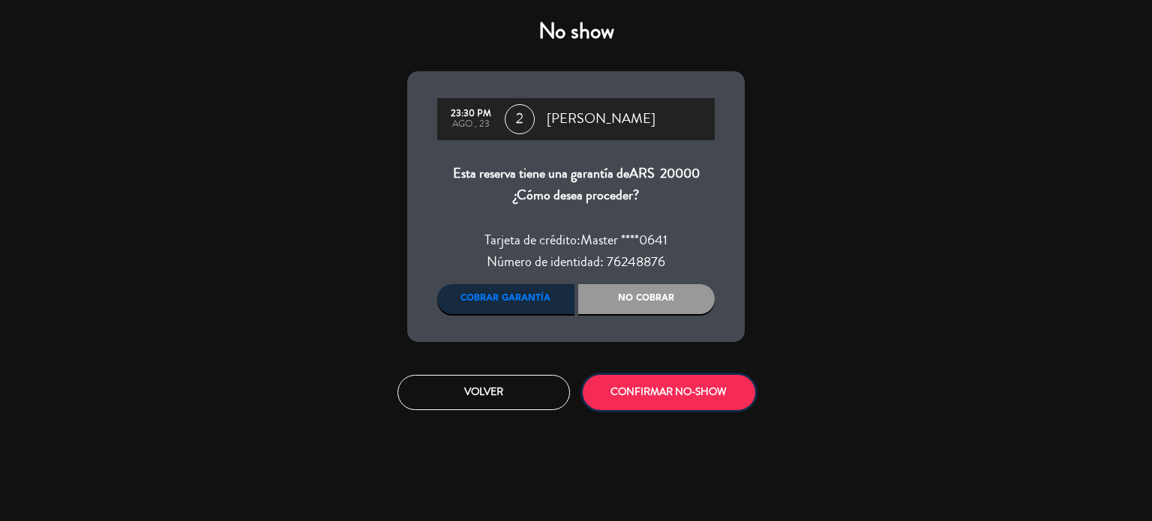
click at [655, 381] on button "CONFIRMAR NO-SHOW" at bounding box center [669, 392] width 172 height 35
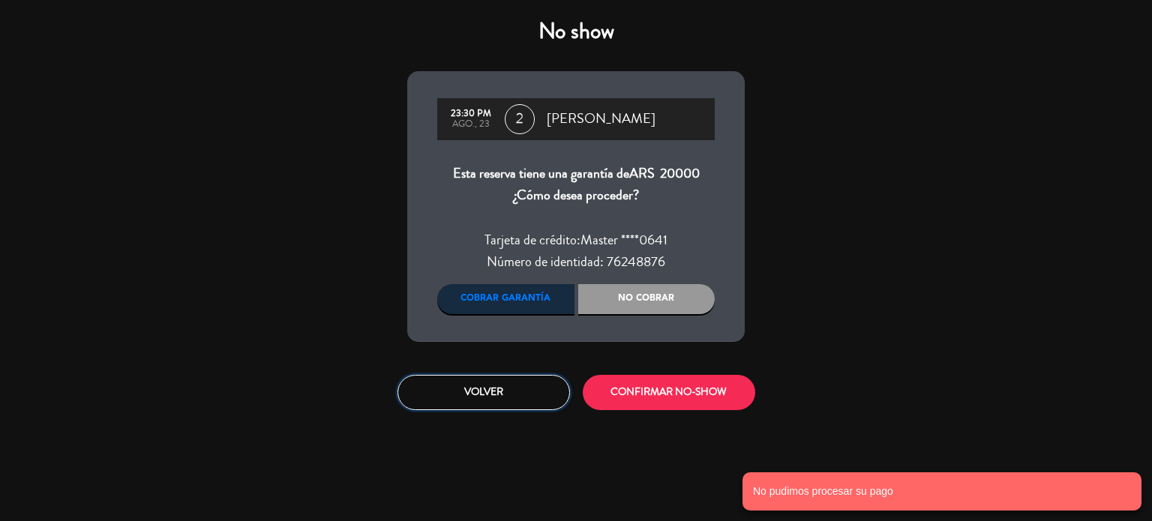
click at [525, 385] on button "Volver" at bounding box center [483, 392] width 172 height 35
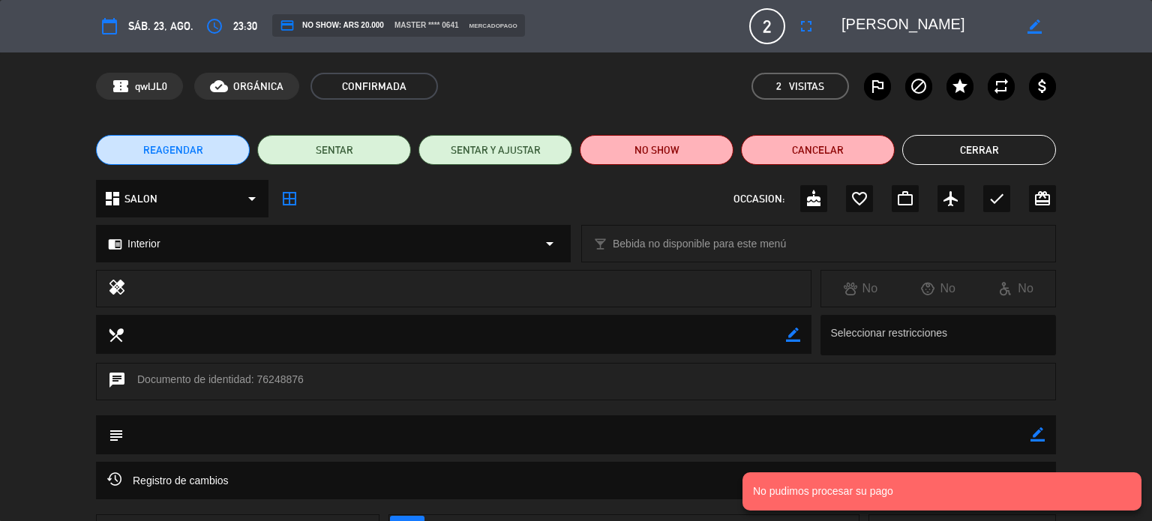
click at [1000, 146] on button "Cerrar" at bounding box center [979, 150] width 154 height 30
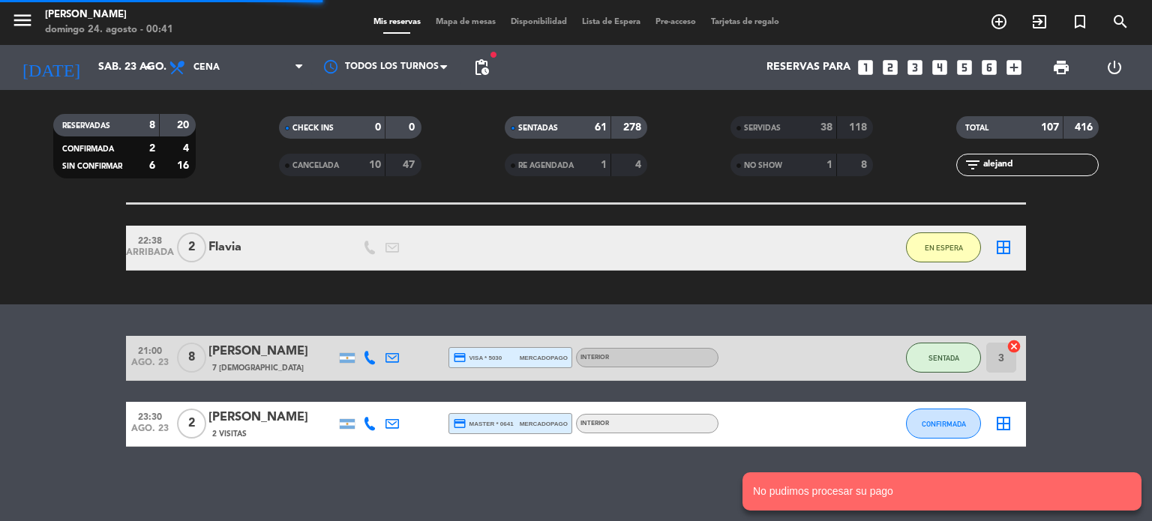
drag, startPoint x: 1033, startPoint y: 166, endPoint x: 943, endPoint y: 167, distance: 90.0
click at [945, 167] on div "filter_list alejand" at bounding box center [1028, 165] width 226 height 22
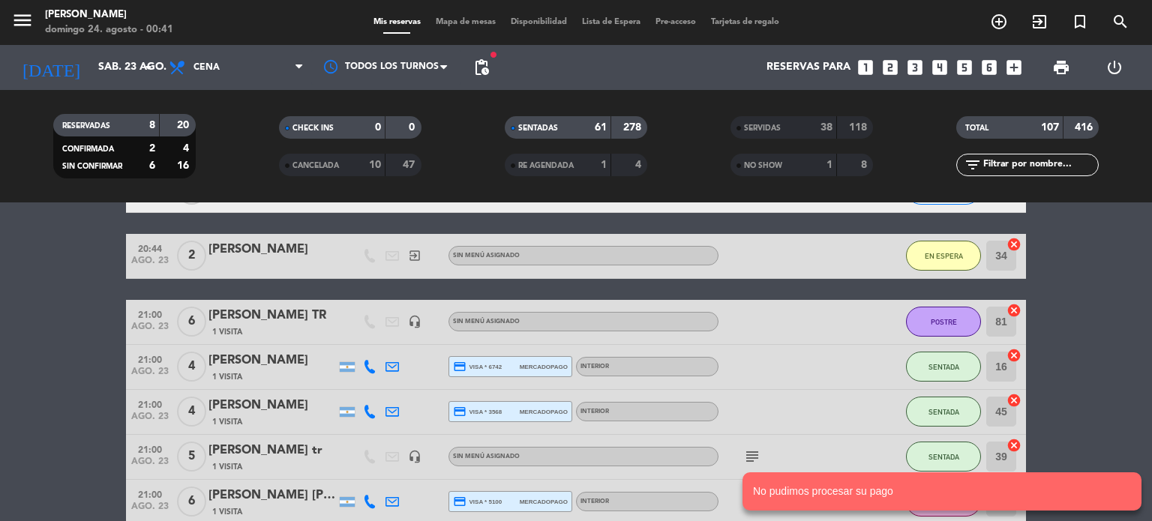
scroll to position [601, 0]
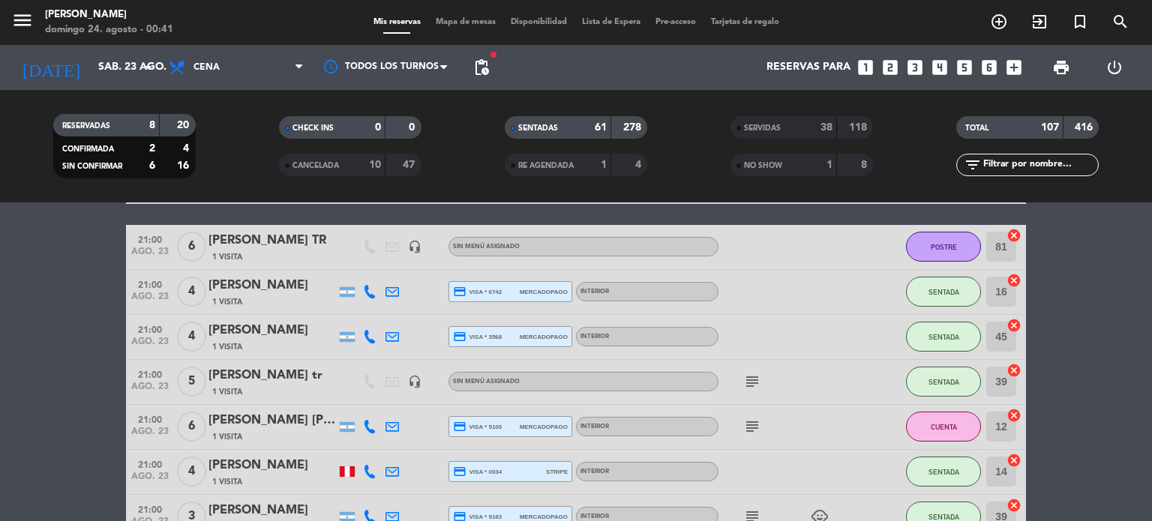
click at [756, 385] on icon "subject" at bounding box center [752, 382] width 18 height 18
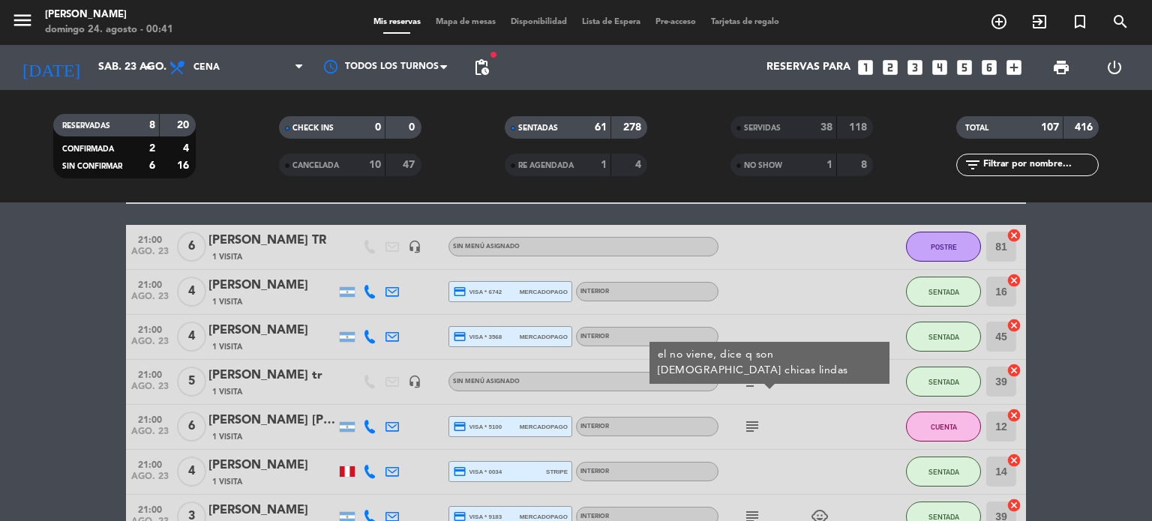
click at [758, 427] on icon "subject" at bounding box center [752, 427] width 18 height 18
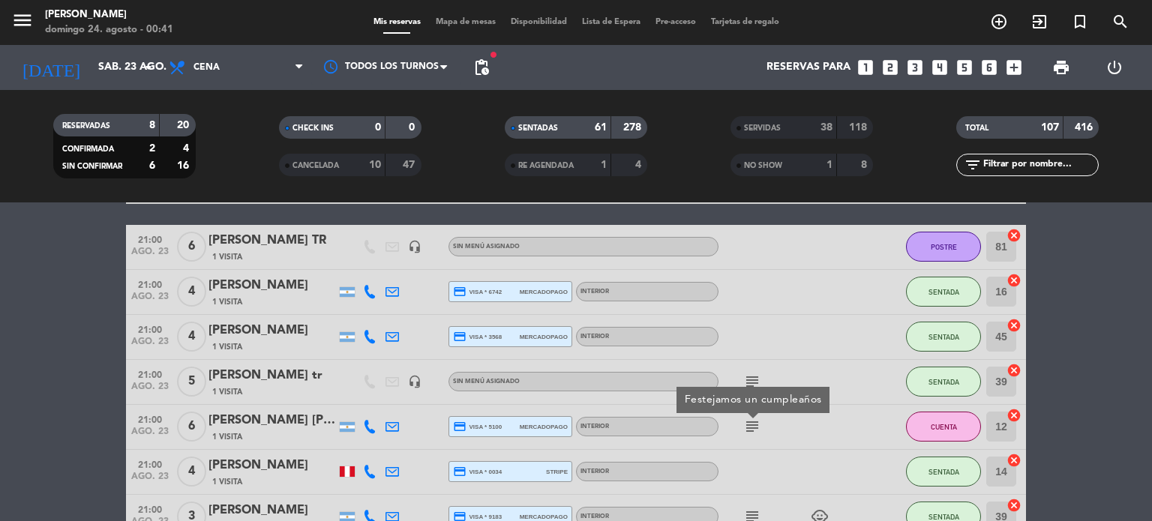
click at [863, 402] on div at bounding box center [873, 382] width 40 height 44
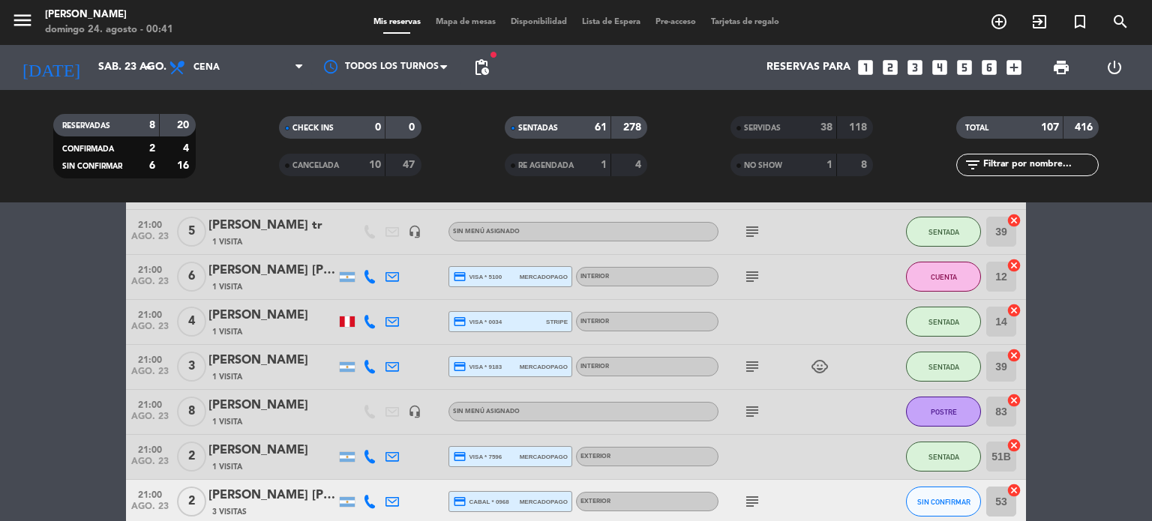
scroll to position [826, 0]
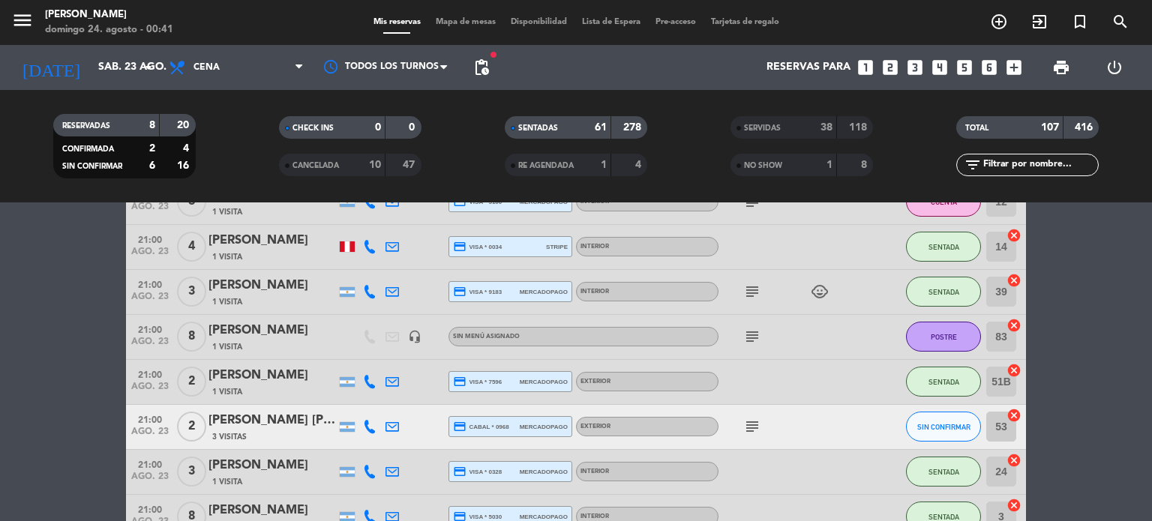
click at [753, 326] on div "subject" at bounding box center [785, 337] width 135 height 44
click at [834, 360] on div at bounding box center [785, 382] width 135 height 44
click at [466, 25] on span "Mapa de mesas" at bounding box center [465, 22] width 75 height 8
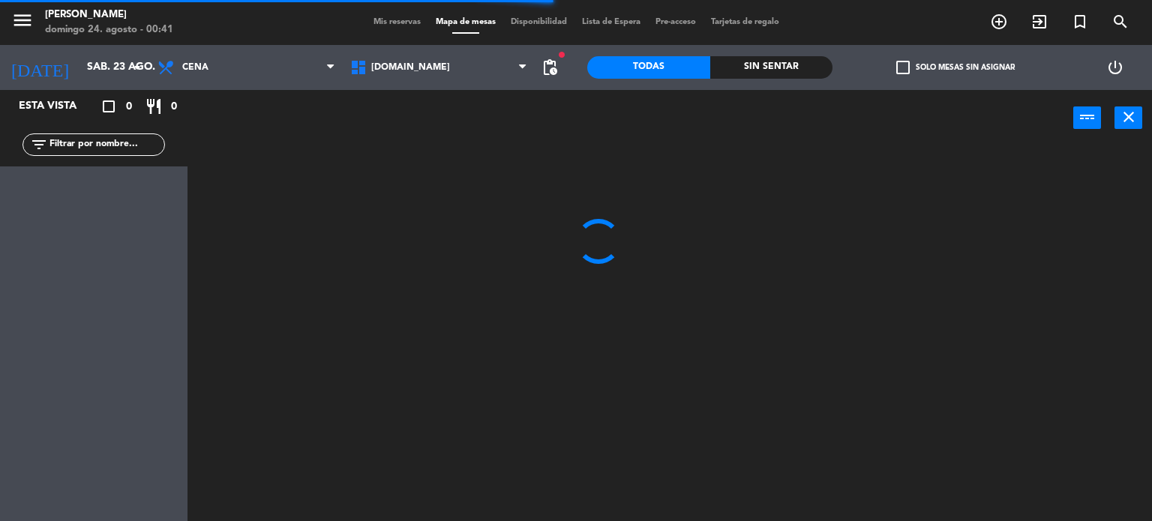
click at [768, 73] on div "Sin sentar" at bounding box center [771, 67] width 123 height 22
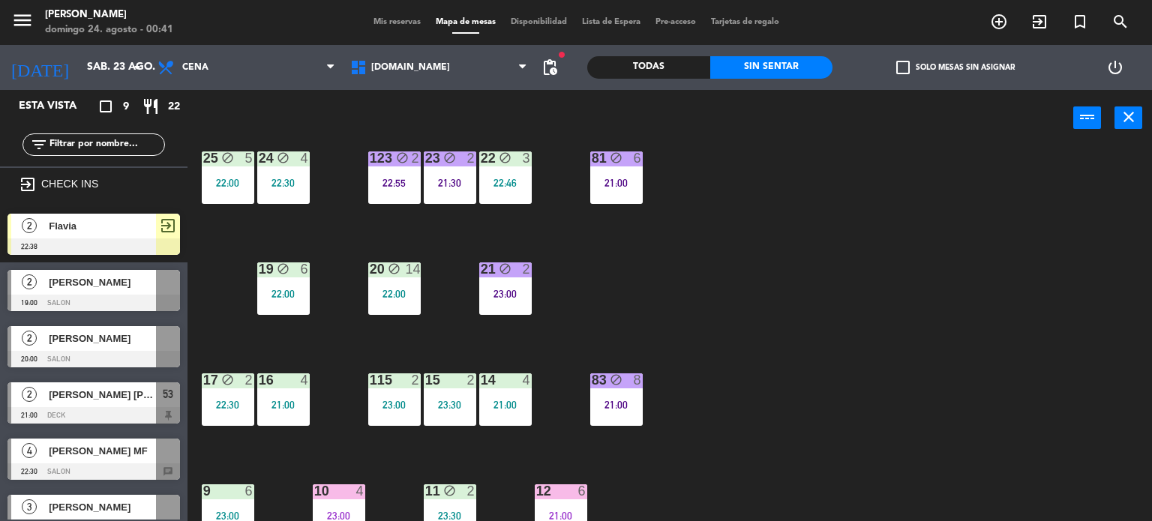
scroll to position [192, 0]
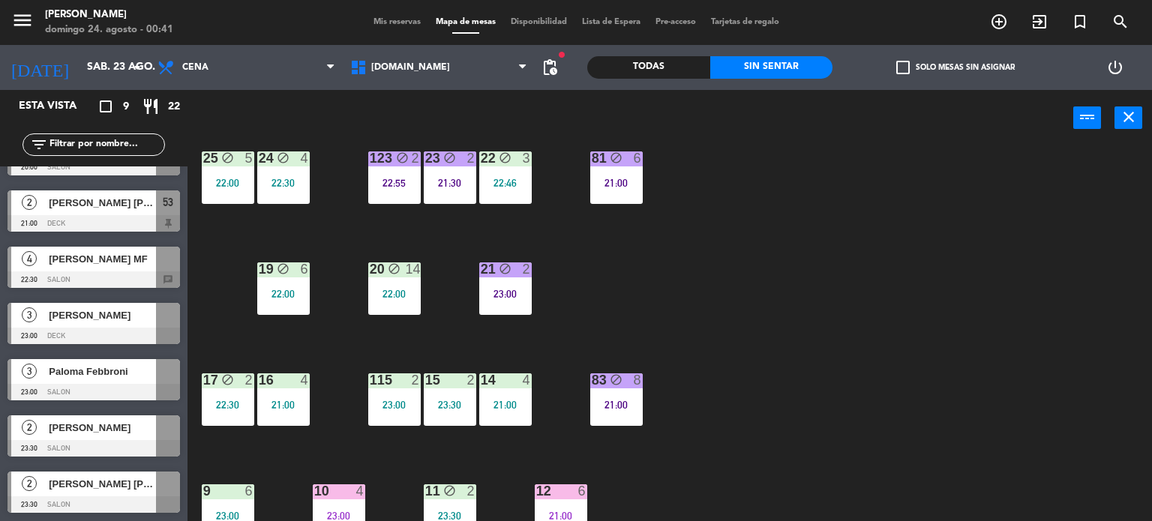
click at [901, 352] on div "34 block 2 21:43 35 block 4 22:30 36 block 10 22:00 43 2 22:00 37 block 12 21:3…" at bounding box center [675, 334] width 953 height 375
click at [514, 403] on div "21:00" at bounding box center [505, 405] width 52 height 10
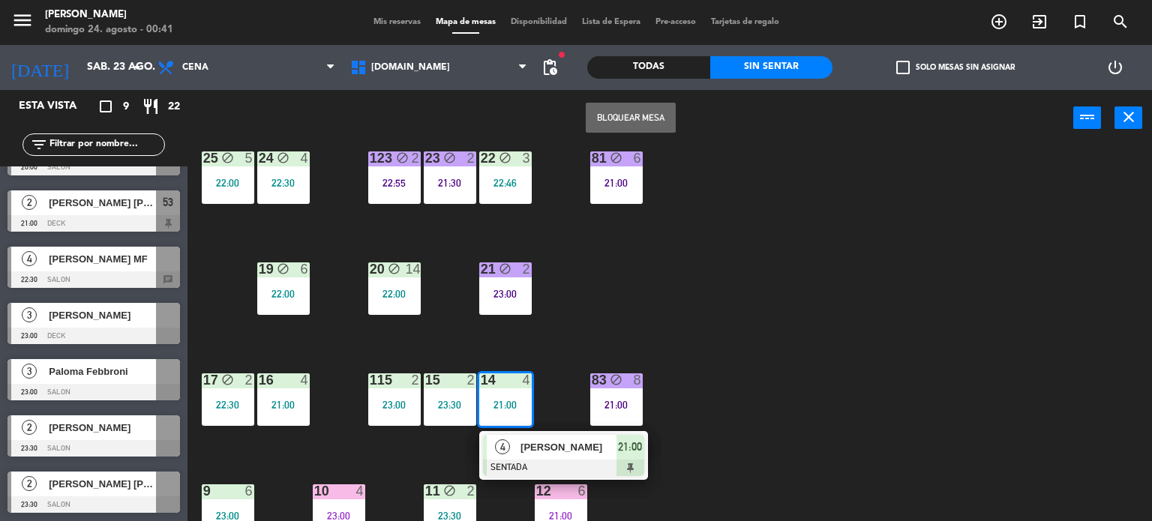
click at [717, 321] on div "34 block 2 21:43 35 block 4 22:30 36 block 10 22:00 43 2 22:00 37 block 12 21:3…" at bounding box center [675, 334] width 953 height 375
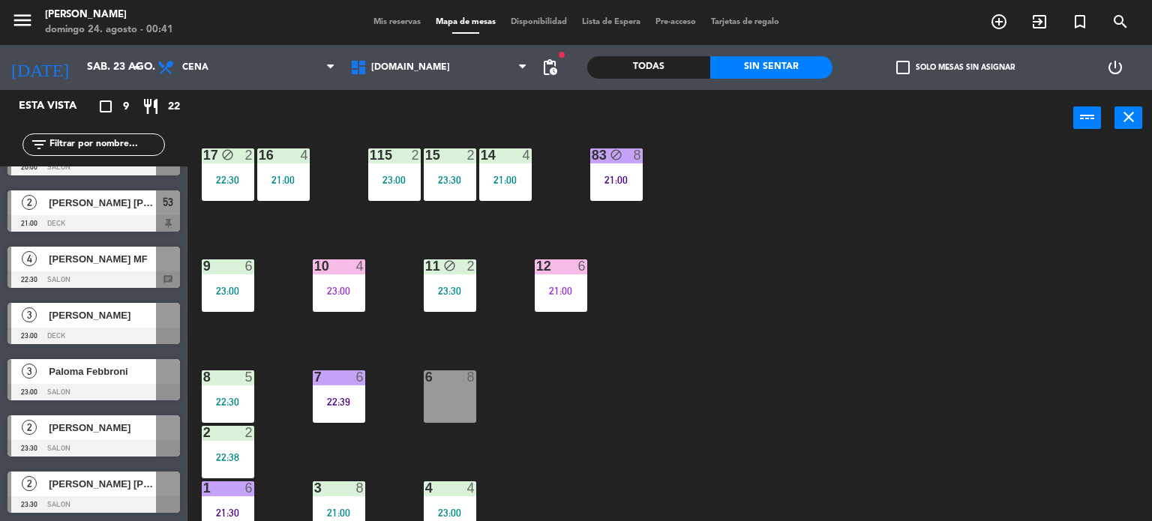
scroll to position [536, 0]
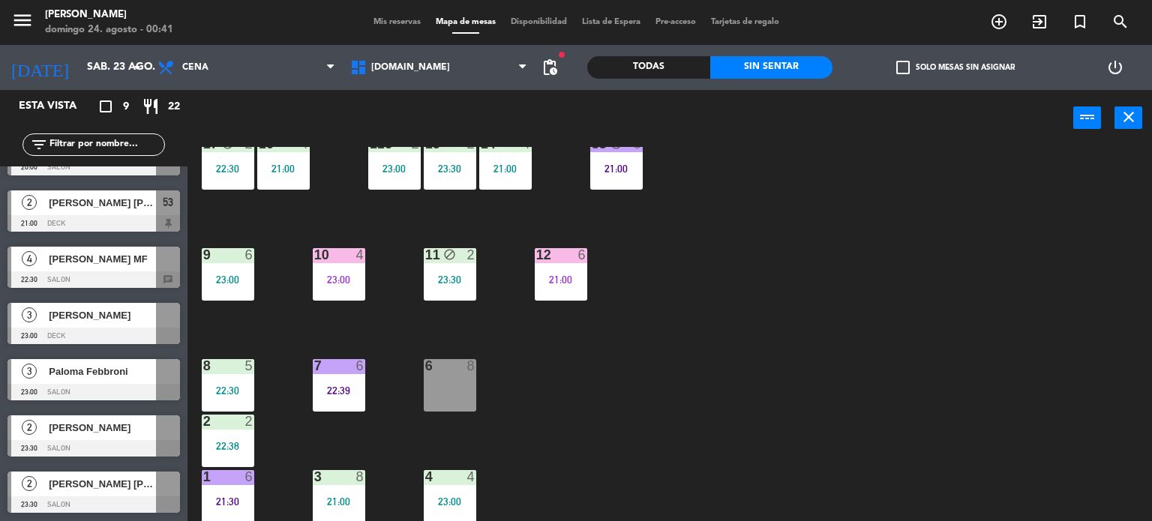
click at [445, 380] on div "6 8" at bounding box center [450, 385] width 52 height 52
click at [383, 412] on div "34 block 2 21:43 35 block 4 22:30 36 block 10 22:00 43 2 22:00 37 block 12 21:3…" at bounding box center [675, 334] width 953 height 375
click at [799, 364] on div "34 block 2 21:43 35 block 4 22:30 36 block 10 22:00 43 2 22:00 37 block 12 21:3…" at bounding box center [675, 334] width 953 height 375
click at [694, 381] on div "34 block 2 21:43 35 block 4 22:30 36 block 10 22:00 43 2 22:00 37 block 12 21:3…" at bounding box center [675, 334] width 953 height 375
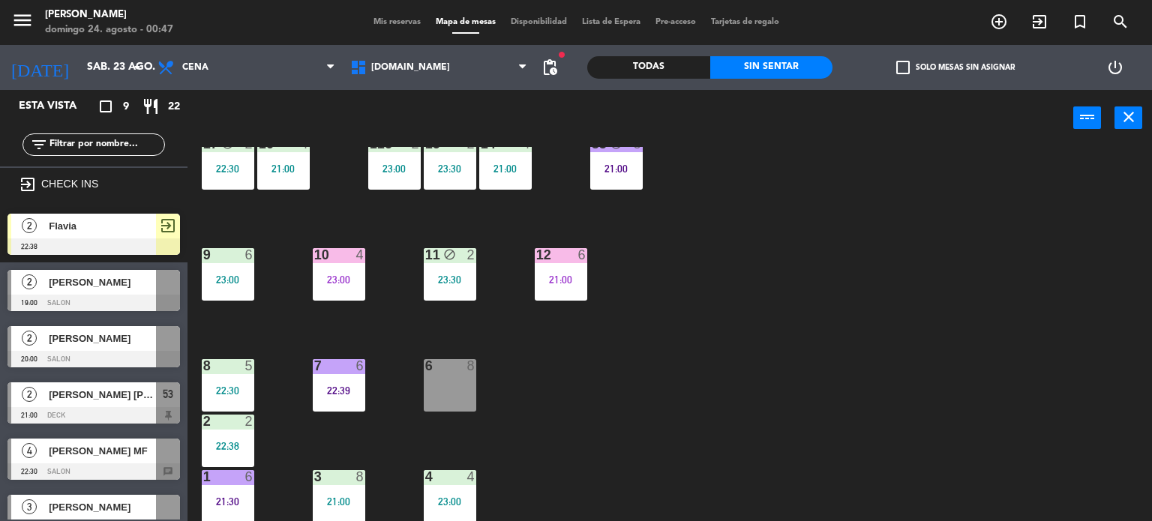
drag, startPoint x: 681, startPoint y: 258, endPoint x: 632, endPoint y: 269, distance: 50.0
click at [681, 259] on div "34 block 2 21:43 35 block 4 22:30 36 block 10 22:00 43 2 22:00 37 block 12 21:3…" at bounding box center [675, 334] width 953 height 375
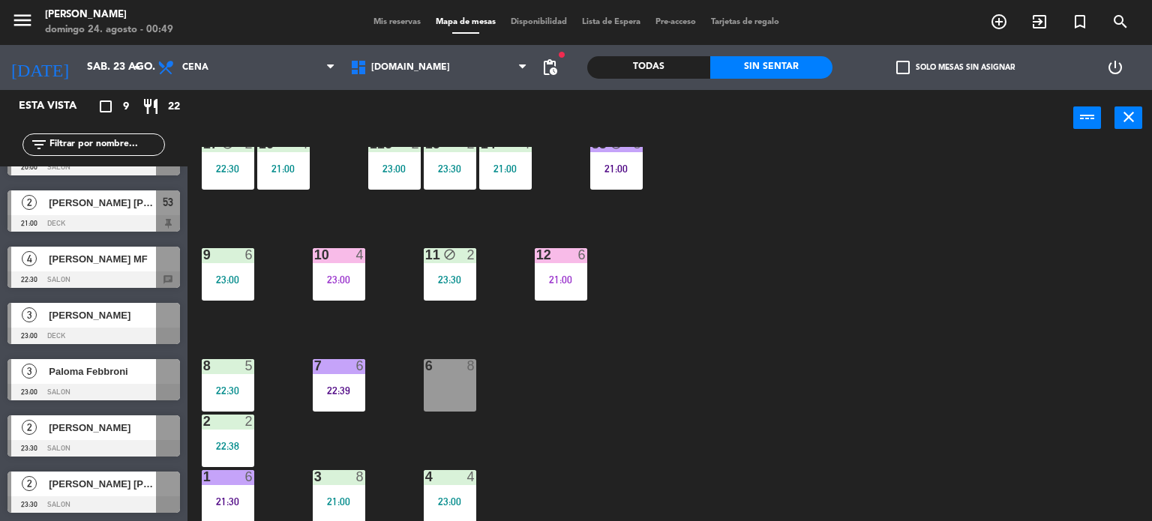
click at [708, 394] on div "34 block 2 21:43 35 block 4 22:30 36 block 10 22:00 43 2 22:00 37 block 12 21:3…" at bounding box center [675, 334] width 953 height 375
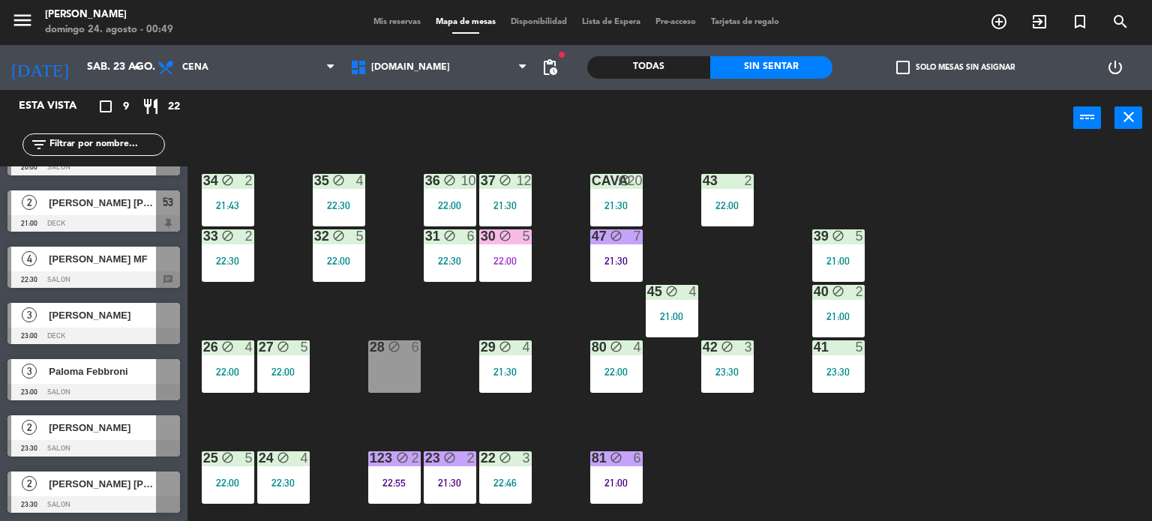
scroll to position [375, 0]
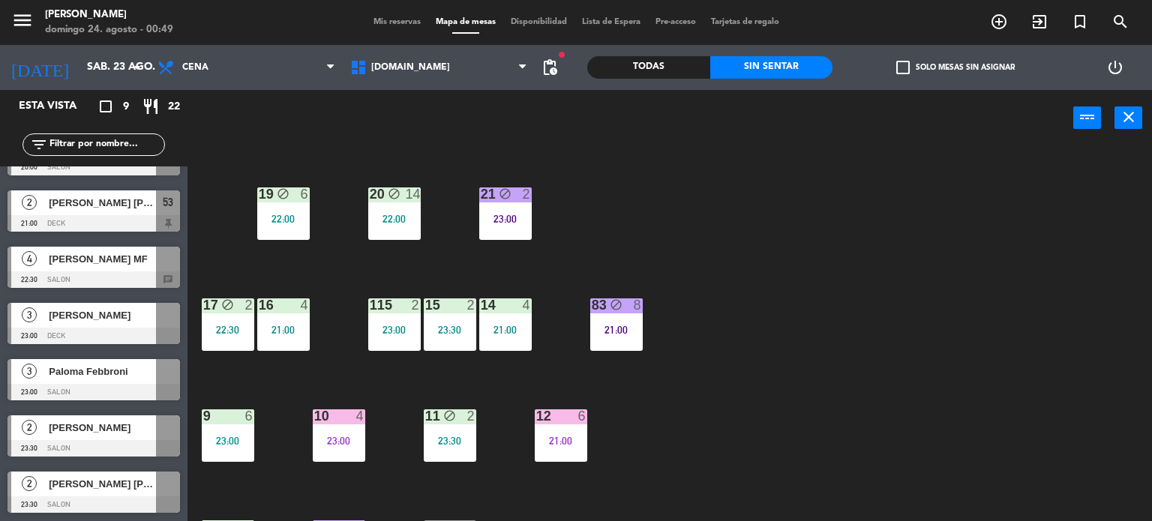
click at [357, 436] on div "23:00" at bounding box center [339, 441] width 52 height 10
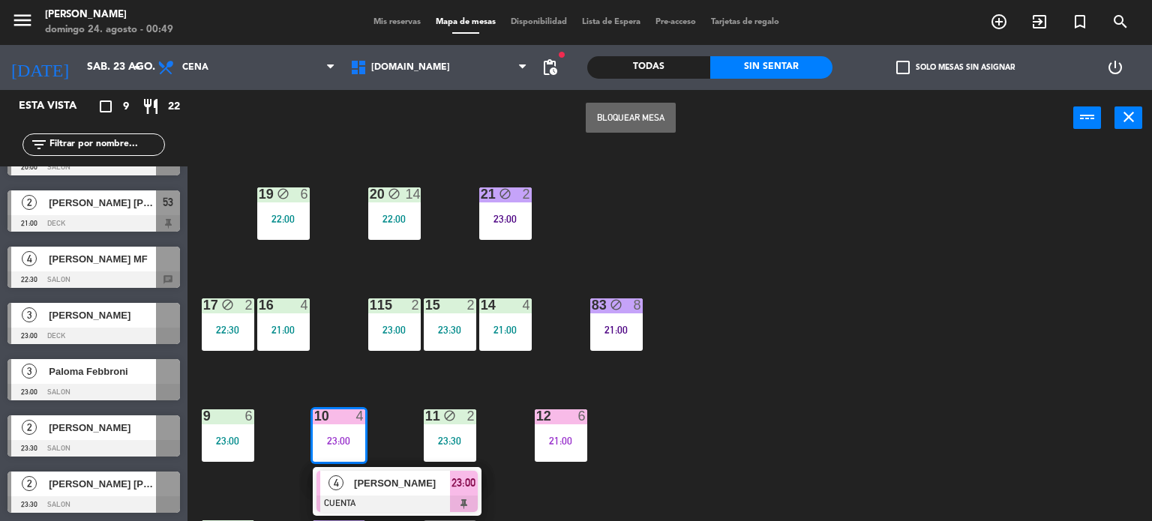
click at [901, 423] on div "34 block 2 21:43 35 block 4 22:30 36 block 10 22:00 43 2 22:00 37 block 12 21:3…" at bounding box center [675, 334] width 953 height 375
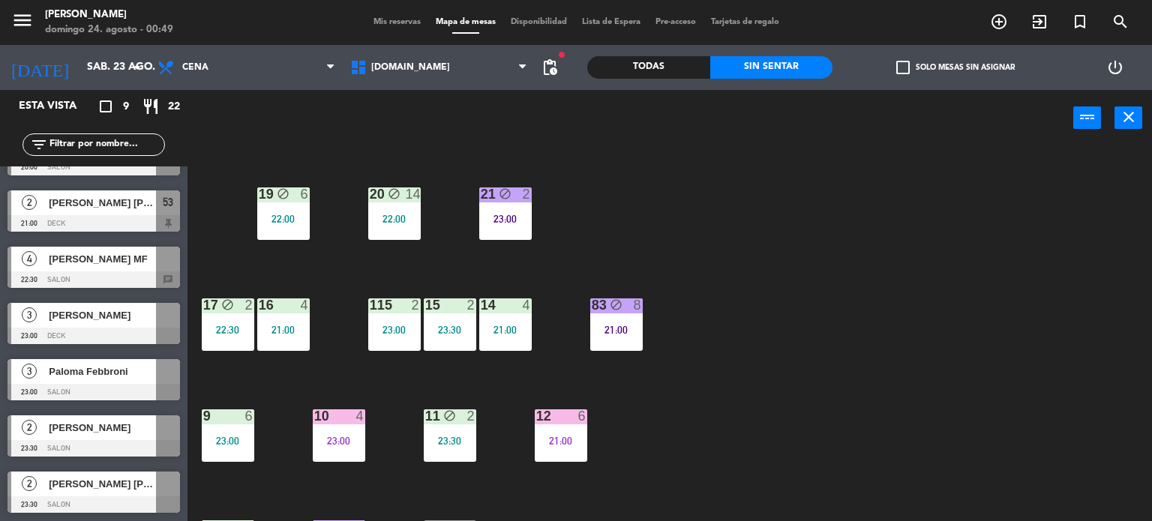
scroll to position [536, 0]
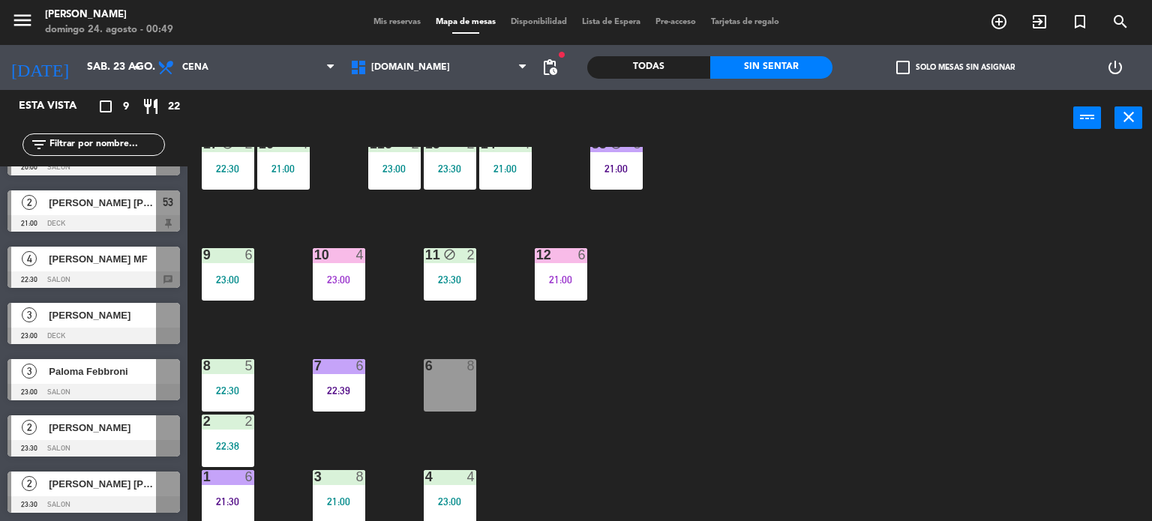
click at [455, 416] on div "34 block 2 21:43 35 block 4 22:30 36 block 10 22:00 43 2 22:00 37 block 12 21:3…" at bounding box center [675, 334] width 953 height 375
click at [381, 382] on div "34 block 2 21:43 35 block 4 22:30 36 block 10 22:00 43 2 22:00 37 block 12 21:3…" at bounding box center [675, 334] width 953 height 375
click at [346, 386] on div "22:39" at bounding box center [339, 390] width 52 height 10
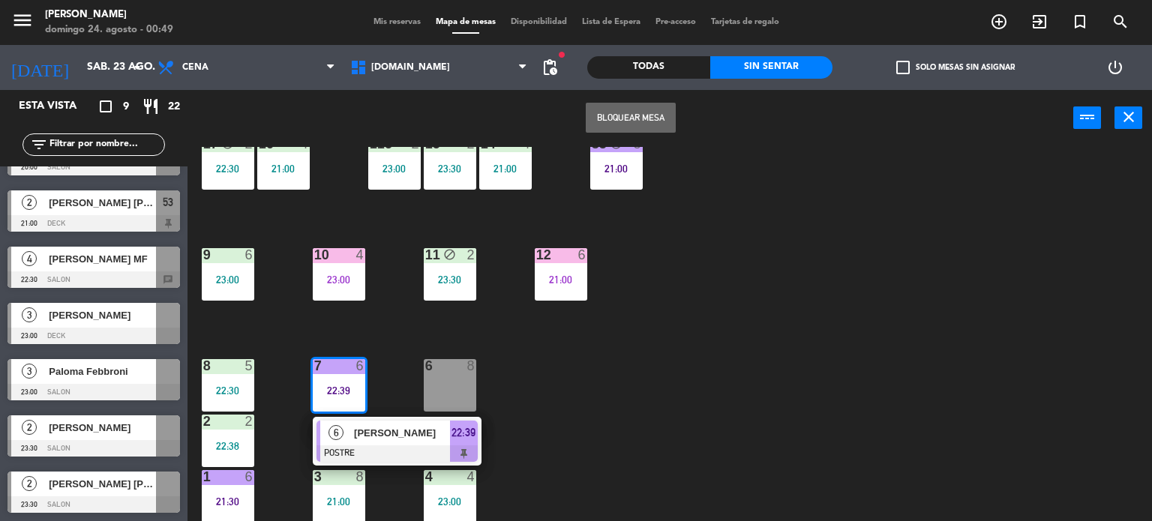
click at [367, 430] on span "[PERSON_NAME]" at bounding box center [402, 433] width 96 height 16
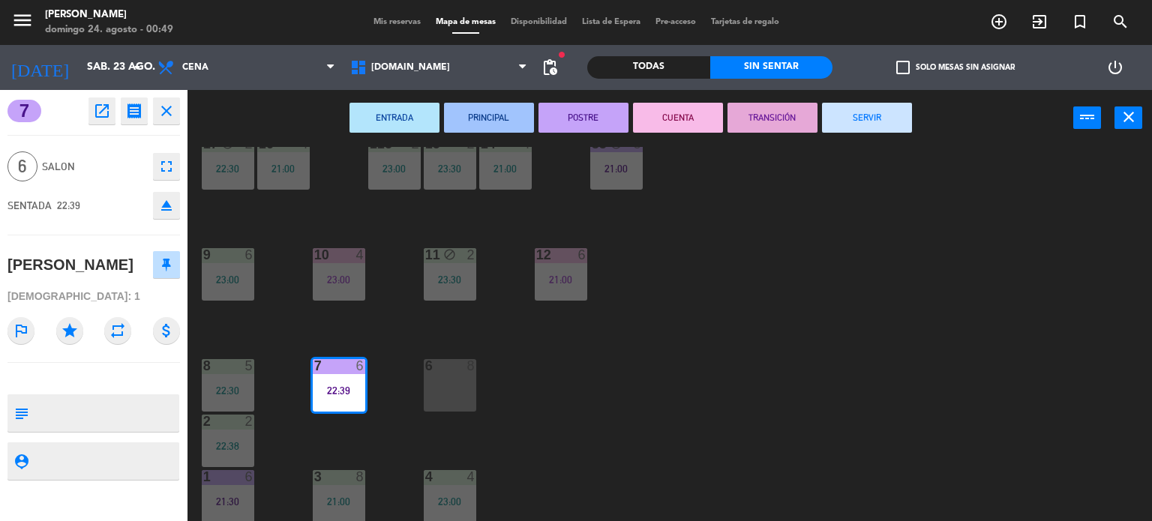
click at [367, 430] on div "34 block 2 21:43 35 block 4 22:30 36 block 10 22:00 43 2 22:00 37 block 12 21:3…" at bounding box center [675, 334] width 953 height 375
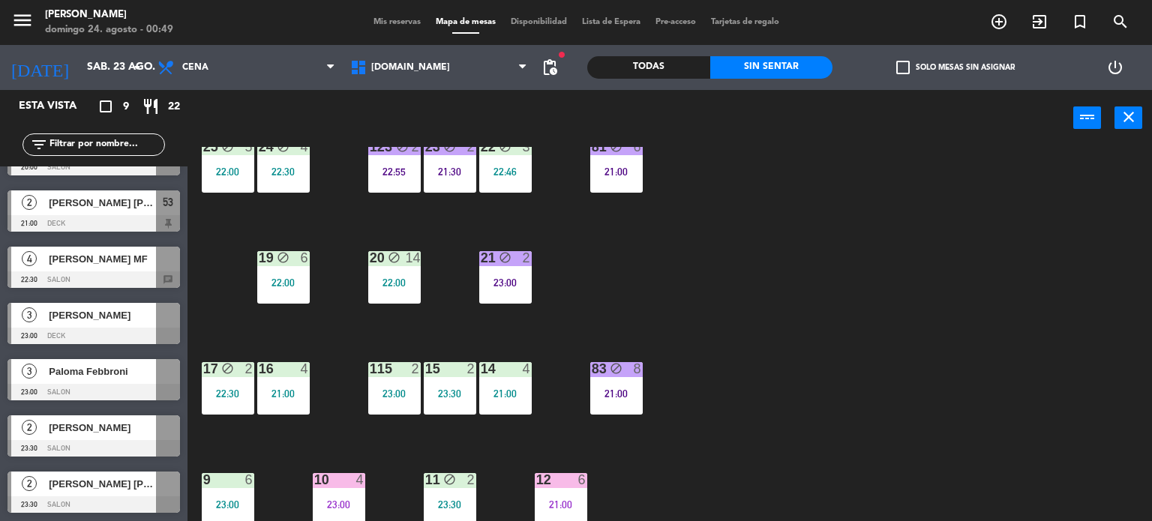
scroll to position [236, 0]
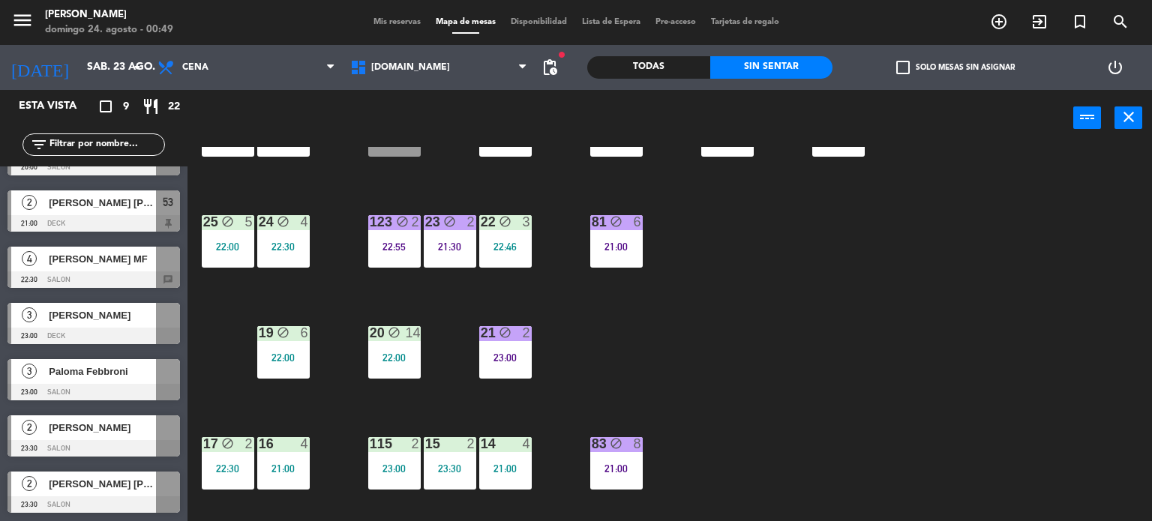
click at [402, 238] on div "123 block 2 22:55" at bounding box center [394, 241] width 52 height 52
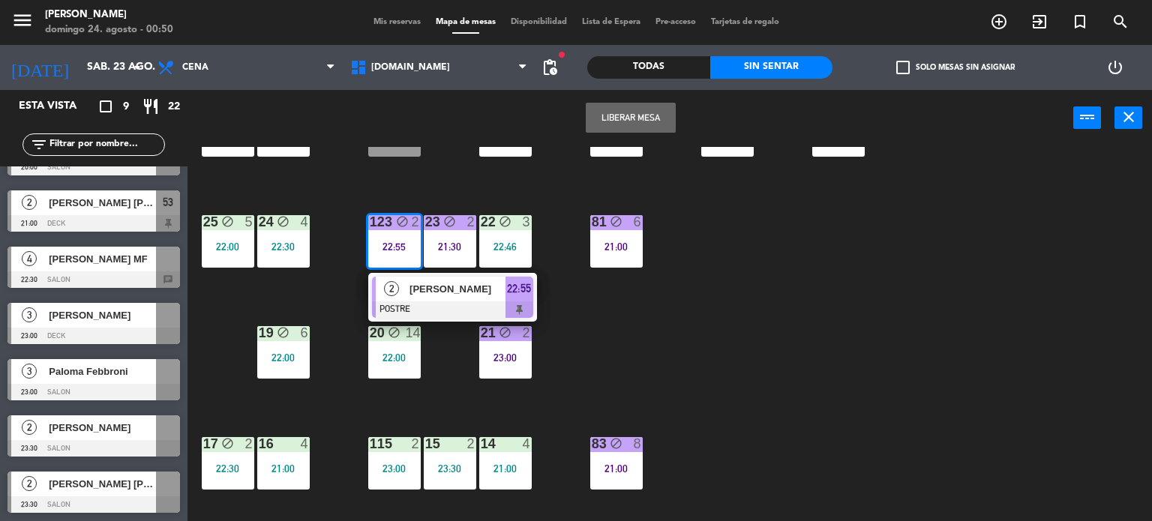
click at [874, 247] on div "34 block 2 21:43 35 block 4 22:30 36 block 10 22:00 43 2 22:00 37 block 12 21:3…" at bounding box center [675, 334] width 953 height 375
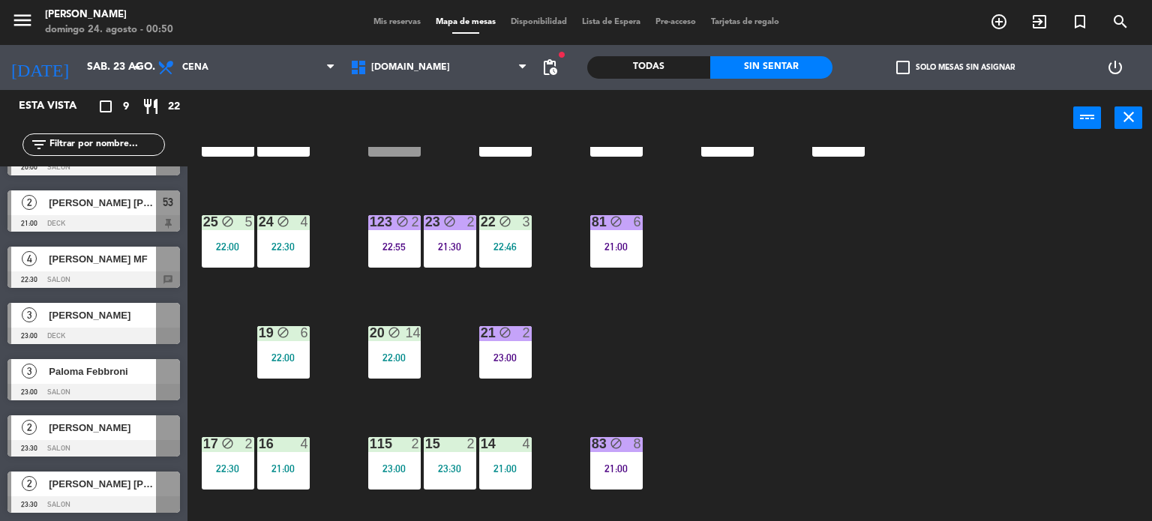
click at [214, 247] on div "22:00" at bounding box center [228, 246] width 52 height 10
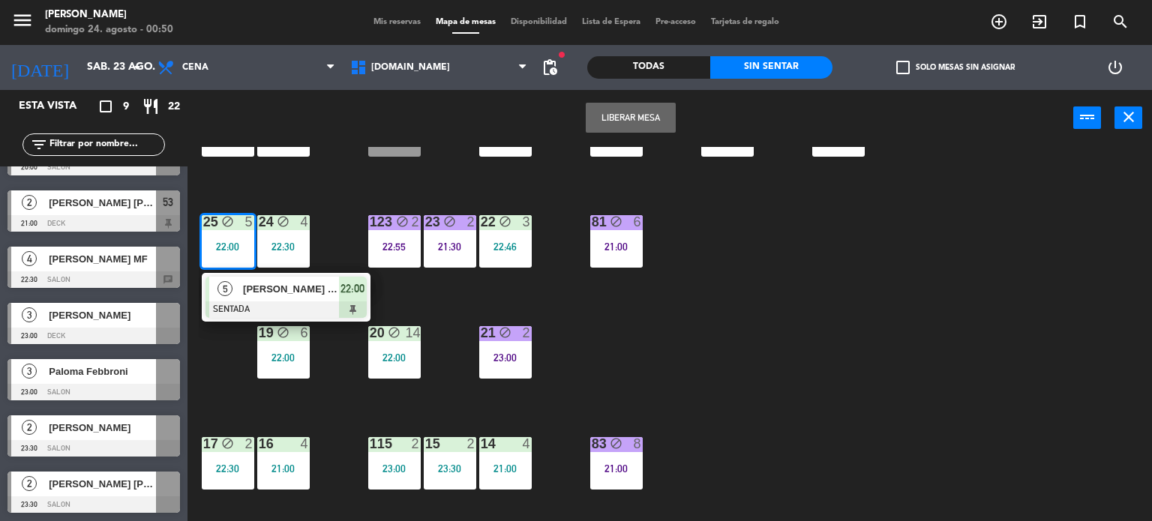
click at [315, 304] on div at bounding box center [285, 309] width 161 height 16
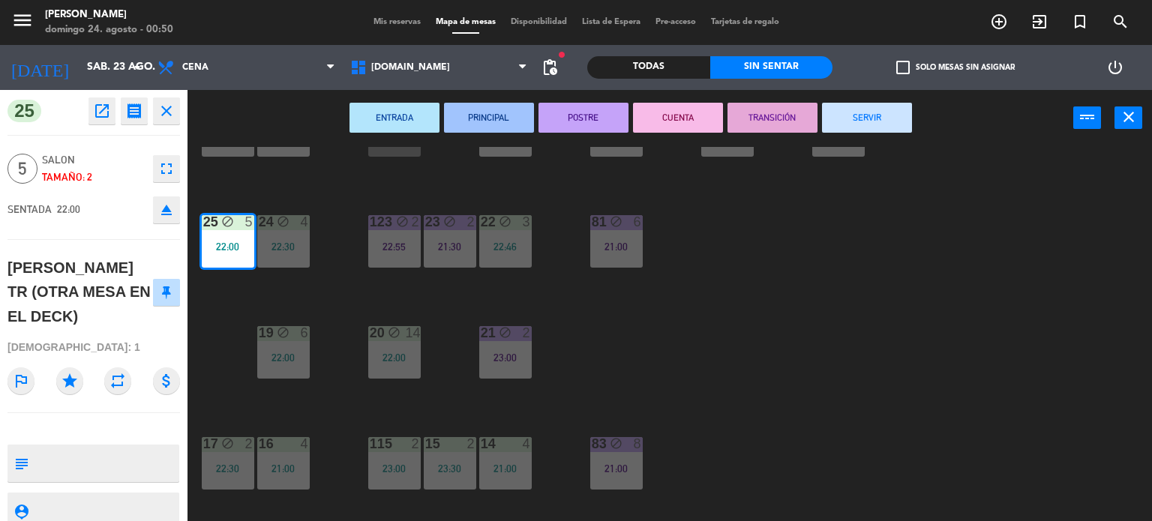
click at [232, 385] on div "34 block 2 21:43 35 block 4 22:30 36 block 10 22:00 43 2 22:00 37 block 12 21:3…" at bounding box center [675, 334] width 953 height 375
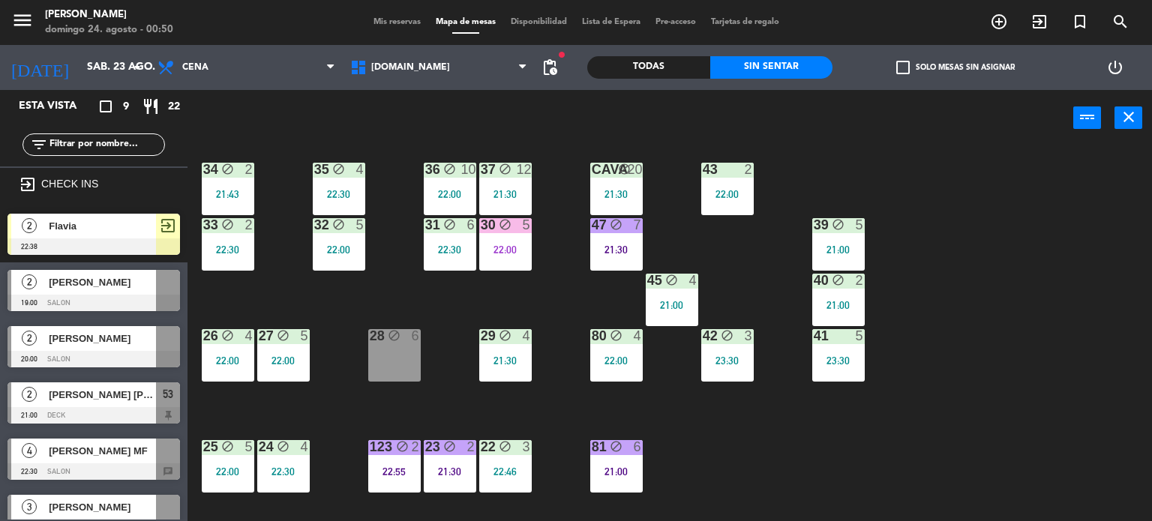
scroll to position [0, 0]
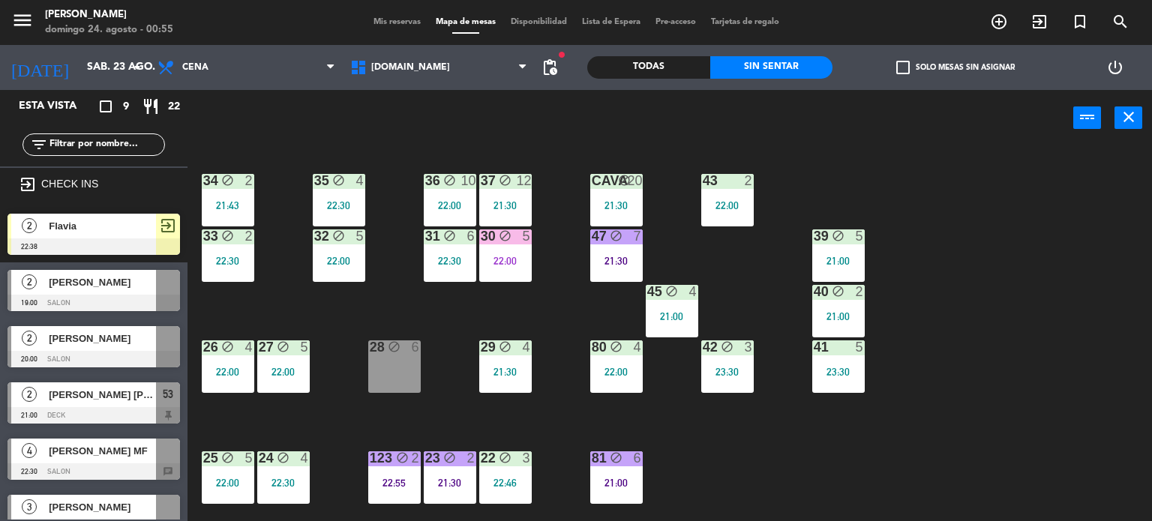
drag, startPoint x: 1135, startPoint y: 1, endPoint x: 776, endPoint y: 485, distance: 602.6
click at [776, 485] on div "34 block 2 21:43 35 block 4 22:30 36 block 10 22:00 43 2 22:00 37 block 12 21:3…" at bounding box center [675, 334] width 953 height 375
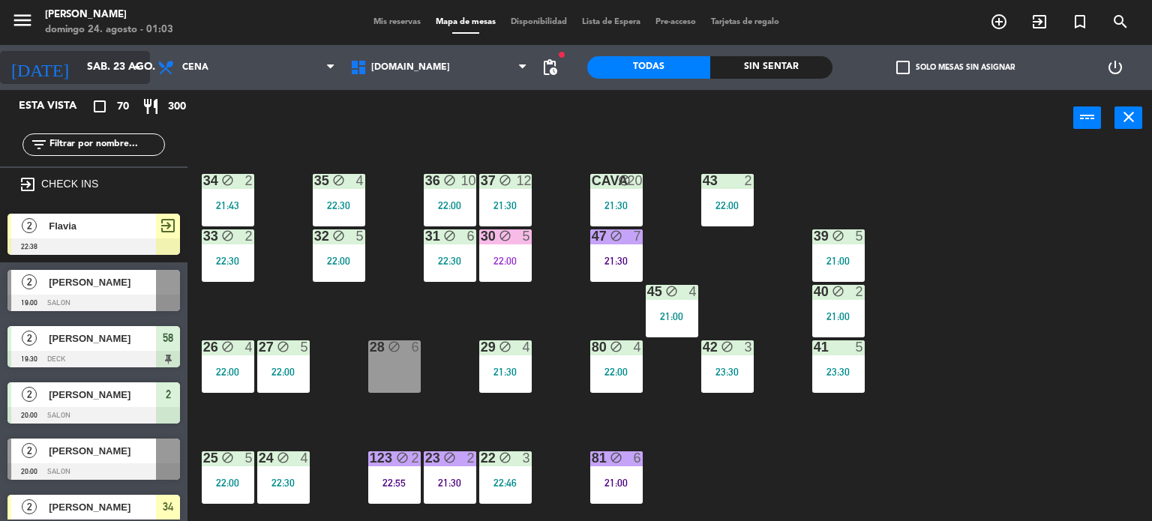
click at [114, 52] on div "[DATE] sáb. 23 ago. arrow_drop_down" at bounding box center [75, 67] width 150 height 33
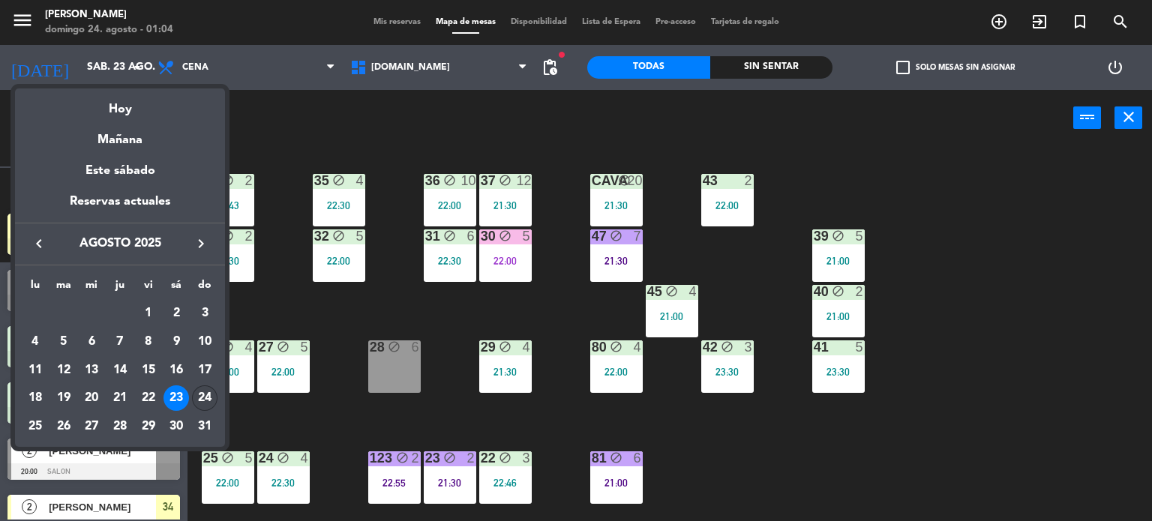
click at [202, 401] on div "24" at bounding box center [204, 397] width 25 height 25
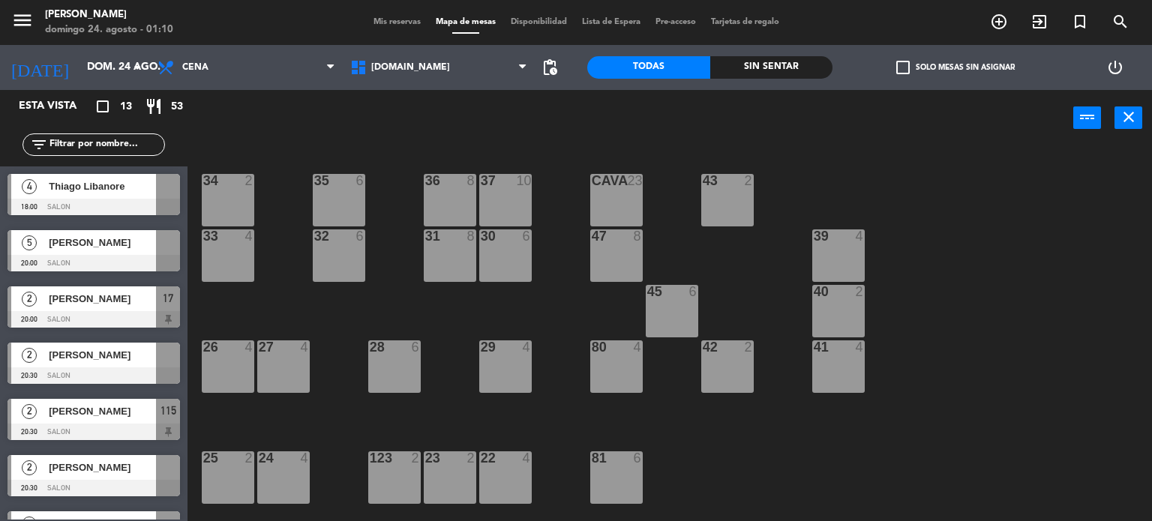
click at [36, 47] on div "today dom. 24 ago. arrow_drop_down" at bounding box center [75, 67] width 150 height 45
click at [79, 59] on input "dom. 24 ago." at bounding box center [150, 67] width 142 height 27
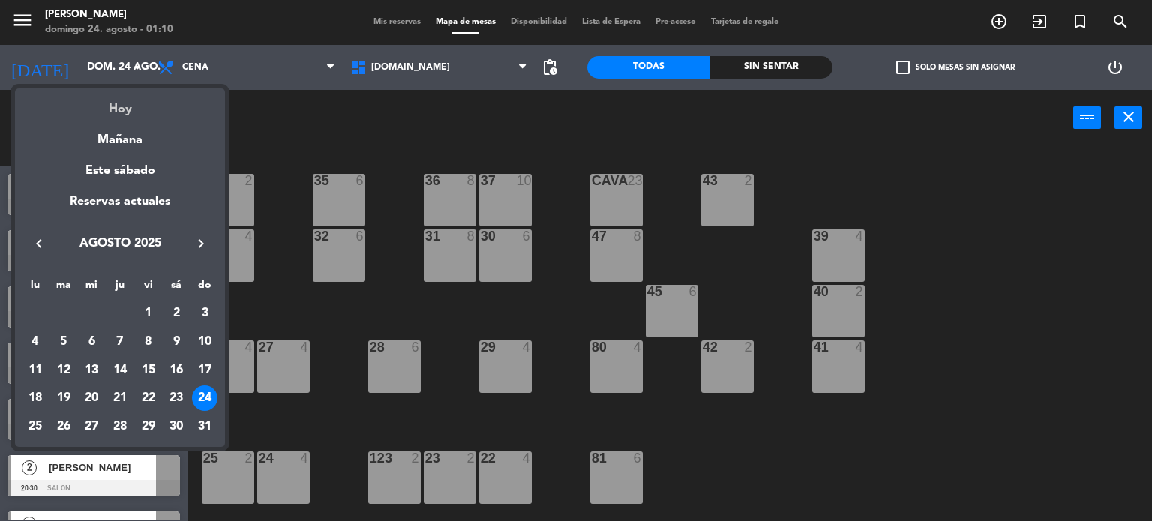
click at [132, 110] on div "Hoy" at bounding box center [120, 103] width 210 height 31
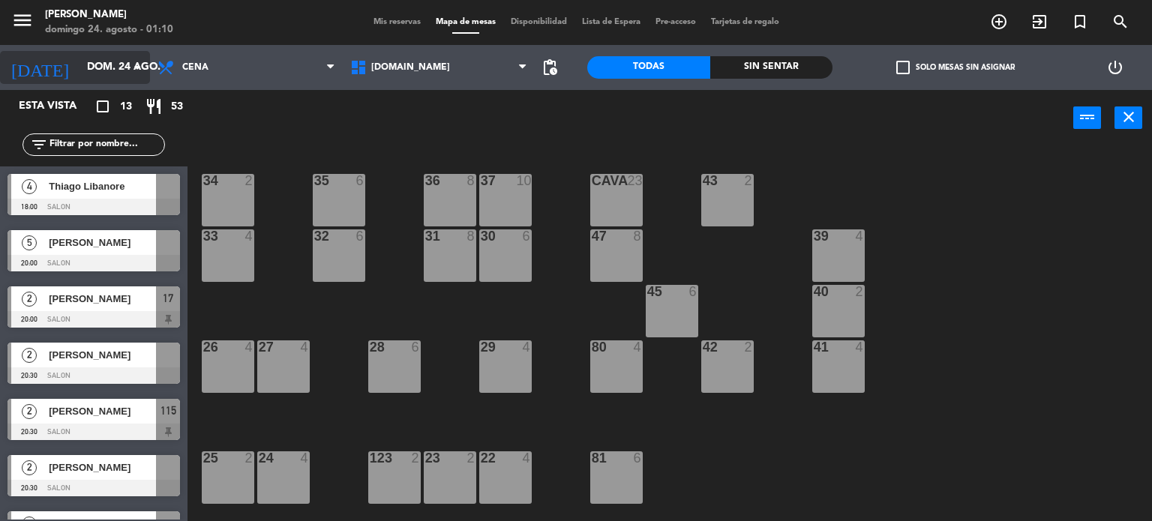
click at [120, 70] on input "dom. 24 ago." at bounding box center [150, 67] width 142 height 27
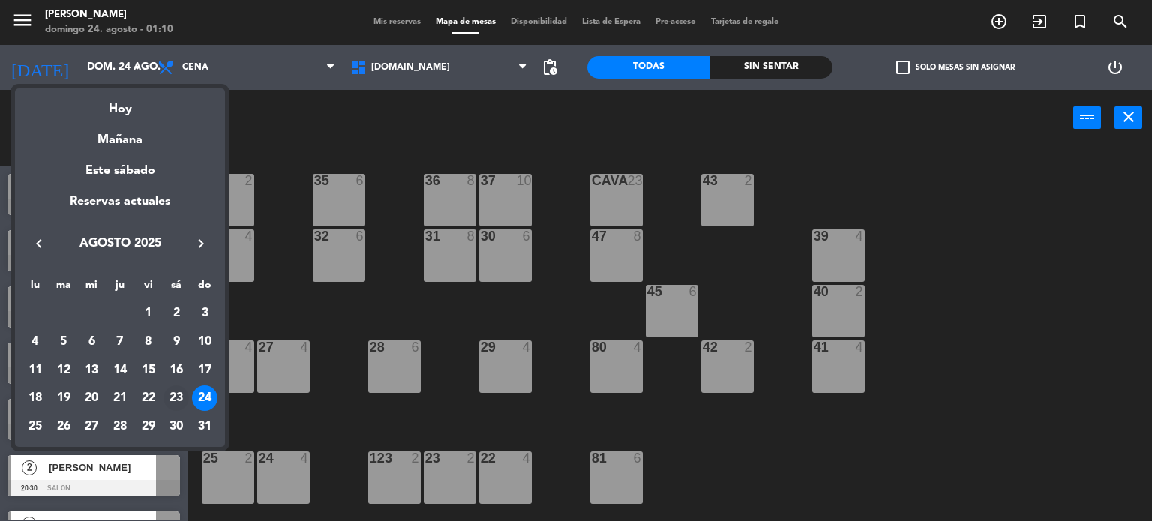
click at [187, 409] on td "23" at bounding box center [177, 398] width 28 height 28
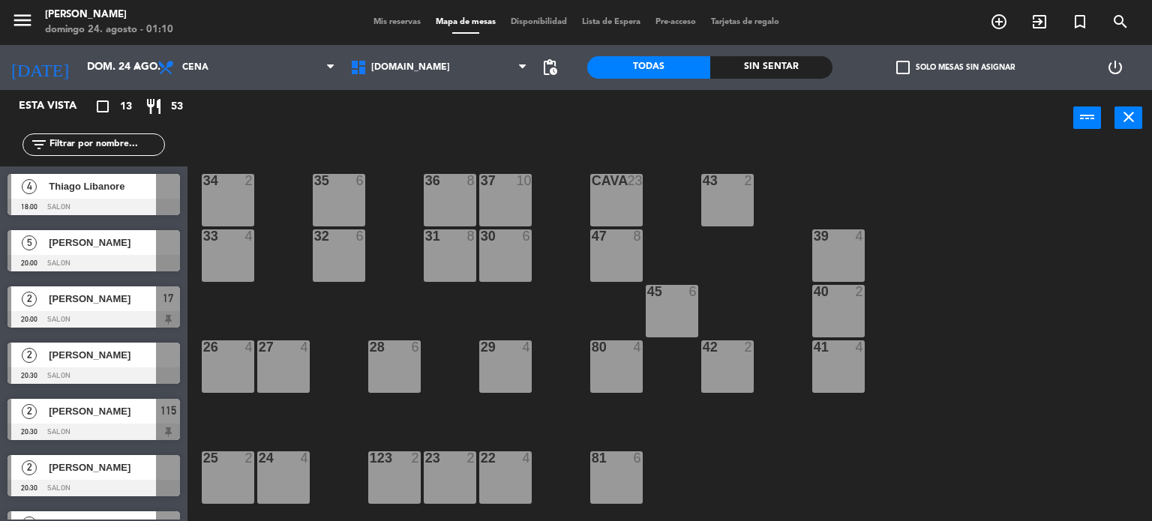
type input "sáb. 23 ago."
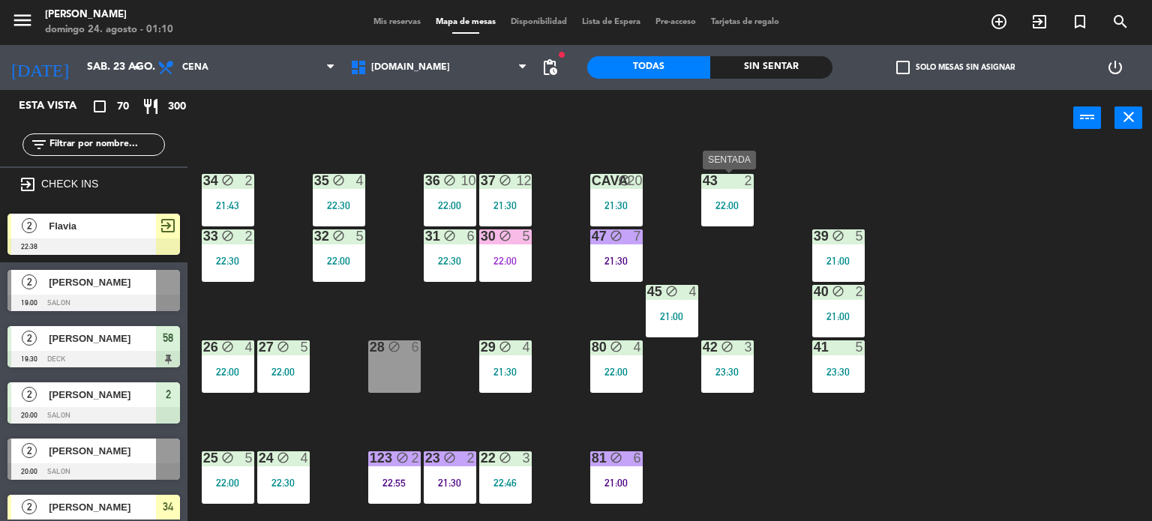
click at [743, 180] on div "2" at bounding box center [752, 180] width 25 height 13
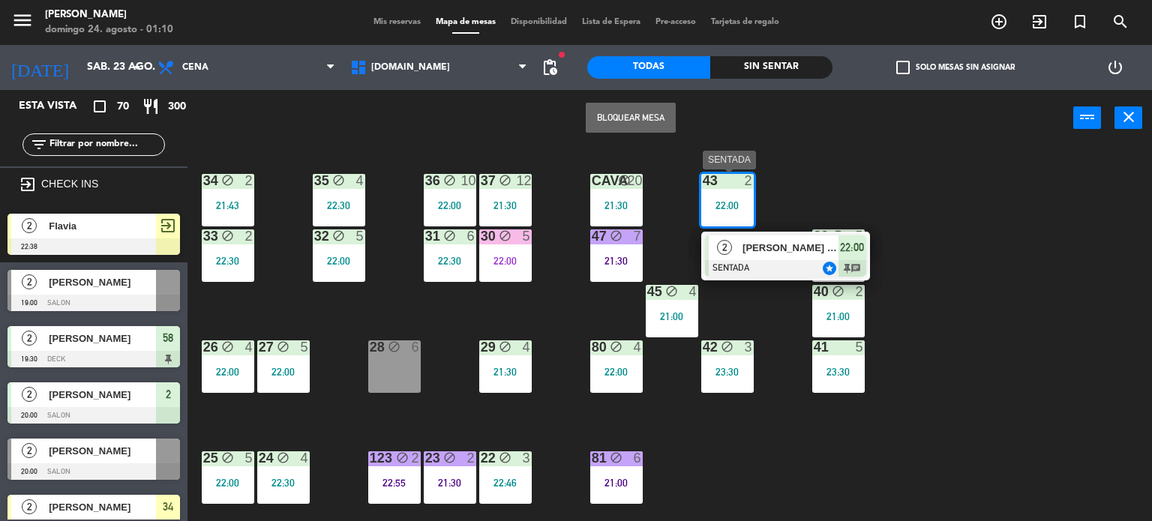
click at [760, 253] on span "[PERSON_NAME] [PERSON_NAME]" at bounding box center [790, 248] width 96 height 16
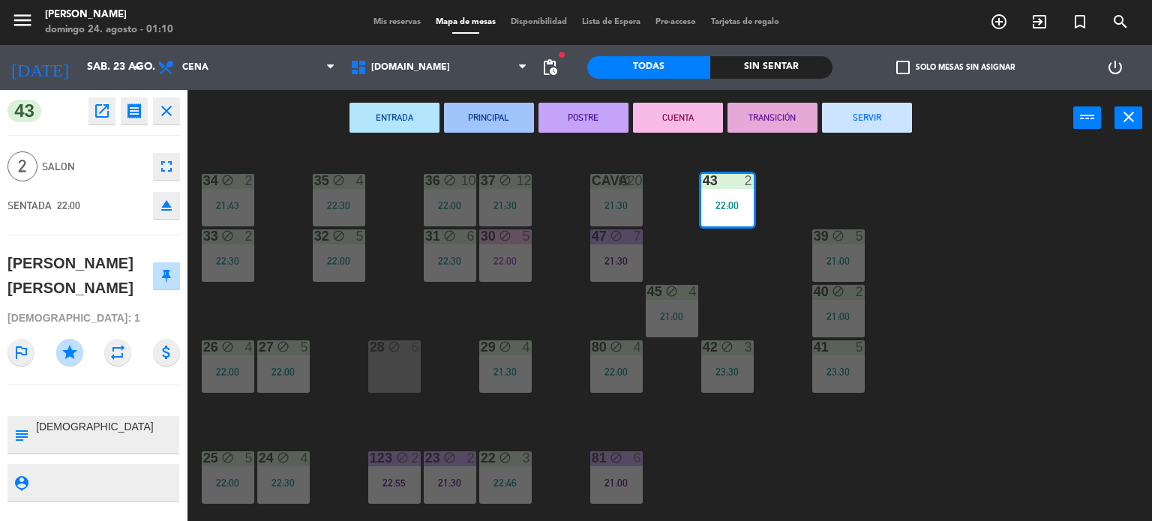
click at [844, 117] on button "SERVIR" at bounding box center [867, 118] width 90 height 30
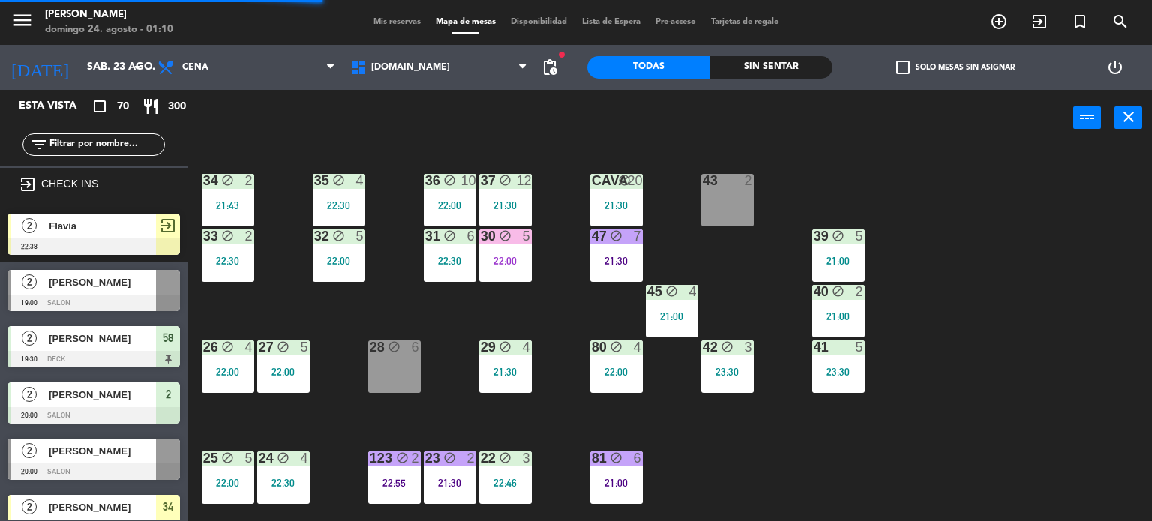
drag, startPoint x: 828, startPoint y: 230, endPoint x: 878, endPoint y: 275, distance: 67.5
click at [829, 232] on div "block" at bounding box center [838, 236] width 25 height 14
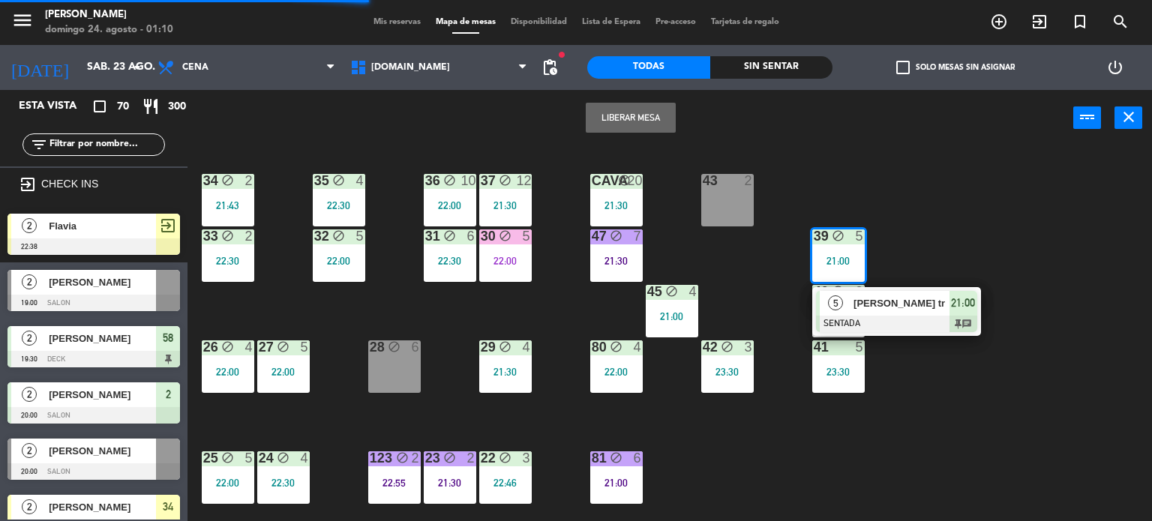
click at [892, 304] on span "[PERSON_NAME] tr" at bounding box center [901, 303] width 96 height 16
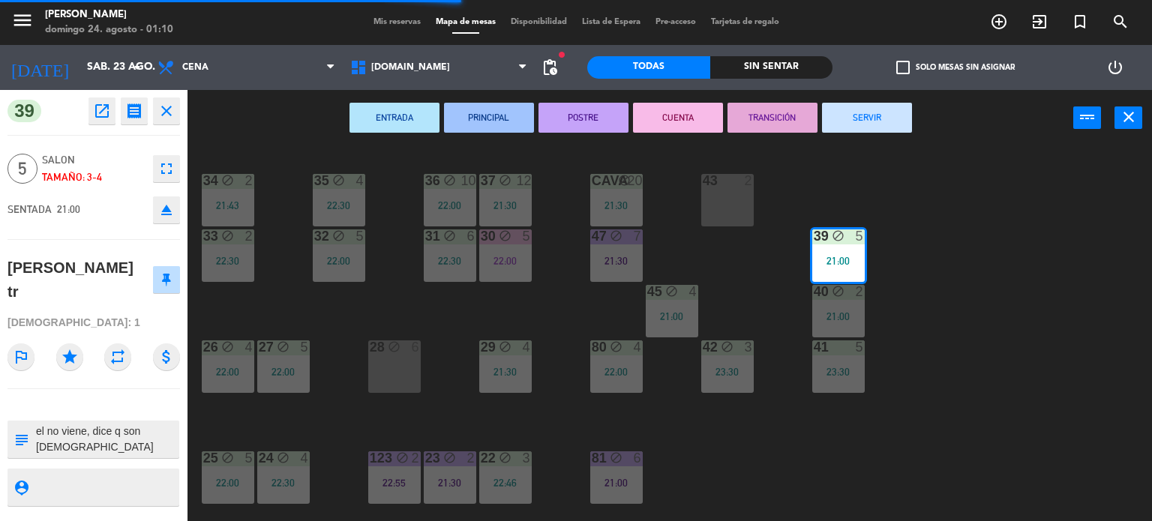
click at [871, 110] on button "SERVIR" at bounding box center [867, 118] width 90 height 30
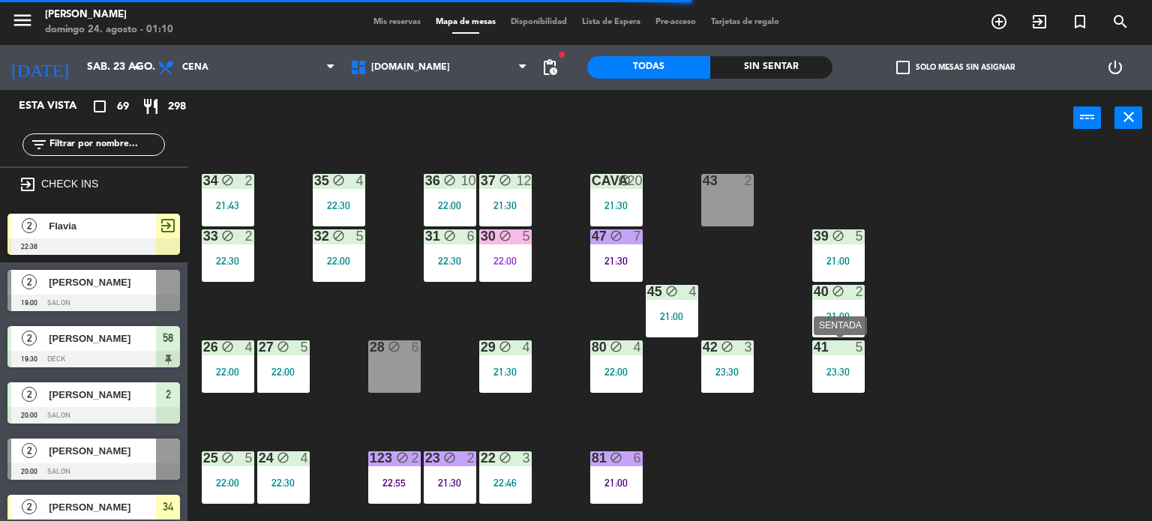
click at [828, 376] on div "23:30" at bounding box center [838, 372] width 52 height 10
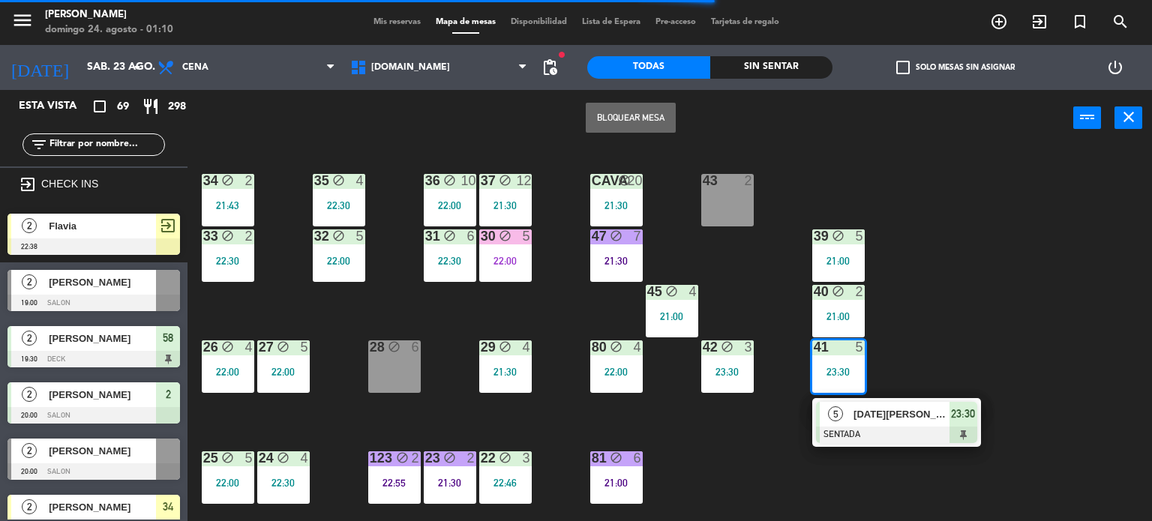
click at [843, 415] on div "5" at bounding box center [836, 414] width 32 height 25
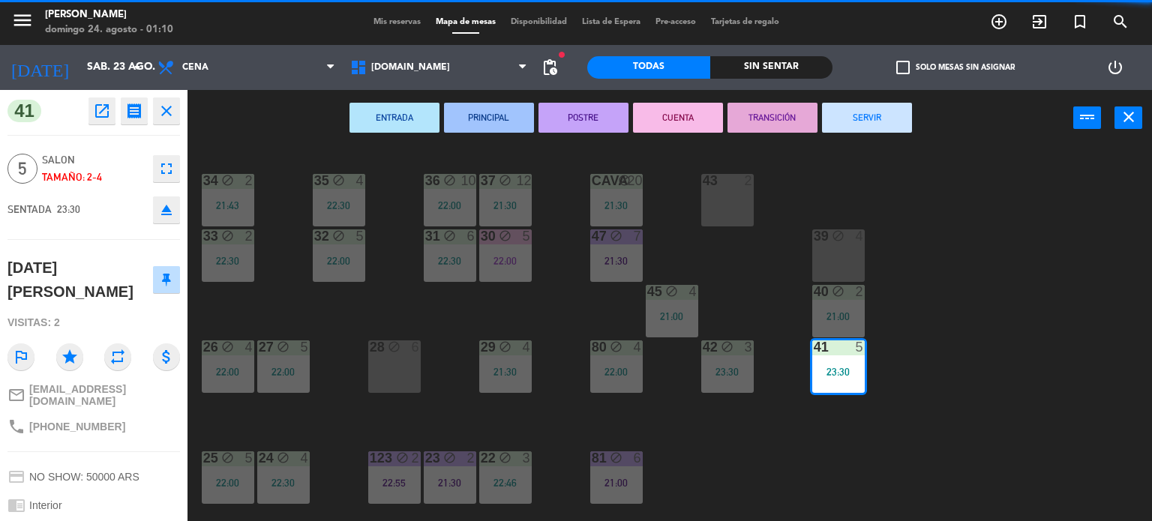
drag, startPoint x: 885, startPoint y: 114, endPoint x: 883, endPoint y: 124, distance: 10.7
click at [883, 124] on button "SERVIR" at bounding box center [867, 118] width 90 height 30
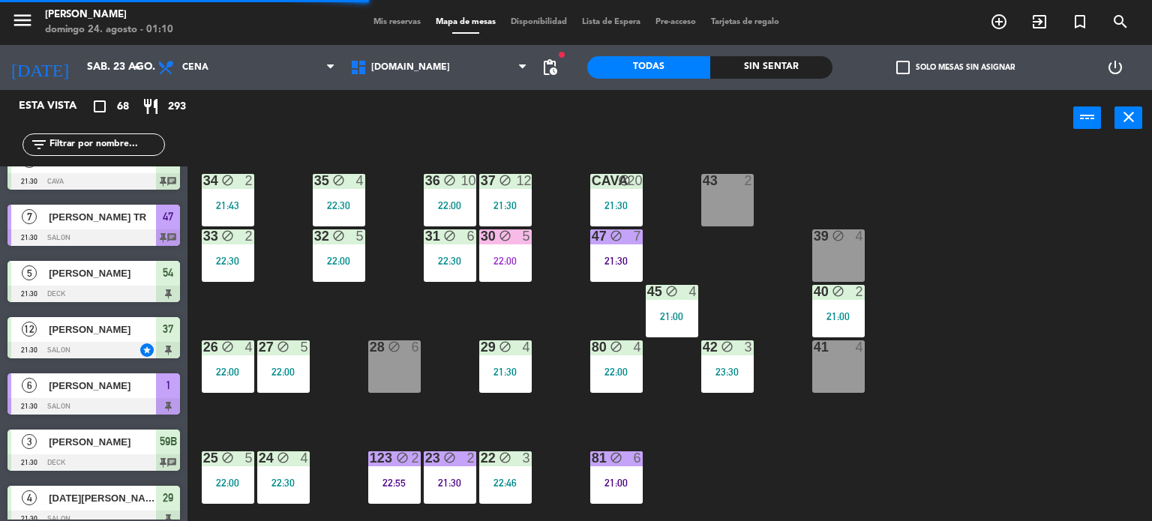
click at [853, 313] on div "21:00" at bounding box center [838, 316] width 52 height 10
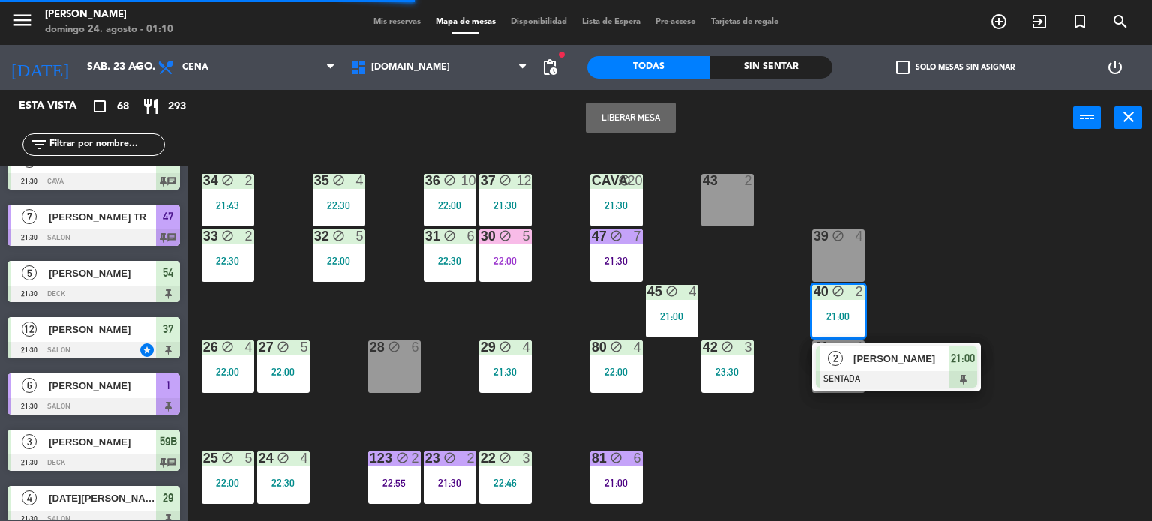
click at [888, 364] on span "[PERSON_NAME]" at bounding box center [901, 359] width 96 height 16
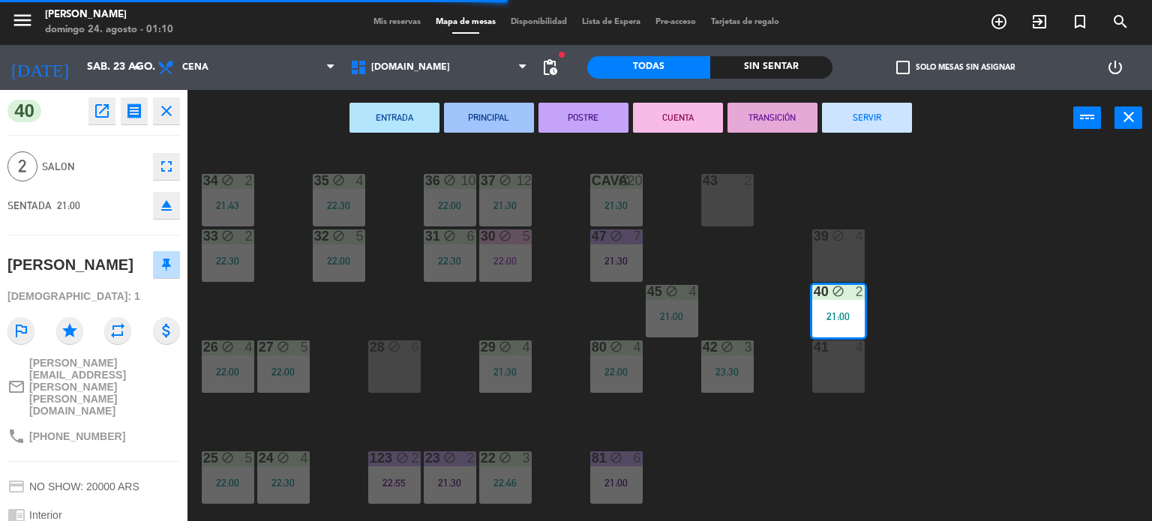
click at [882, 122] on button "SERVIR" at bounding box center [867, 118] width 90 height 30
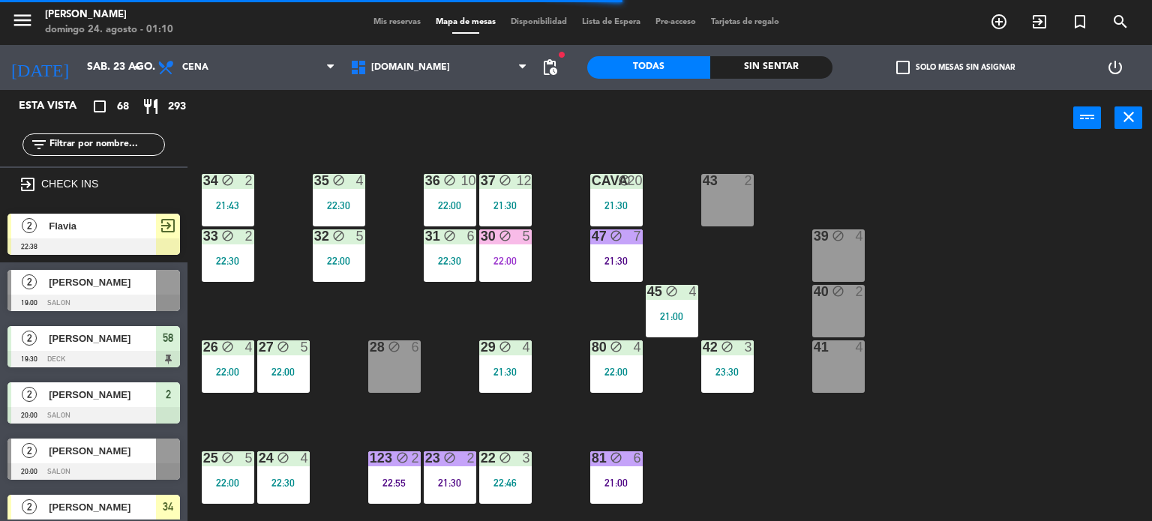
click at [660, 334] on div "45 block 4 21:00" at bounding box center [672, 311] width 52 height 52
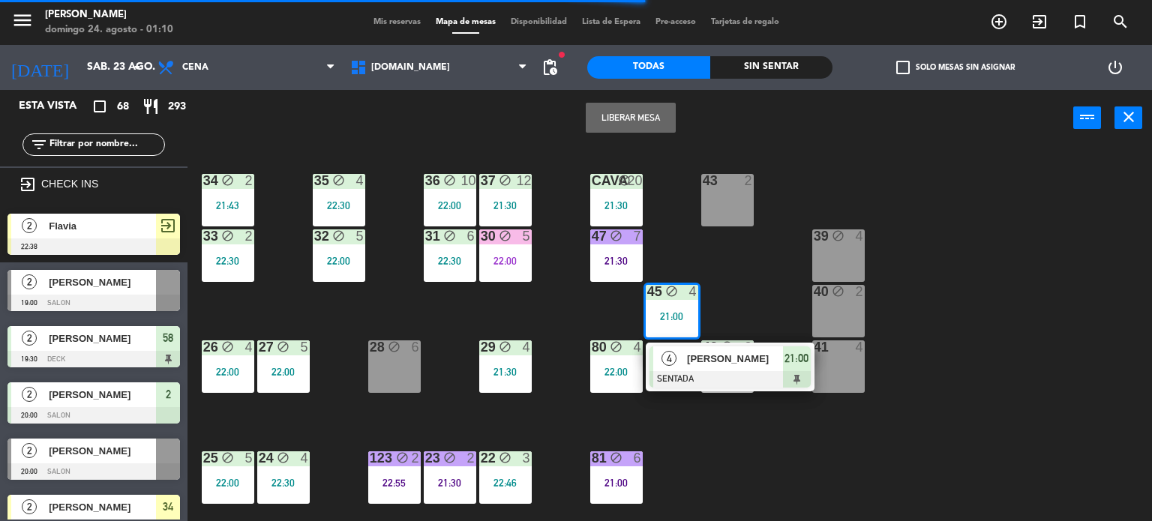
click at [712, 359] on span "[PERSON_NAME]" at bounding box center [735, 359] width 96 height 16
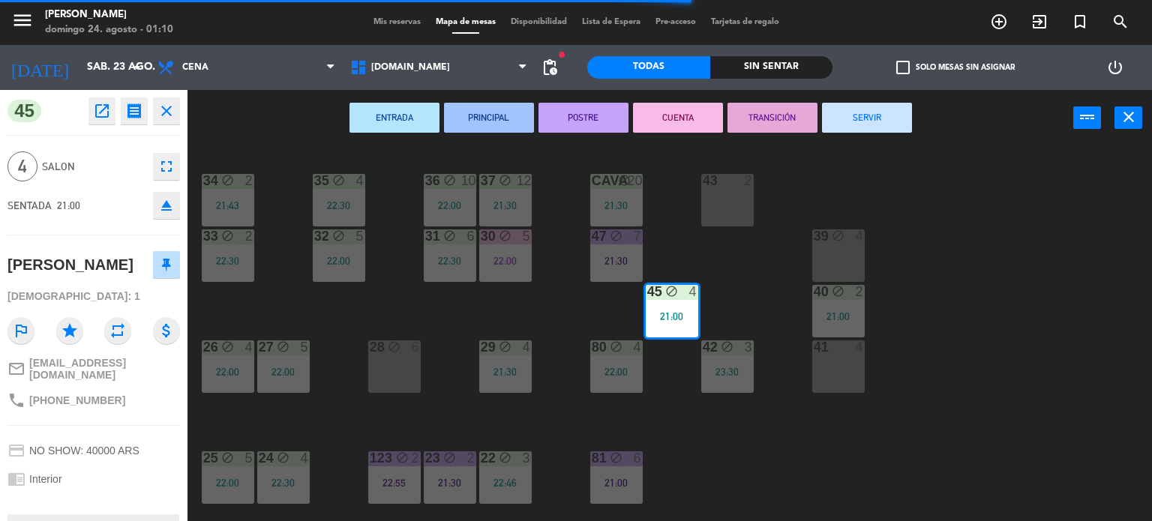
click at [870, 106] on button "SERVIR" at bounding box center [867, 118] width 90 height 30
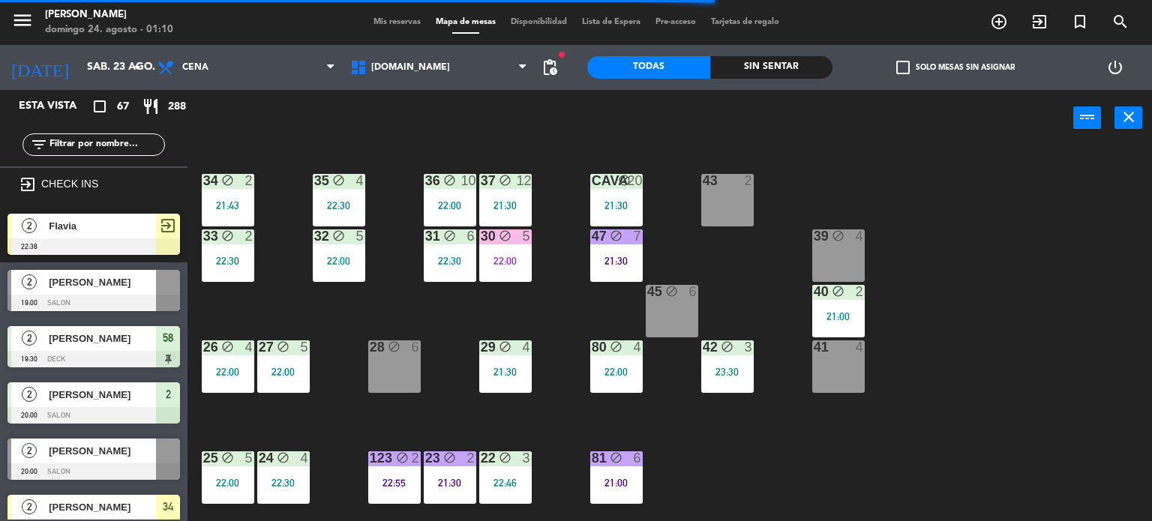
drag, startPoint x: 721, startPoint y: 358, endPoint x: 740, endPoint y: 380, distance: 29.8
click at [721, 359] on div "42 block 3 23:30" at bounding box center [727, 366] width 52 height 52
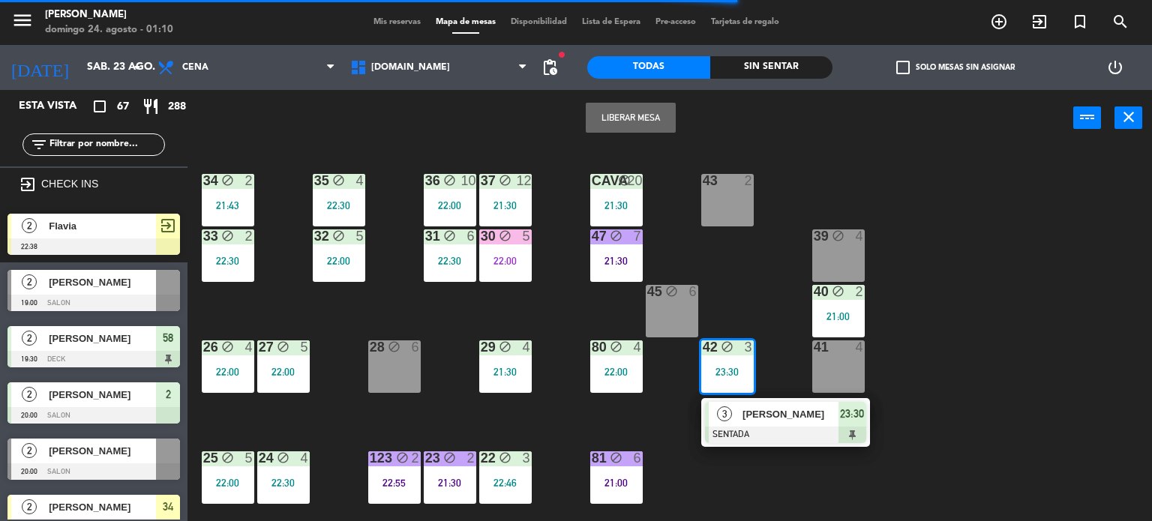
click at [759, 404] on div "[PERSON_NAME]" at bounding box center [789, 414] width 97 height 25
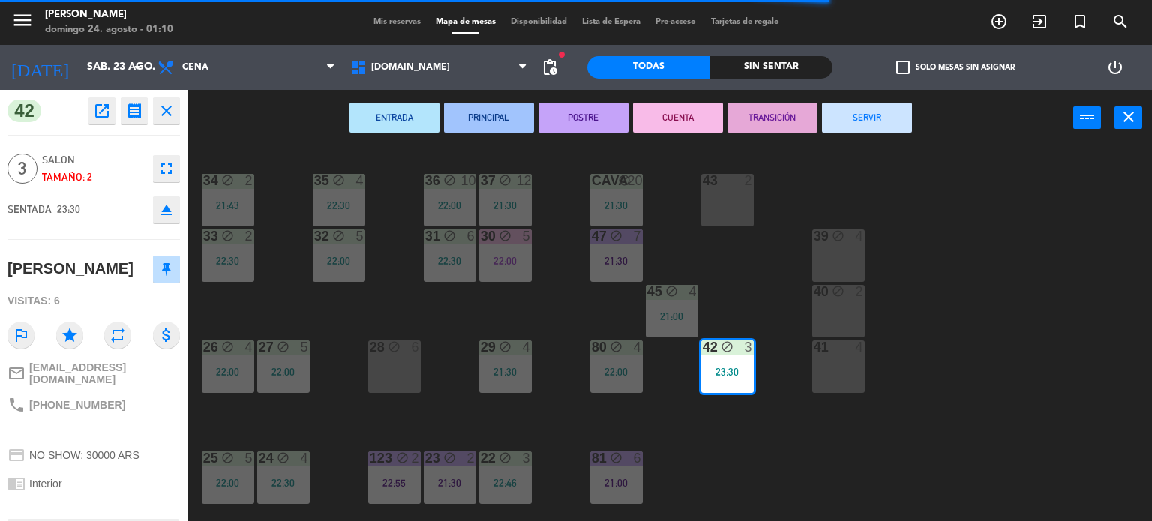
click at [881, 129] on button "SERVIR" at bounding box center [867, 118] width 90 height 30
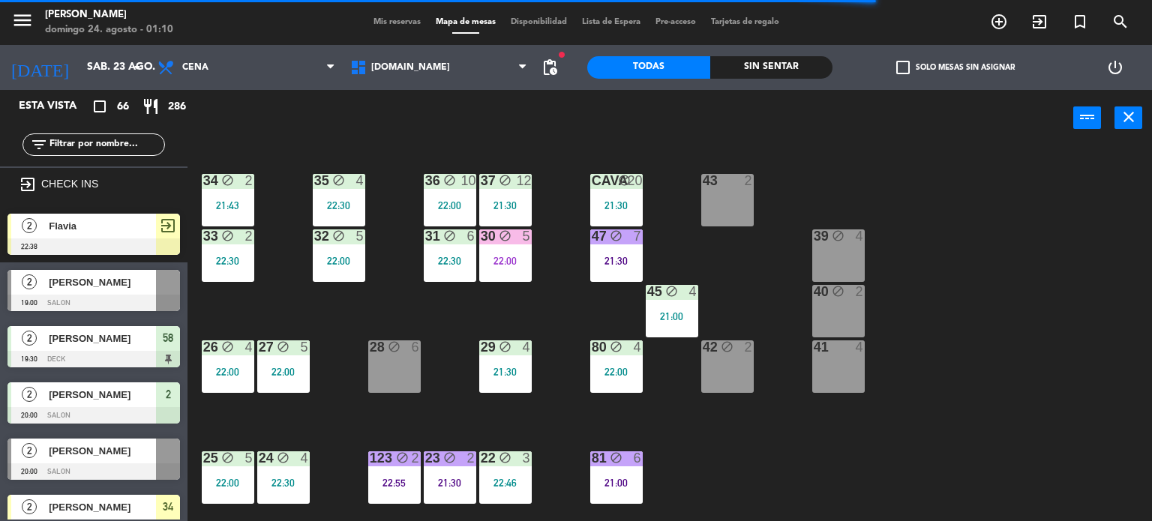
scroll to position [1038, 0]
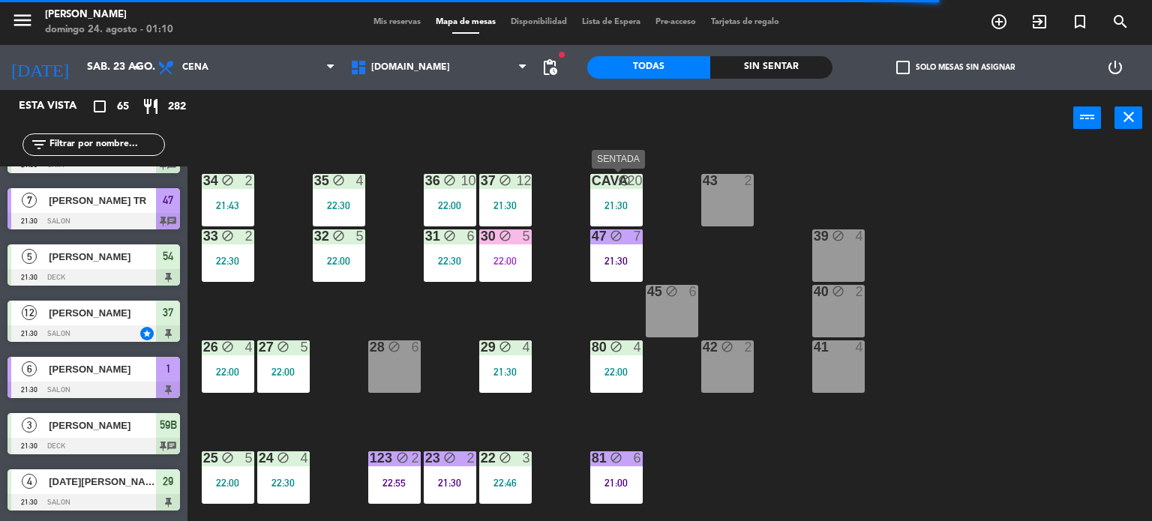
click at [637, 181] on div "20" at bounding box center [635, 180] width 15 height 13
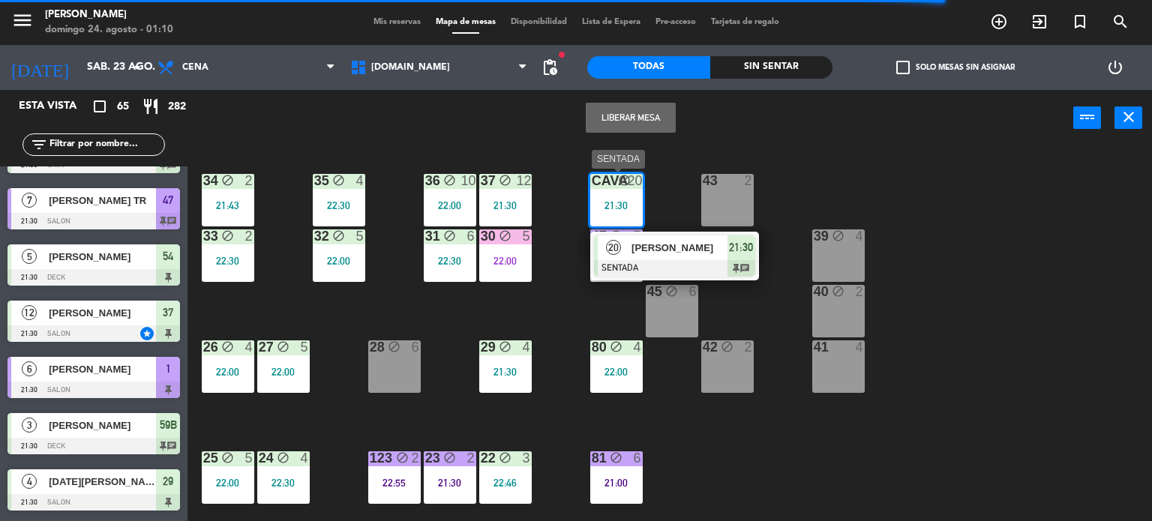
click at [663, 250] on span "[PERSON_NAME]" at bounding box center [679, 248] width 96 height 16
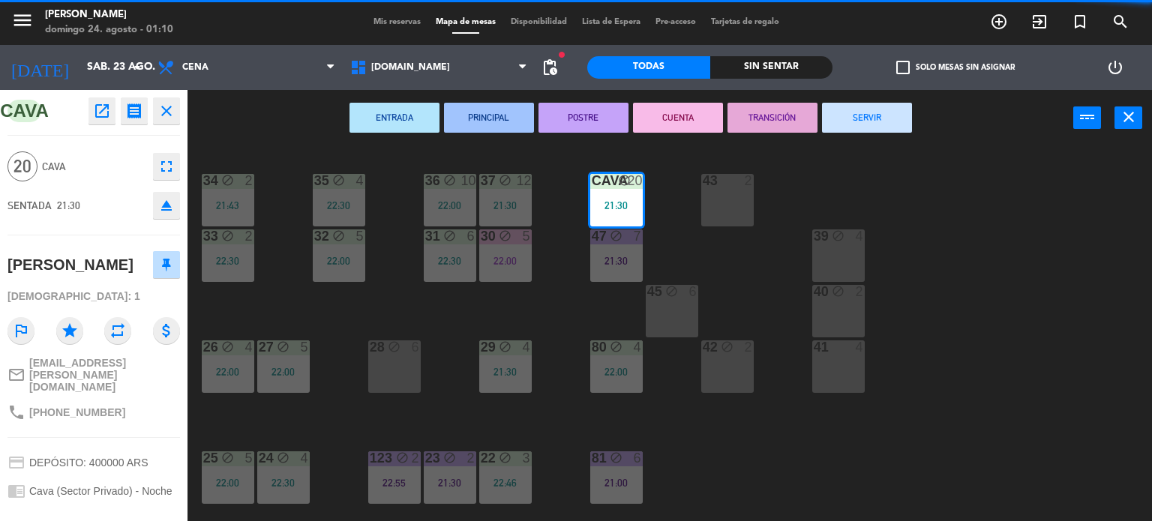
click at [883, 123] on button "SERVIR" at bounding box center [867, 118] width 90 height 30
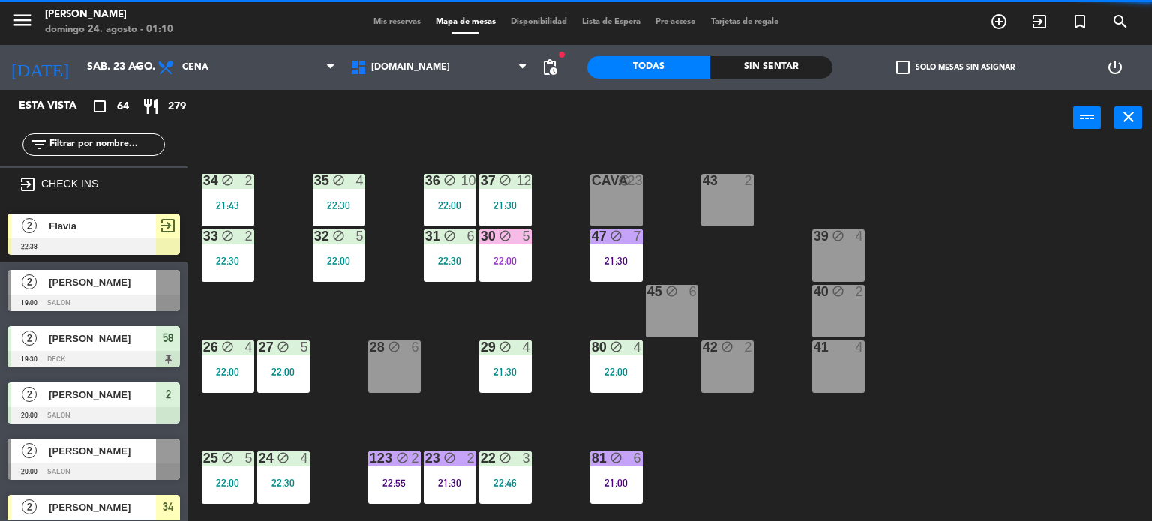
click at [632, 250] on div "47 block 7 21:30" at bounding box center [616, 255] width 52 height 52
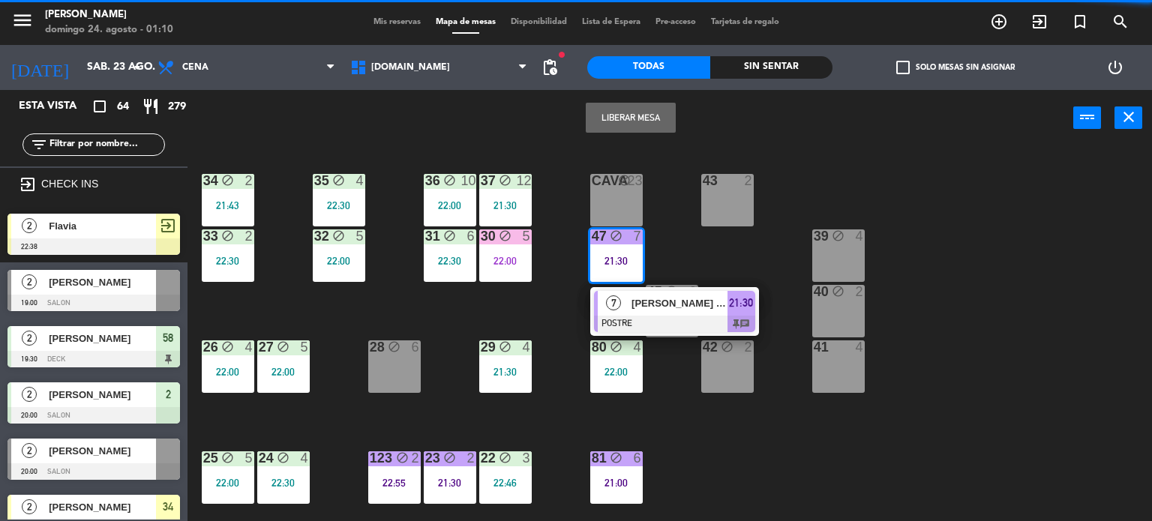
click at [659, 320] on div at bounding box center [674, 324] width 161 height 16
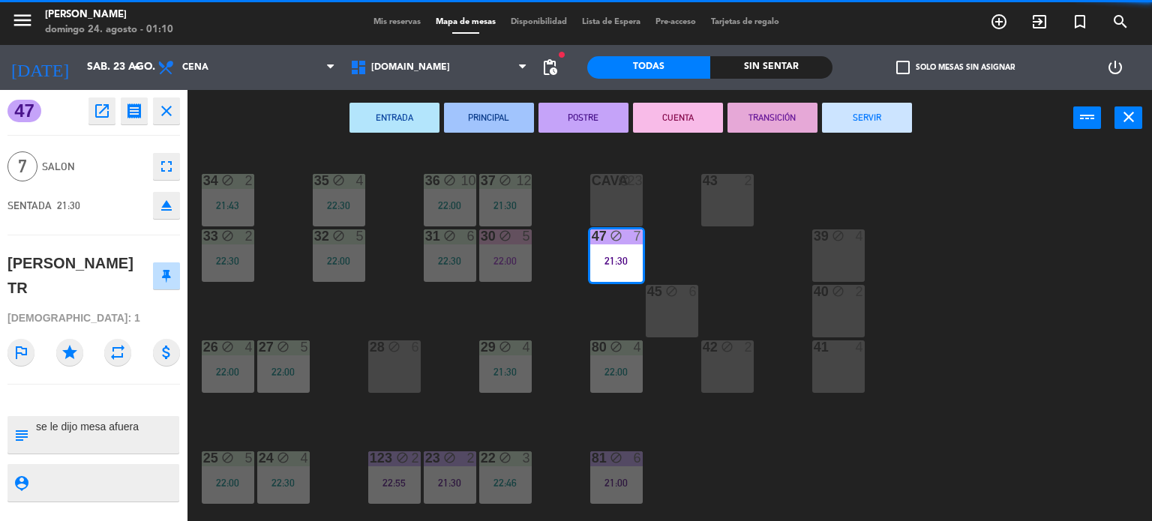
click at [860, 121] on button "SERVIR" at bounding box center [867, 118] width 90 height 30
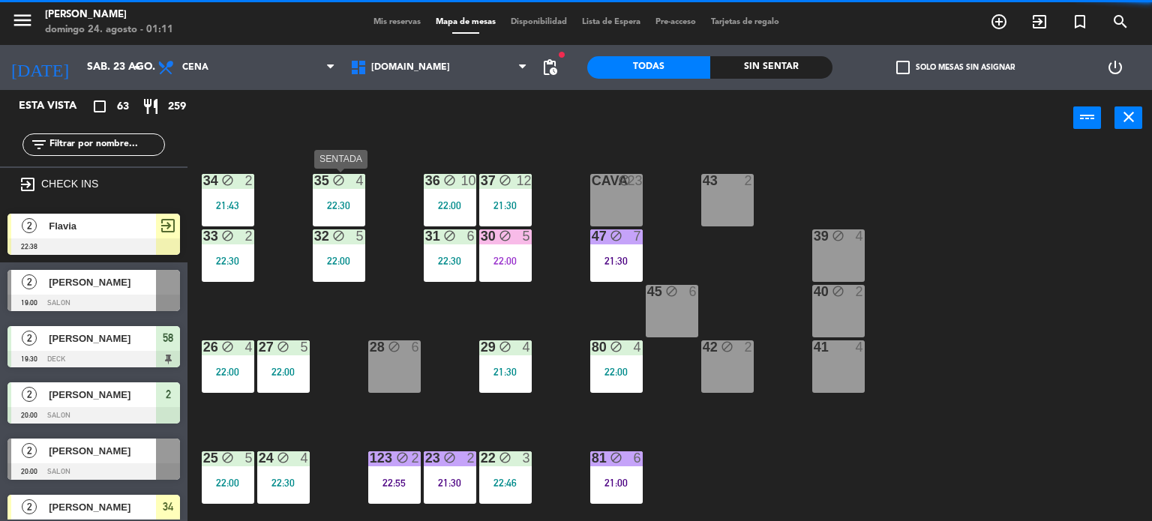
drag, startPoint x: 352, startPoint y: 214, endPoint x: 366, endPoint y: 227, distance: 19.1
click at [352, 214] on div "35 block 4 22:30" at bounding box center [339, 200] width 52 height 52
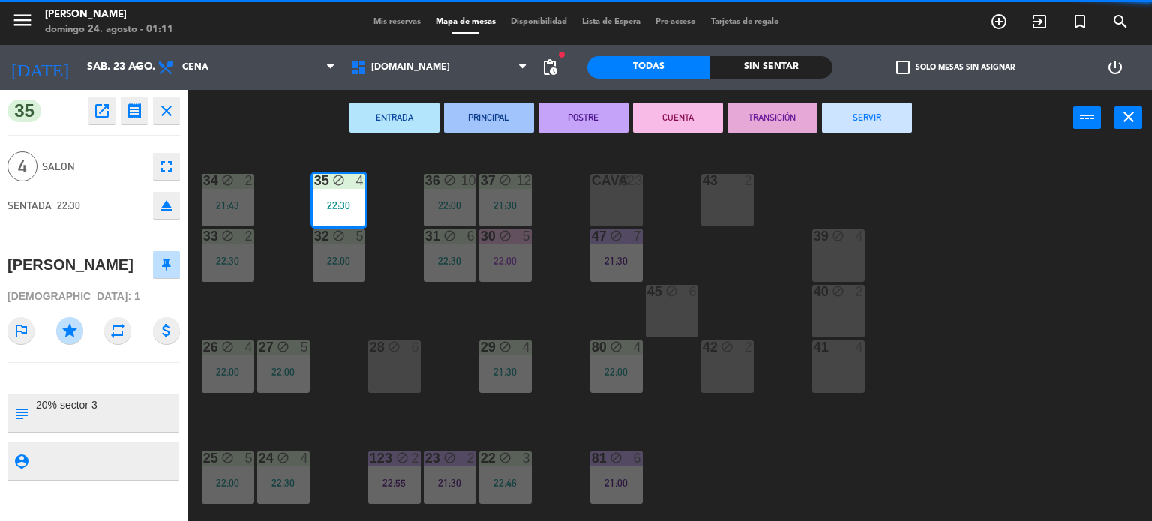
click at [844, 114] on button "SERVIR" at bounding box center [867, 118] width 90 height 30
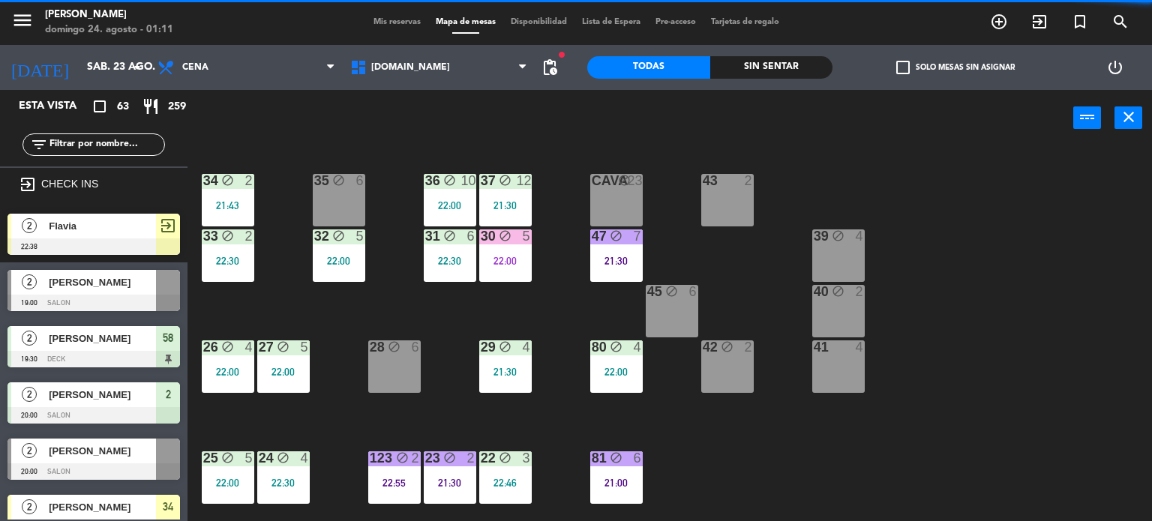
click at [439, 203] on div "22:00" at bounding box center [450, 205] width 52 height 10
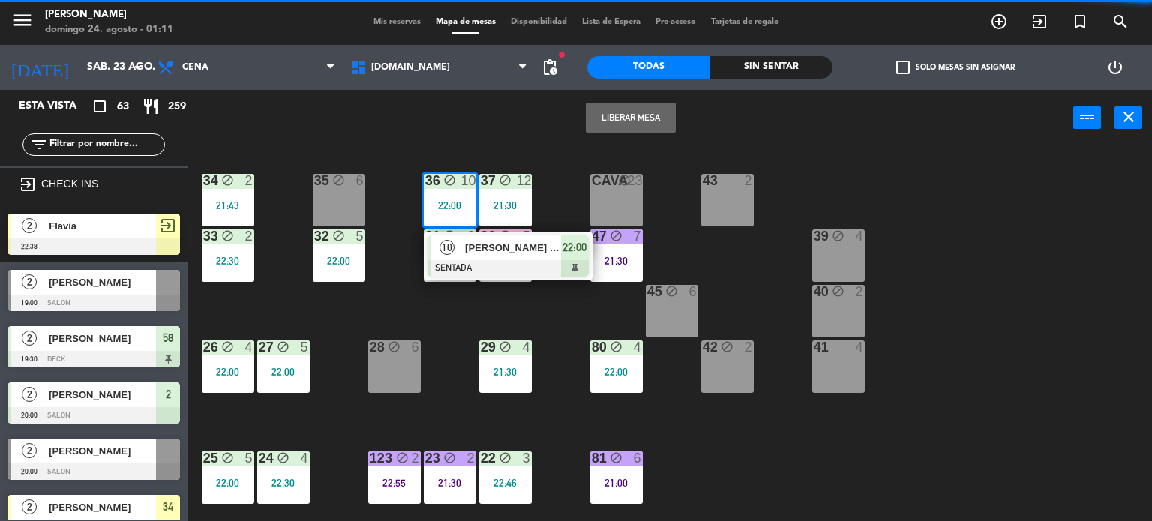
click at [485, 256] on div "[PERSON_NAME] ([PERSON_NAME])" at bounding box center [511, 247] width 97 height 25
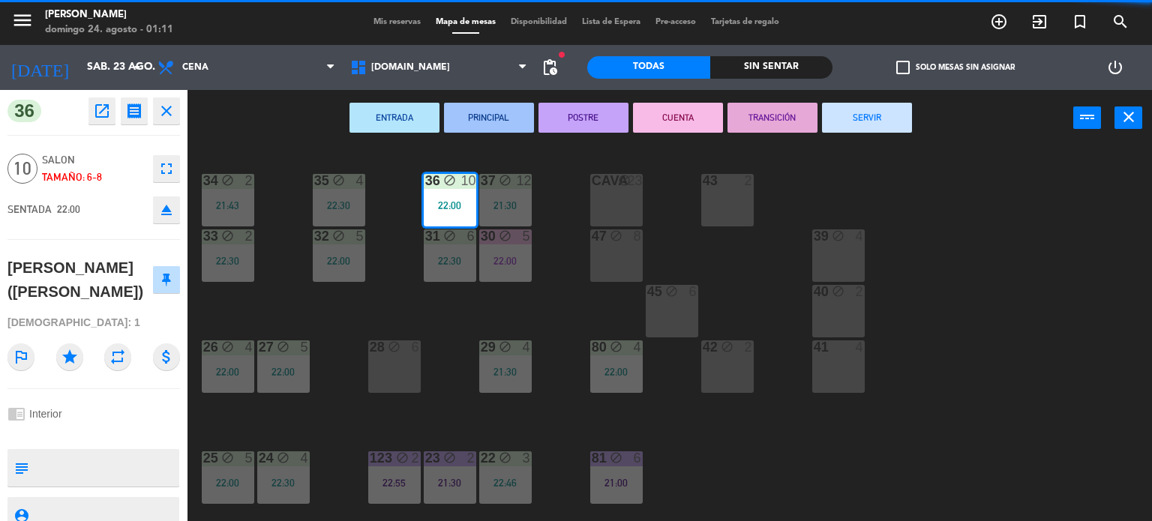
click at [868, 122] on button "SERVIR" at bounding box center [867, 118] width 90 height 30
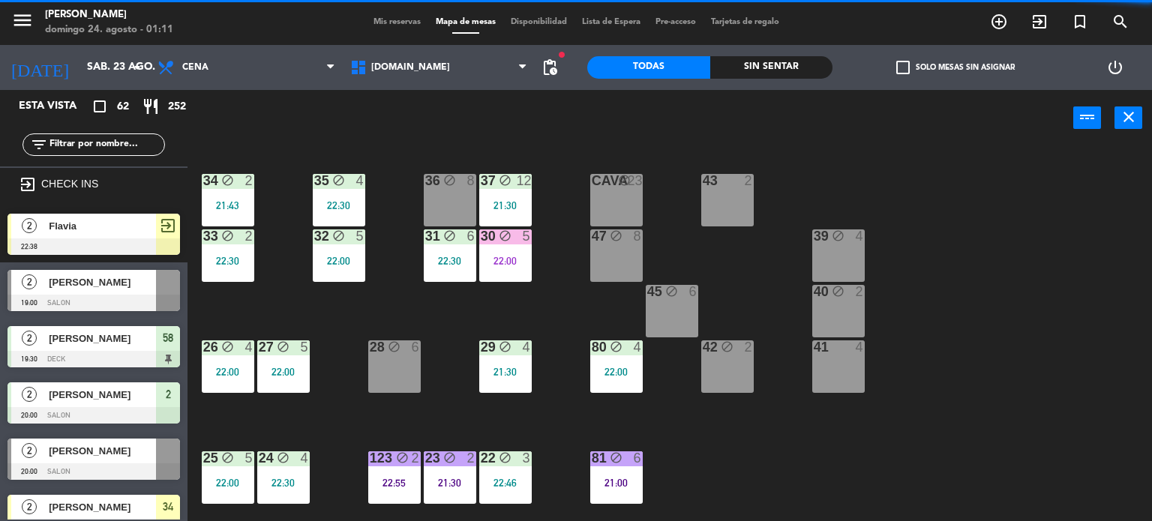
click at [529, 200] on div "21:30" at bounding box center [505, 205] width 52 height 10
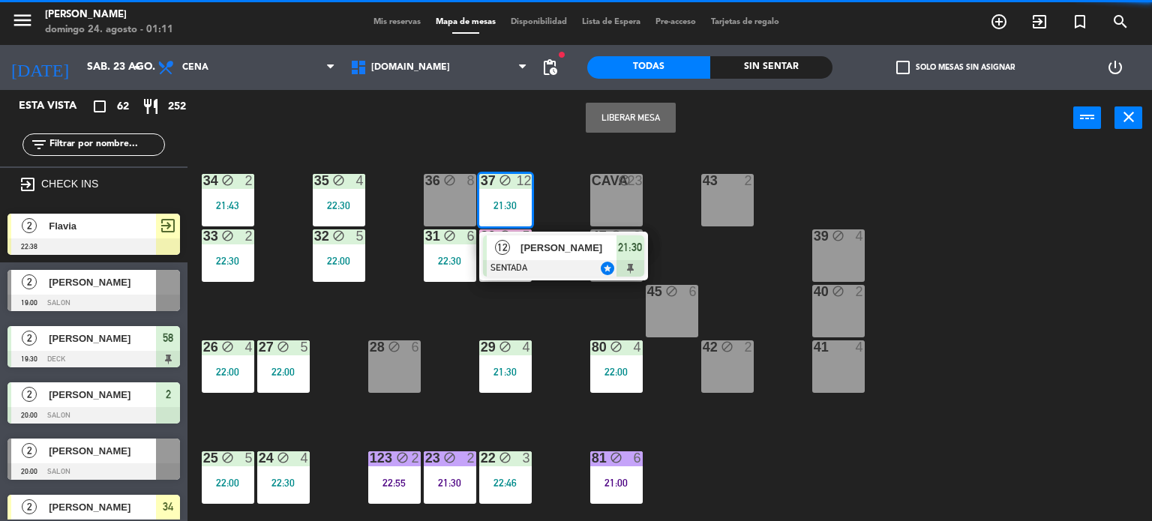
click at [535, 254] on span "[PERSON_NAME]" at bounding box center [568, 248] width 96 height 16
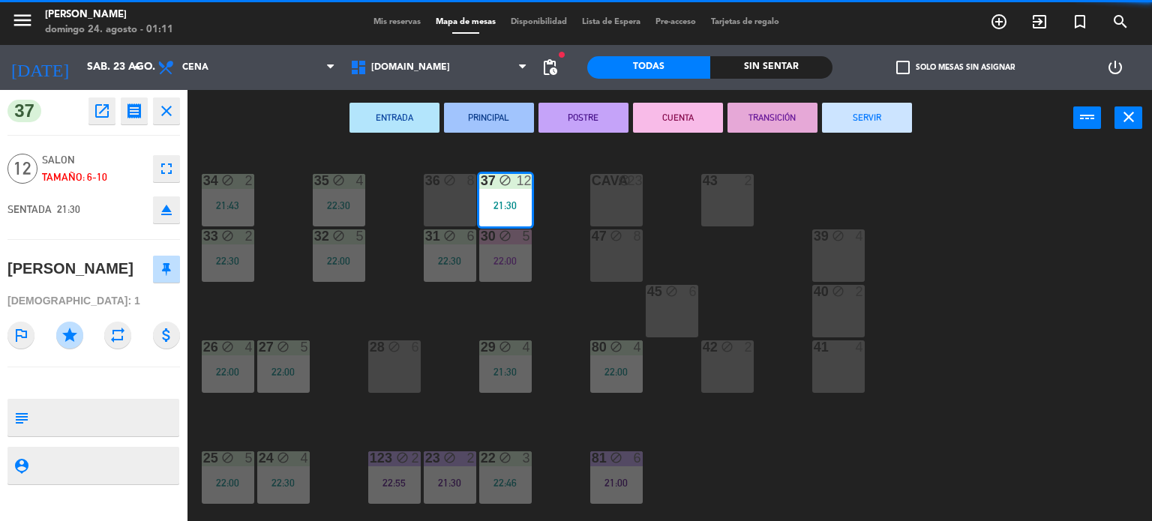
click at [874, 123] on button "SERVIR" at bounding box center [867, 118] width 90 height 30
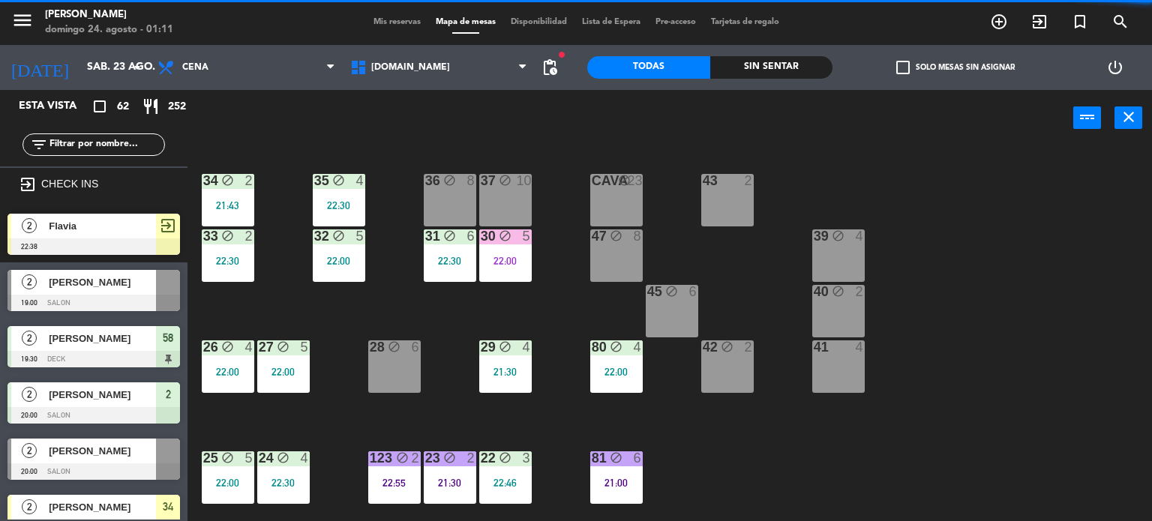
click at [511, 269] on div "30 block 5 22:00" at bounding box center [505, 255] width 52 height 52
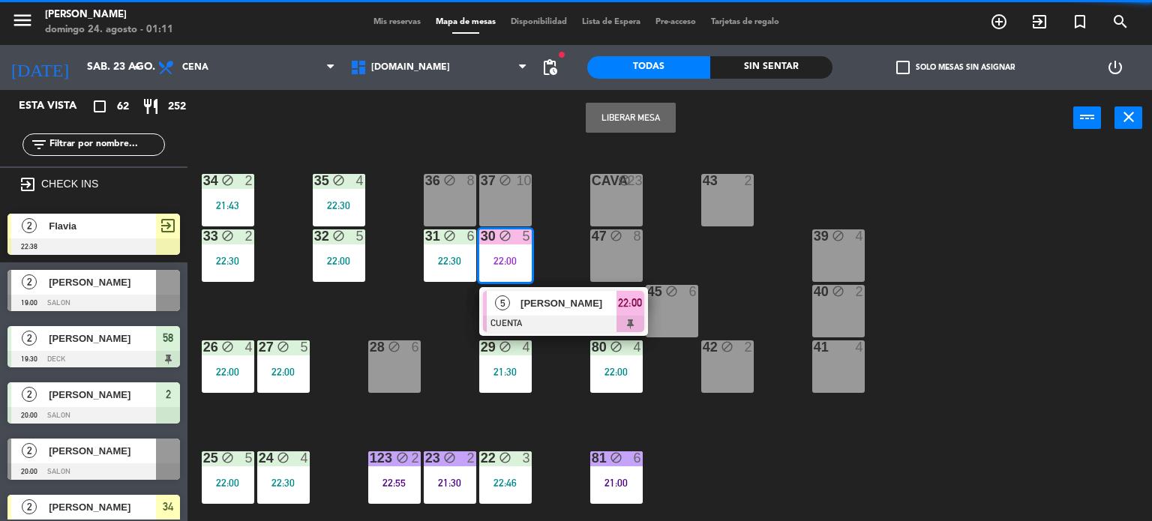
click at [553, 307] on span "[PERSON_NAME]" at bounding box center [568, 303] width 96 height 16
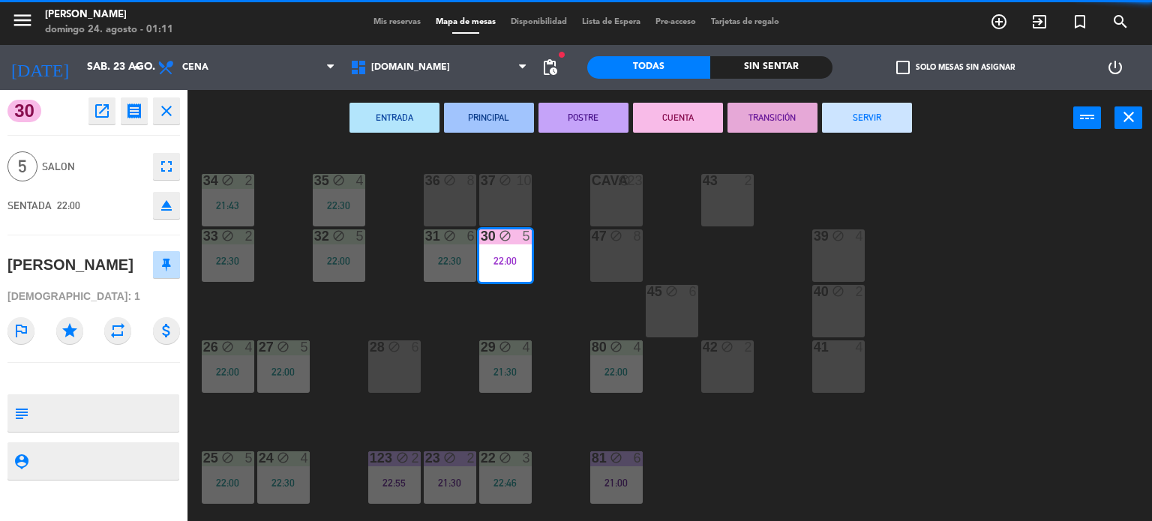
click at [886, 115] on button "SERVIR" at bounding box center [867, 118] width 90 height 30
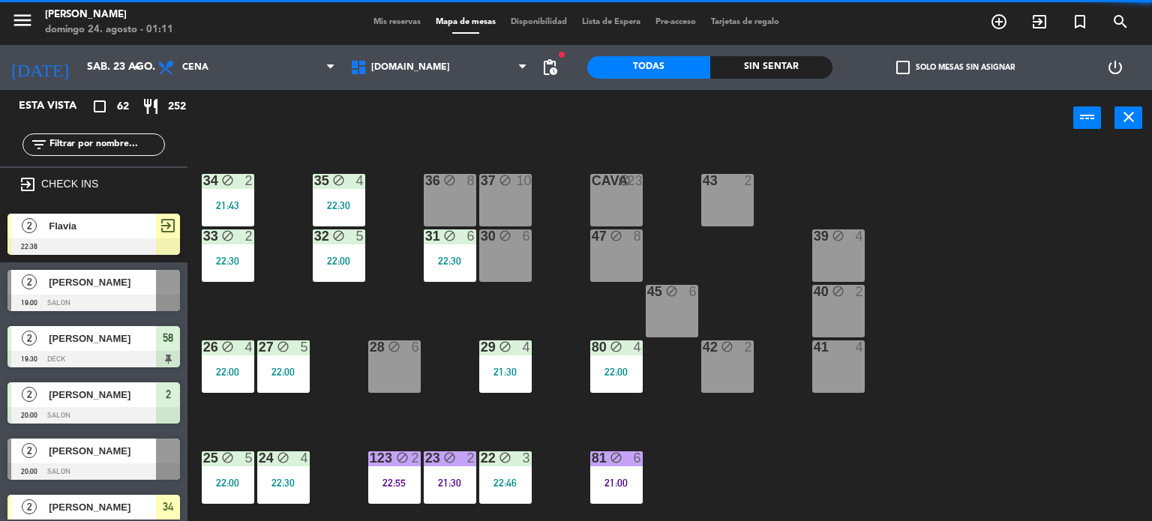
click at [462, 260] on div "22:30" at bounding box center [450, 261] width 52 height 10
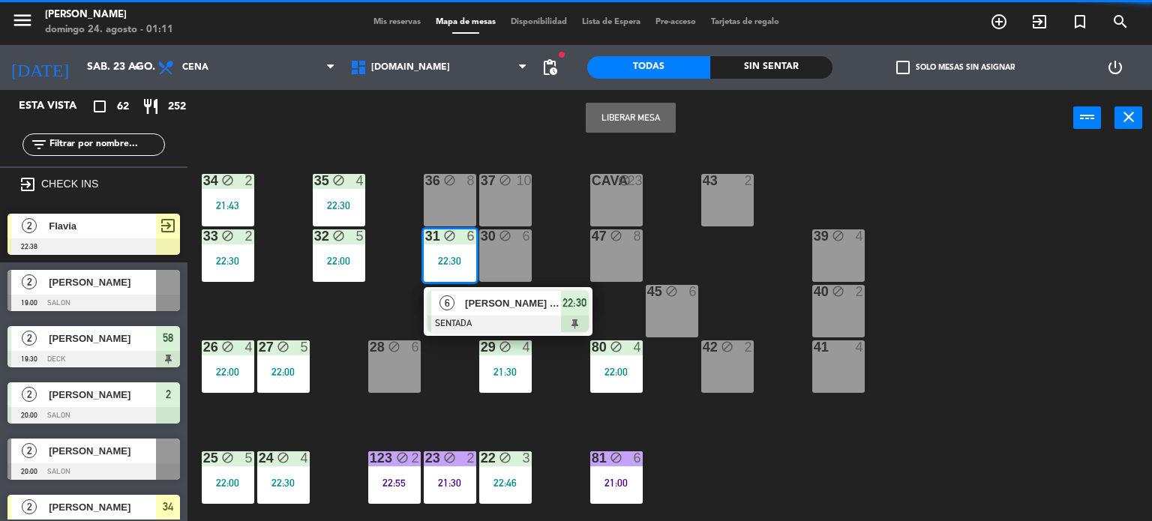
click at [491, 302] on span "[PERSON_NAME] tr1" at bounding box center [513, 303] width 96 height 16
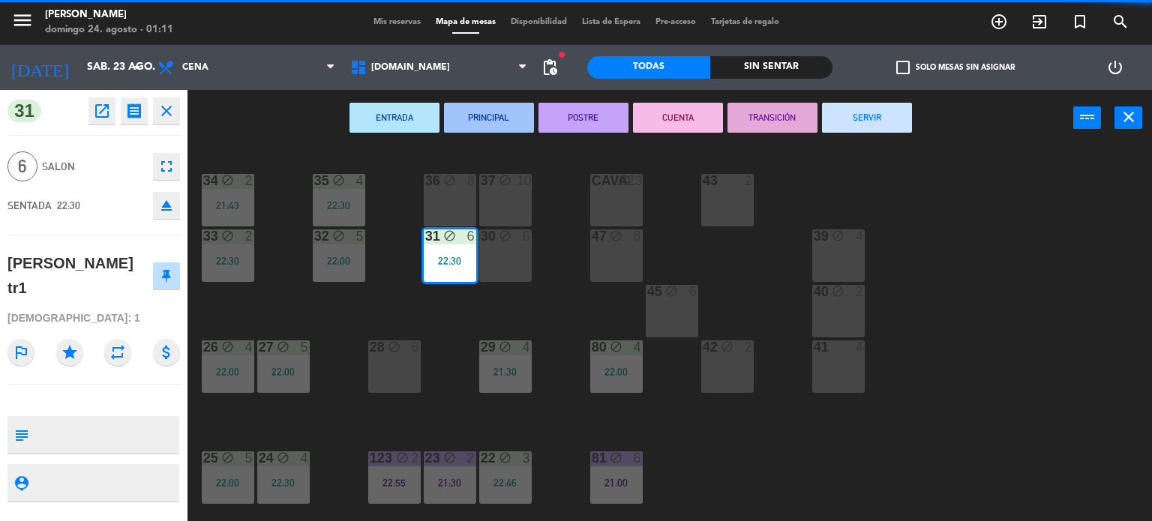
click at [945, 99] on div "ENTRADA PRINCIPAL POSTRE CUENTA TRANSICIÓN SERVIR power_input close" at bounding box center [630, 118] width 886 height 57
click at [798, 131] on button "TRANSICIÓN" at bounding box center [772, 118] width 90 height 30
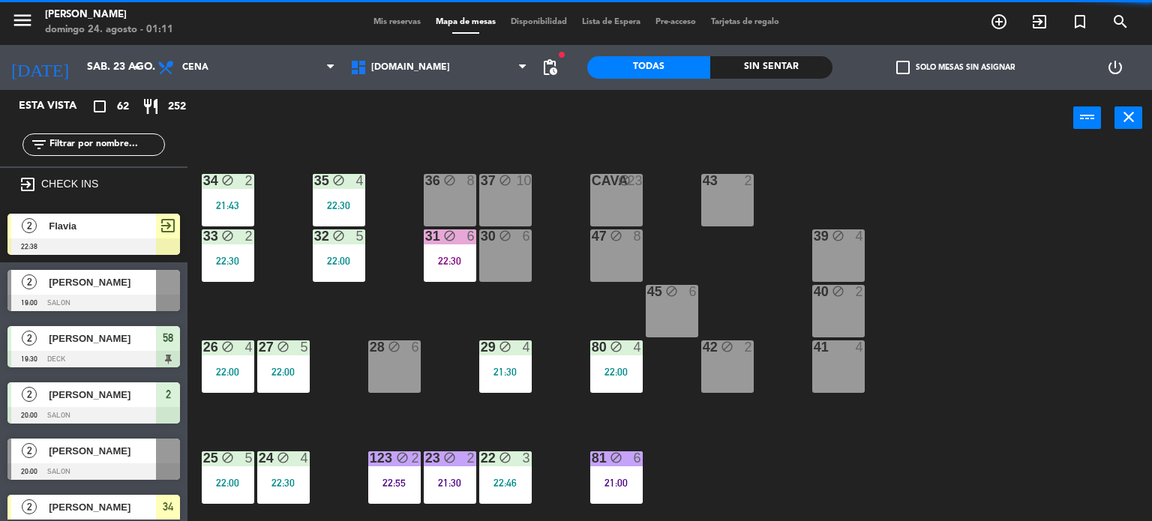
scroll to position [115, 0]
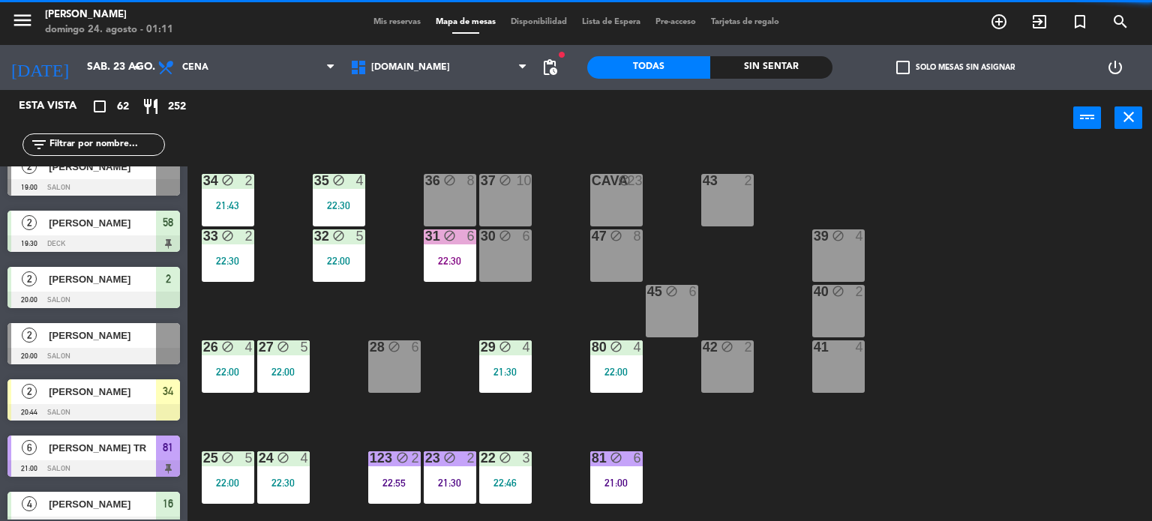
click at [474, 236] on div "30" at bounding box center [480, 236] width 25 height 14
click at [475, 300] on div "34 block 2 21:43 35 block 4 22:30 36 block 8 43 2 37 block 10 CAVA block 23 33 …" at bounding box center [675, 334] width 953 height 375
click at [467, 279] on div "31 block 6 22:30" at bounding box center [450, 255] width 52 height 52
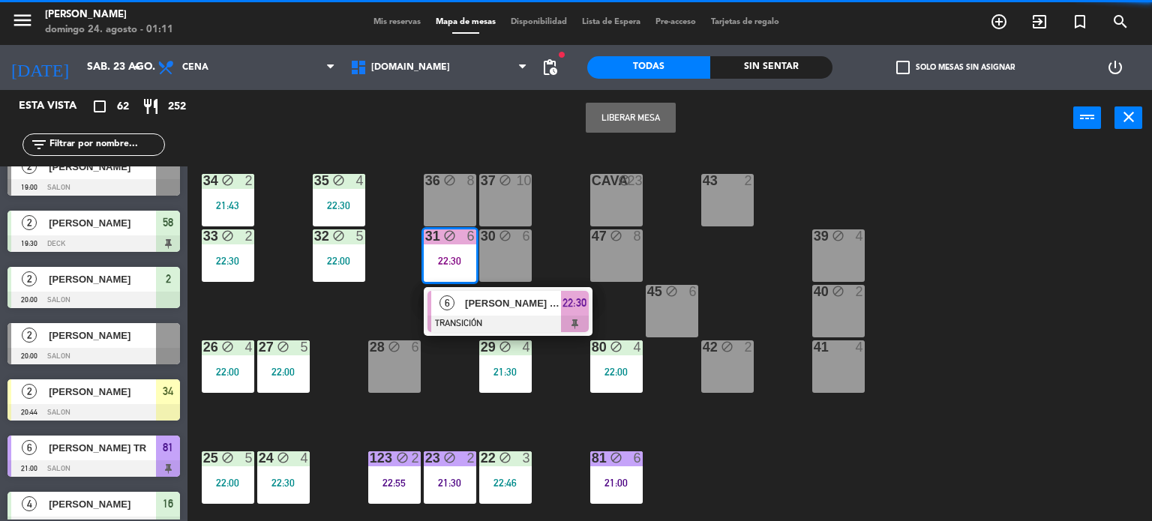
click at [489, 307] on span "[PERSON_NAME] tr1" at bounding box center [513, 303] width 96 height 16
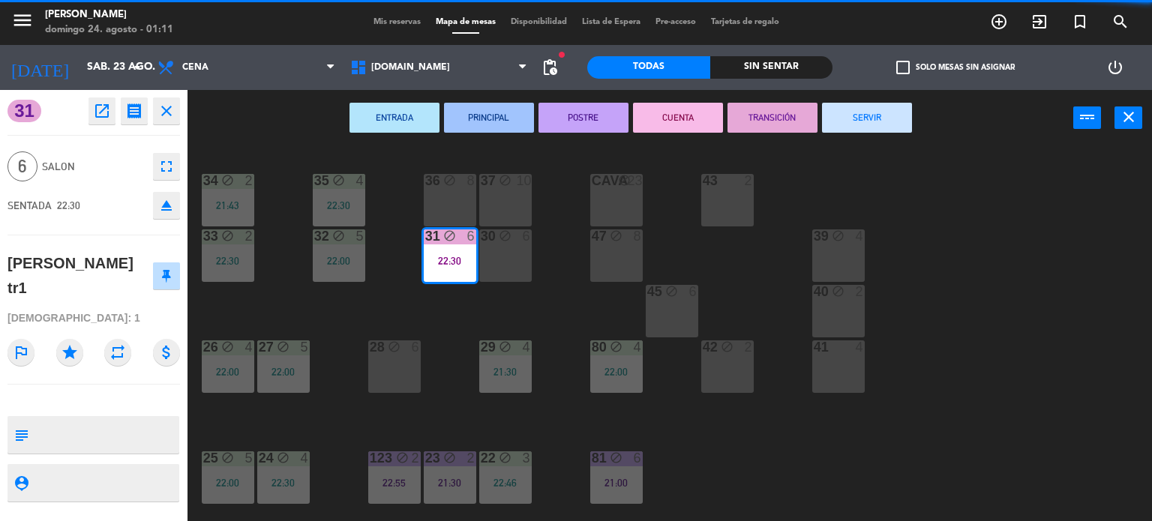
click at [856, 123] on button "SERVIR" at bounding box center [867, 118] width 90 height 30
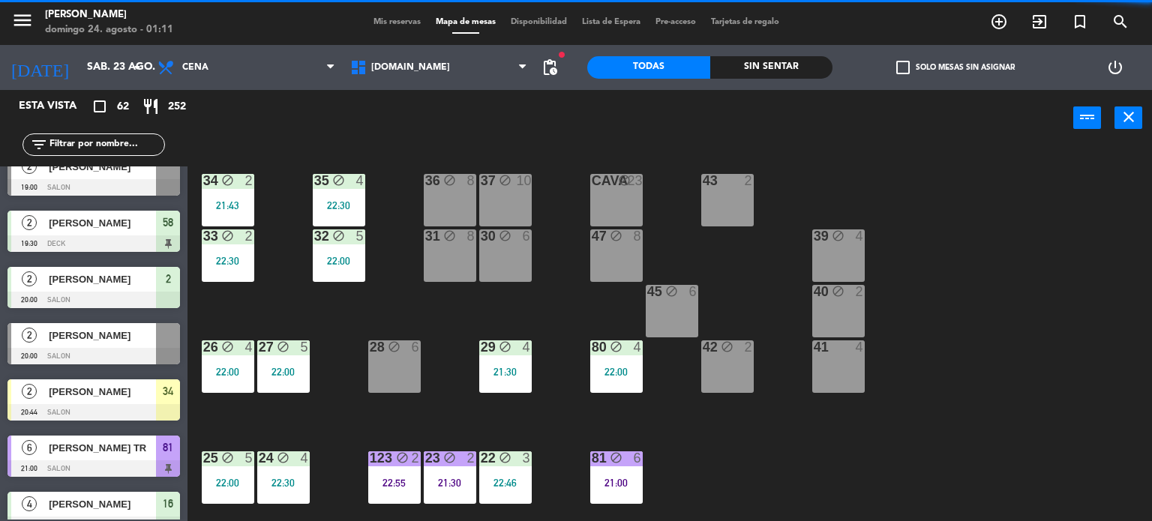
click at [339, 203] on div "22:30" at bounding box center [339, 205] width 52 height 10
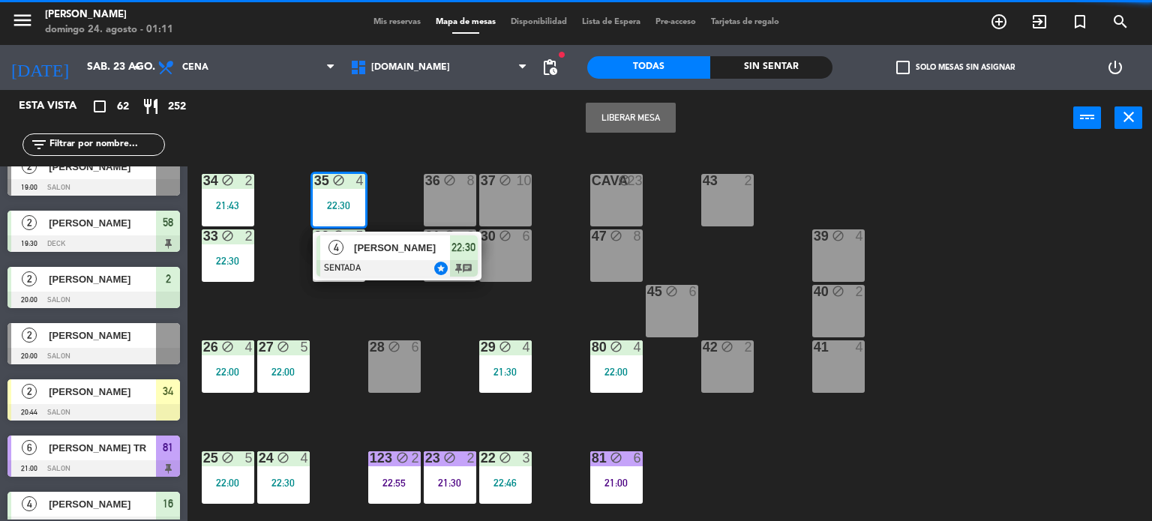
click at [370, 257] on div "[PERSON_NAME]" at bounding box center [400, 247] width 97 height 25
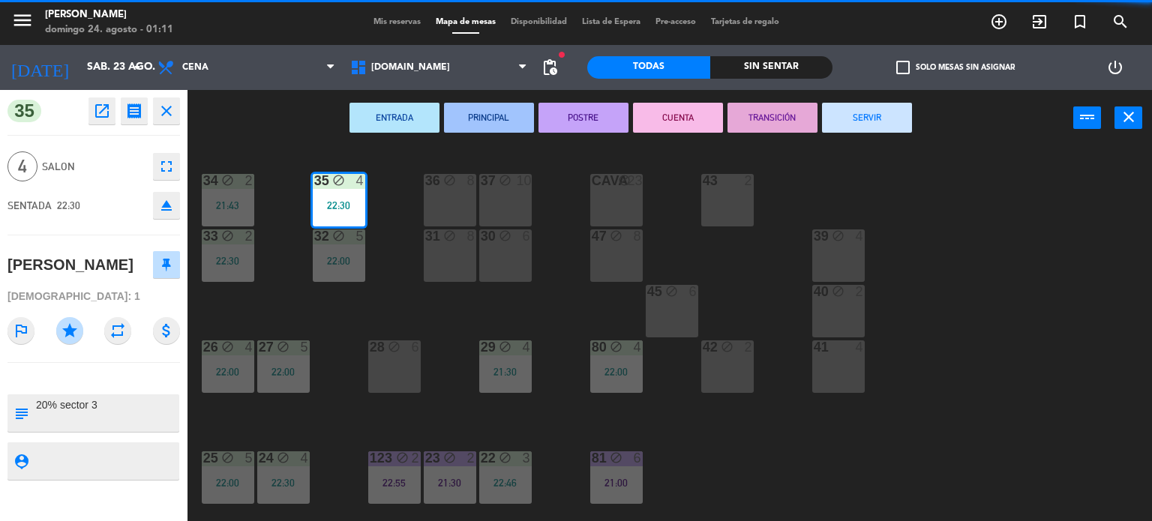
click at [867, 118] on button "SERVIR" at bounding box center [867, 118] width 90 height 30
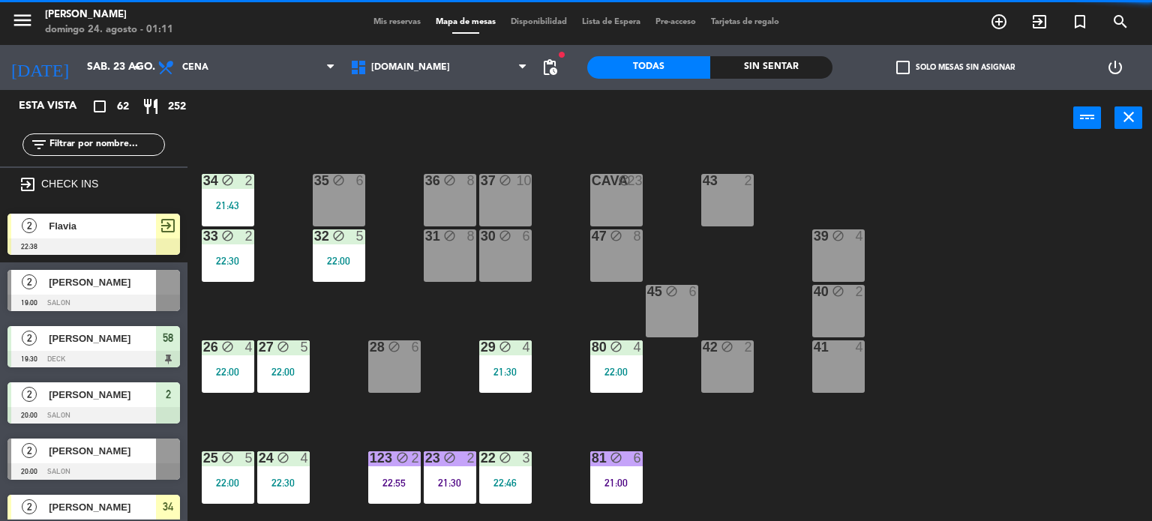
scroll to position [0, 0]
click at [339, 268] on div "32 block 5 22:00" at bounding box center [339, 255] width 52 height 52
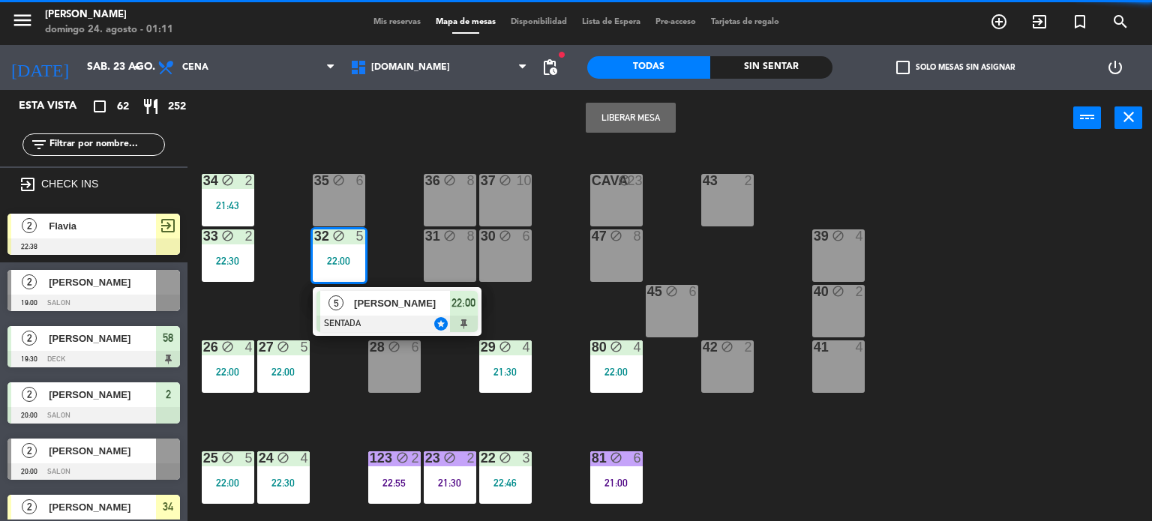
click at [373, 295] on span "[PERSON_NAME]" at bounding box center [402, 303] width 96 height 16
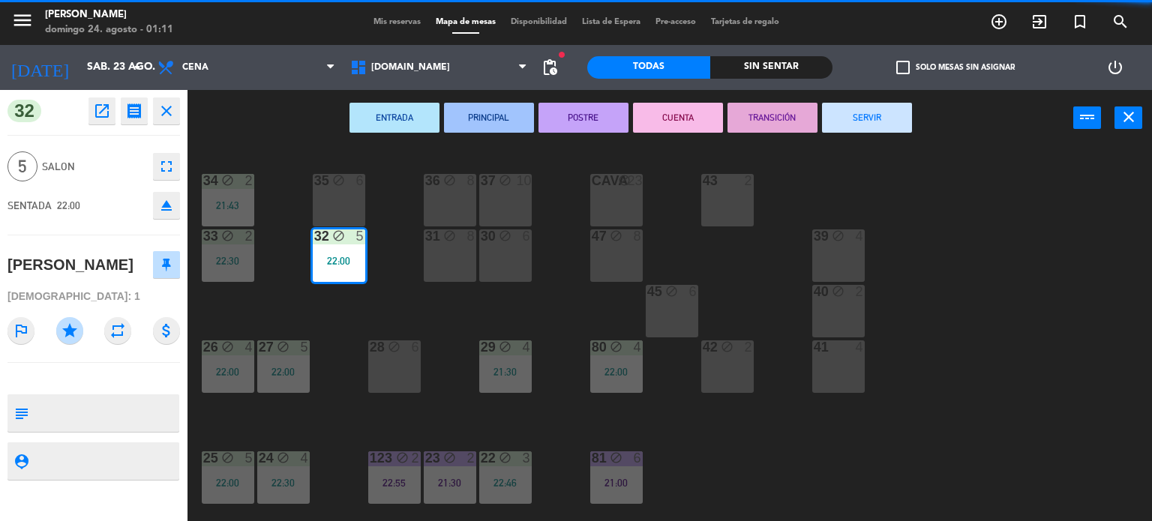
click at [849, 116] on button "SERVIR" at bounding box center [867, 118] width 90 height 30
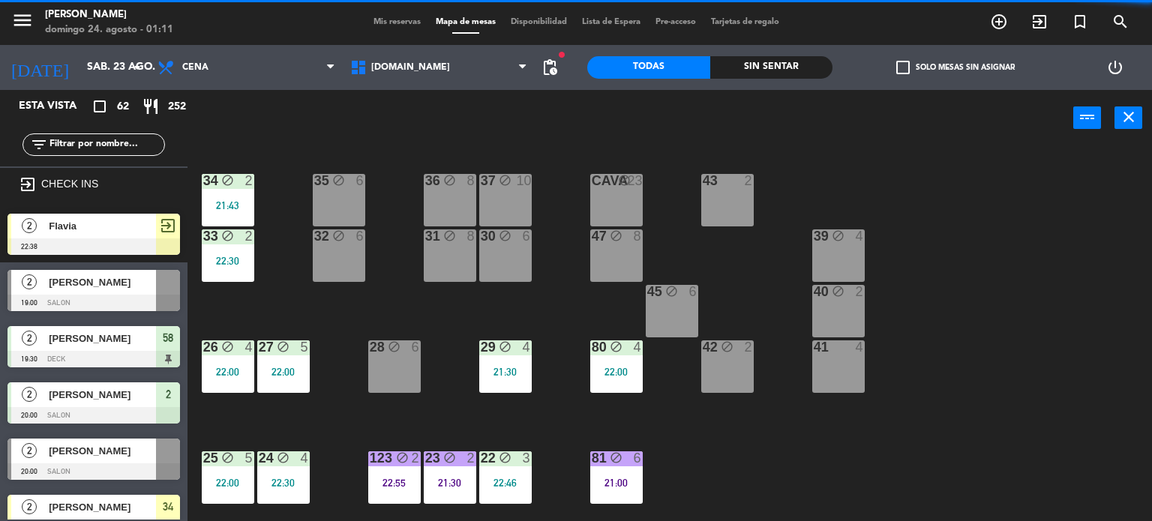
click at [210, 218] on div "34 block 2 21:43" at bounding box center [228, 200] width 52 height 52
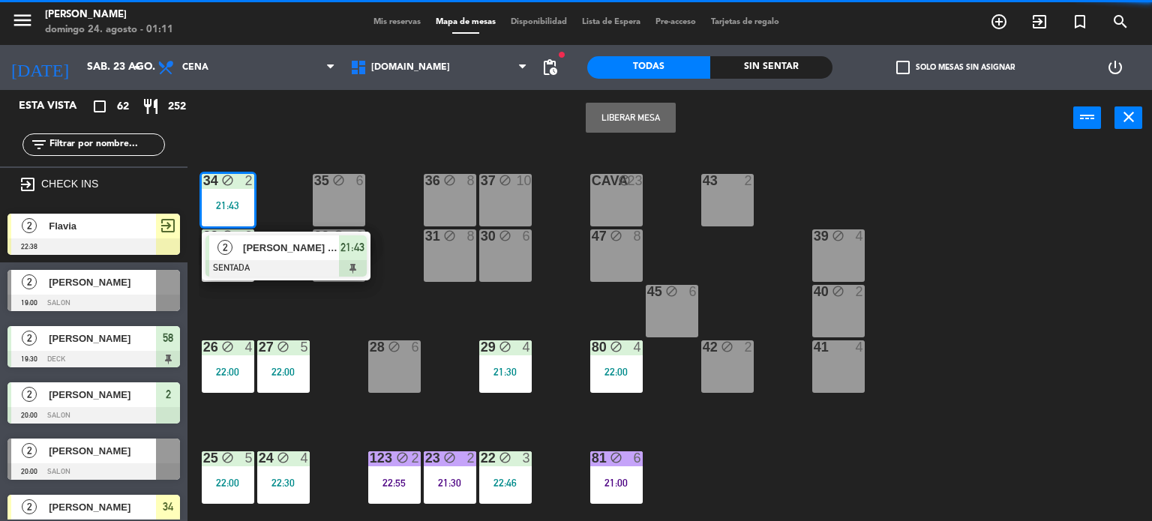
click at [273, 253] on span "[PERSON_NAME] INV PAO" at bounding box center [291, 248] width 96 height 16
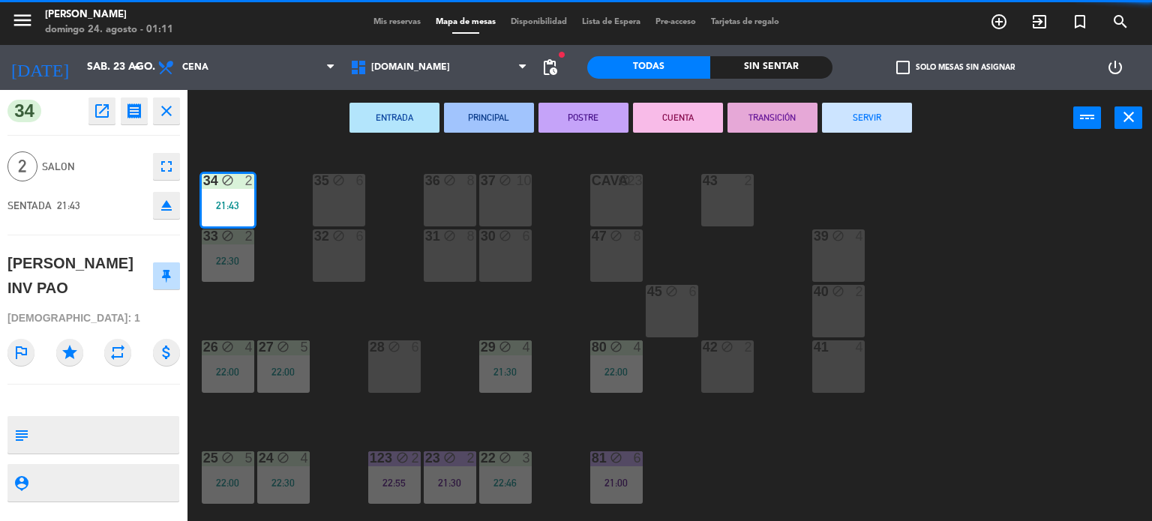
click at [834, 116] on button "SERVIR" at bounding box center [867, 118] width 90 height 30
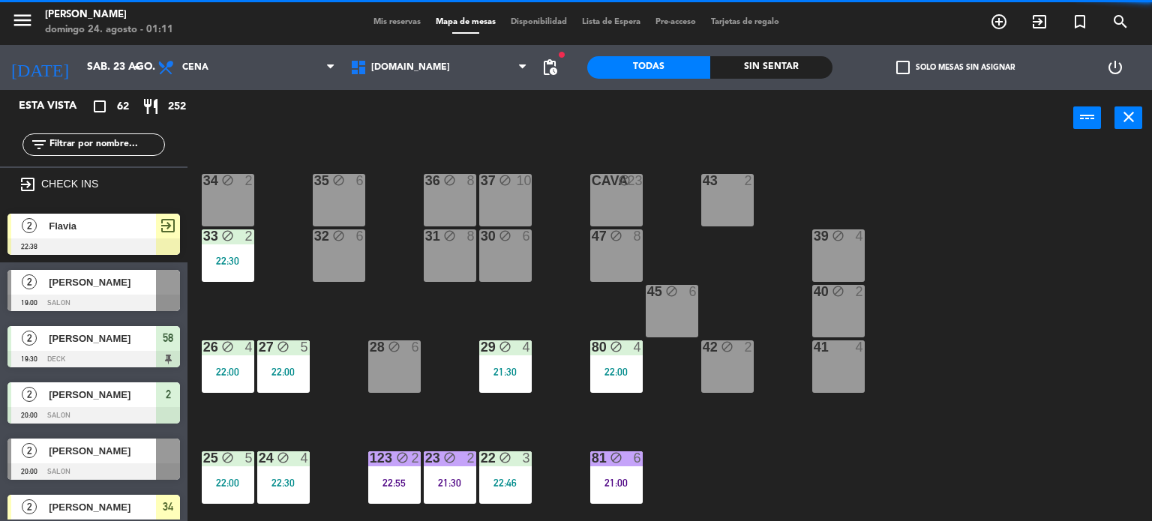
click at [238, 266] on div "33 block 2 22:30" at bounding box center [228, 255] width 52 height 52
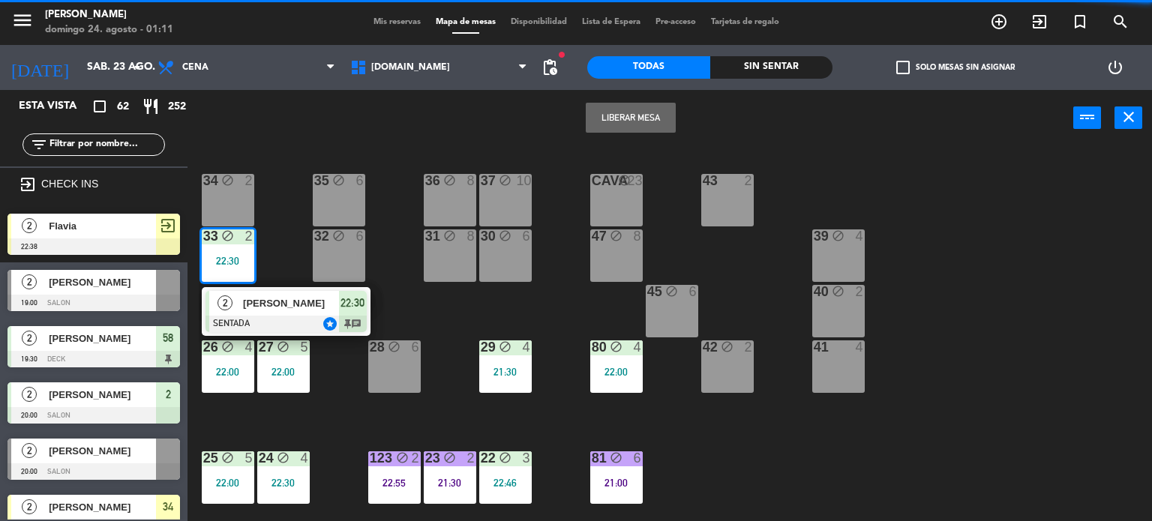
click at [261, 310] on div "[PERSON_NAME]" at bounding box center [289, 303] width 97 height 25
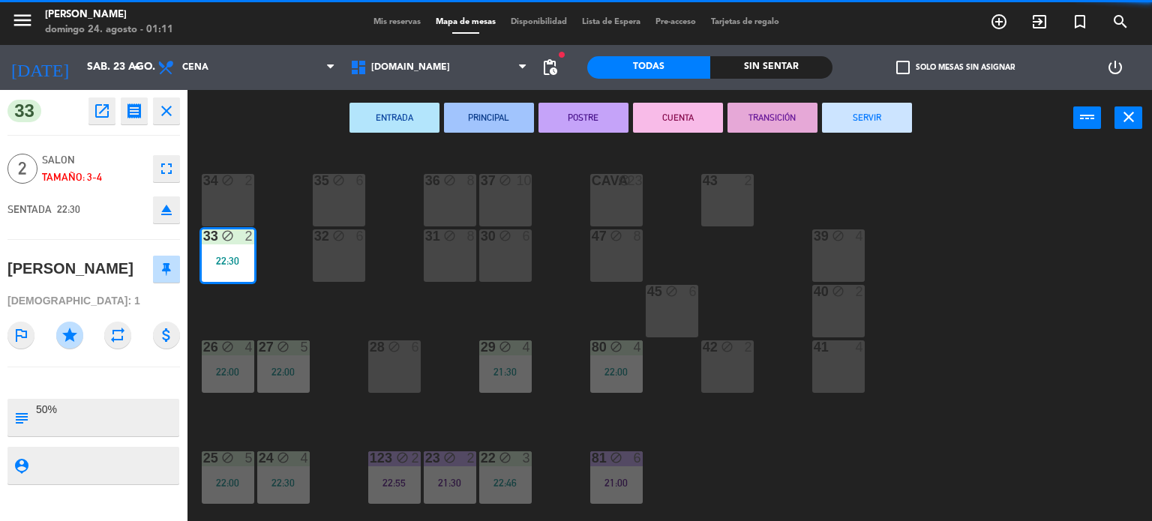
click at [864, 114] on button "SERVIR" at bounding box center [867, 118] width 90 height 30
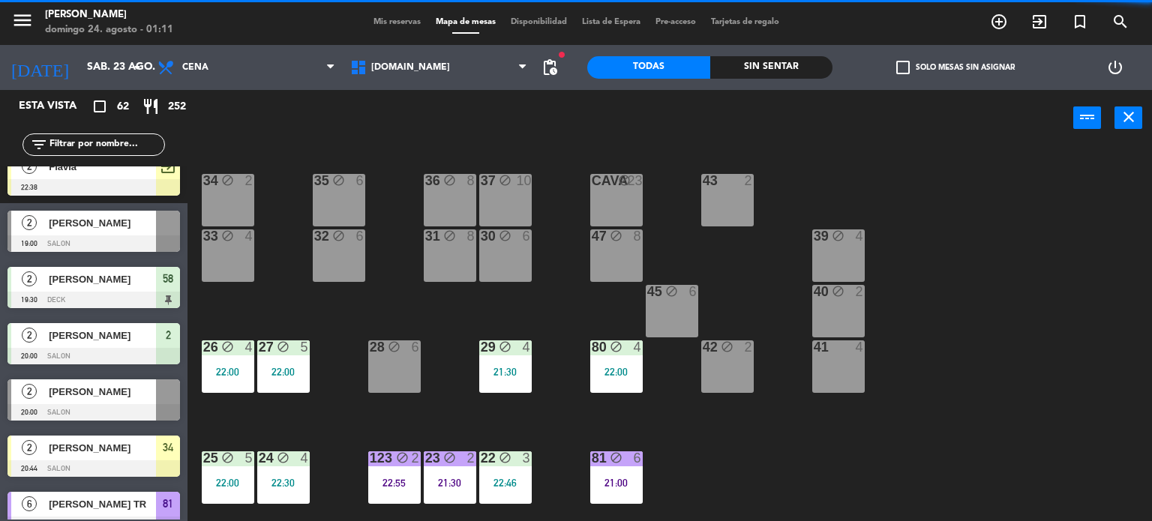
scroll to position [150, 0]
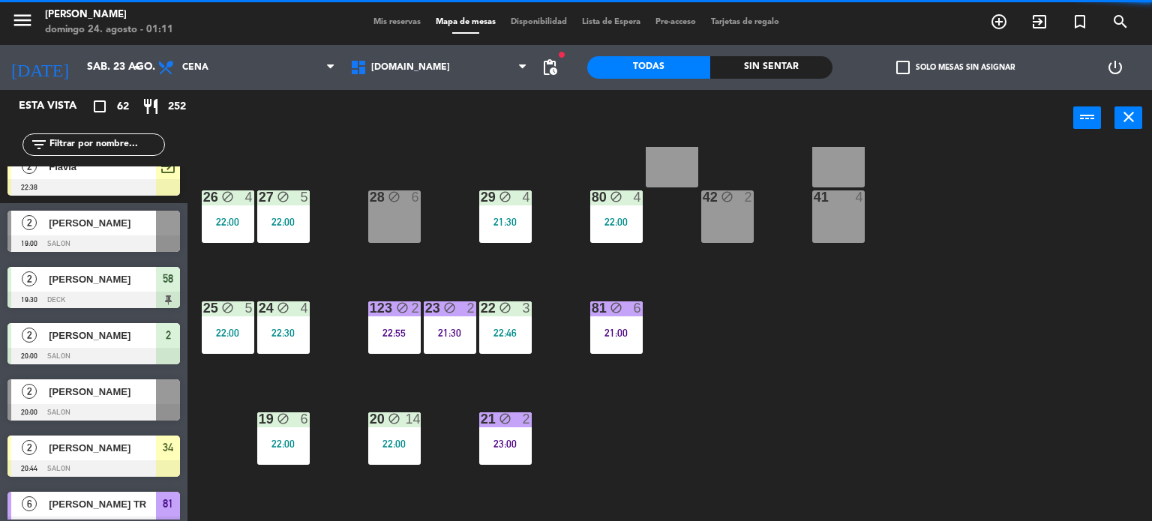
click at [610, 221] on div "22:00" at bounding box center [616, 222] width 52 height 10
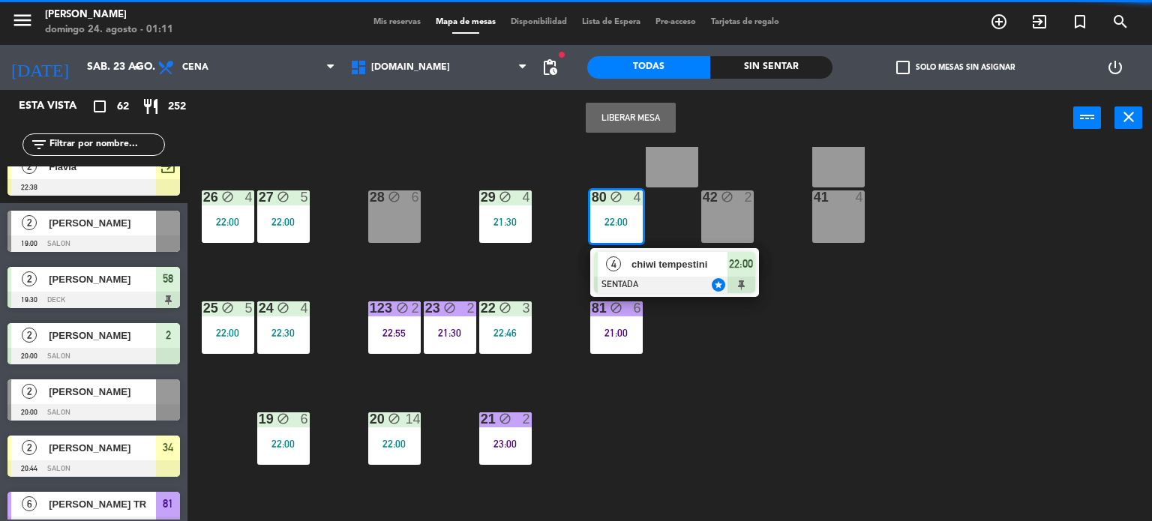
click at [630, 253] on div "chiwi tempestini" at bounding box center [678, 264] width 97 height 25
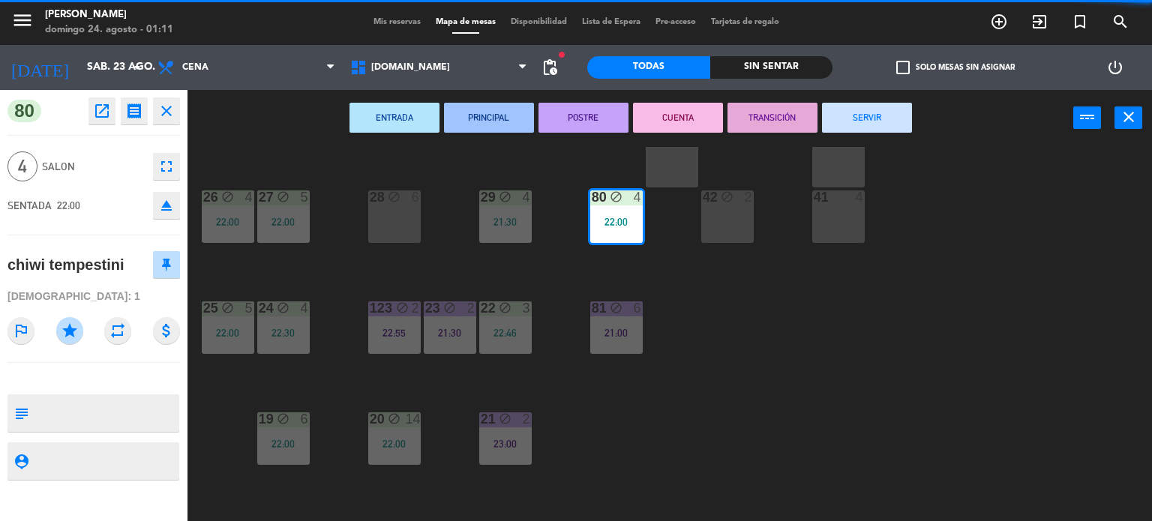
click at [865, 116] on button "SERVIR" at bounding box center [867, 118] width 90 height 30
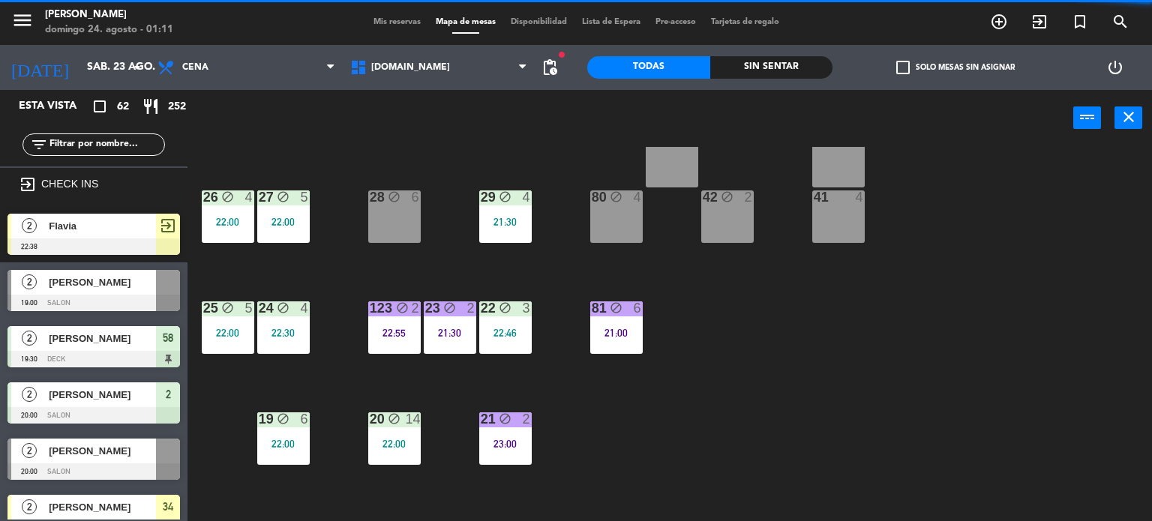
click at [517, 217] on div "21:30" at bounding box center [505, 222] width 52 height 10
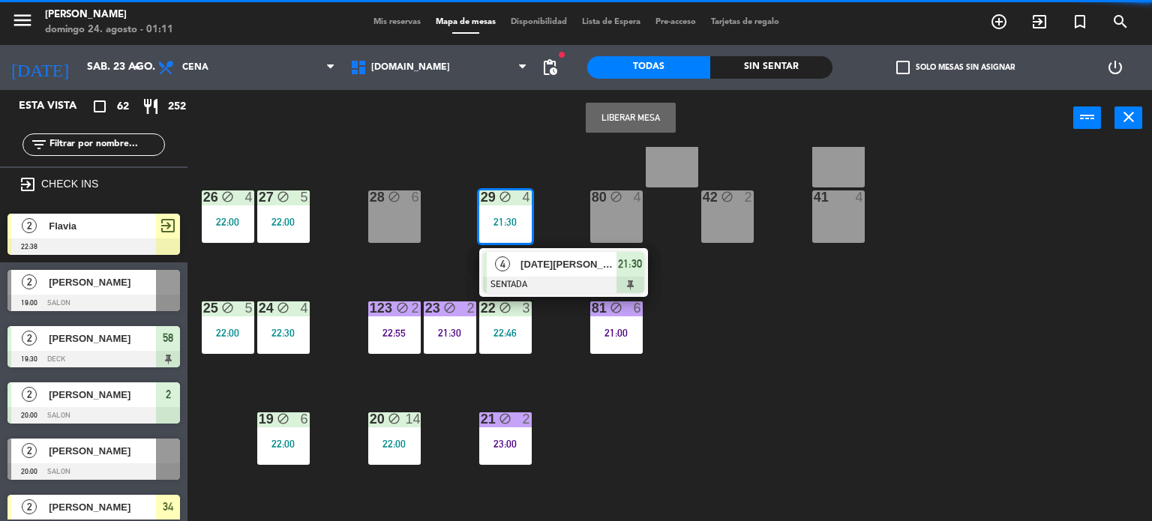
click at [548, 256] on span "[DATE][PERSON_NAME] TR" at bounding box center [568, 264] width 96 height 16
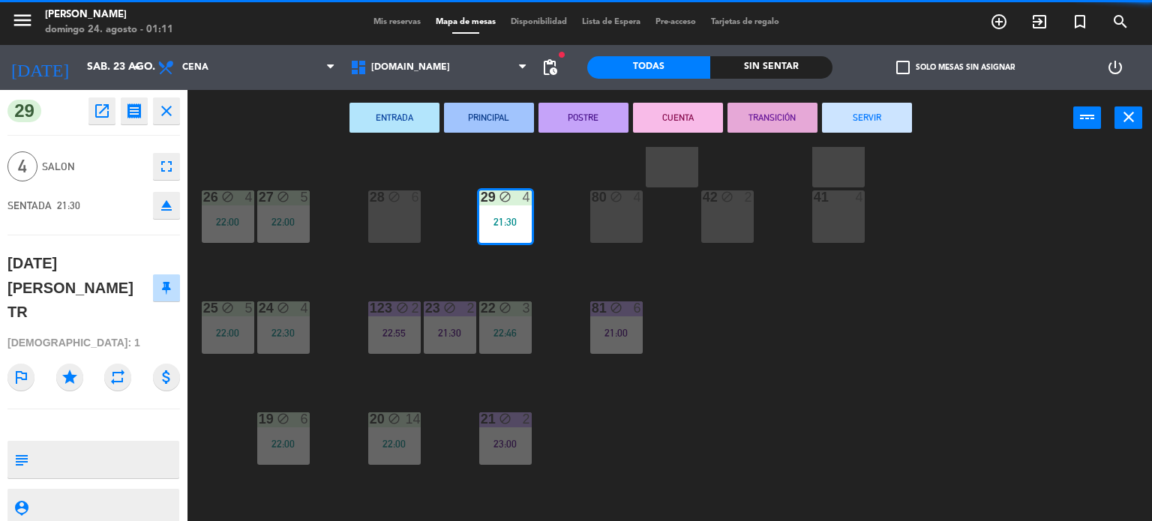
click at [856, 115] on button "SERVIR" at bounding box center [867, 118] width 90 height 30
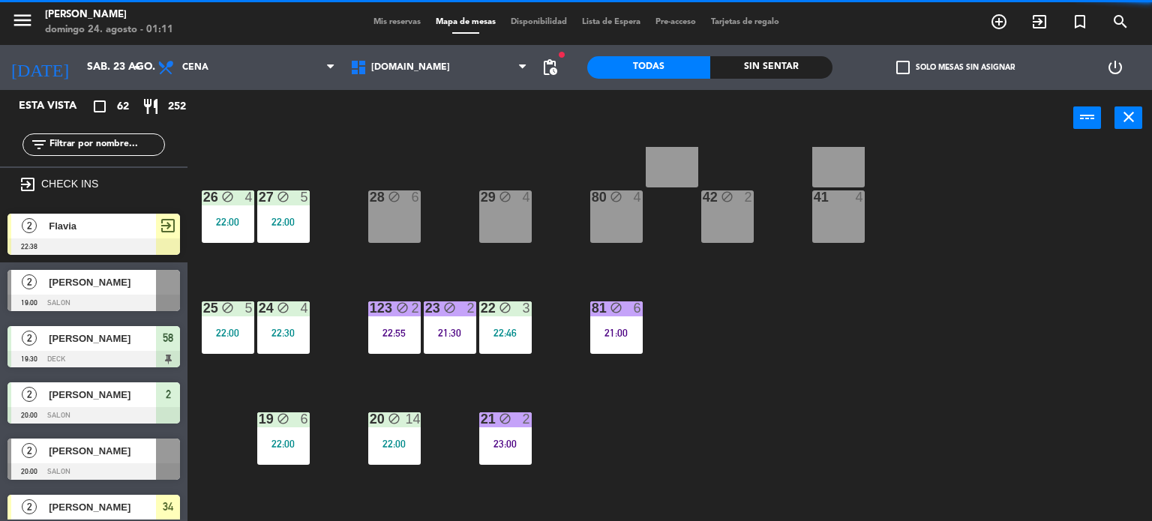
click at [292, 220] on div "22:00" at bounding box center [283, 222] width 52 height 10
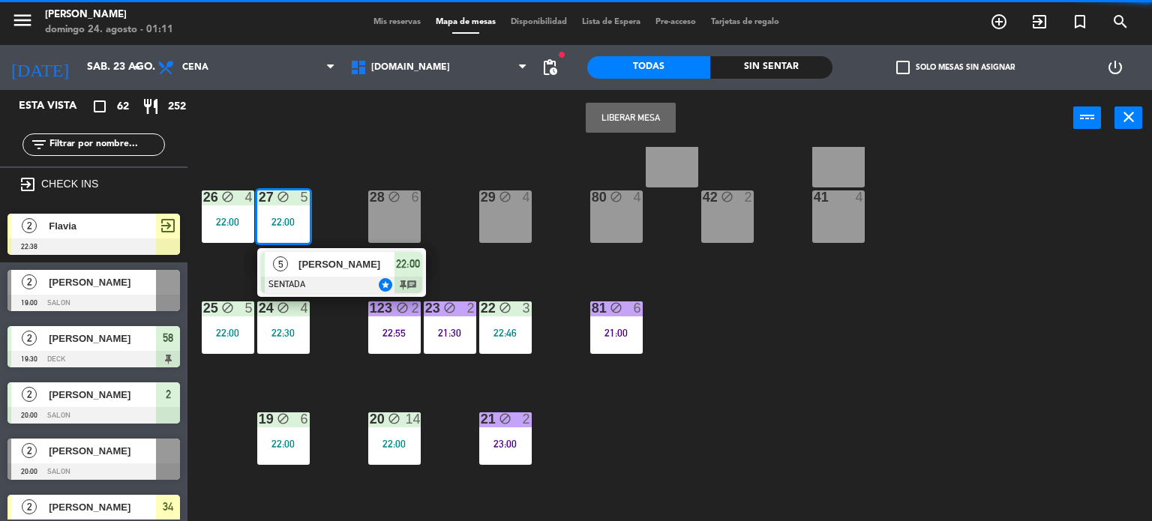
click at [334, 274] on div "[PERSON_NAME]" at bounding box center [345, 264] width 97 height 25
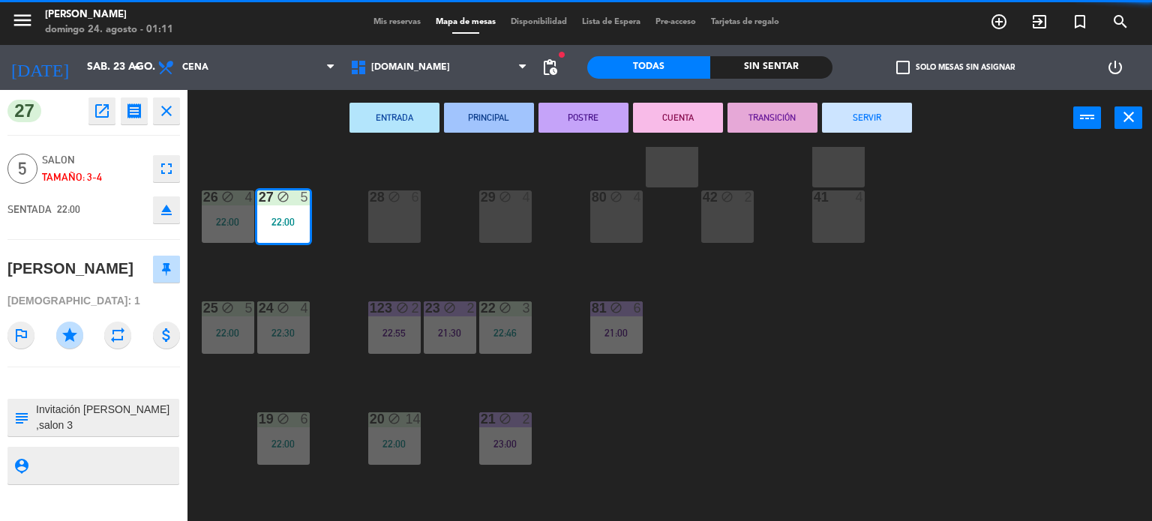
click at [852, 122] on button "SERVIR" at bounding box center [867, 118] width 90 height 30
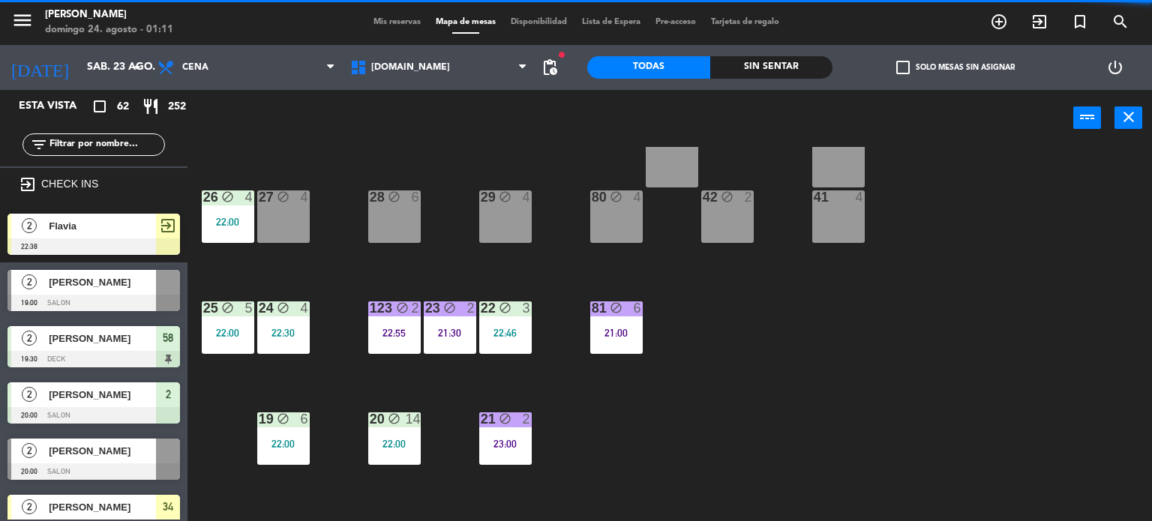
click at [225, 231] on div "26 block 4 22:00" at bounding box center [228, 216] width 52 height 52
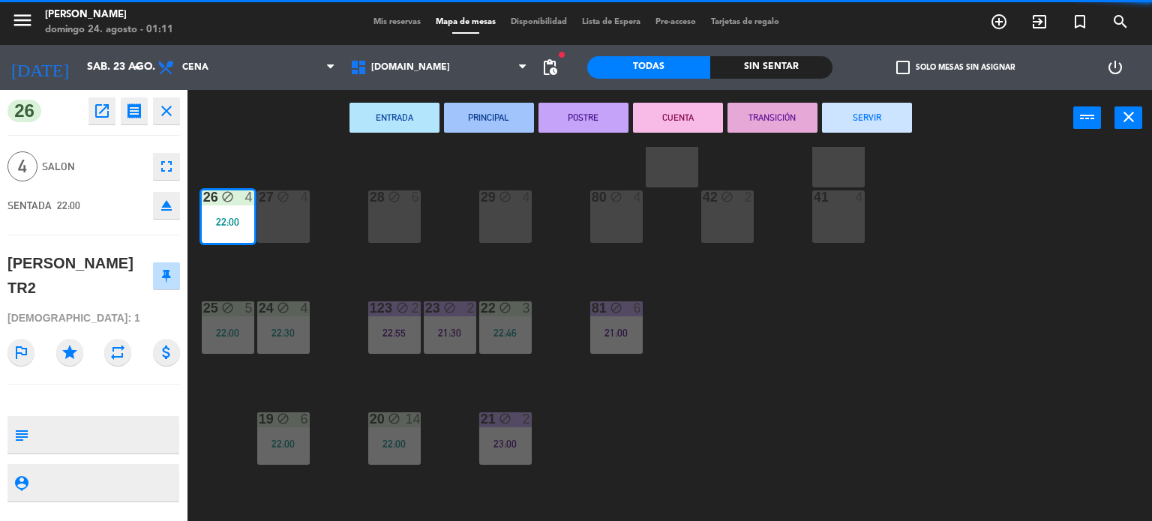
click at [852, 127] on button "SERVIR" at bounding box center [867, 118] width 90 height 30
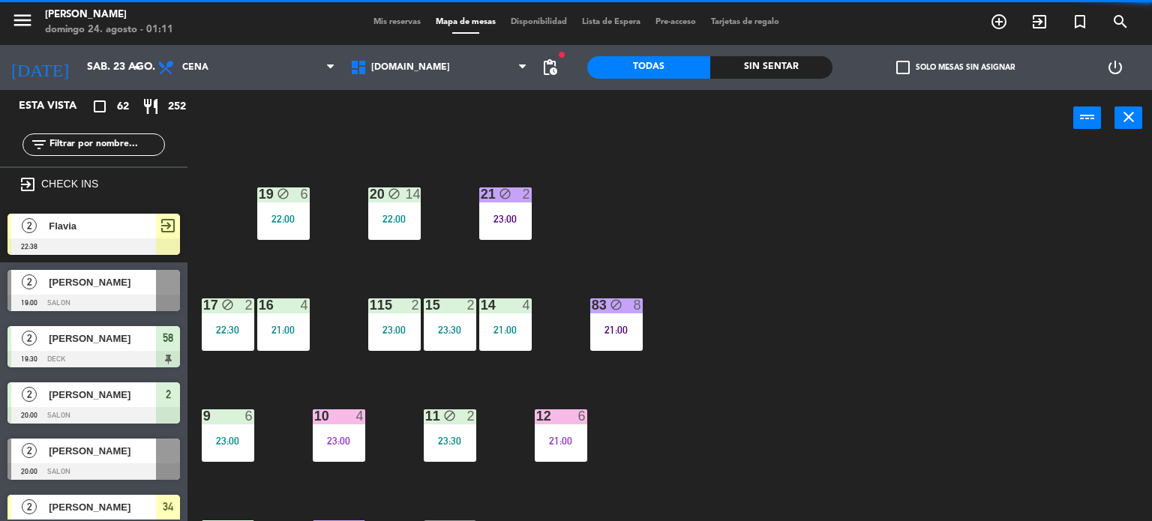
scroll to position [225, 0]
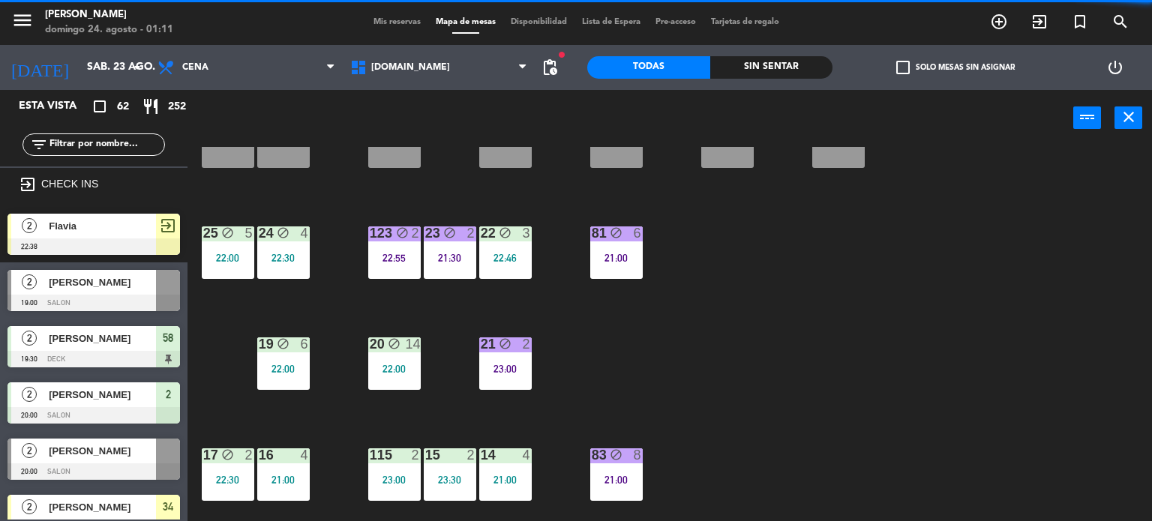
click at [627, 228] on div "block" at bounding box center [616, 233] width 25 height 14
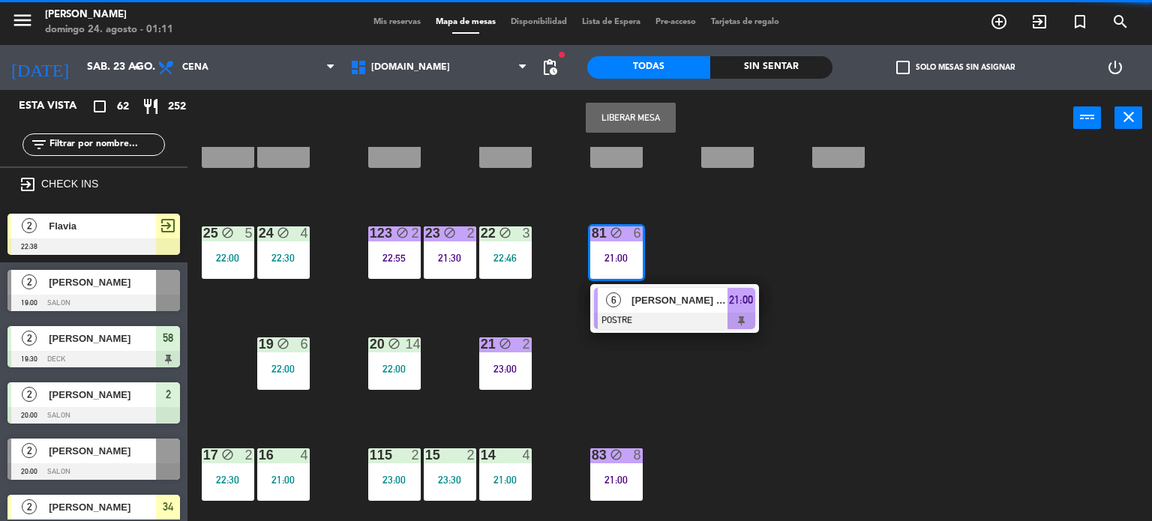
click at [660, 314] on div at bounding box center [674, 321] width 161 height 16
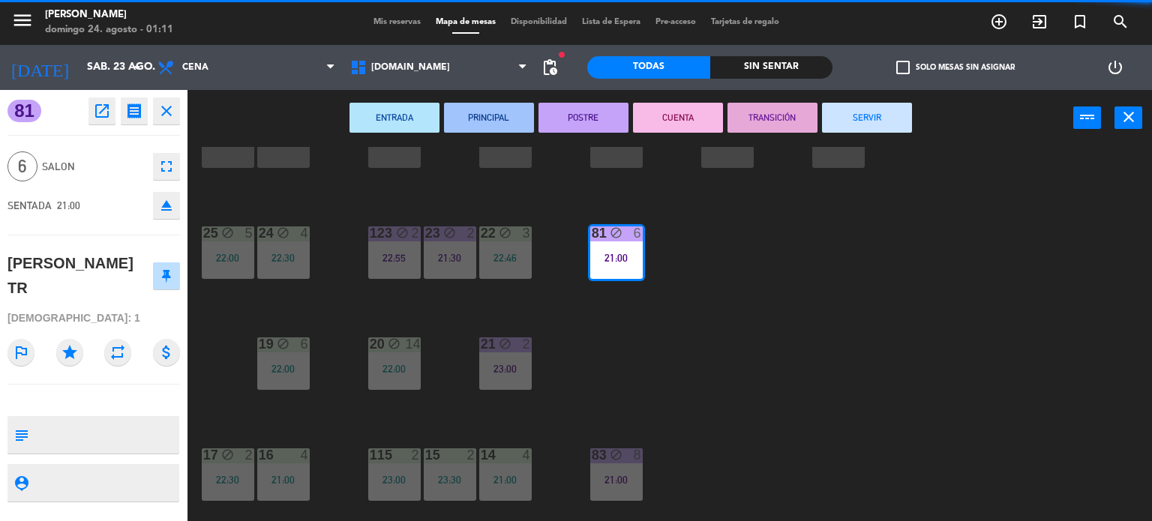
click at [841, 124] on button "SERVIR" at bounding box center [867, 118] width 90 height 30
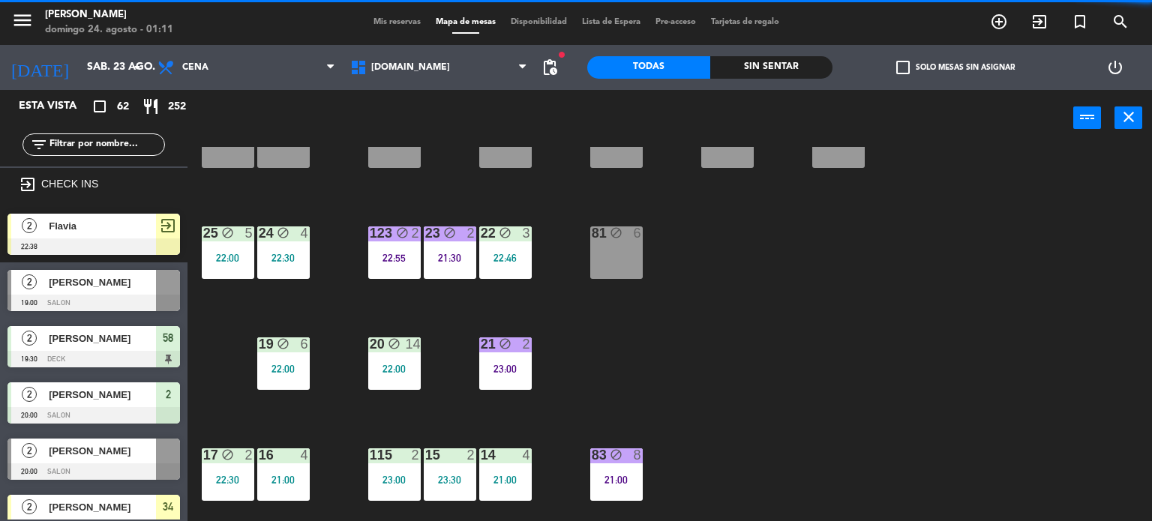
scroll to position [0, 0]
click at [525, 242] on div "22 block 3 22:46" at bounding box center [505, 252] width 52 height 52
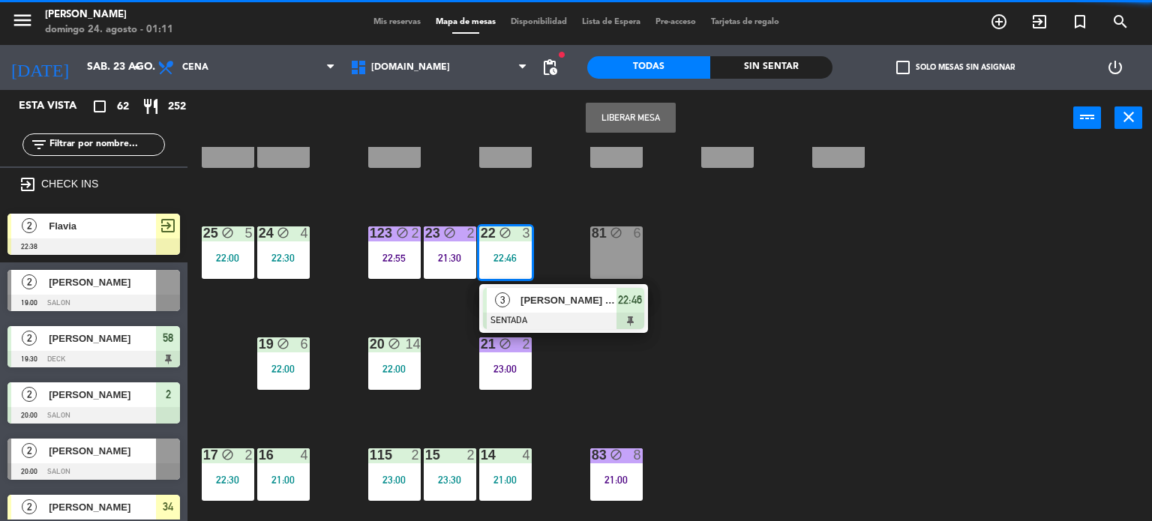
click at [550, 313] on div at bounding box center [563, 321] width 161 height 16
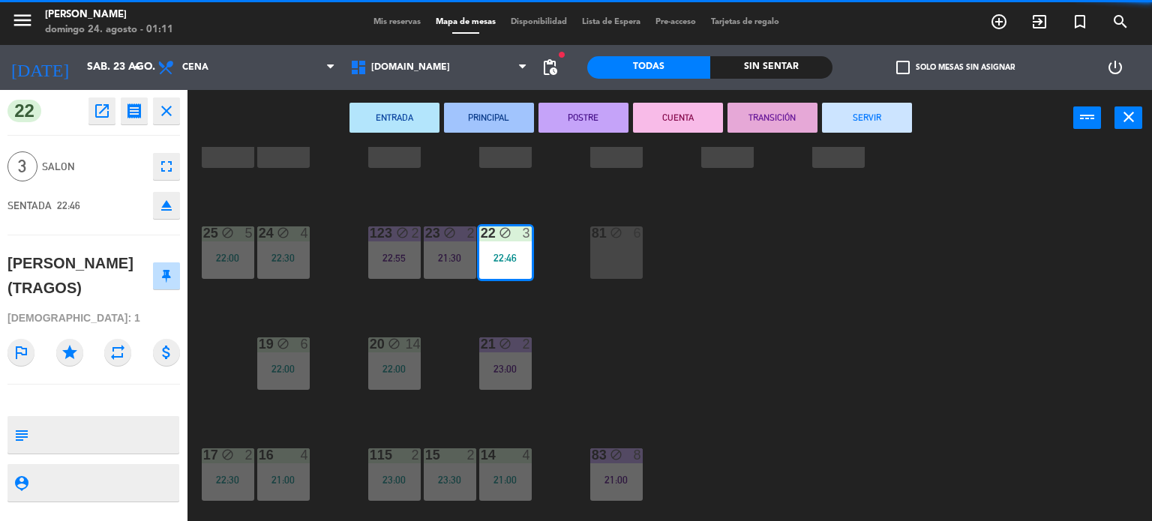
click at [852, 113] on button "SERVIR" at bounding box center [867, 118] width 90 height 30
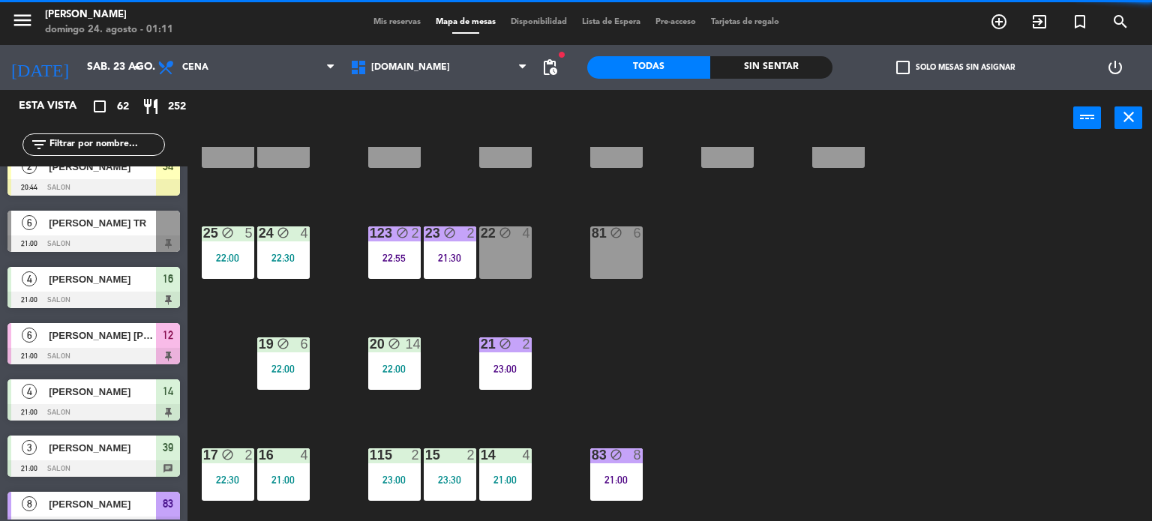
drag, startPoint x: 442, startPoint y: 261, endPoint x: 490, endPoint y: 316, distance: 72.8
click at [445, 267] on div "23 block 2 21:30" at bounding box center [450, 252] width 52 height 52
click at [491, 316] on div "34 block 2 35 block 6 36 block 8 43 2 37 block 10 CAVA block 23 33 block 4 32 b…" at bounding box center [675, 334] width 953 height 375
click at [457, 260] on div "21:30" at bounding box center [450, 258] width 52 height 10
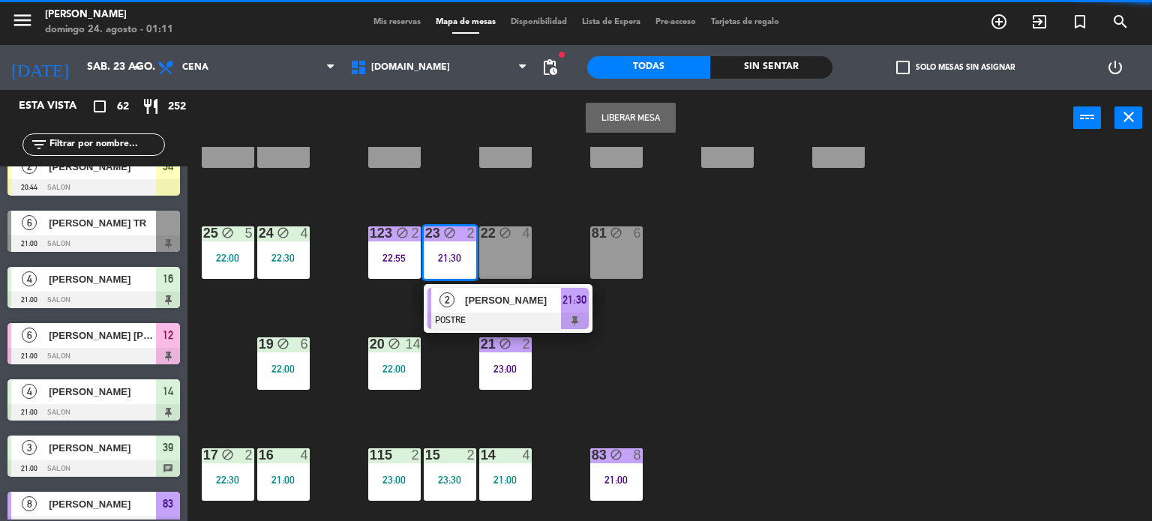
click at [481, 289] on div "[PERSON_NAME]" at bounding box center [511, 300] width 97 height 25
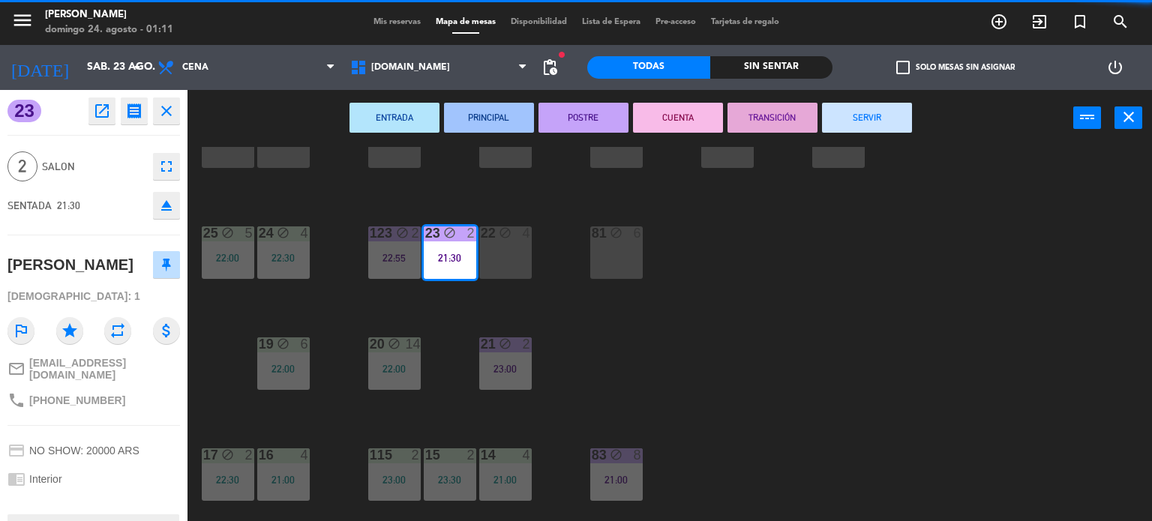
click at [889, 126] on button "SERVIR" at bounding box center [867, 118] width 90 height 30
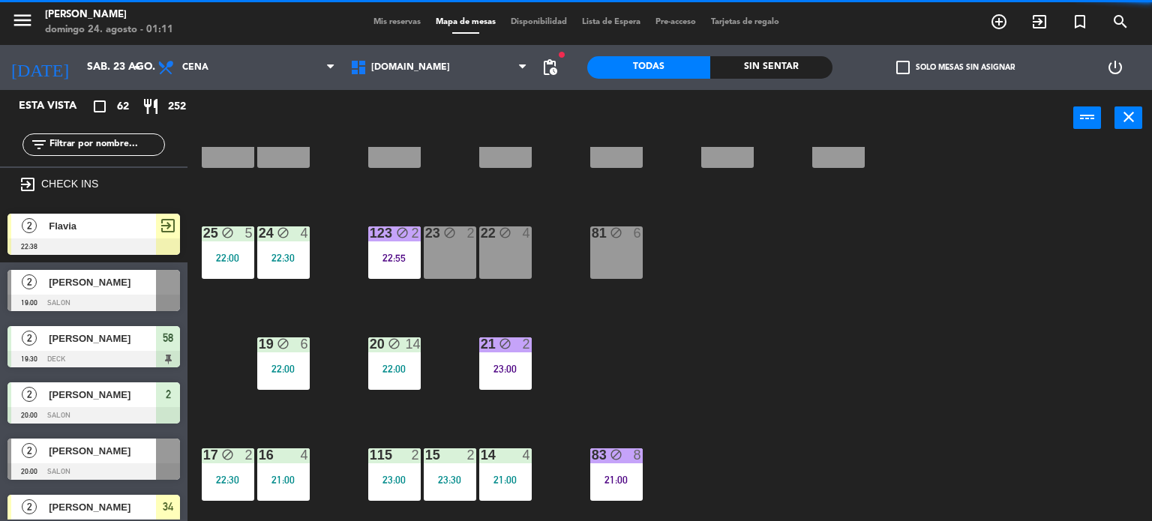
click at [368, 275] on div "123 block 2 22:55" at bounding box center [394, 252] width 52 height 52
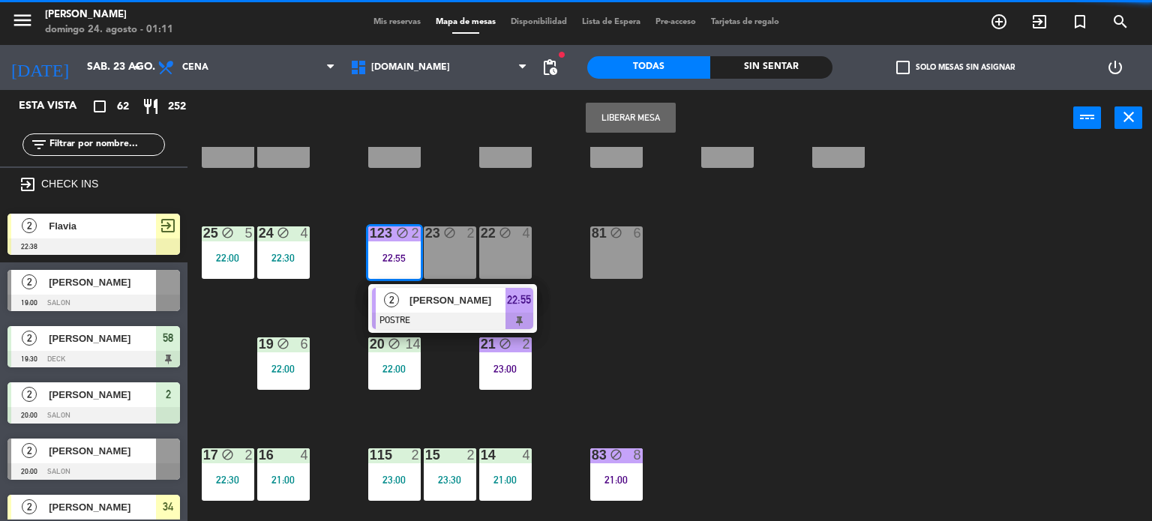
click at [429, 299] on span "[PERSON_NAME]" at bounding box center [457, 300] width 96 height 16
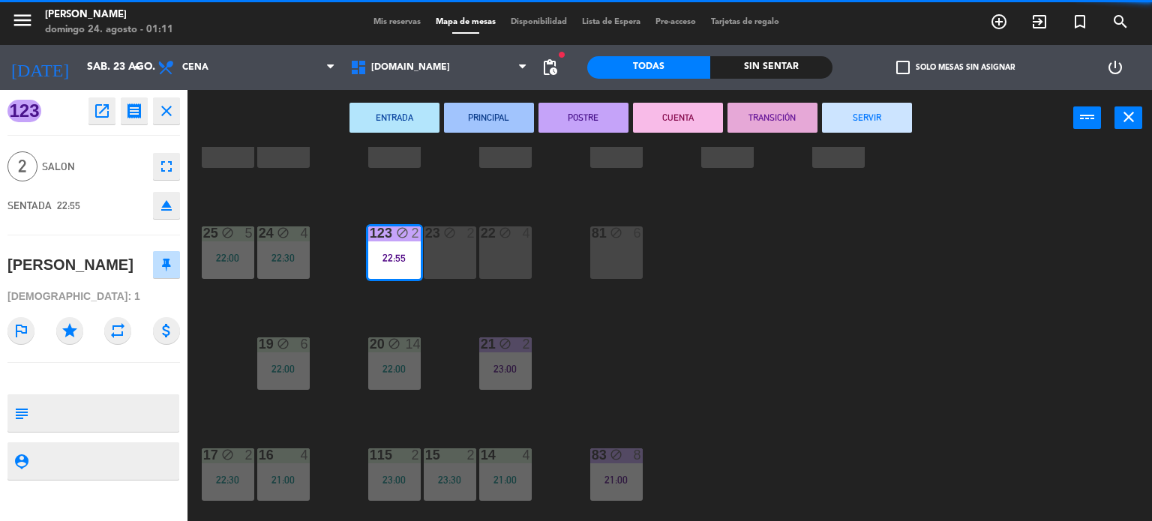
click at [840, 125] on button "SERVIR" at bounding box center [867, 118] width 90 height 30
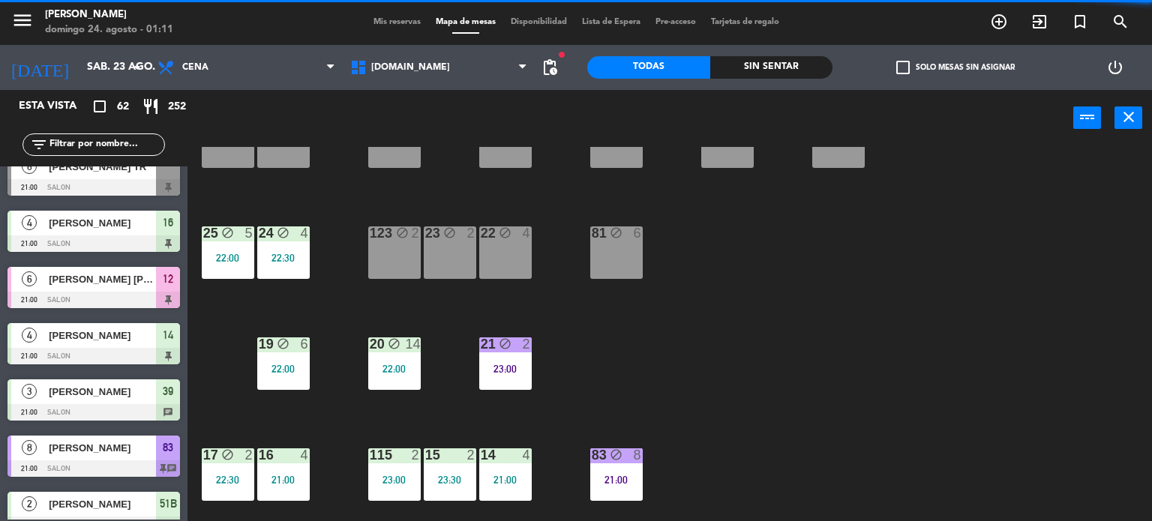
click at [306, 259] on div "22:30" at bounding box center [283, 258] width 52 height 10
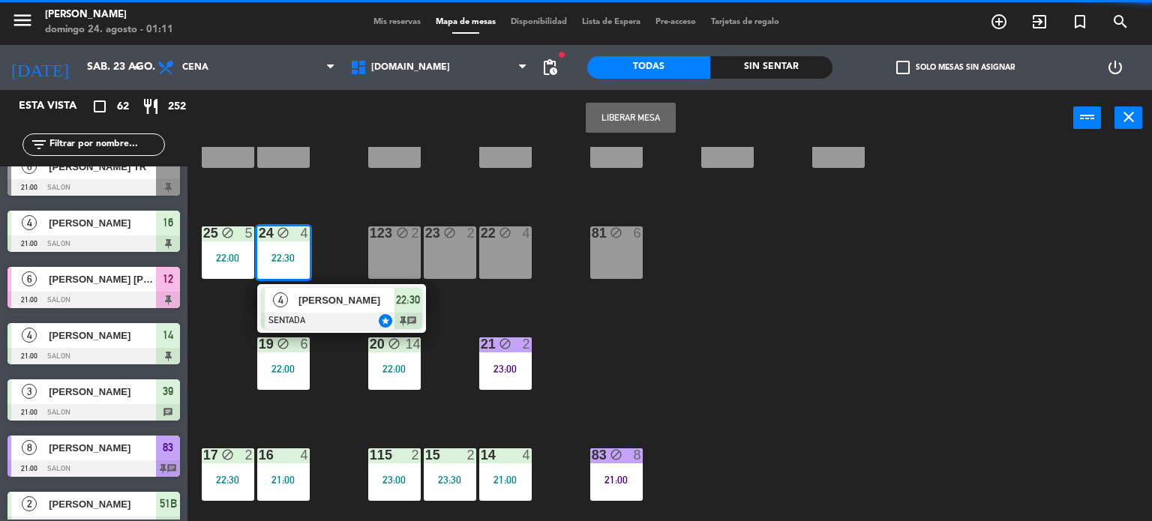
click at [315, 303] on span "[PERSON_NAME]" at bounding box center [346, 300] width 96 height 16
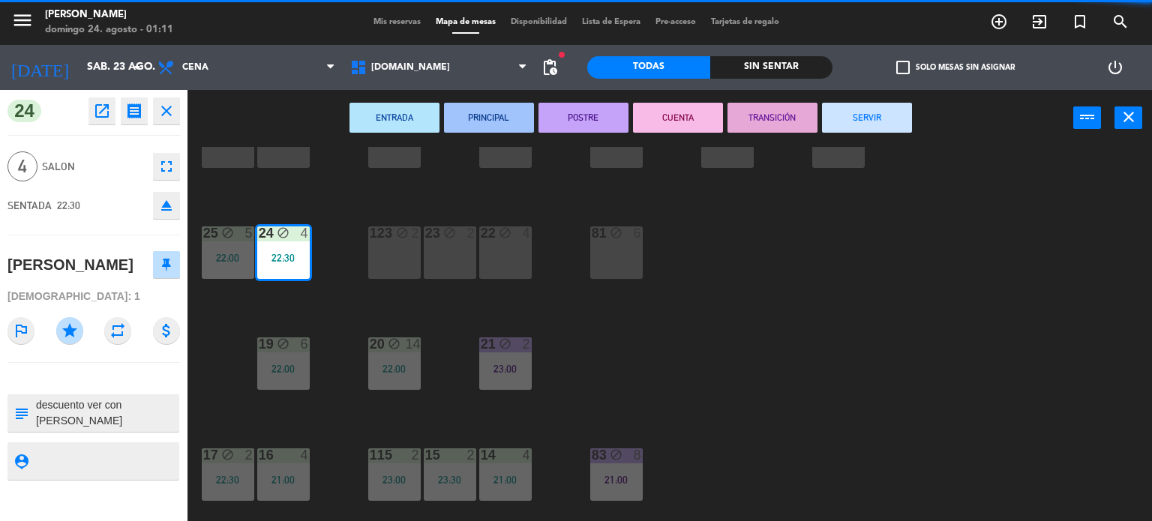
click at [816, 130] on button "TRANSICIÓN" at bounding box center [772, 118] width 90 height 30
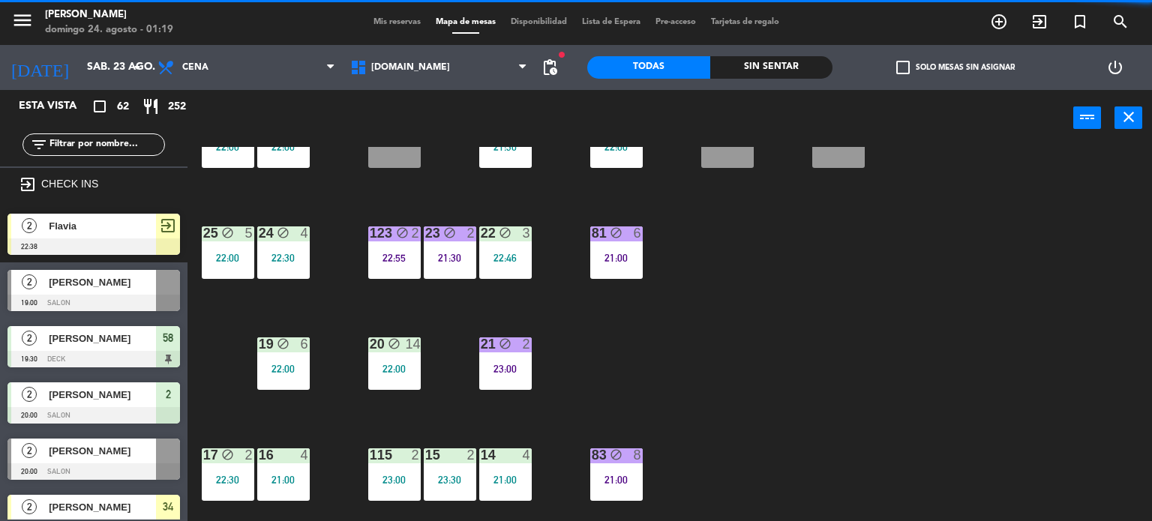
click at [783, 64] on div "Sin sentar" at bounding box center [771, 67] width 123 height 22
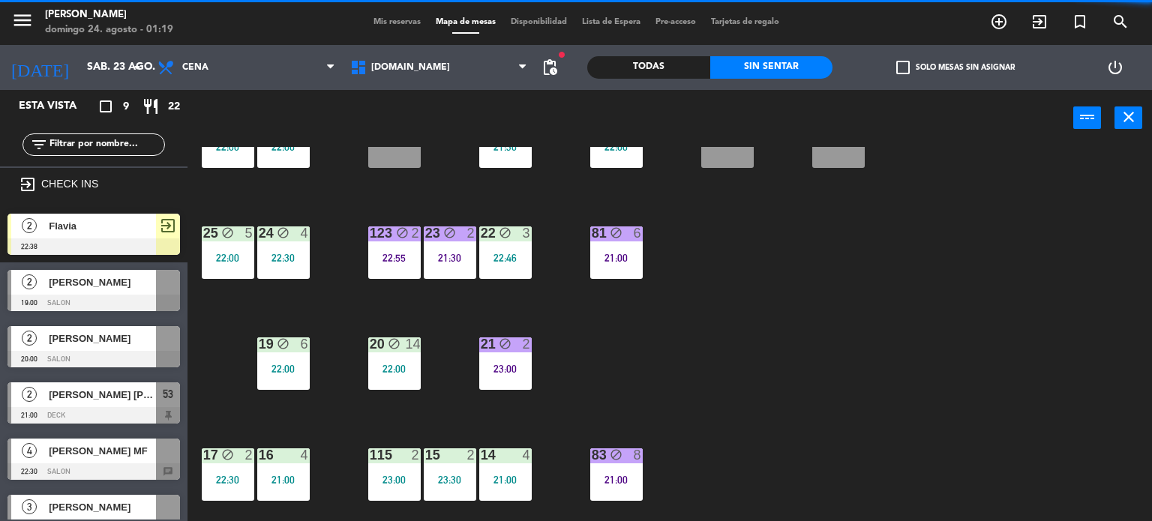
scroll to position [192, 0]
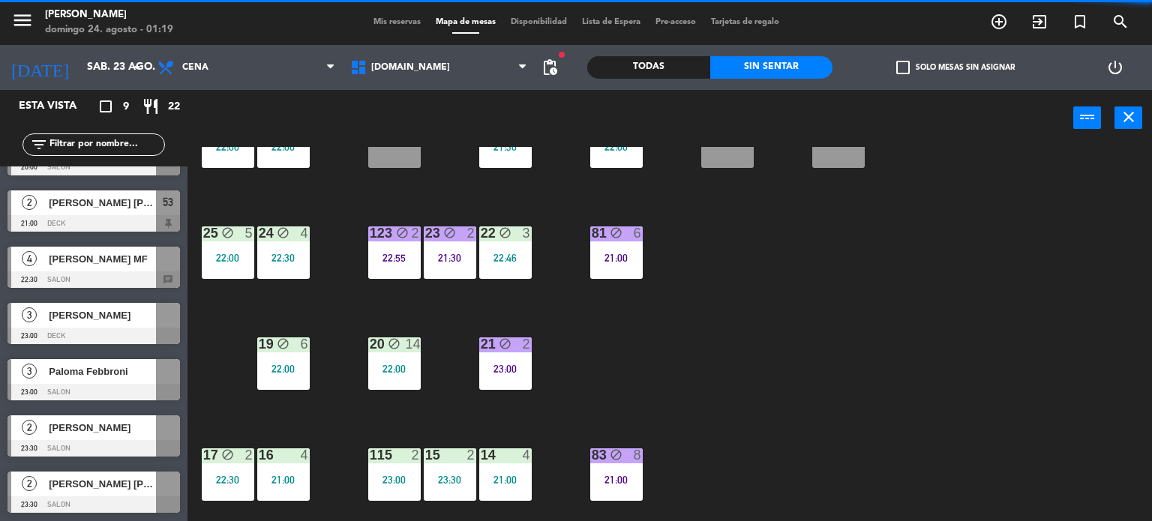
click at [222, 379] on div "34 block 2 21:43 35 block 4 22:30 36 block 10 22:00 43 2 37 block 12 21:30 CAVA…" at bounding box center [675, 334] width 953 height 375
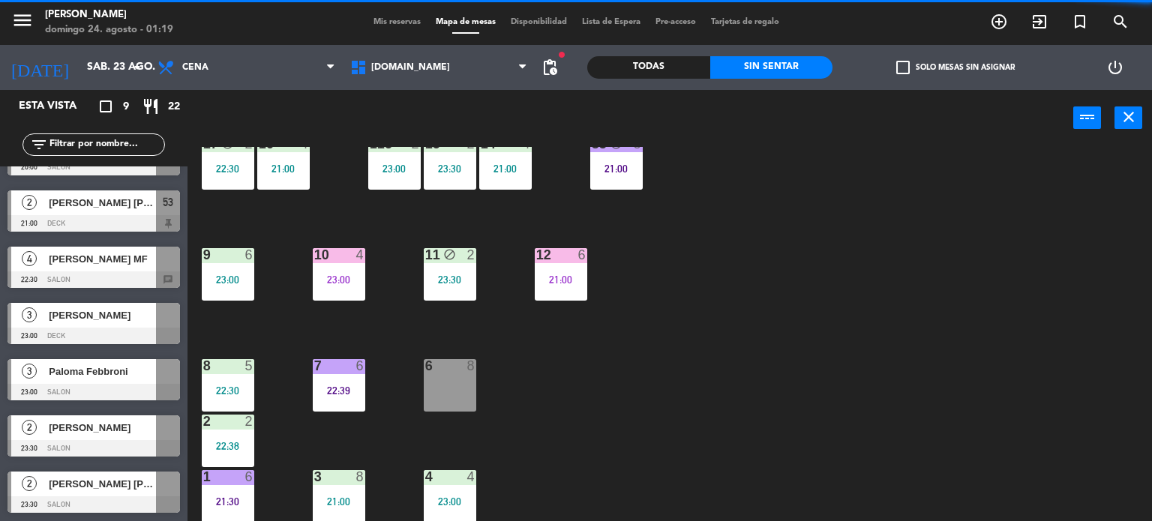
click at [576, 262] on div "12 6" at bounding box center [561, 255] width 52 height 15
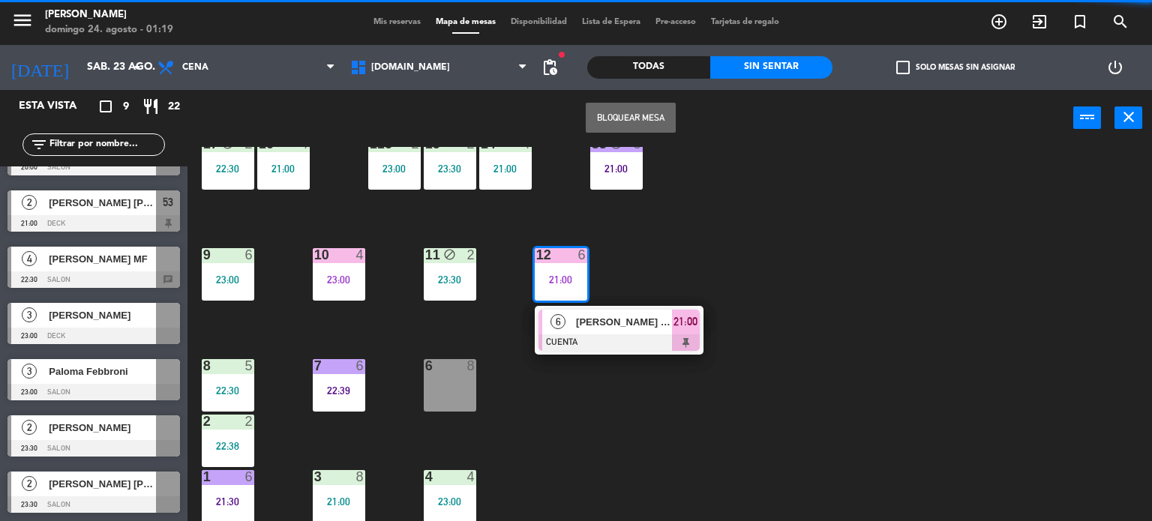
click at [606, 335] on div at bounding box center [618, 342] width 161 height 16
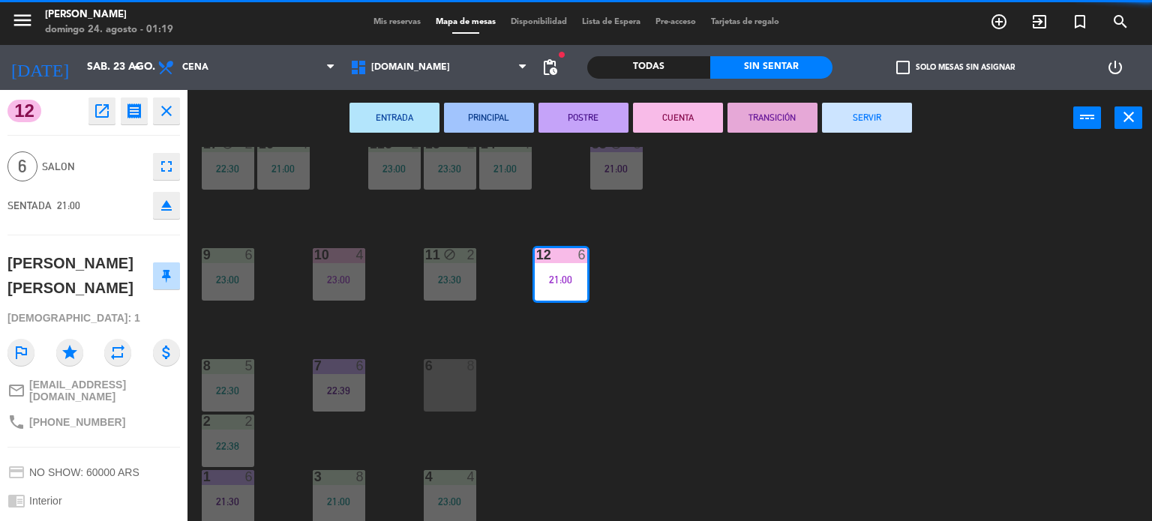
click at [851, 114] on button "SERVIR" at bounding box center [867, 118] width 90 height 30
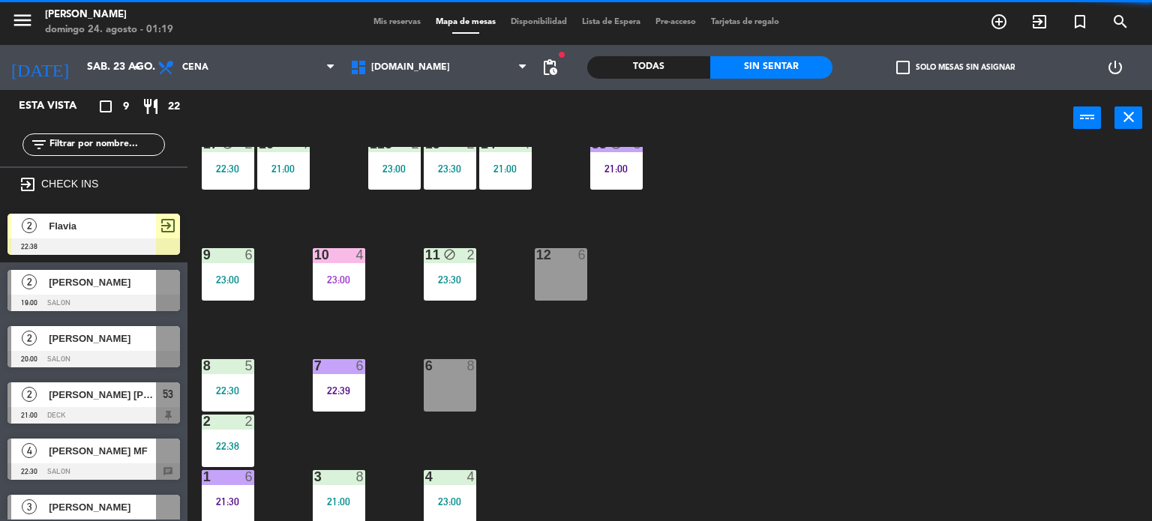
click at [580, 184] on div "34 block 2 21:43 35 block 4 22:30 36 block 10 22:00 43 2 37 block 12 21:30 CAVA…" at bounding box center [675, 334] width 953 height 375
click at [655, 164] on div "34 block 2 21:43 35 block 4 22:30 36 block 10 22:00 43 2 37 block 12 21:30 CAVA…" at bounding box center [675, 334] width 953 height 375
click at [619, 167] on div "21:00" at bounding box center [616, 168] width 52 height 10
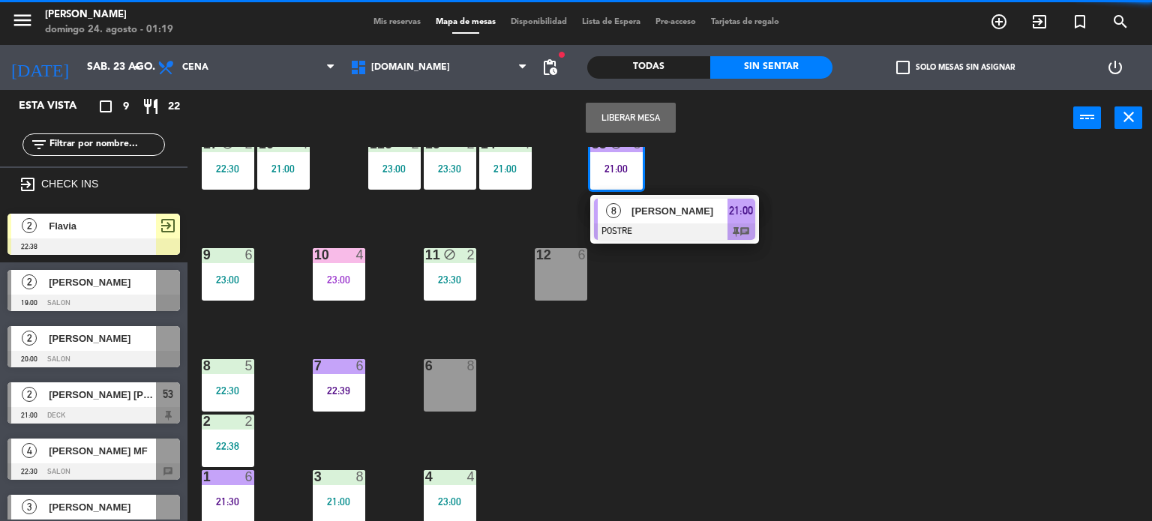
click at [643, 195] on div "8 juliana soto POSTRE 21:00 chat" at bounding box center [674, 219] width 169 height 49
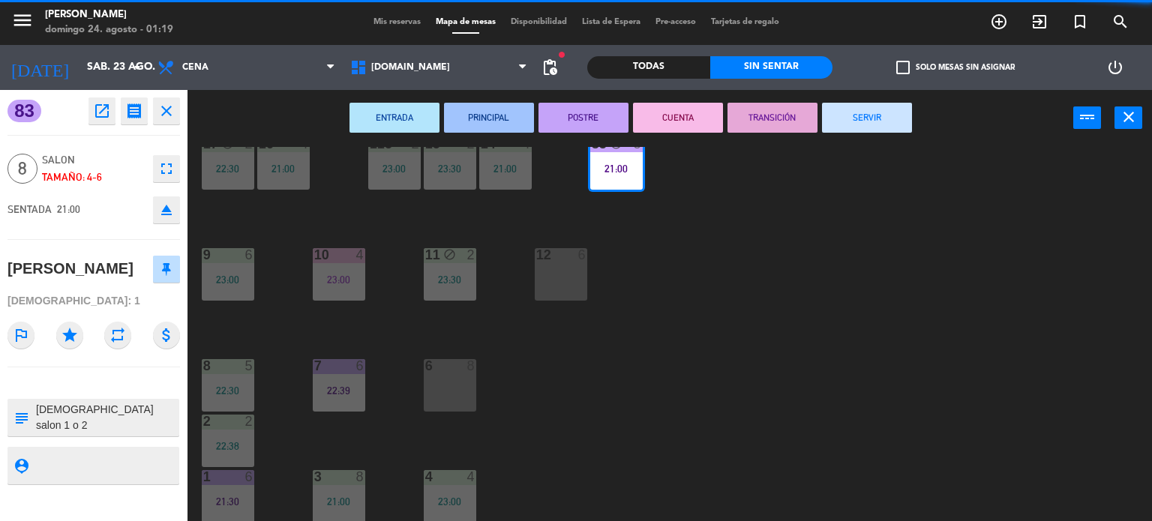
click at [910, 103] on button "SERVIR" at bounding box center [867, 118] width 90 height 30
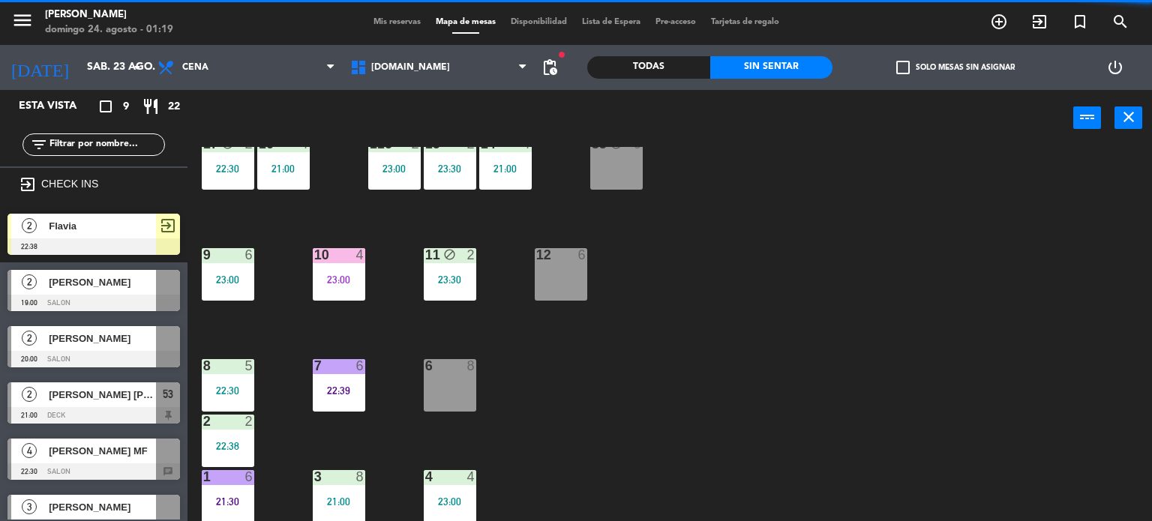
click at [877, 103] on div "power_input close" at bounding box center [630, 118] width 886 height 57
click at [489, 268] on div "34 block 2 21:43 35 block 4 22:30 36 block 10 22:00 43 2 37 block 12 21:30 CAVA…" at bounding box center [675, 334] width 953 height 375
click at [449, 264] on div "11 block 2 23:30" at bounding box center [450, 274] width 52 height 52
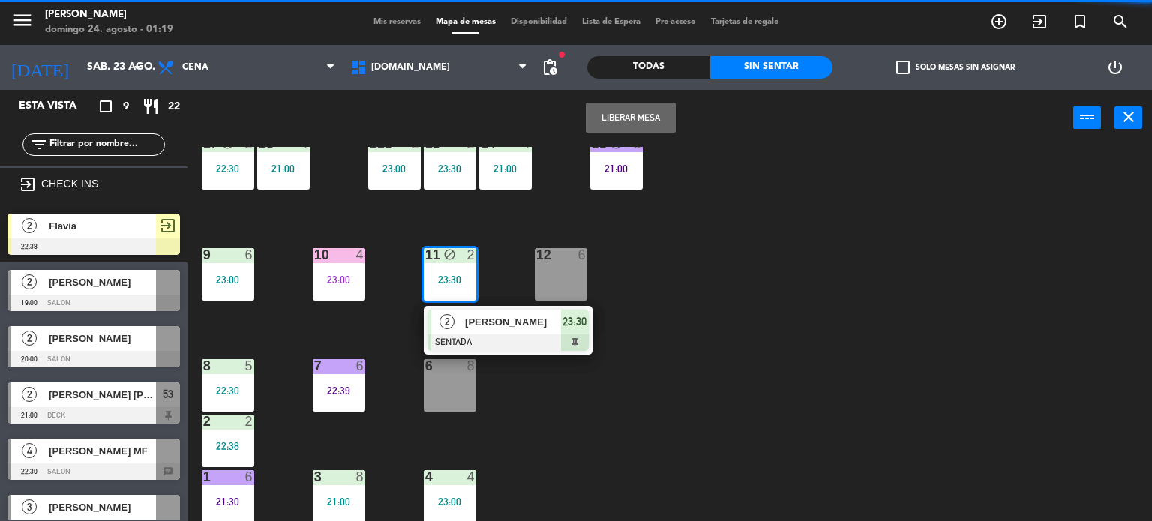
click at [482, 316] on span "[PERSON_NAME]" at bounding box center [513, 322] width 96 height 16
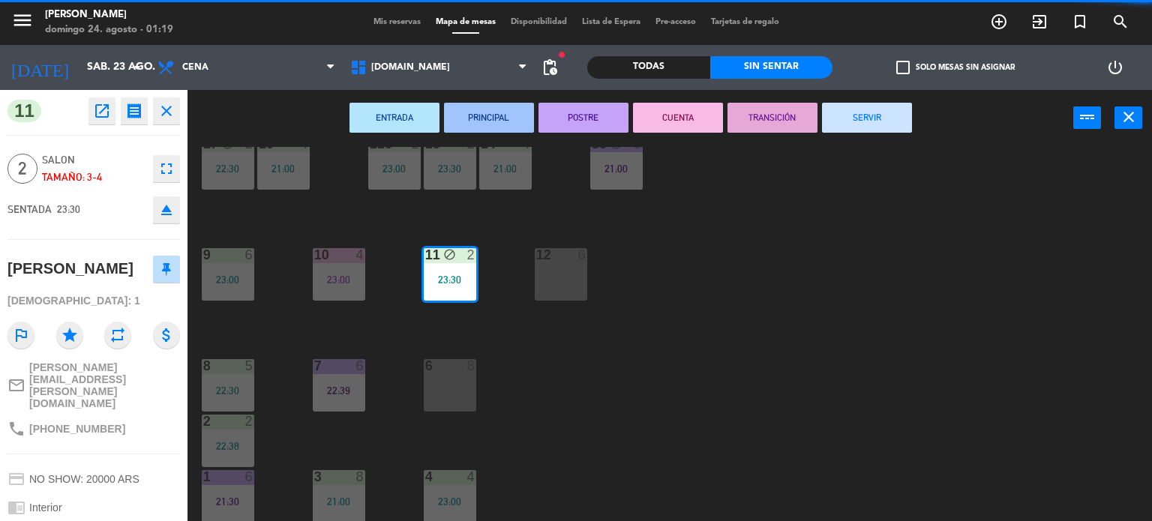
click at [841, 107] on button "SERVIR" at bounding box center [867, 118] width 90 height 30
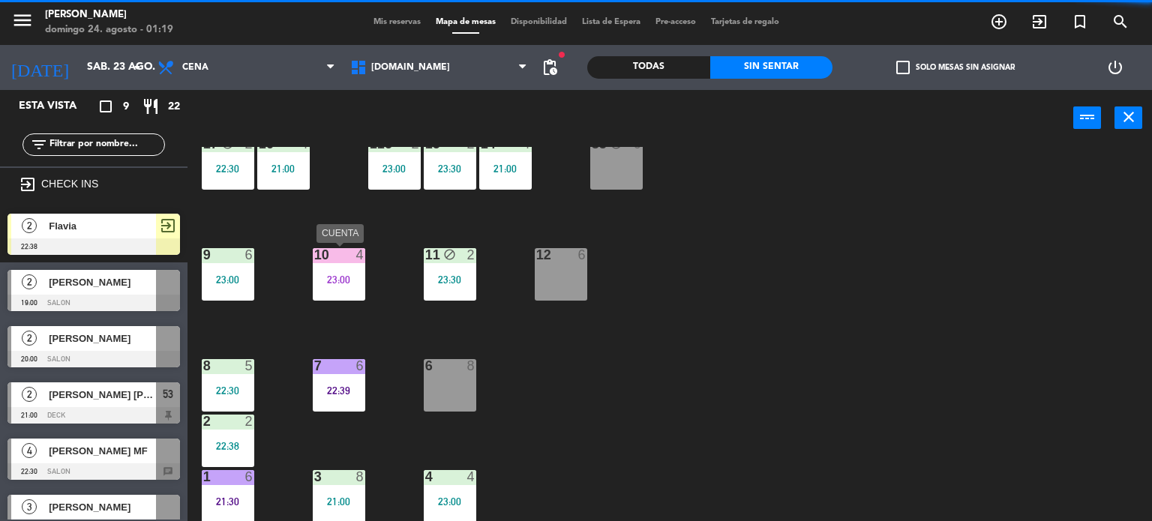
drag, startPoint x: 342, startPoint y: 274, endPoint x: 363, endPoint y: 300, distance: 33.6
click at [342, 275] on div "23:00" at bounding box center [339, 279] width 52 height 10
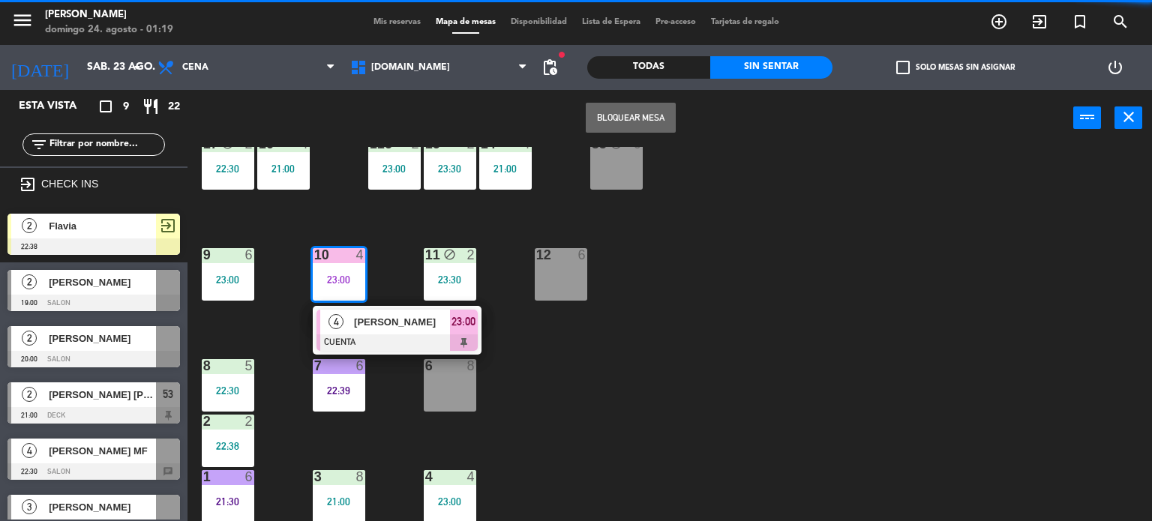
click at [384, 328] on span "[PERSON_NAME]" at bounding box center [402, 322] width 96 height 16
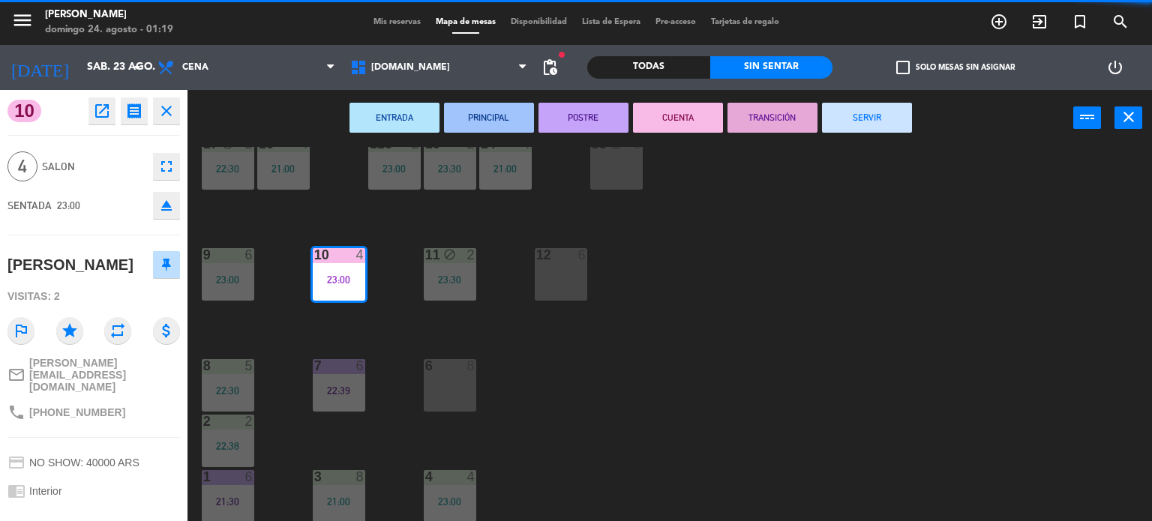
click at [910, 119] on button "SERVIR" at bounding box center [867, 118] width 90 height 30
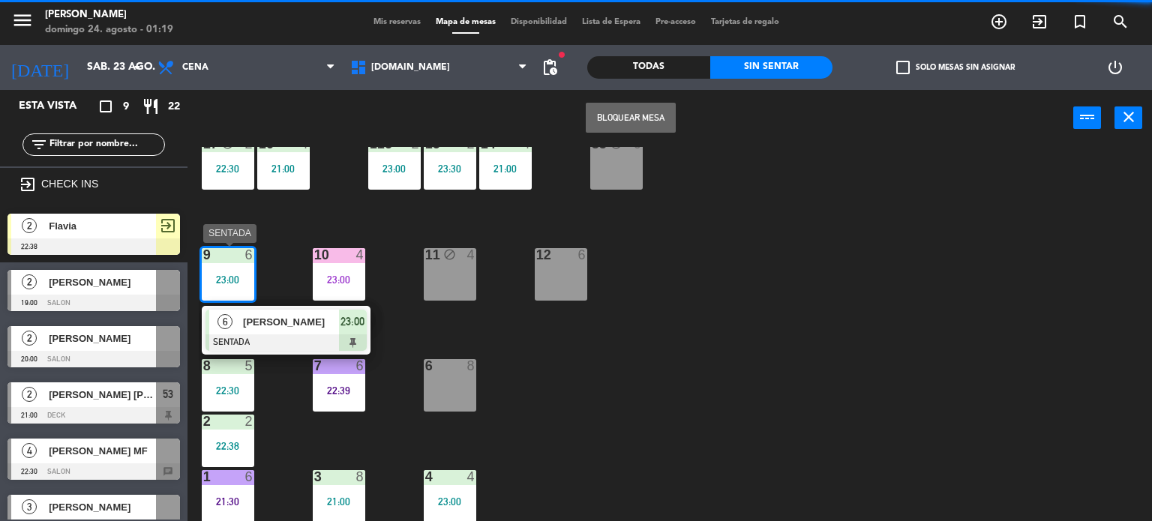
click at [269, 307] on div "6 Victoria Perea SENTADA 23:00" at bounding box center [286, 330] width 169 height 49
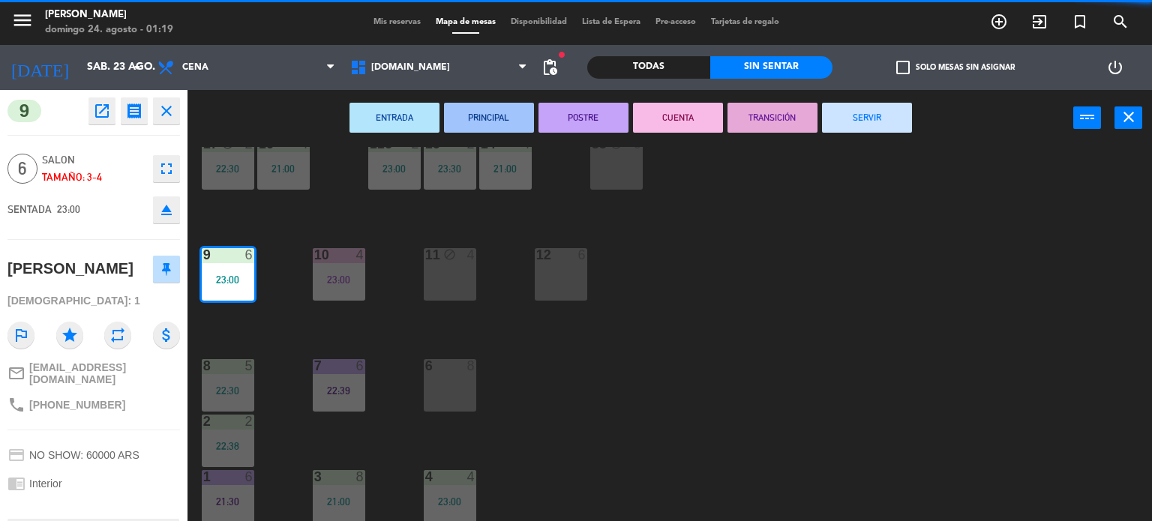
click at [851, 135] on div "ENTRADA PRINCIPAL POSTRE CUENTA TRANSICIÓN SERVIR power_input close" at bounding box center [630, 118] width 886 height 57
click at [852, 121] on button "SERVIR" at bounding box center [867, 118] width 90 height 30
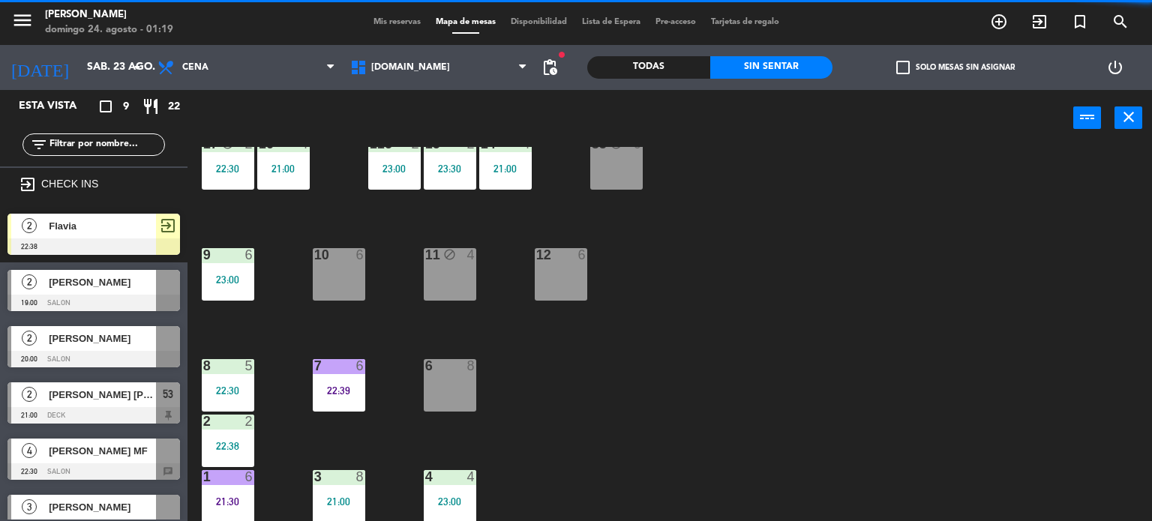
click at [343, 398] on div "7 6 22:39" at bounding box center [339, 385] width 52 height 52
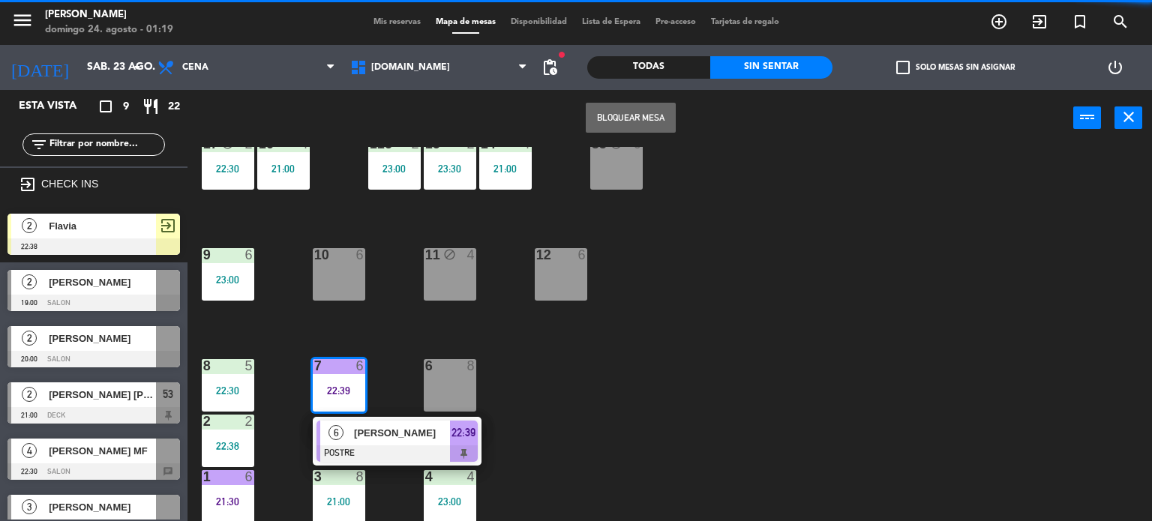
click at [394, 439] on span "[PERSON_NAME]" at bounding box center [402, 433] width 96 height 16
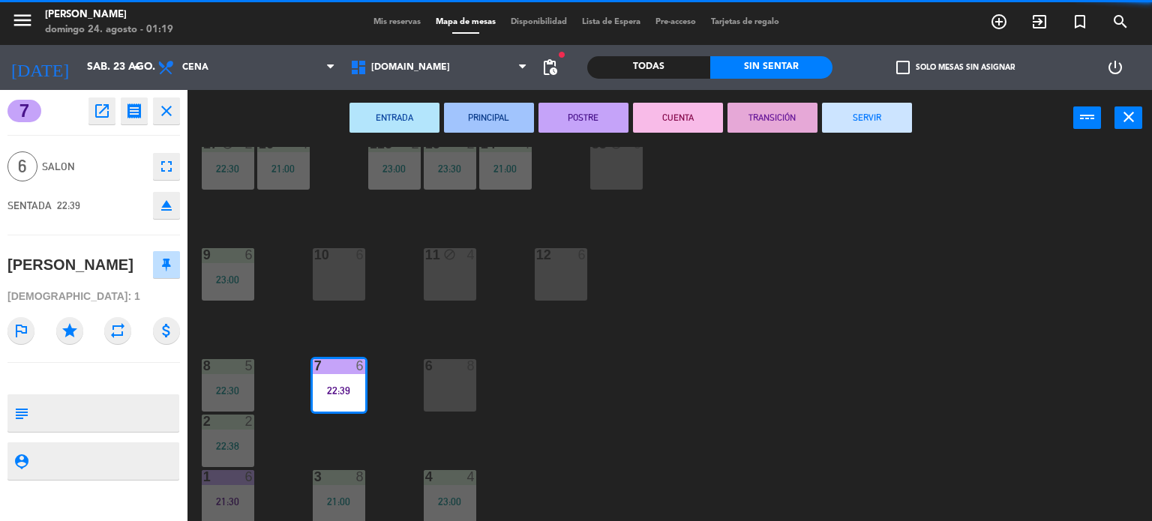
click at [869, 131] on button "SERVIR" at bounding box center [867, 118] width 90 height 30
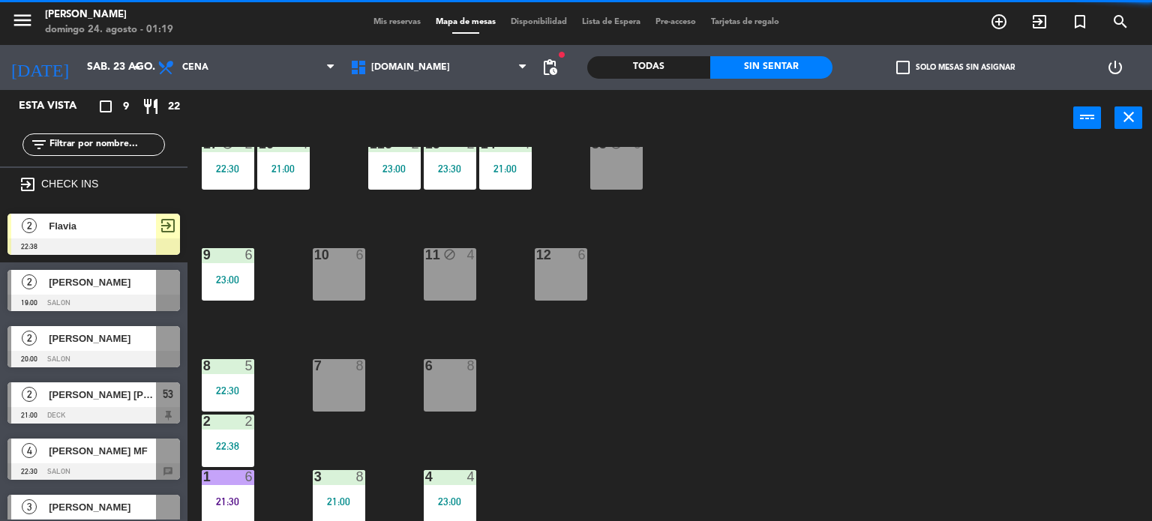
click at [868, 110] on div "power_input close" at bounding box center [630, 118] width 886 height 57
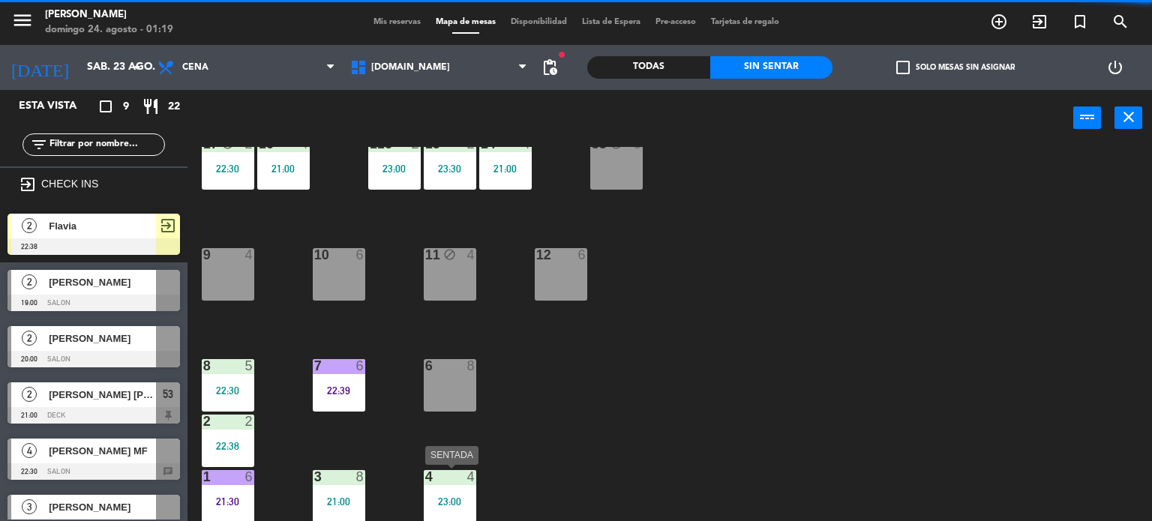
click at [455, 490] on div "4 4 23:00" at bounding box center [450, 496] width 52 height 52
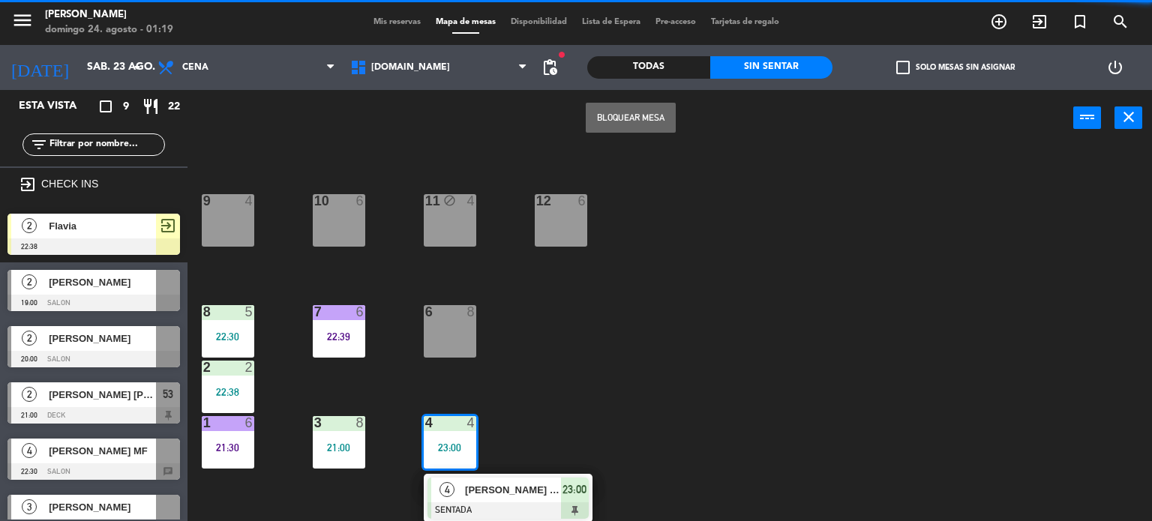
click at [477, 490] on span "[PERSON_NAME] TR" at bounding box center [513, 490] width 96 height 16
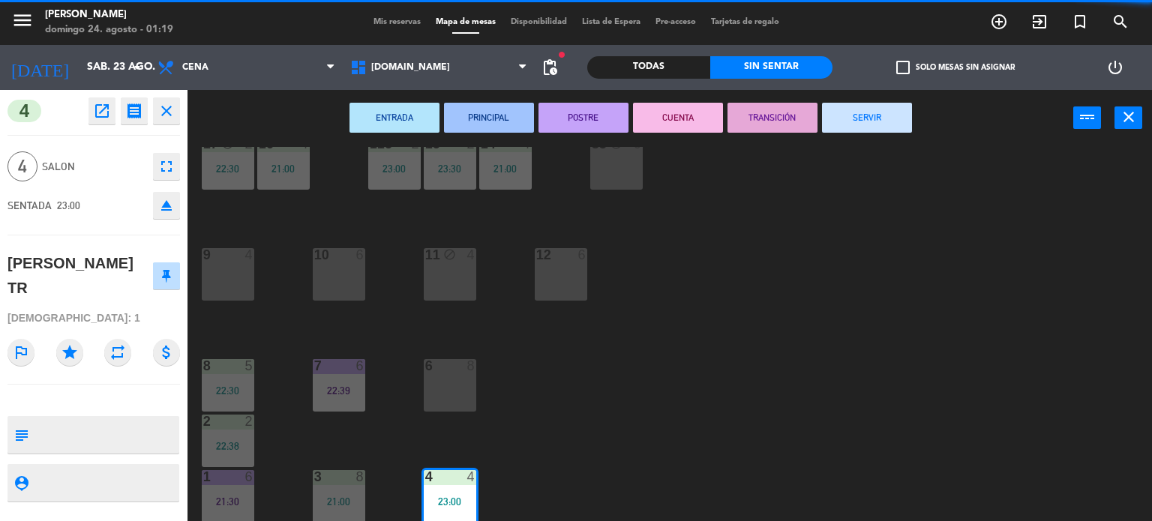
click at [894, 108] on button "SERVIR" at bounding box center [867, 118] width 90 height 30
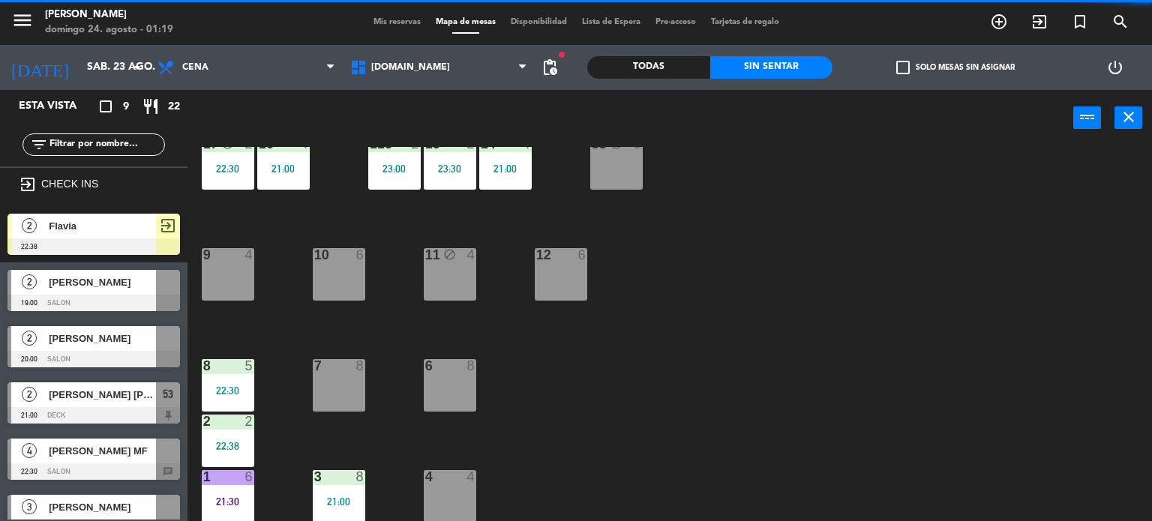
click at [347, 479] on div at bounding box center [338, 476] width 25 height 13
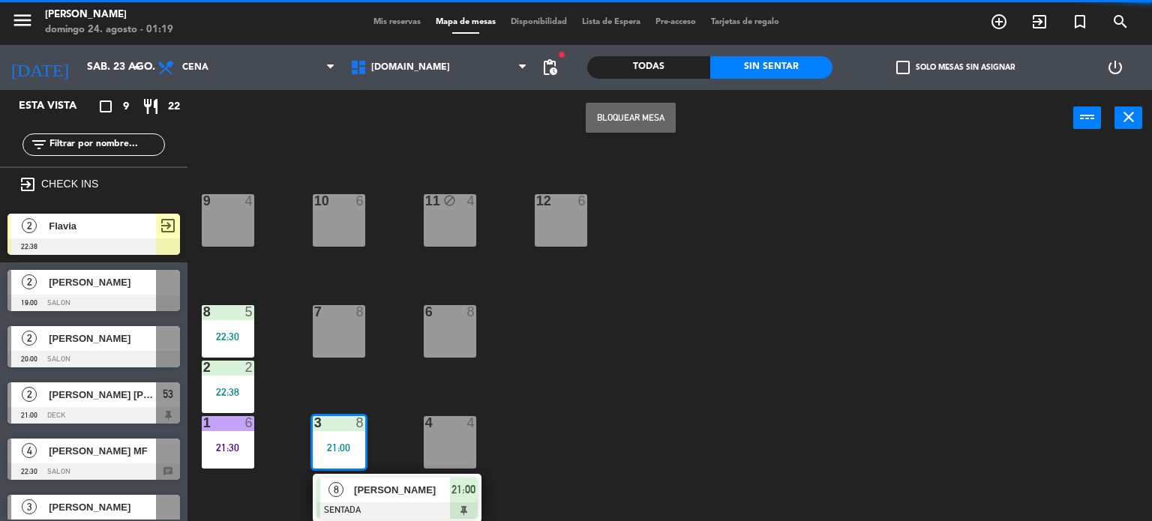
click at [399, 478] on div "[PERSON_NAME]" at bounding box center [400, 490] width 97 height 25
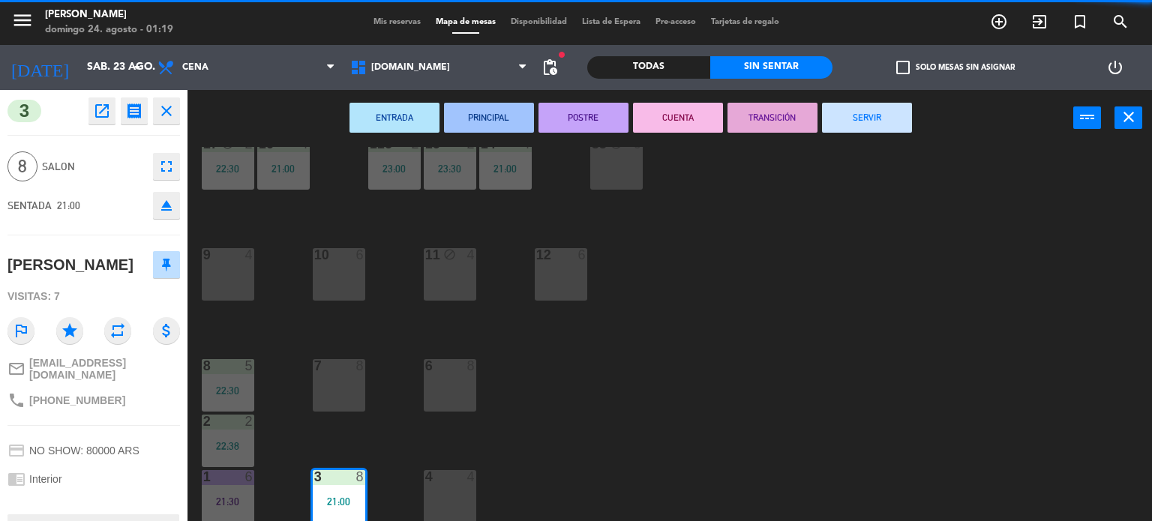
click at [858, 107] on button "SERVIR" at bounding box center [867, 118] width 90 height 30
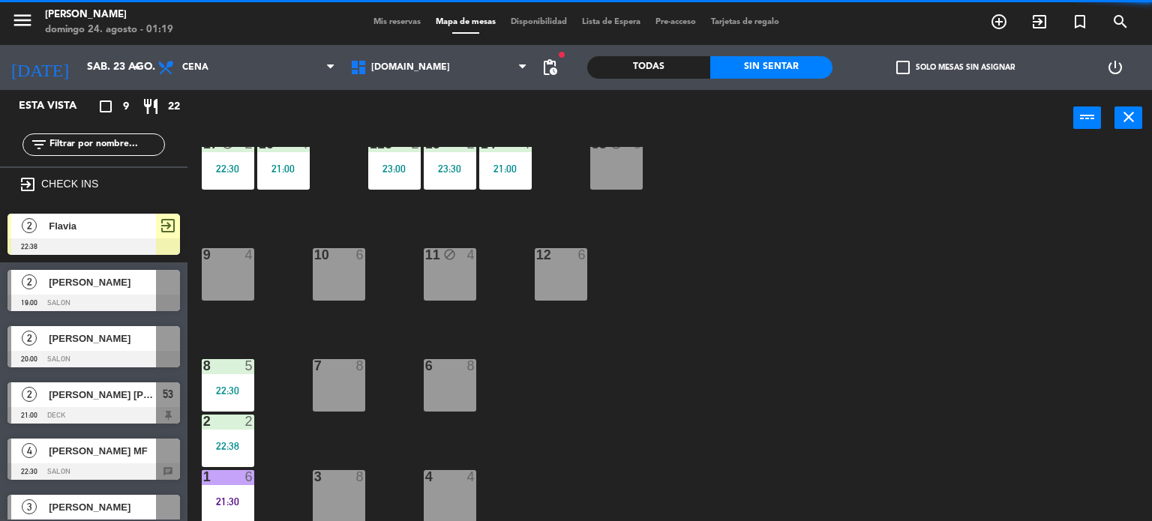
click at [245, 386] on div "22:30" at bounding box center [228, 390] width 52 height 10
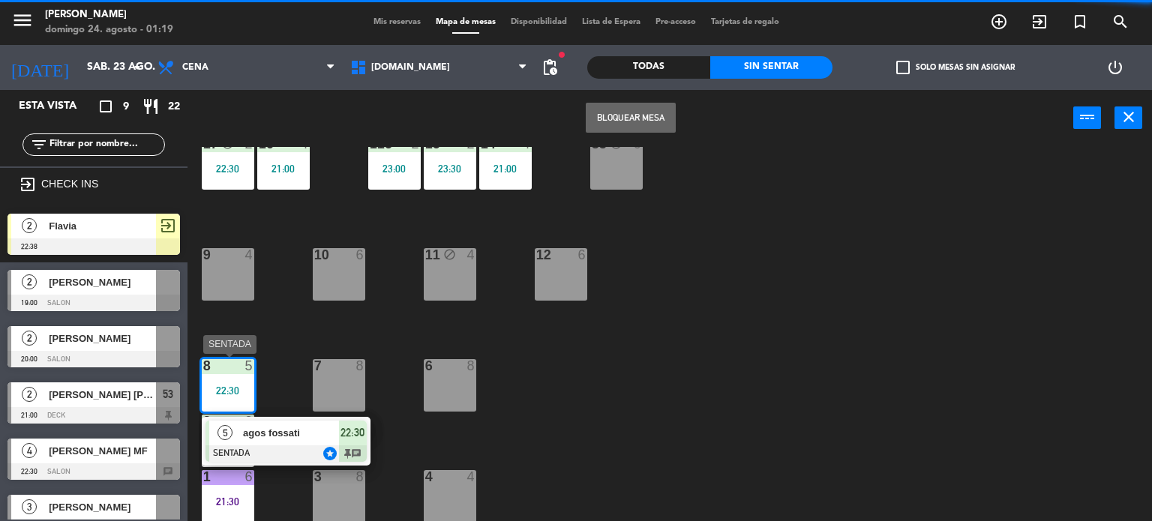
click at [268, 428] on span "agos fossati" at bounding box center [291, 433] width 96 height 16
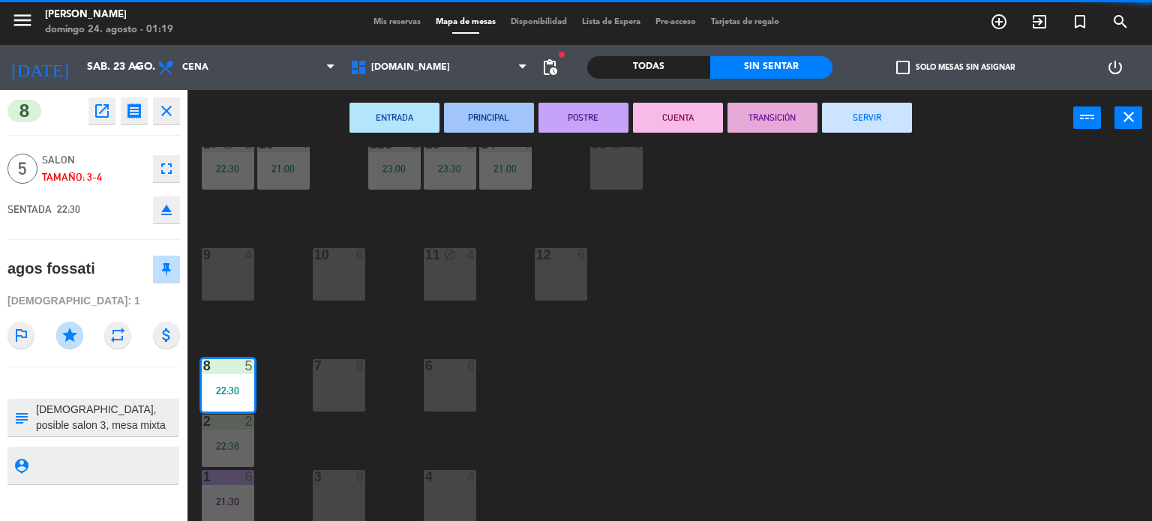
click at [843, 128] on button "SERVIR" at bounding box center [867, 118] width 90 height 30
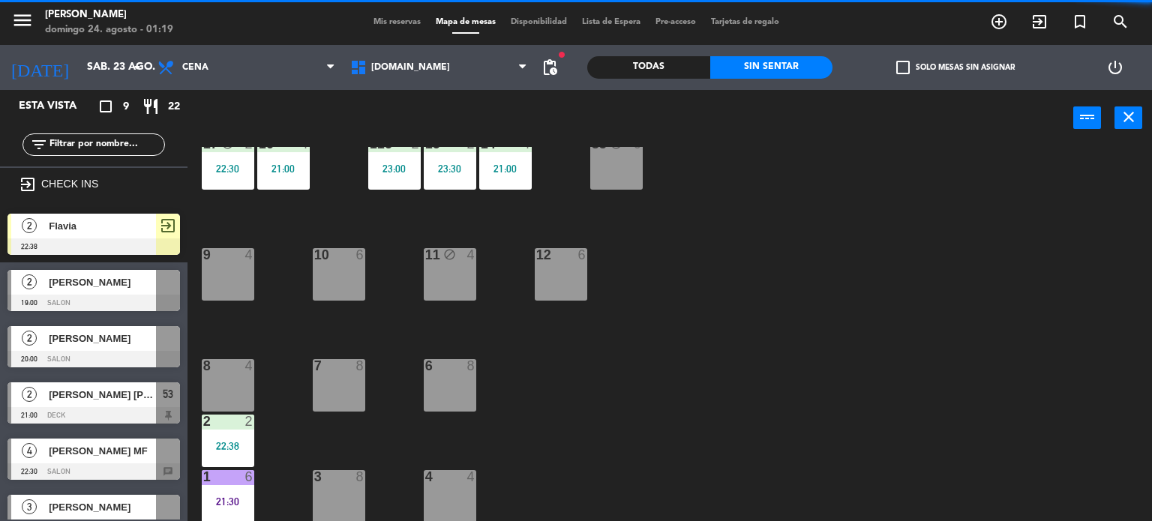
click at [226, 448] on div "22:38" at bounding box center [228, 446] width 52 height 10
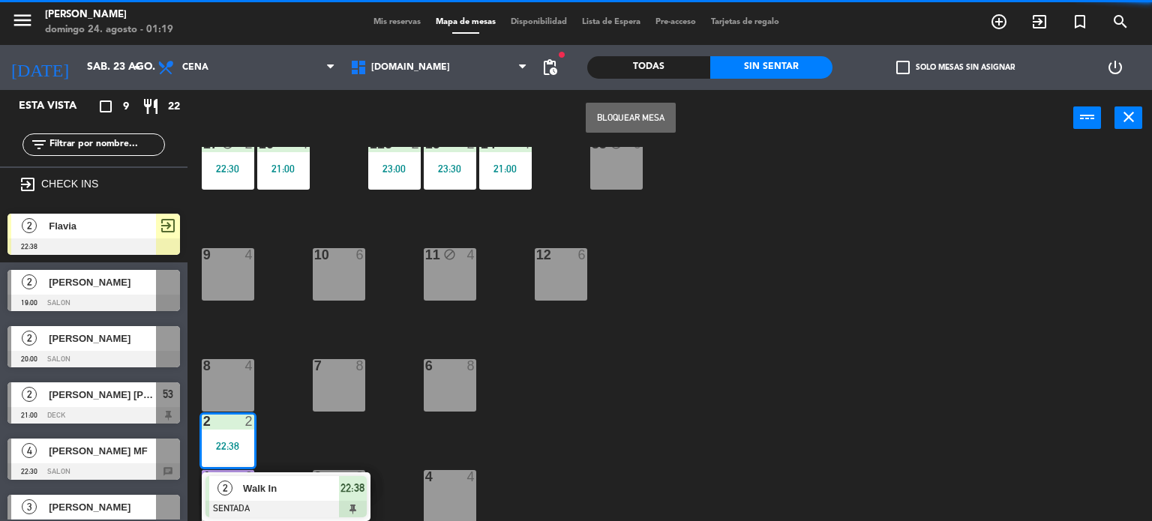
click at [274, 481] on span "Walk In" at bounding box center [291, 489] width 96 height 16
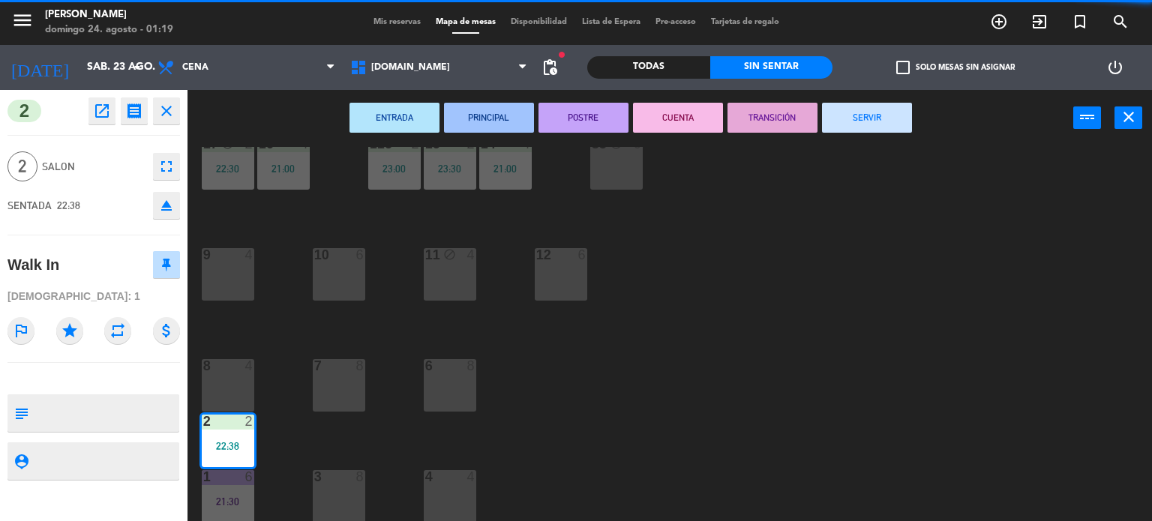
click at [871, 130] on button "SERVIR" at bounding box center [867, 118] width 90 height 30
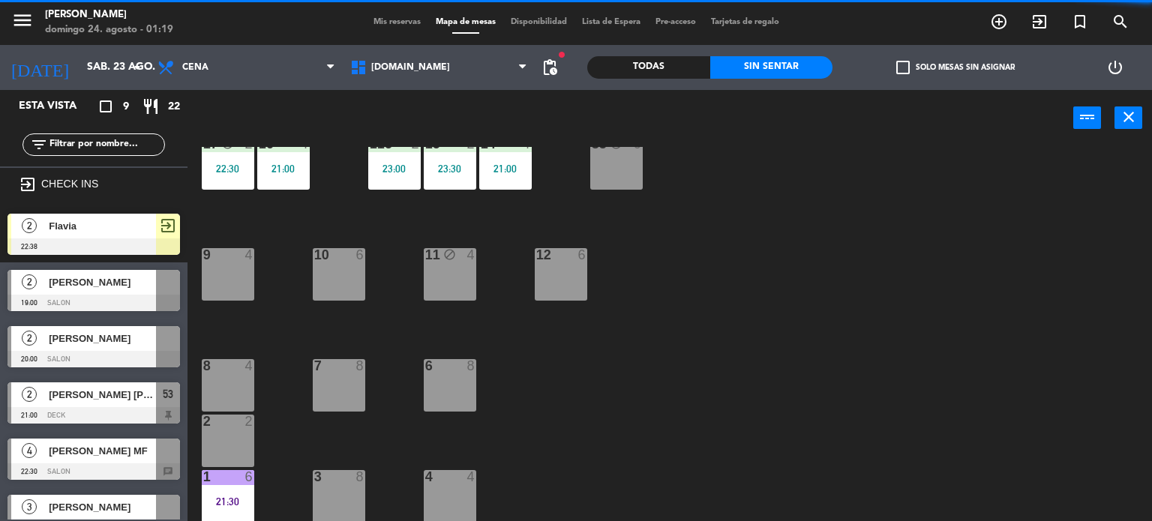
click at [237, 491] on div "1 6 21:30" at bounding box center [228, 496] width 52 height 52
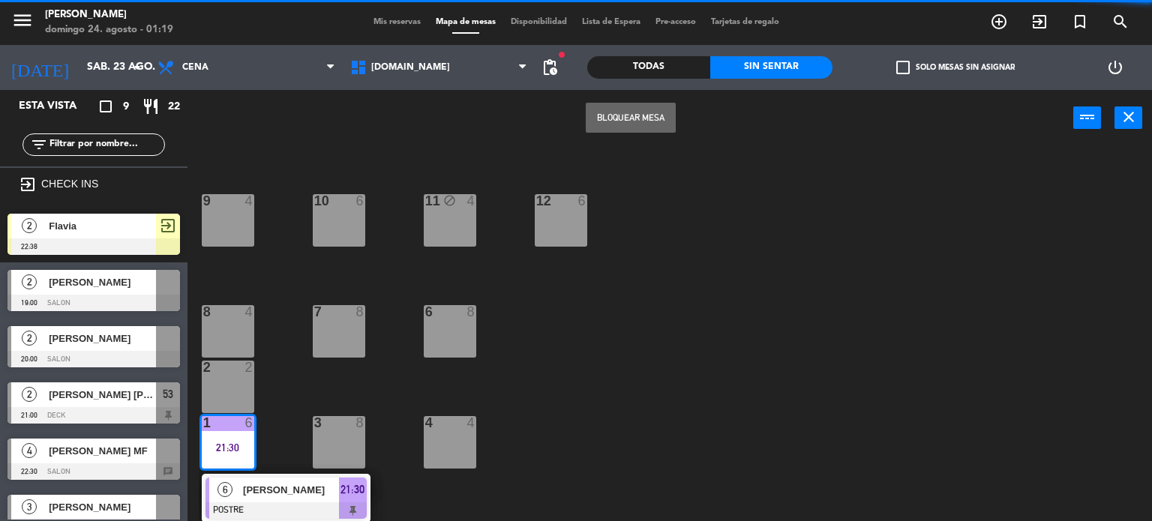
click at [271, 491] on span "[PERSON_NAME]" at bounding box center [291, 490] width 96 height 16
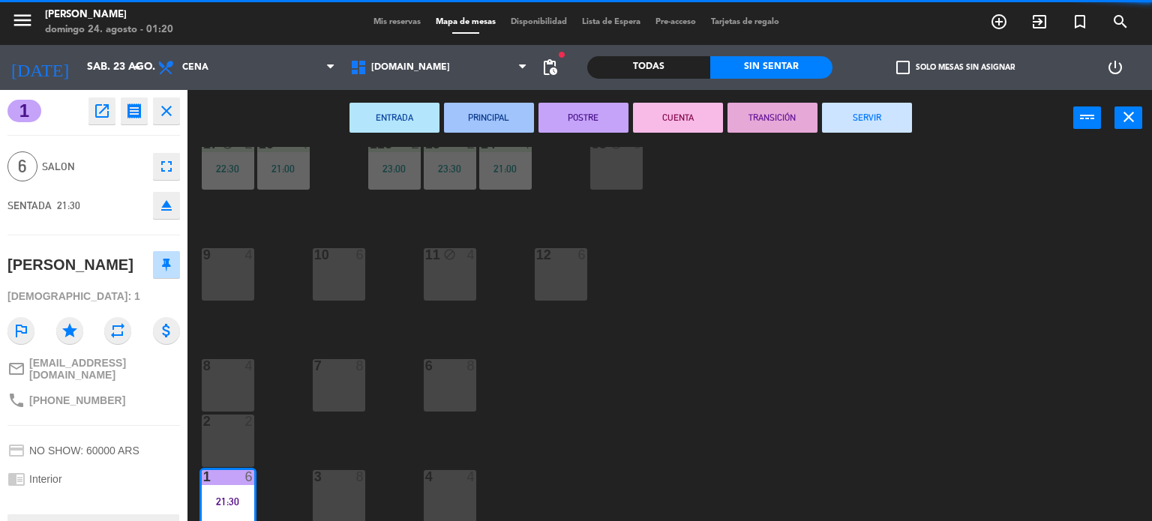
click at [880, 103] on button "SERVIR" at bounding box center [867, 118] width 90 height 30
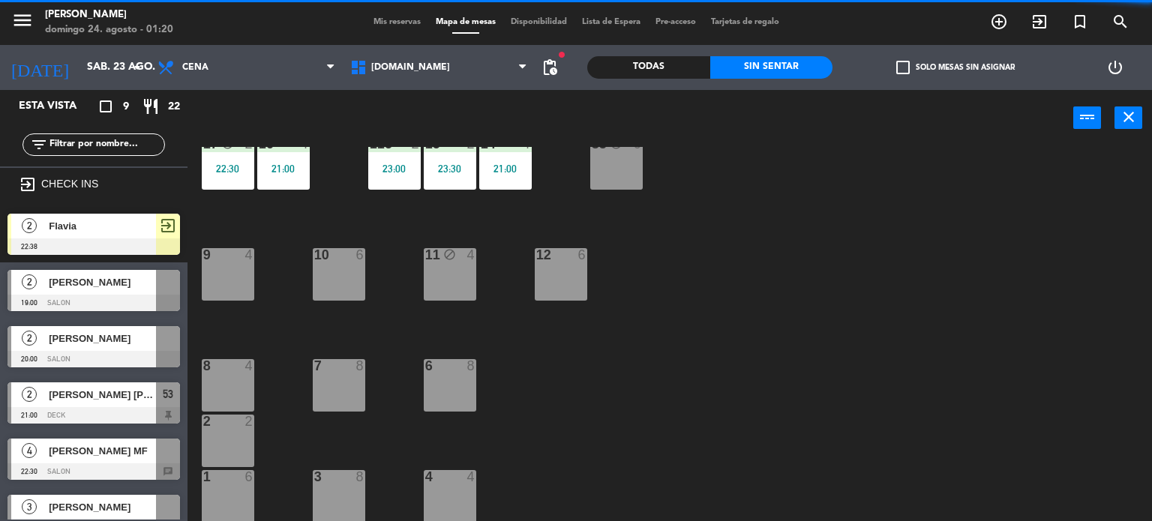
scroll to position [236, 0]
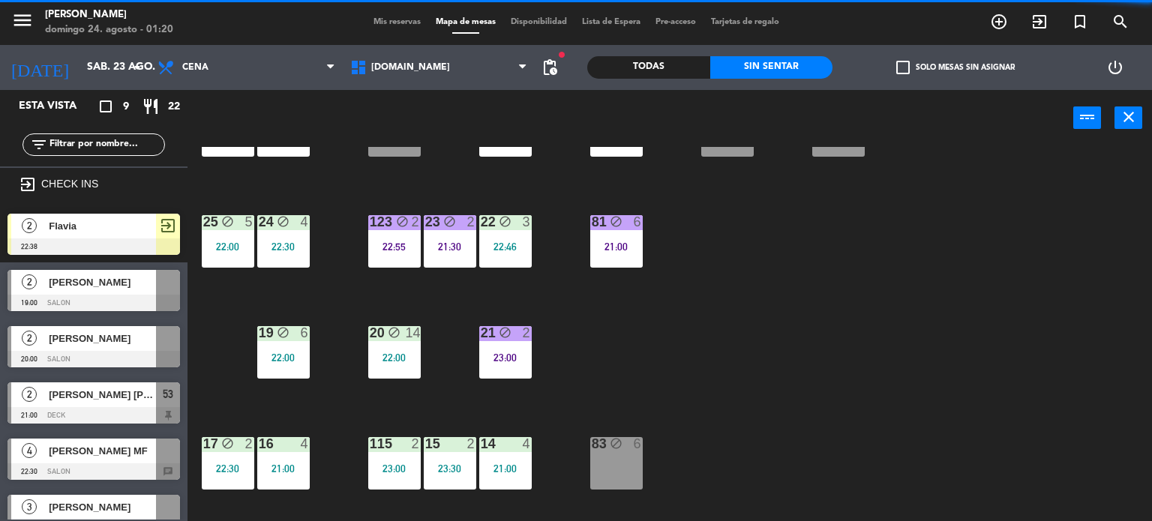
click at [641, 293] on div "34 block 2 21:43 35 block 4 22:30 36 block 10 22:00 43 2 37 block 12 21:30 CAVA…" at bounding box center [675, 334] width 953 height 375
click at [613, 224] on icon "block" at bounding box center [616, 221] width 13 height 13
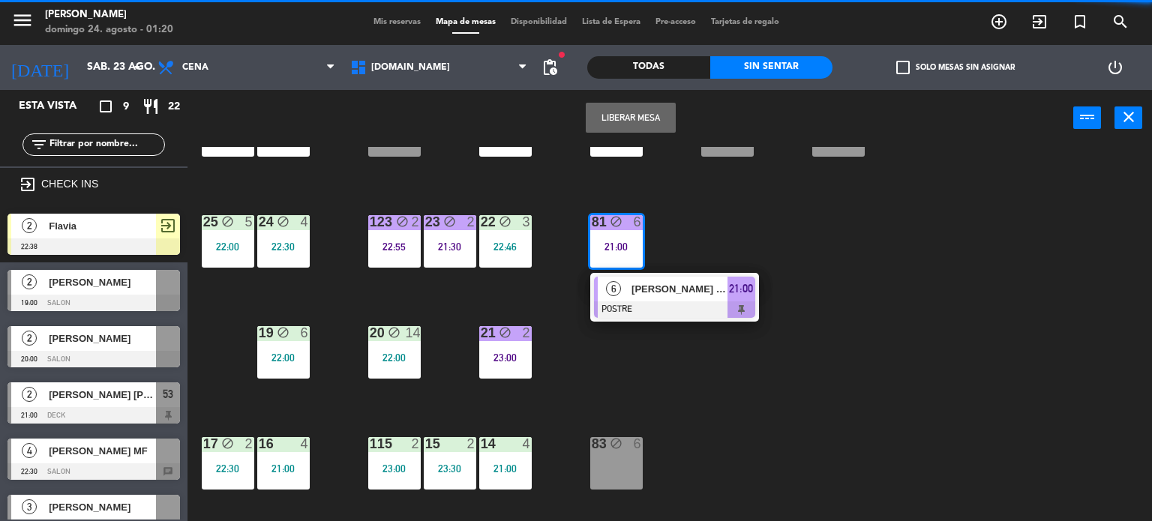
click at [657, 290] on span "[PERSON_NAME] TR" at bounding box center [679, 289] width 96 height 16
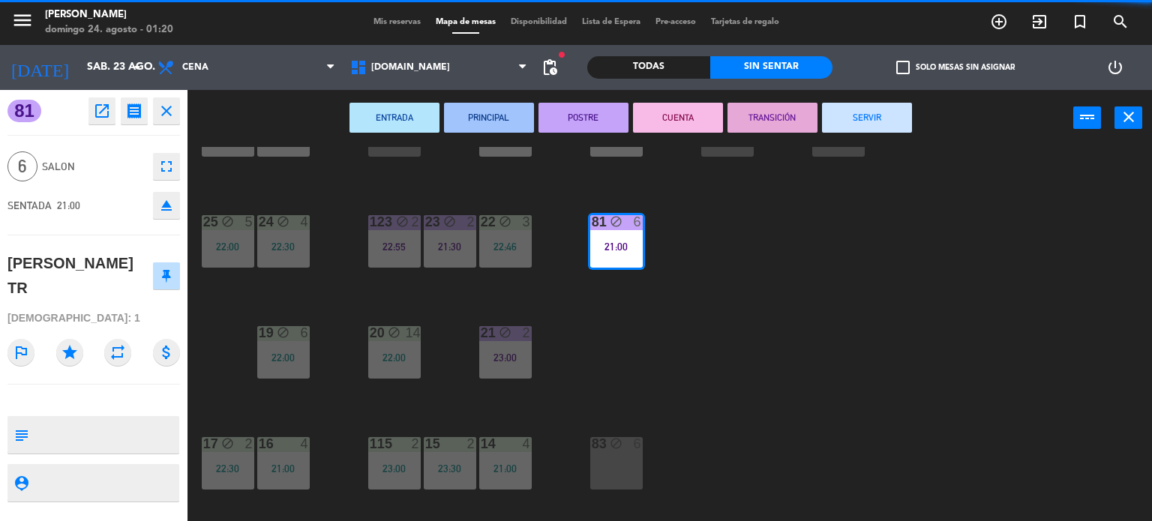
click at [874, 118] on button "SERVIR" at bounding box center [867, 118] width 90 height 30
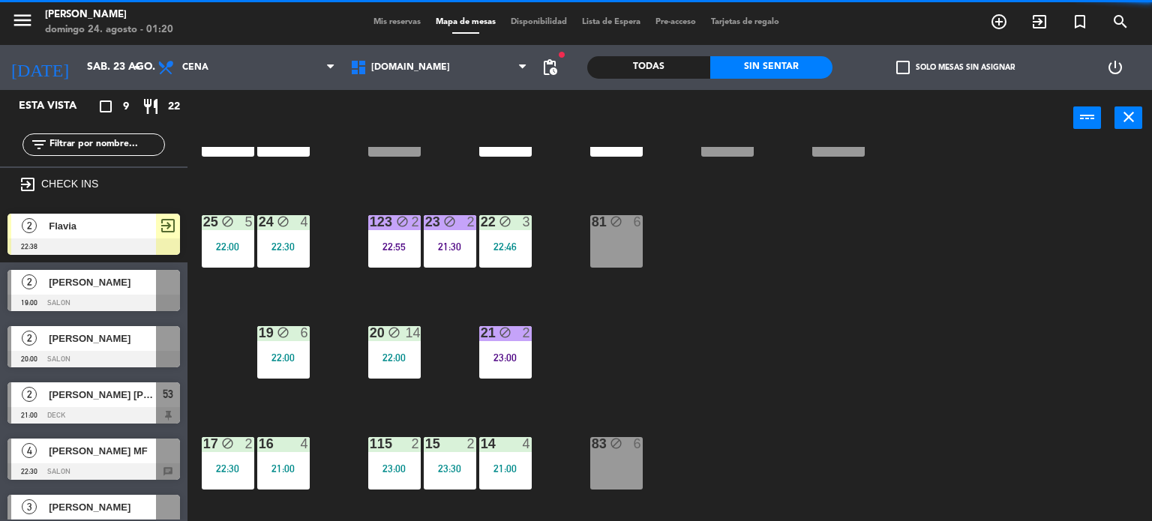
click at [469, 248] on div "21:30" at bounding box center [450, 246] width 52 height 10
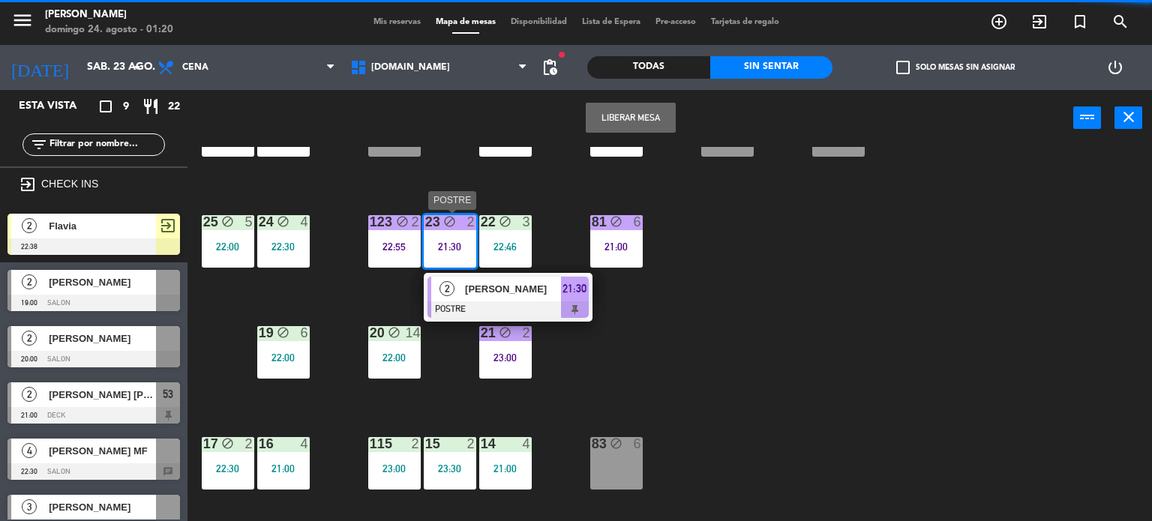
click at [526, 282] on span "[PERSON_NAME]" at bounding box center [513, 289] width 96 height 16
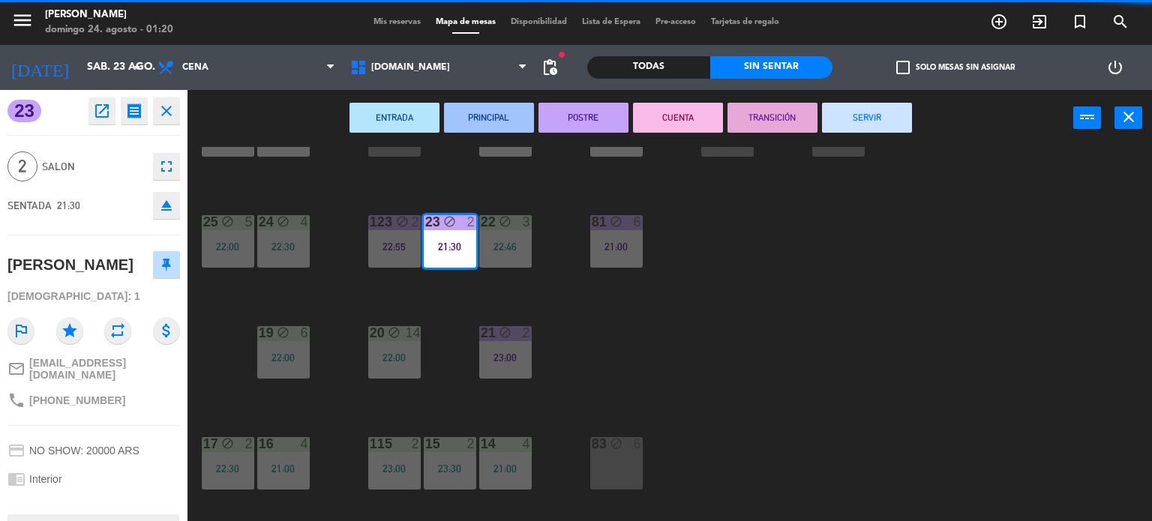
click at [867, 115] on button "SERVIR" at bounding box center [867, 118] width 90 height 30
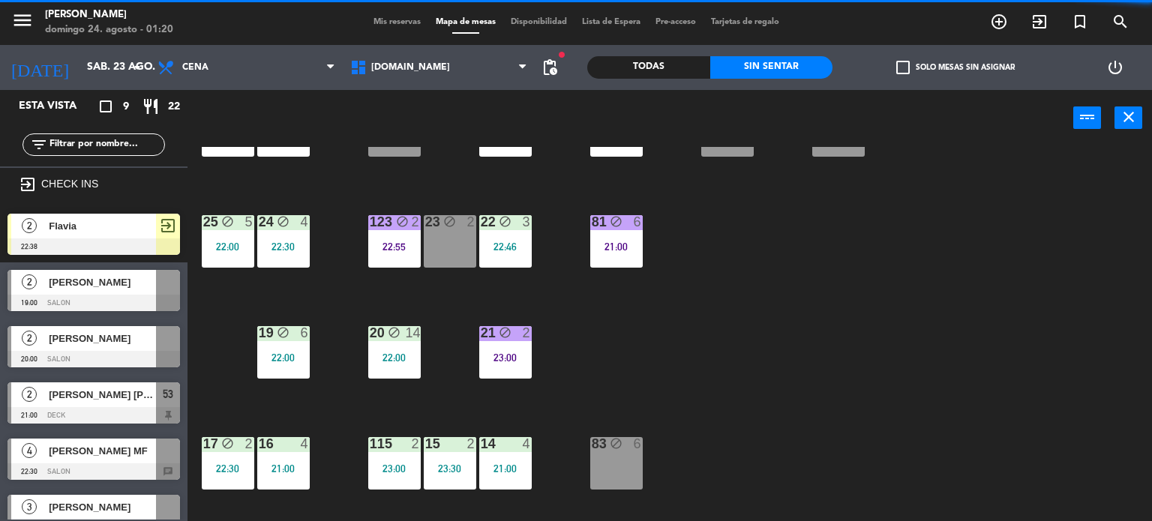
click at [406, 256] on div "123 block 2 22:55" at bounding box center [394, 241] width 52 height 52
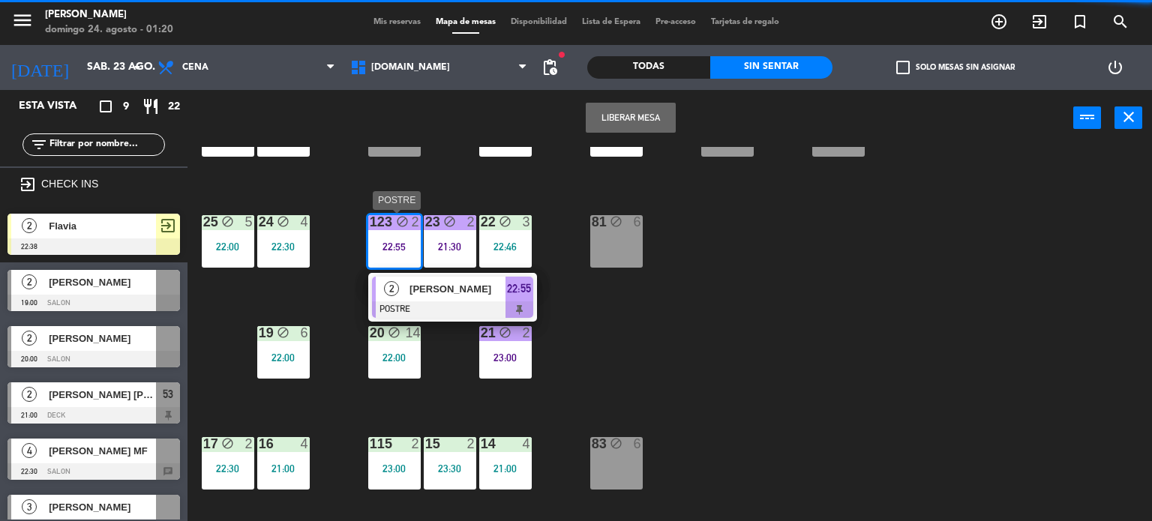
click at [432, 294] on span "[PERSON_NAME]" at bounding box center [457, 289] width 96 height 16
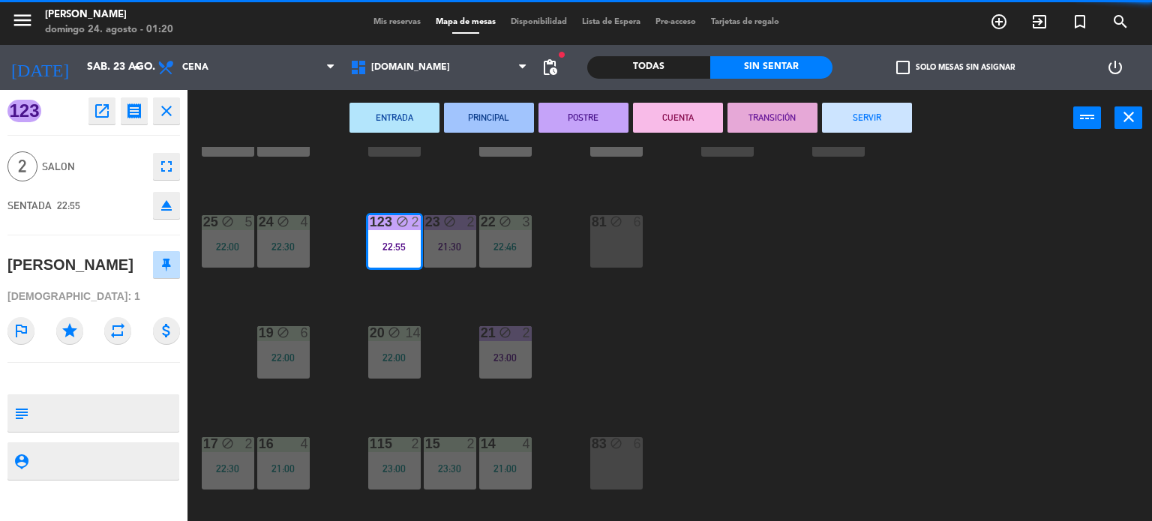
click at [875, 116] on button "SERVIR" at bounding box center [867, 118] width 90 height 30
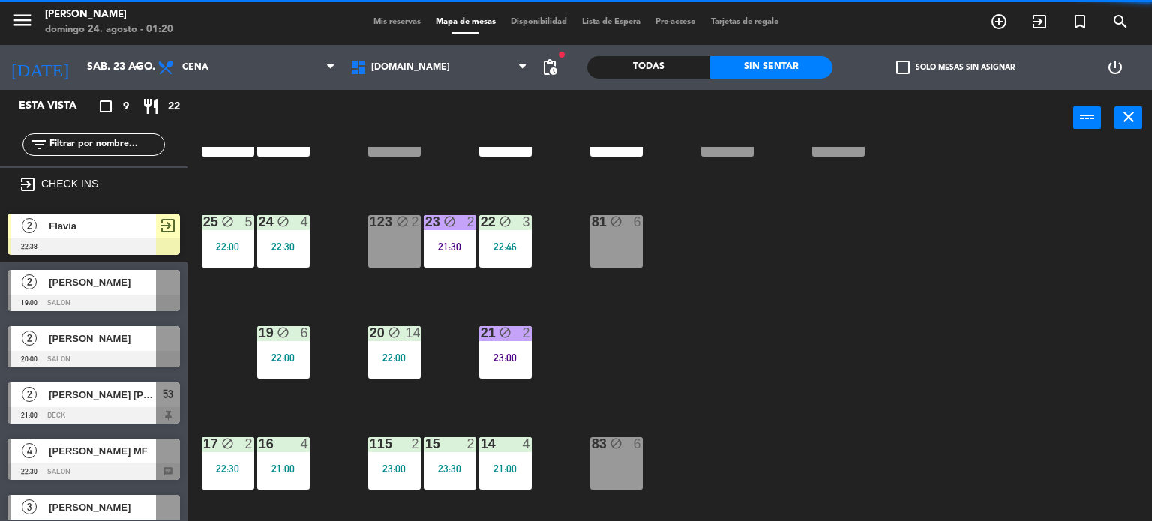
click at [289, 263] on div "24 block 4 22:30" at bounding box center [283, 241] width 52 height 52
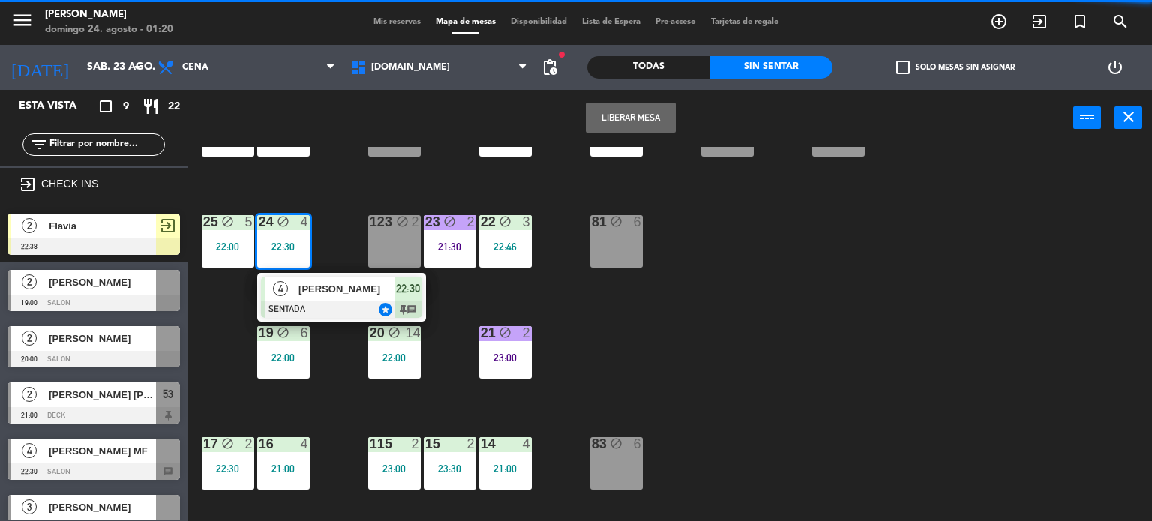
click at [373, 301] on div at bounding box center [341, 309] width 161 height 16
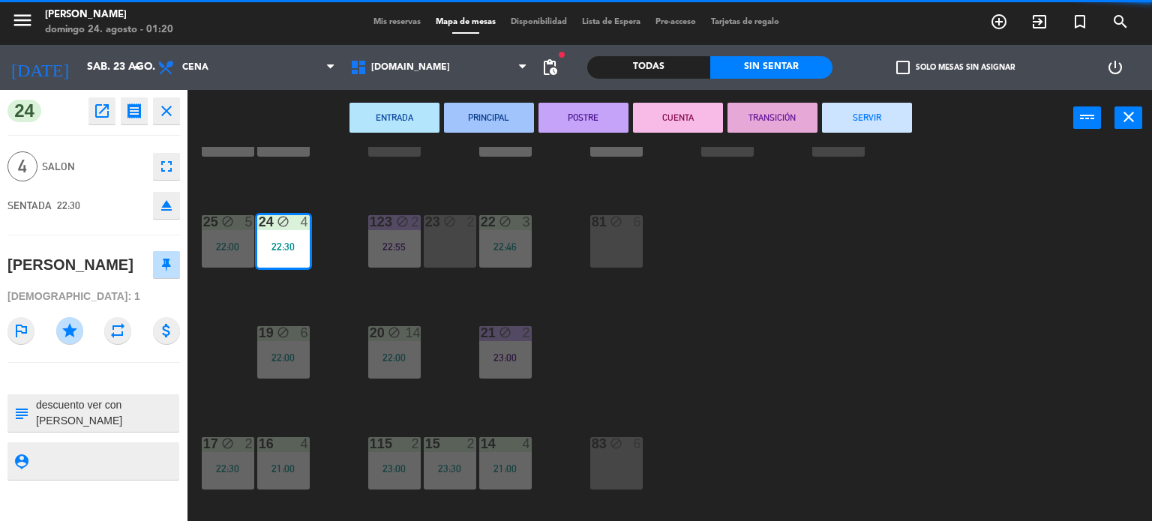
click at [897, 111] on button "SERVIR" at bounding box center [867, 118] width 90 height 30
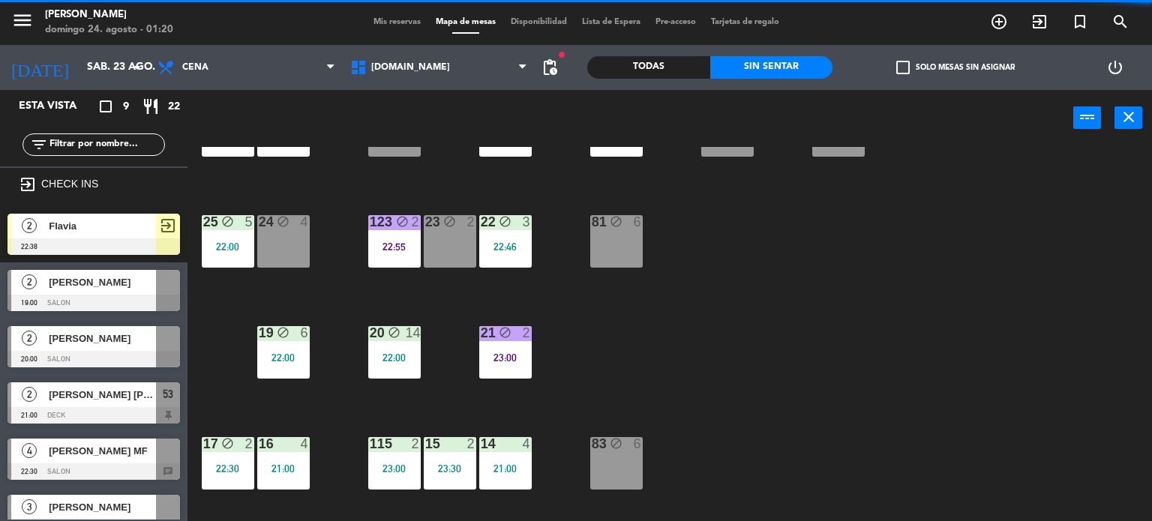
click at [238, 248] on div "22:00" at bounding box center [228, 246] width 52 height 10
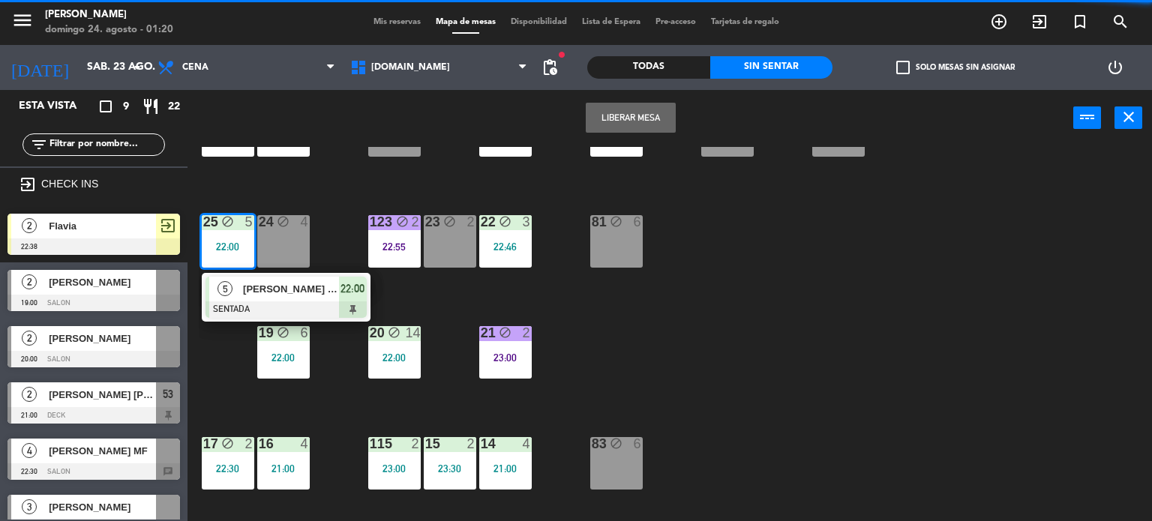
click at [270, 284] on span "[PERSON_NAME] TR (OTRA MESA EN EL DECK)" at bounding box center [291, 289] width 96 height 16
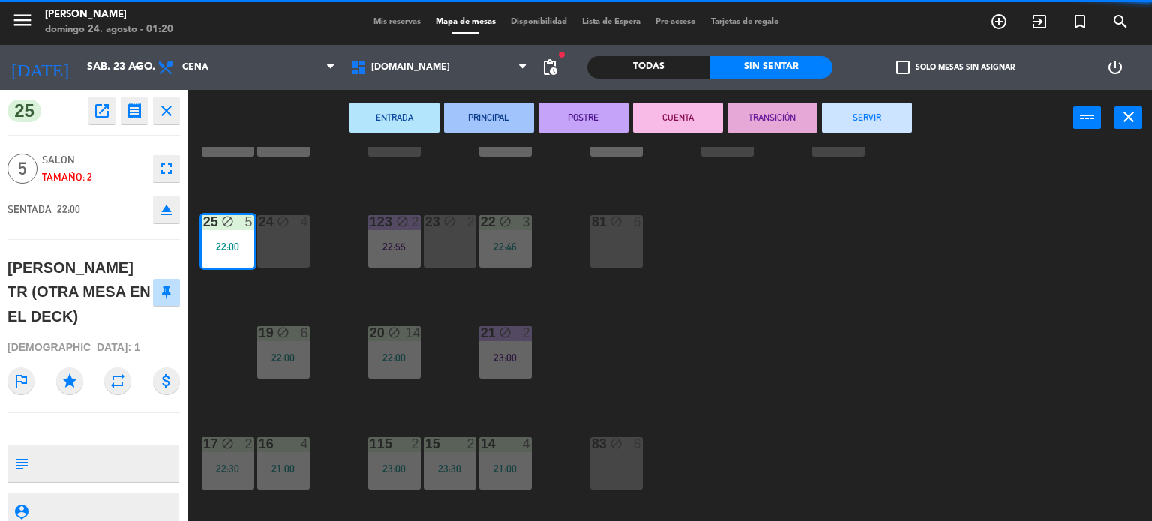
click at [859, 128] on button "SERVIR" at bounding box center [867, 118] width 90 height 30
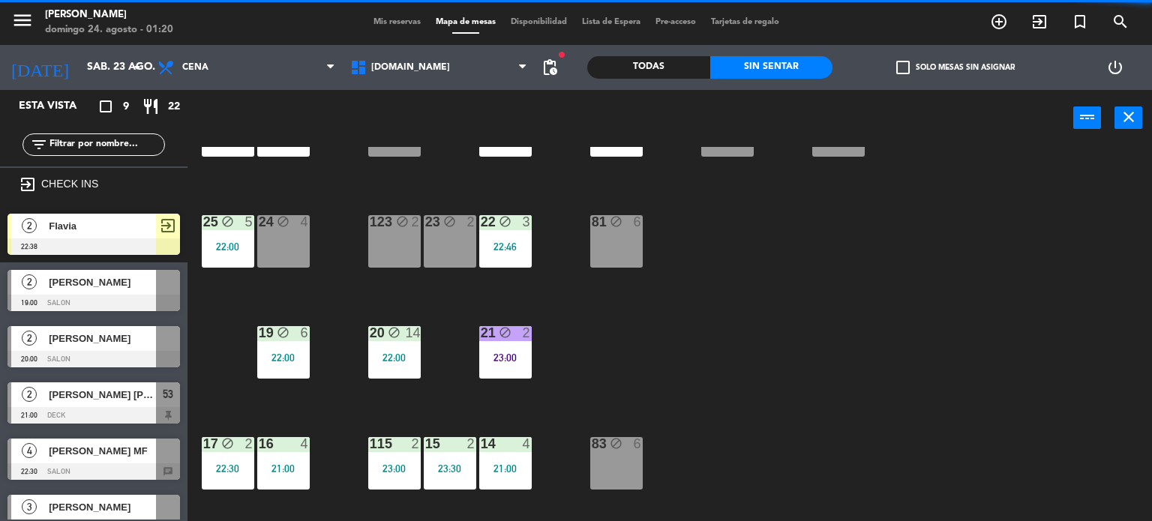
click at [388, 382] on div "34 block 2 21:43 35 block 4 22:30 36 block 10 22:00 43 2 37 block 12 21:30 CAVA…" at bounding box center [675, 334] width 953 height 375
click at [392, 370] on div "20 block 14 22:00" at bounding box center [394, 352] width 52 height 52
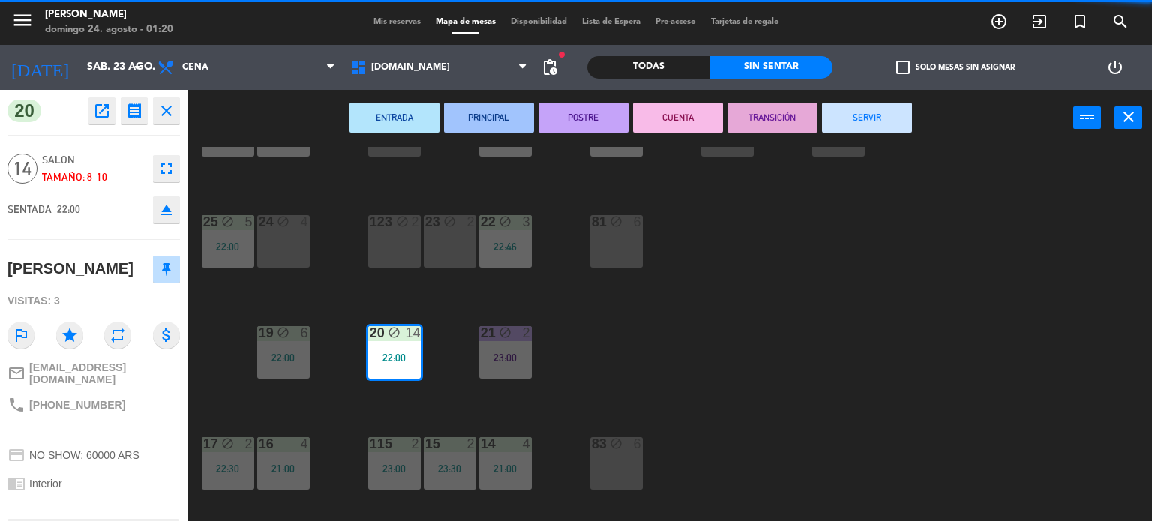
click at [871, 124] on button "SERVIR" at bounding box center [867, 118] width 90 height 30
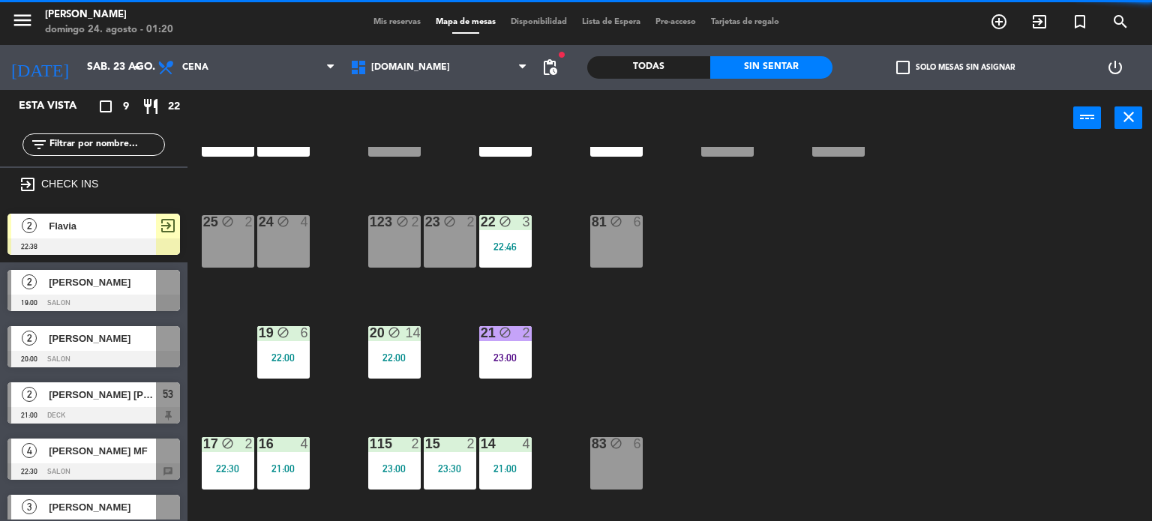
click at [287, 406] on div "34 block 2 21:43 35 block 4 22:30 36 block 10 22:00 43 2 37 block 12 21:30 CAVA…" at bounding box center [675, 334] width 953 height 375
click at [292, 350] on div "19 block 6 22:00" at bounding box center [283, 352] width 52 height 52
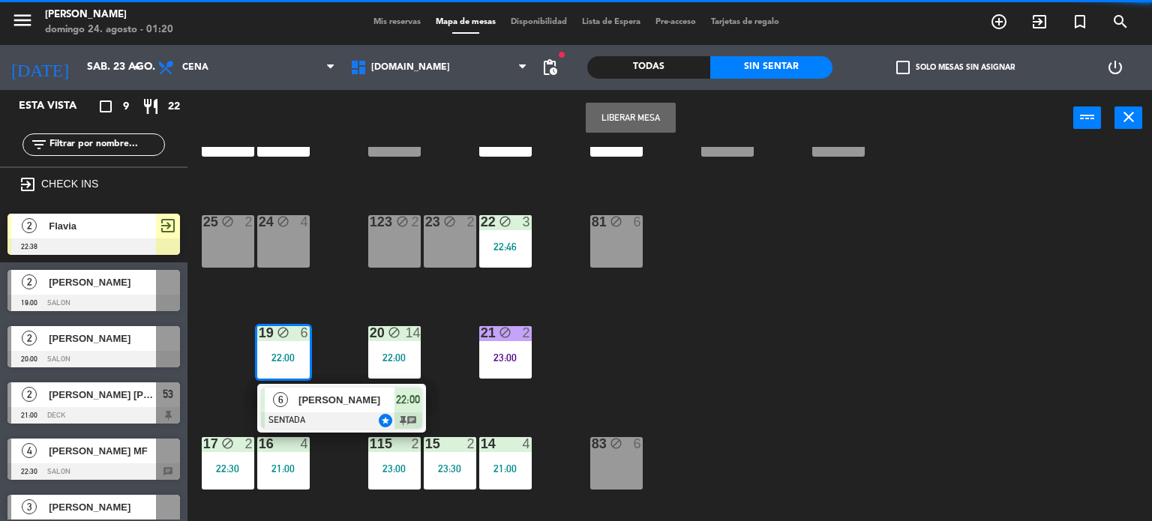
click at [297, 397] on div "[PERSON_NAME]" at bounding box center [345, 400] width 97 height 25
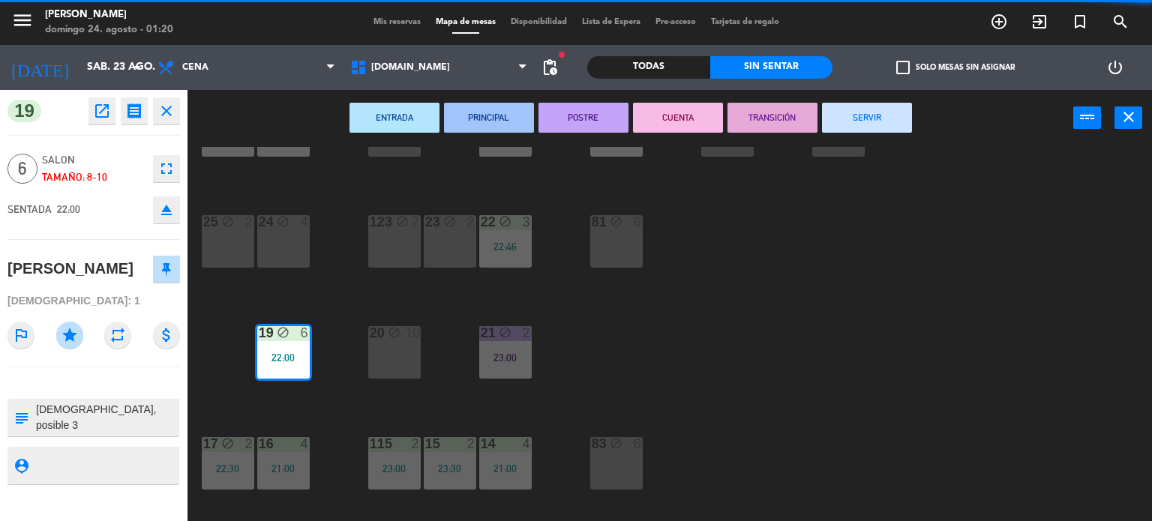
click at [847, 128] on button "SERVIR" at bounding box center [867, 118] width 90 height 30
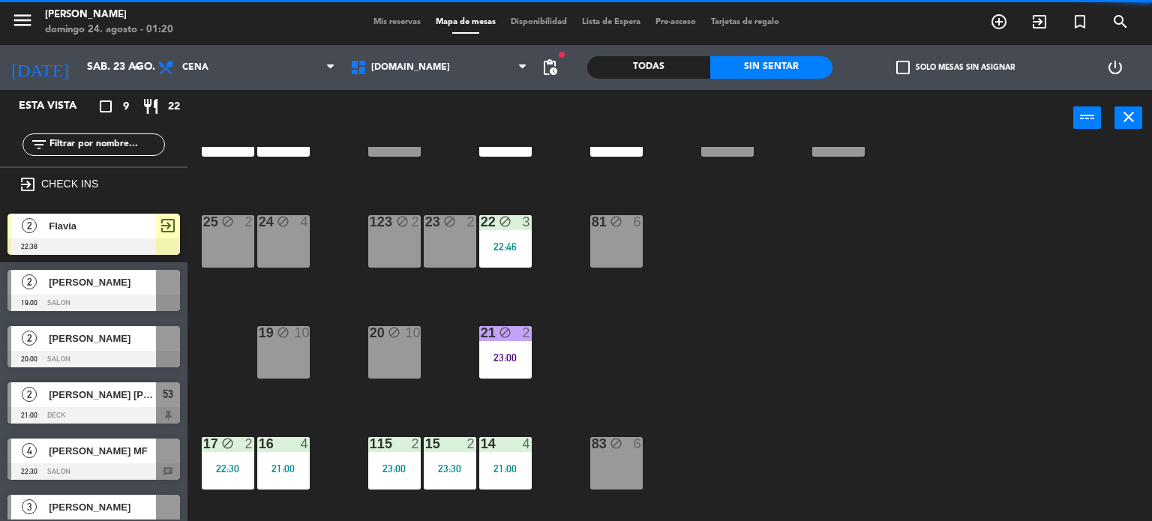
click at [497, 340] on div "21 block 2 23:00" at bounding box center [505, 352] width 52 height 52
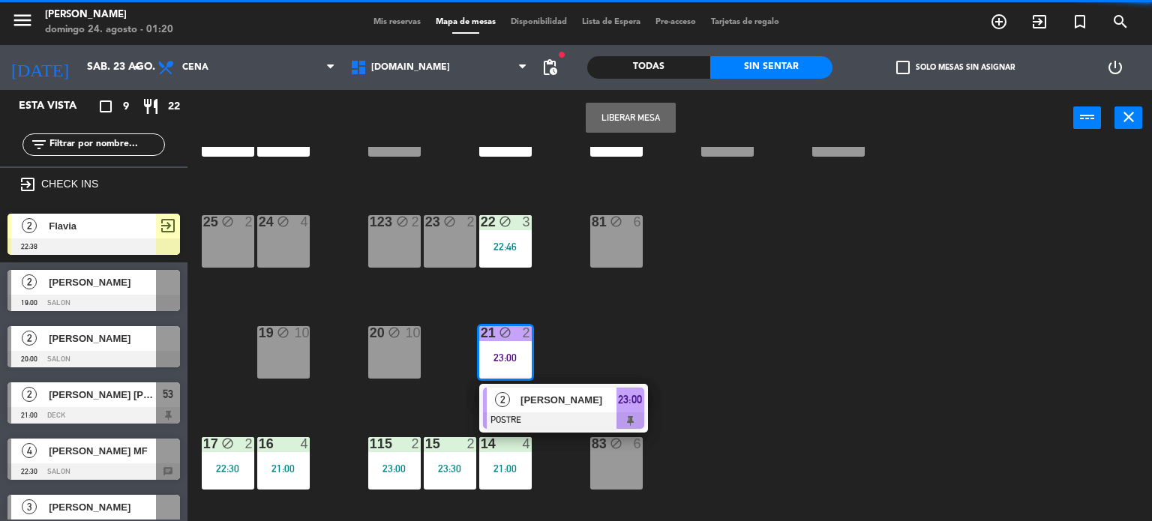
click at [538, 388] on div "[PERSON_NAME]" at bounding box center [567, 400] width 97 height 25
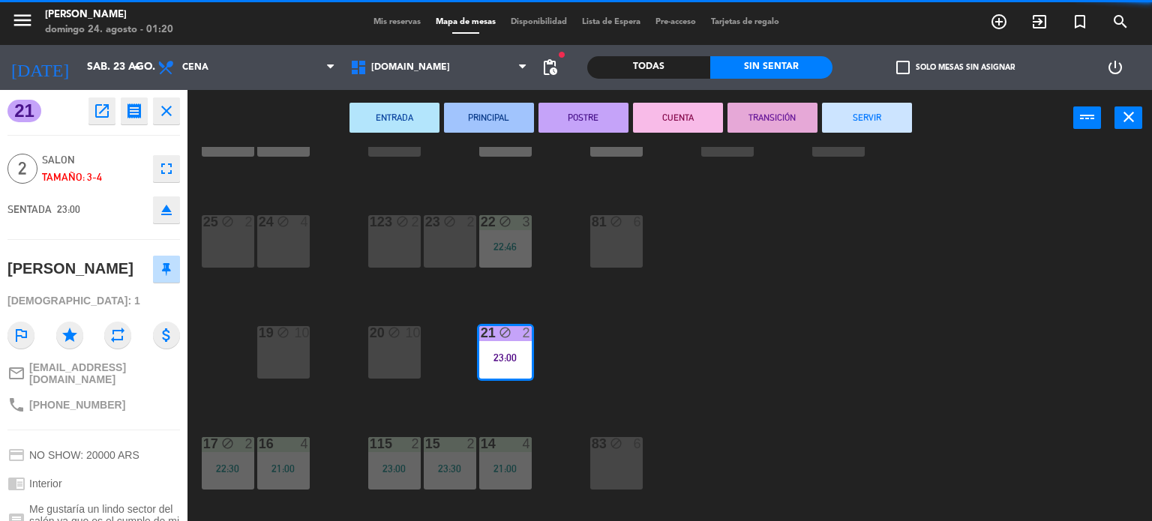
click at [848, 124] on button "SERVIR" at bounding box center [867, 118] width 90 height 30
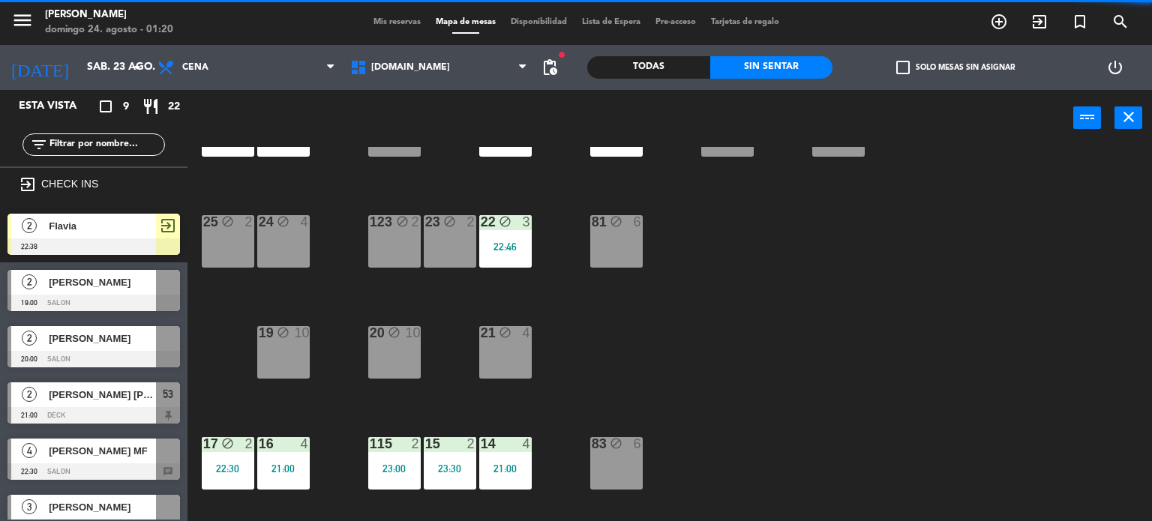
click at [522, 241] on div "22:46" at bounding box center [505, 246] width 52 height 10
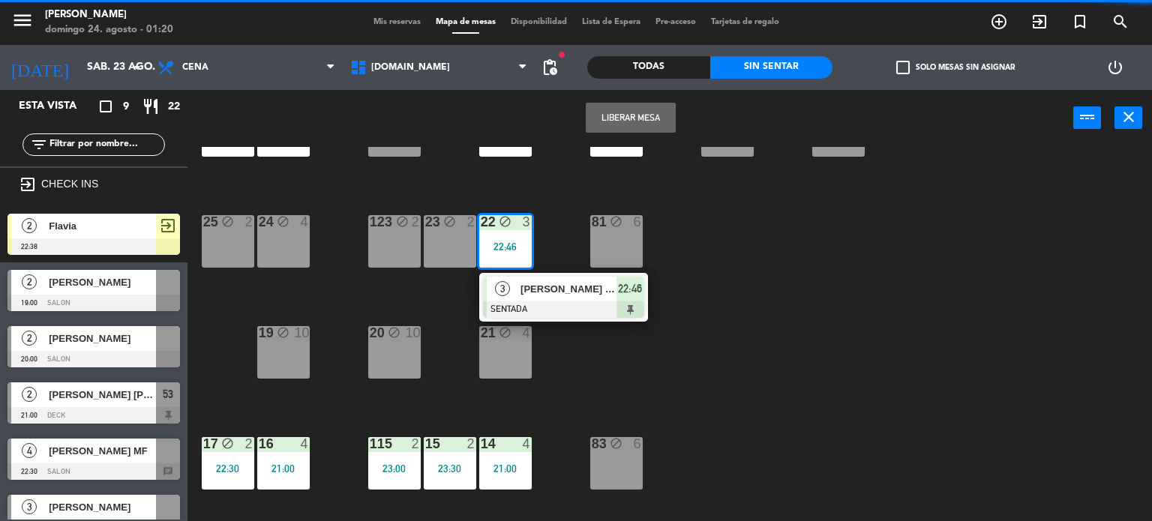
click at [542, 289] on span "[PERSON_NAME] (TRAGOS)" at bounding box center [568, 289] width 96 height 16
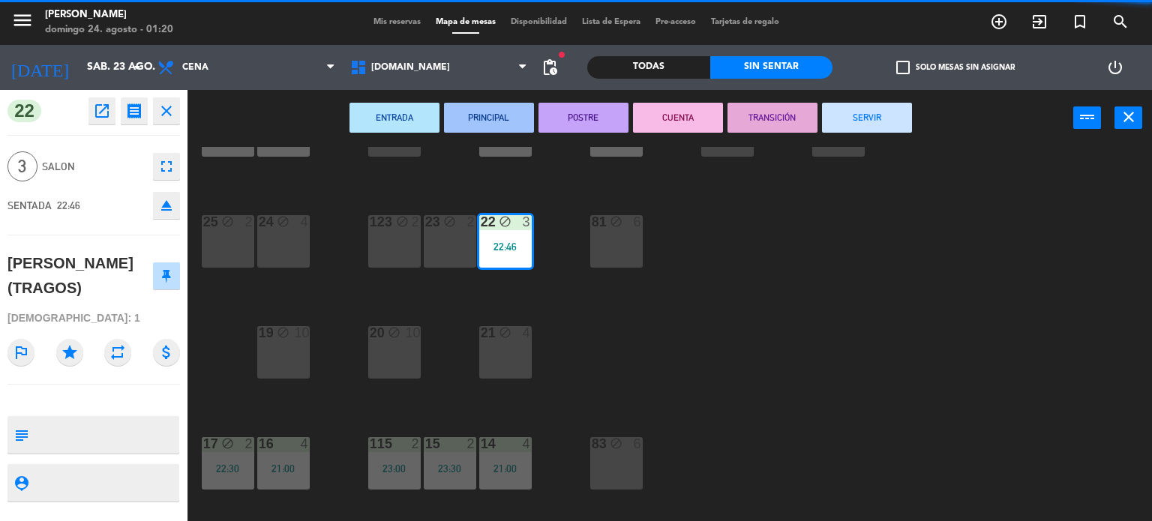
click at [859, 119] on button "SERVIR" at bounding box center [867, 118] width 90 height 30
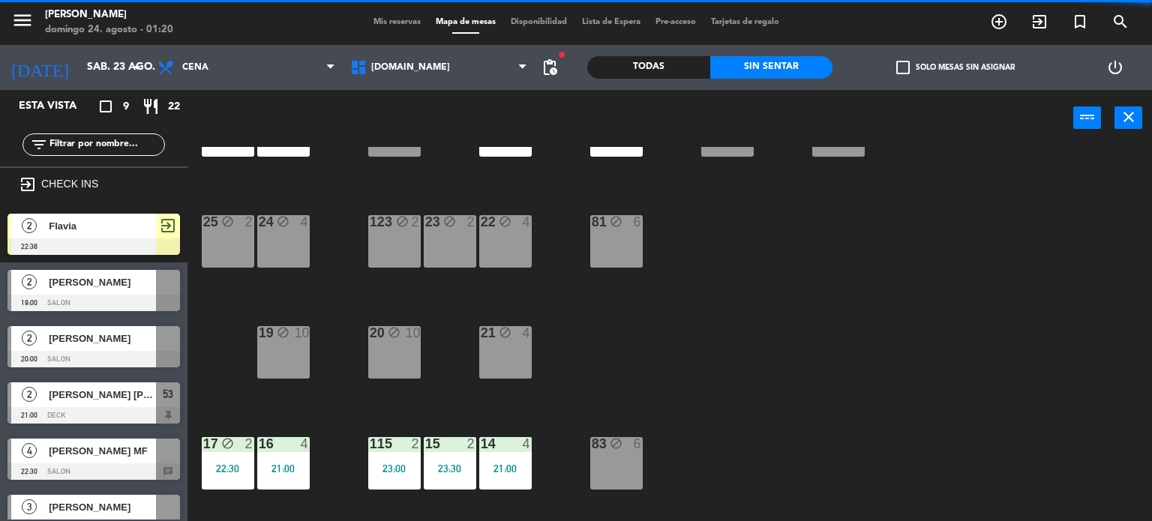
scroll to position [536, 0]
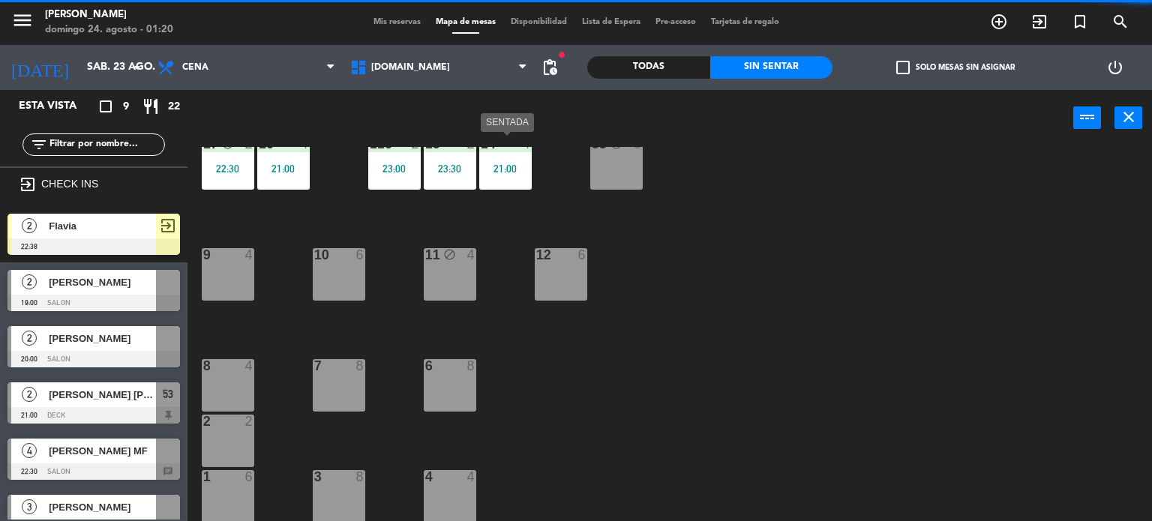
drag, startPoint x: 489, startPoint y: 185, endPoint x: 556, endPoint y: 215, distance: 73.2
click at [496, 191] on div "34 block 2 21:43 35 block 4 22:30 36 block 10 22:00 43 2 37 block 12 21:30 CAVA…" at bounding box center [675, 334] width 953 height 375
click at [556, 215] on div "34 block 2 21:43 35 block 4 22:30 36 block 10 22:00 43 2 37 block 12 21:30 CAVA…" at bounding box center [675, 334] width 953 height 375
click at [499, 179] on div "14 4 21:00" at bounding box center [505, 163] width 52 height 52
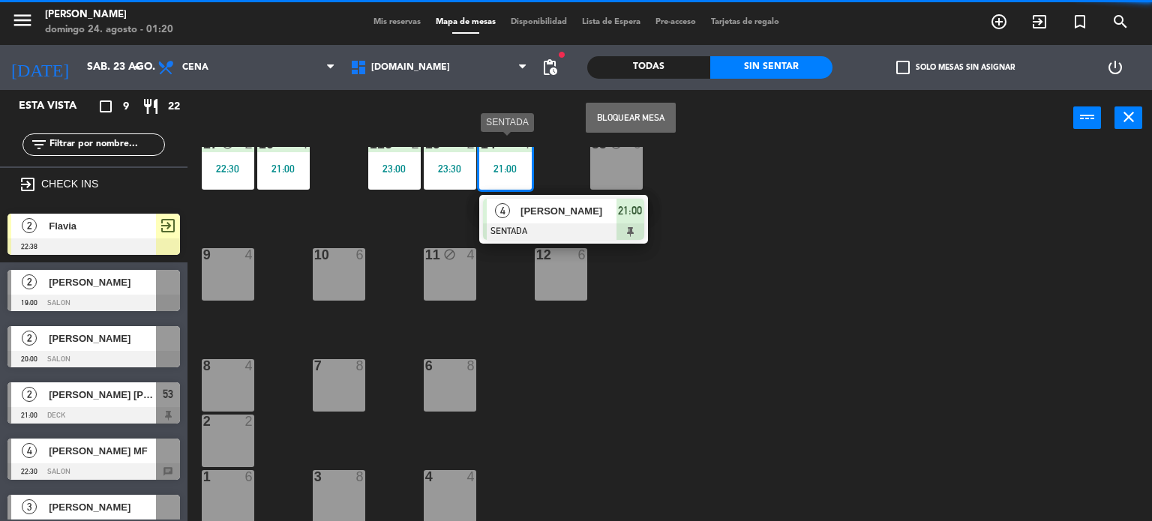
click at [555, 208] on span "[PERSON_NAME]" at bounding box center [568, 211] width 96 height 16
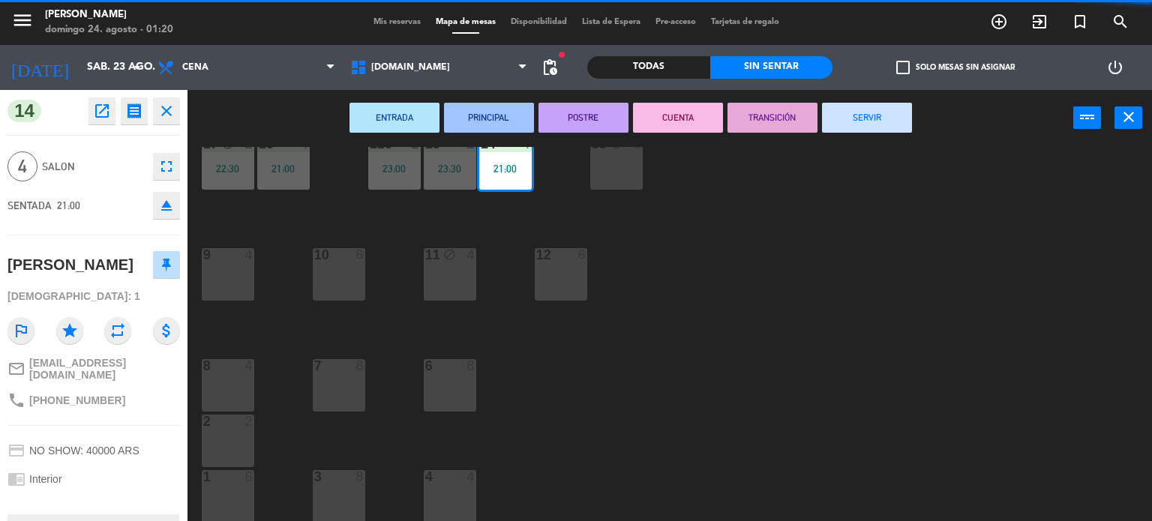
click at [857, 114] on button "SERVIR" at bounding box center [867, 118] width 90 height 30
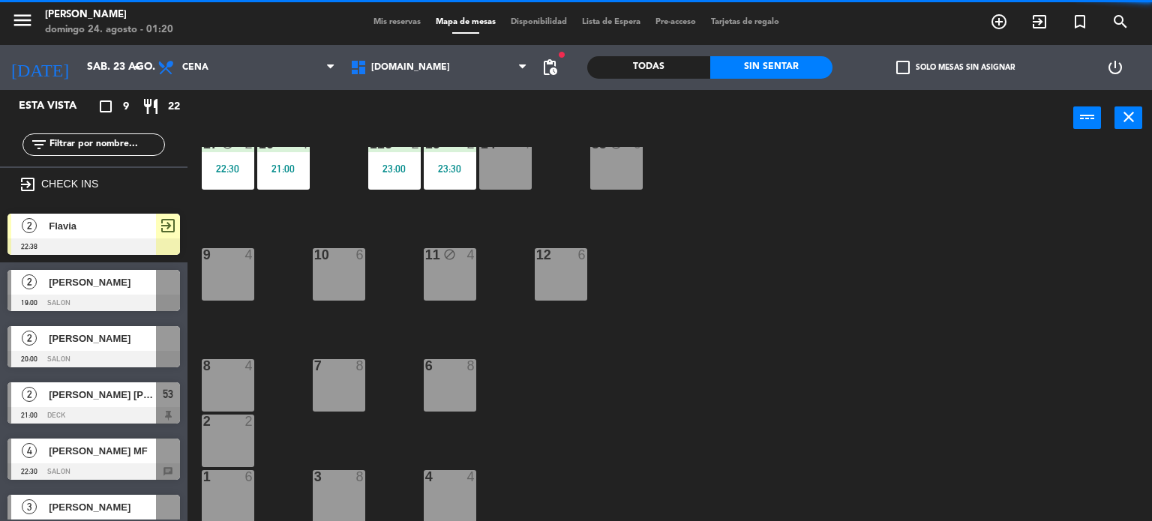
click at [456, 170] on div "23:30" at bounding box center [450, 168] width 52 height 10
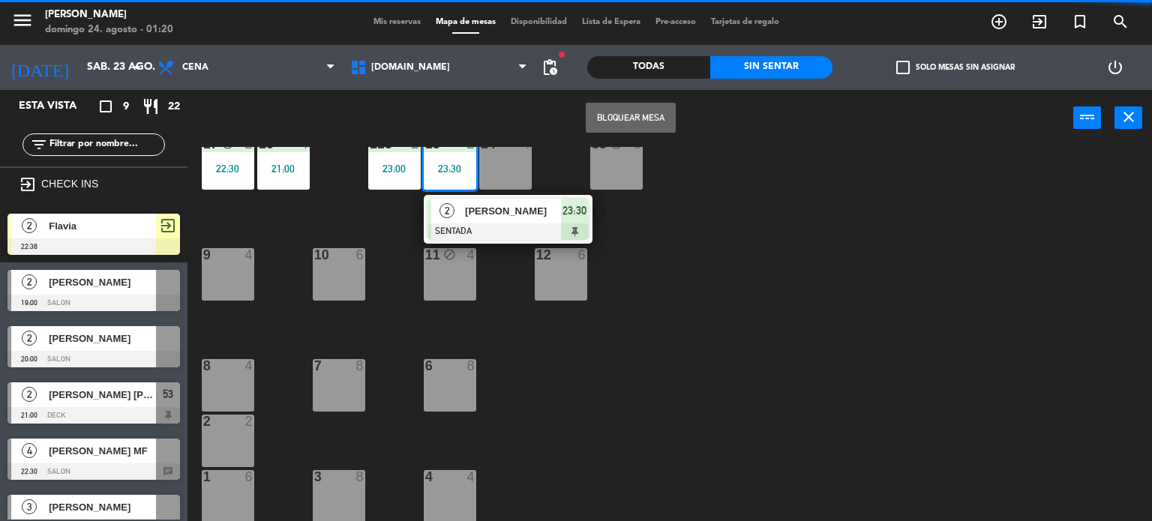
click at [465, 227] on div at bounding box center [507, 231] width 161 height 16
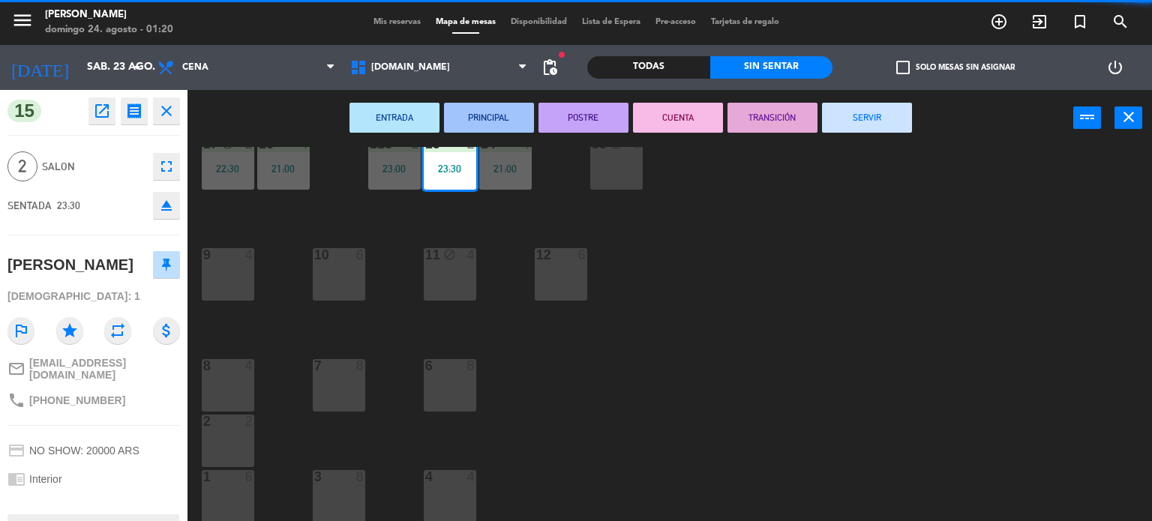
click at [856, 125] on button "SERVIR" at bounding box center [867, 118] width 90 height 30
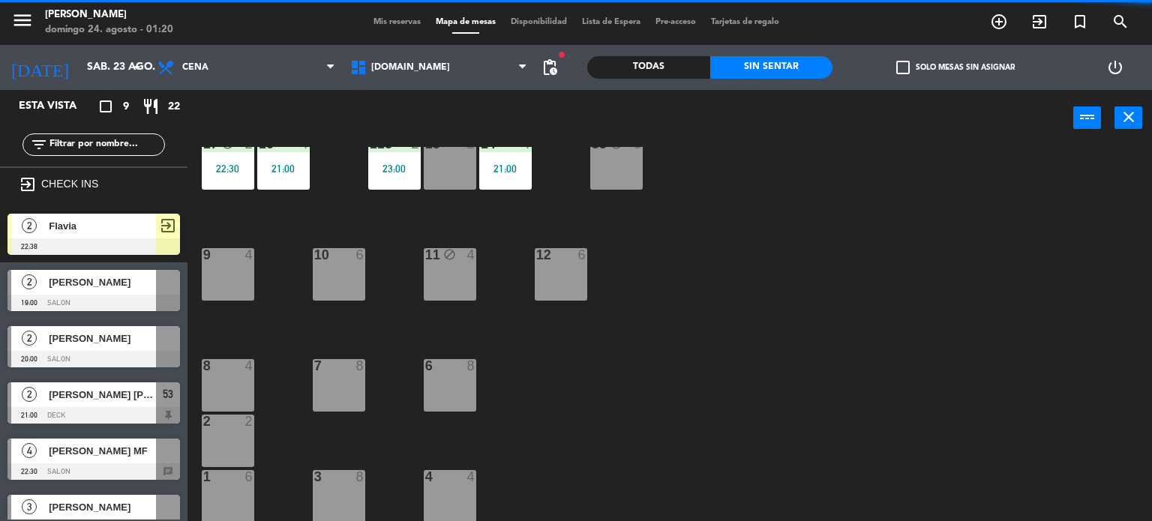
click at [393, 175] on div "115 2 23:00" at bounding box center [394, 163] width 52 height 52
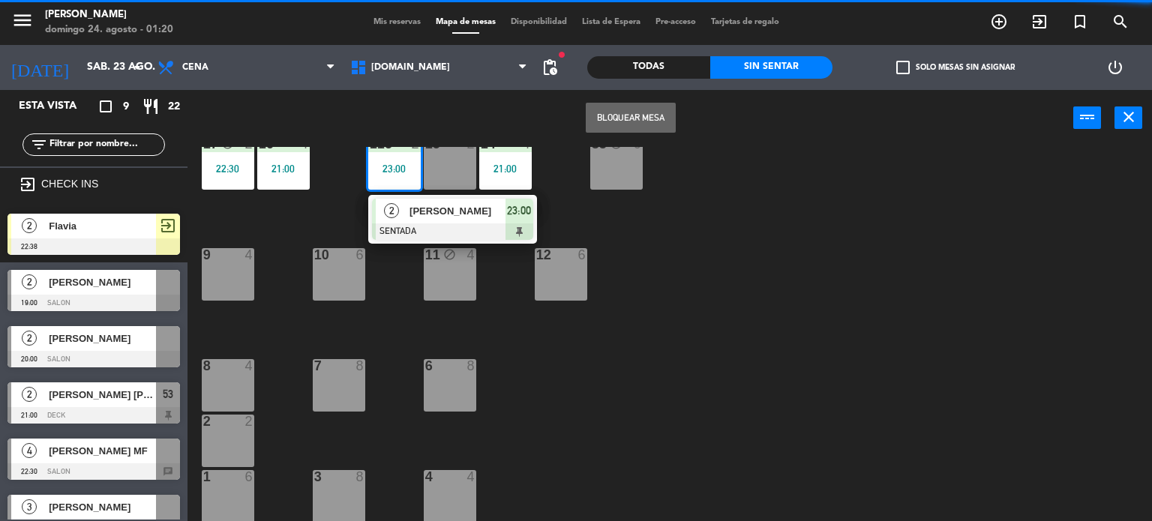
click at [425, 214] on span "[PERSON_NAME]" at bounding box center [457, 211] width 96 height 16
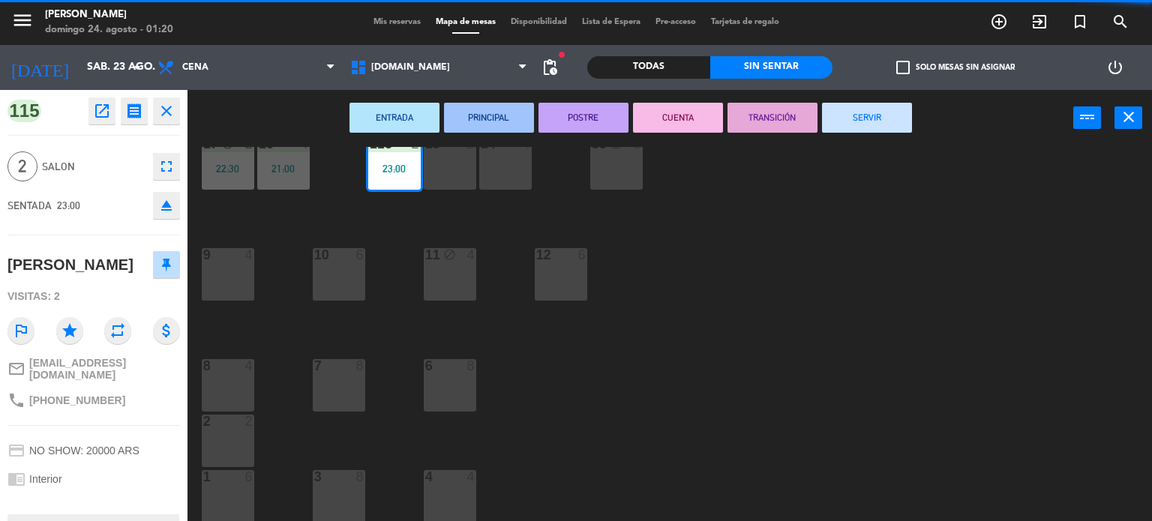
click at [888, 131] on div "ENTRADA PRINCIPAL POSTRE CUENTA TRANSICIÓN SERVIR power_input close" at bounding box center [630, 118] width 886 height 57
click at [880, 115] on button "SERVIR" at bounding box center [867, 118] width 90 height 30
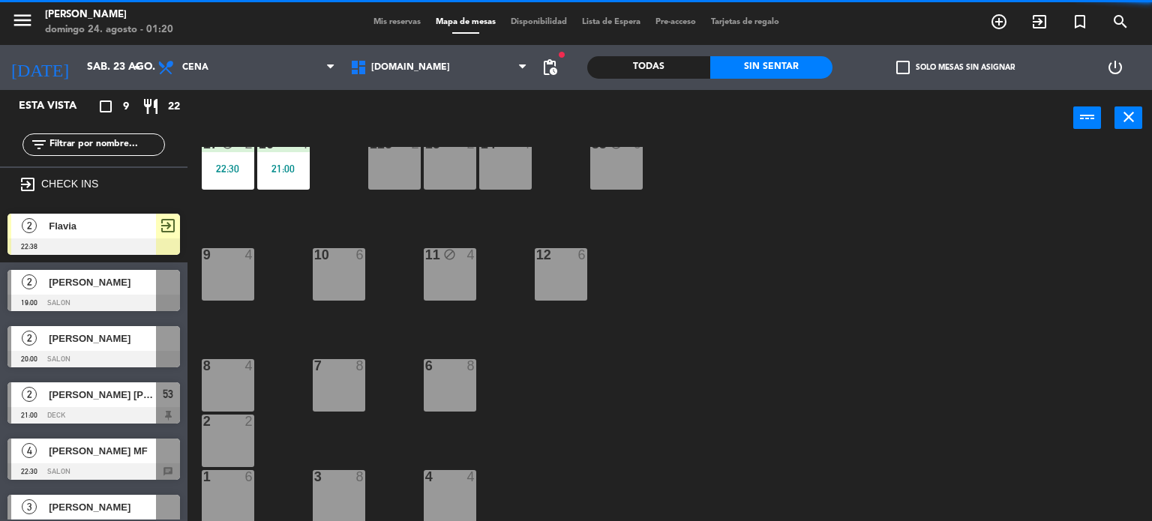
click at [316, 169] on div "34 block 2 21:43 35 block 4 22:30 36 block 10 22:00 43 2 37 block 12 21:30 CAVA…" at bounding box center [675, 334] width 953 height 375
click at [305, 175] on div "16 4 21:00" at bounding box center [283, 163] width 52 height 52
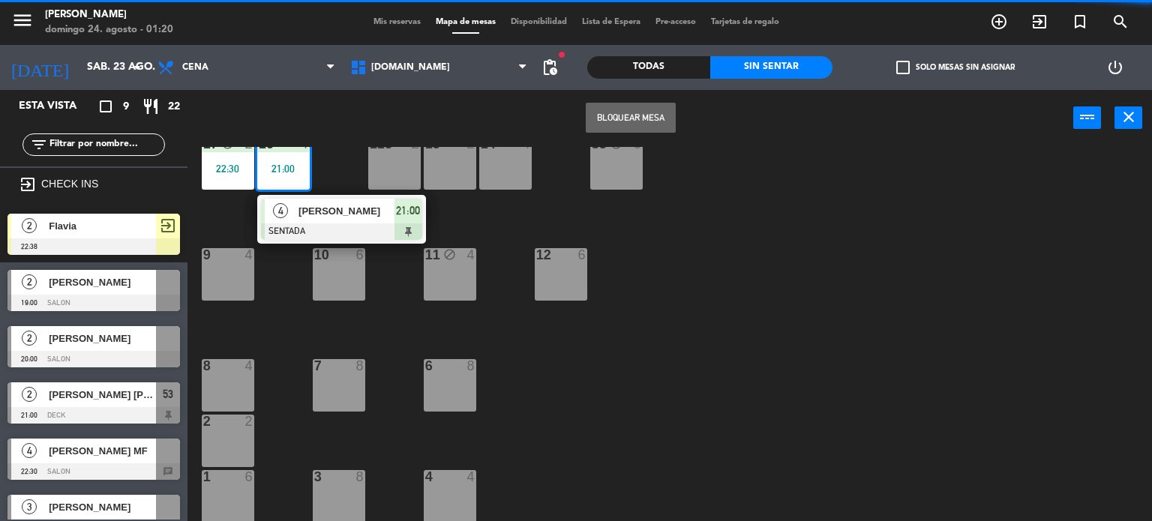
click at [327, 214] on span "[PERSON_NAME]" at bounding box center [346, 211] width 96 height 16
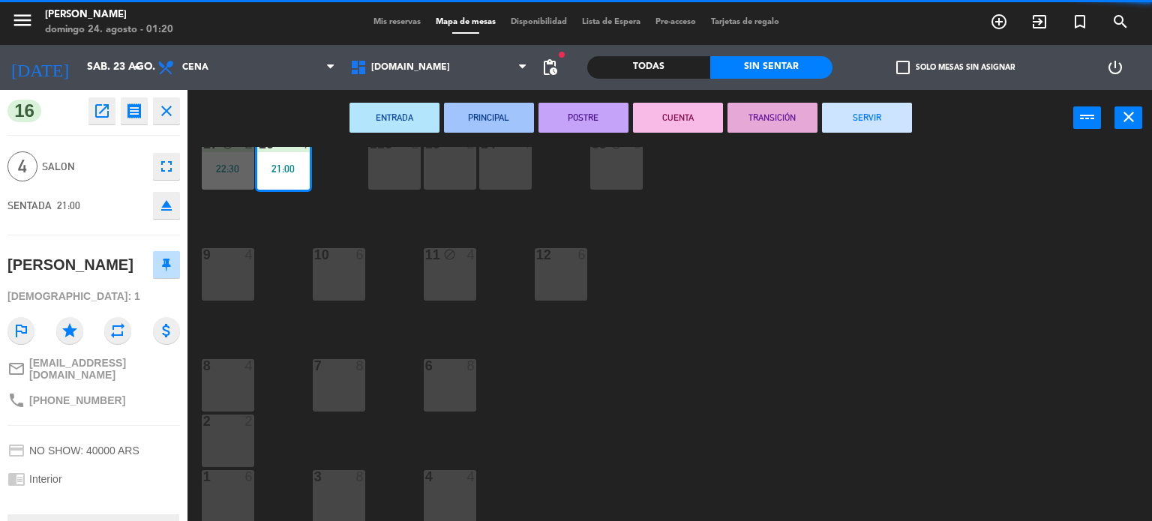
click at [854, 112] on button "SERVIR" at bounding box center [867, 118] width 90 height 30
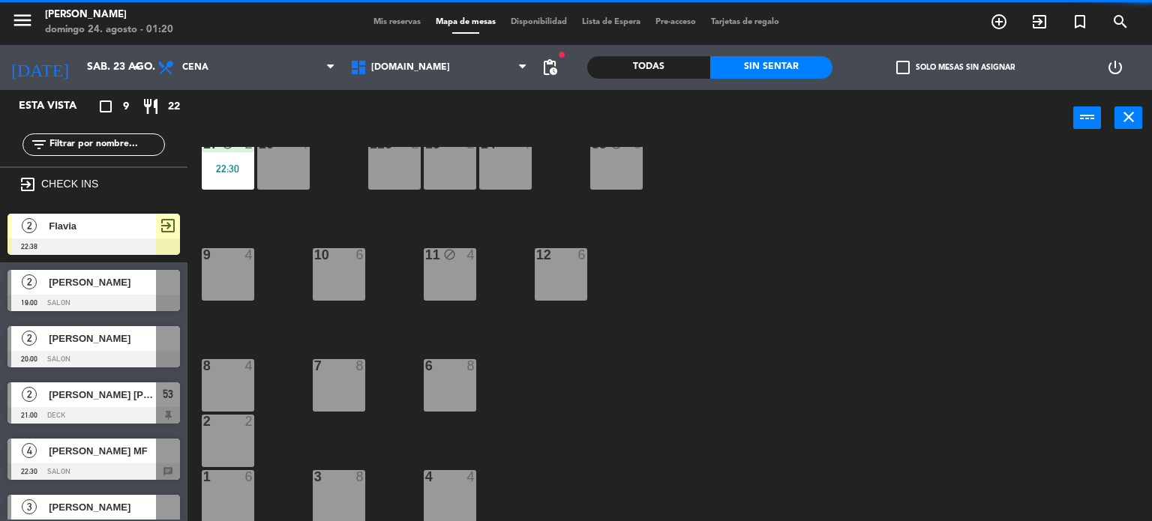
click at [236, 180] on div "17 block 2 22:30" at bounding box center [228, 163] width 52 height 52
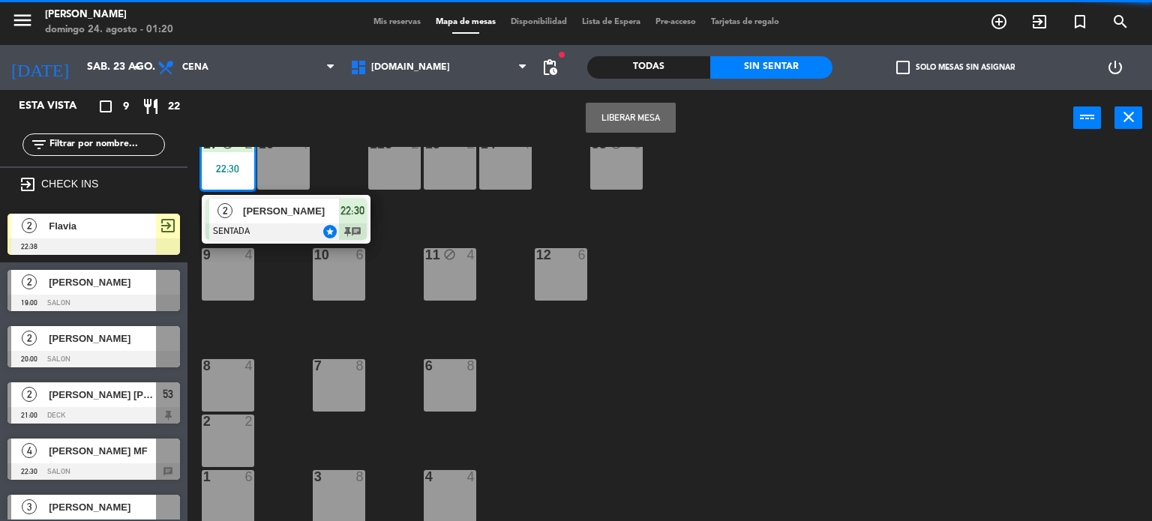
click at [264, 207] on span "[PERSON_NAME]" at bounding box center [291, 211] width 96 height 16
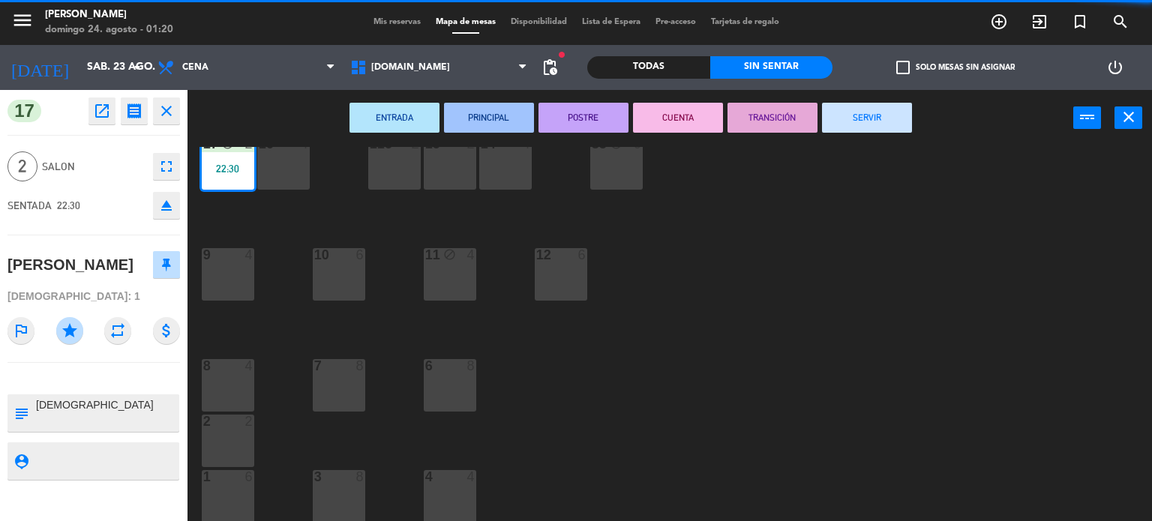
click at [848, 125] on button "SERVIR" at bounding box center [867, 118] width 90 height 30
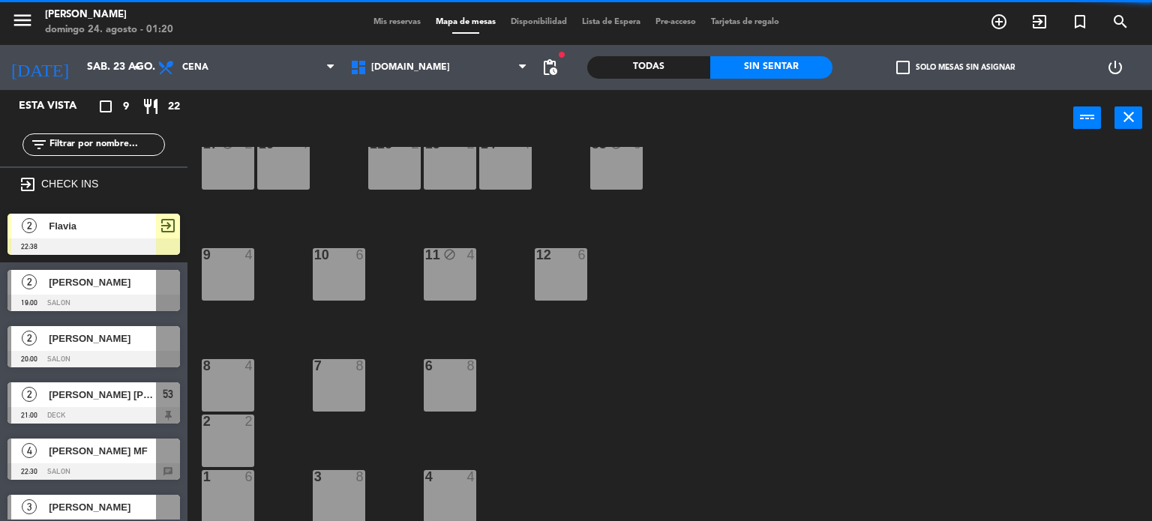
scroll to position [161, 0]
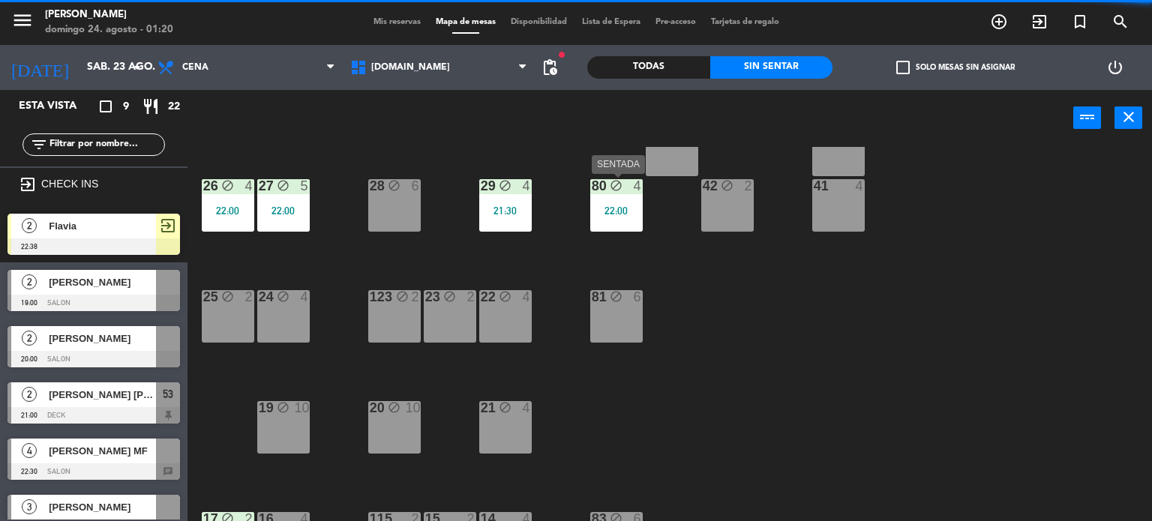
click at [628, 214] on div "22:00" at bounding box center [616, 210] width 52 height 10
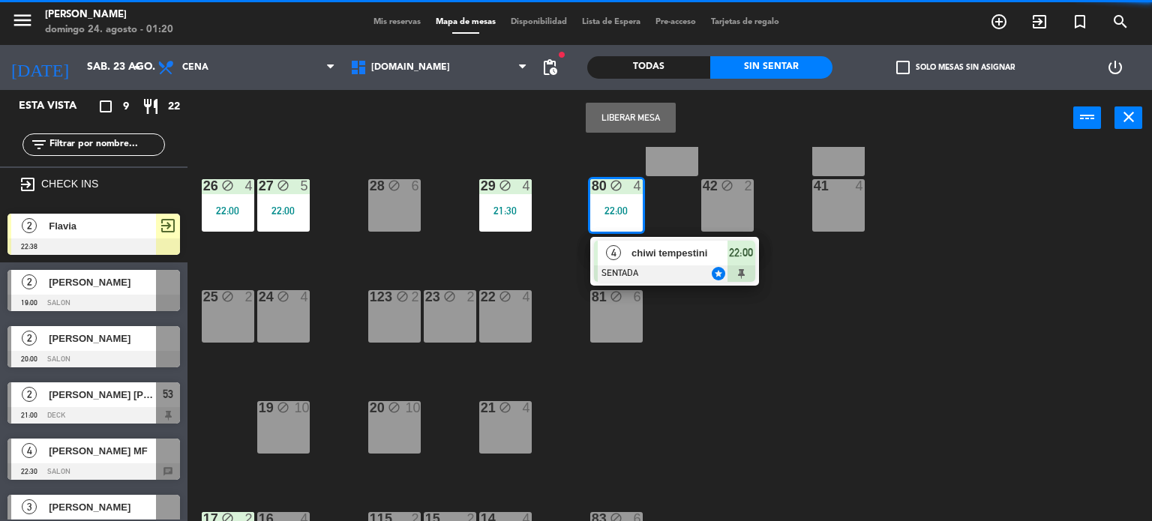
click at [655, 245] on span "chiwi tempestini" at bounding box center [679, 253] width 96 height 16
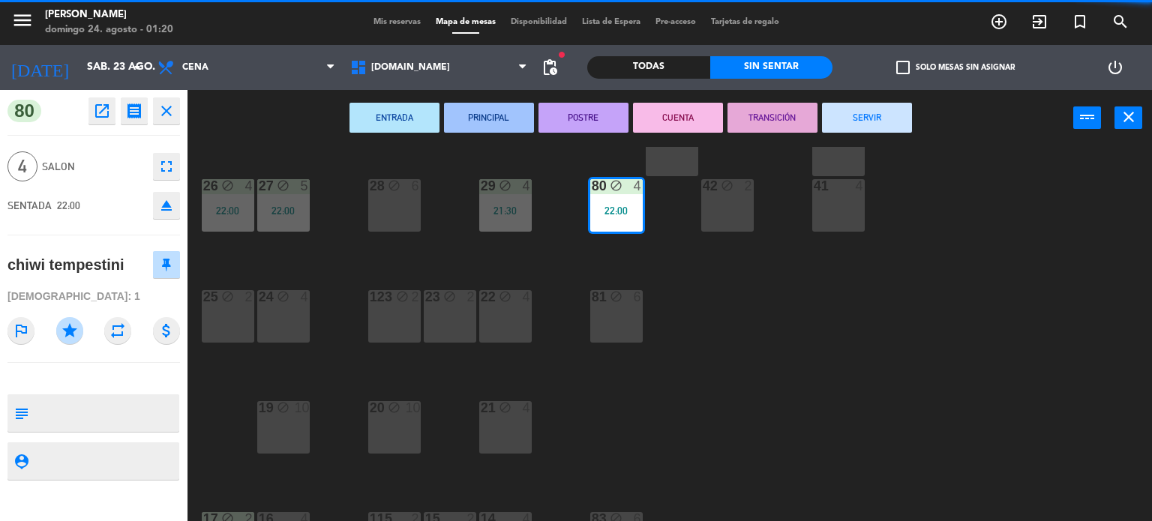
click at [872, 127] on button "SERVIR" at bounding box center [867, 118] width 90 height 30
click at [872, 118] on div "ENTRADA PRINCIPAL POSTRE CUENTA TRANSICIÓN SERVIR power_input close" at bounding box center [630, 118] width 886 height 57
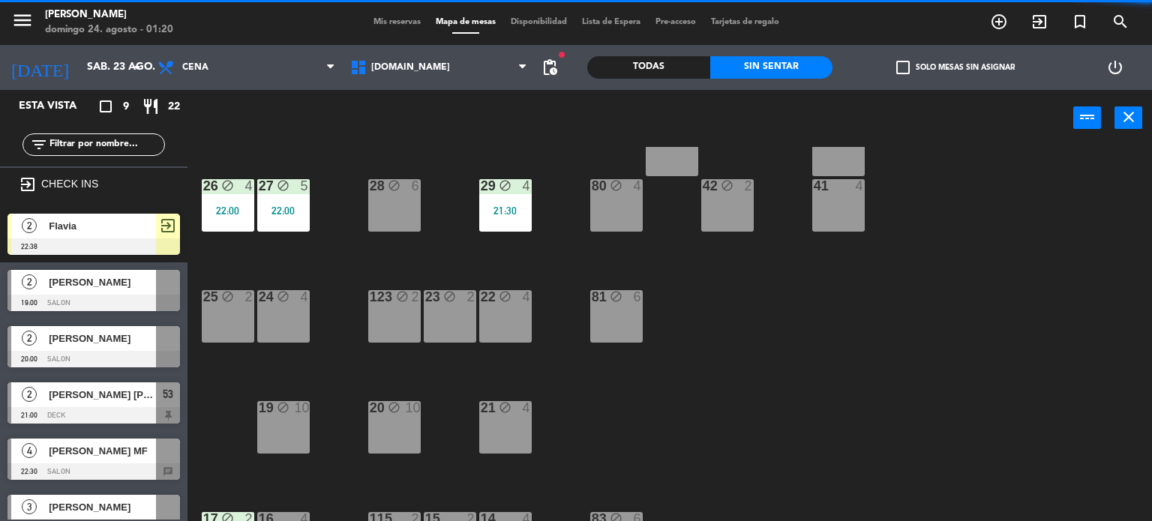
click at [518, 211] on div "21:30" at bounding box center [505, 210] width 52 height 10
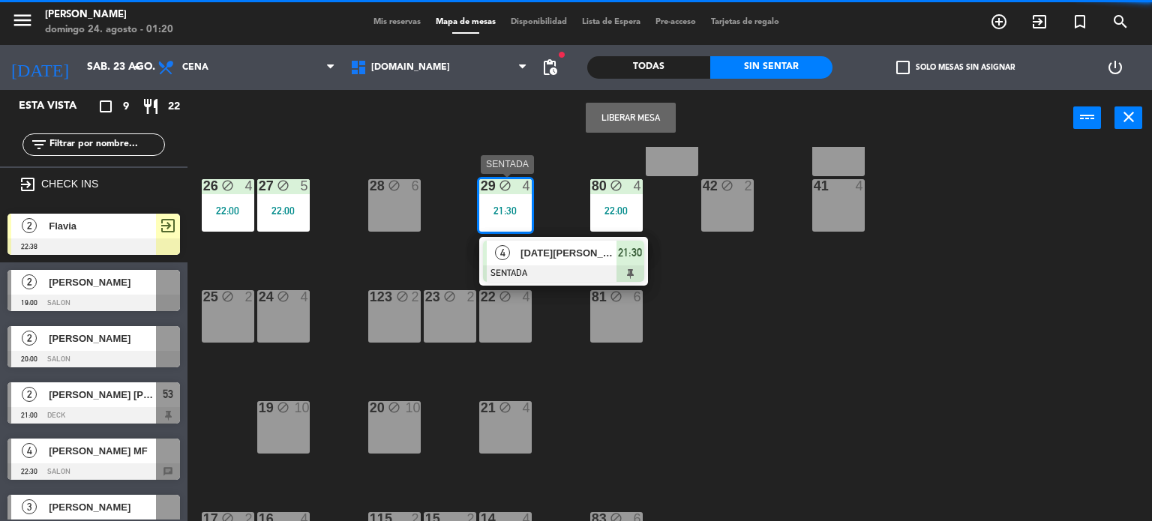
click at [559, 265] on div at bounding box center [563, 273] width 161 height 16
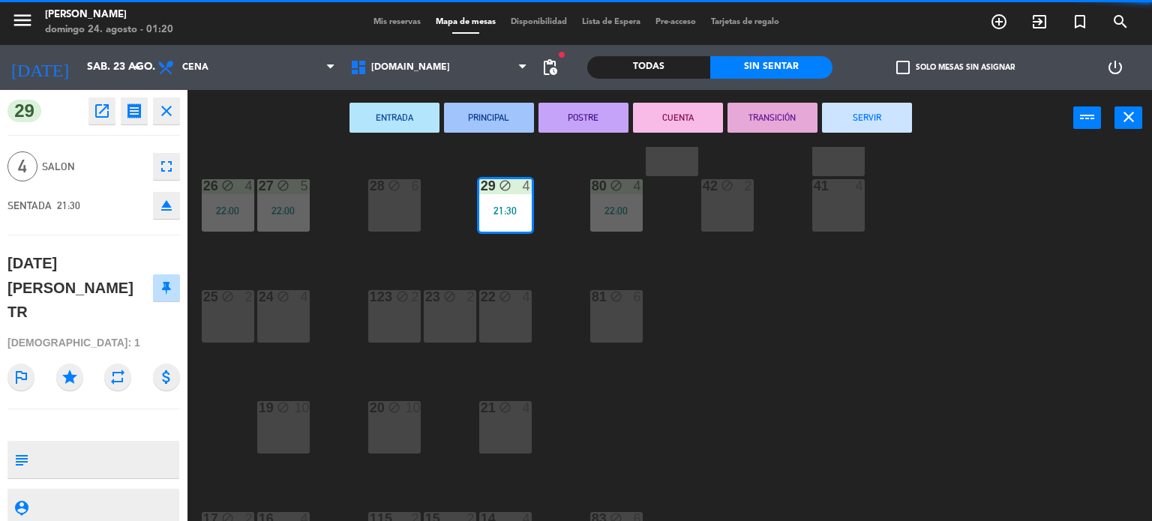
click at [887, 104] on button "SERVIR" at bounding box center [867, 118] width 90 height 30
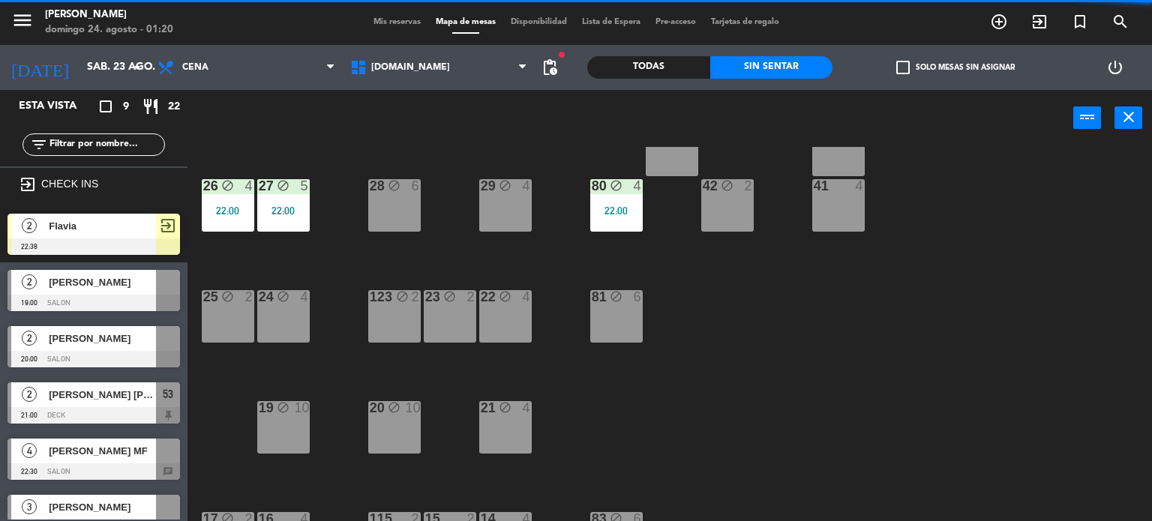
click at [890, 116] on div "power_input close" at bounding box center [630, 118] width 886 height 57
click at [299, 205] on div "22:00" at bounding box center [283, 210] width 52 height 10
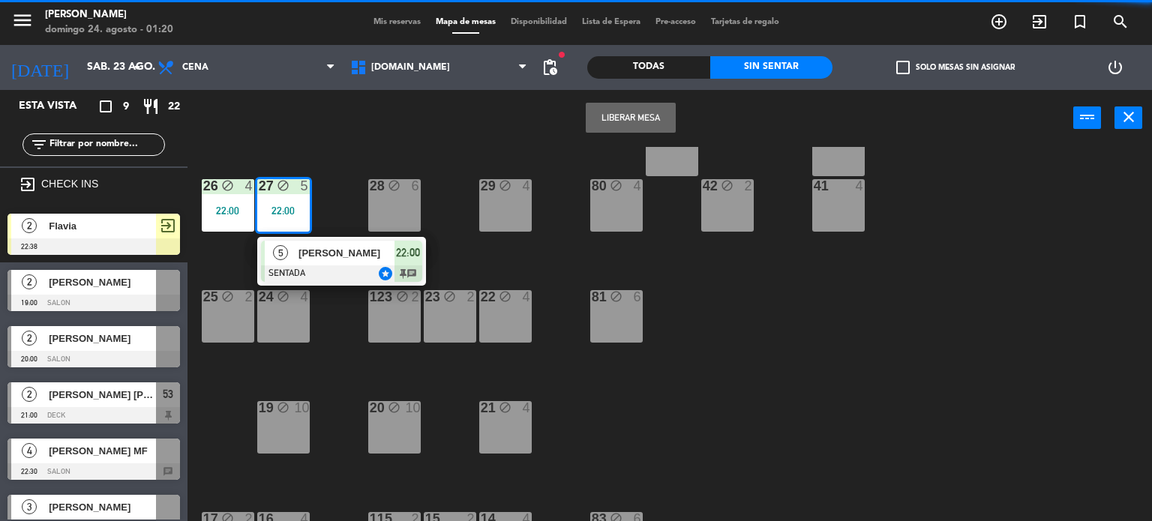
click at [337, 256] on span "[PERSON_NAME]" at bounding box center [346, 253] width 96 height 16
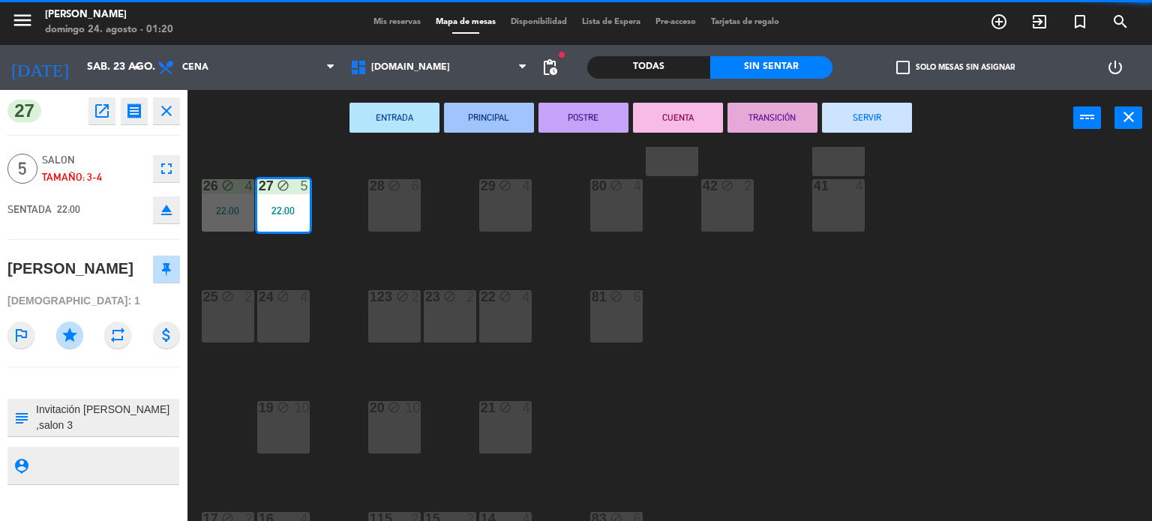
click at [882, 119] on button "SERVIR" at bounding box center [867, 118] width 90 height 30
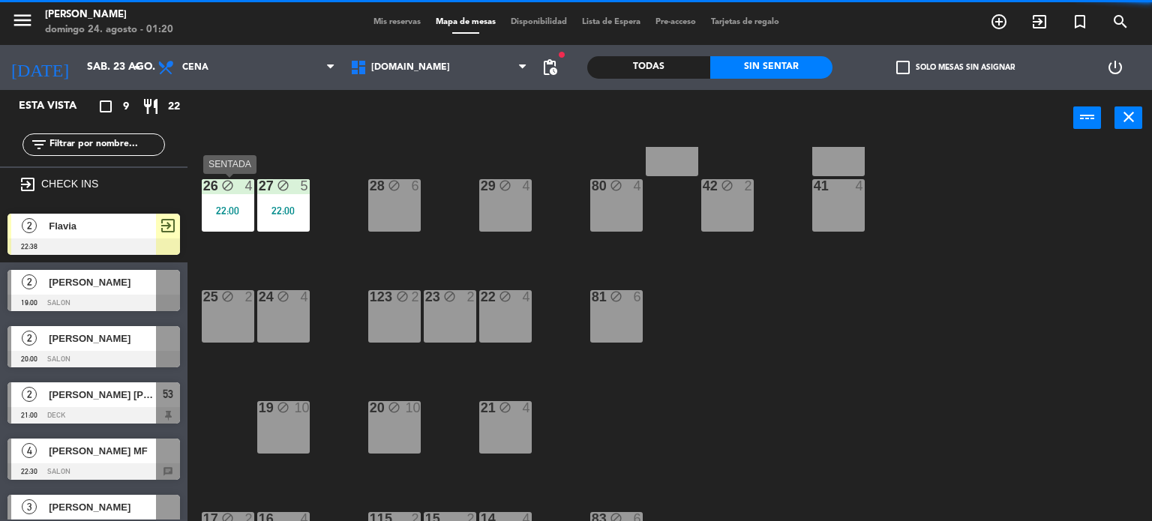
click at [225, 222] on div "26 block 4 22:00" at bounding box center [228, 205] width 52 height 52
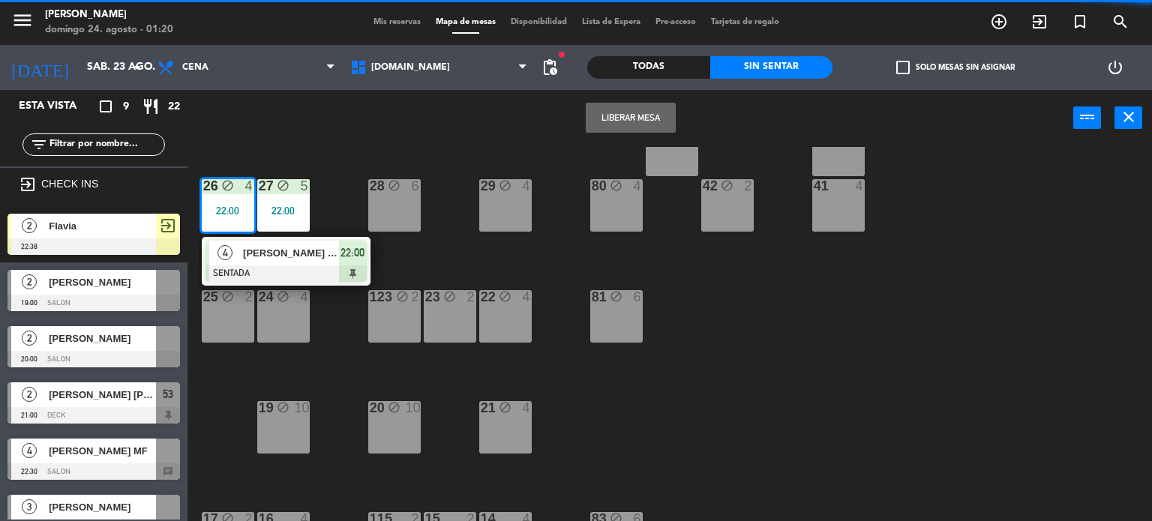
click at [289, 256] on span "[PERSON_NAME] TR2" at bounding box center [291, 253] width 96 height 16
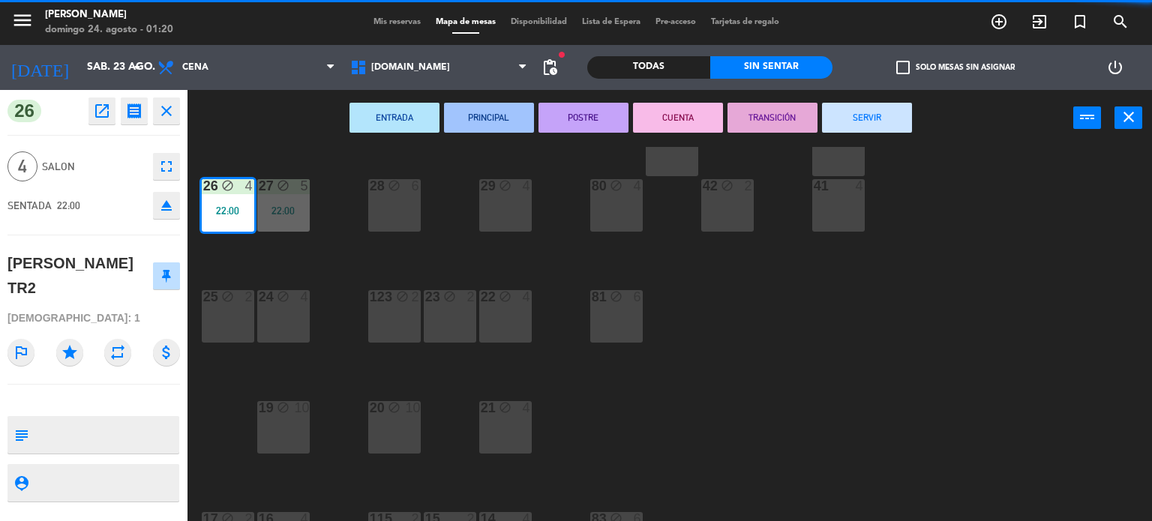
click at [901, 97] on div "ENTRADA PRINCIPAL POSTRE CUENTA TRANSICIÓN SERVIR power_input close" at bounding box center [630, 118] width 886 height 57
click at [897, 113] on button "SERVIR" at bounding box center [867, 118] width 90 height 30
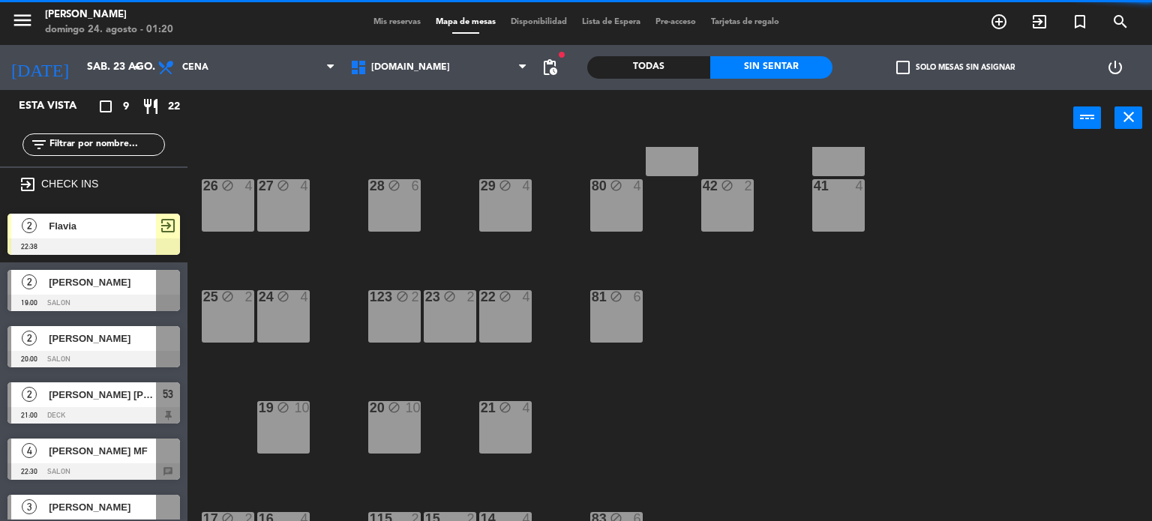
scroll to position [0, 0]
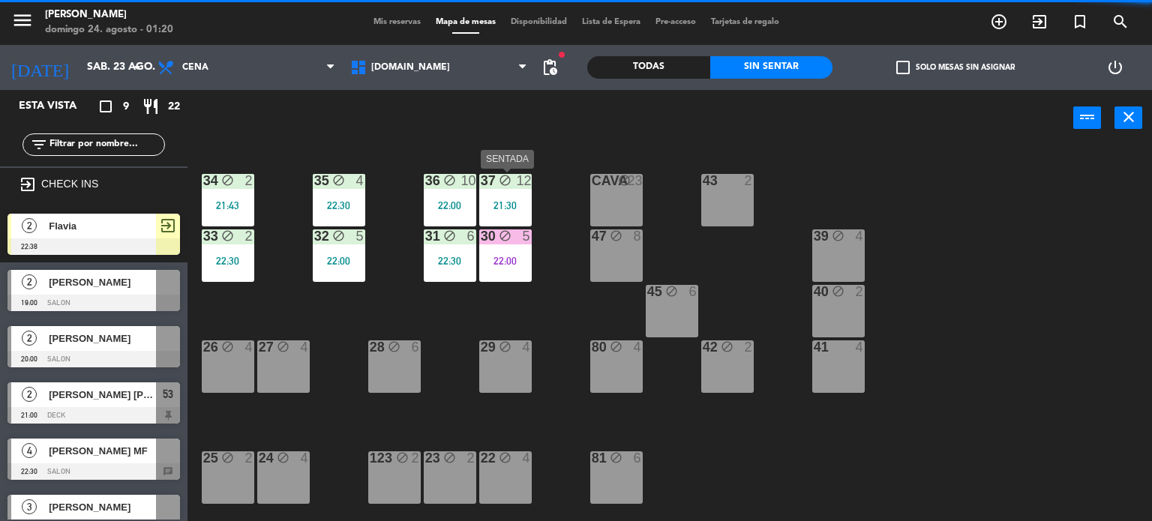
click at [513, 183] on div "block" at bounding box center [505, 181] width 25 height 14
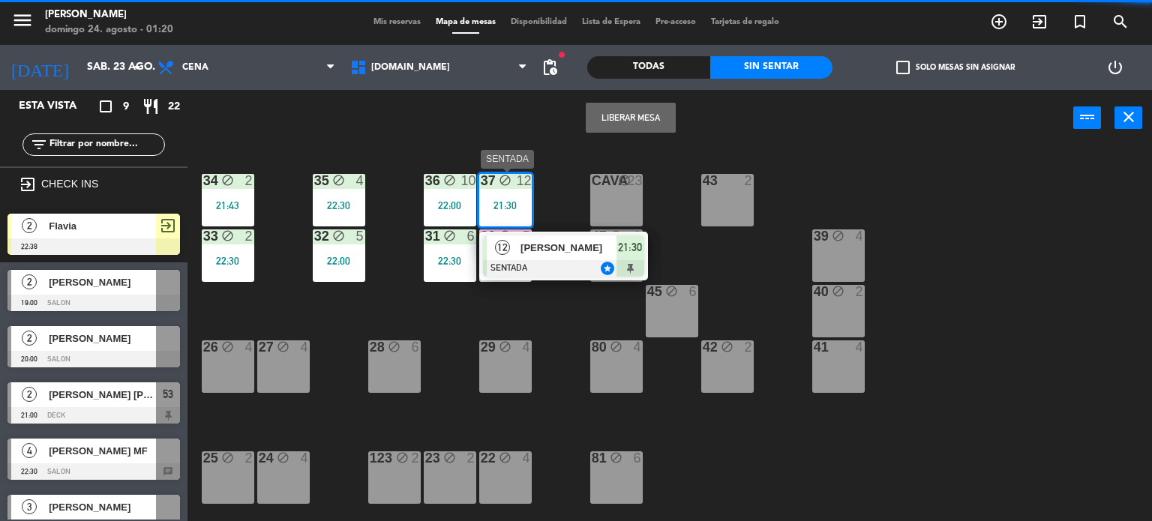
click at [552, 237] on div "[PERSON_NAME]" at bounding box center [567, 247] width 97 height 25
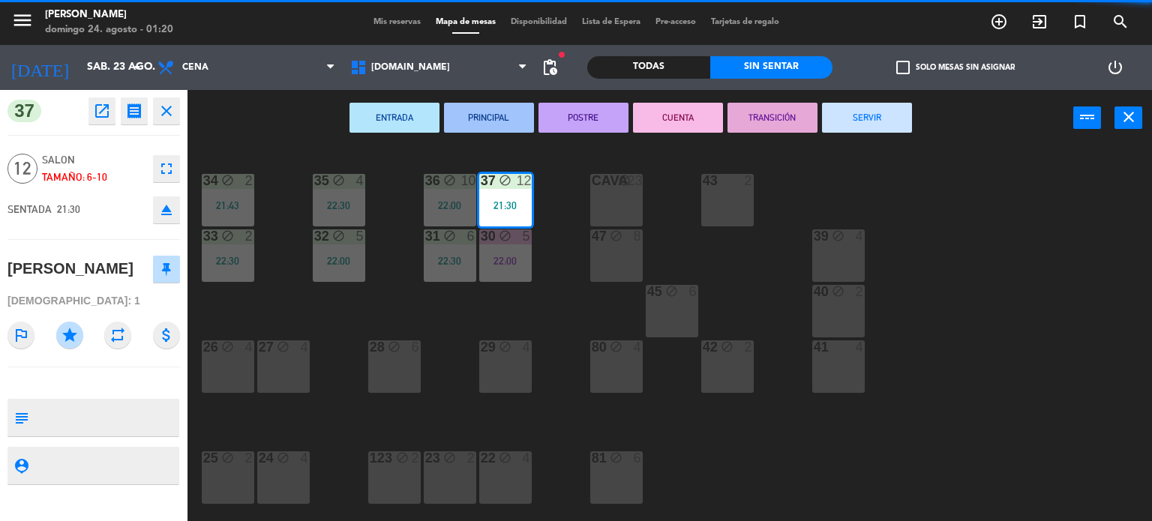
click at [873, 112] on button "SERVIR" at bounding box center [867, 118] width 90 height 30
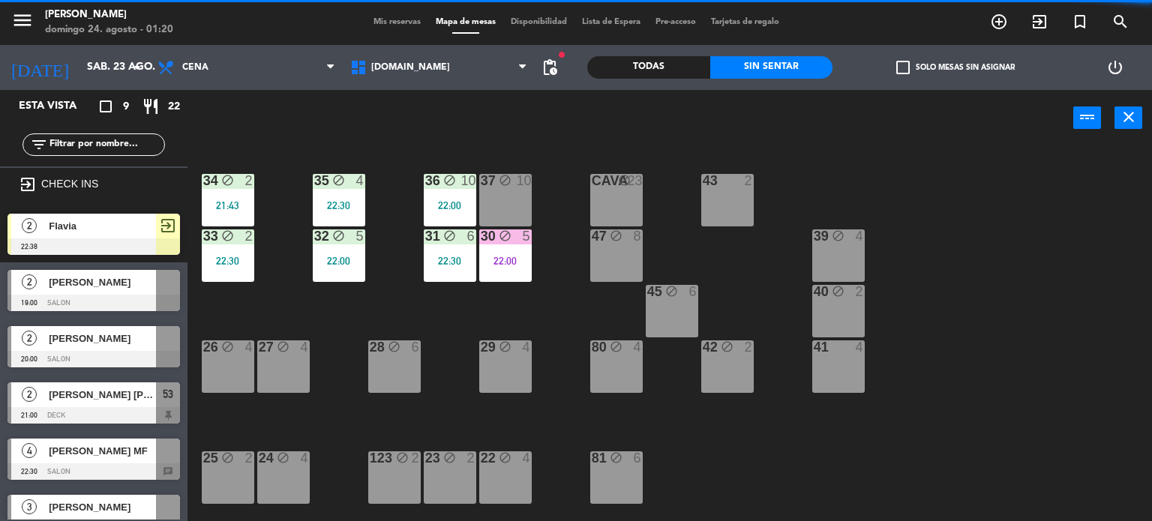
drag, startPoint x: 437, startPoint y: 269, endPoint x: 459, endPoint y: 285, distance: 26.9
click at [438, 271] on div "31 block 6 22:30" at bounding box center [450, 255] width 52 height 52
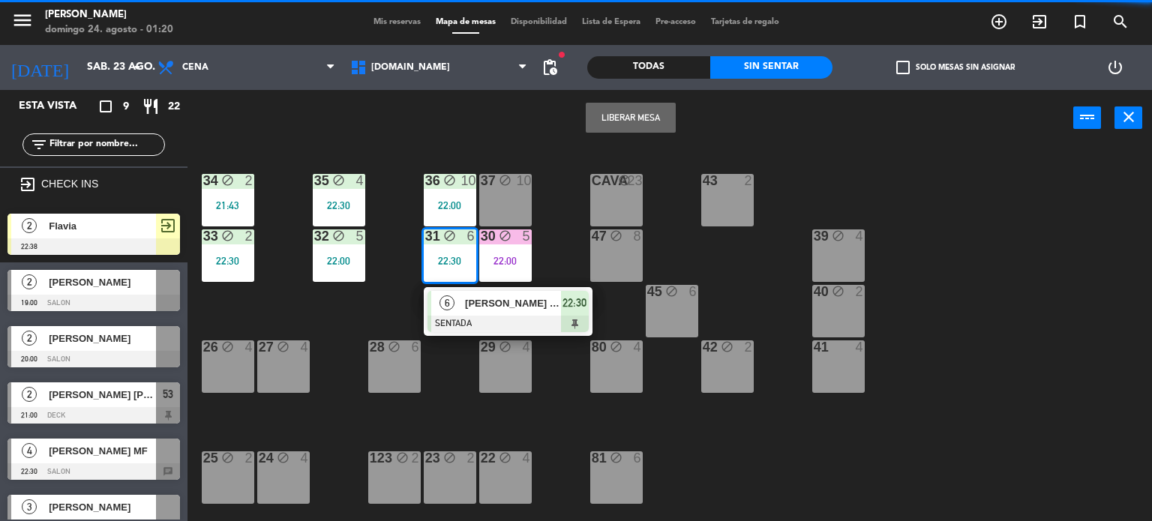
click at [493, 302] on span "[PERSON_NAME] tr1" at bounding box center [513, 303] width 96 height 16
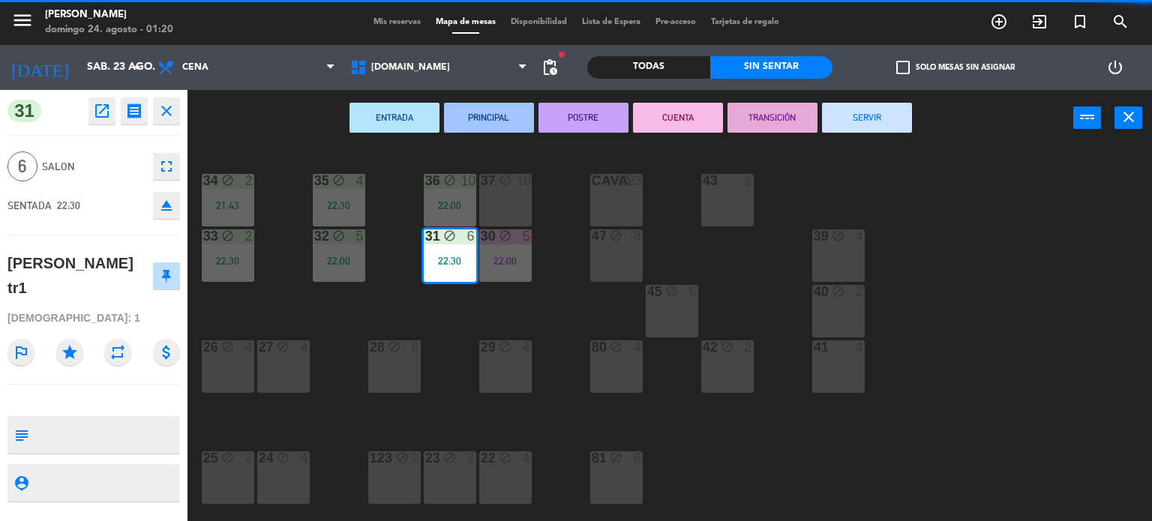
click at [884, 116] on button "SERVIR" at bounding box center [867, 118] width 90 height 30
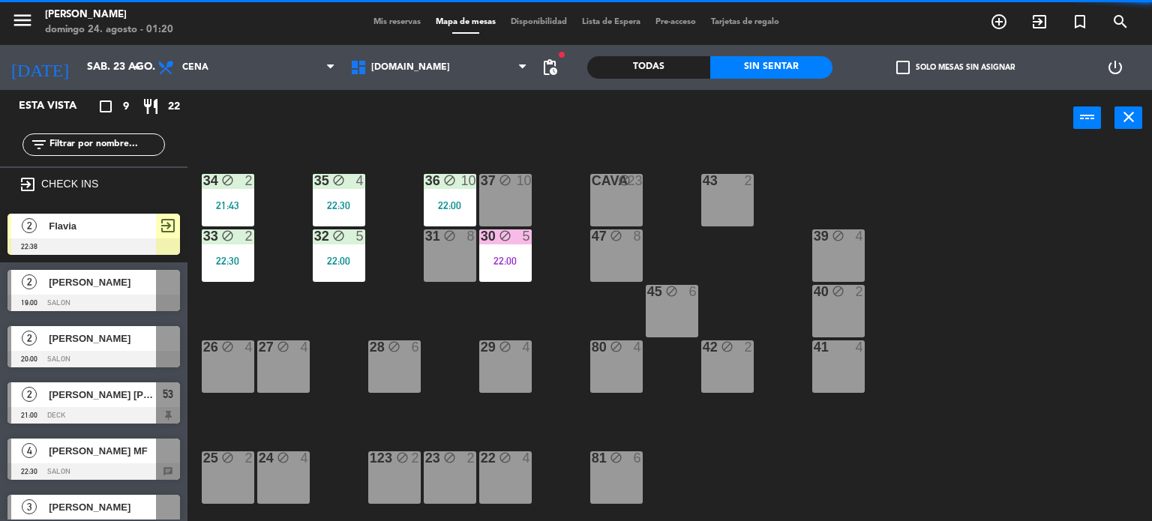
click at [507, 271] on div "30 block 5 22:00" at bounding box center [505, 255] width 52 height 52
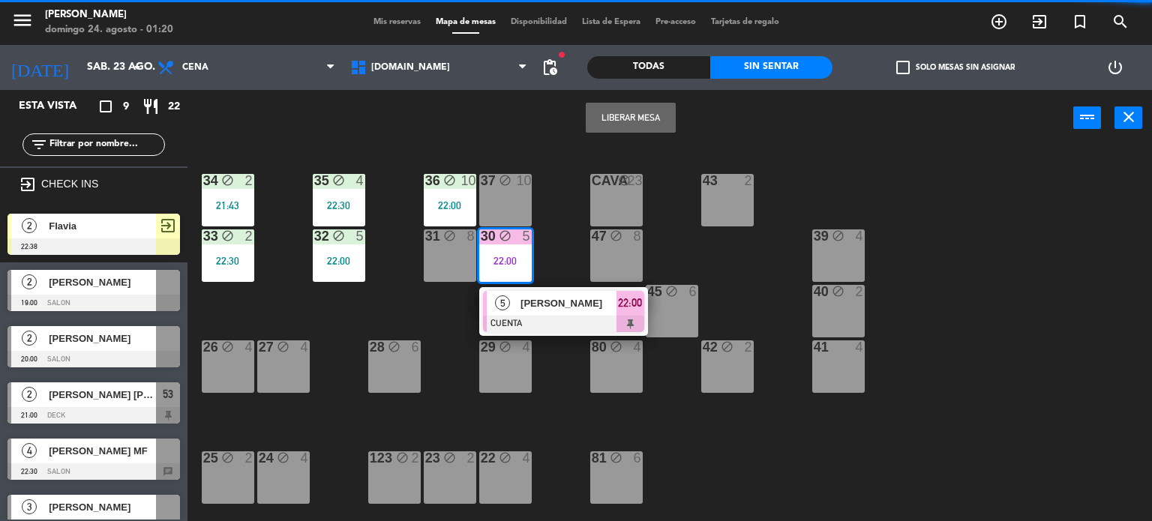
click at [570, 317] on div at bounding box center [563, 324] width 161 height 16
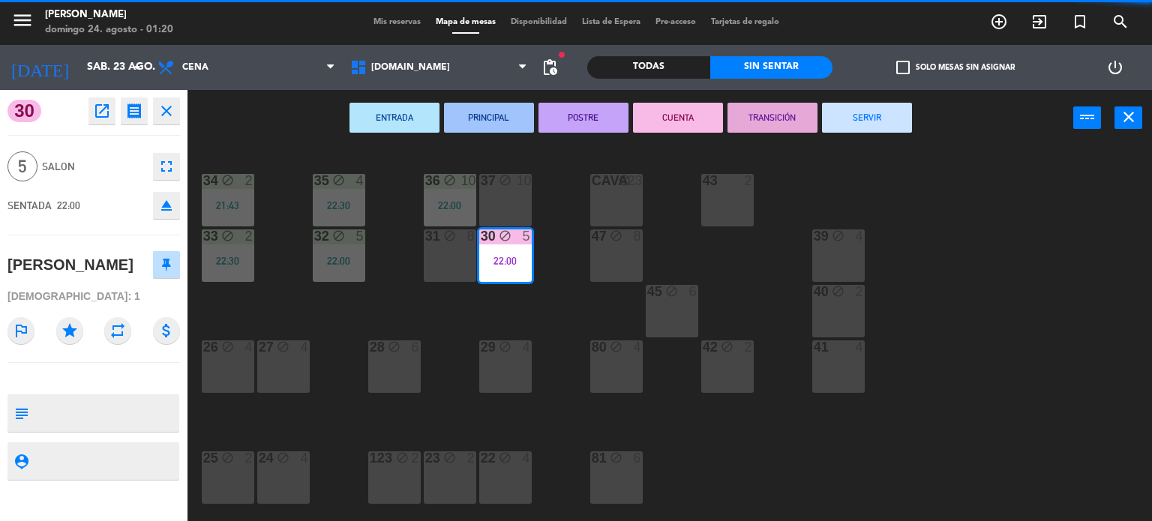
click at [872, 115] on button "SERVIR" at bounding box center [867, 118] width 90 height 30
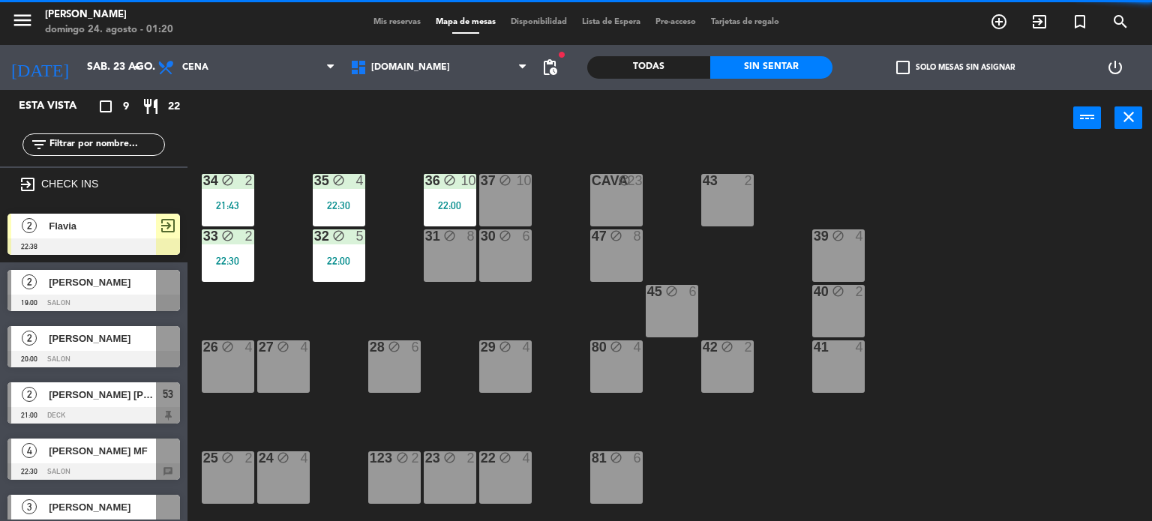
drag, startPoint x: 449, startPoint y: 200, endPoint x: 457, endPoint y: 208, distance: 11.1
click at [449, 202] on div "22:00" at bounding box center [450, 205] width 52 height 10
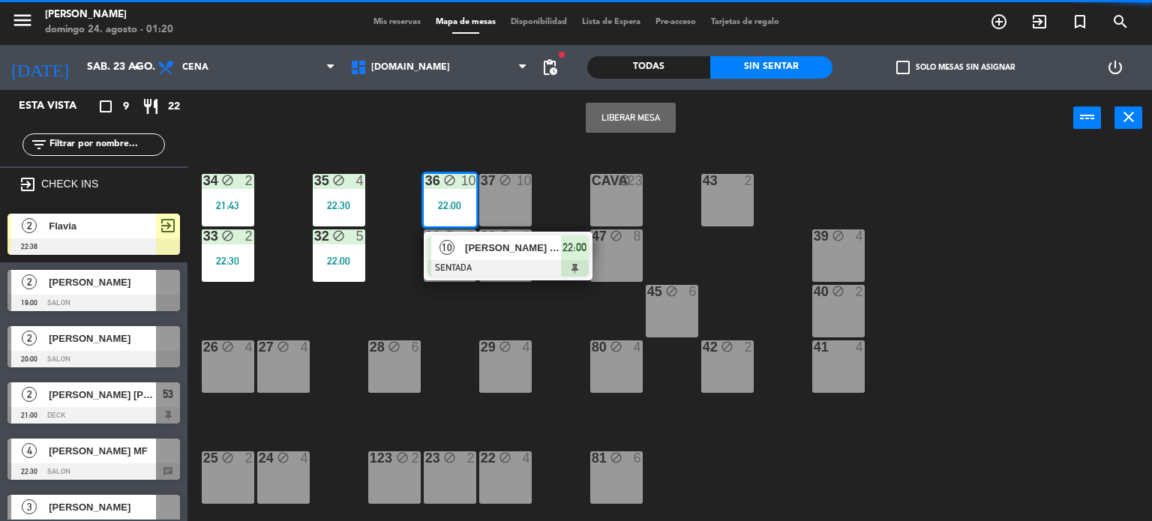
click at [504, 250] on span "[PERSON_NAME] ([PERSON_NAME])" at bounding box center [513, 248] width 96 height 16
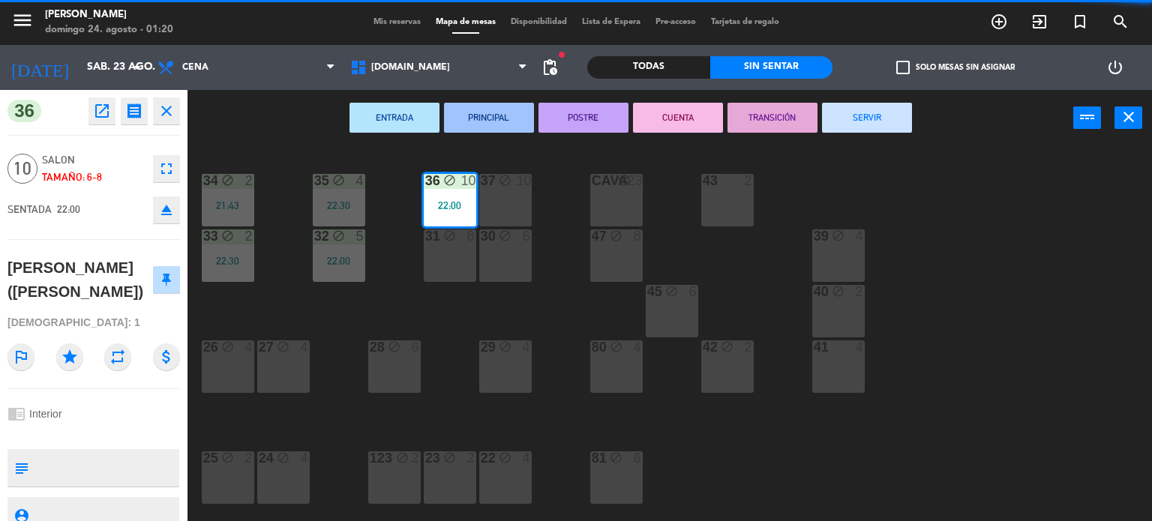
click at [907, 103] on button "SERVIR" at bounding box center [867, 118] width 90 height 30
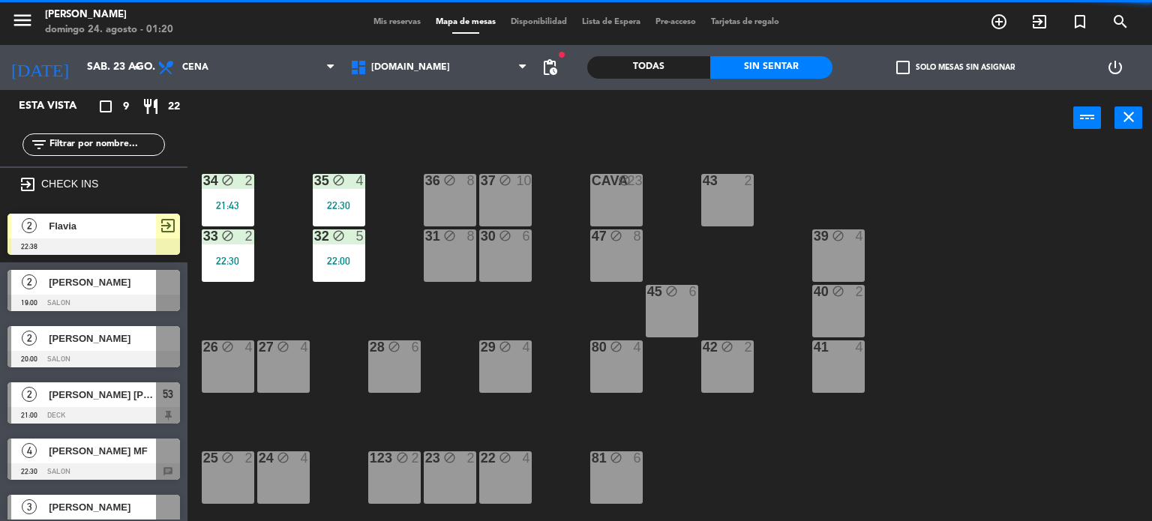
drag, startPoint x: 325, startPoint y: 259, endPoint x: 367, endPoint y: 283, distance: 48.4
click at [327, 260] on div "22:00" at bounding box center [339, 261] width 52 height 10
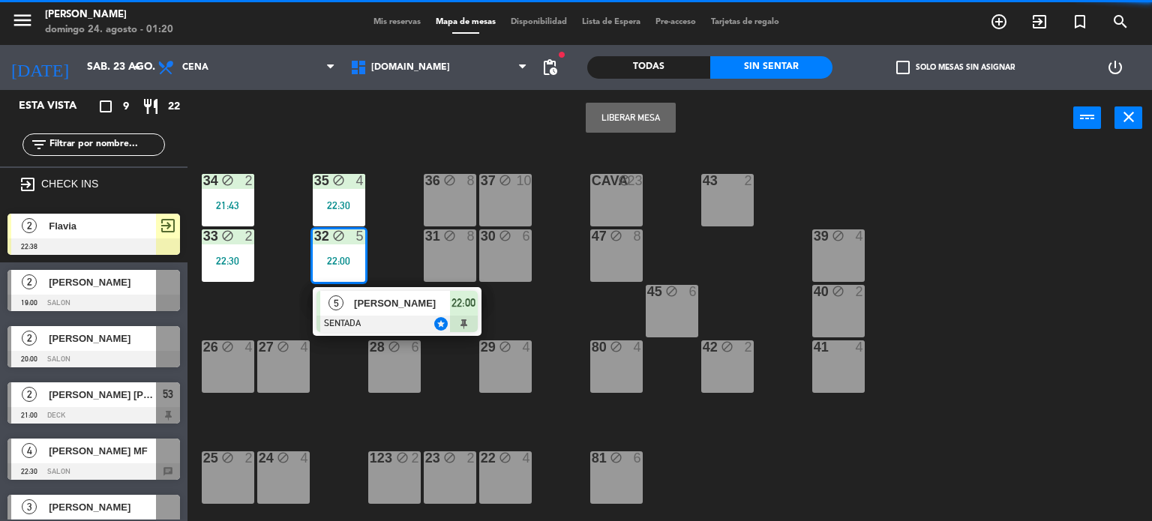
click at [368, 283] on div "34 block 2 21:43 35 block 4 22:30 36 block 8 43 2 37 block 10 CAVA block 23 33 …" at bounding box center [675, 334] width 953 height 375
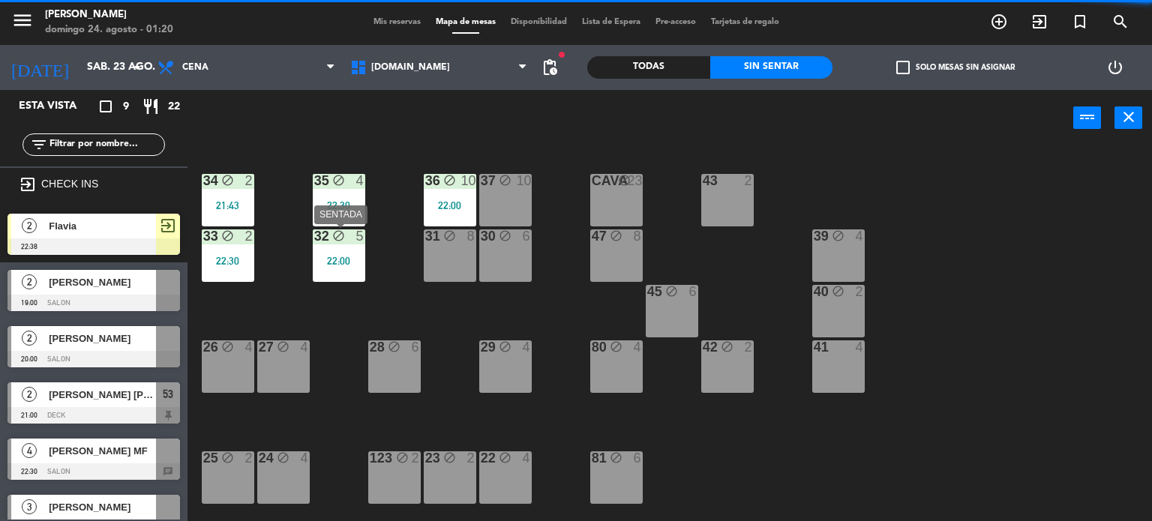
click at [354, 274] on div "32 block 5 22:00" at bounding box center [339, 255] width 52 height 52
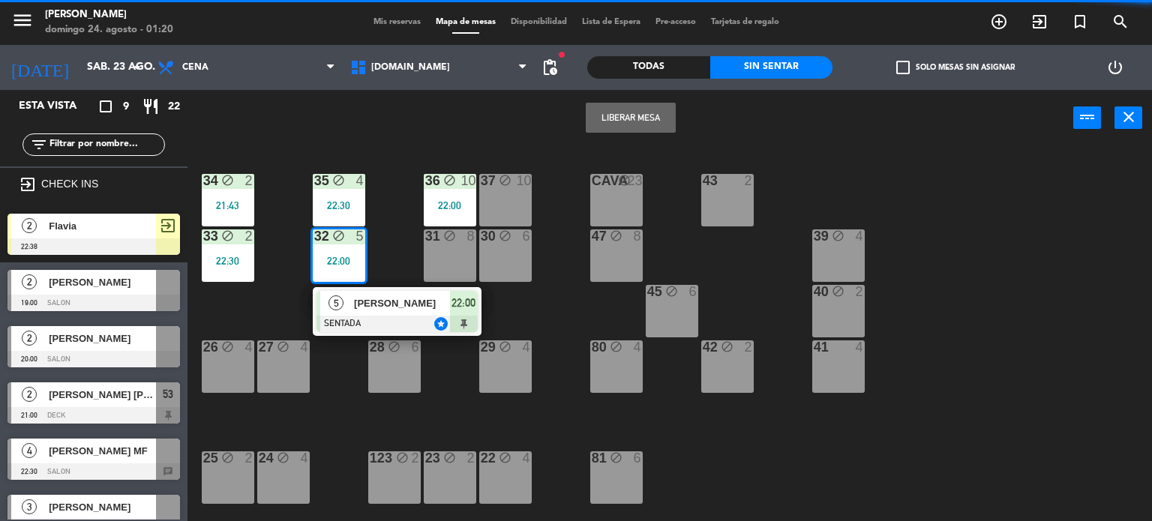
click at [389, 297] on span "[PERSON_NAME]" at bounding box center [402, 303] width 96 height 16
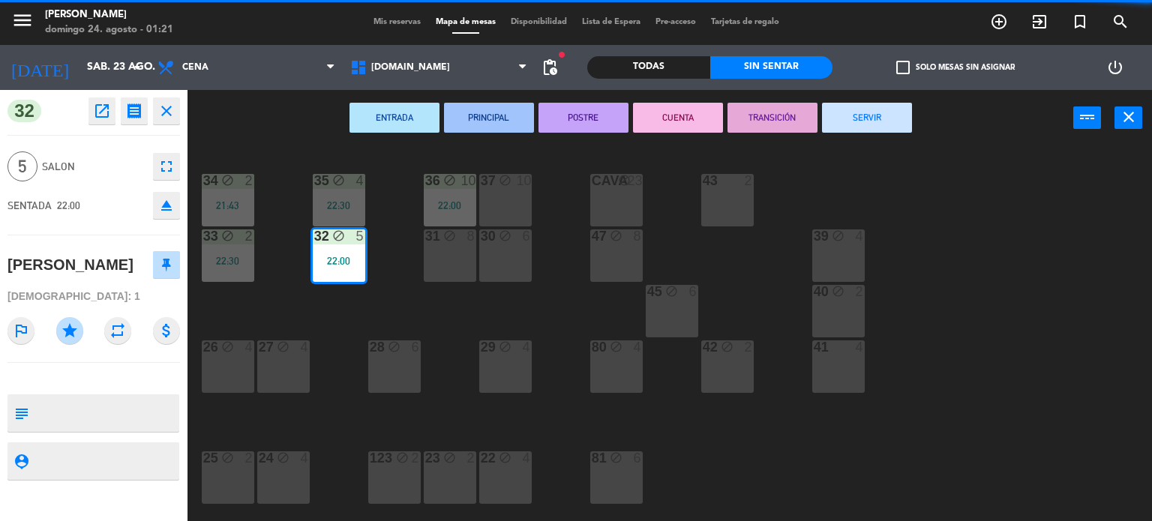
click at [850, 119] on button "SERVIR" at bounding box center [867, 118] width 90 height 30
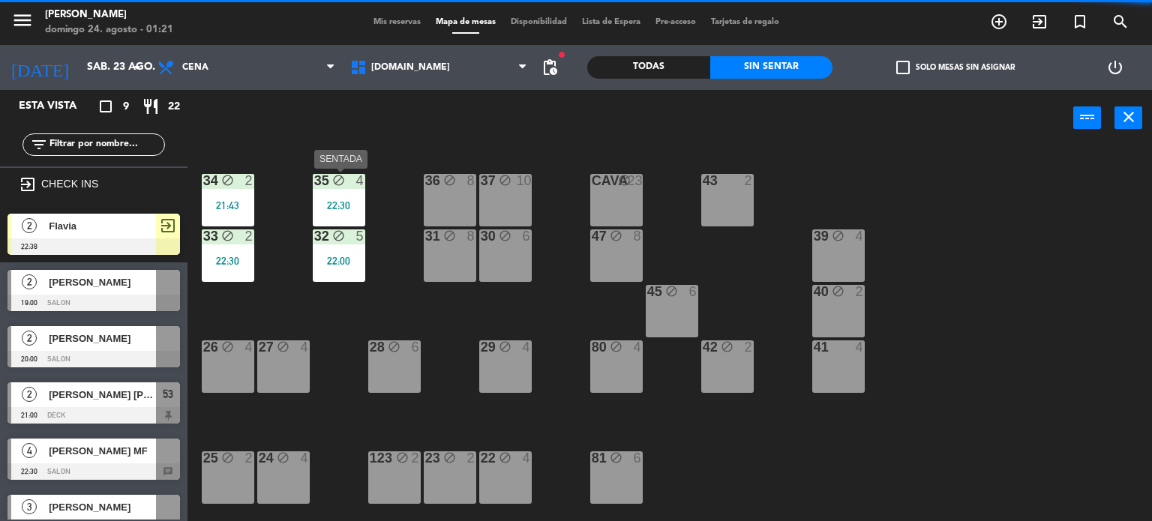
click at [331, 213] on div "35 block 4 22:30" at bounding box center [339, 200] width 52 height 52
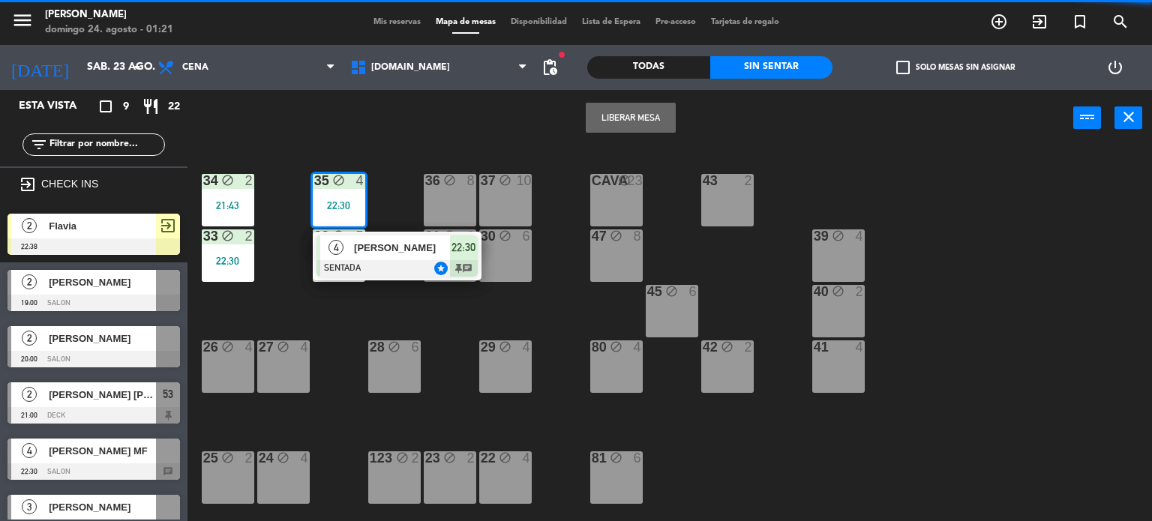
click at [372, 261] on div at bounding box center [396, 268] width 161 height 16
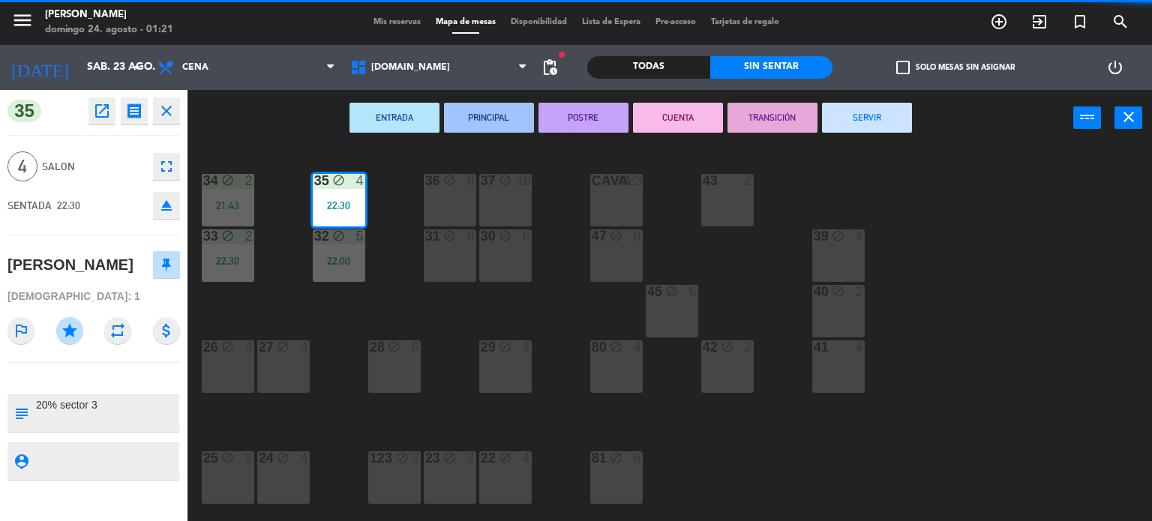
click at [877, 109] on button "SERVIR" at bounding box center [867, 118] width 90 height 30
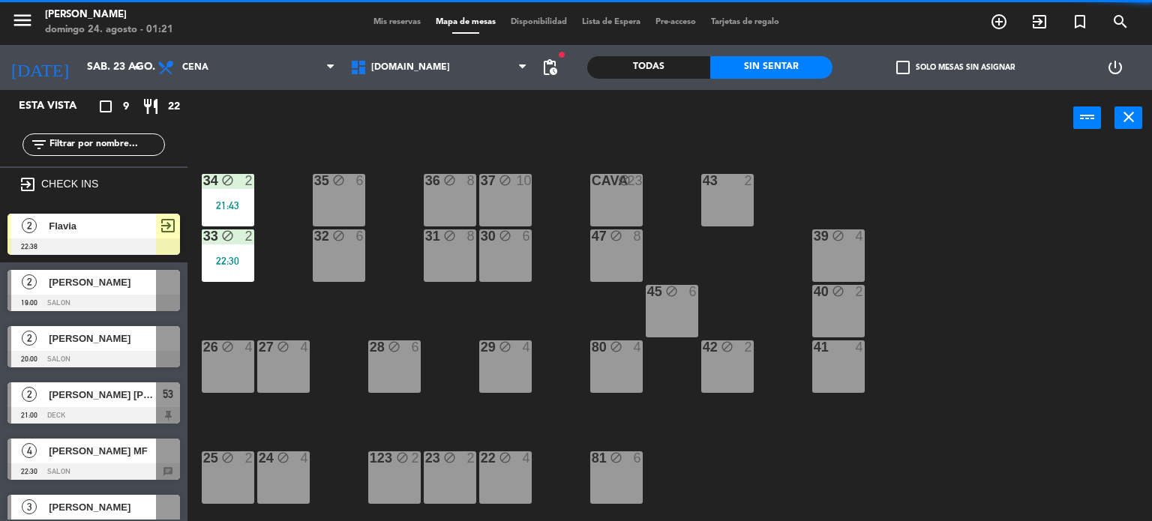
click at [262, 261] on div "34 block 2 21:43 35 block 6 36 block 8 43 2 37 block 10 CAVA block 23 33 block …" at bounding box center [675, 334] width 953 height 375
drag, startPoint x: 224, startPoint y: 259, endPoint x: 249, endPoint y: 276, distance: 29.7
click at [227, 262] on div "22:30" at bounding box center [228, 261] width 52 height 10
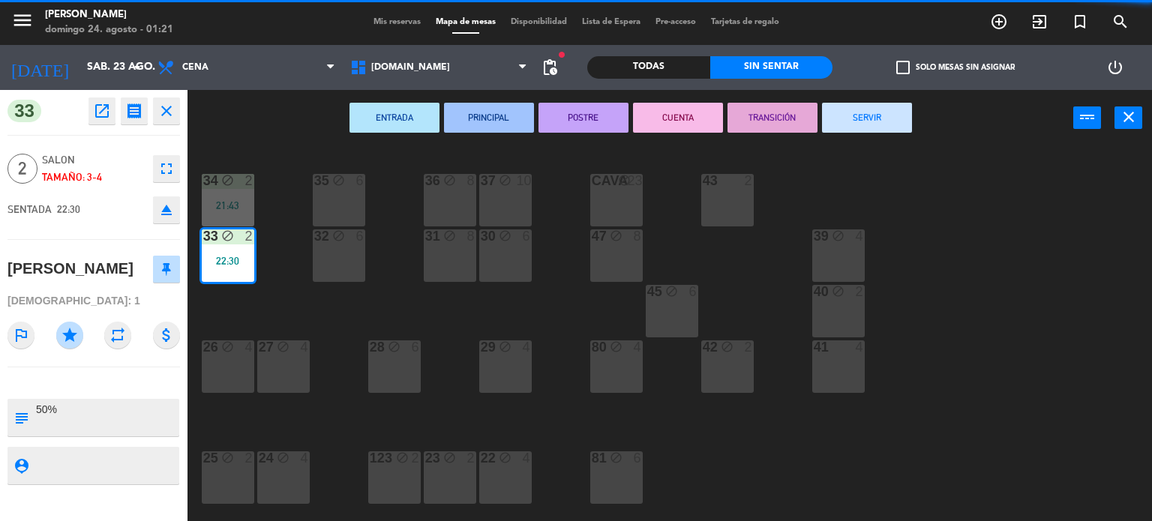
drag, startPoint x: 873, startPoint y: 112, endPoint x: 316, endPoint y: 186, distance: 561.3
click at [872, 112] on button "SERVIR" at bounding box center [867, 118] width 90 height 30
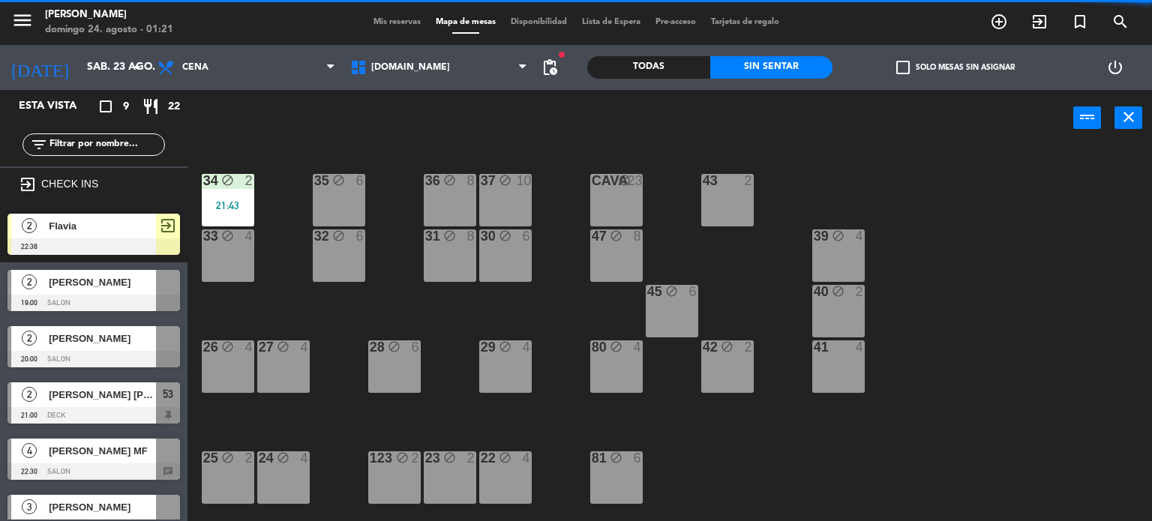
click at [211, 209] on div "21:43" at bounding box center [228, 205] width 52 height 10
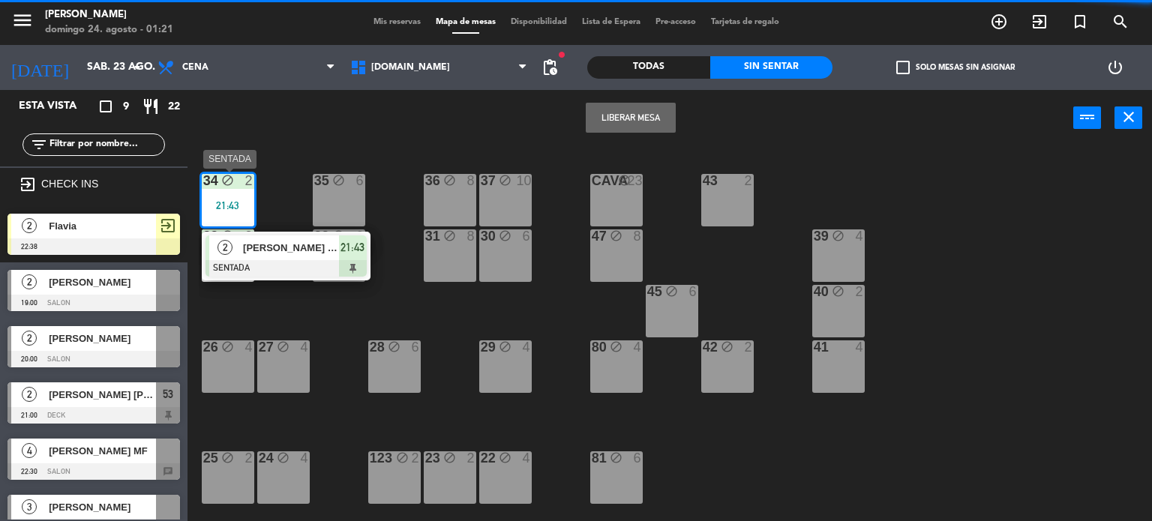
click at [275, 257] on div "[PERSON_NAME] INV PAO" at bounding box center [289, 247] width 97 height 25
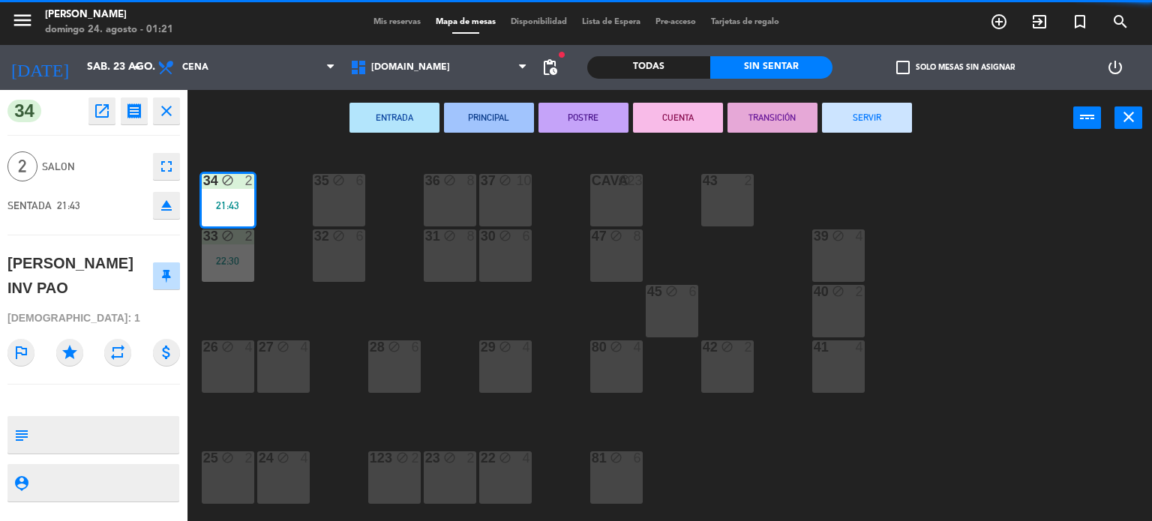
click at [846, 114] on button "SERVIR" at bounding box center [867, 118] width 90 height 30
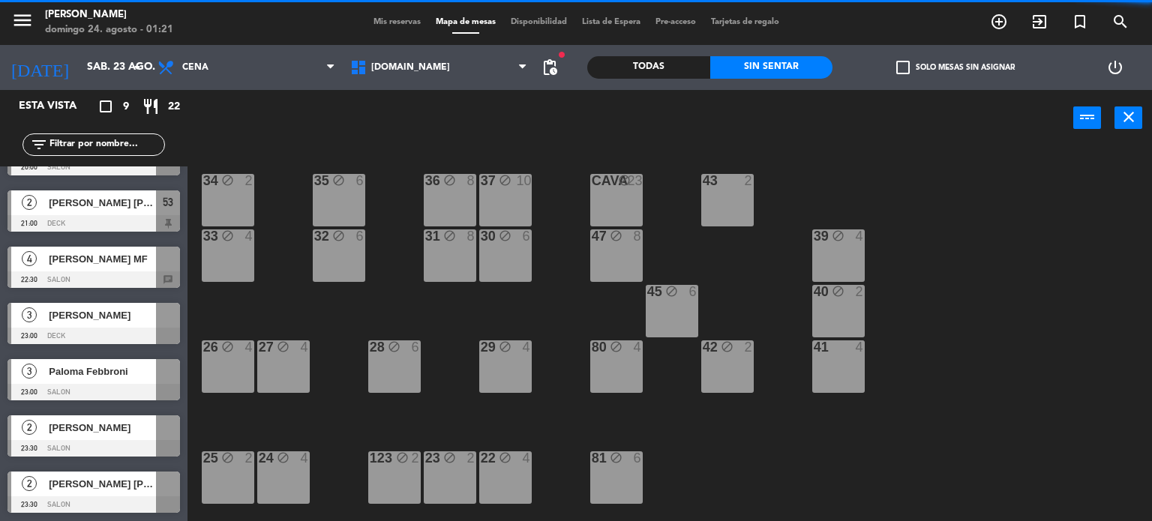
scroll to position [300, 0]
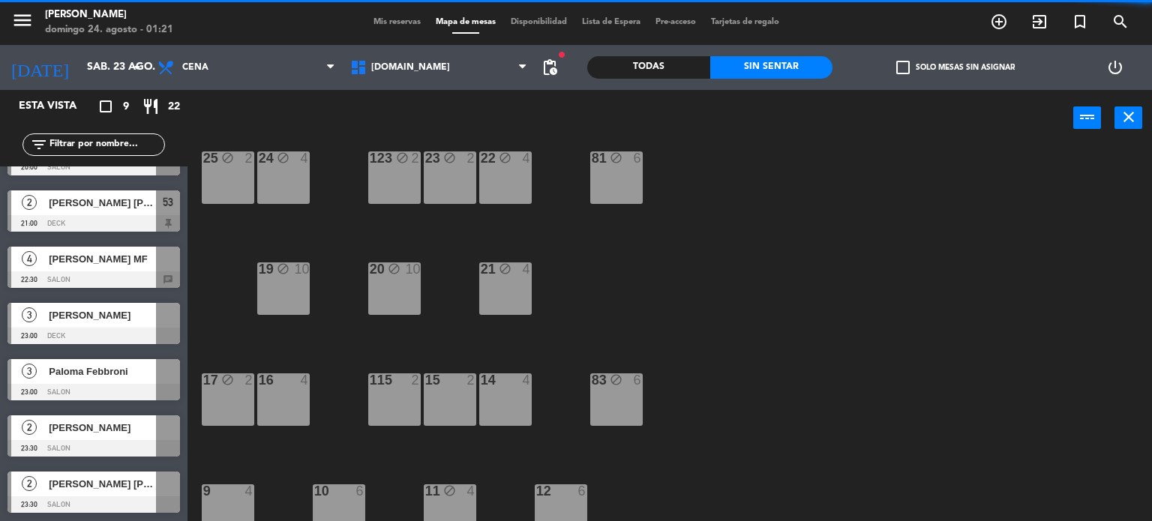
click at [394, 23] on span "Mis reservas" at bounding box center [397, 22] width 62 height 8
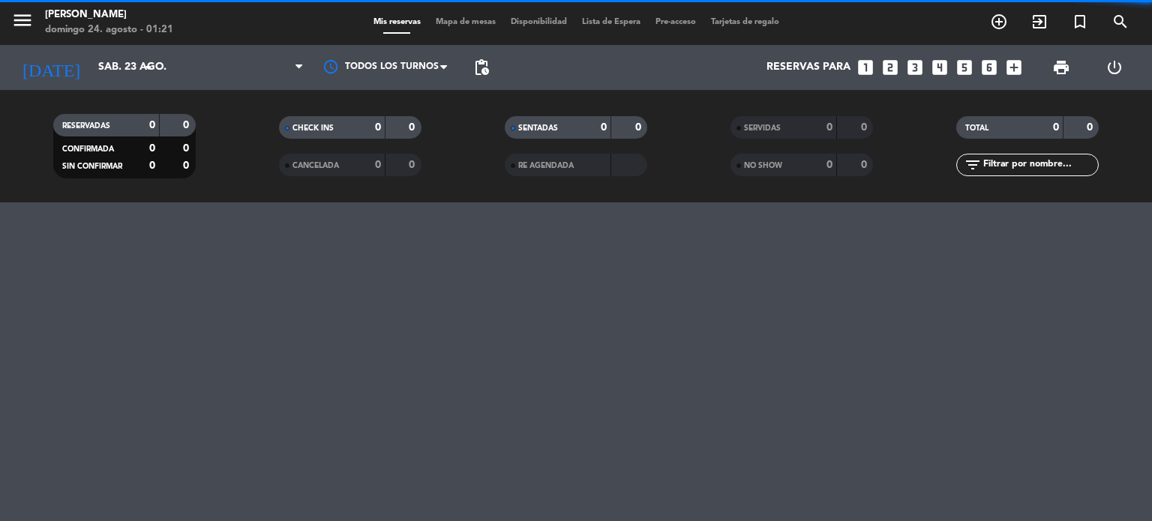
click at [397, 22] on span "Mis reservas" at bounding box center [397, 22] width 62 height 8
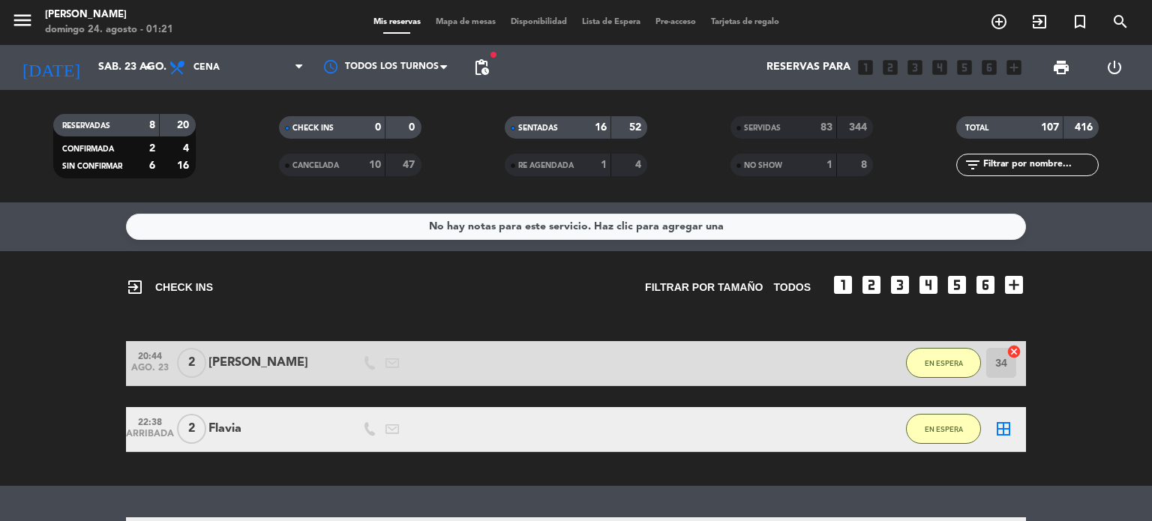
scroll to position [150, 0]
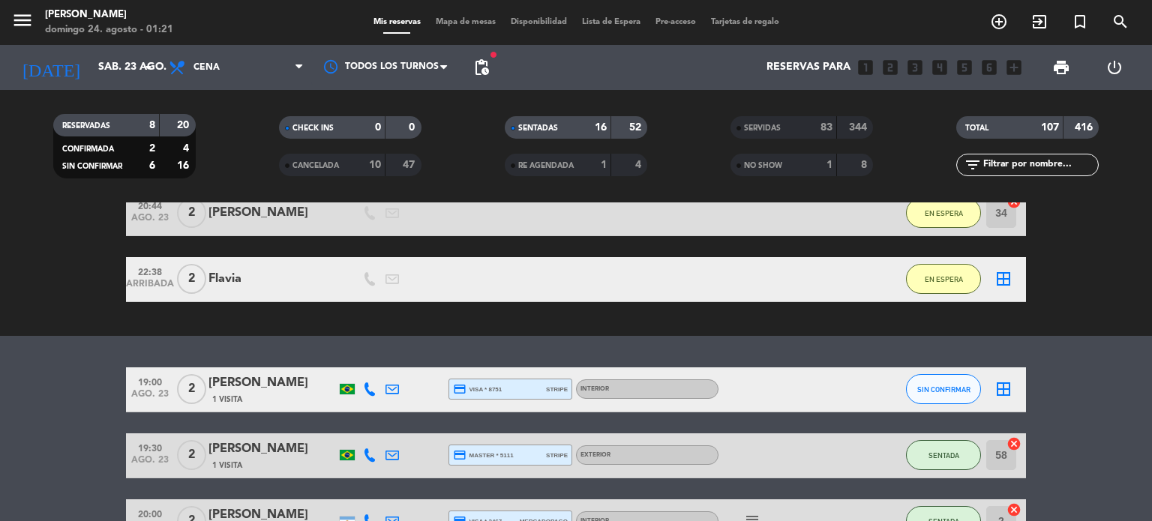
click at [469, 28] on div "Mis reservas Mapa de mesas Disponibilidad Lista de Espera Pre-acceso Tarjetas d…" at bounding box center [576, 22] width 421 height 13
click at [469, 26] on span "Mapa de mesas" at bounding box center [465, 22] width 75 height 8
